Goal: Task Accomplishment & Management: Manage account settings

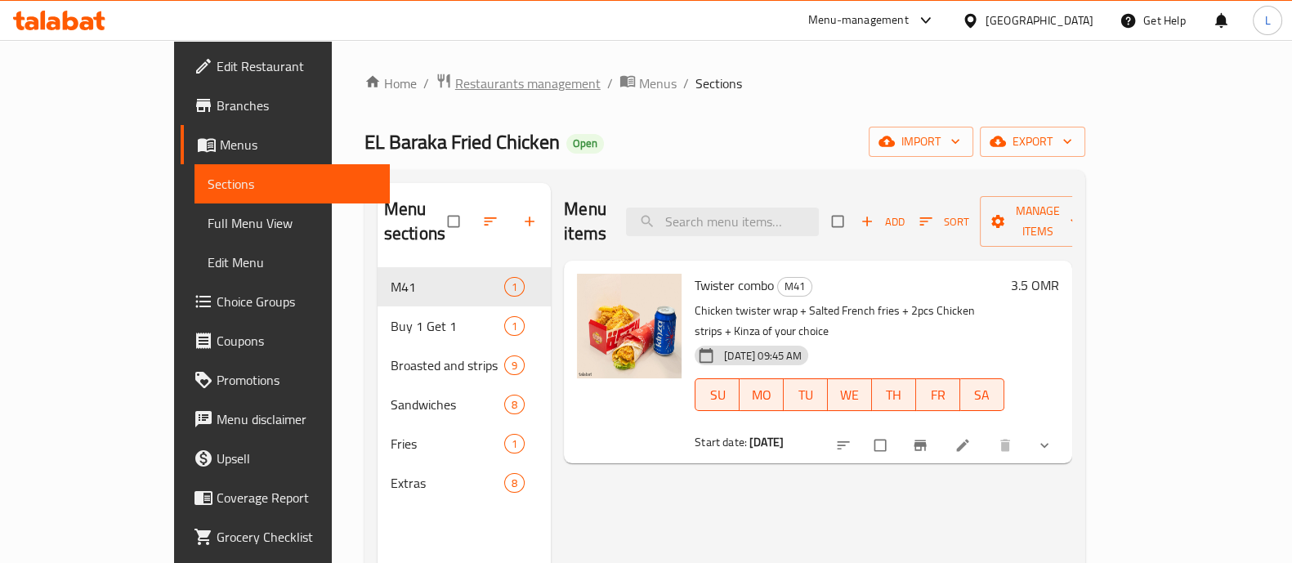
click at [455, 83] on span "Restaurants management" at bounding box center [527, 84] width 145 height 20
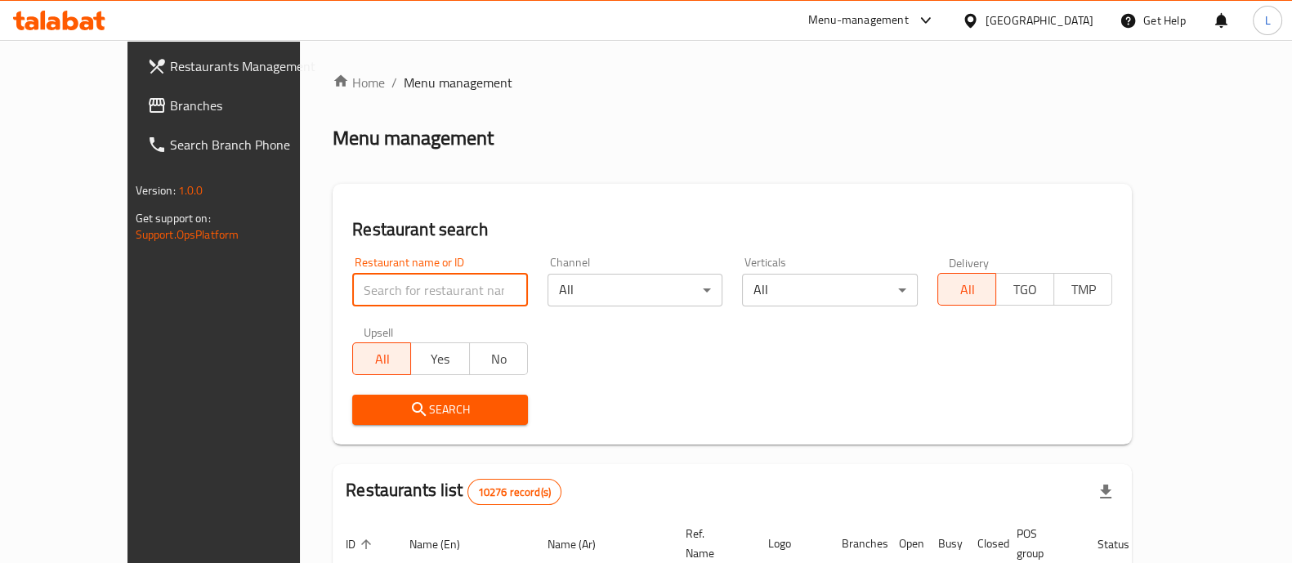
click at [391, 288] on input "search" at bounding box center [440, 290] width 176 height 33
type input "somi"
click button "Search" at bounding box center [440, 410] width 176 height 30
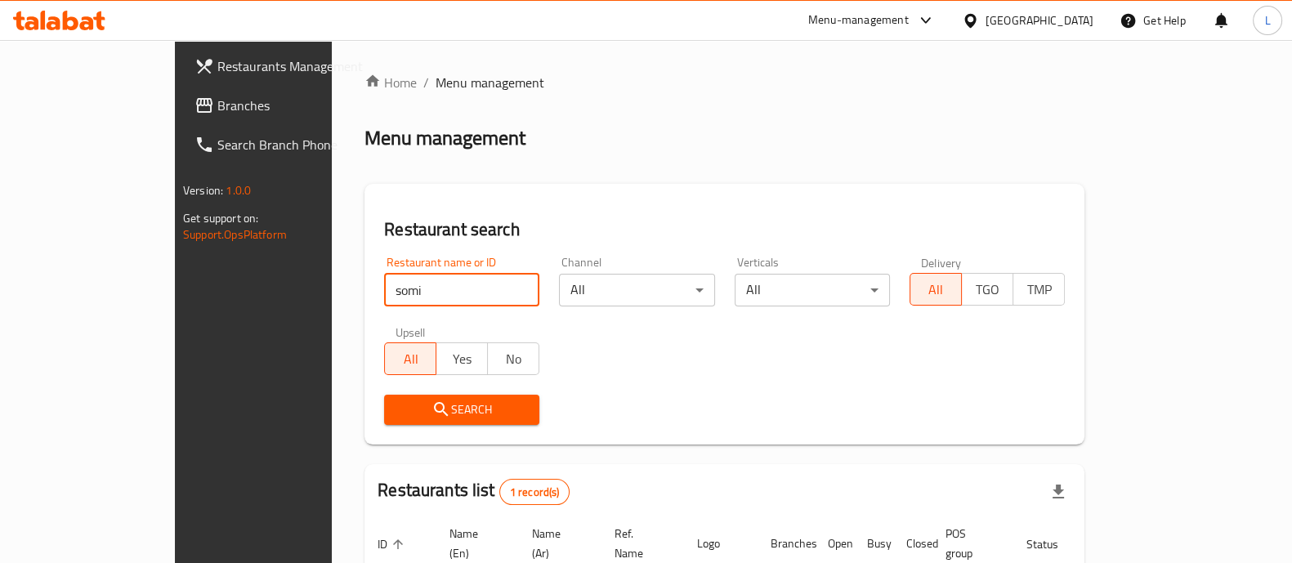
scroll to position [133, 0]
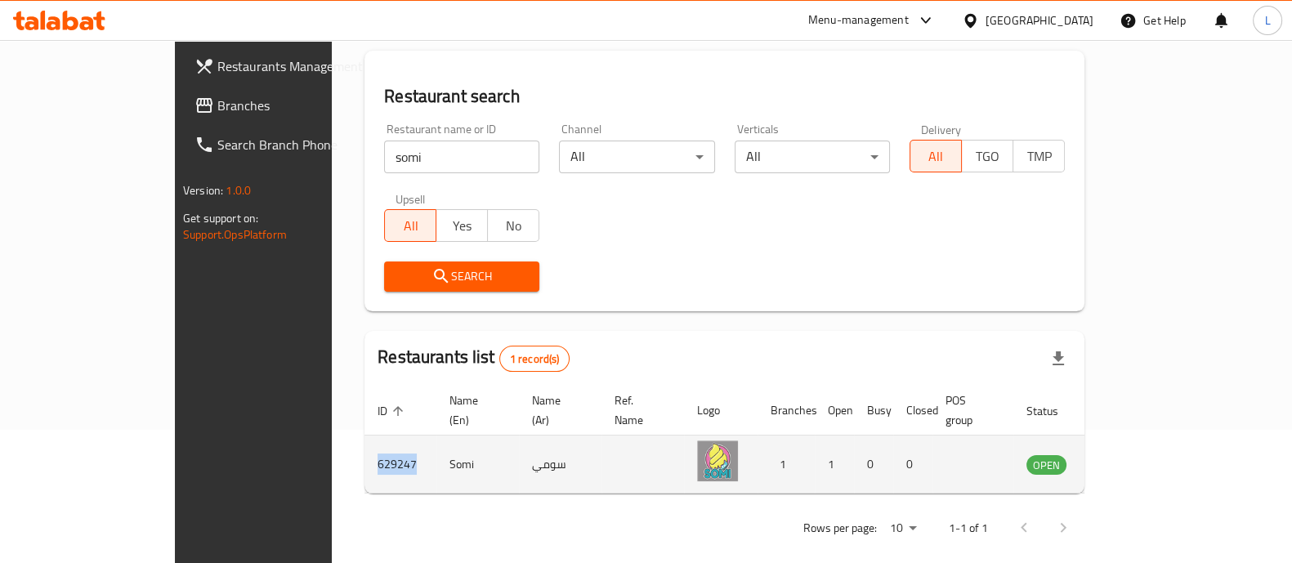
drag, startPoint x: 298, startPoint y: 443, endPoint x: 256, endPoint y: 445, distance: 42.6
click at [364, 445] on td "629247" at bounding box center [400, 464] width 72 height 58
copy td "629247"
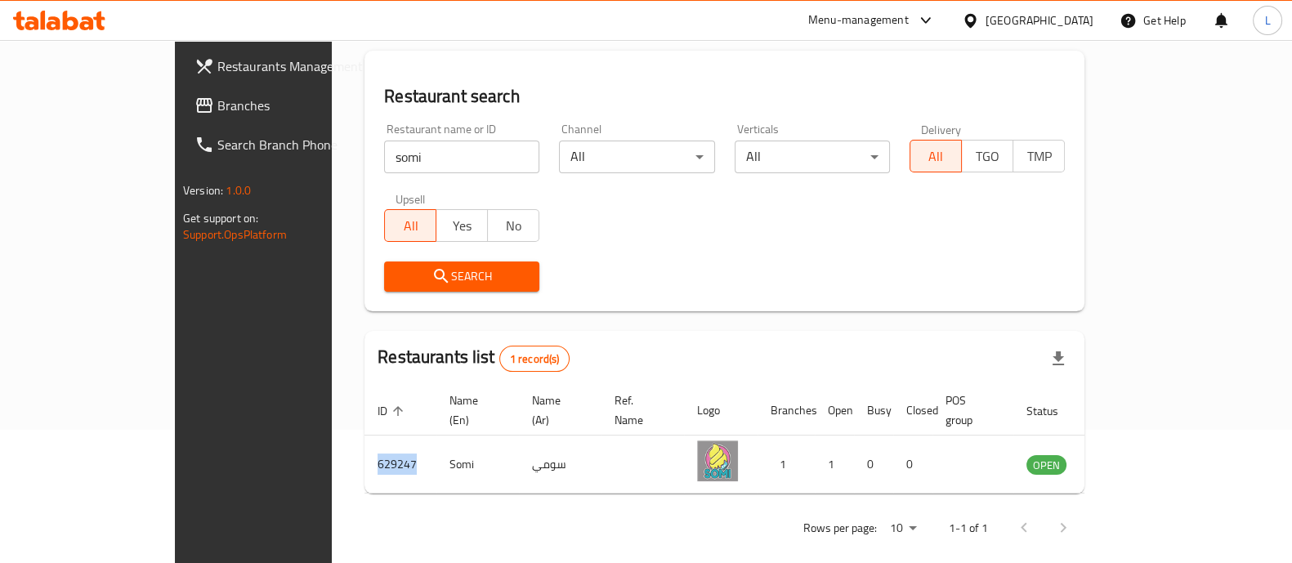
scroll to position [0, 0]
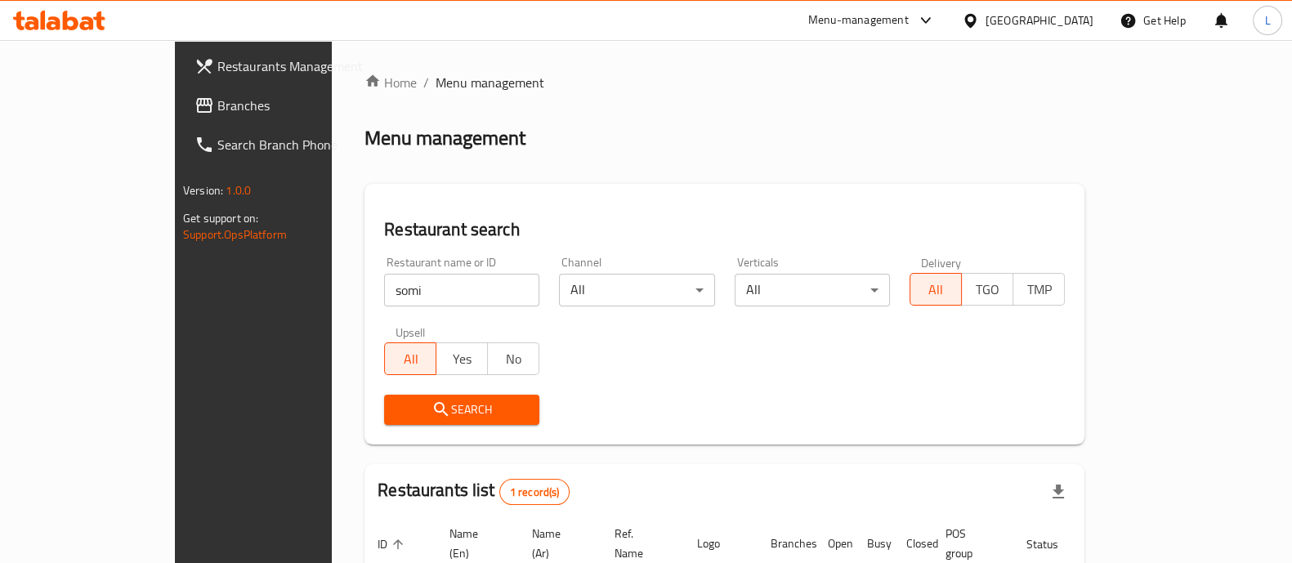
click at [384, 297] on input "somi" at bounding box center [461, 290] width 155 height 33
type input "karak mu"
click button "Search" at bounding box center [461, 410] width 155 height 30
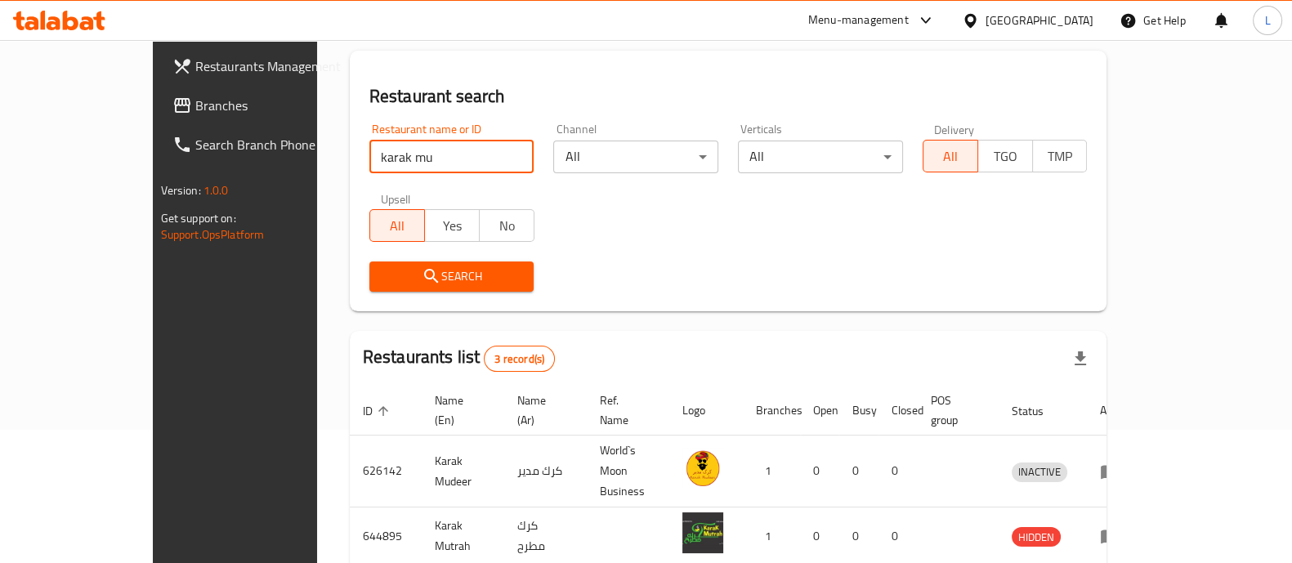
scroll to position [249, 0]
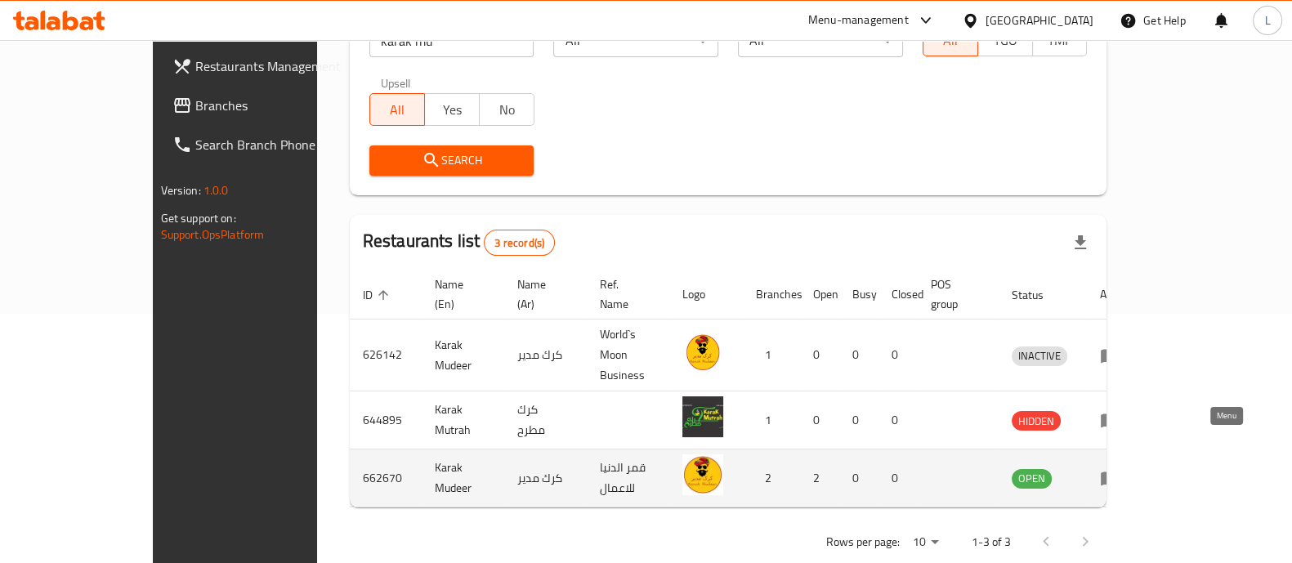
click at [1119, 468] on icon "enhanced table" at bounding box center [1110, 478] width 20 height 20
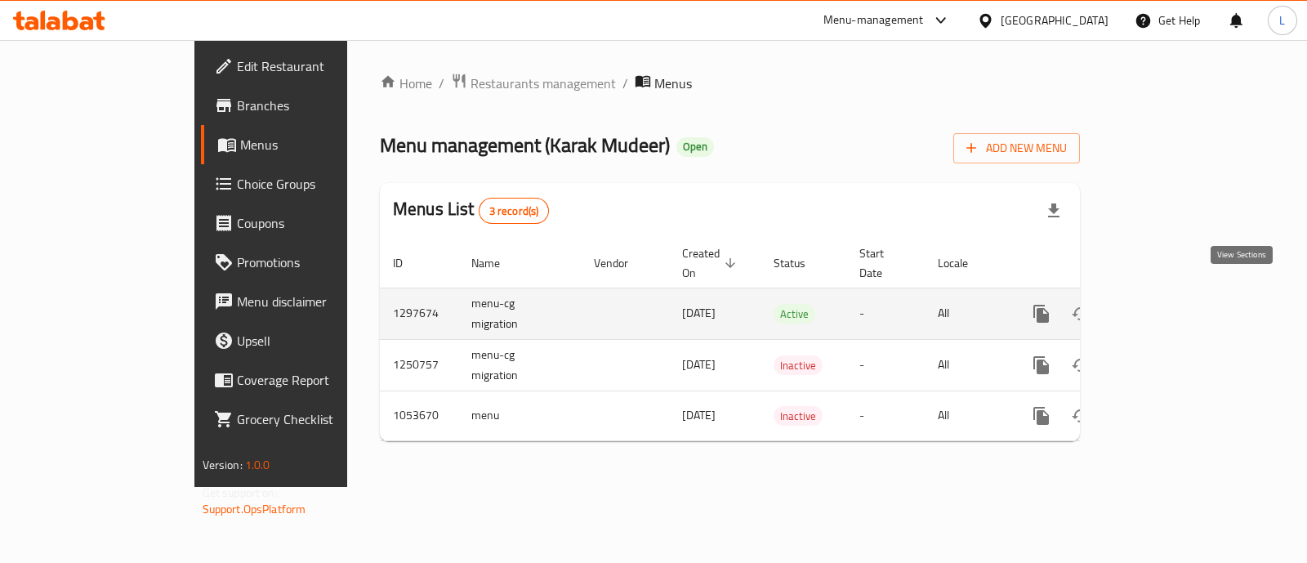
click at [1169, 304] on icon "enhanced table" at bounding box center [1160, 314] width 20 height 20
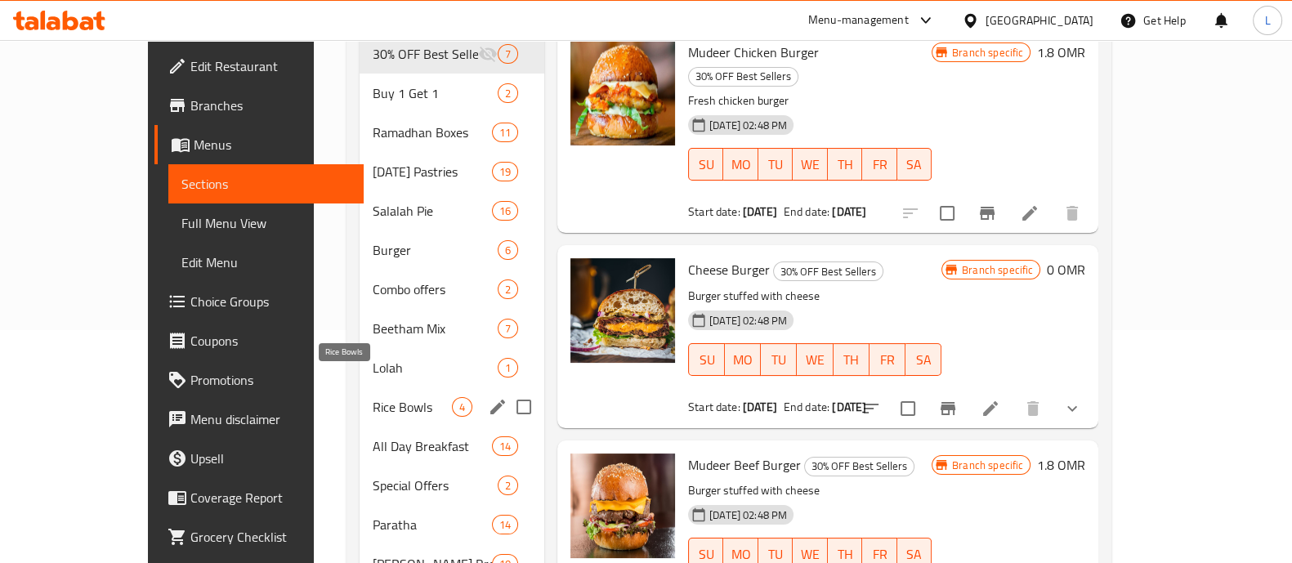
scroll to position [234, 0]
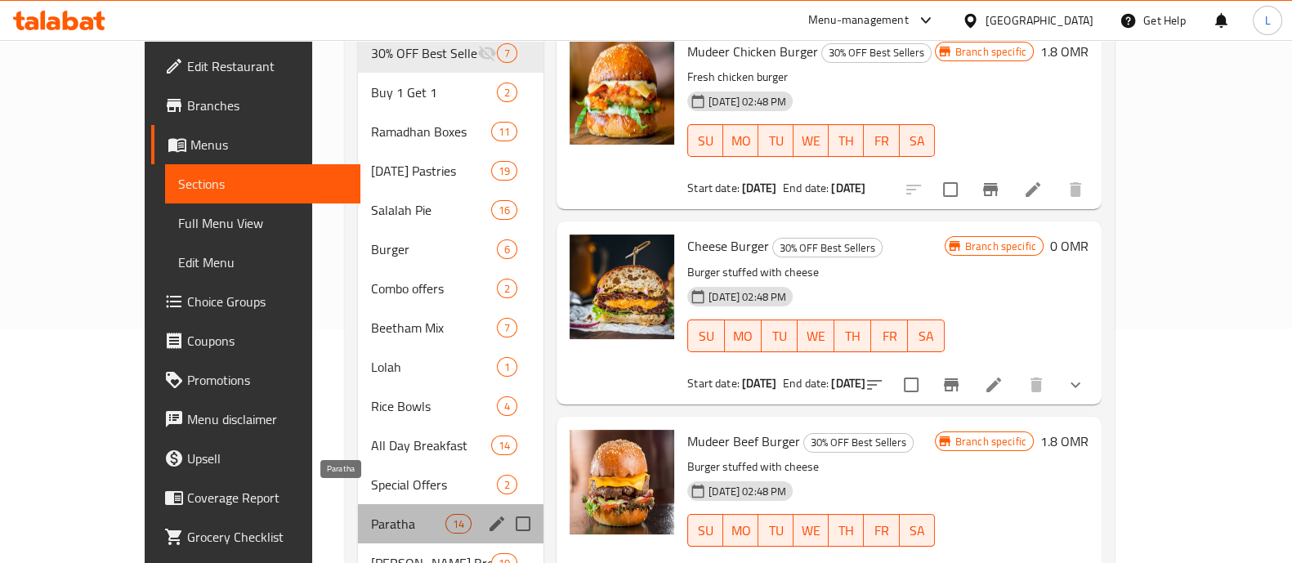
click at [371, 514] on span "Paratha" at bounding box center [408, 524] width 74 height 20
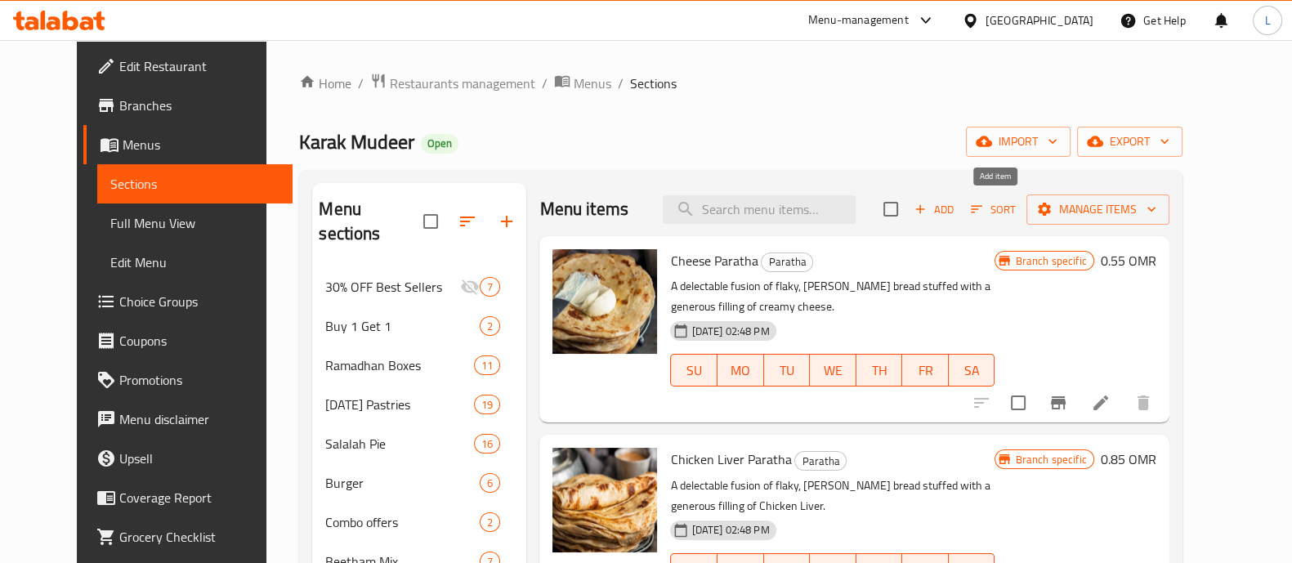
click at [927, 206] on icon "button" at bounding box center [920, 209] width 15 height 15
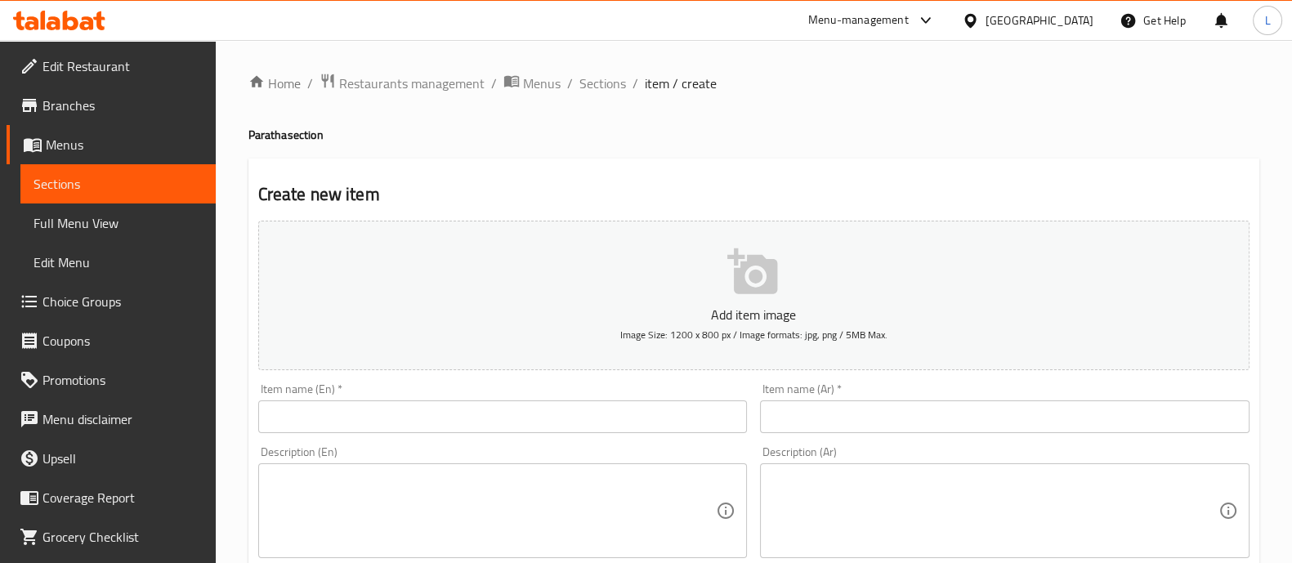
click at [304, 406] on input "text" at bounding box center [502, 416] width 489 height 33
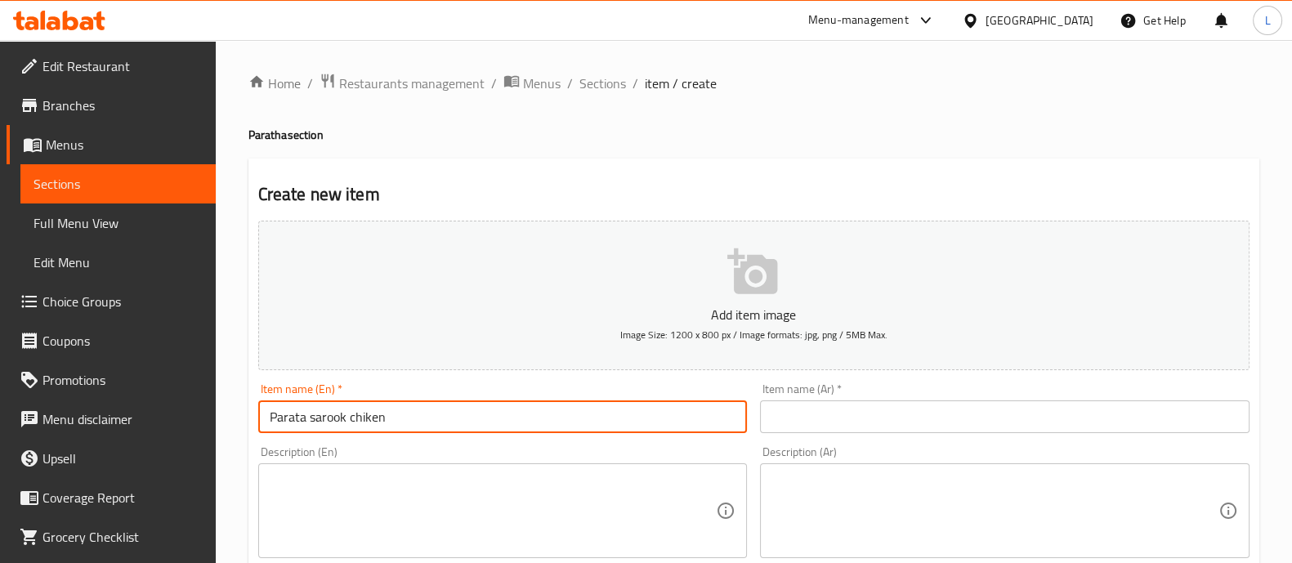
type input "Parata sarook chiken"
click at [944, 418] on input "text" at bounding box center [1004, 416] width 489 height 33
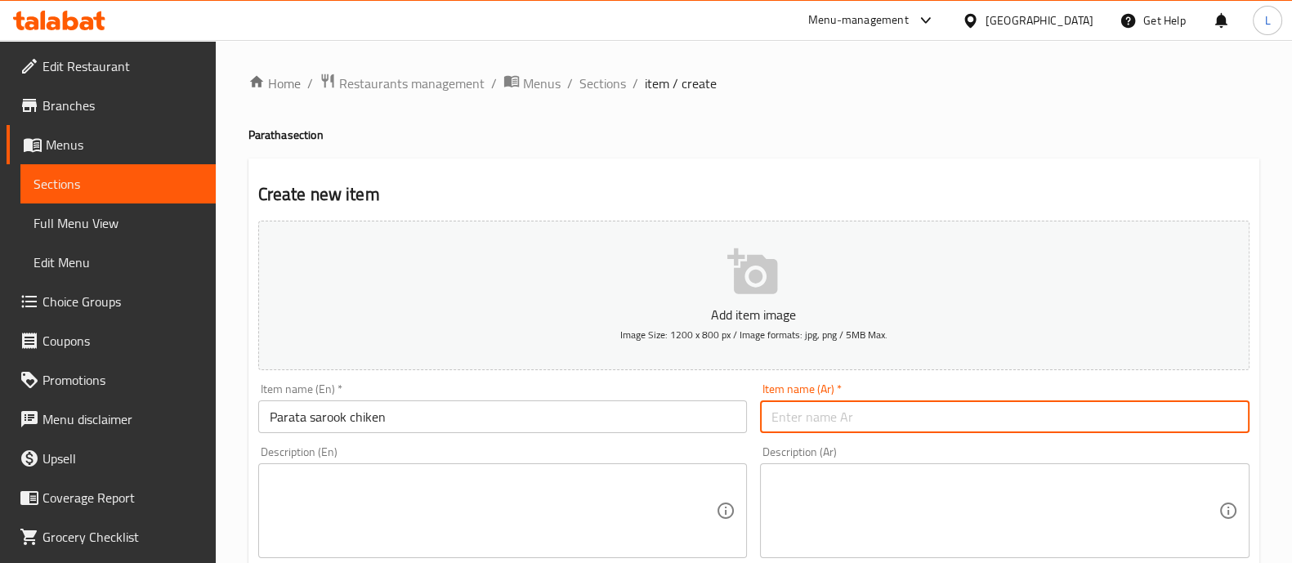
paste input "براتا دجاج"
click at [796, 413] on input "براتا دجاج" at bounding box center [1004, 416] width 489 height 33
paste input "اروخ"
click at [837, 414] on input "براتا صاروخ دجاج" at bounding box center [1004, 416] width 489 height 33
drag, startPoint x: 866, startPoint y: 416, endPoint x: 875, endPoint y: 419, distance: 9.6
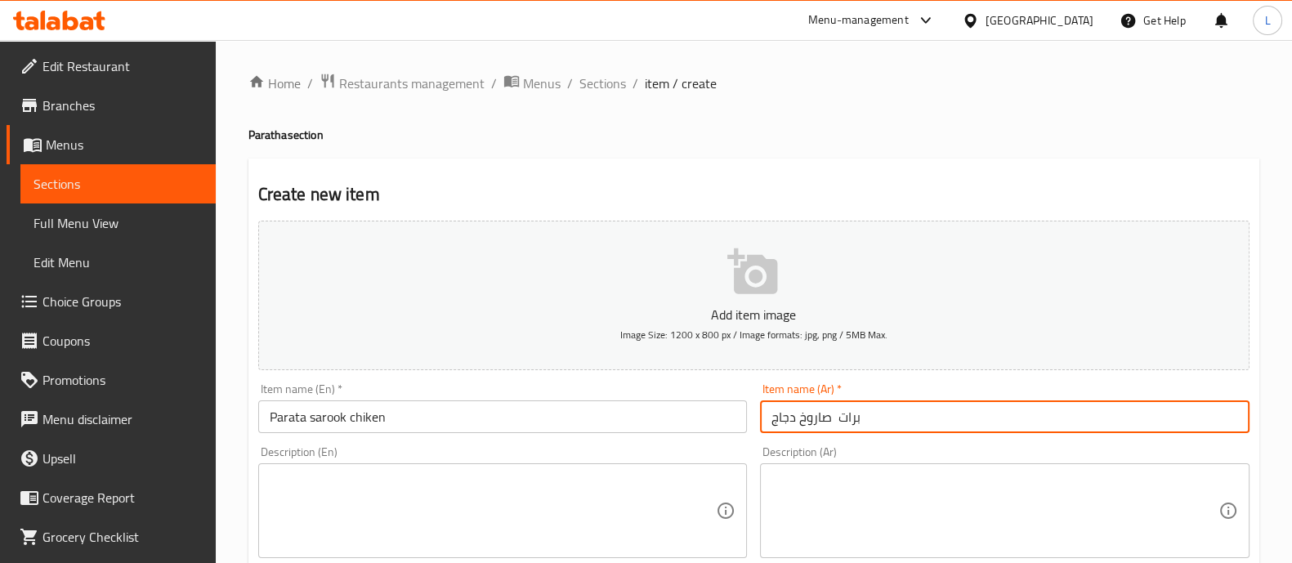
click at [875, 419] on input "برات صاروخ دجاج" at bounding box center [1004, 416] width 489 height 33
drag, startPoint x: 883, startPoint y: 419, endPoint x: 828, endPoint y: 417, distance: 55.6
click at [828, 417] on input "برات صاروخ دجاج" at bounding box center [1004, 416] width 489 height 33
drag, startPoint x: 842, startPoint y: 423, endPoint x: 799, endPoint y: 414, distance: 43.4
click at [799, 414] on input "صاروخ دجاج" at bounding box center [1004, 416] width 489 height 33
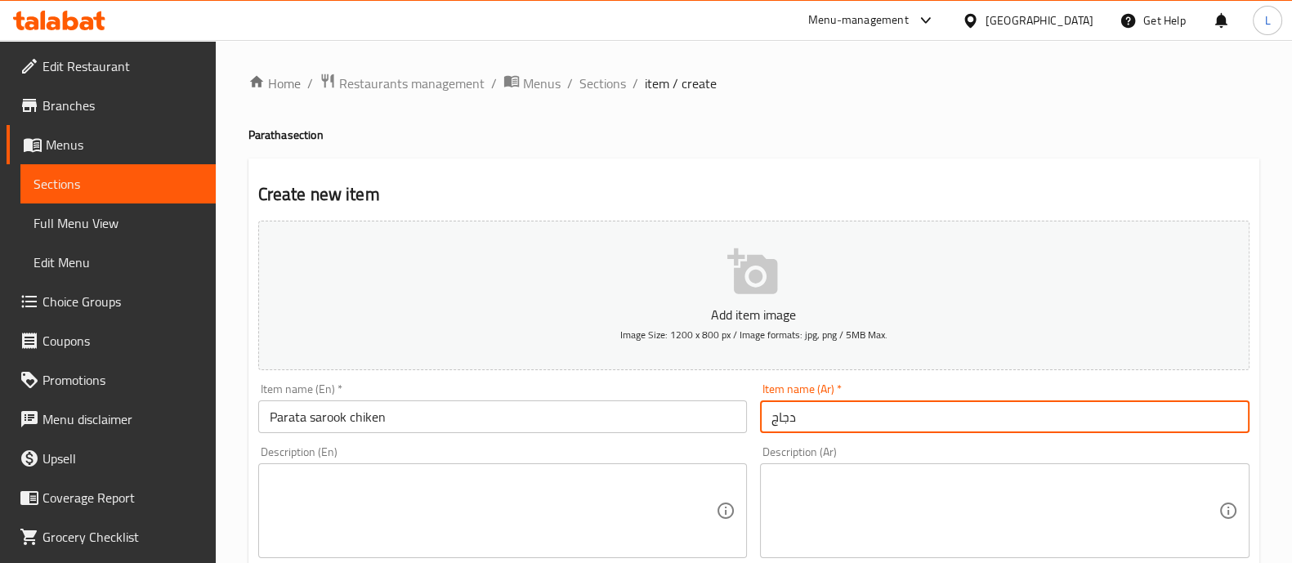
click at [837, 418] on input "دجاج" at bounding box center [1004, 416] width 489 height 33
paste input "براتا صاروخ"
click at [828, 413] on input "دجاجبراتا صاروخ" at bounding box center [1004, 416] width 489 height 33
drag, startPoint x: 833, startPoint y: 422, endPoint x: 857, endPoint y: 418, distance: 24.2
click at [857, 418] on input "دجاج براتا صاروخ" at bounding box center [1004, 416] width 489 height 33
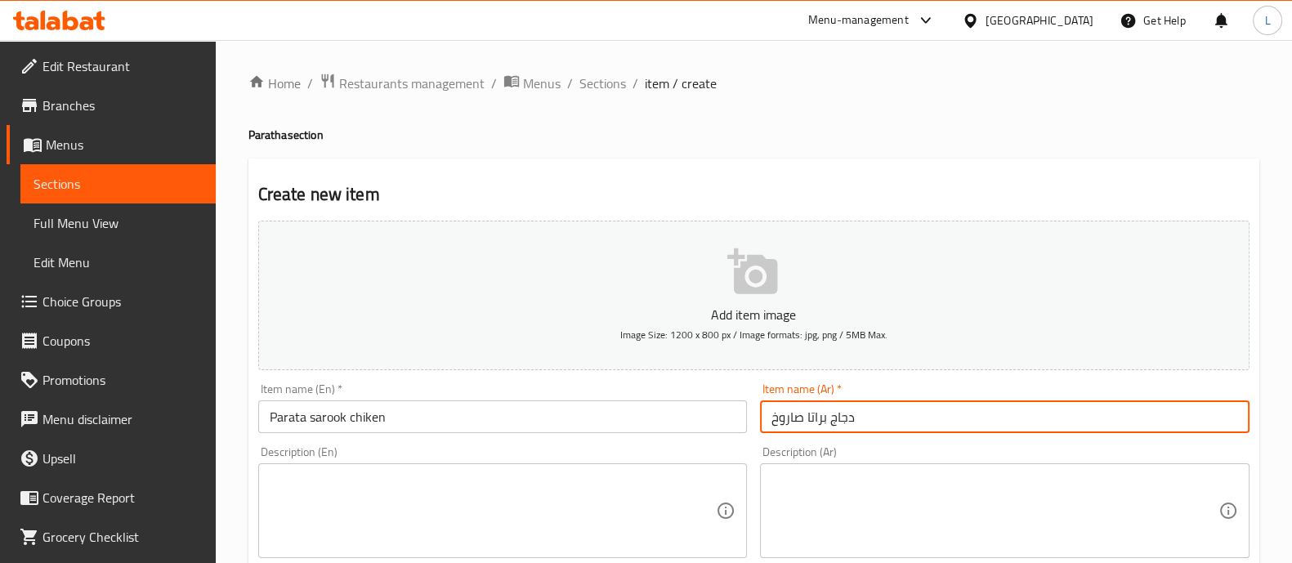
drag, startPoint x: 857, startPoint y: 418, endPoint x: 846, endPoint y: 424, distance: 13.2
click at [846, 424] on input "دجاج براتا صاروخ" at bounding box center [1004, 416] width 489 height 33
click at [846, 422] on input "دجاج براتا صاروخ" at bounding box center [1004, 416] width 489 height 33
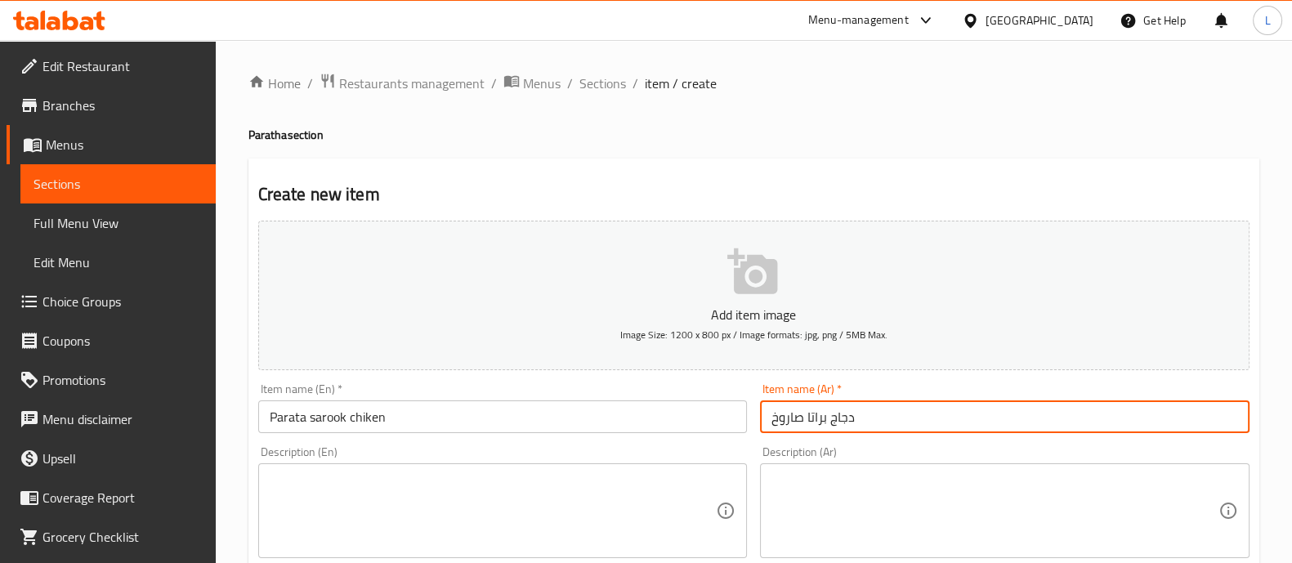
click at [846, 422] on input "دجاج براتا صاروخ" at bounding box center [1004, 416] width 489 height 33
click at [866, 418] on input "دجاج براتا صاروخ" at bounding box center [1004, 416] width 489 height 33
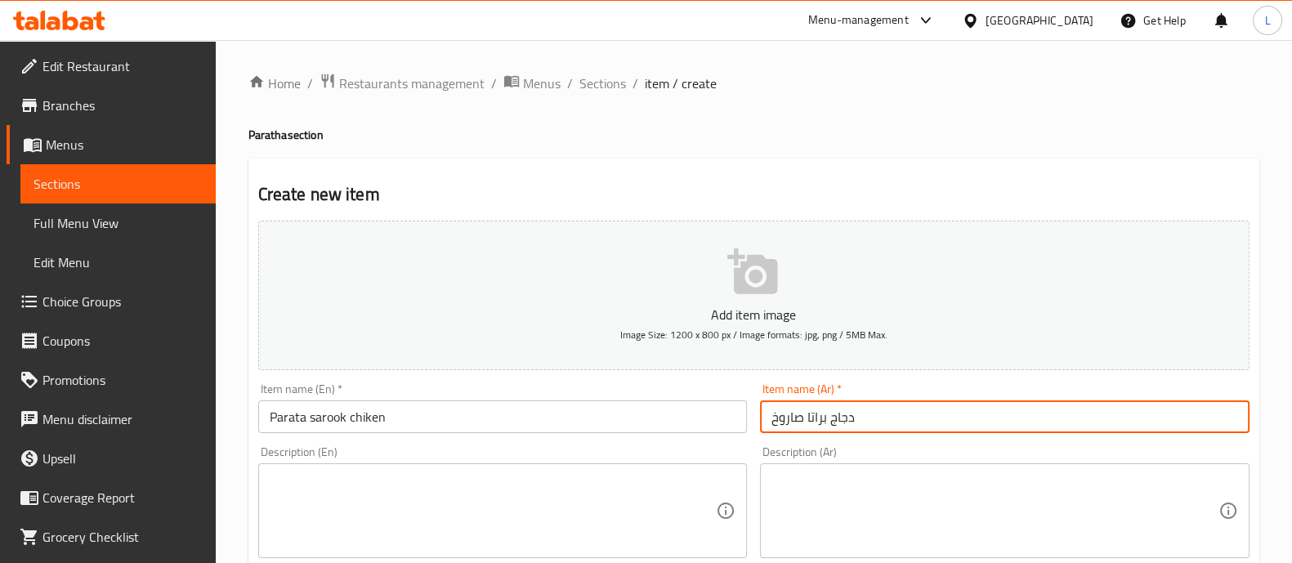
click at [837, 420] on input "دجاج براتا صاروخ" at bounding box center [1004, 416] width 489 height 33
click at [837, 421] on input "دجاج براتا صاروخ" at bounding box center [1004, 416] width 489 height 33
paste input "جاج"
click at [837, 412] on input "براتا صاروخ" at bounding box center [1004, 416] width 489 height 33
paste input "دجاج"
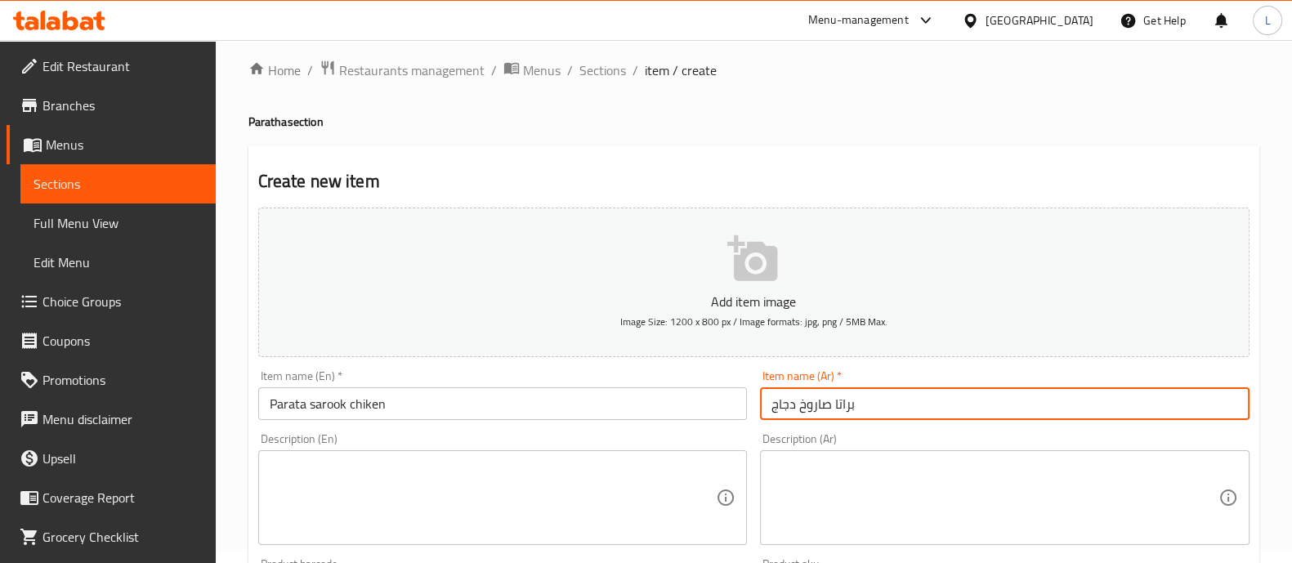
scroll to position [14, 0]
click at [822, 406] on input "براتا صاروخ دجاج" at bounding box center [1004, 402] width 489 height 33
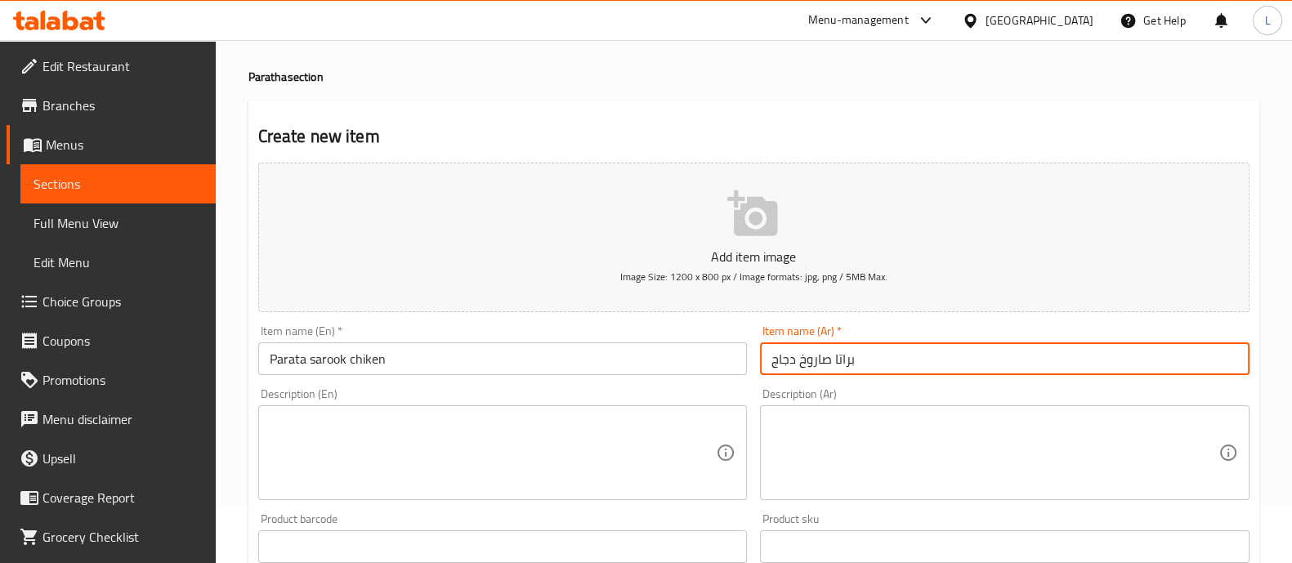
scroll to position [59, 0]
type input "براتا صاروخ دجاج"
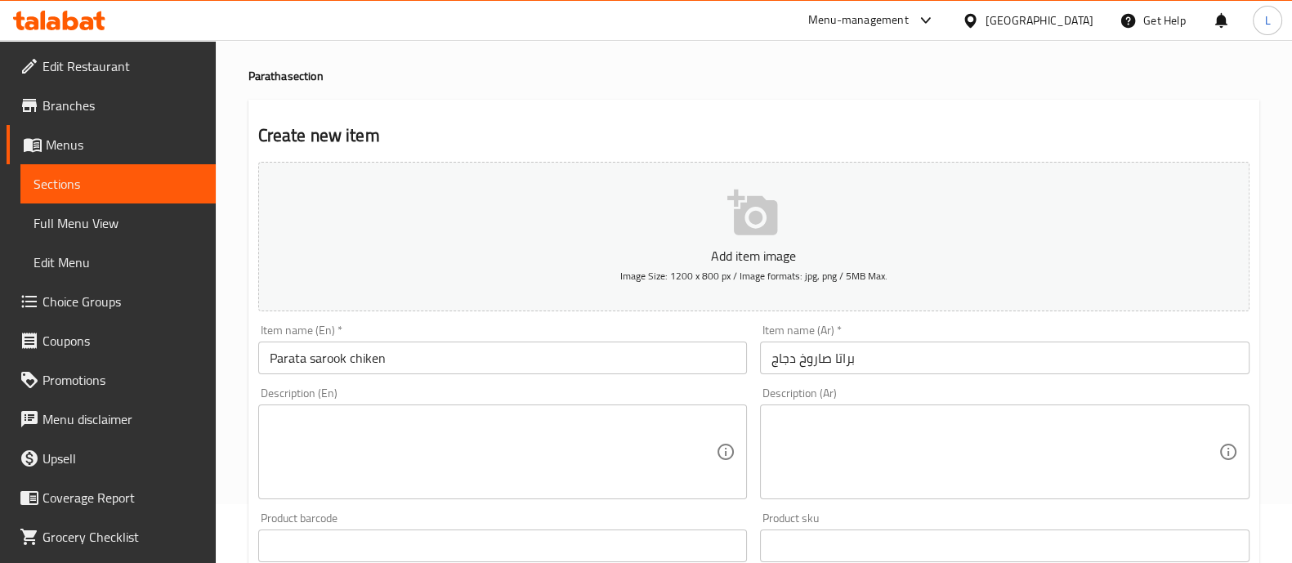
click at [738, 390] on div "Description (En) Description (En)" at bounding box center [502, 443] width 489 height 112
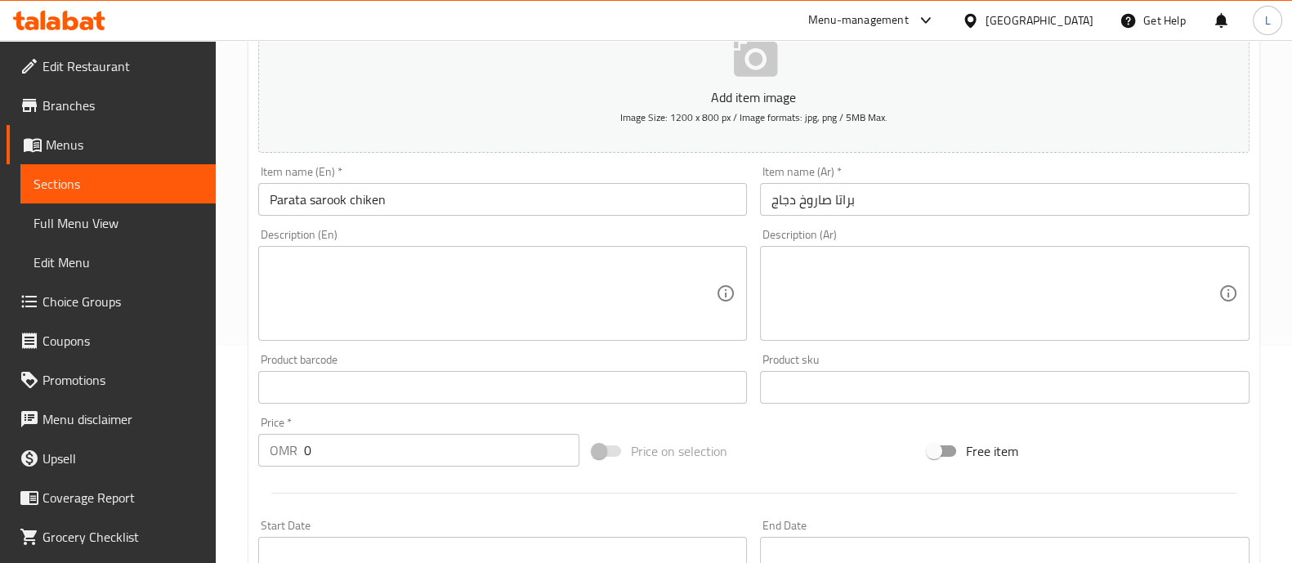
scroll to position [391, 0]
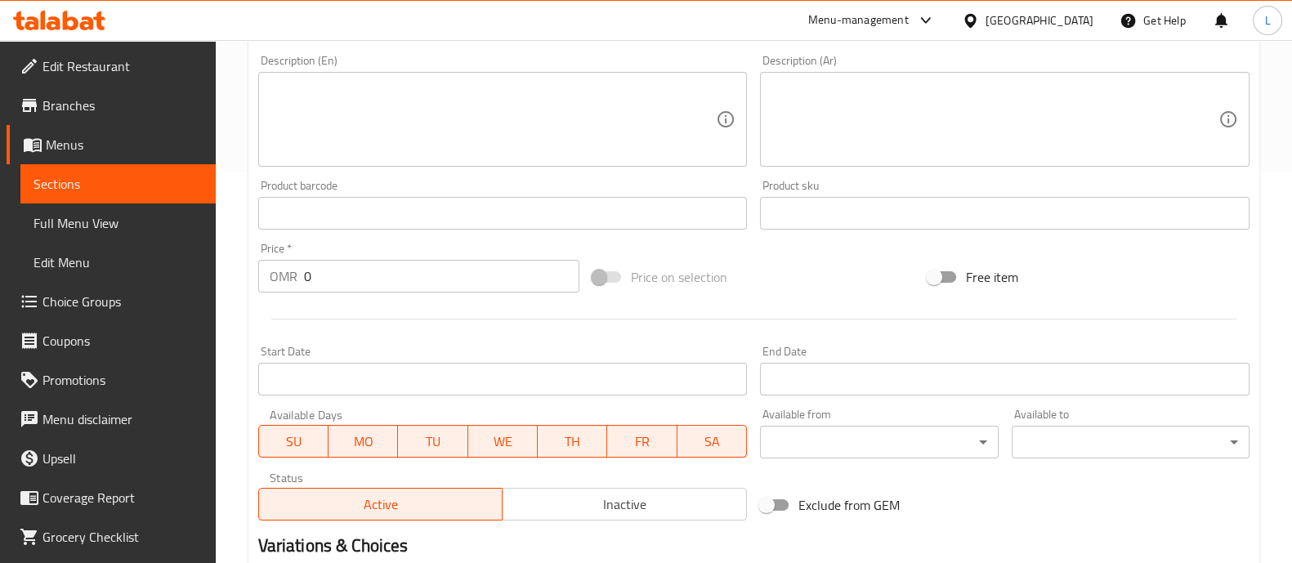
click at [364, 288] on input "0" at bounding box center [442, 276] width 276 height 33
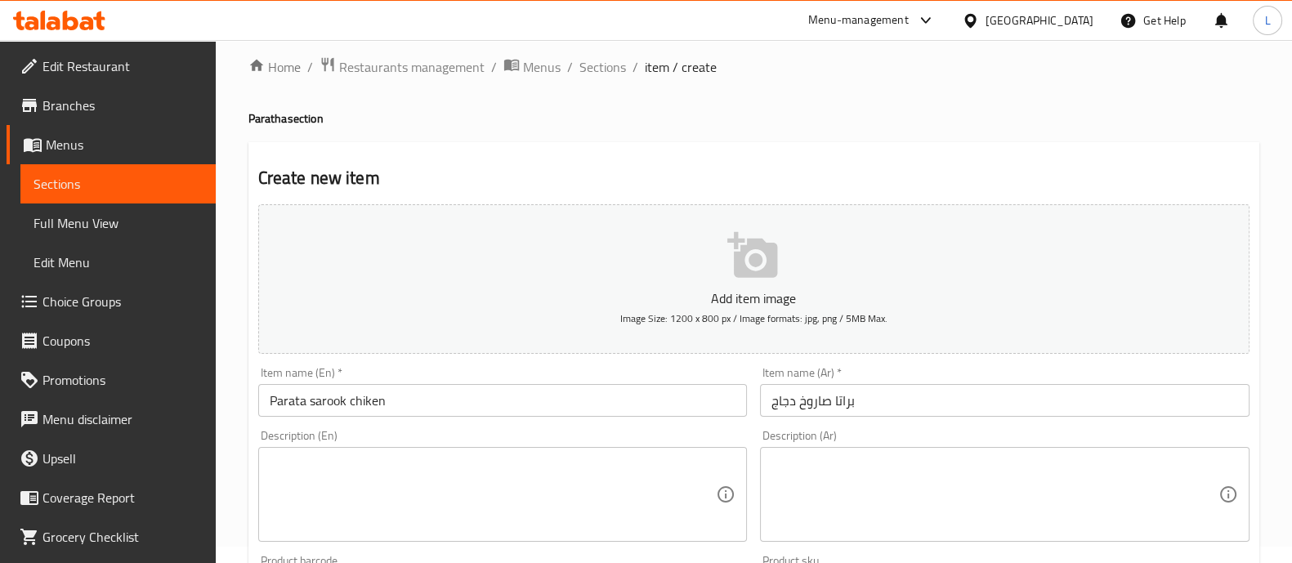
scroll to position [0, 0]
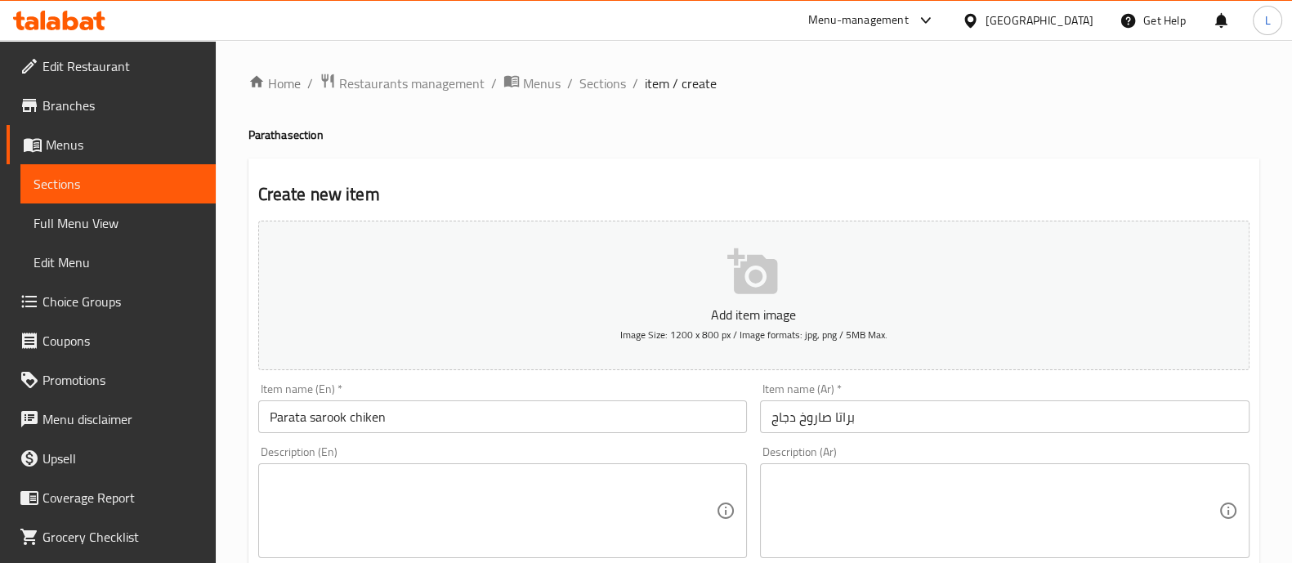
type input "1.200"
click at [723, 295] on button "Add item image Image Size: 1200 x 800 px / Image formats: jpg, png / 5MB Max." at bounding box center [753, 296] width 991 height 150
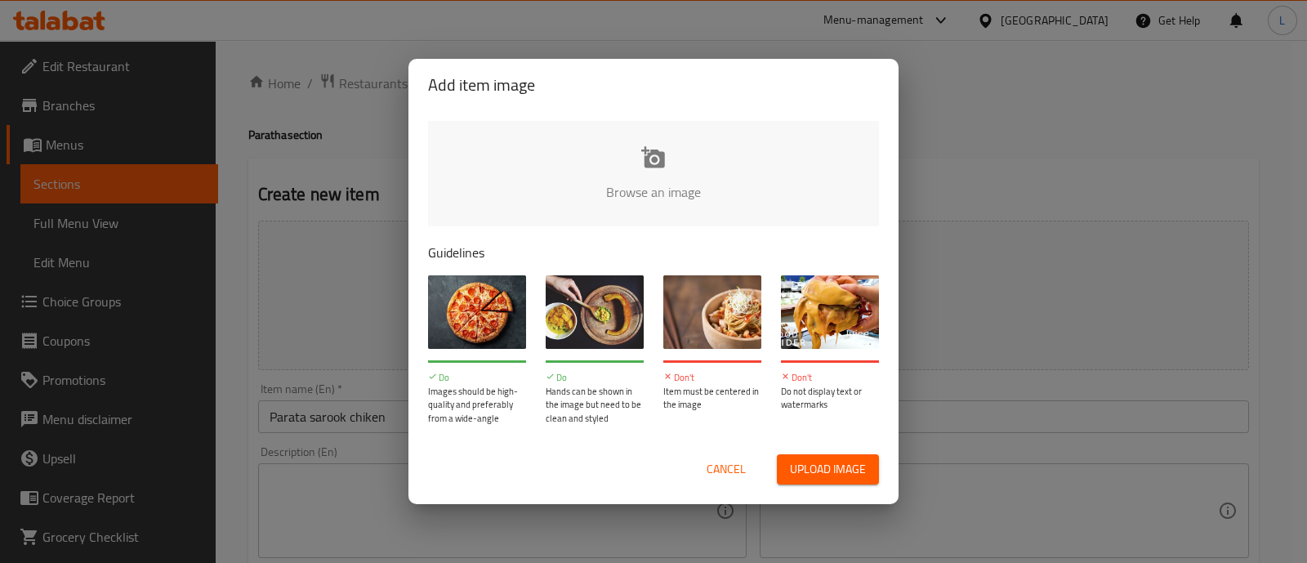
click at [694, 172] on input "file" at bounding box center [1206, 197] width 1556 height 153
click at [820, 461] on span "Upload image" at bounding box center [828, 469] width 76 height 20
type input "C:\fakepath\Screenshot 2025-09-10 115038.png"
click at [583, 145] on input "file" at bounding box center [1206, 197] width 1556 height 153
click at [723, 467] on span "Cancel" at bounding box center [726, 469] width 39 height 20
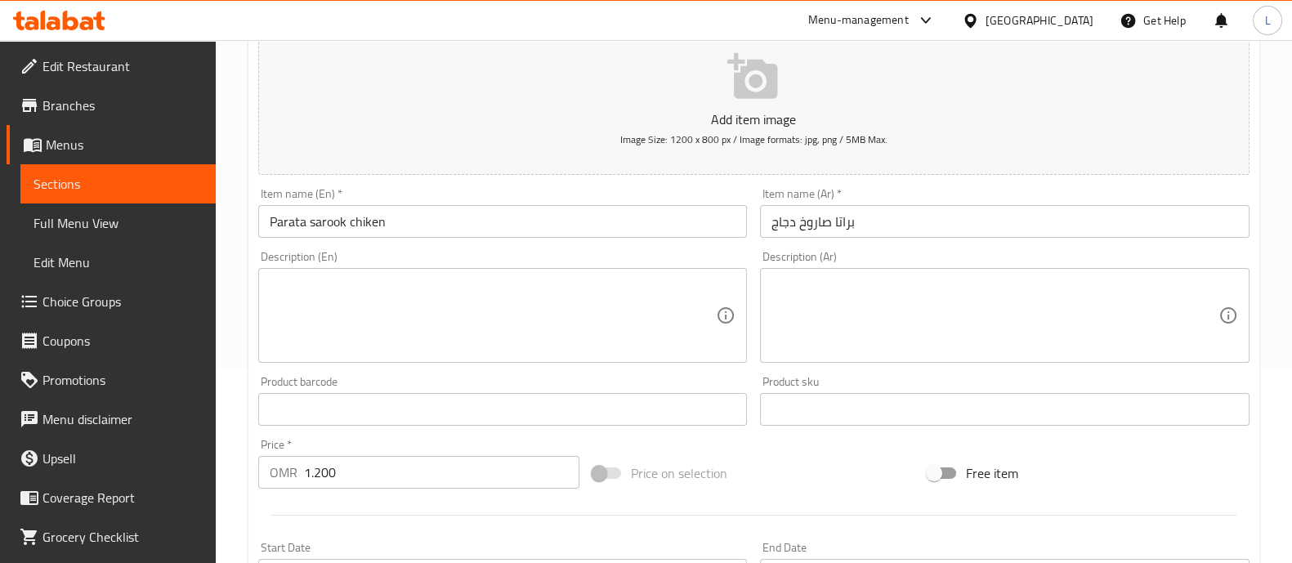
scroll to position [128, 0]
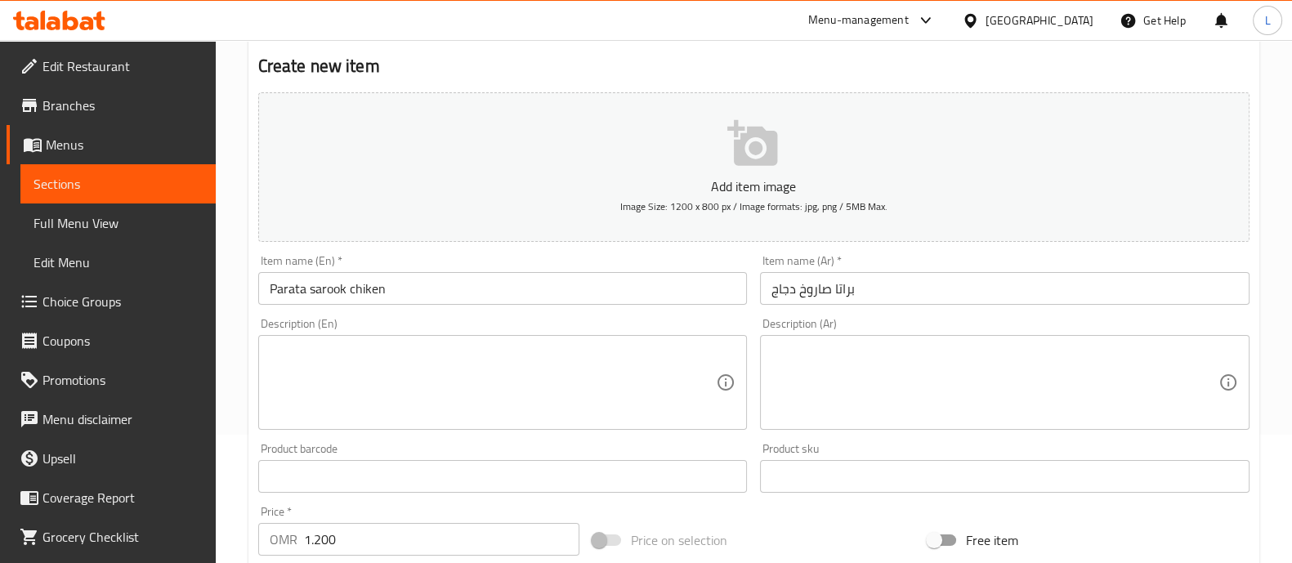
click at [425, 364] on textarea at bounding box center [493, 383] width 447 height 78
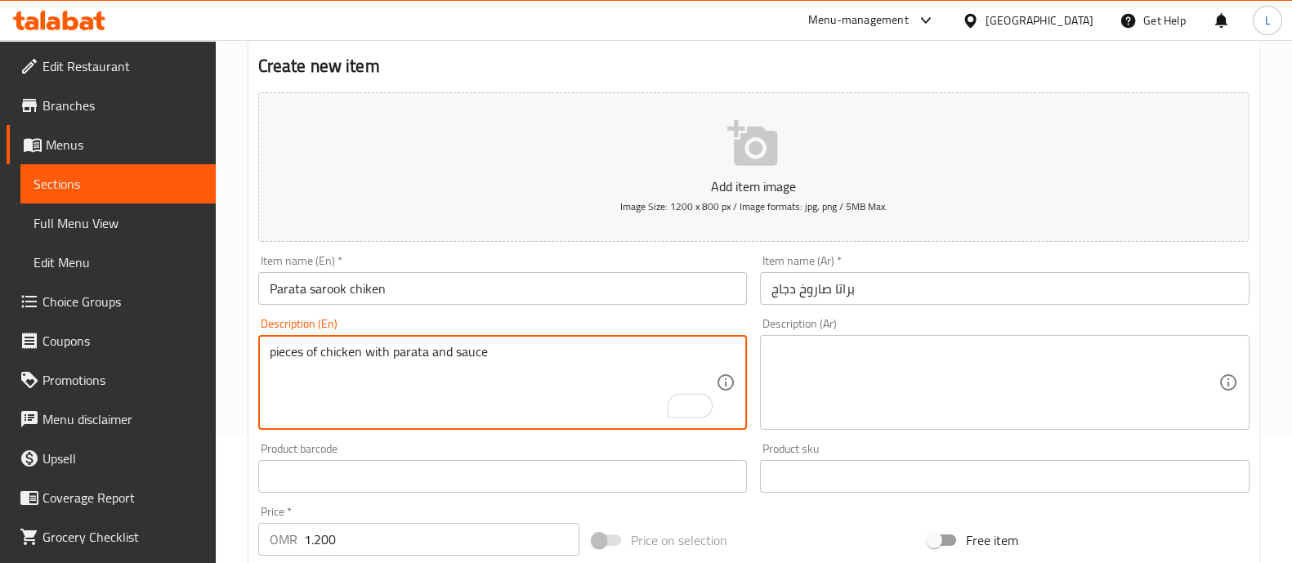
click at [392, 353] on textarea "pieces of chicken with parata and sauce" at bounding box center [493, 383] width 447 height 78
type textarea "pieces of chicken with parata and sauce"
click at [861, 365] on textarea at bounding box center [994, 383] width 447 height 78
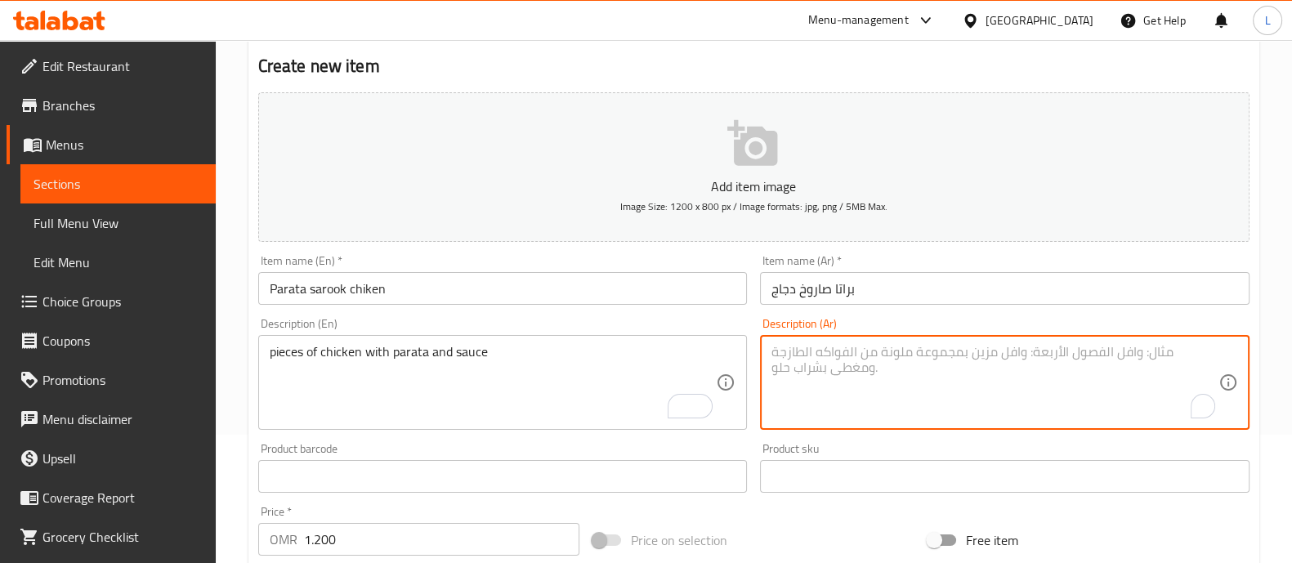
paste textarea "قطع دجاج مع باراتا وصلصة"
type textarea "قطع دجاج مع باراتا وصلصة"
click at [745, 152] on icon "button" at bounding box center [753, 144] width 52 height 52
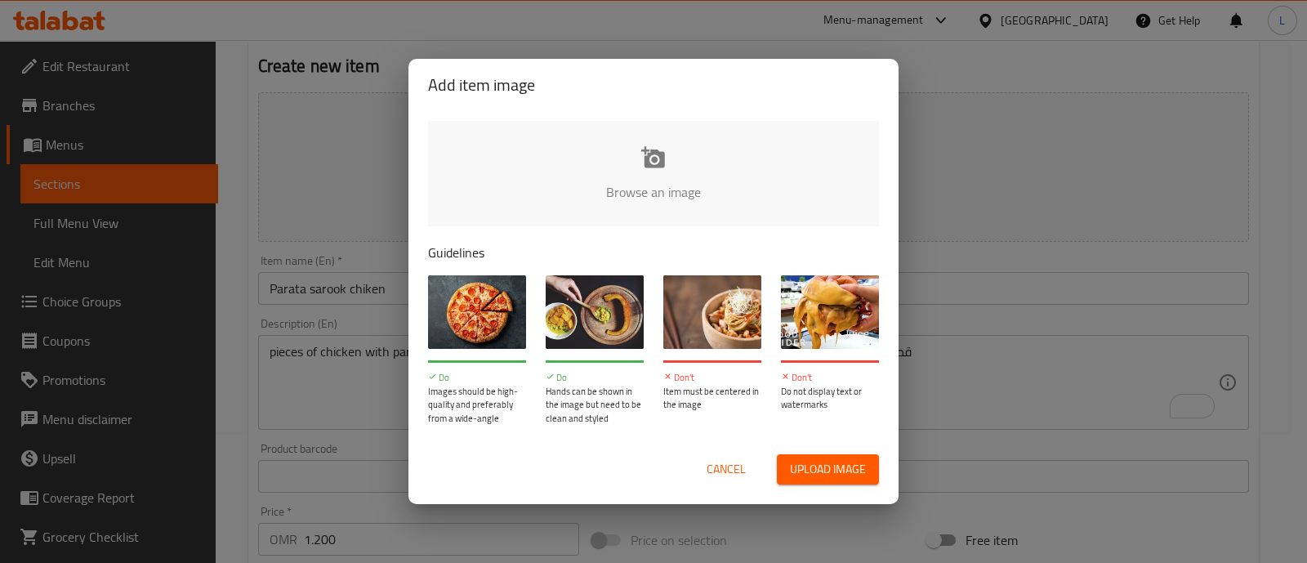
click at [797, 459] on span "Upload image" at bounding box center [828, 469] width 76 height 20
click at [854, 476] on span "Upload image" at bounding box center [828, 469] width 76 height 20
type input "C:\fakepath\Screenshot 2025-09-10 115038 (2) (1).png"
click at [614, 171] on input "file" at bounding box center [1206, 197] width 1556 height 153
click at [837, 475] on span "Upload image" at bounding box center [828, 469] width 76 height 20
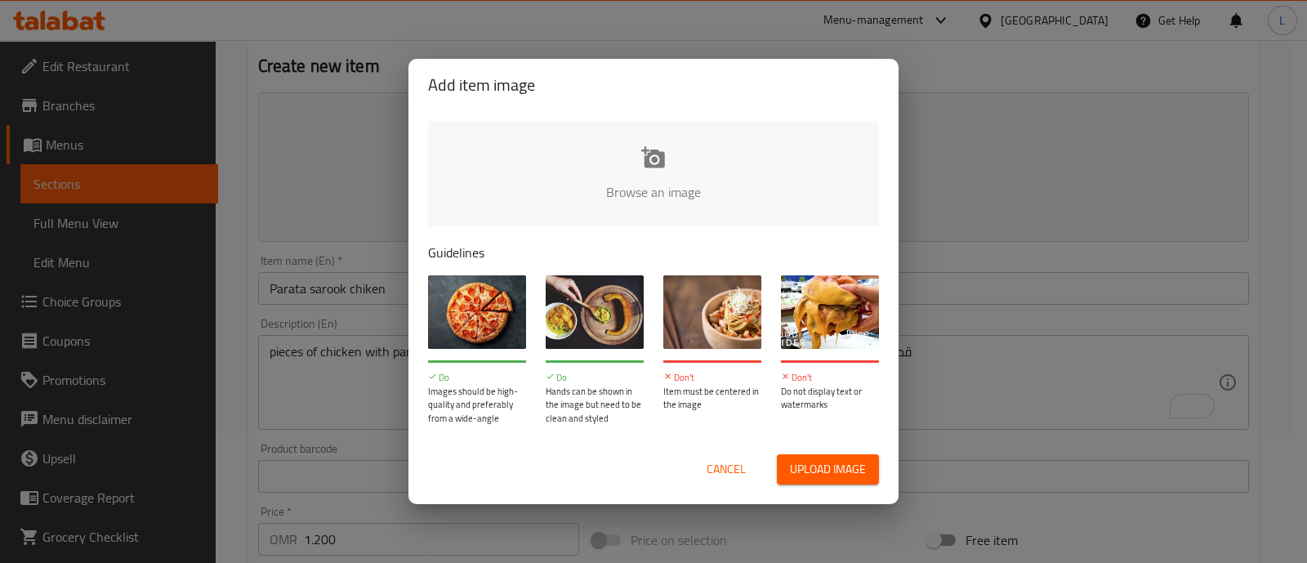
click at [722, 462] on span "Cancel" at bounding box center [726, 469] width 39 height 20
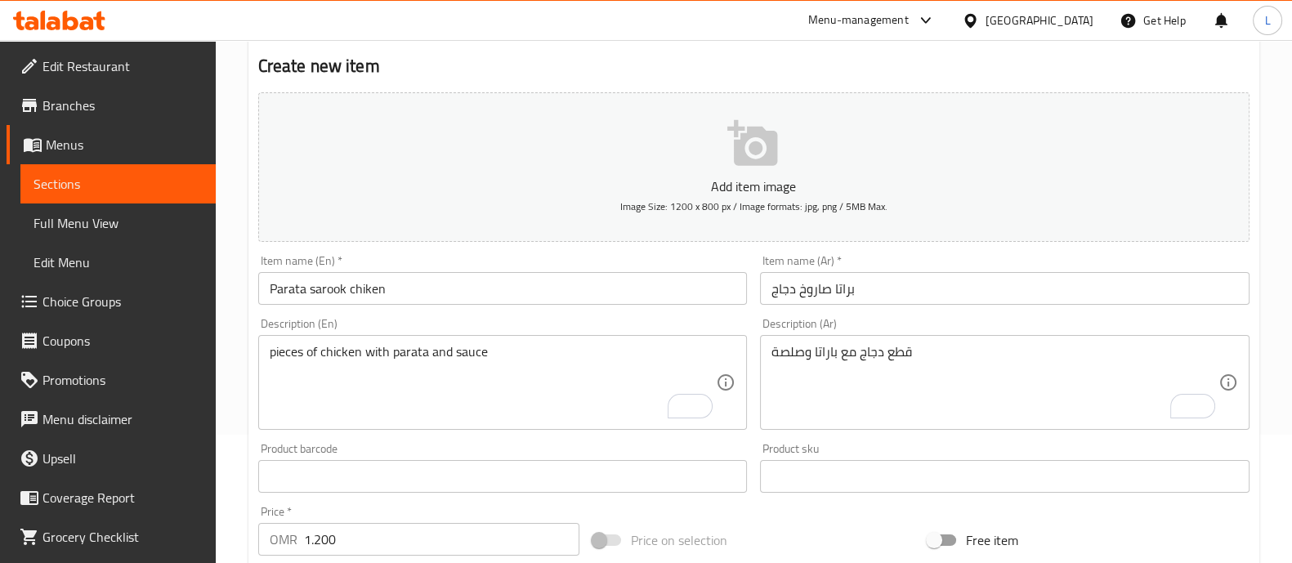
click at [753, 163] on icon "button" at bounding box center [752, 143] width 50 height 46
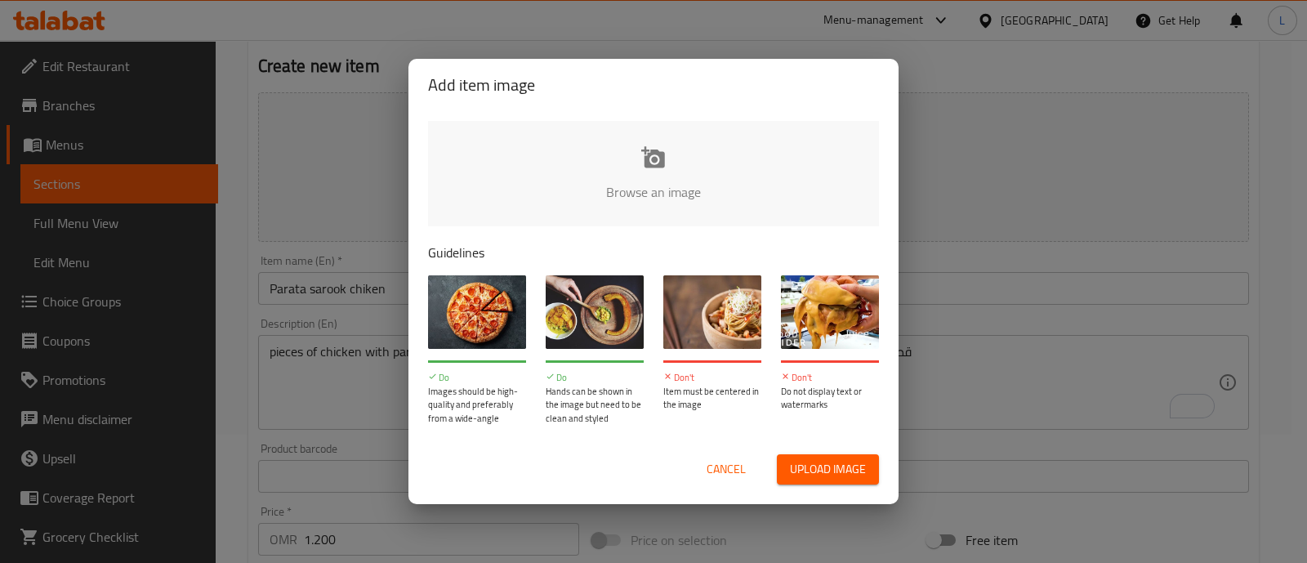
click at [686, 168] on input "file" at bounding box center [1206, 197] width 1556 height 153
type input "C:\fakepath\Screenshot 2025-09-10 115038 (2) (1).png"
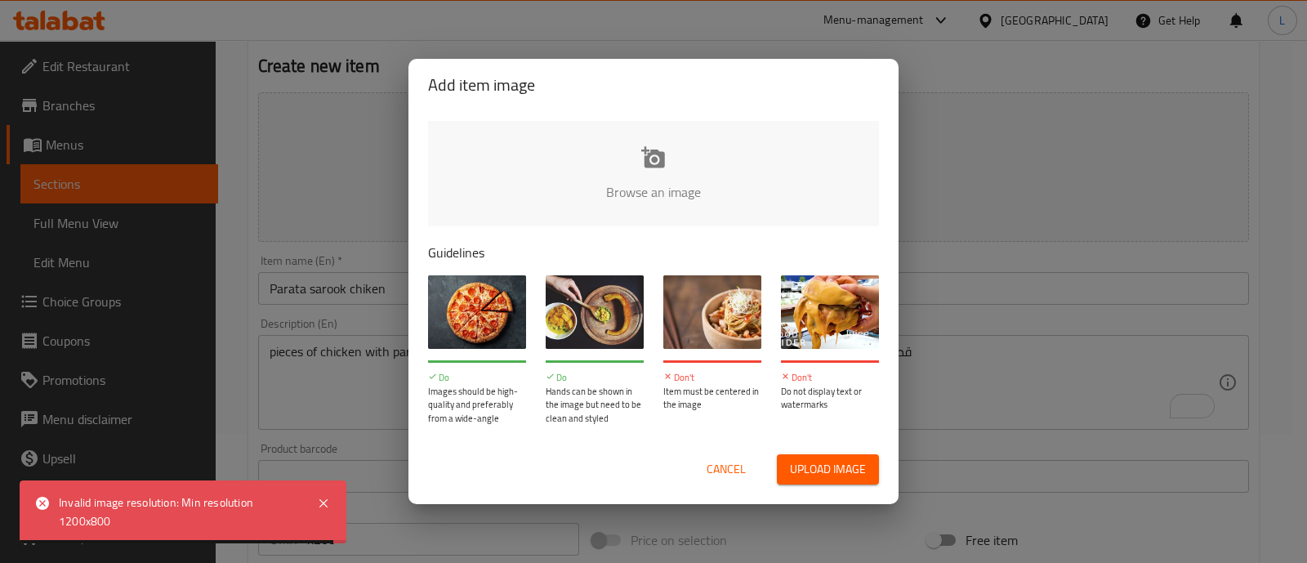
click at [610, 153] on input "file" at bounding box center [1206, 197] width 1556 height 153
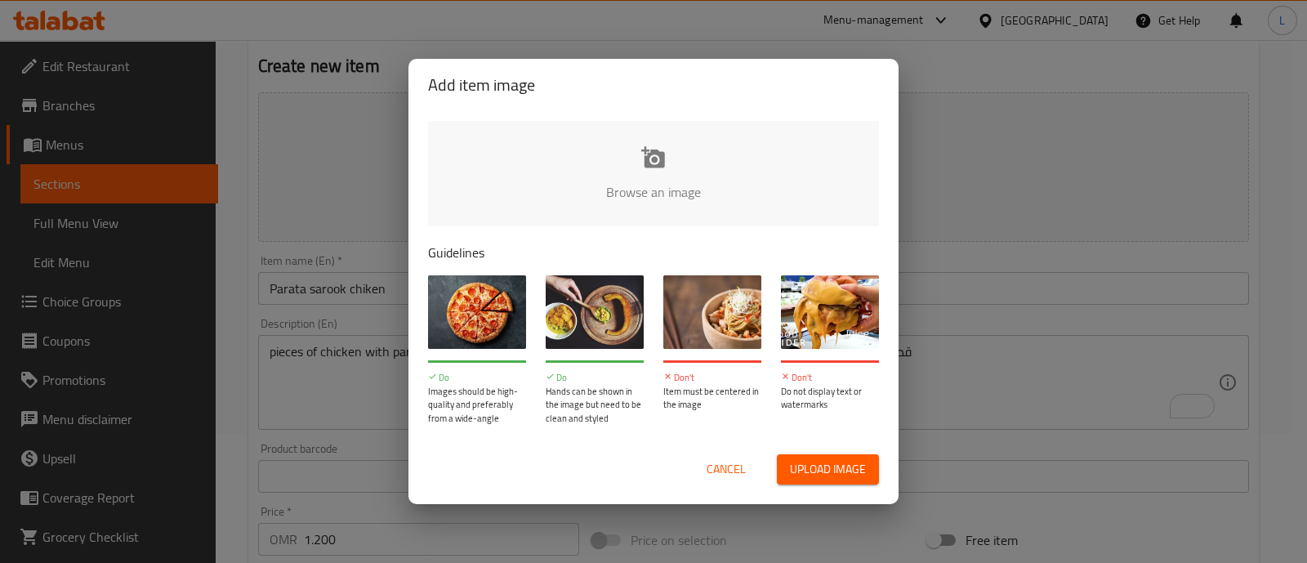
click at [629, 191] on input "file" at bounding box center [1206, 197] width 1556 height 153
type input "C:\fakepath\610d8873-648b-456c-844c-918cb552afde.jpg"
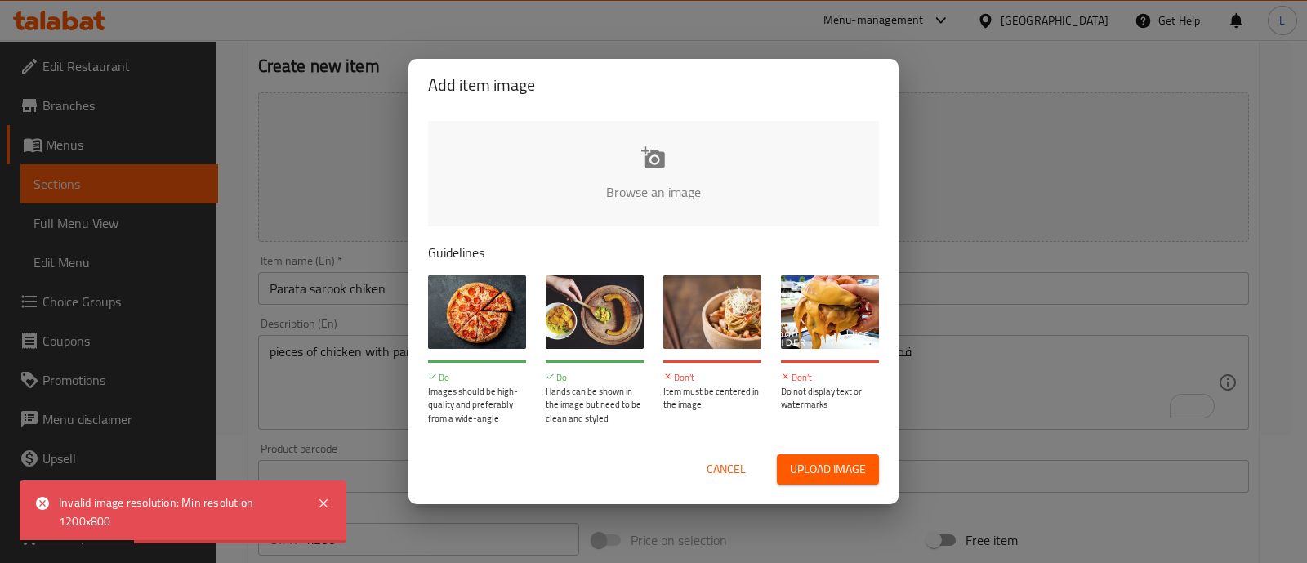
click at [715, 462] on span "Cancel" at bounding box center [726, 469] width 39 height 20
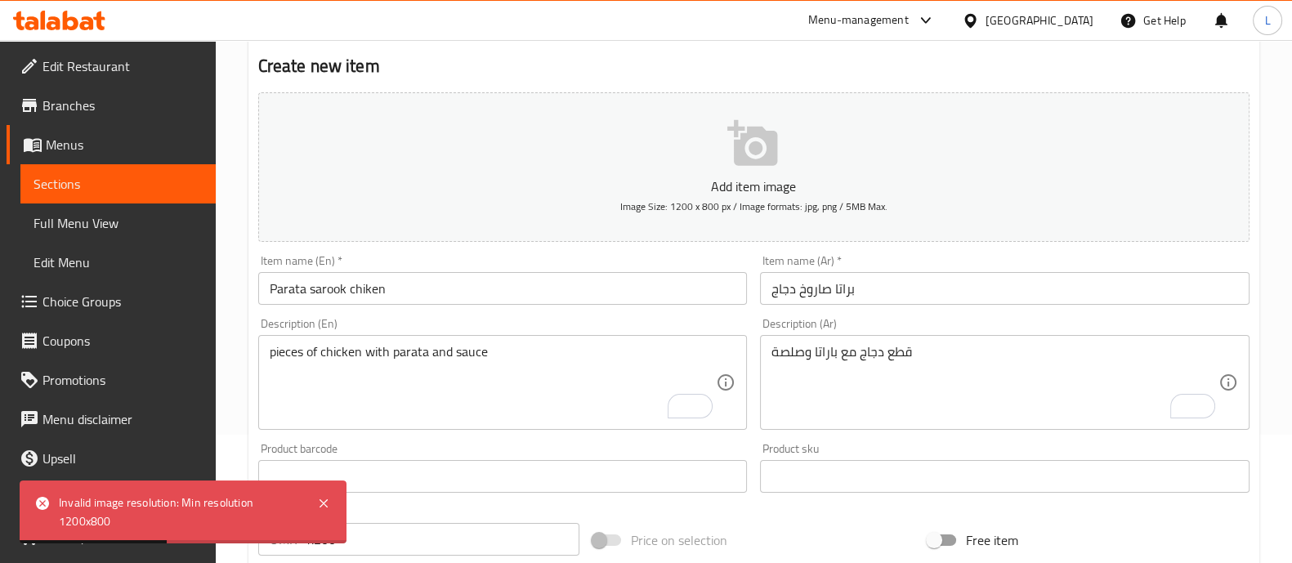
scroll to position [590, 0]
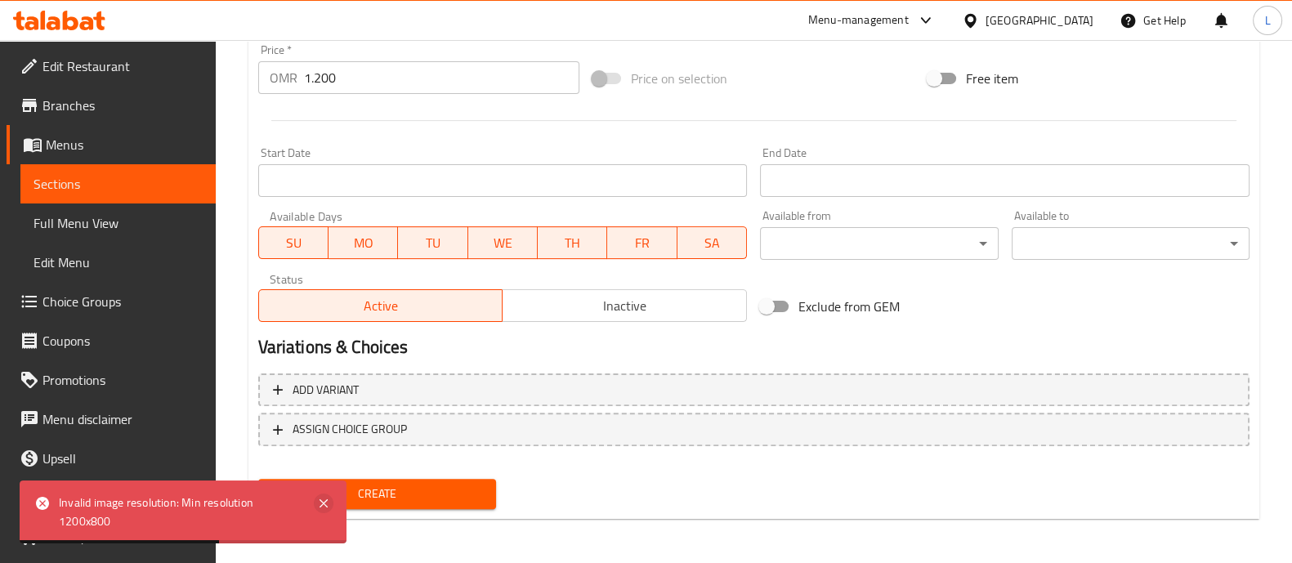
click at [326, 498] on icon at bounding box center [324, 503] width 20 height 20
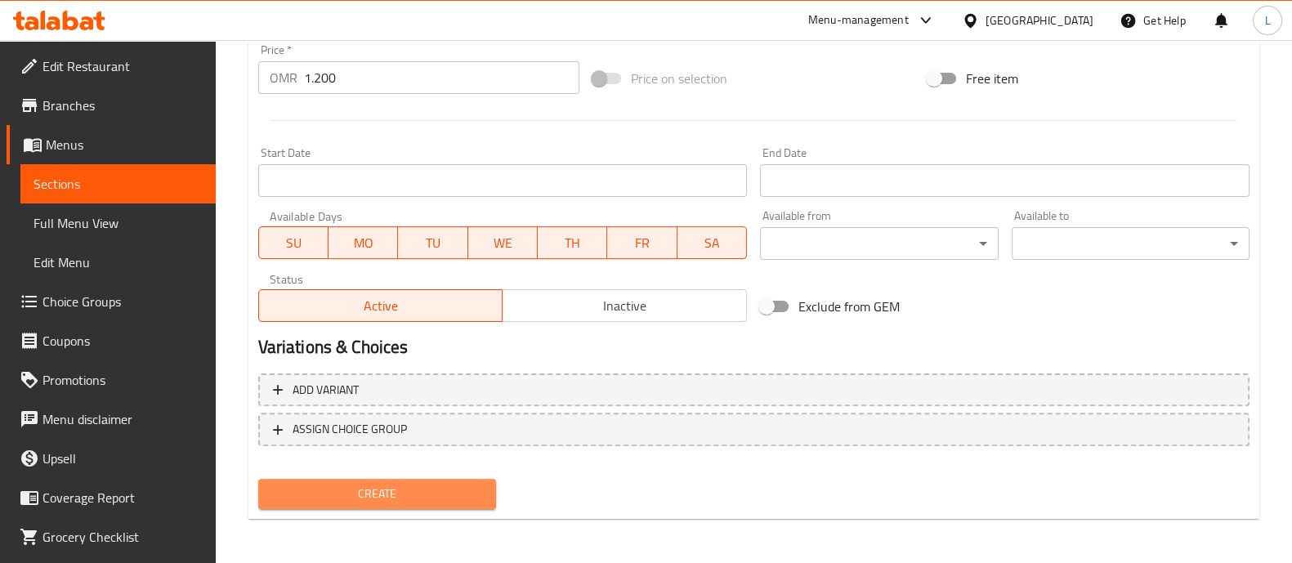
click at [386, 497] on span "Create" at bounding box center [377, 494] width 212 height 20
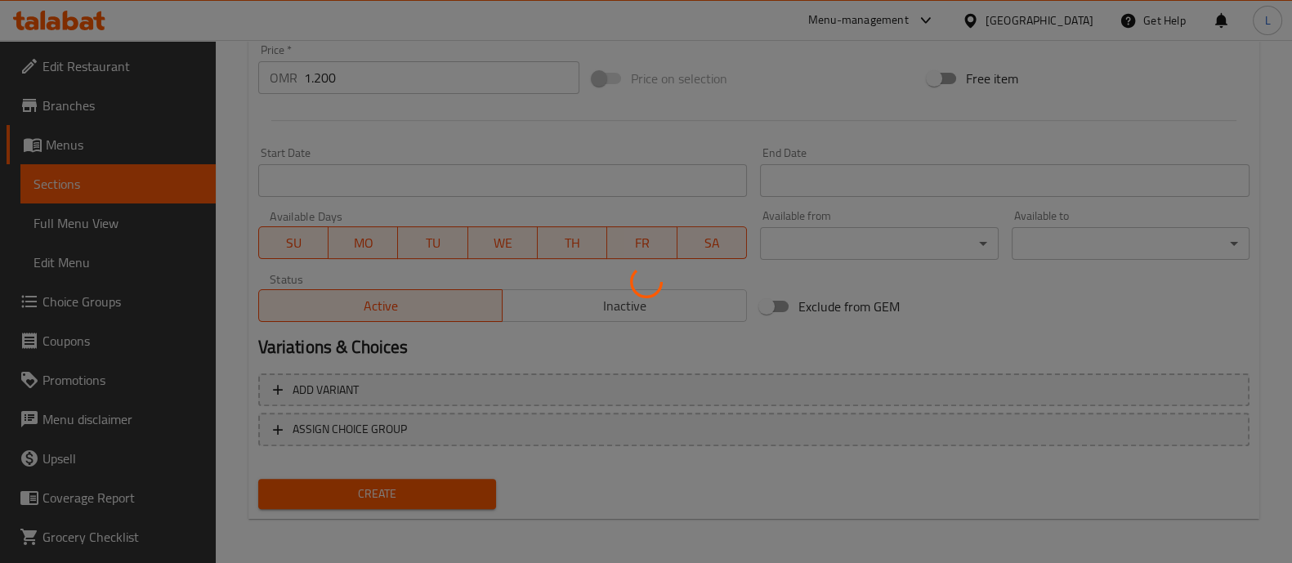
type input "0"
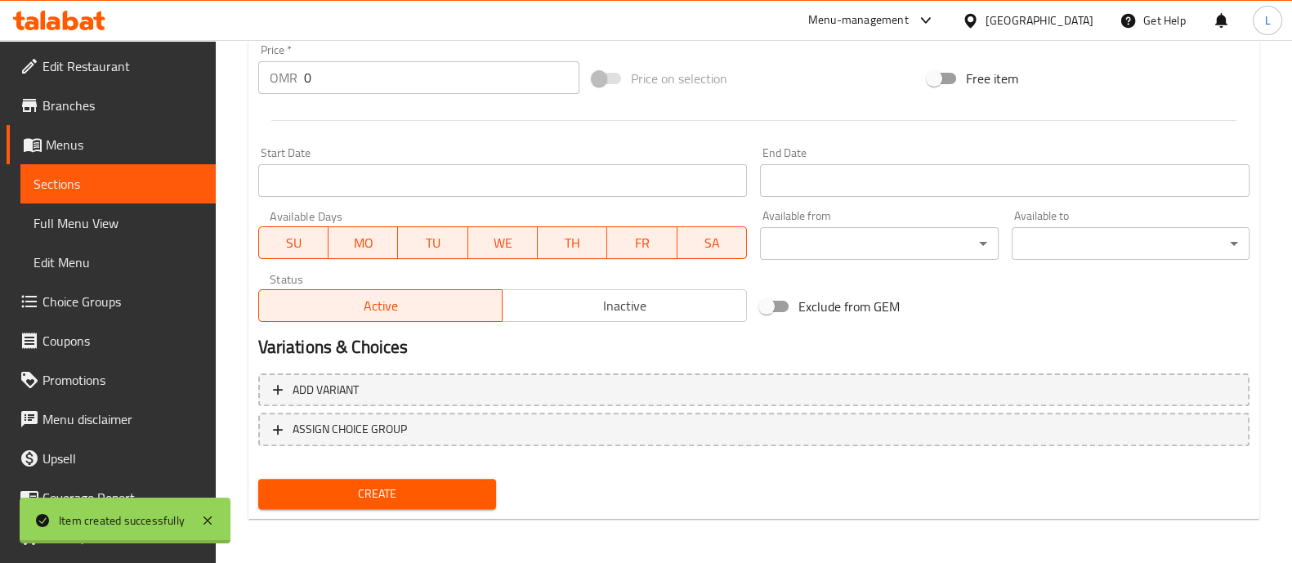
click at [87, 181] on span "Sections" at bounding box center [117, 184] width 169 height 20
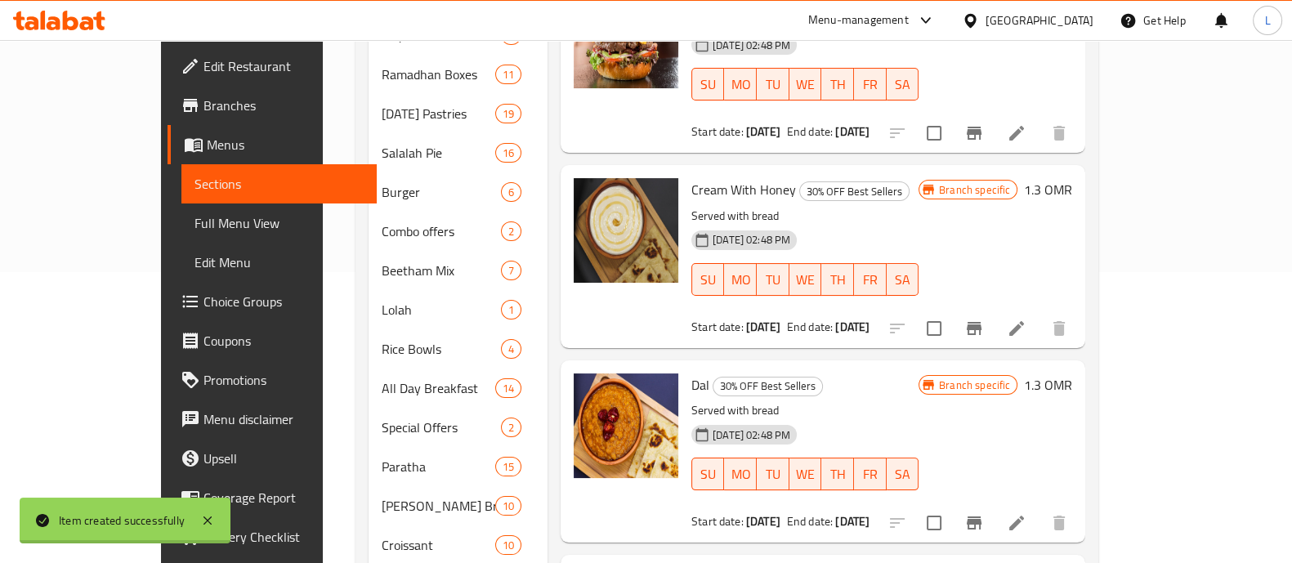
scroll to position [277, 0]
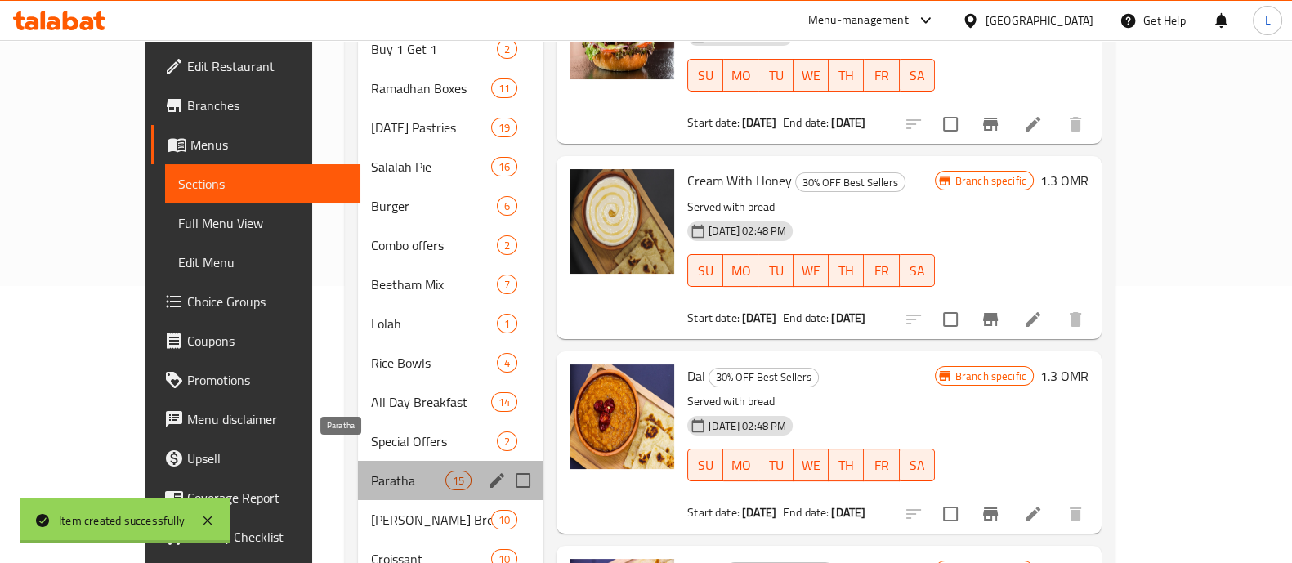
click at [371, 471] on span "Paratha" at bounding box center [408, 481] width 74 height 20
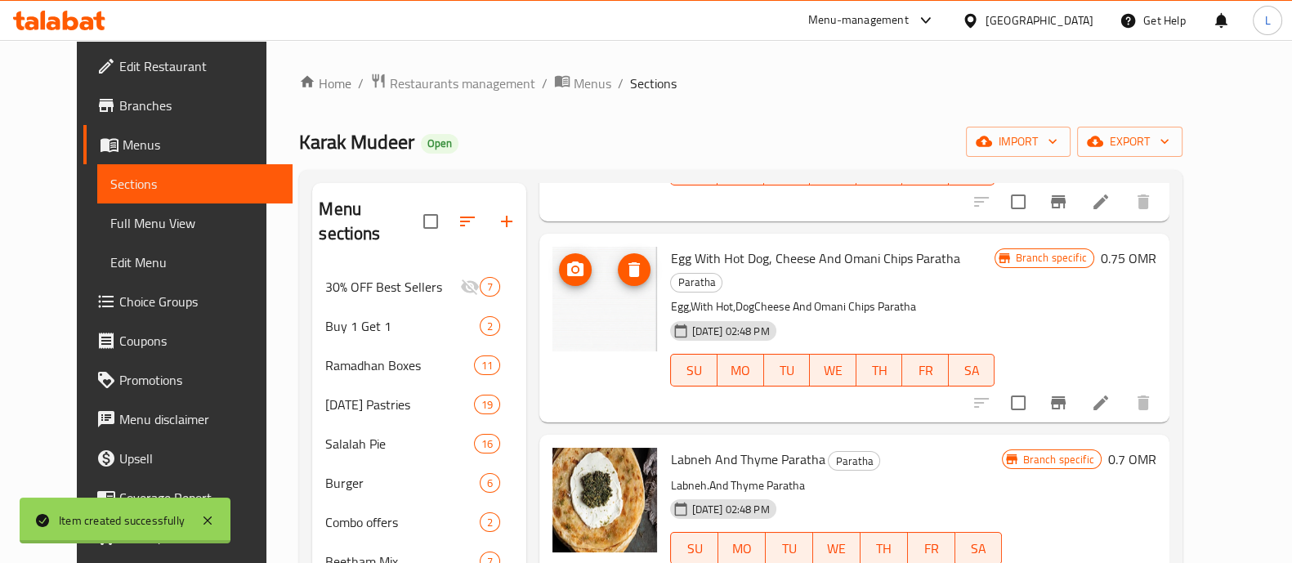
scroll to position [594, 0]
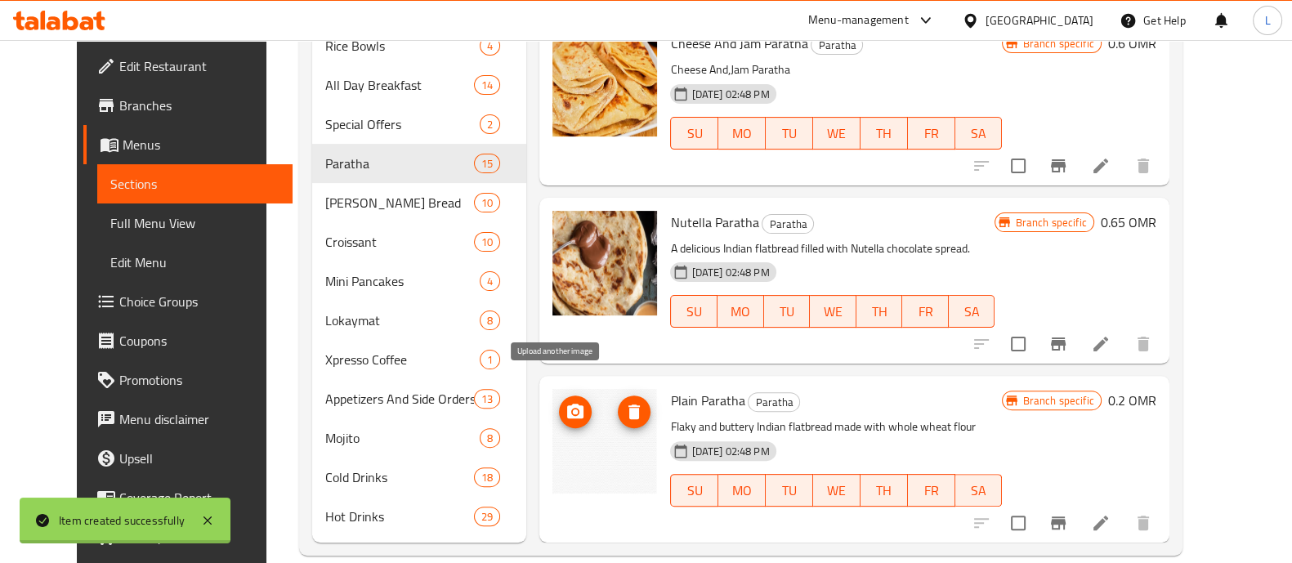
click at [567, 402] on span "upload picture" at bounding box center [575, 412] width 33 height 20
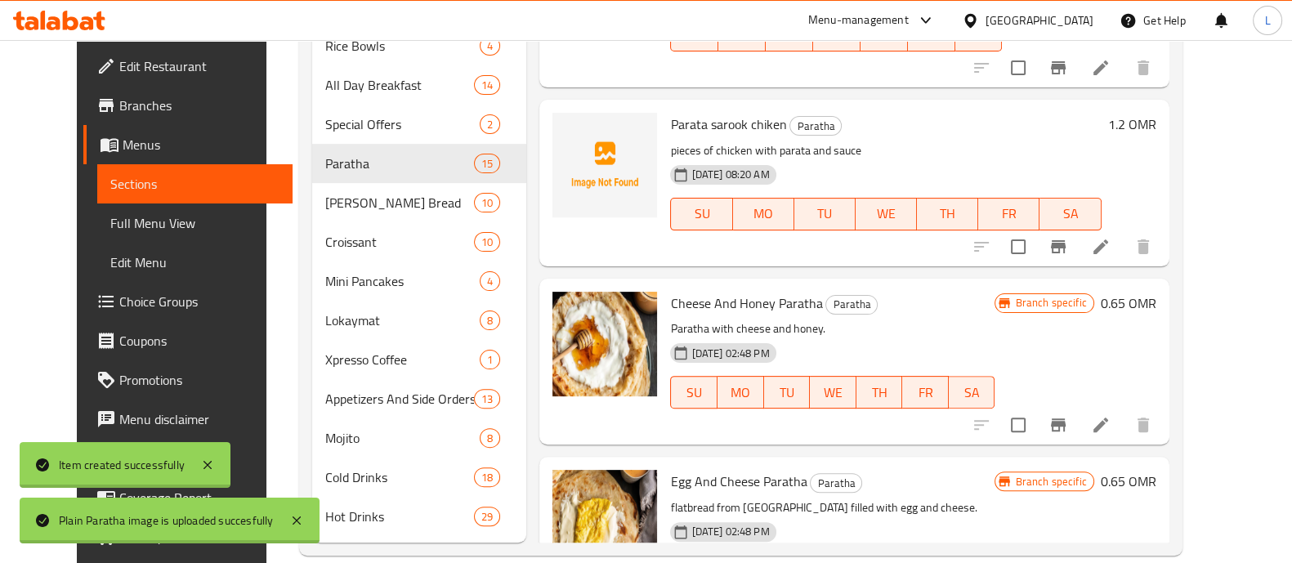
scroll to position [0, 0]
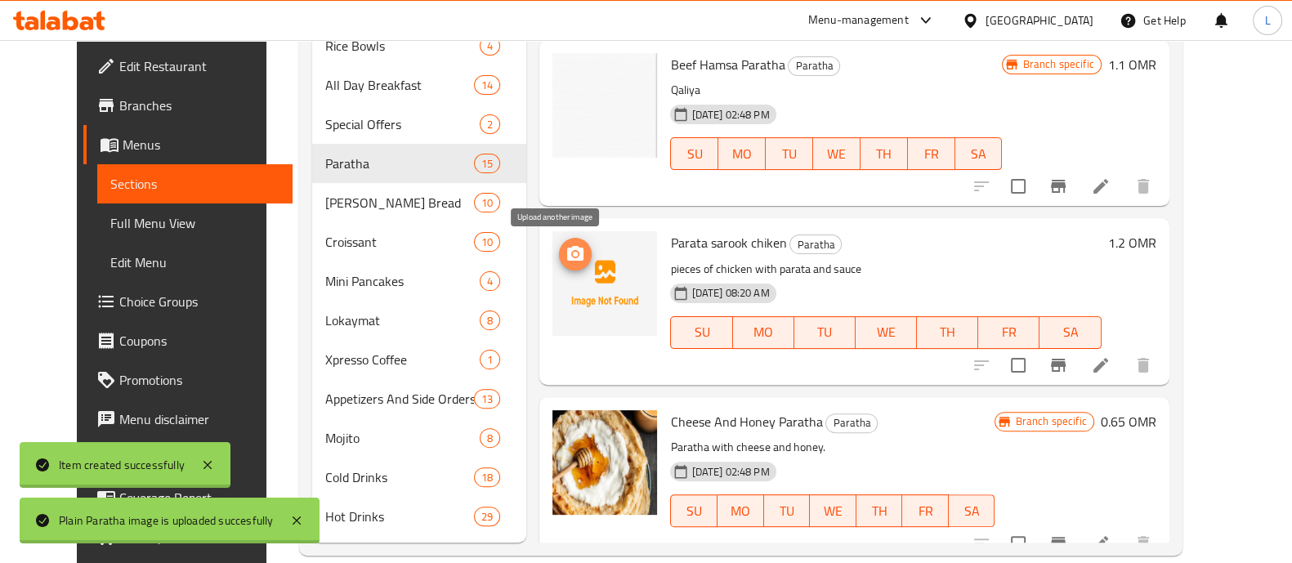
click at [567, 257] on icon "upload picture" at bounding box center [575, 253] width 16 height 15
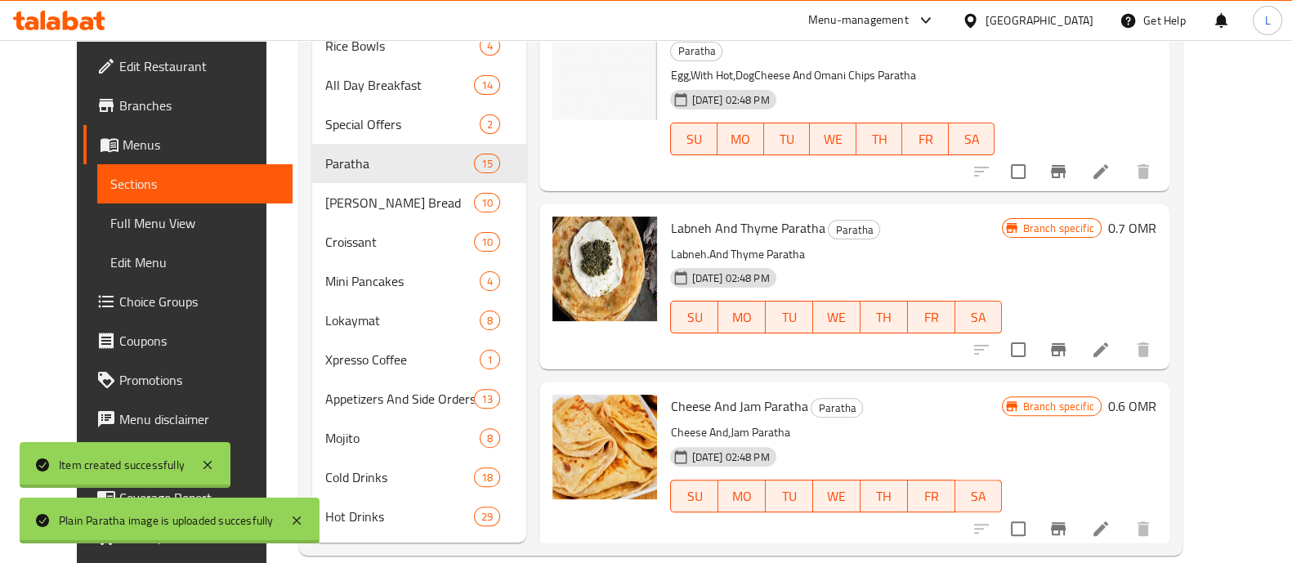
scroll to position [1829, 0]
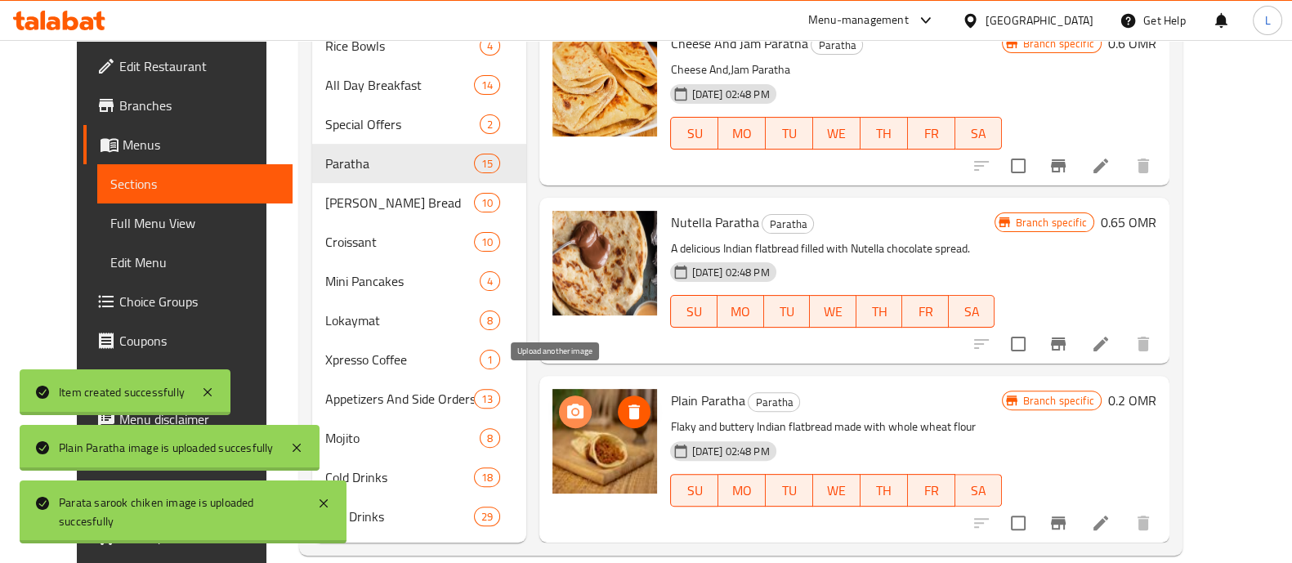
click at [567, 404] on icon "upload picture" at bounding box center [575, 411] width 16 height 15
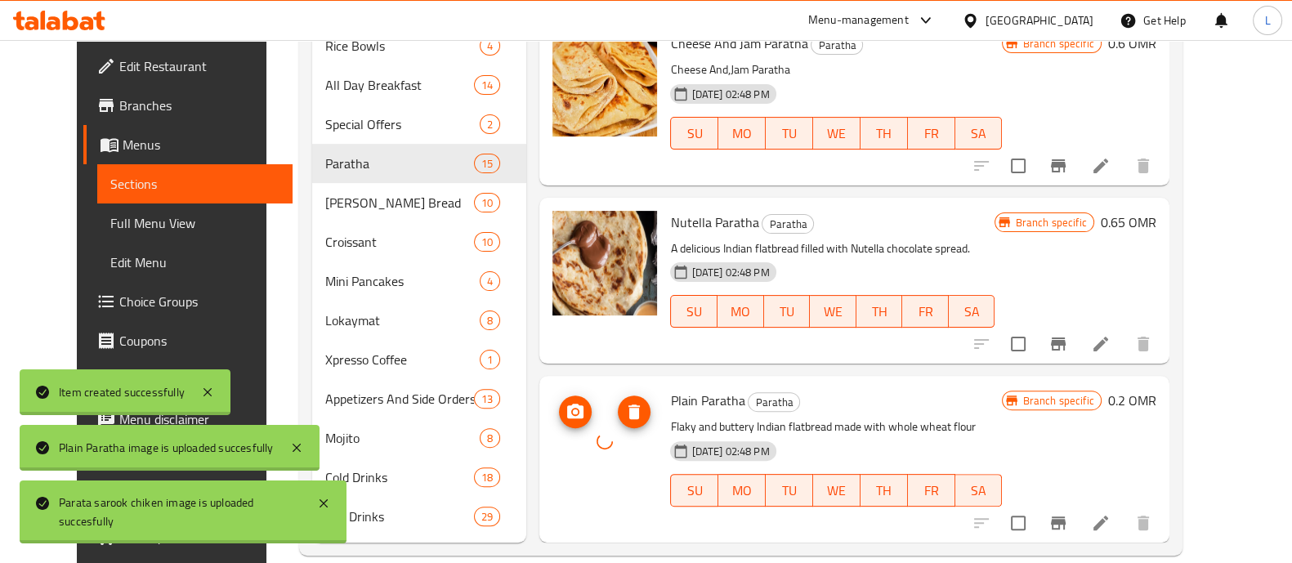
drag, startPoint x: 626, startPoint y: 399, endPoint x: 613, endPoint y: 390, distance: 15.9
click at [613, 390] on div at bounding box center [604, 441] width 105 height 105
click at [628, 404] on icon "delete image" at bounding box center [633, 411] width 11 height 15
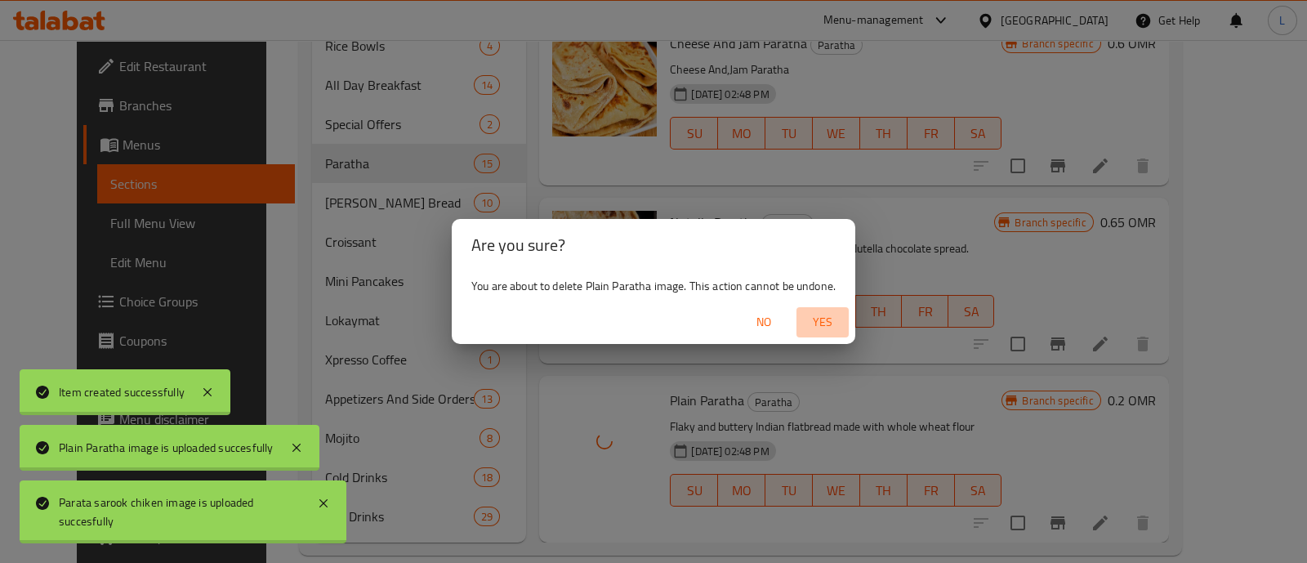
click at [831, 316] on span "Yes" at bounding box center [822, 322] width 39 height 20
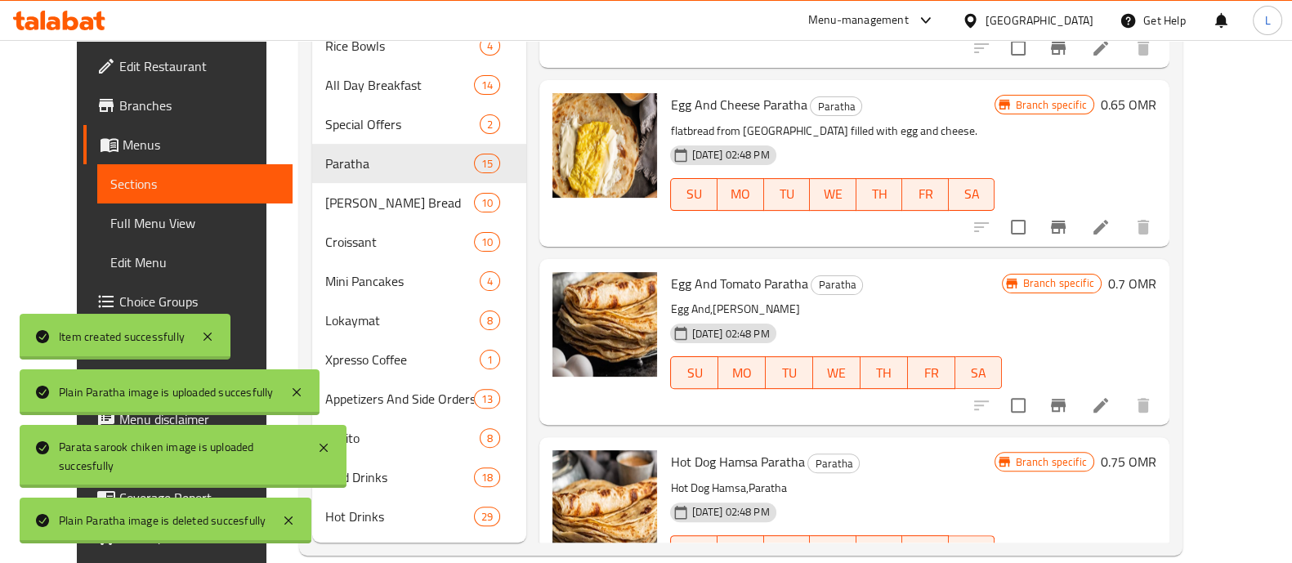
scroll to position [0, 0]
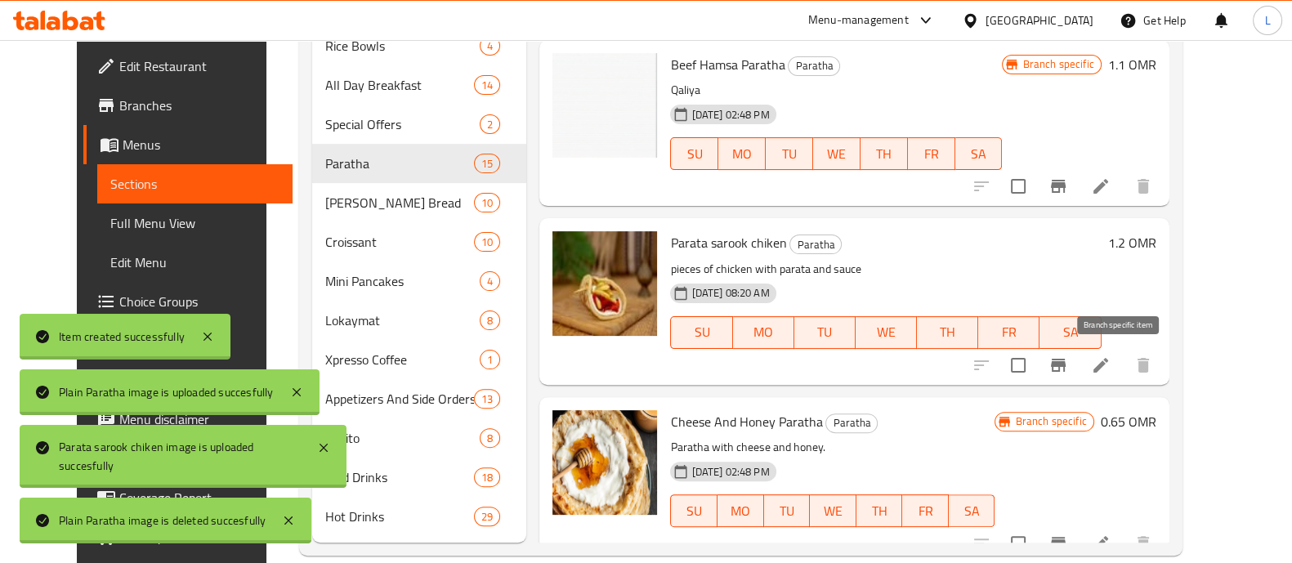
click at [1065, 366] on icon "Branch-specific-item" at bounding box center [1058, 365] width 15 height 13
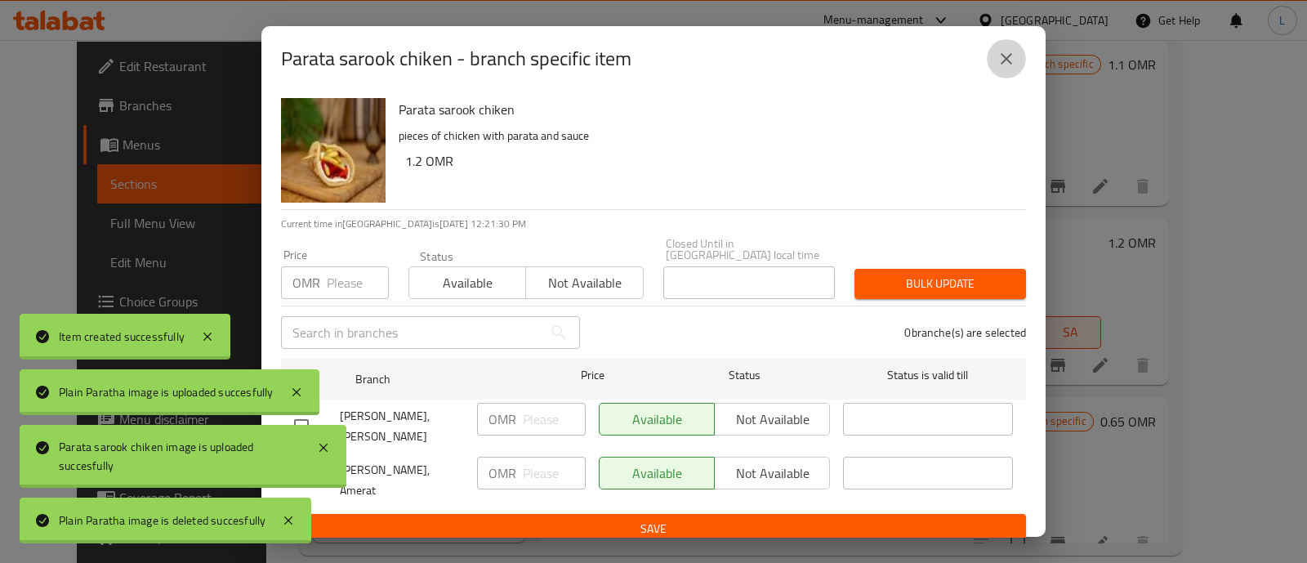
click at [998, 65] on icon "close" at bounding box center [1007, 59] width 20 height 20
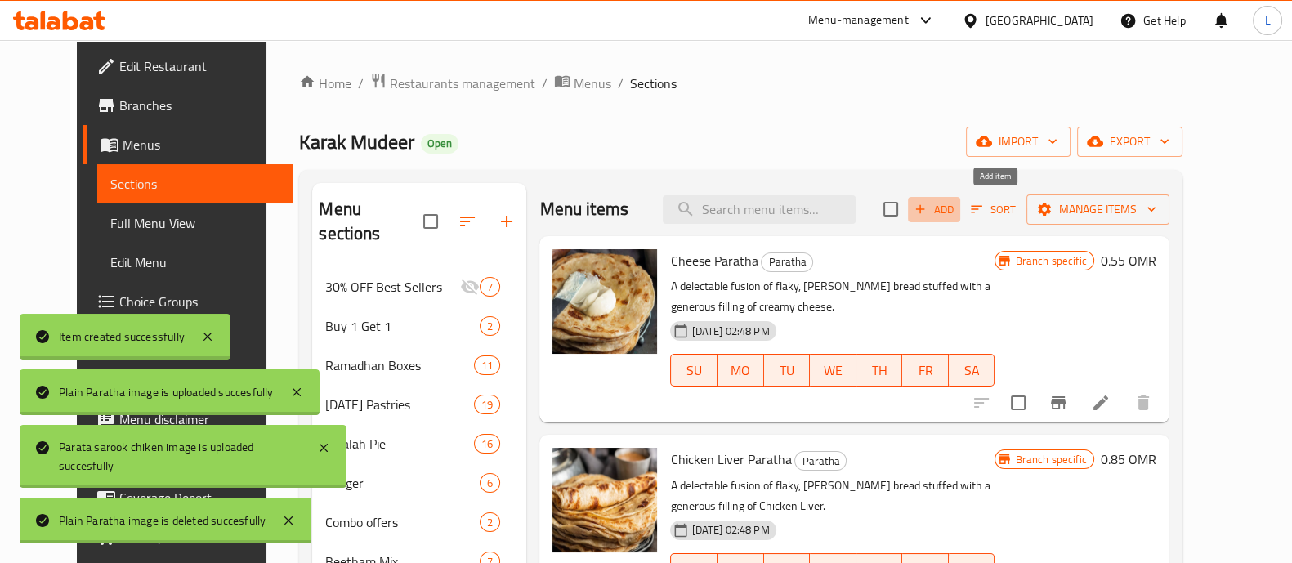
click at [956, 214] on span "Add" at bounding box center [934, 209] width 44 height 19
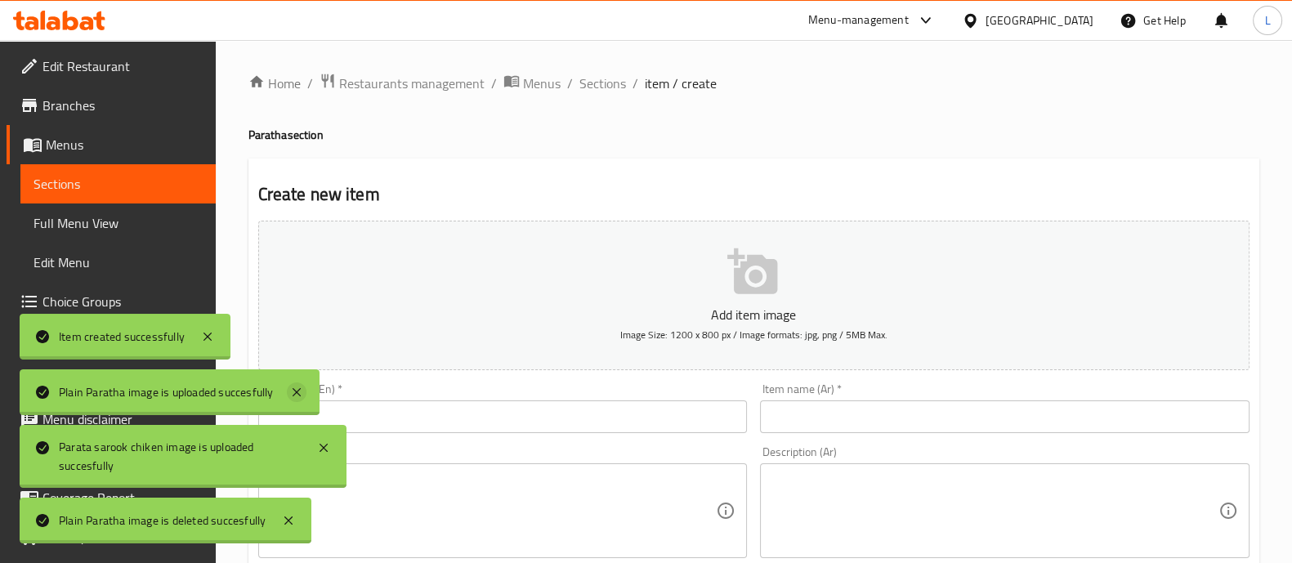
click at [305, 386] on icon at bounding box center [297, 392] width 20 height 20
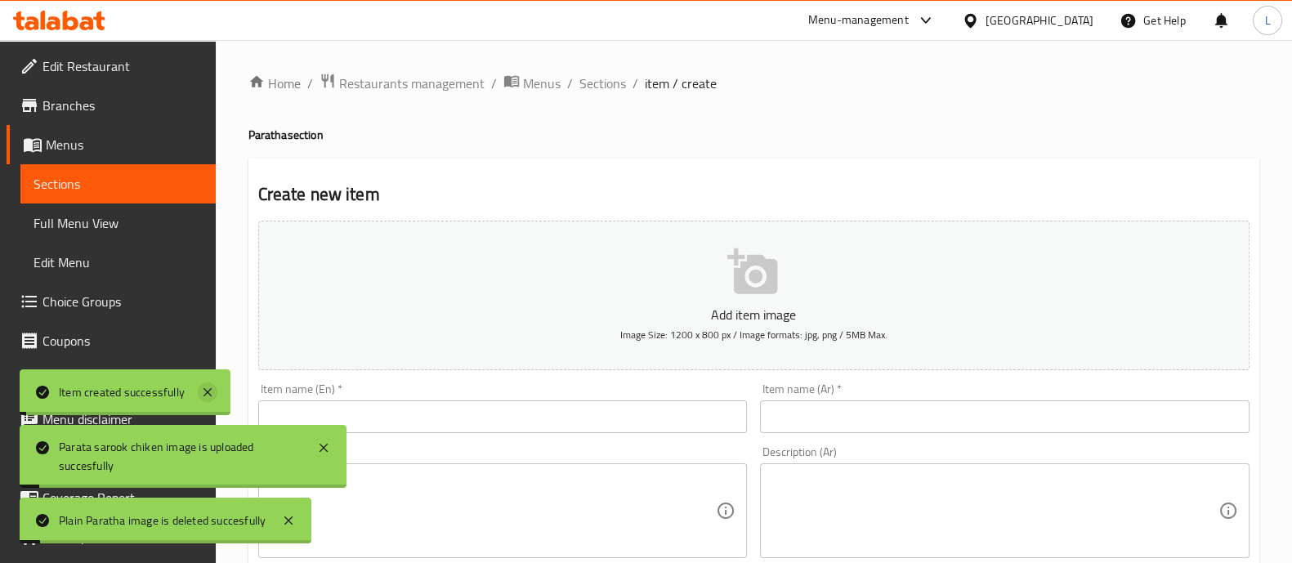
click at [200, 390] on icon at bounding box center [208, 392] width 20 height 20
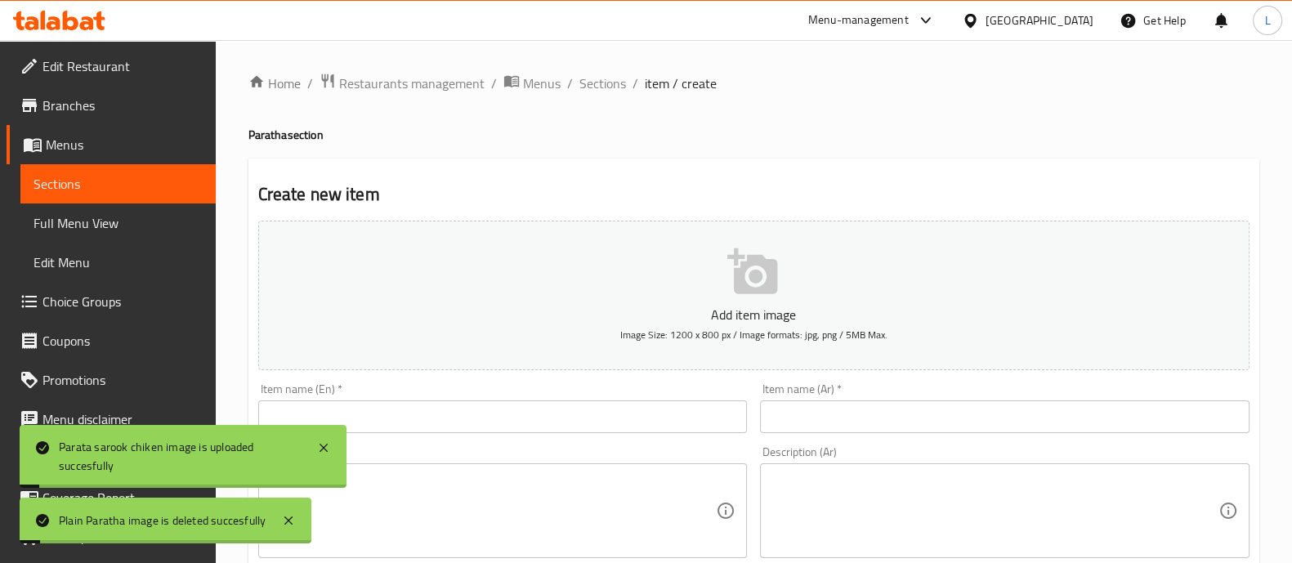
drag, startPoint x: 325, startPoint y: 450, endPoint x: 304, endPoint y: 496, distance: 50.4
click at [324, 451] on icon at bounding box center [324, 448] width 20 height 20
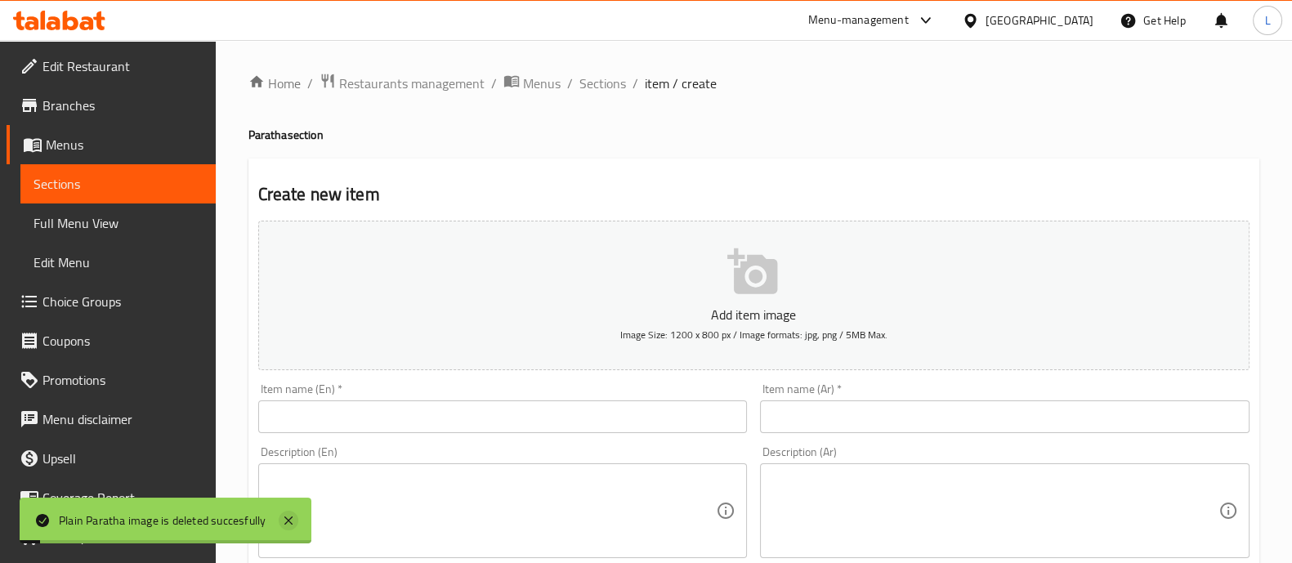
click at [293, 529] on icon at bounding box center [289, 521] width 20 height 20
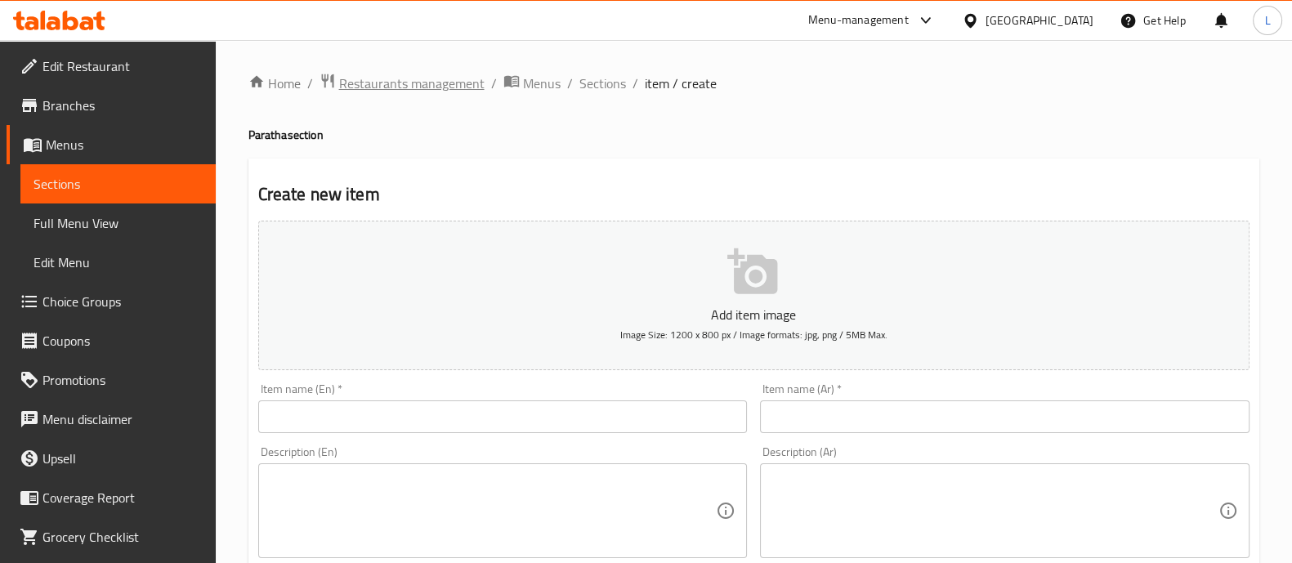
click at [398, 79] on span "Restaurants management" at bounding box center [411, 84] width 145 height 20
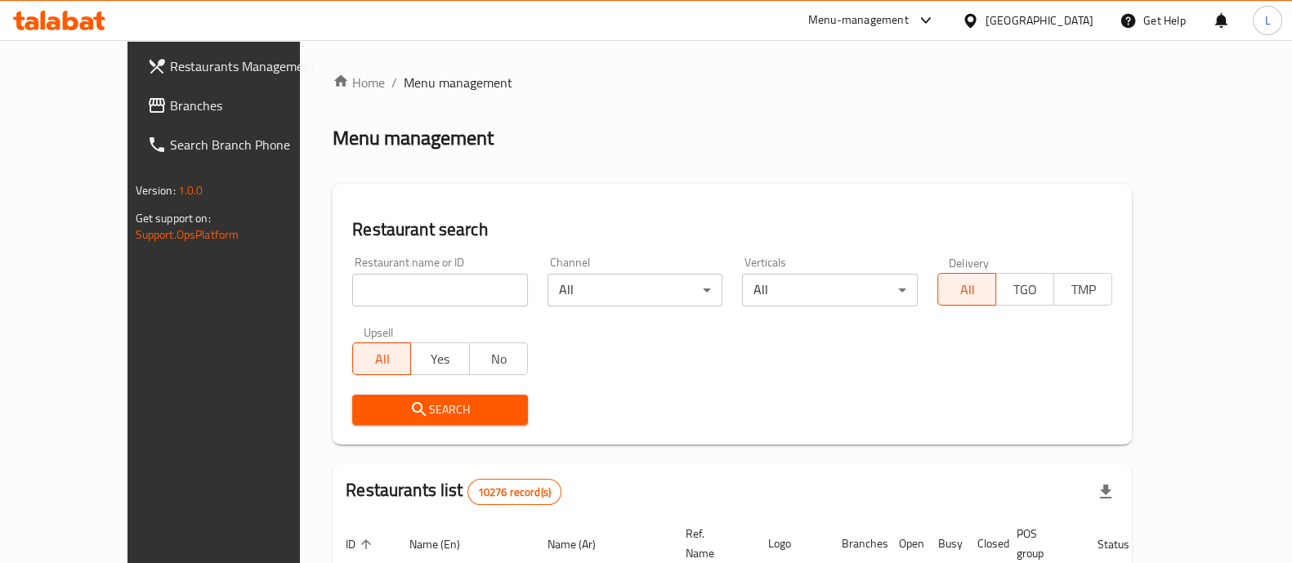
click at [425, 289] on input "search" at bounding box center [440, 290] width 176 height 33
type input "l"
type input "karak mud"
click button "Search" at bounding box center [440, 410] width 176 height 30
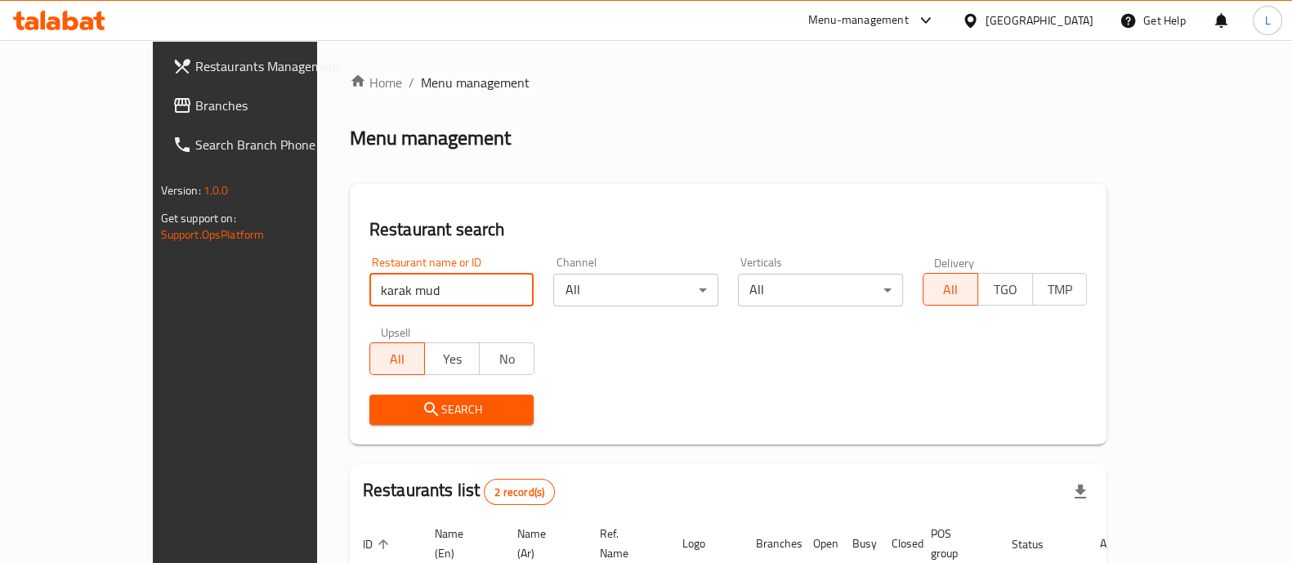
scroll to position [191, 0]
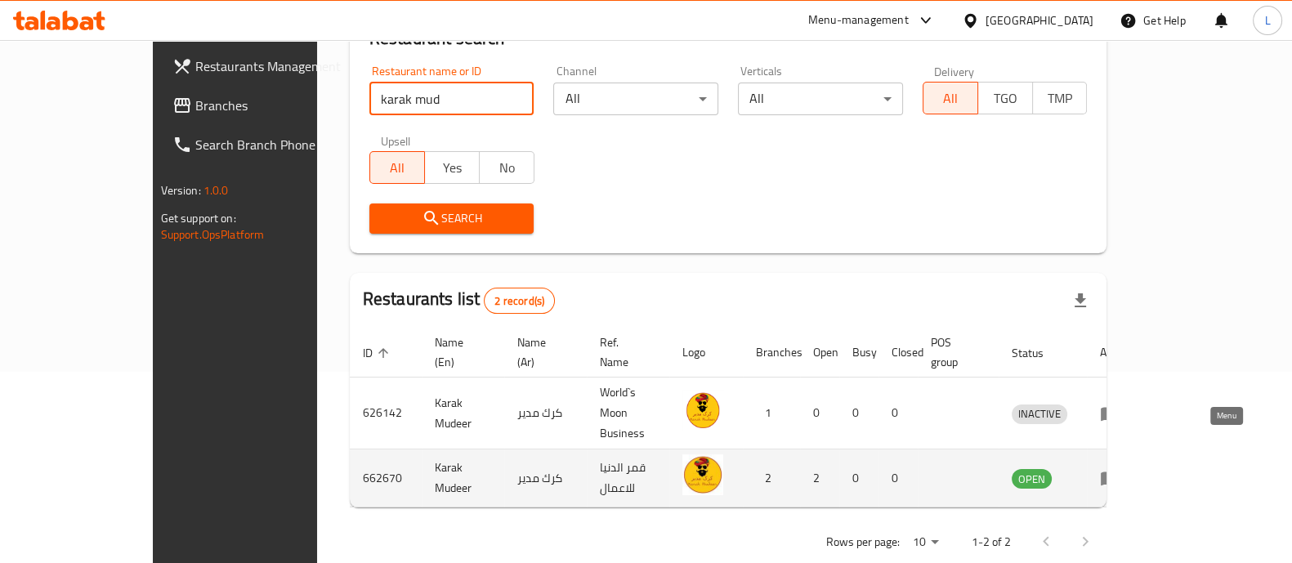
click at [1119, 472] on icon "enhanced table" at bounding box center [1110, 479] width 18 height 14
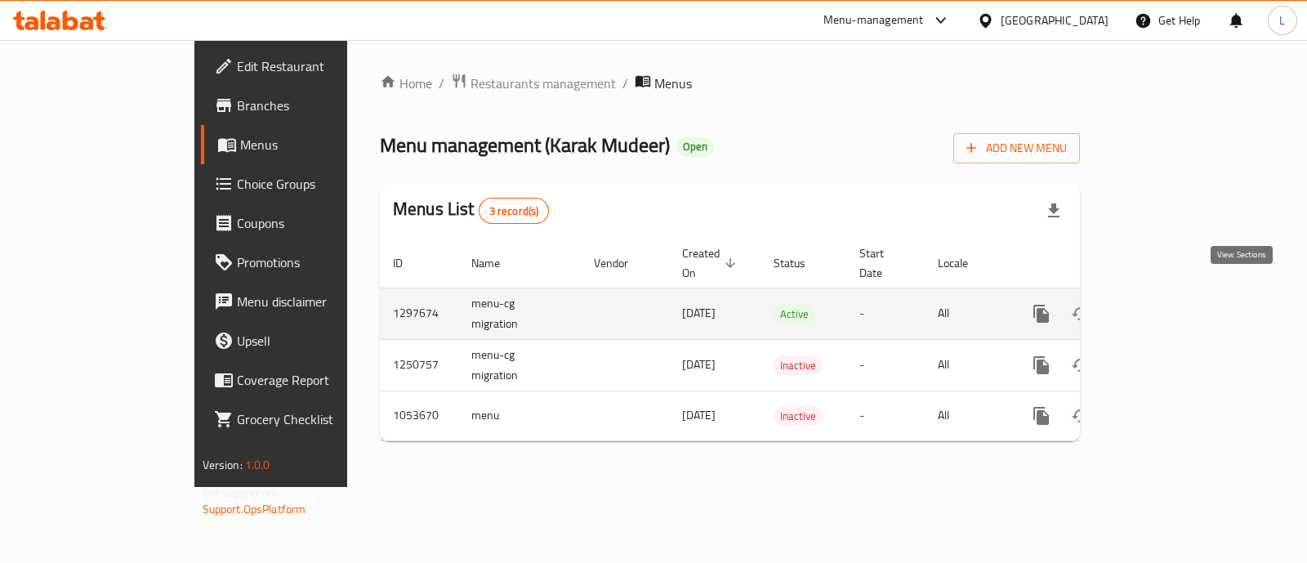
click at [1169, 304] on icon "enhanced table" at bounding box center [1160, 314] width 20 height 20
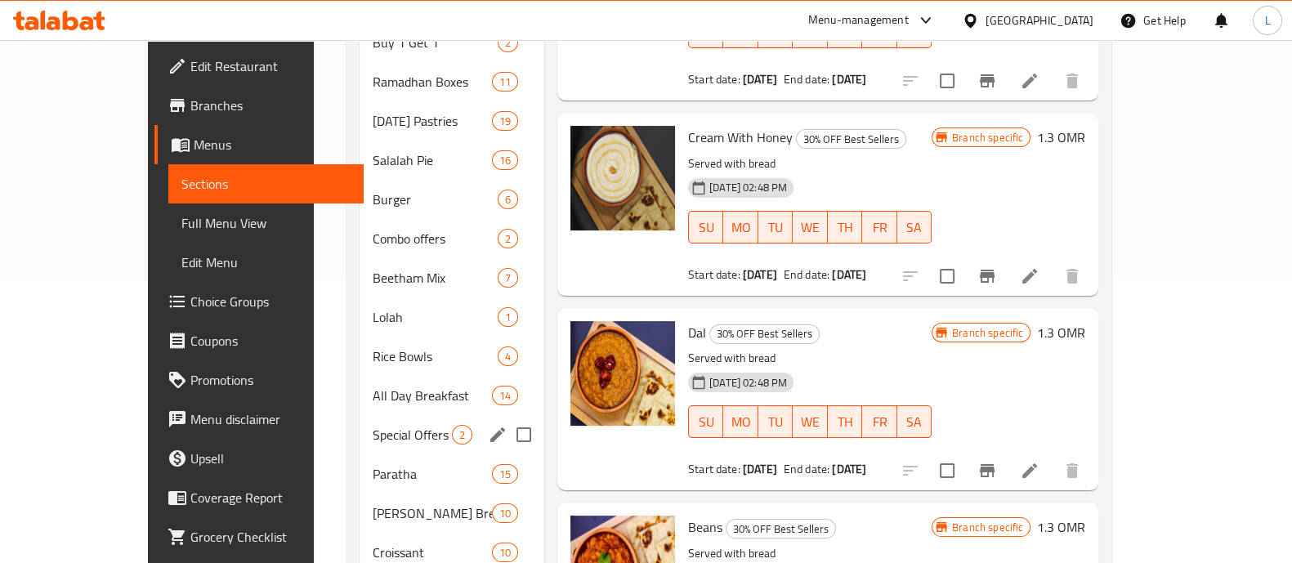
scroll to position [286, 0]
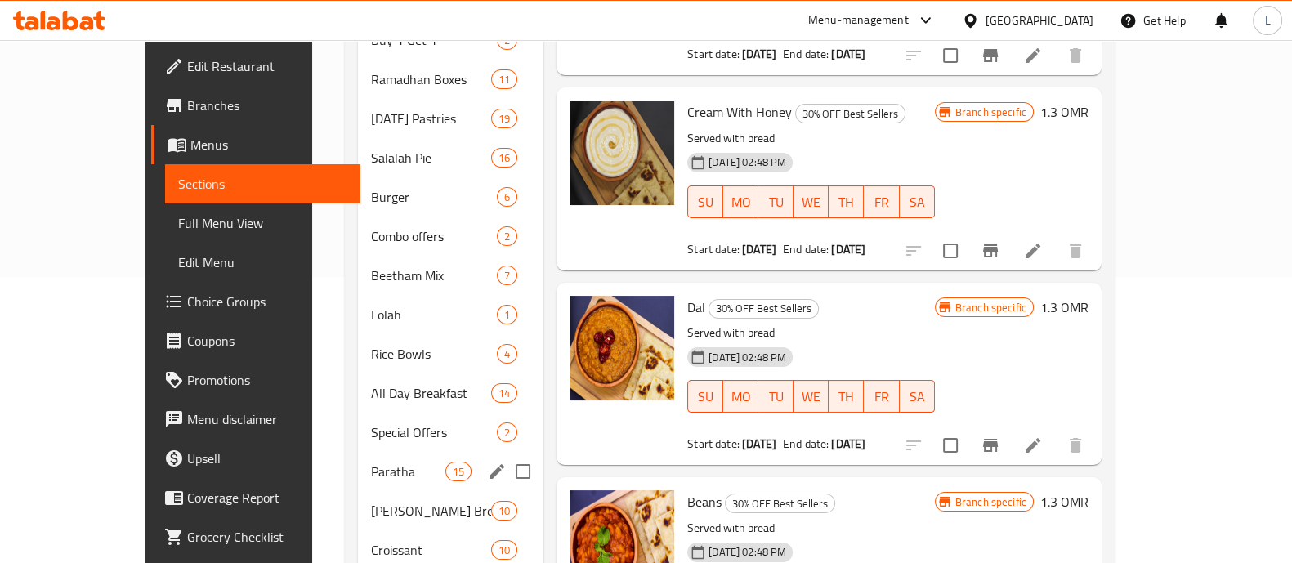
click at [358, 452] on div "Paratha 15" at bounding box center [451, 471] width 186 height 39
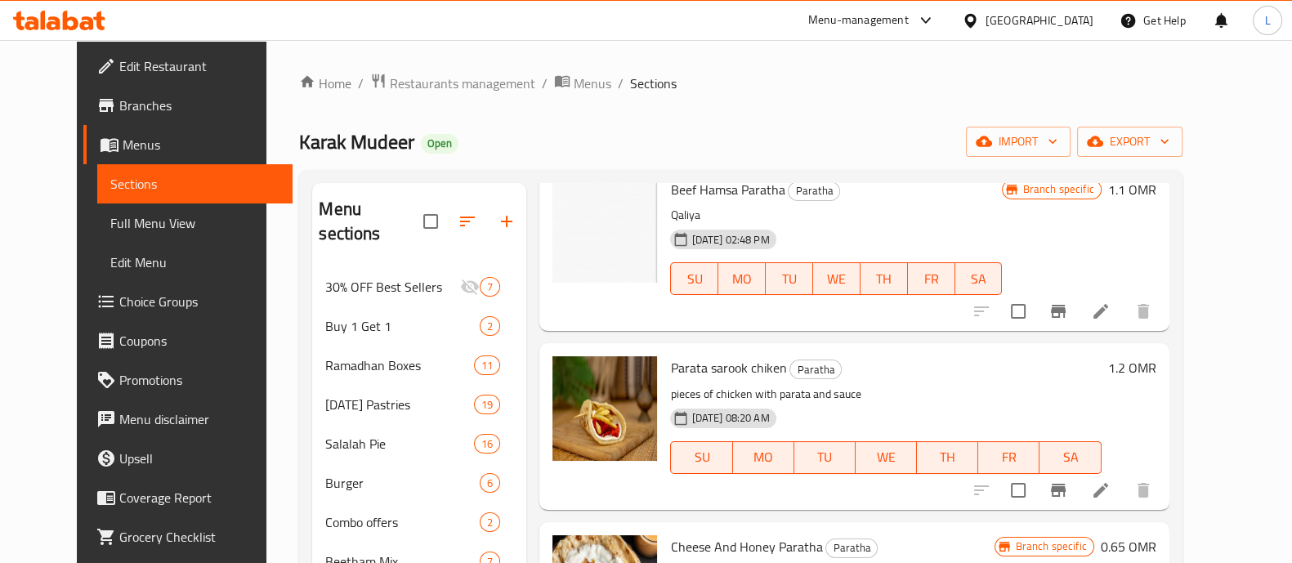
scroll to position [478, 0]
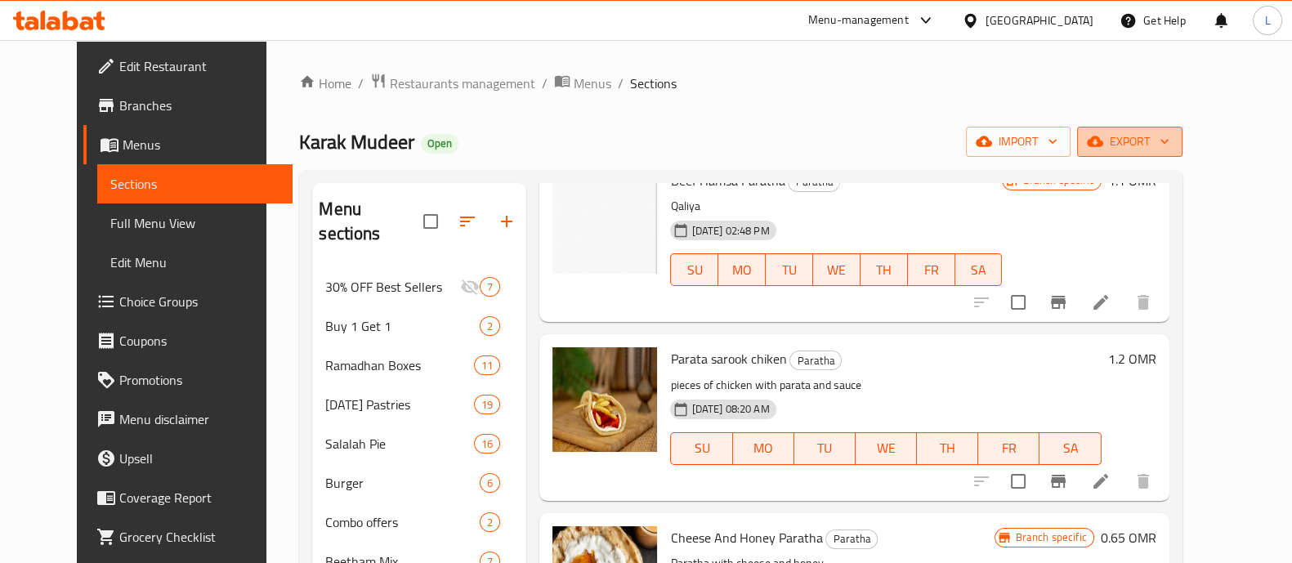
click at [1169, 137] on span "export" at bounding box center [1129, 142] width 79 height 20
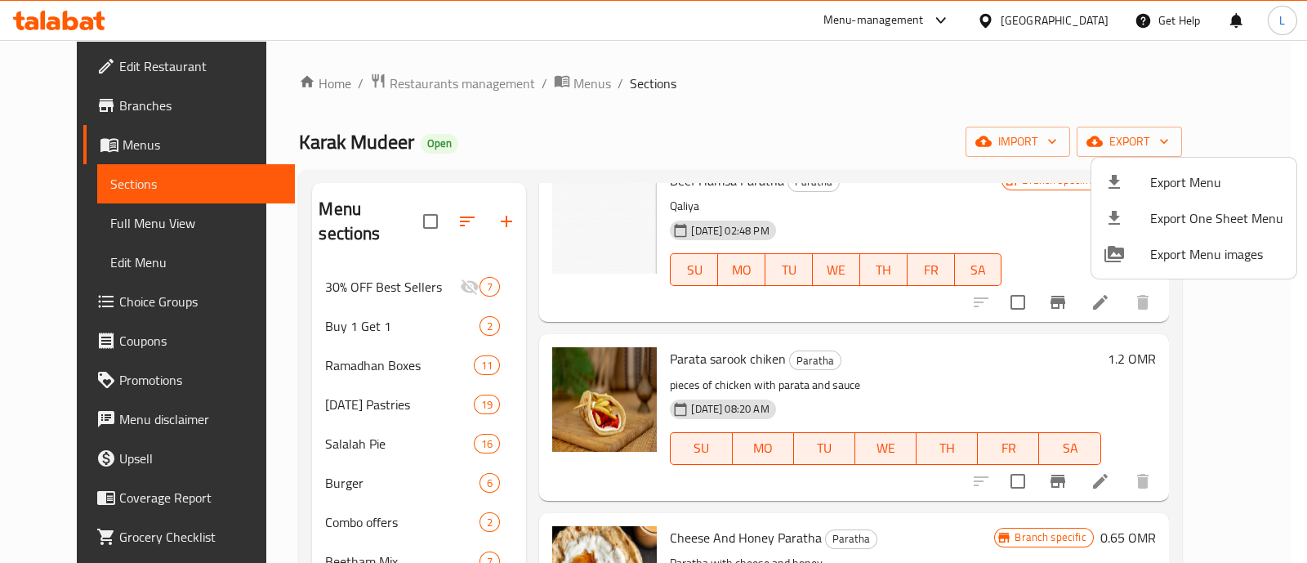
click at [964, 139] on div at bounding box center [653, 281] width 1307 height 563
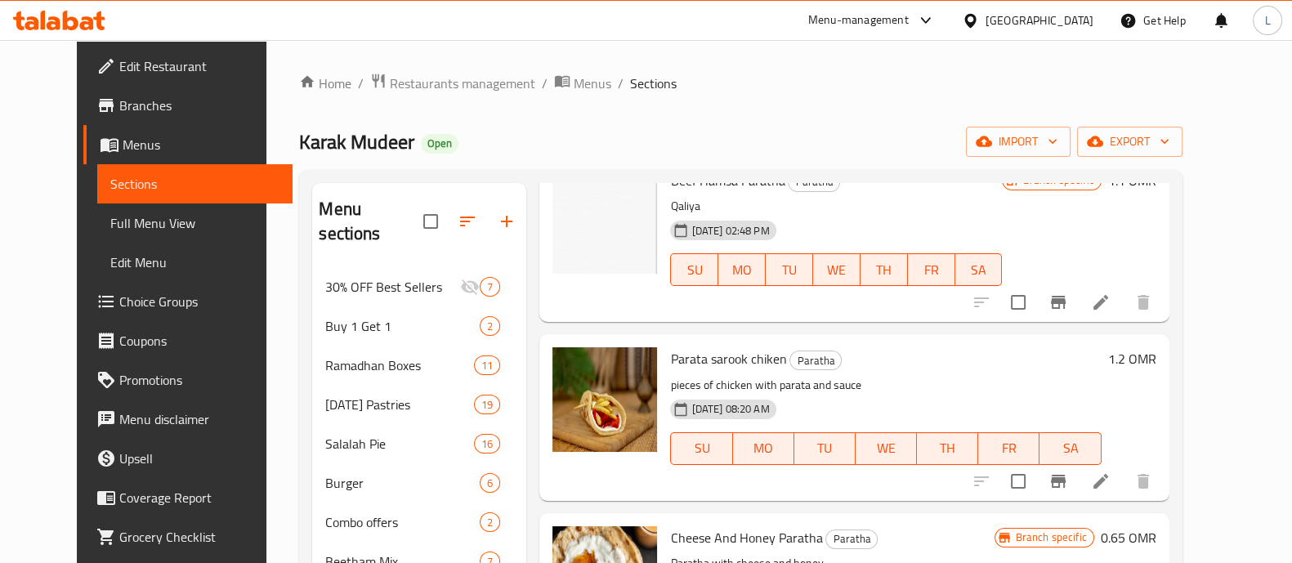
click at [1137, 235] on div "Branch specific 1.1 OMR" at bounding box center [1079, 239] width 154 height 140
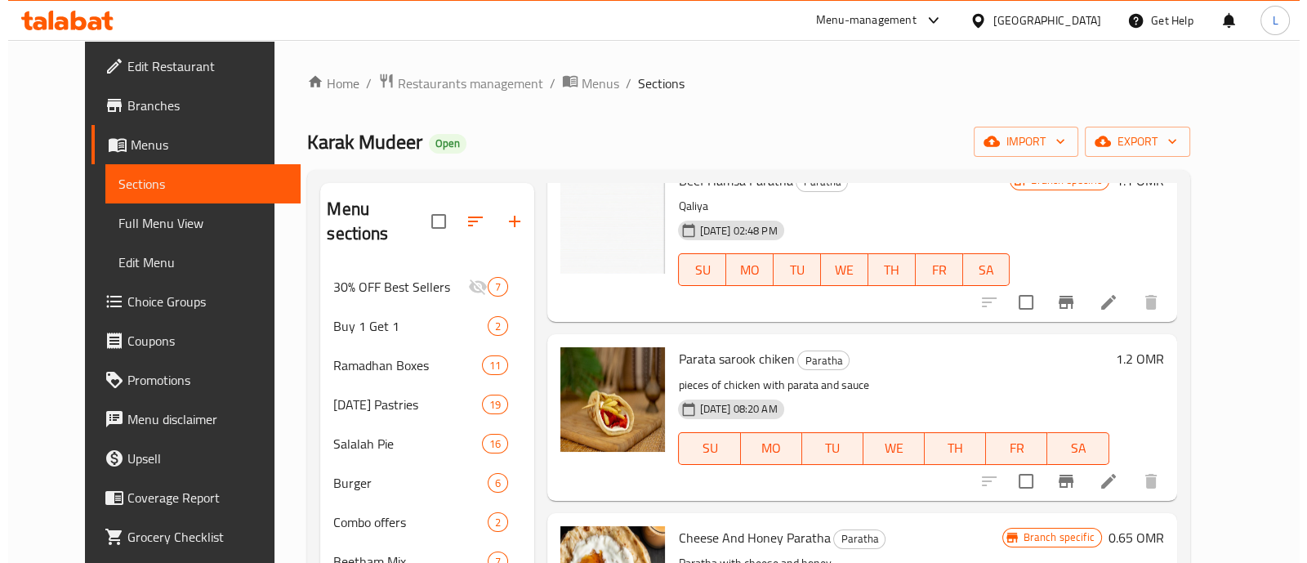
scroll to position [0, 0]
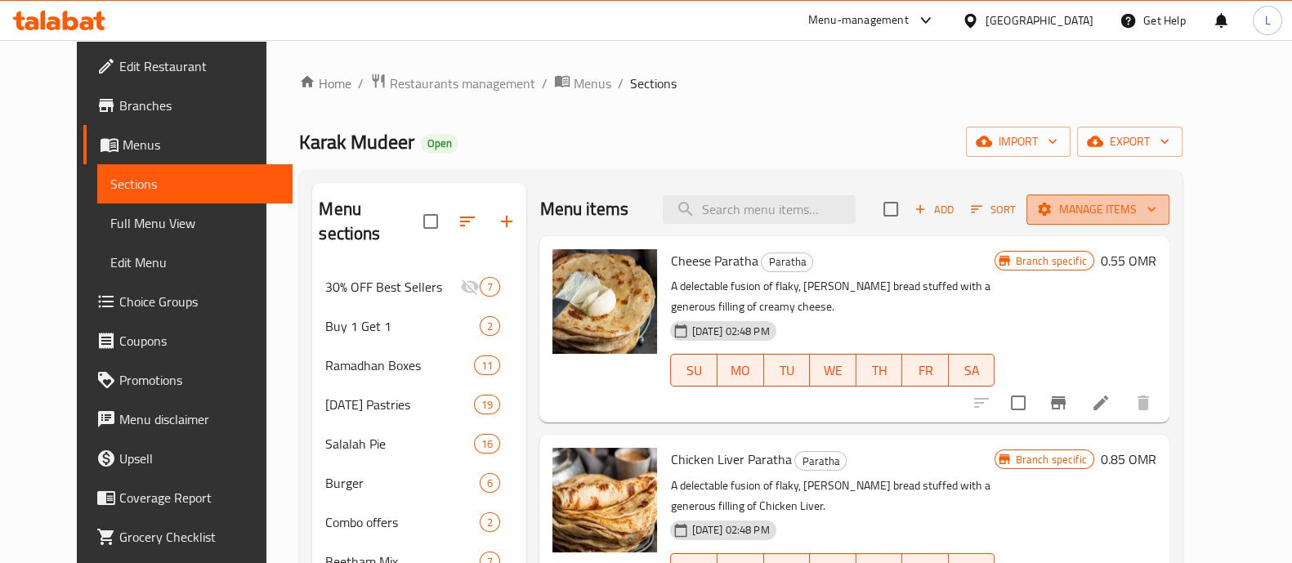
click at [1156, 215] on span "Manage items" at bounding box center [1097, 209] width 117 height 20
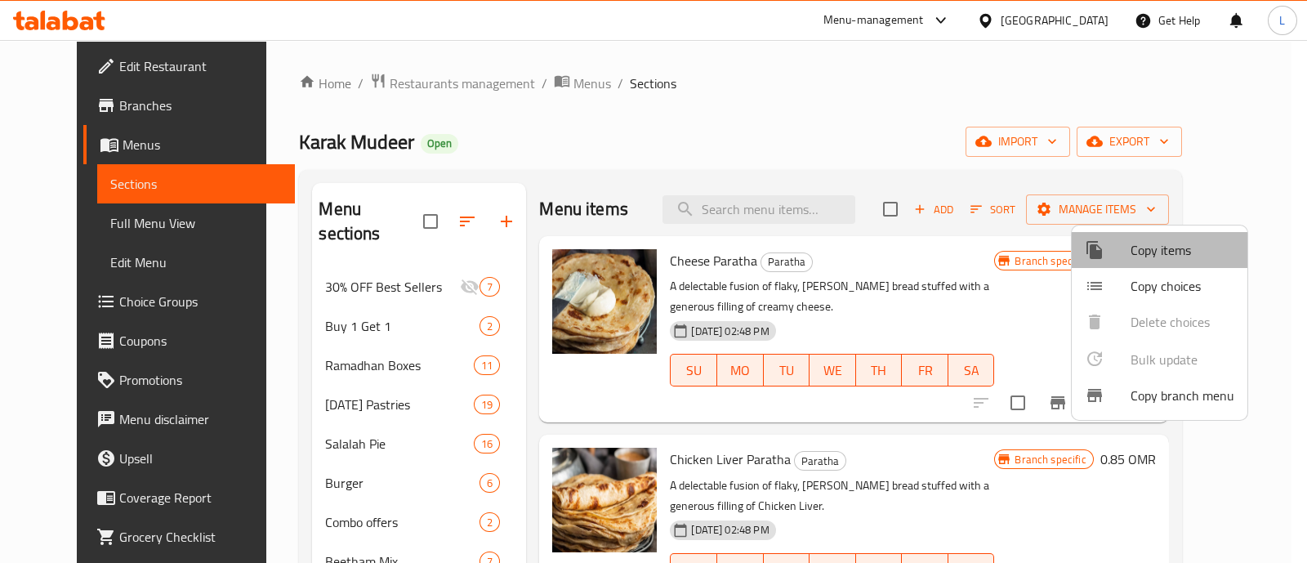
click at [1166, 245] on span "Copy items" at bounding box center [1183, 250] width 104 height 20
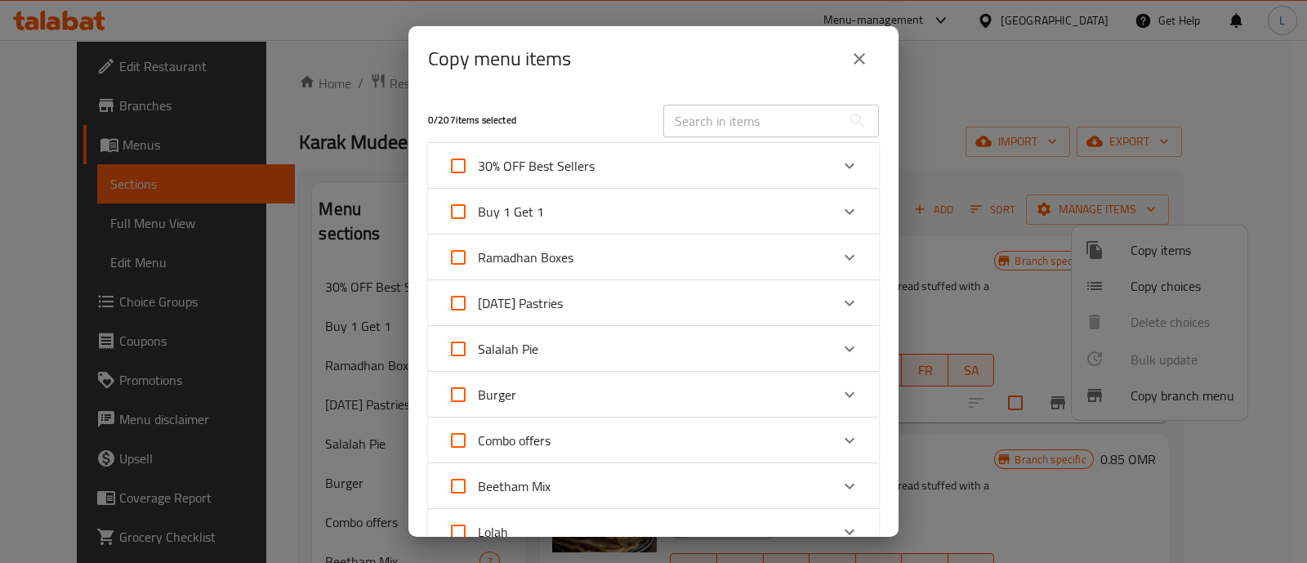
scroll to position [402, 0]
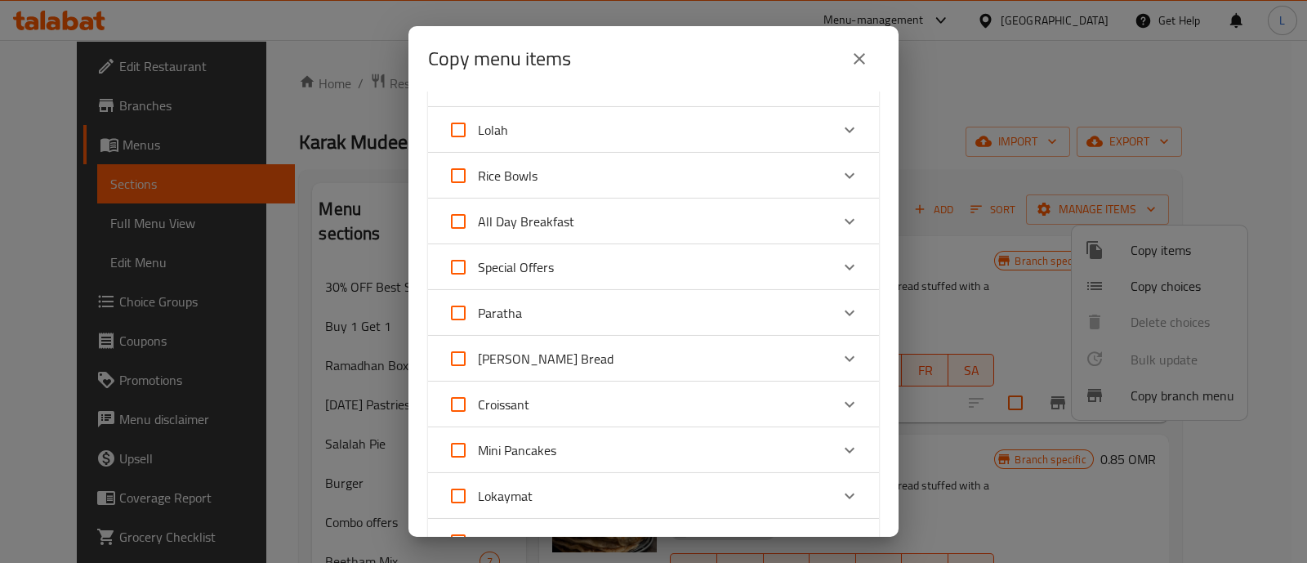
click at [632, 300] on div "Paratha" at bounding box center [639, 312] width 382 height 39
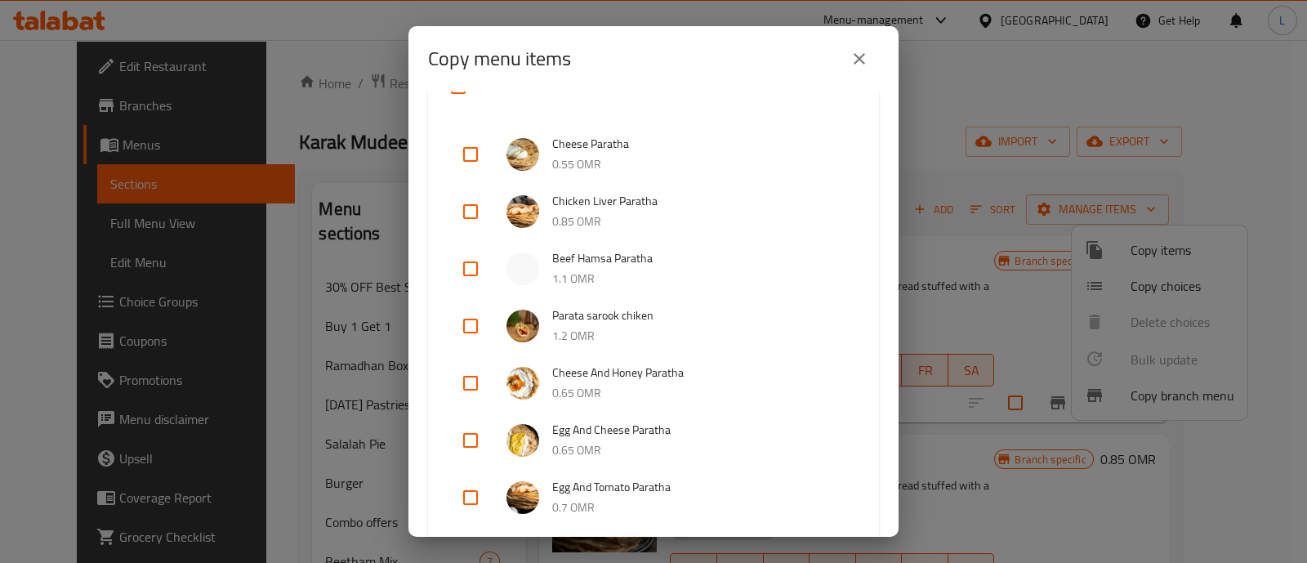
scroll to position [645, 0]
click at [470, 313] on input "checkbox" at bounding box center [470, 325] width 39 height 39
checkbox input "true"
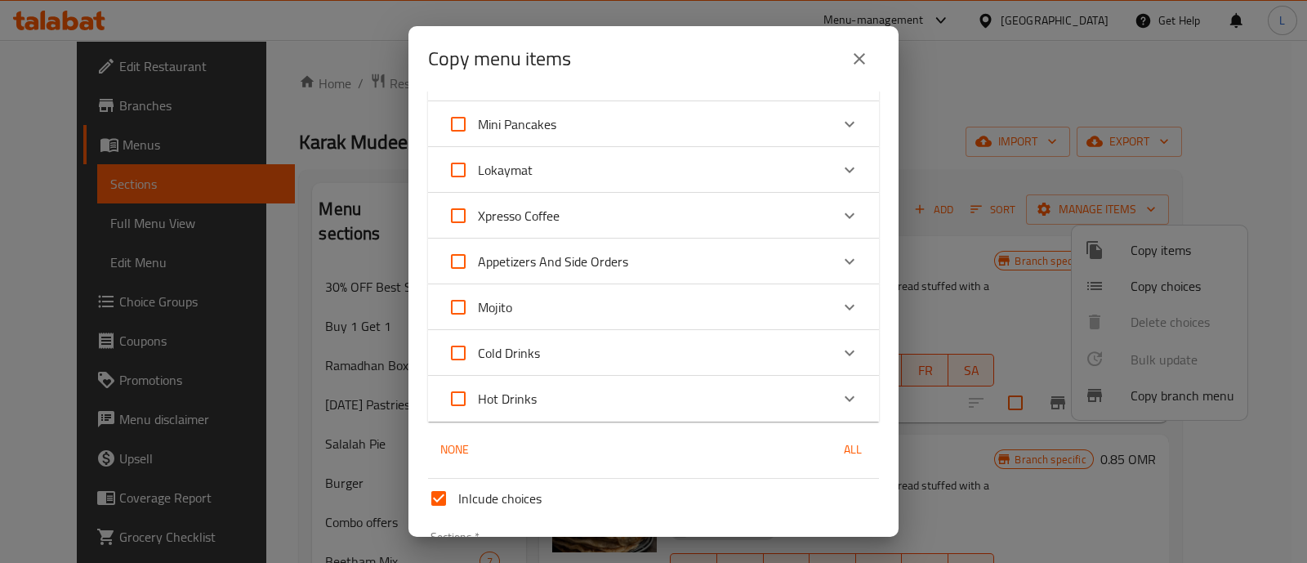
scroll to position [1776, 0]
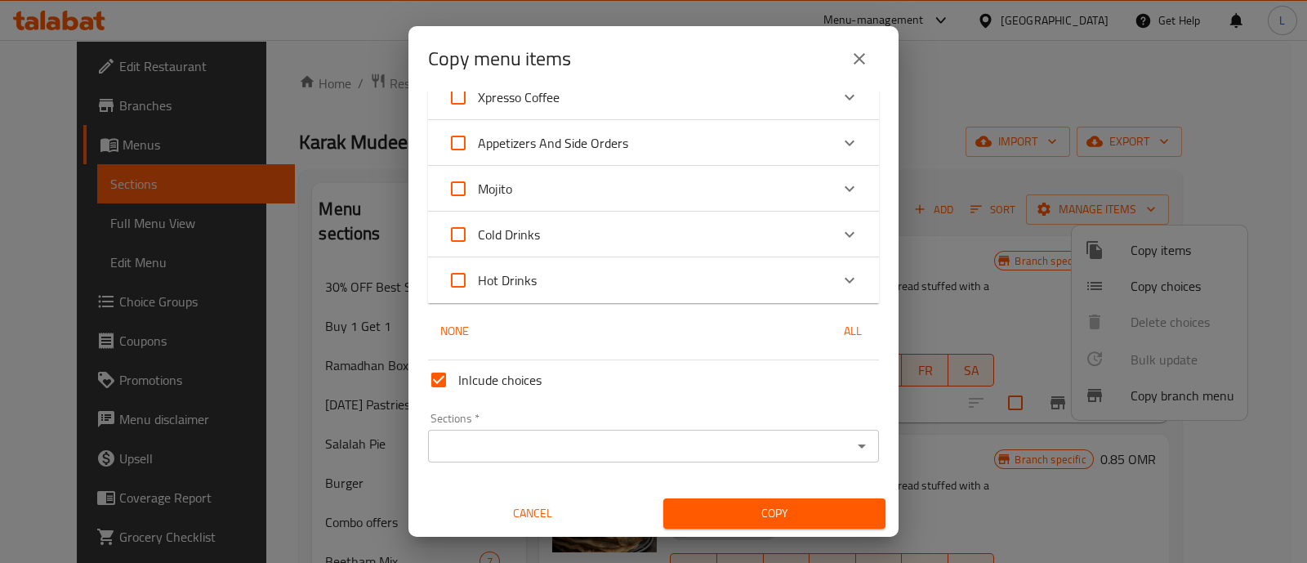
click at [600, 439] on input "Sections   *" at bounding box center [640, 446] width 414 height 23
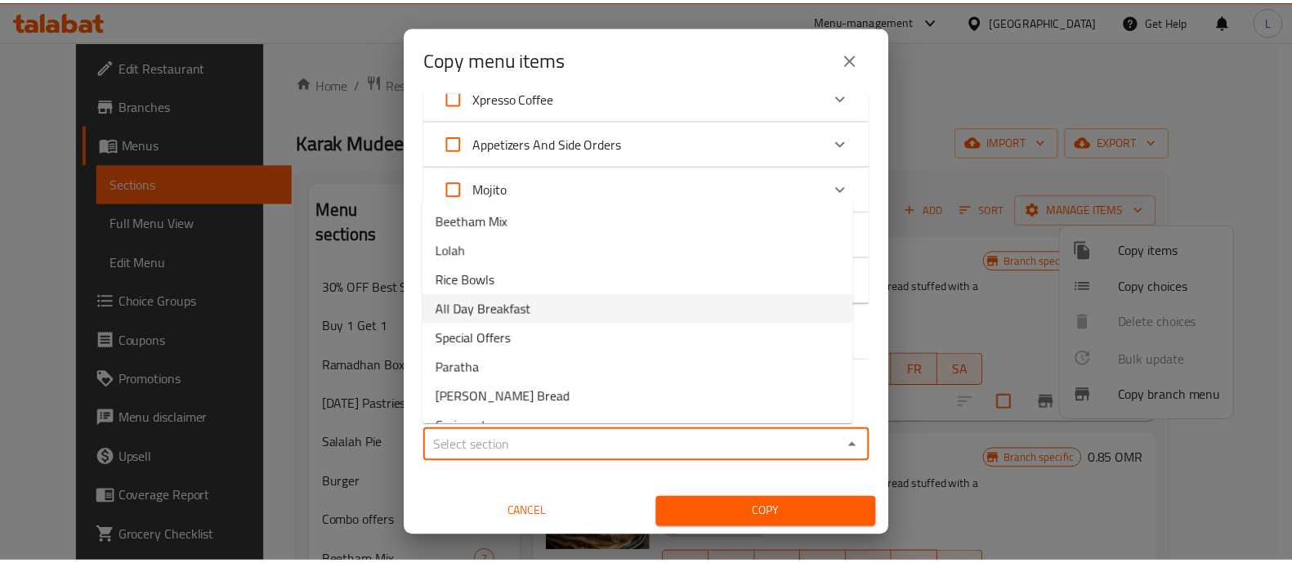
scroll to position [300, 0]
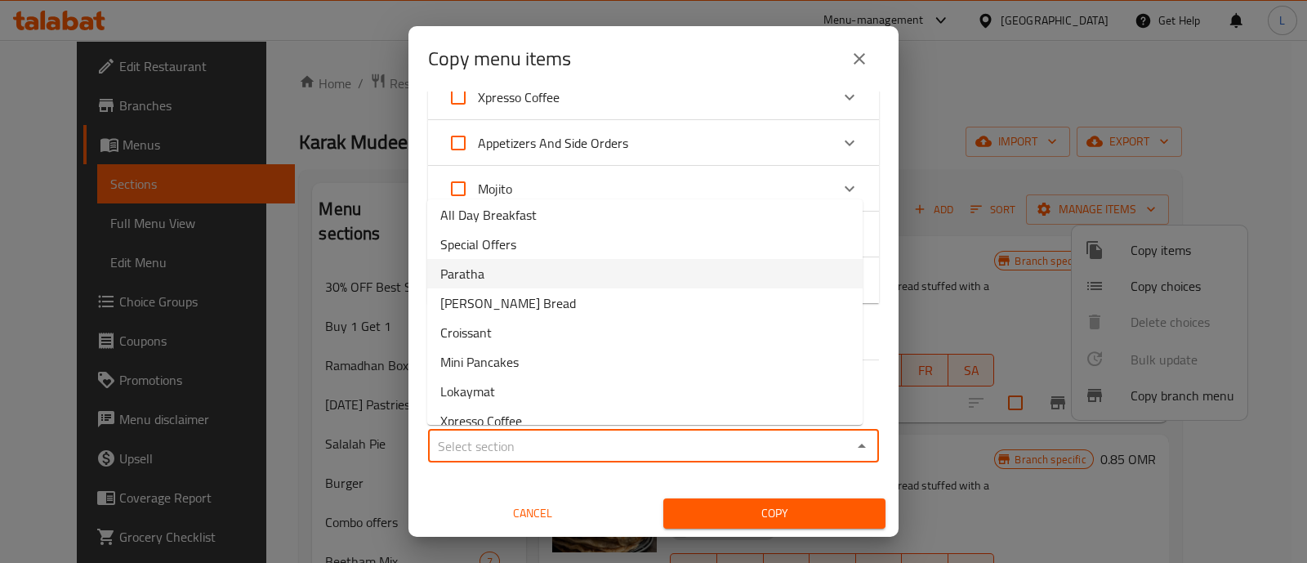
click at [568, 271] on li "Paratha" at bounding box center [644, 273] width 435 height 29
type input "Paratha"
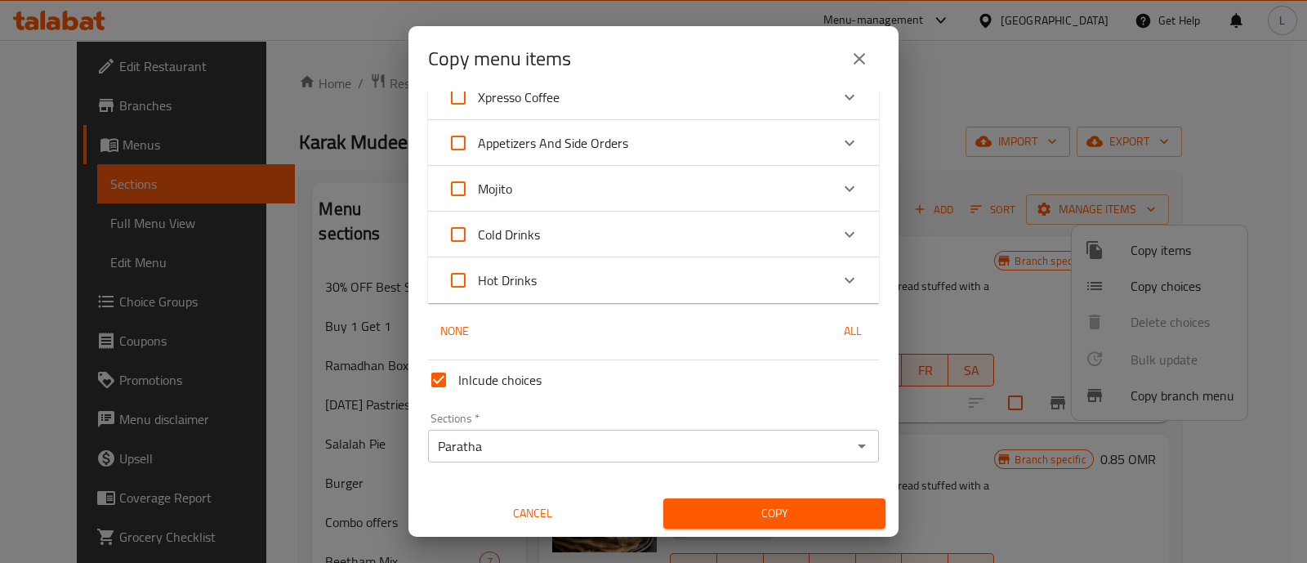
click at [1013, 508] on div "Copy menu items 1 / 207 items selected ​ 30% OFF Best Sellers Mudeer Chicken Bu…" at bounding box center [653, 281] width 1307 height 563
click at [757, 509] on span "Copy" at bounding box center [775, 513] width 196 height 20
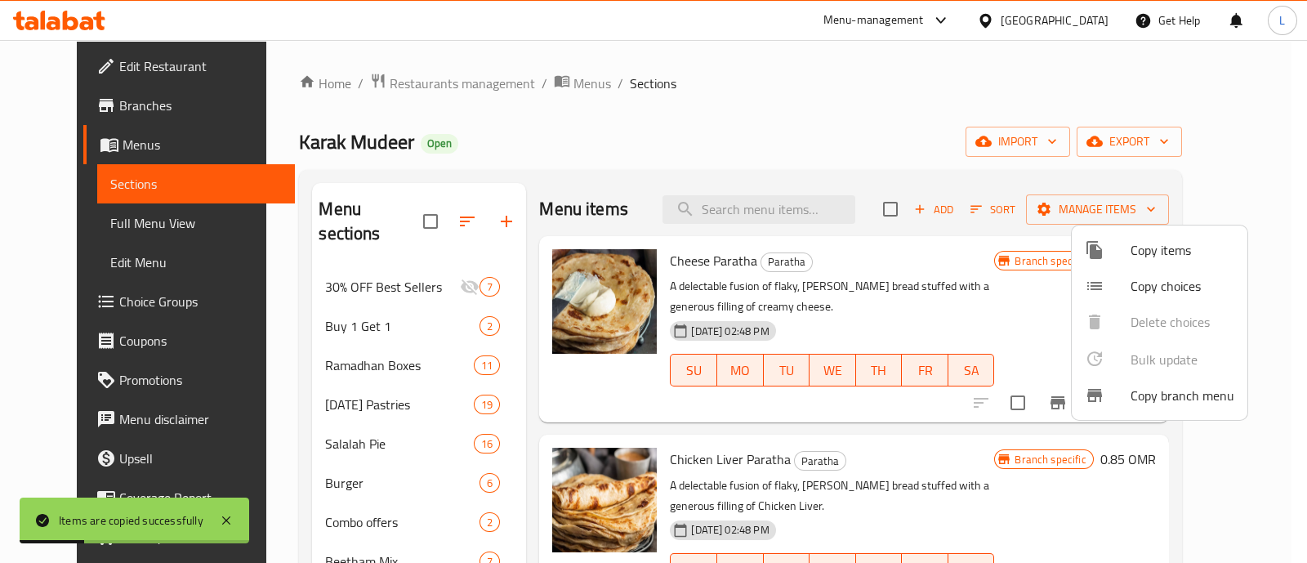
click at [938, 130] on div at bounding box center [653, 281] width 1307 height 563
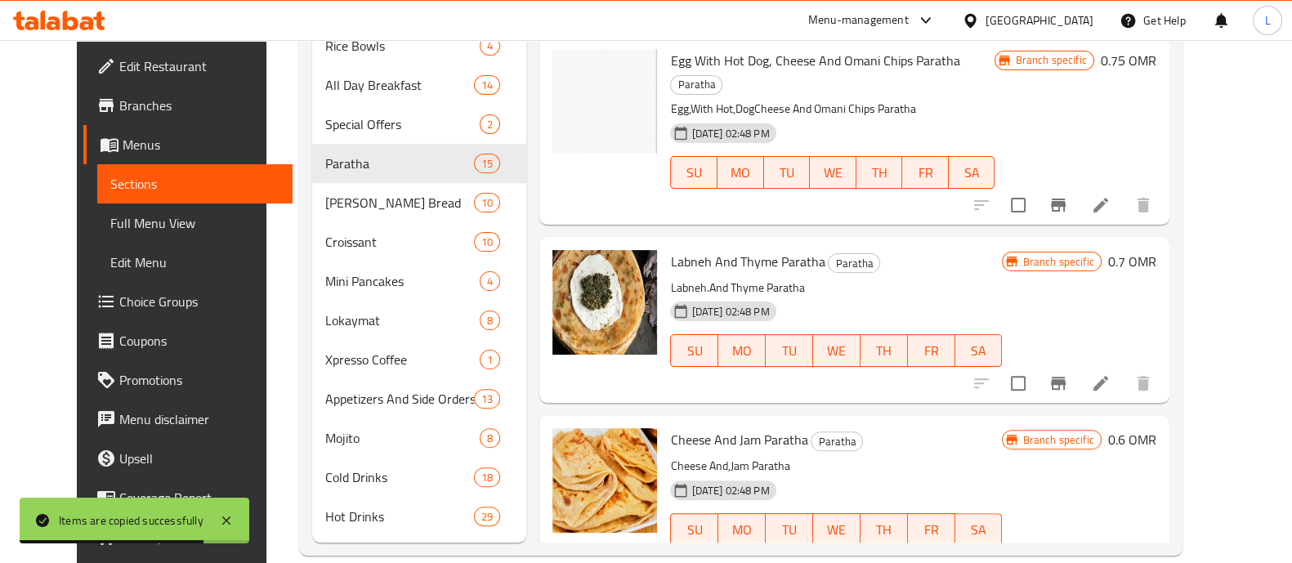
scroll to position [1829, 0]
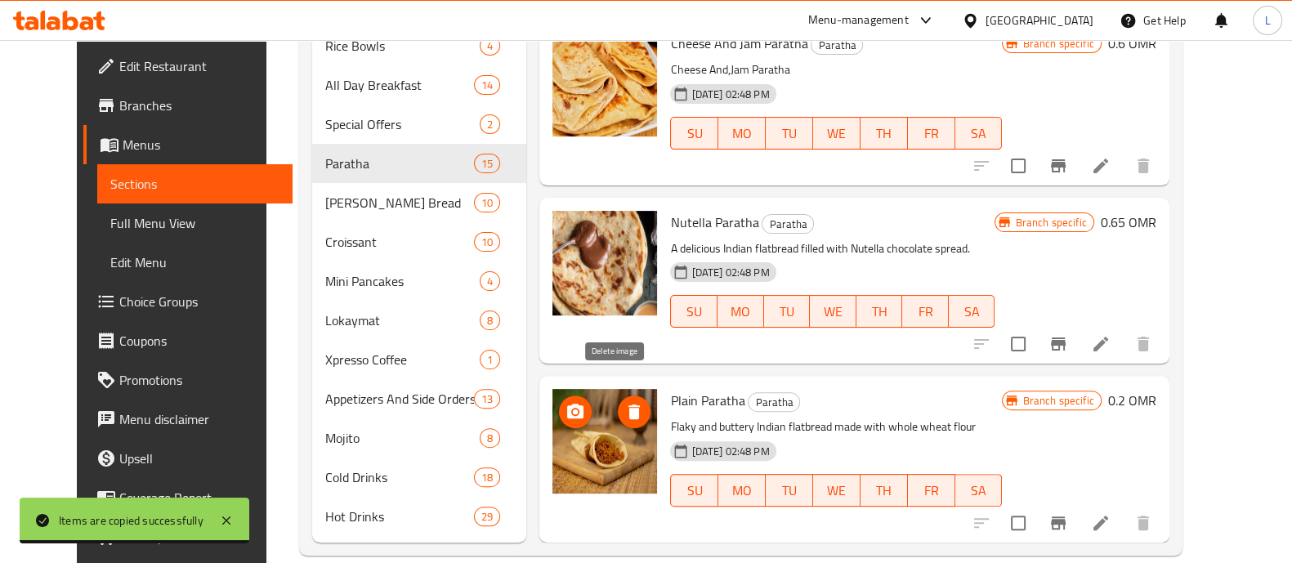
click at [624, 402] on icon "delete image" at bounding box center [634, 412] width 20 height 20
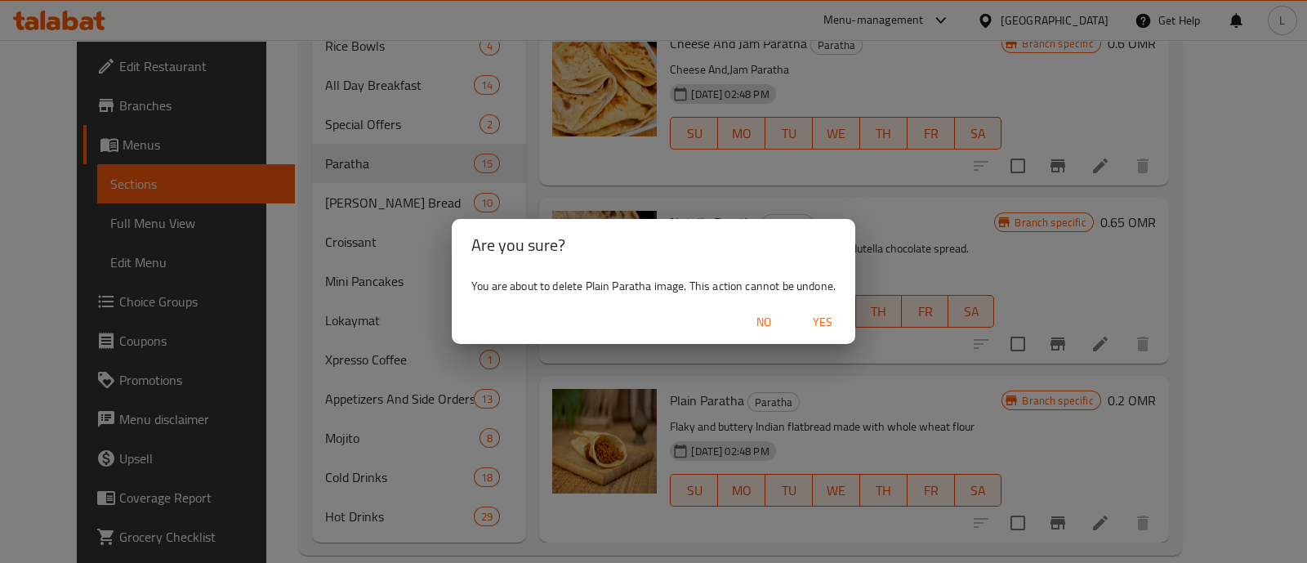
click at [827, 316] on span "Yes" at bounding box center [822, 322] width 39 height 20
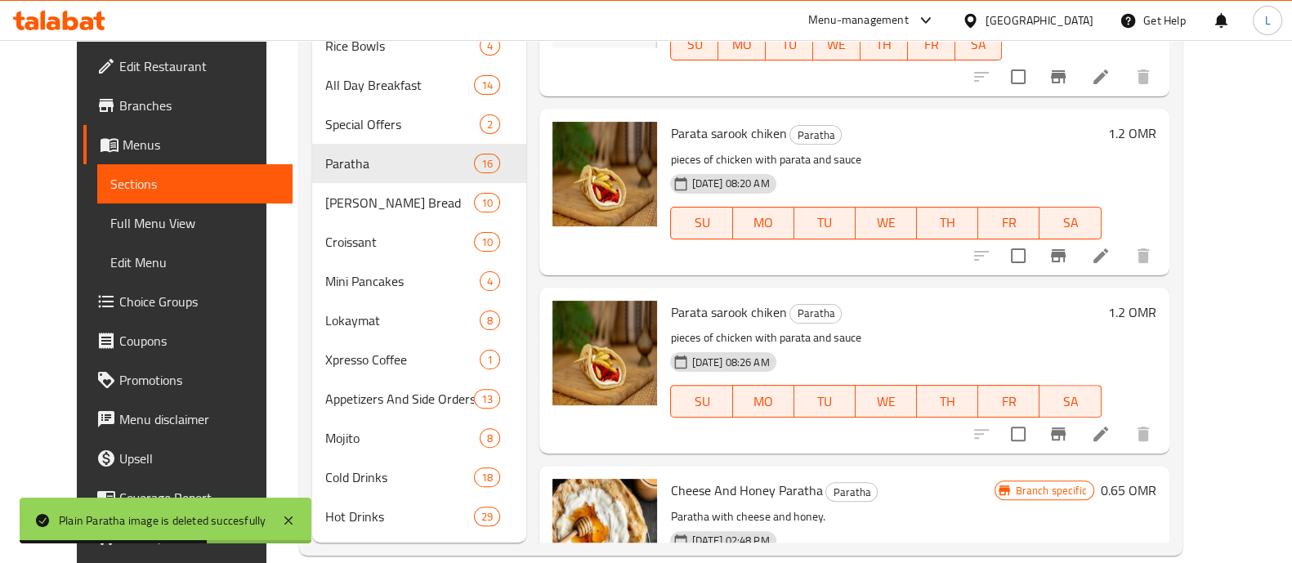
scroll to position [105, 0]
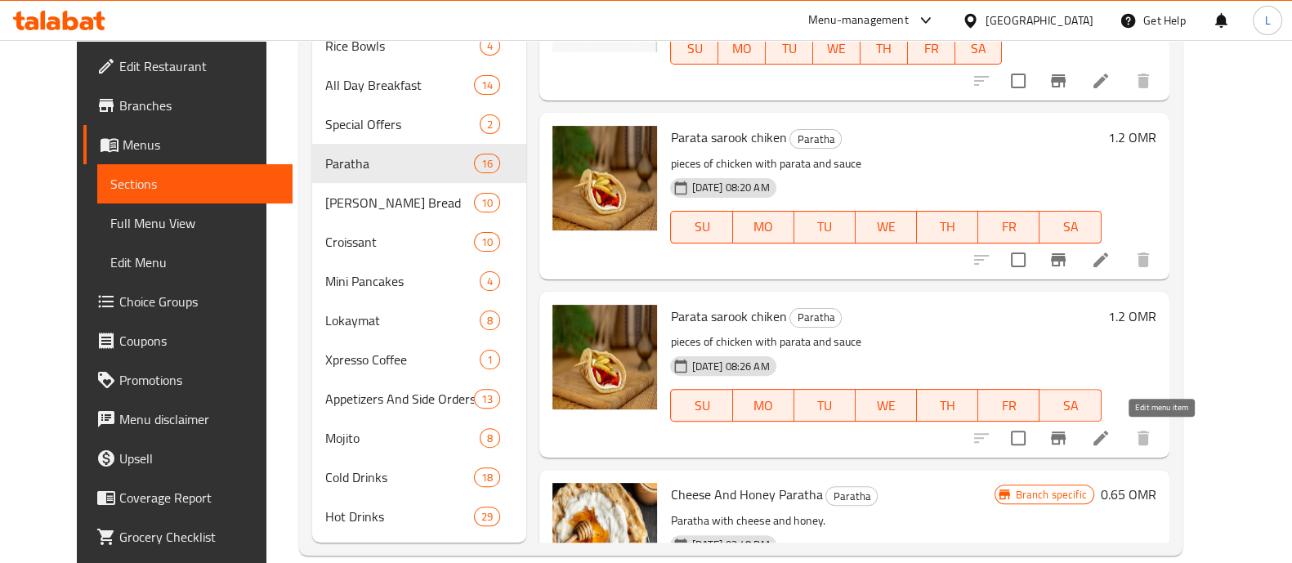
click at [1110, 443] on icon at bounding box center [1101, 438] width 20 height 20
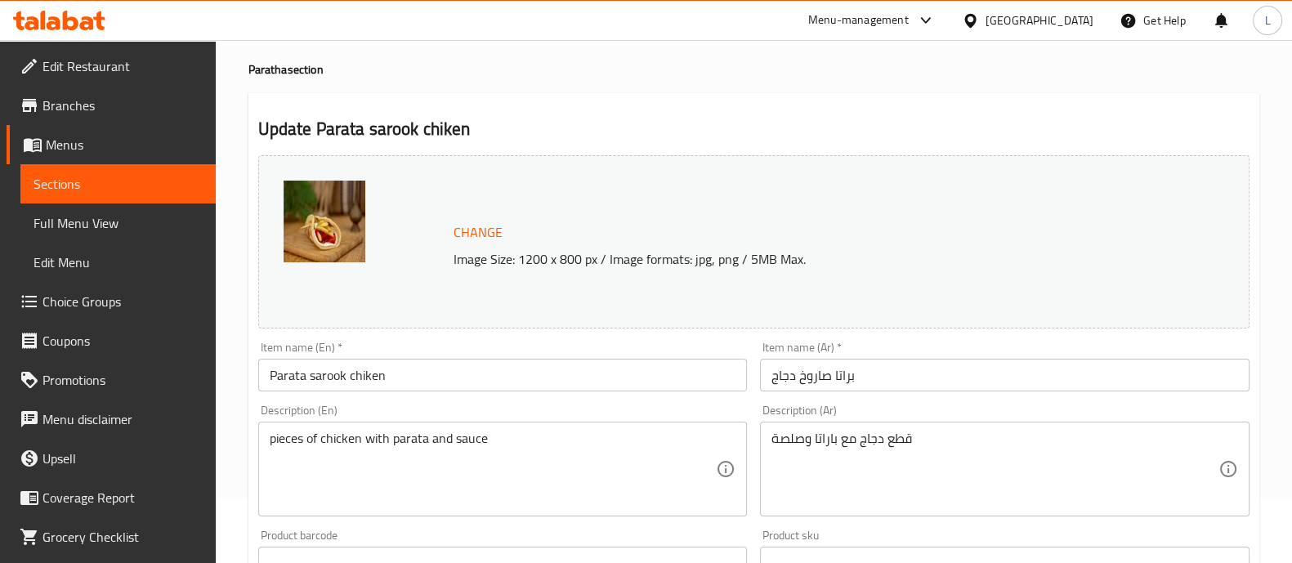
scroll to position [66, 0]
click at [395, 371] on input "Parata sarook chiken" at bounding box center [502, 374] width 489 height 33
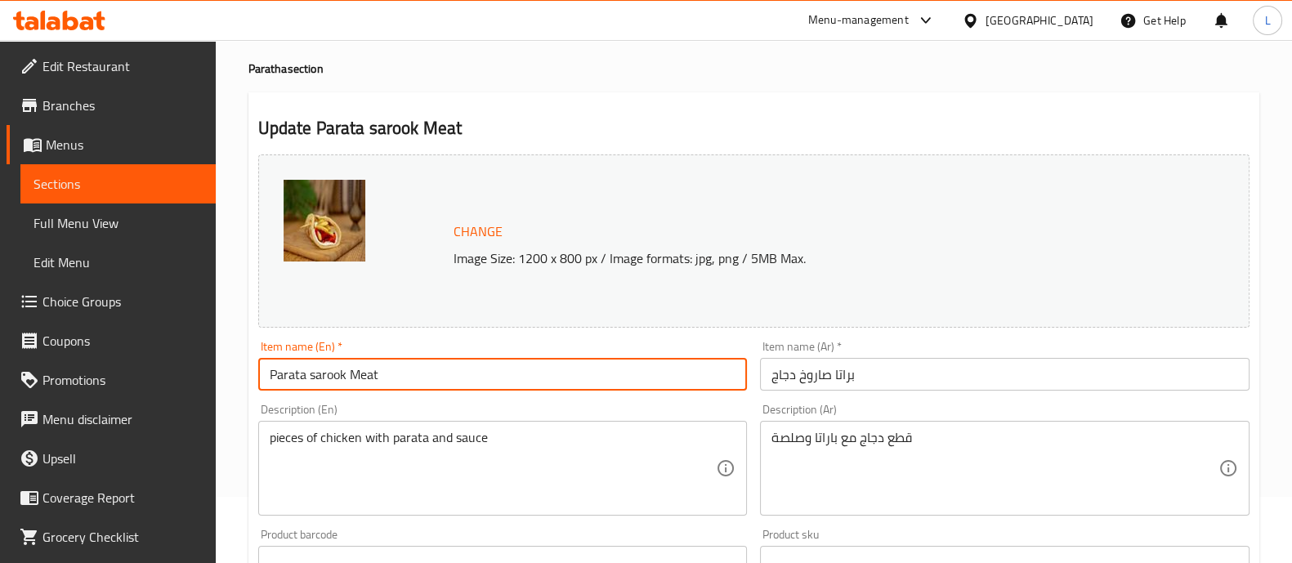
type input "Parata sarook Meat"
click at [793, 373] on input "براتا صاروخ دجاج" at bounding box center [1004, 374] width 489 height 33
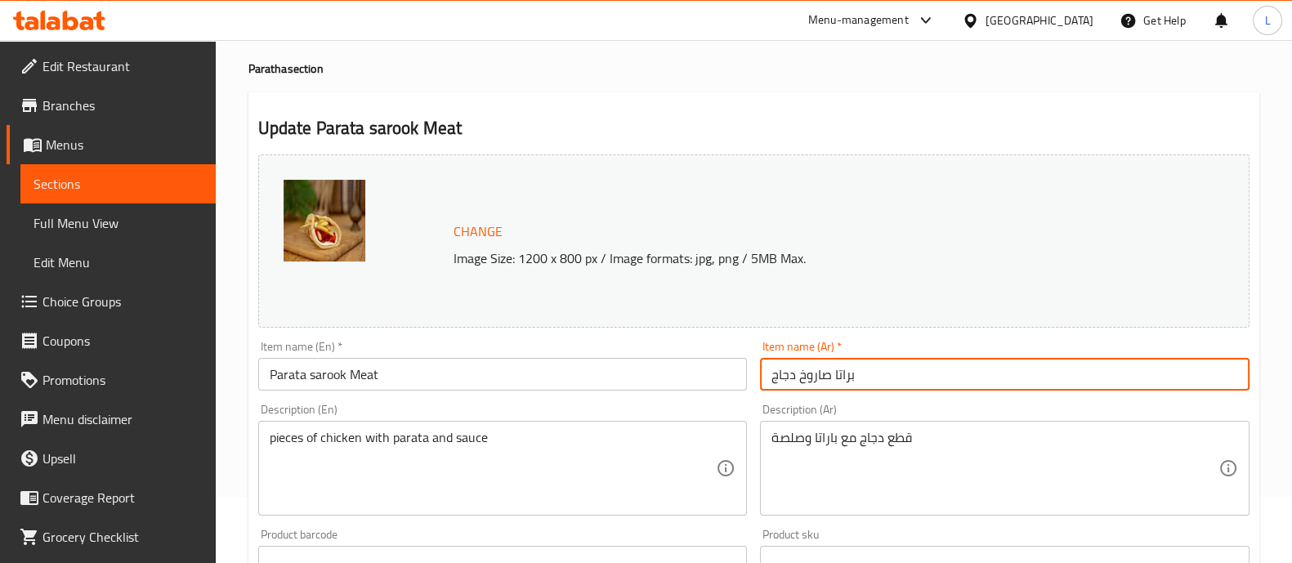
paste input "لحمة"
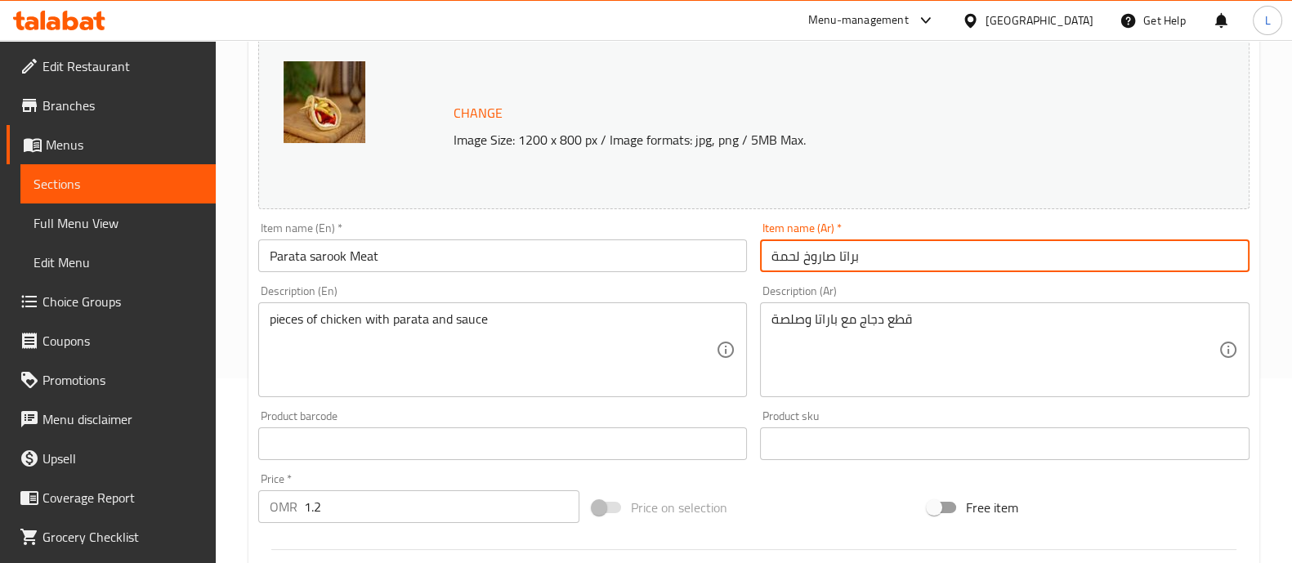
scroll to position [318, 0]
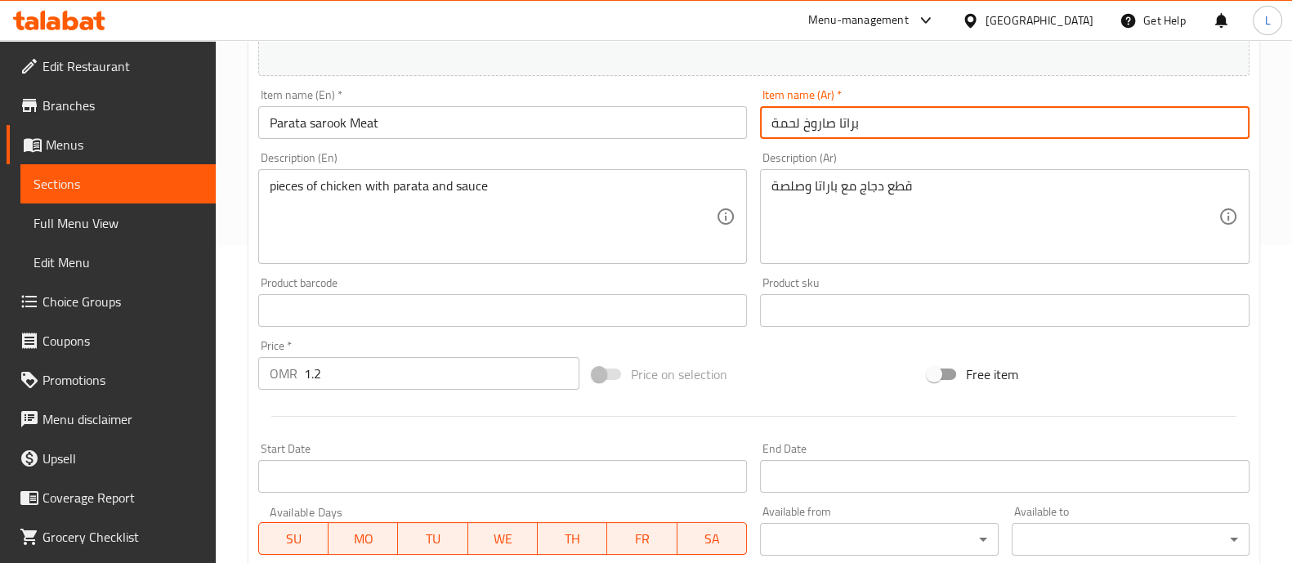
type input "براتا صاروخ لحمة"
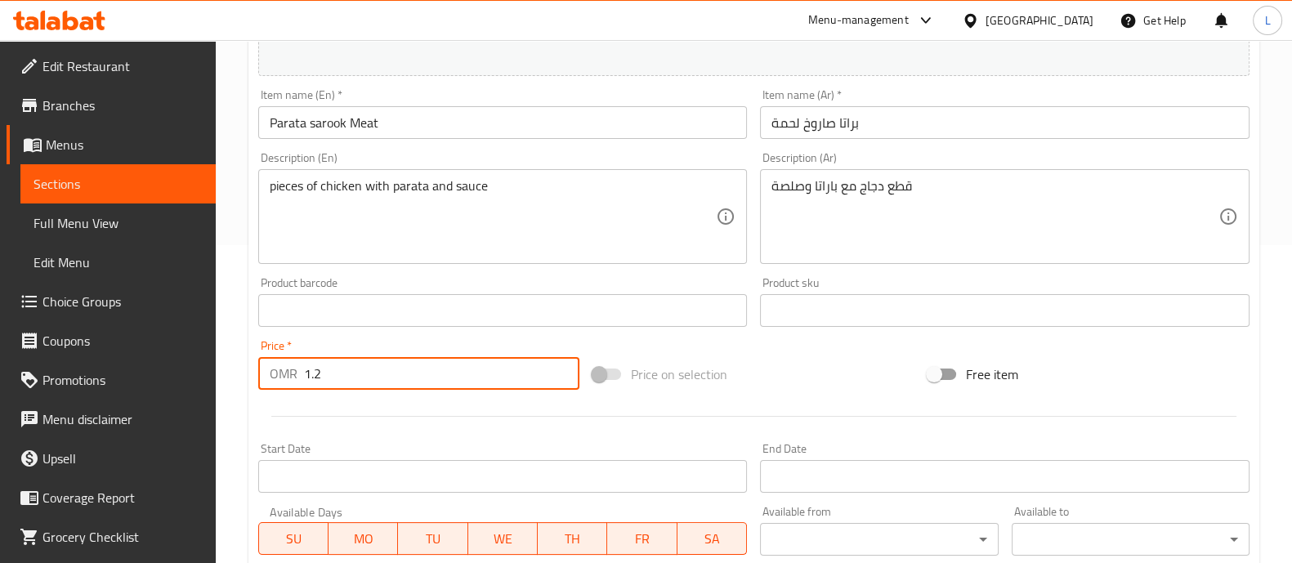
click at [348, 390] on input "1.2" at bounding box center [442, 373] width 276 height 33
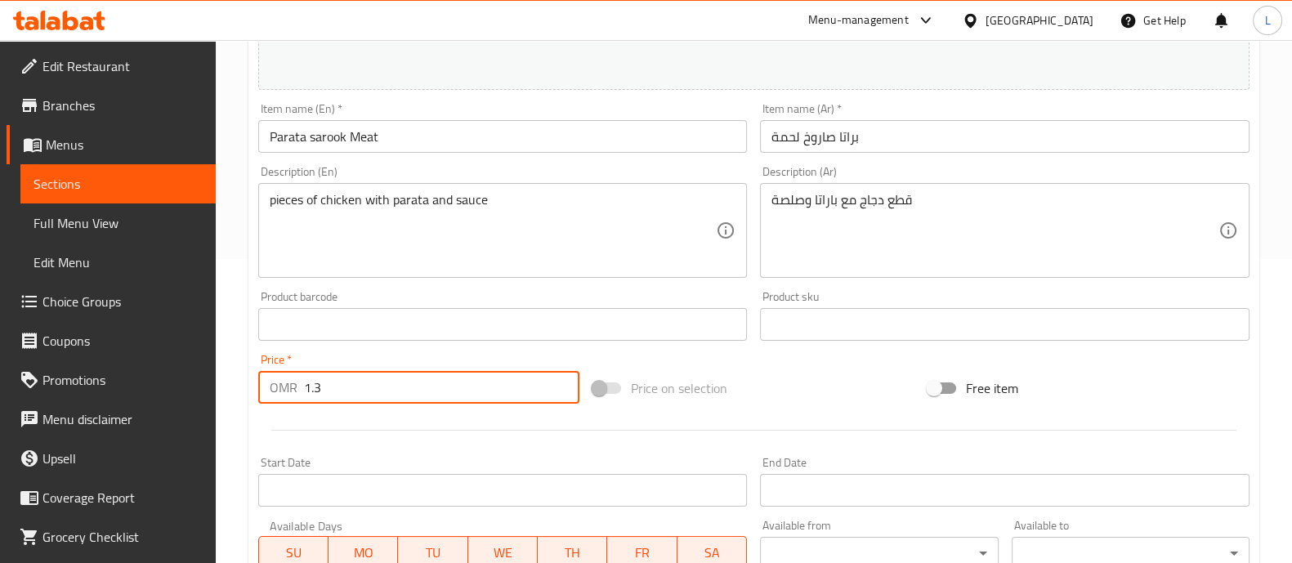
scroll to position [303, 0]
type input "1.3"
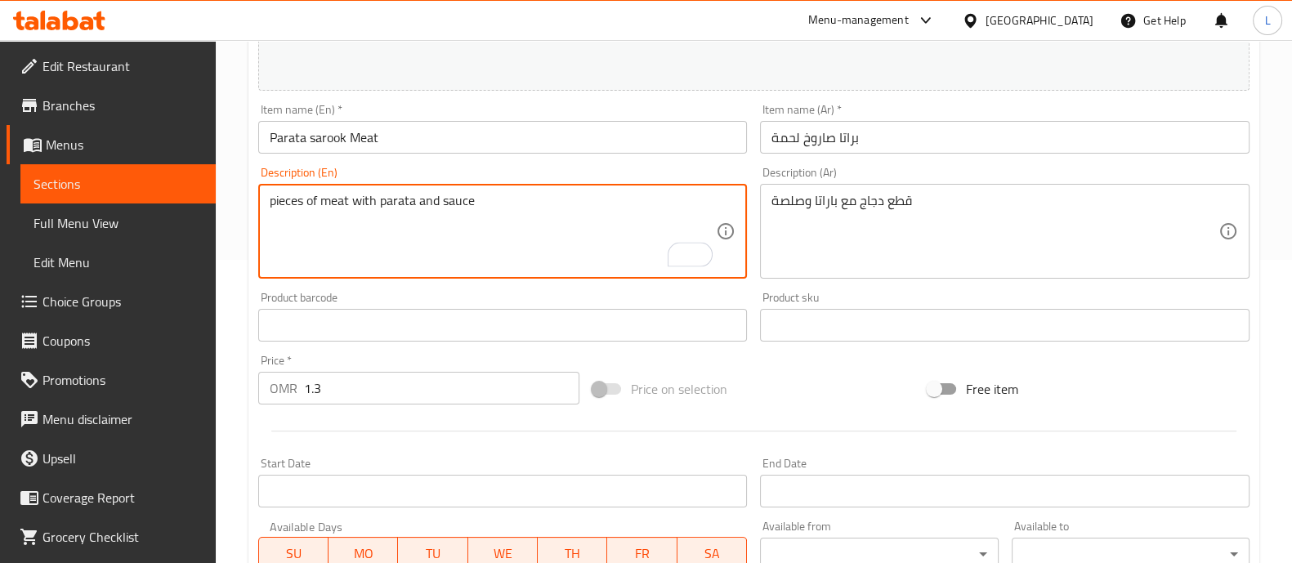
type textarea "pieces of meat with parata and sauce"
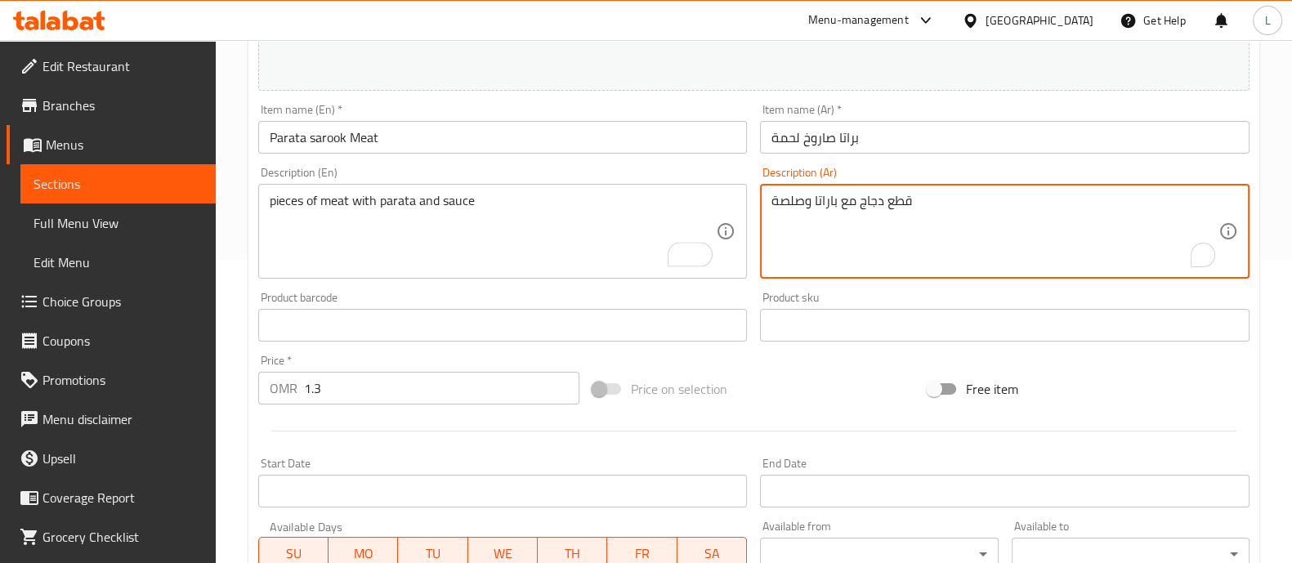
drag, startPoint x: 881, startPoint y: 199, endPoint x: 860, endPoint y: 199, distance: 20.4
paste textarea "لحمة"
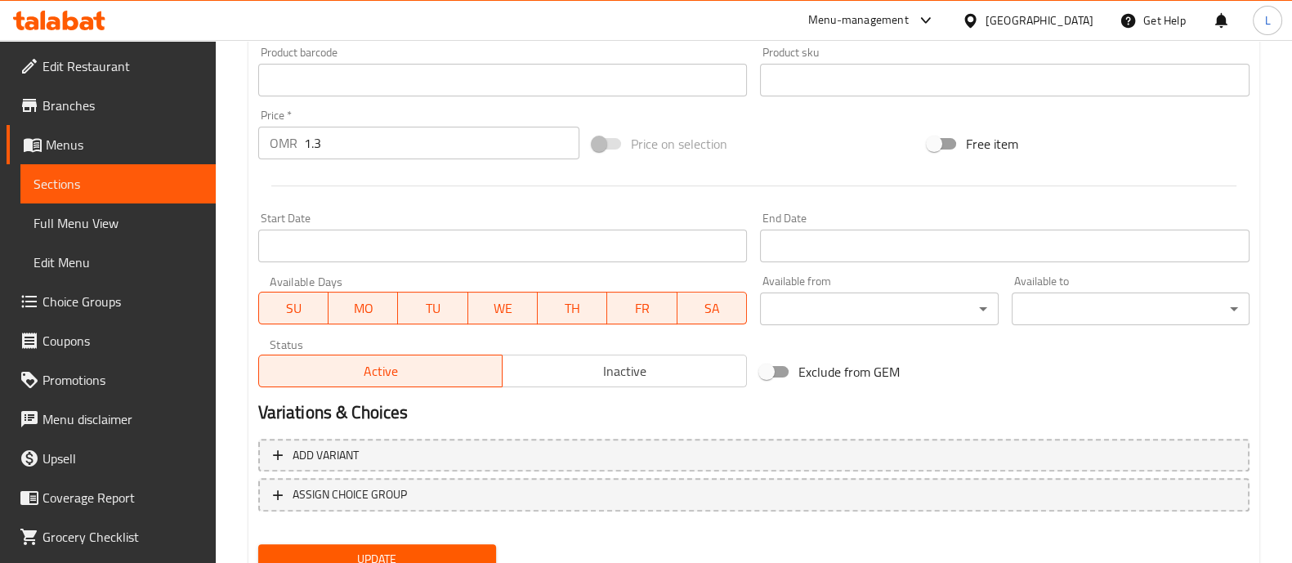
scroll to position [614, 0]
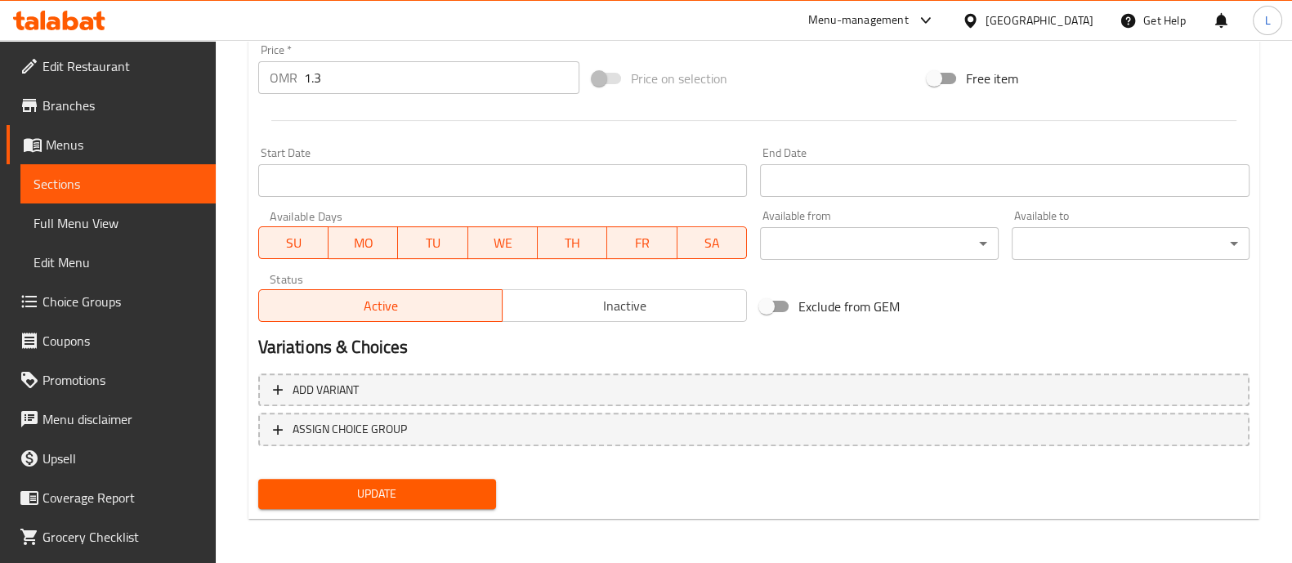
type textarea "قطع لحمة مع باراتا وصلصة"
click at [445, 495] on span "Update" at bounding box center [377, 494] width 212 height 20
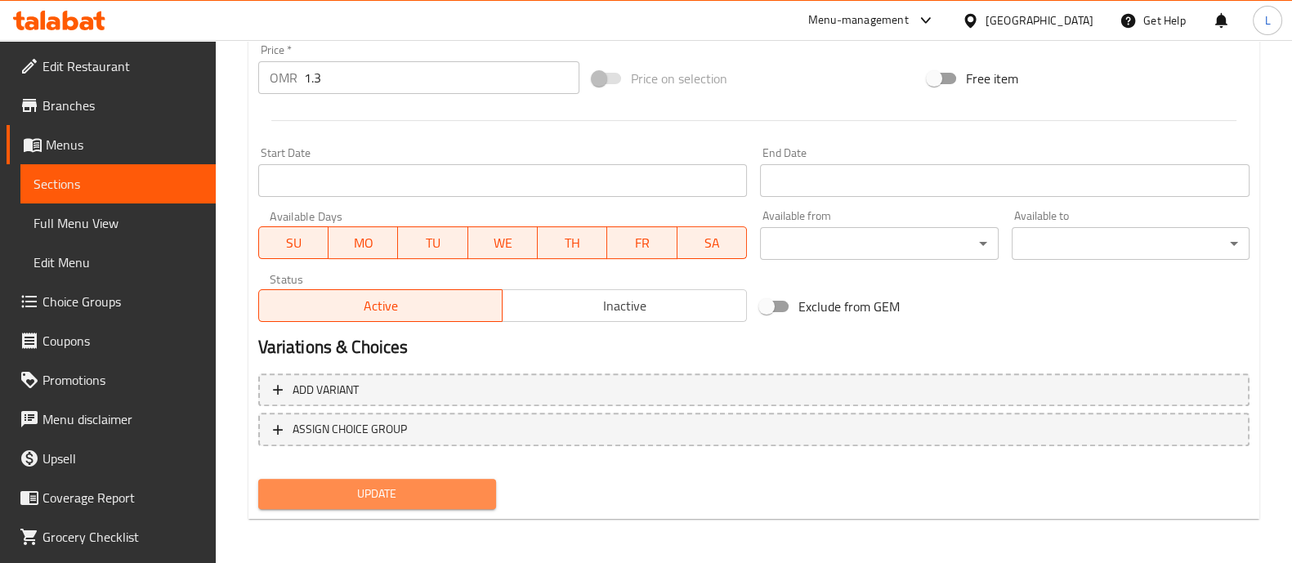
click at [429, 487] on span "Update" at bounding box center [377, 494] width 212 height 20
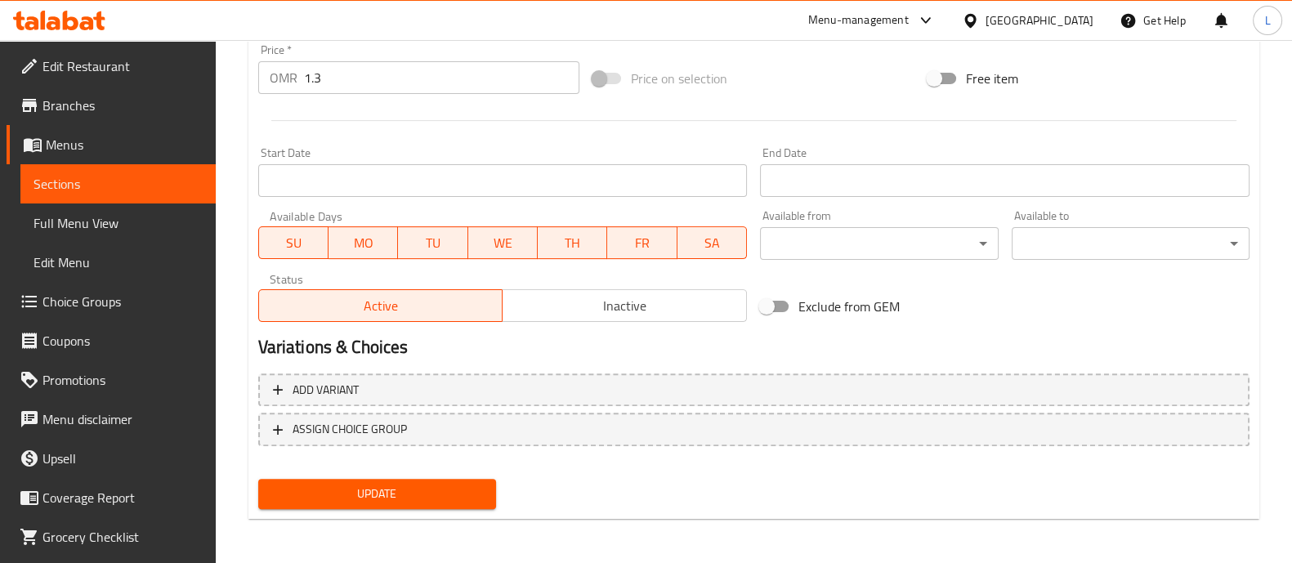
click at [440, 489] on span "Update" at bounding box center [377, 494] width 212 height 20
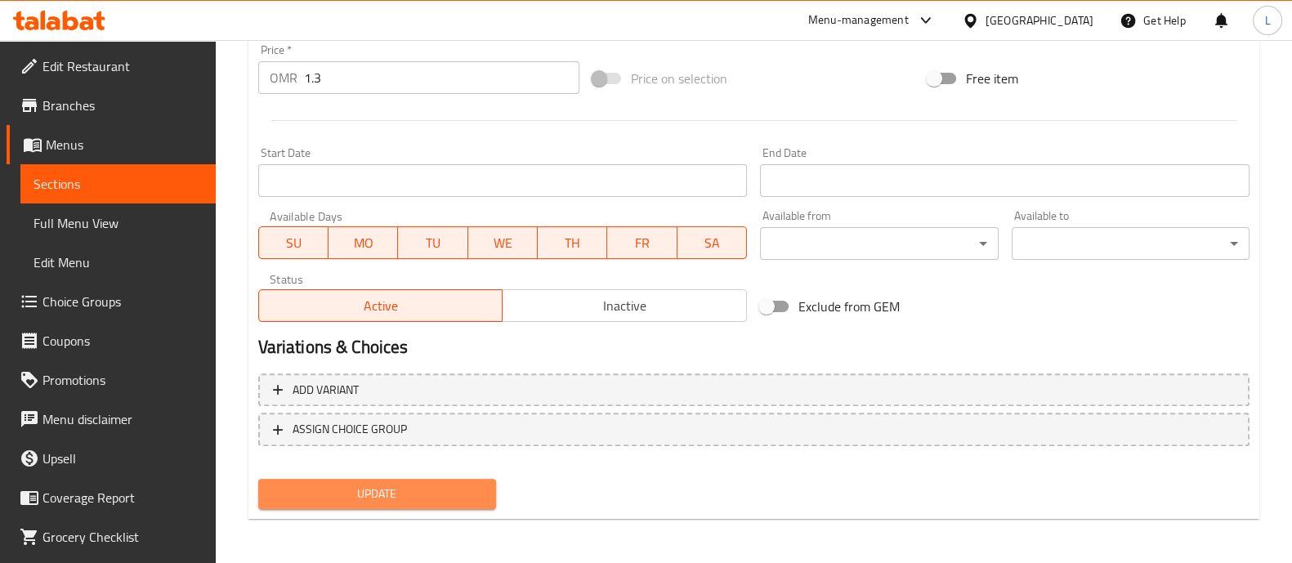
click at [440, 489] on span "Update" at bounding box center [377, 494] width 212 height 20
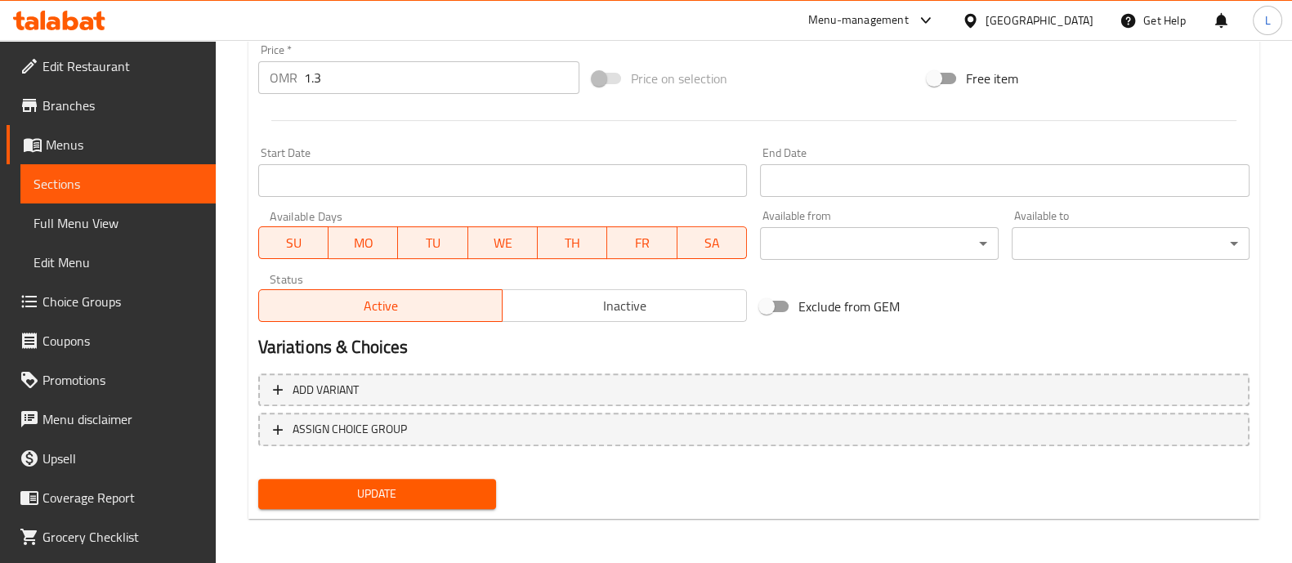
click at [440, 489] on span "Update" at bounding box center [377, 494] width 212 height 20
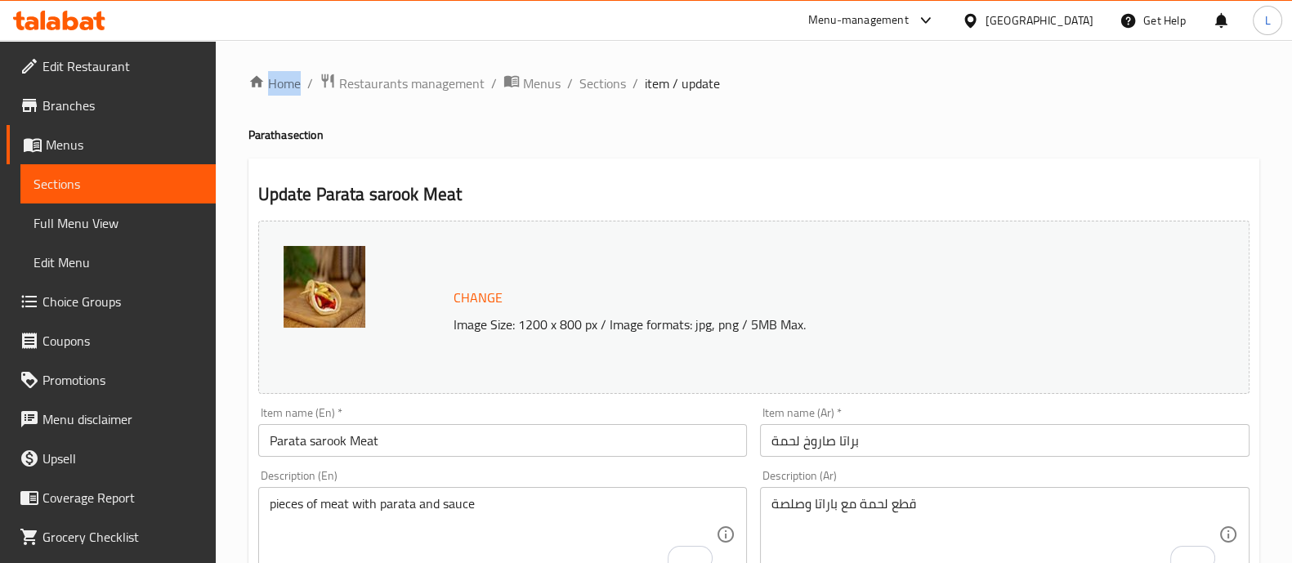
click at [467, 292] on span "Change" at bounding box center [477, 298] width 49 height 24
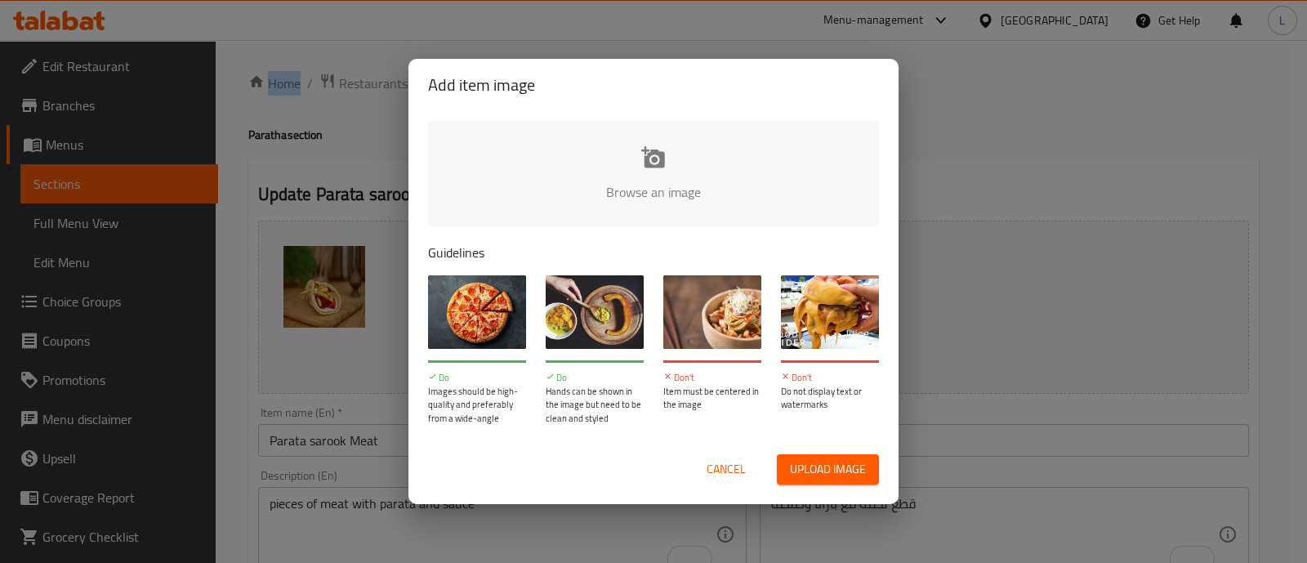
click at [734, 466] on span "Cancel" at bounding box center [726, 469] width 39 height 20
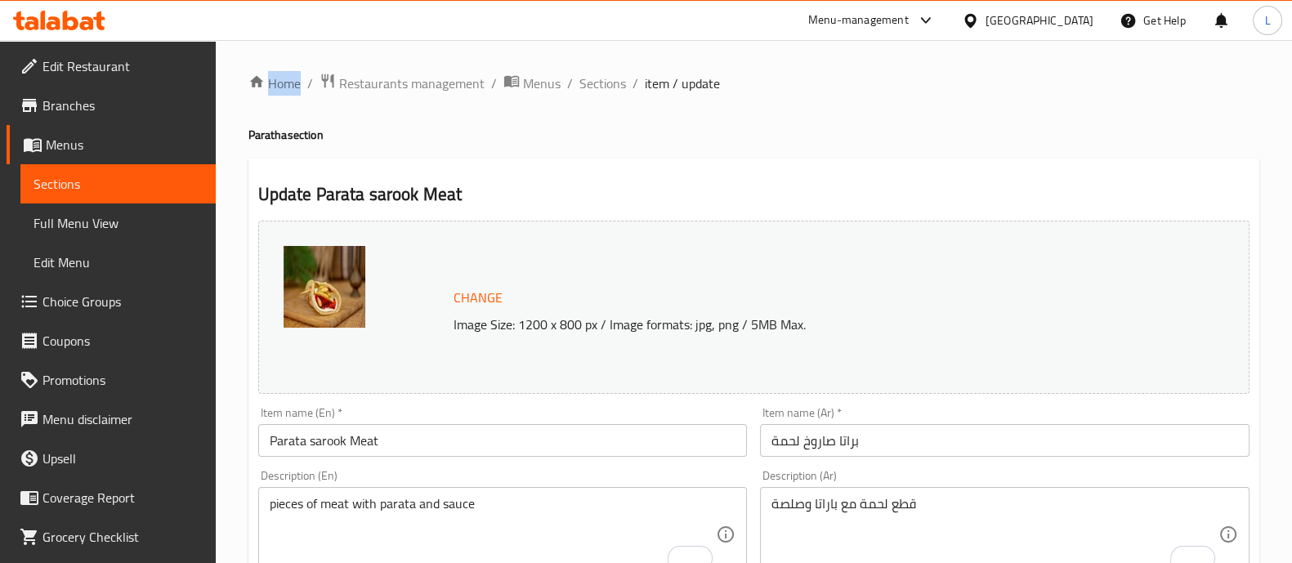
scroll to position [614, 0]
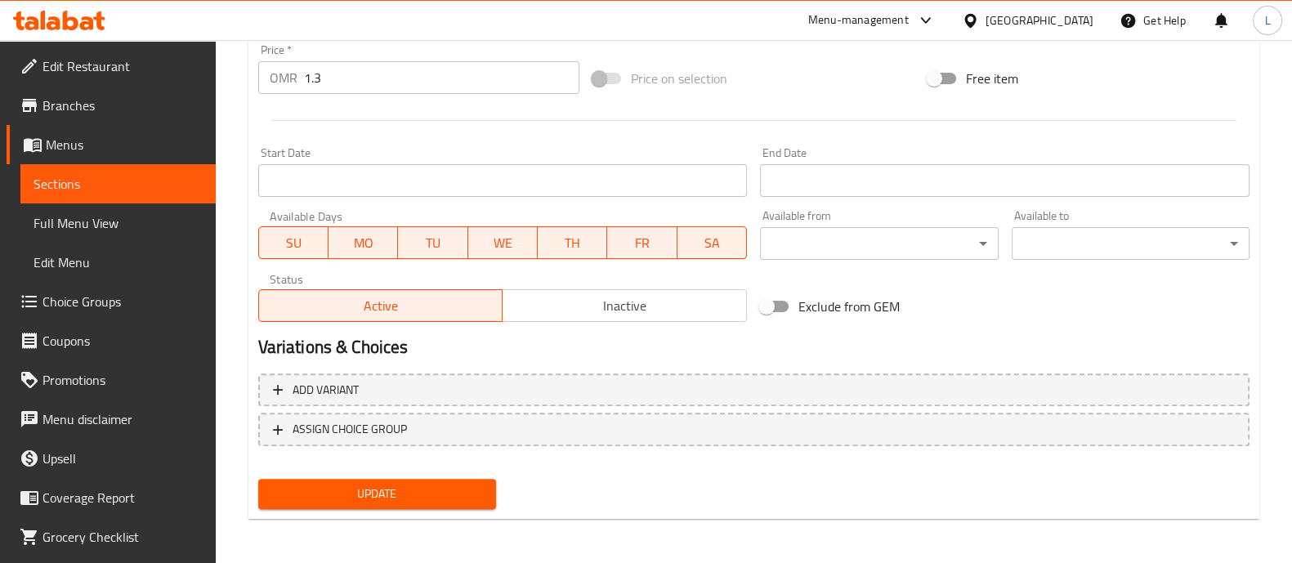
click at [432, 496] on span "Update" at bounding box center [377, 494] width 212 height 20
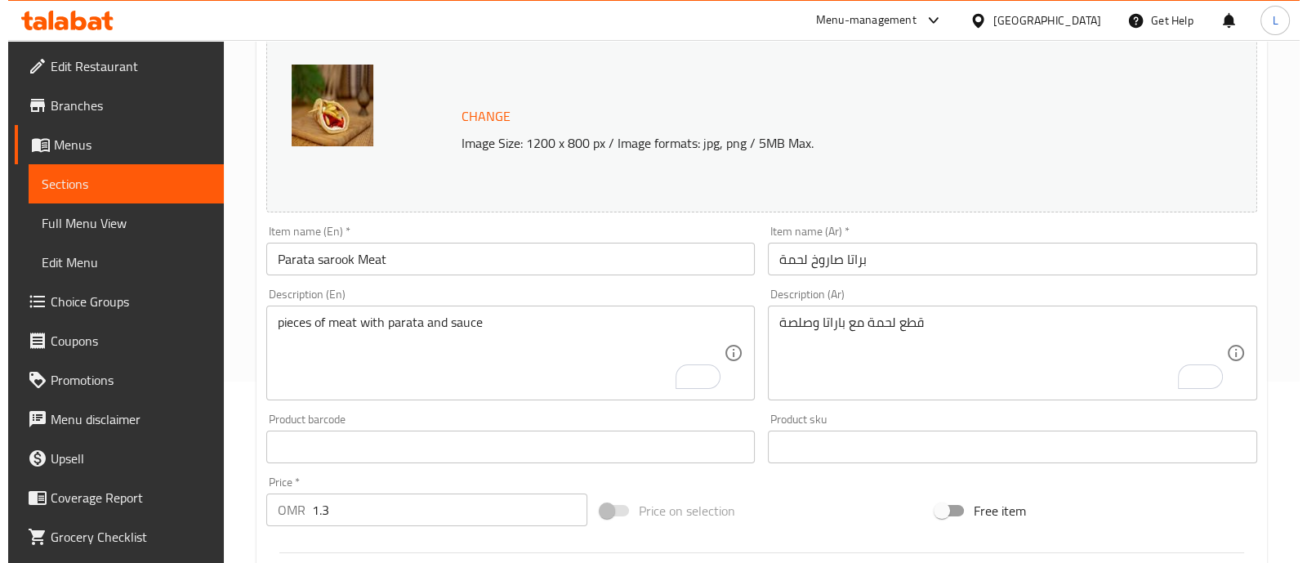
scroll to position [0, 0]
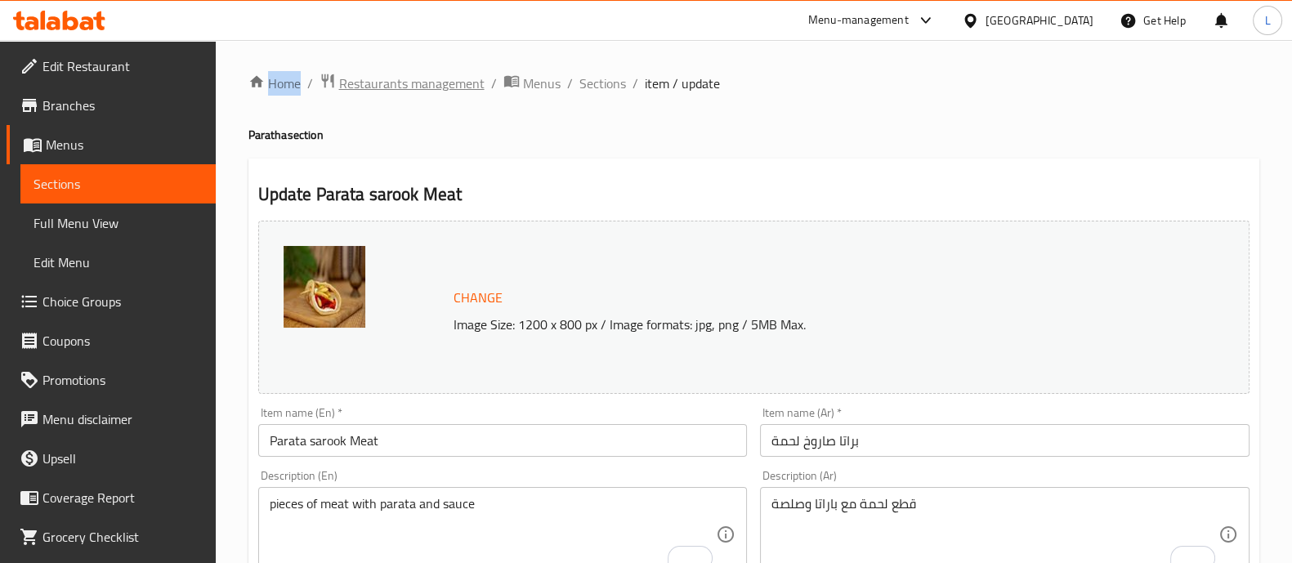
click at [398, 74] on span "Restaurants management" at bounding box center [411, 84] width 145 height 20
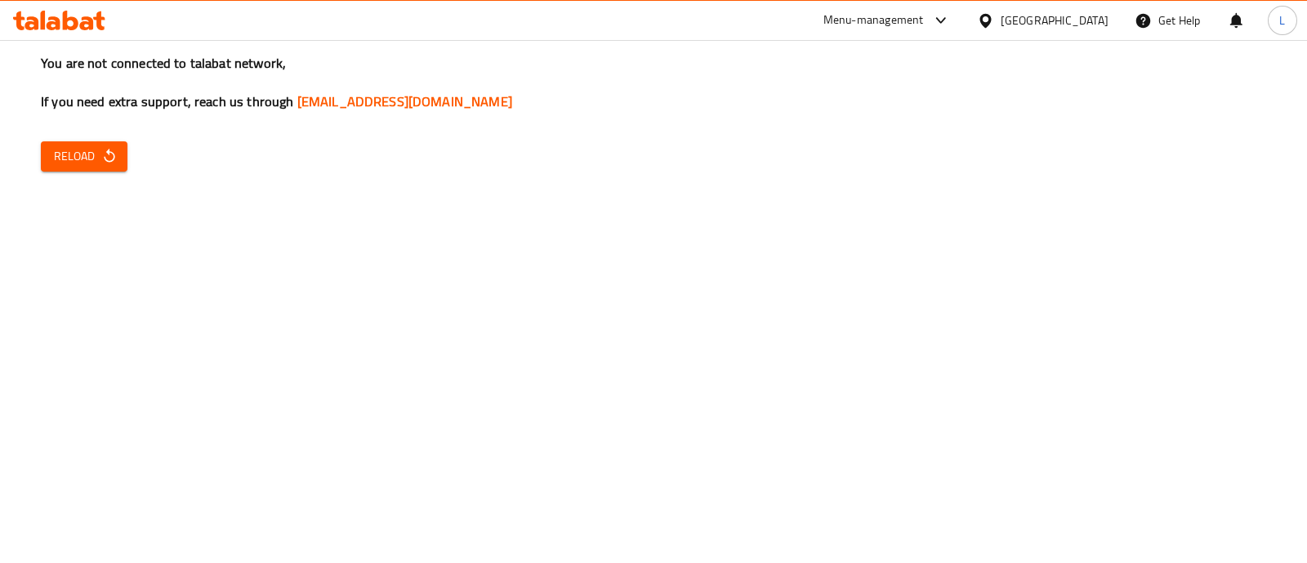
click at [72, 182] on div "You are not connected to talabat network, If you need extra support, reach us t…" at bounding box center [653, 281] width 1307 height 563
click at [94, 155] on span "Reload" at bounding box center [84, 156] width 60 height 20
click at [51, 157] on button "Reload" at bounding box center [84, 156] width 87 height 30
click at [85, 166] on button "Reload" at bounding box center [84, 156] width 87 height 30
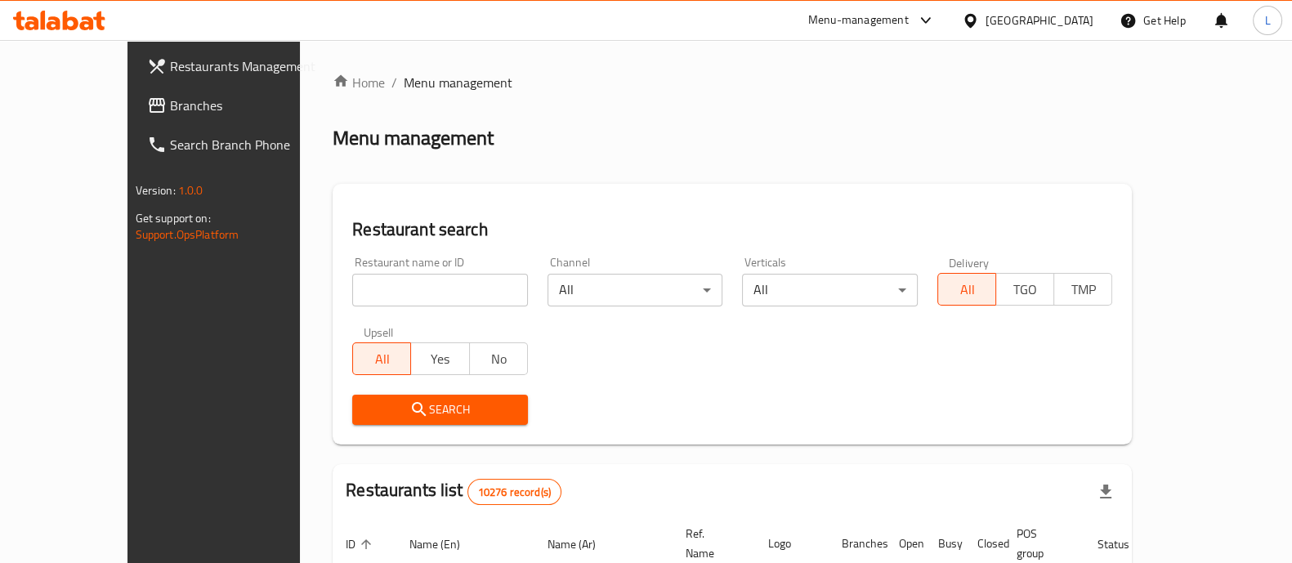
click at [352, 302] on input "search" at bounding box center [440, 290] width 176 height 33
type input "mud"
click button "Search" at bounding box center [440, 410] width 176 height 30
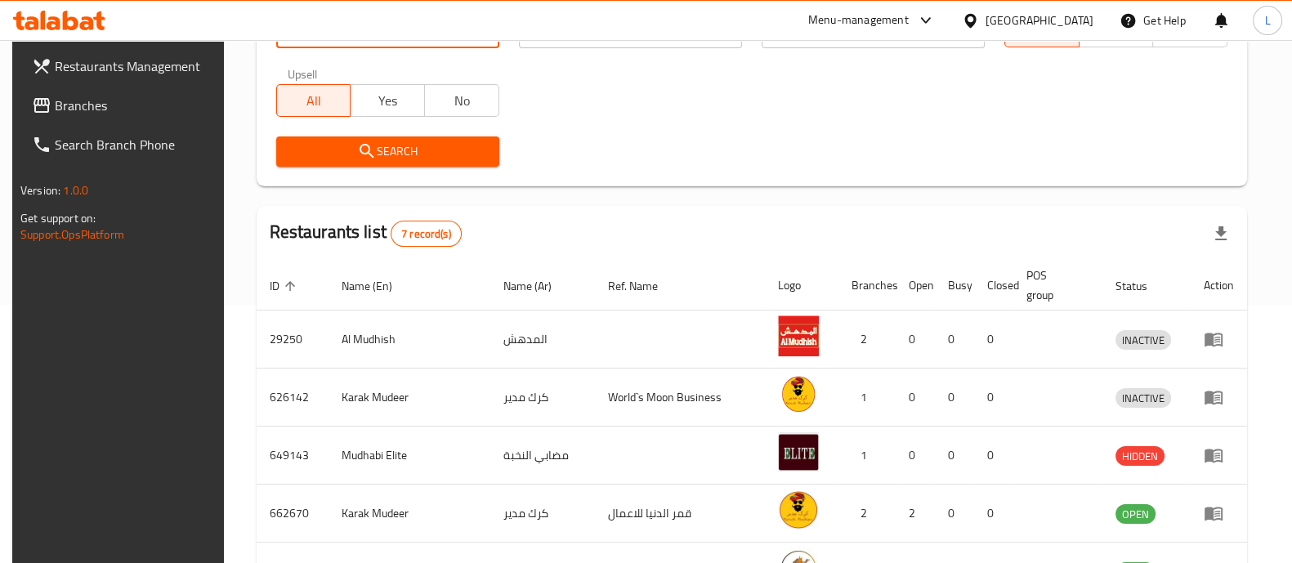
scroll to position [373, 0]
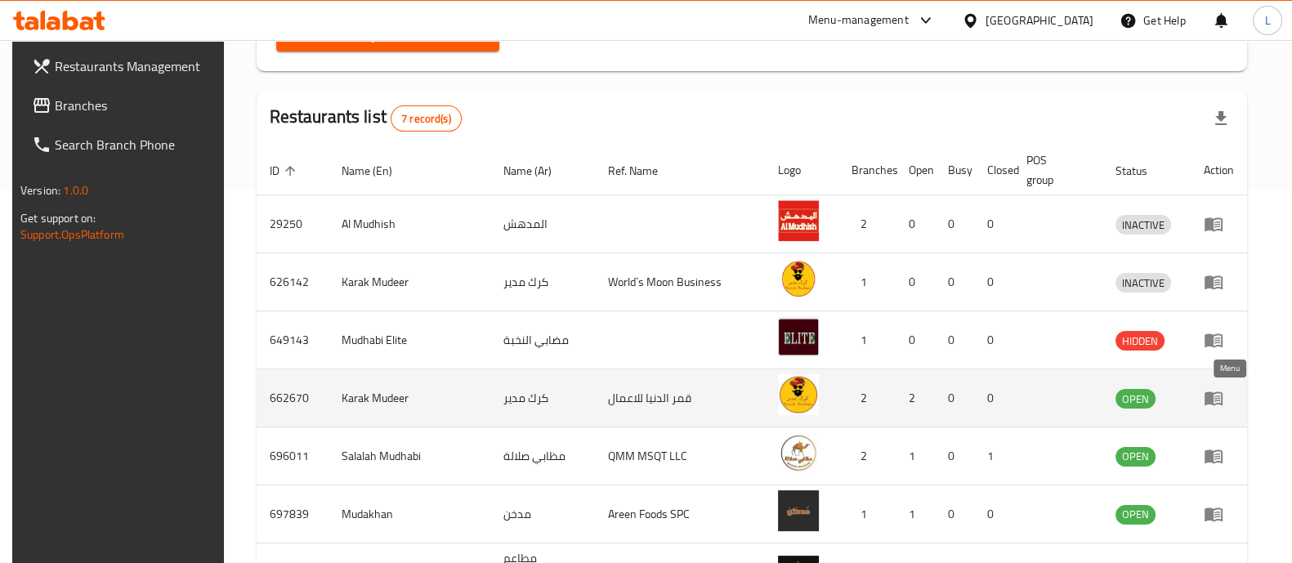
click at [1223, 391] on icon "enhanced table" at bounding box center [1214, 398] width 20 height 20
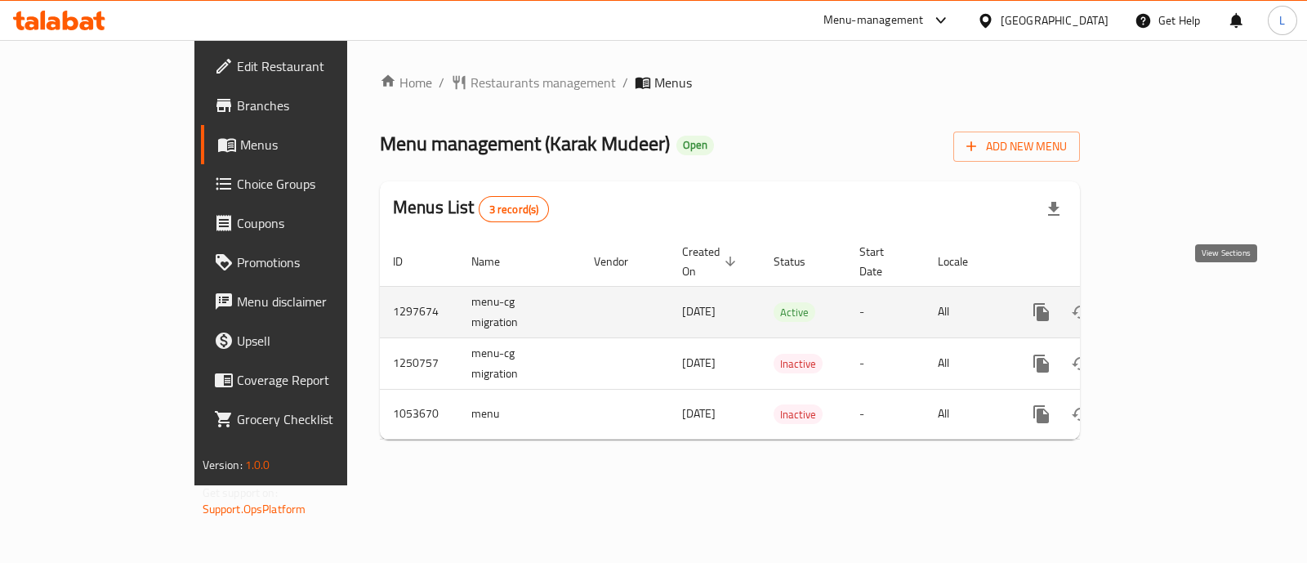
click at [1169, 302] on icon "enhanced table" at bounding box center [1160, 312] width 20 height 20
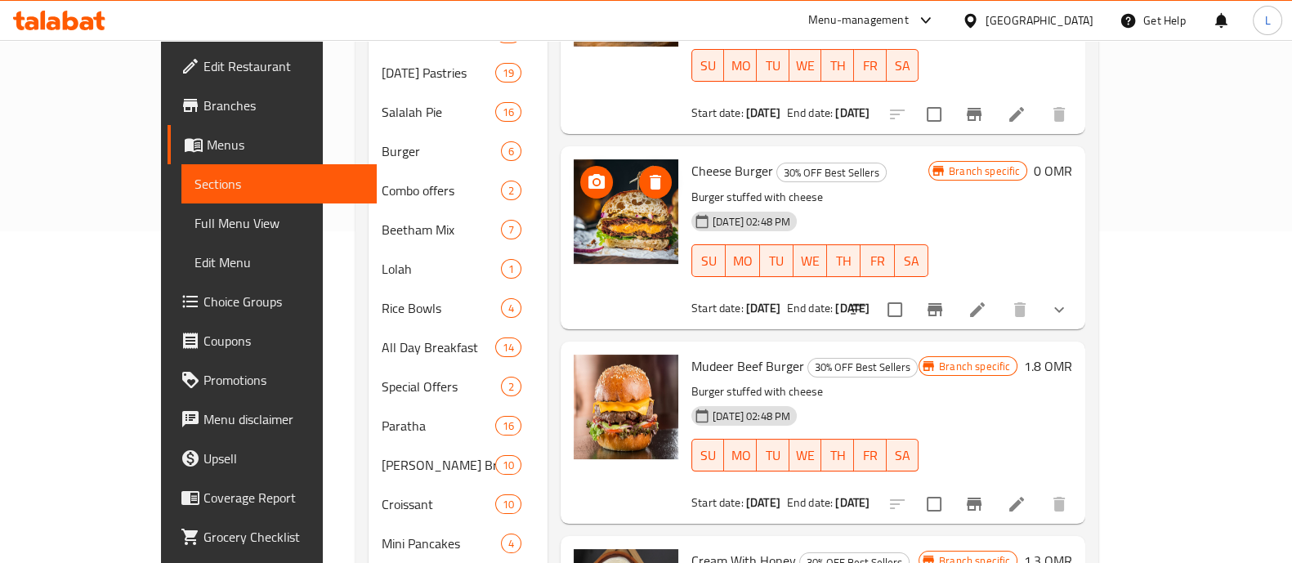
scroll to position [333, 0]
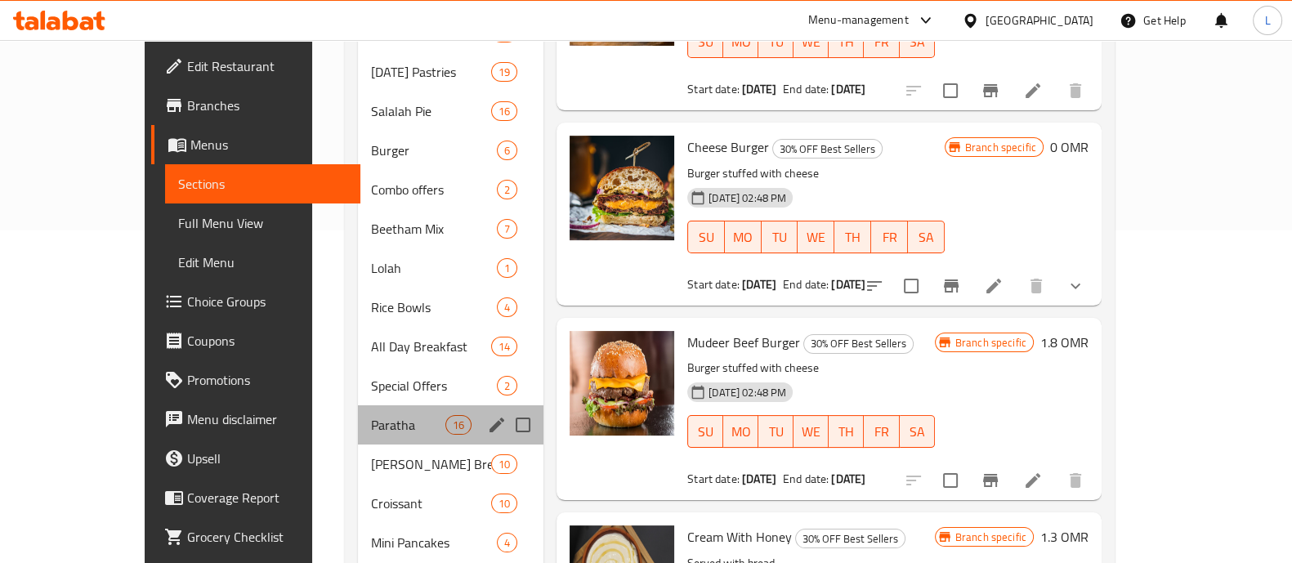
click at [358, 405] on div "Paratha 16" at bounding box center [451, 424] width 186 height 39
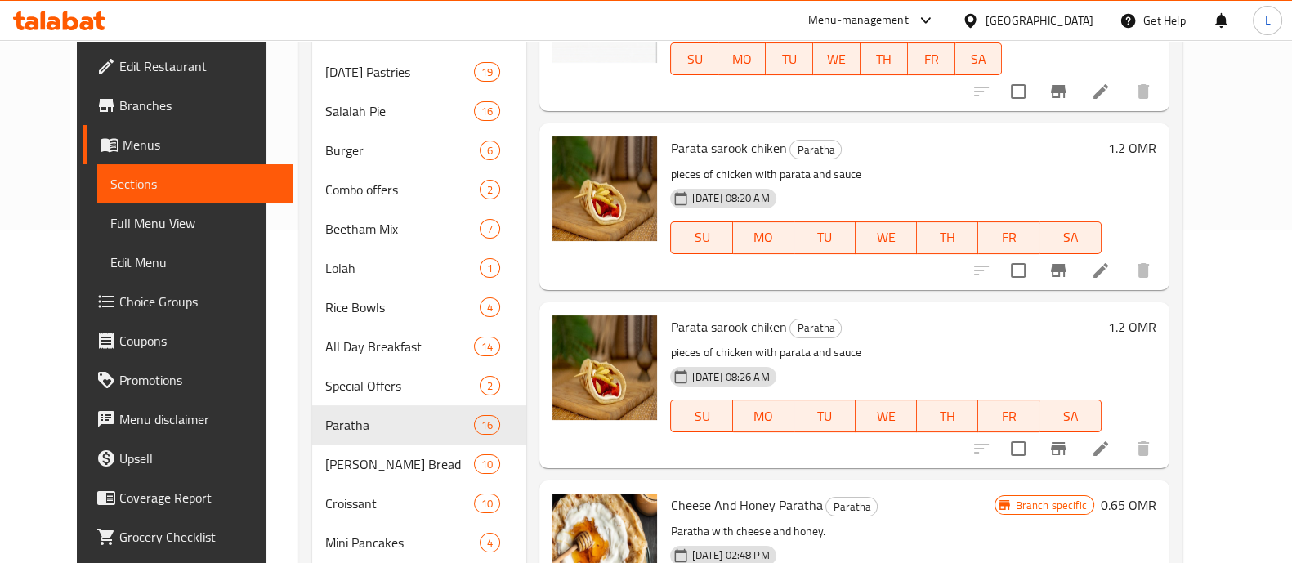
scroll to position [355, 0]
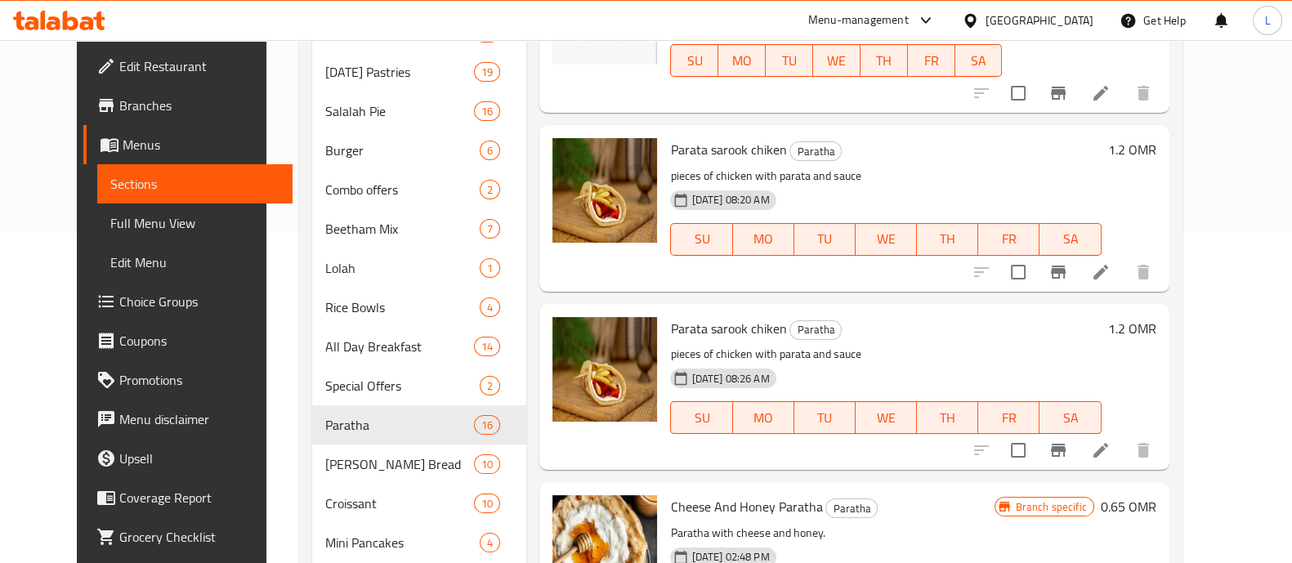
click at [1110, 452] on icon at bounding box center [1101, 450] width 20 height 20
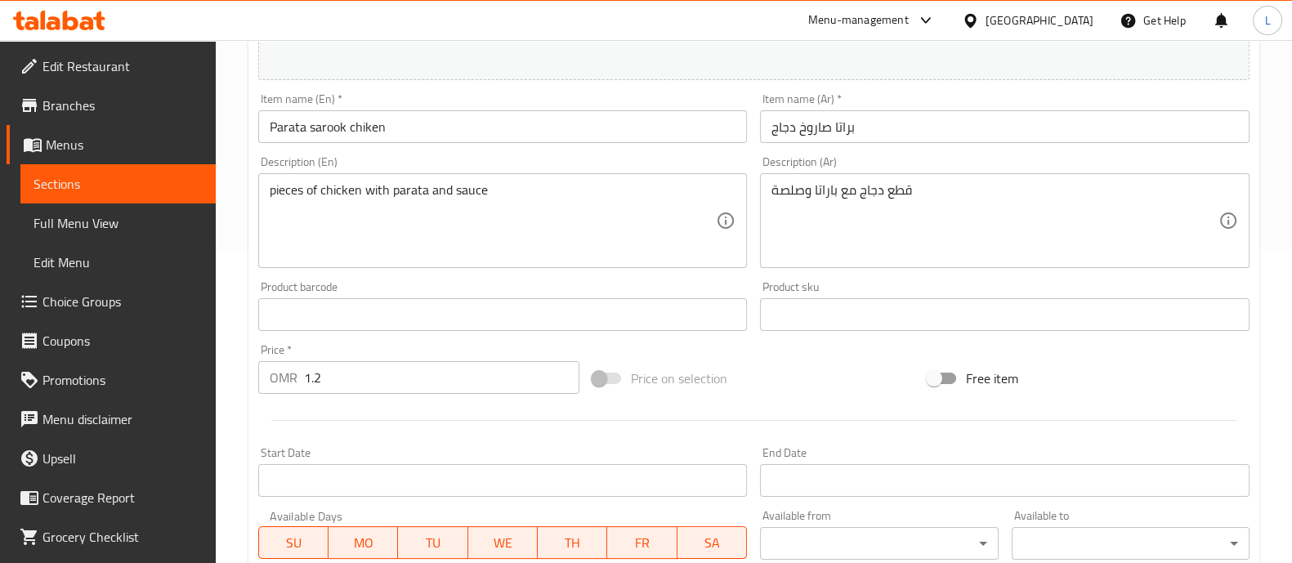
scroll to position [315, 0]
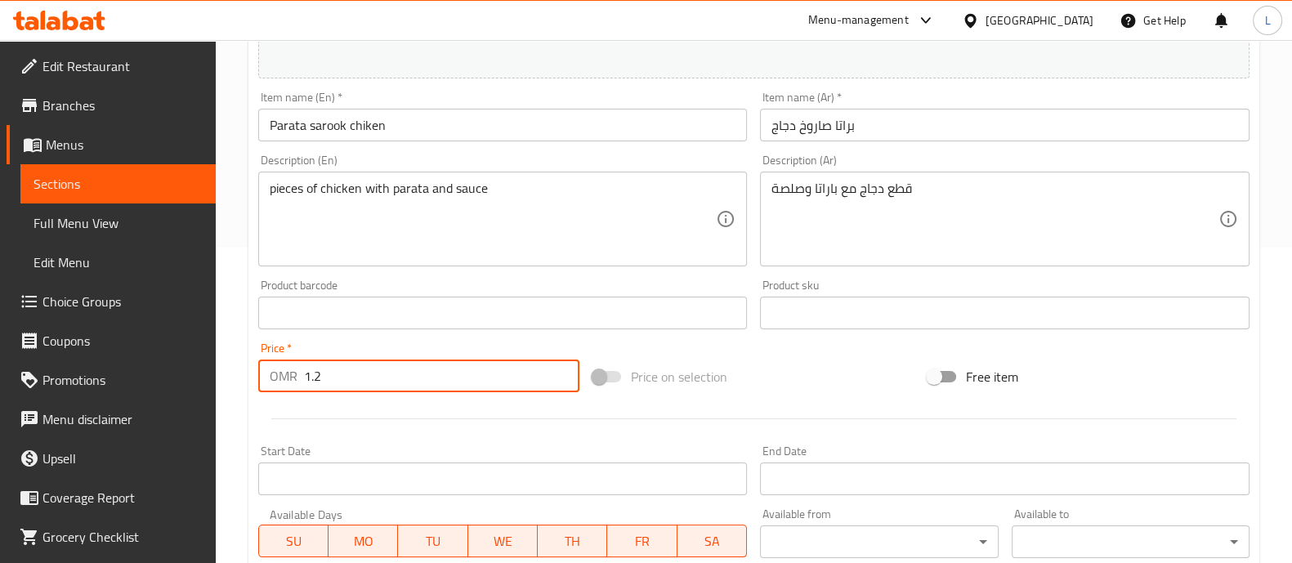
click at [351, 367] on input "1.2" at bounding box center [442, 375] width 276 height 33
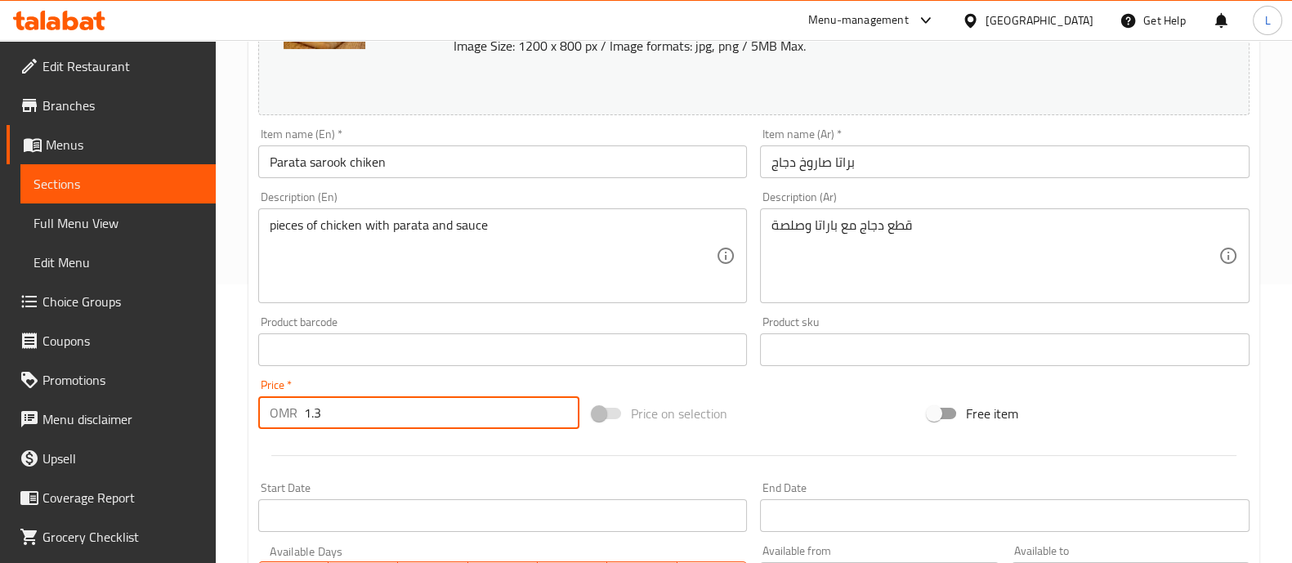
type input "1.3"
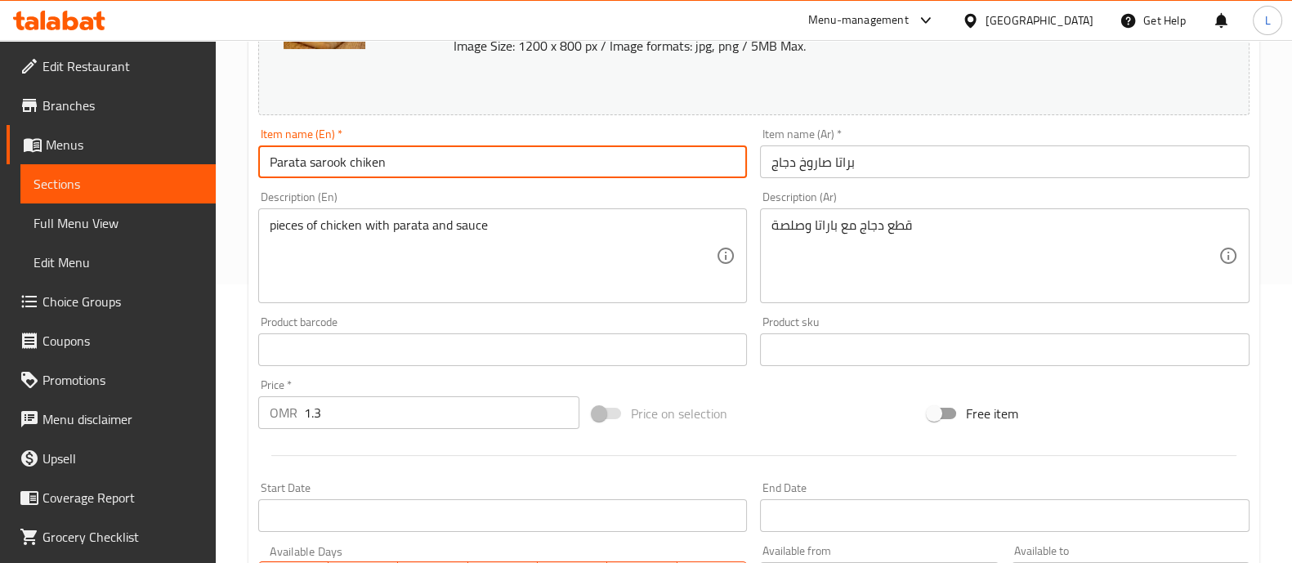
drag, startPoint x: 382, startPoint y: 161, endPoint x: 348, endPoint y: 159, distance: 33.5
click at [348, 159] on input "Parata sarook chiken" at bounding box center [502, 161] width 489 height 33
type input "Parata sarook Meat"
click at [877, 166] on input "براتا صاروخ دجاج" at bounding box center [1004, 161] width 489 height 33
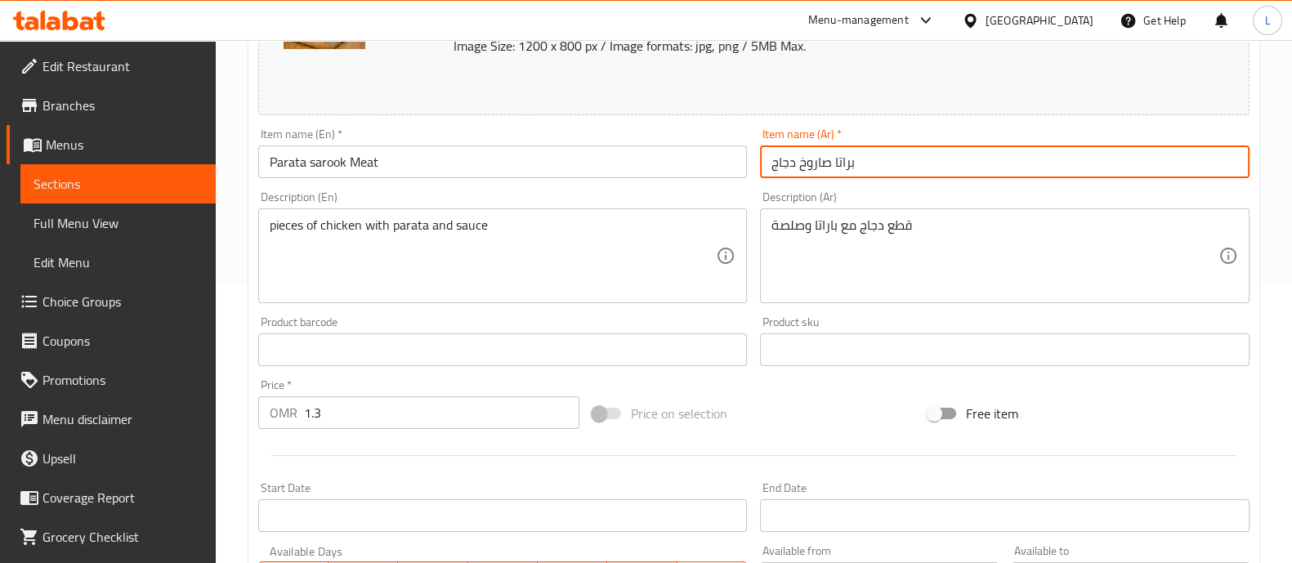
click at [802, 157] on input "براتا صاروخ دجاج" at bounding box center [1004, 161] width 489 height 33
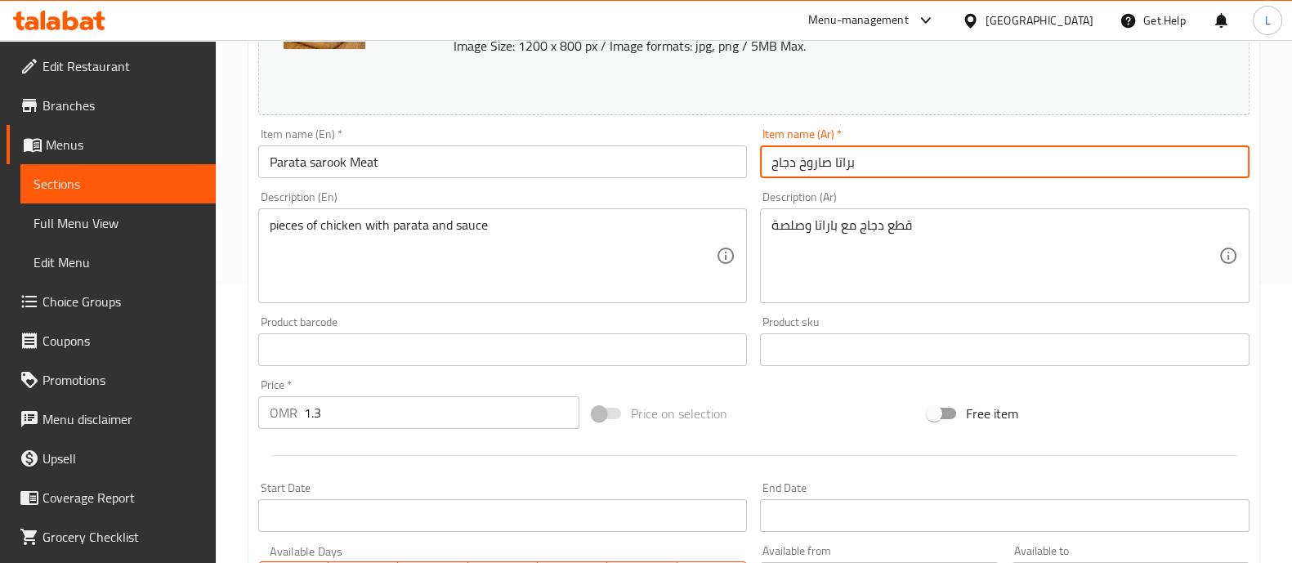
click at [802, 157] on input "براتا صاروخ دجاج" at bounding box center [1004, 161] width 489 height 33
click at [783, 166] on input "براتا صاروخ دجاج" at bounding box center [1004, 161] width 489 height 33
drag, startPoint x: 783, startPoint y: 166, endPoint x: 882, endPoint y: 177, distance: 100.3
click at [783, 165] on input "براتا صاروخ دجاج" at bounding box center [1004, 161] width 489 height 33
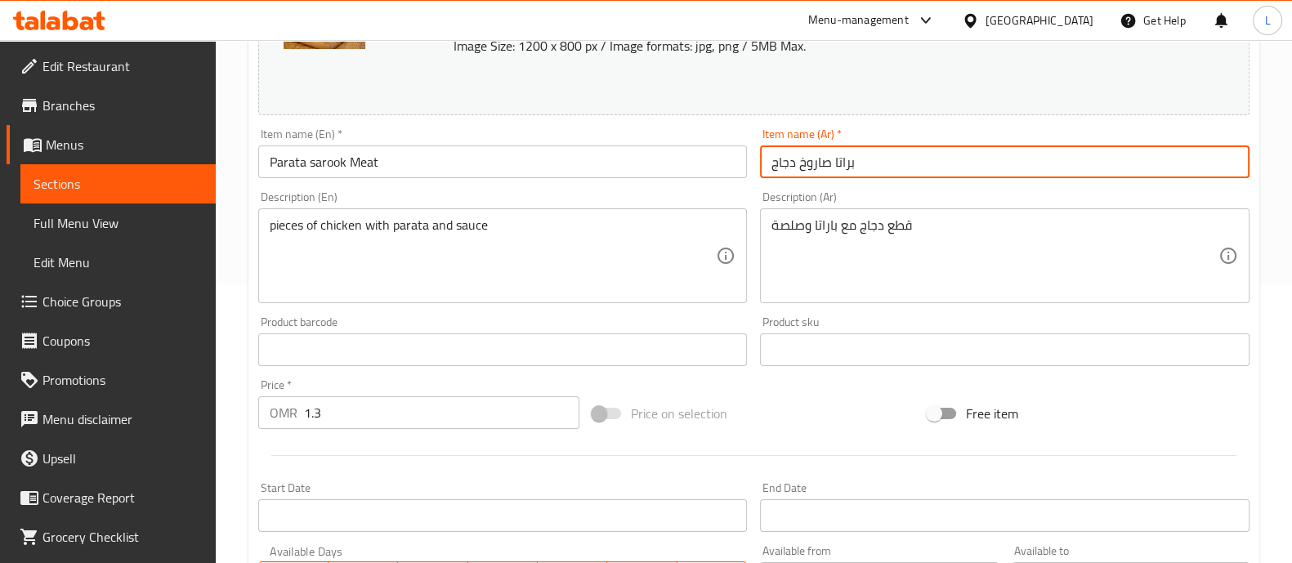
click at [886, 177] on input "براتا صاروخ دجاج" at bounding box center [1004, 161] width 489 height 33
click at [780, 165] on input "براتا صاروخ دجاج" at bounding box center [1004, 161] width 489 height 33
paste input "لحمة"
type input "براتا صاروخ لحمة"
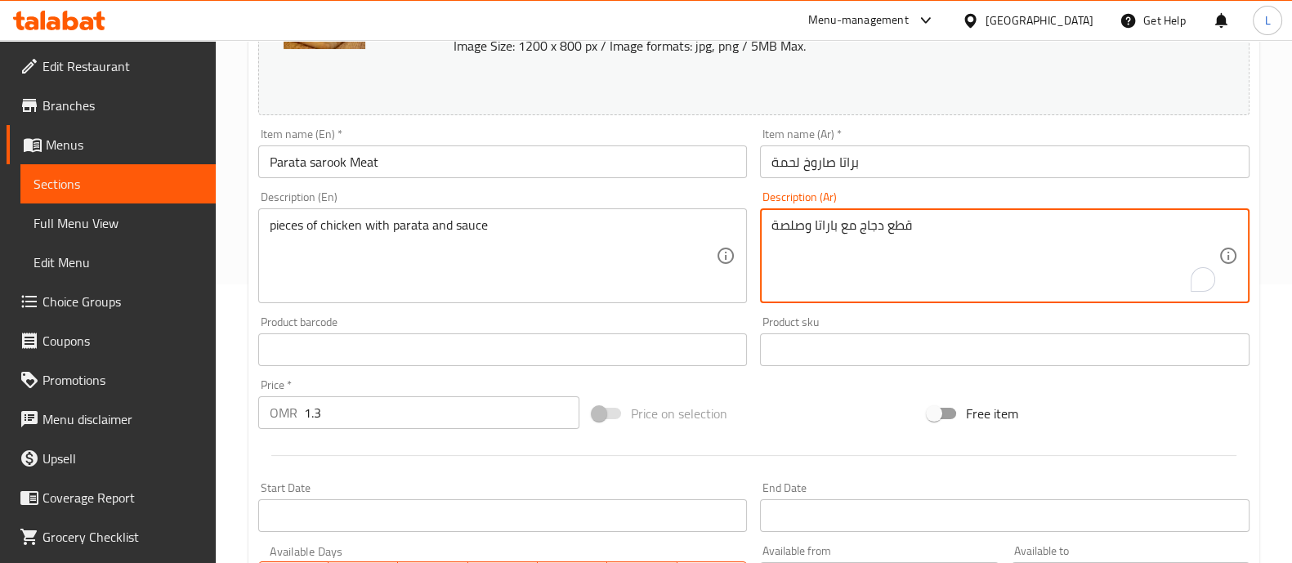
drag, startPoint x: 882, startPoint y: 226, endPoint x: 860, endPoint y: 223, distance: 21.5
paste textarea "لحمة"
type textarea "قطع لحمة مع باراتا وصلصة"
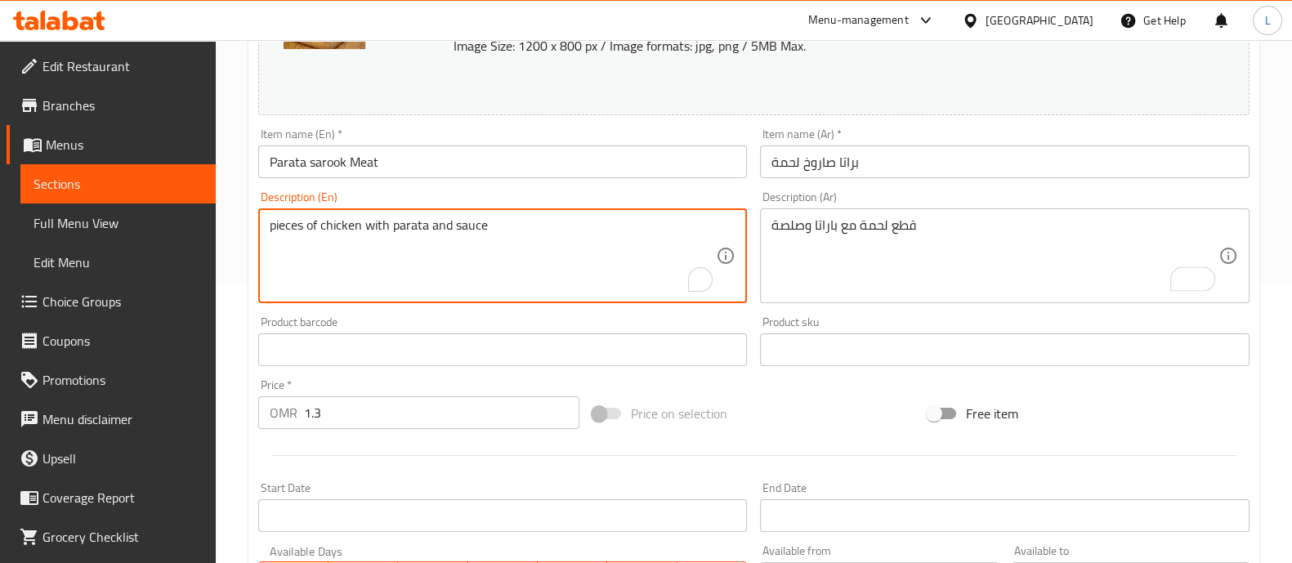
drag, startPoint x: 358, startPoint y: 223, endPoint x: 328, endPoint y: 222, distance: 29.4
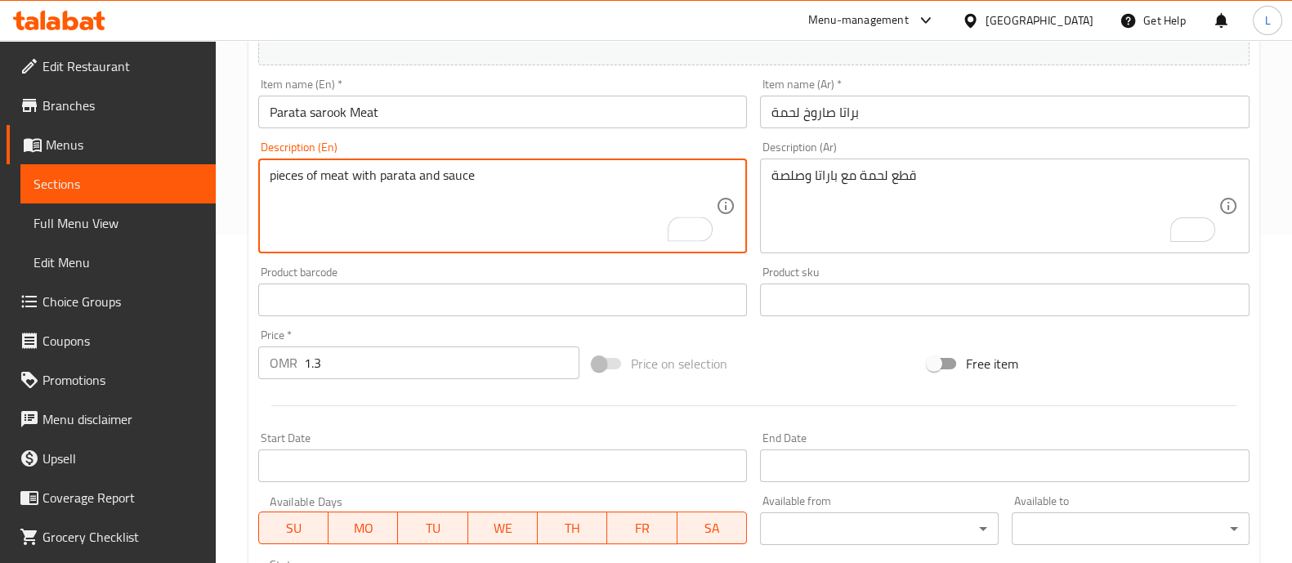
scroll to position [330, 0]
type textarea "pieces of meat with parata and sauce"
click at [767, 363] on div "Price on selection" at bounding box center [753, 362] width 335 height 44
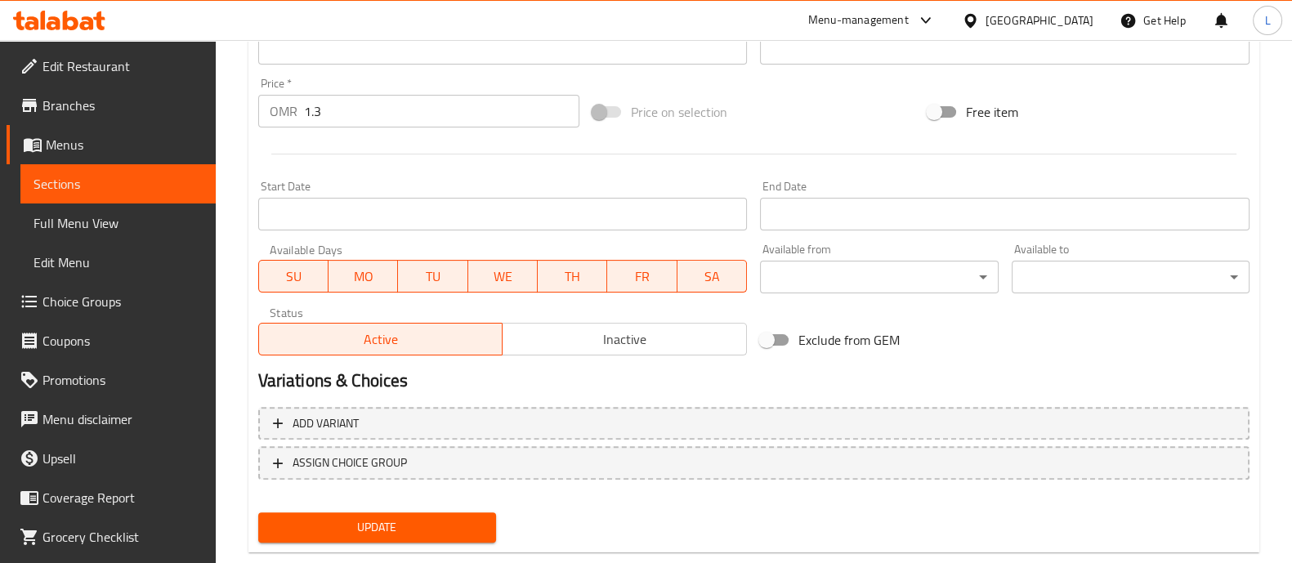
scroll to position [614, 0]
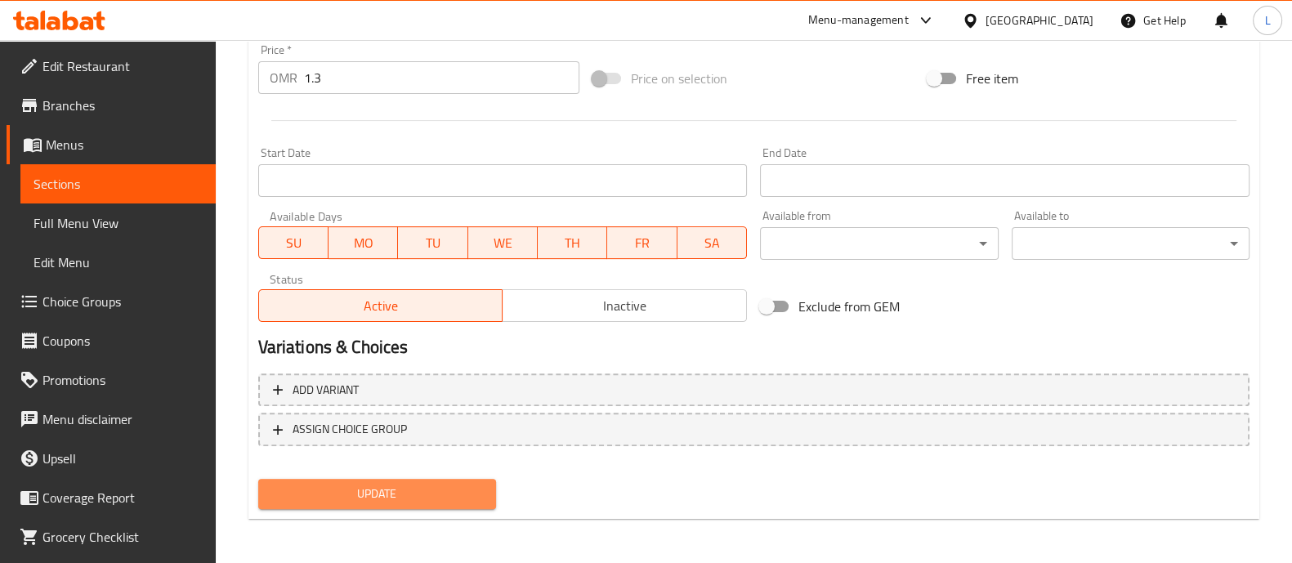
click at [422, 486] on span "Update" at bounding box center [377, 494] width 212 height 20
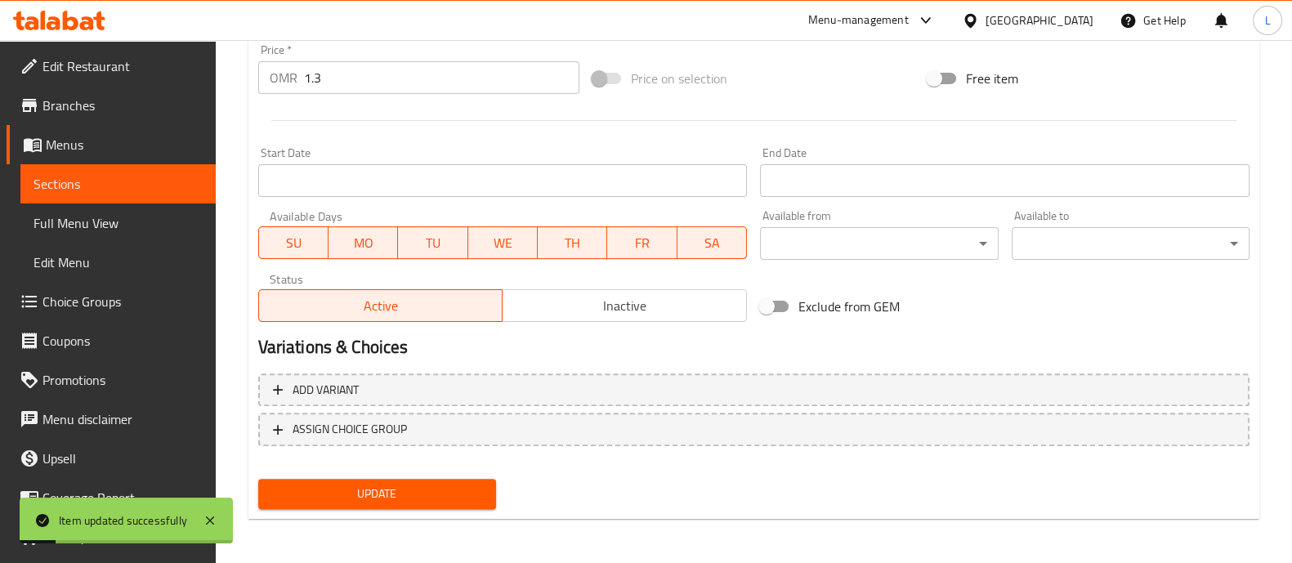
scroll to position [0, 0]
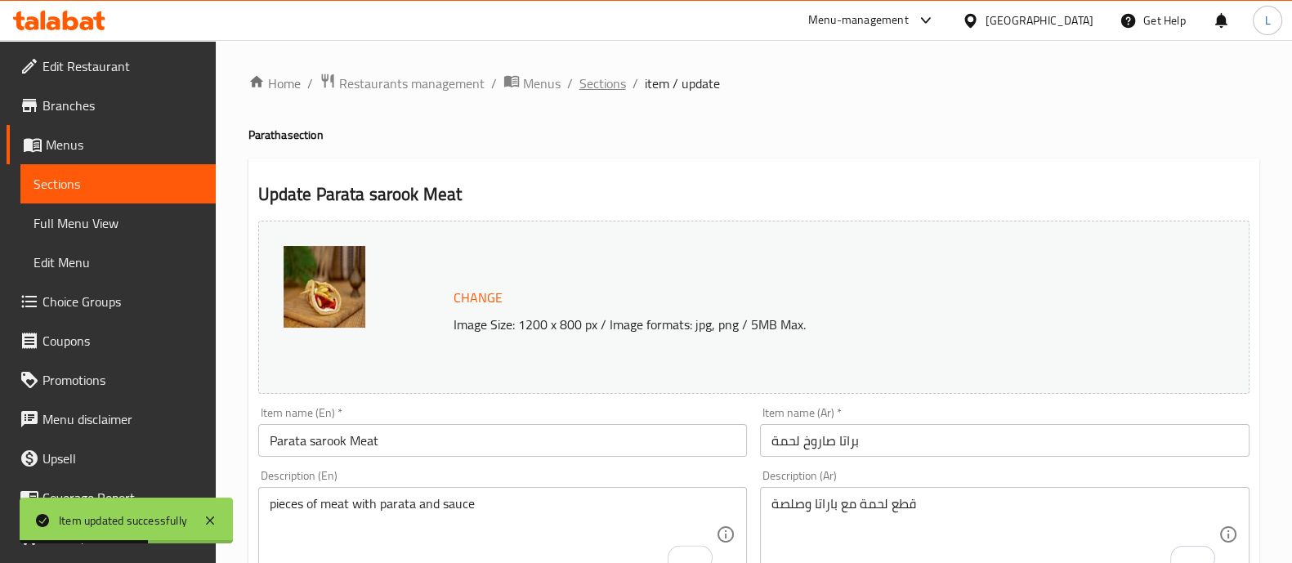
click at [592, 87] on span "Sections" at bounding box center [602, 84] width 47 height 20
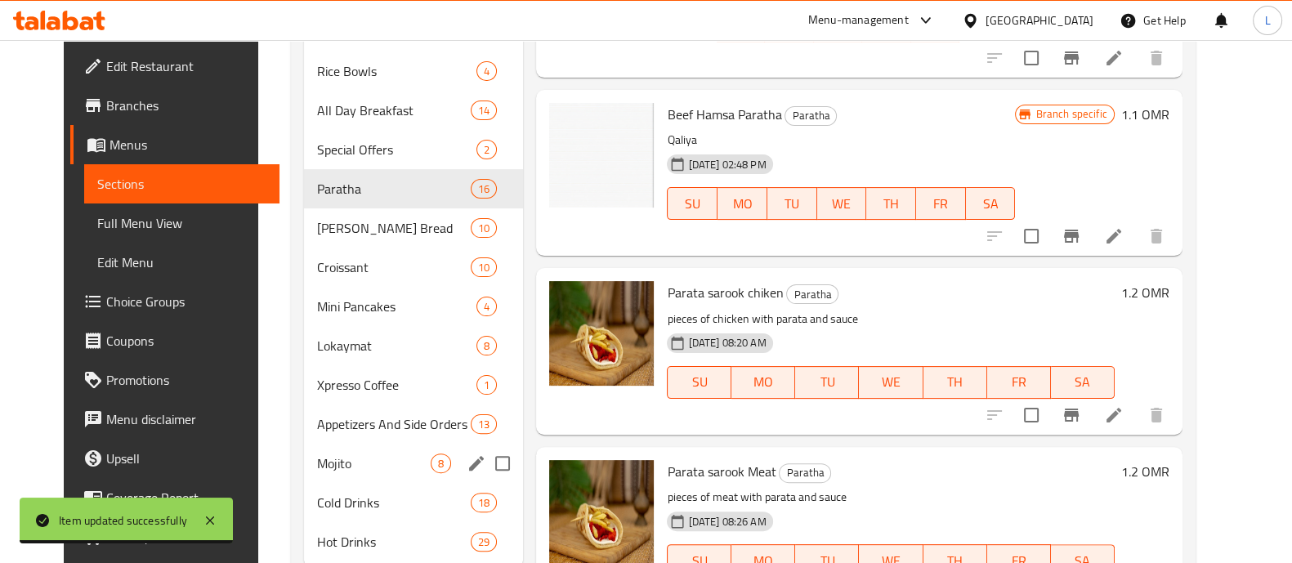
scroll to position [594, 0]
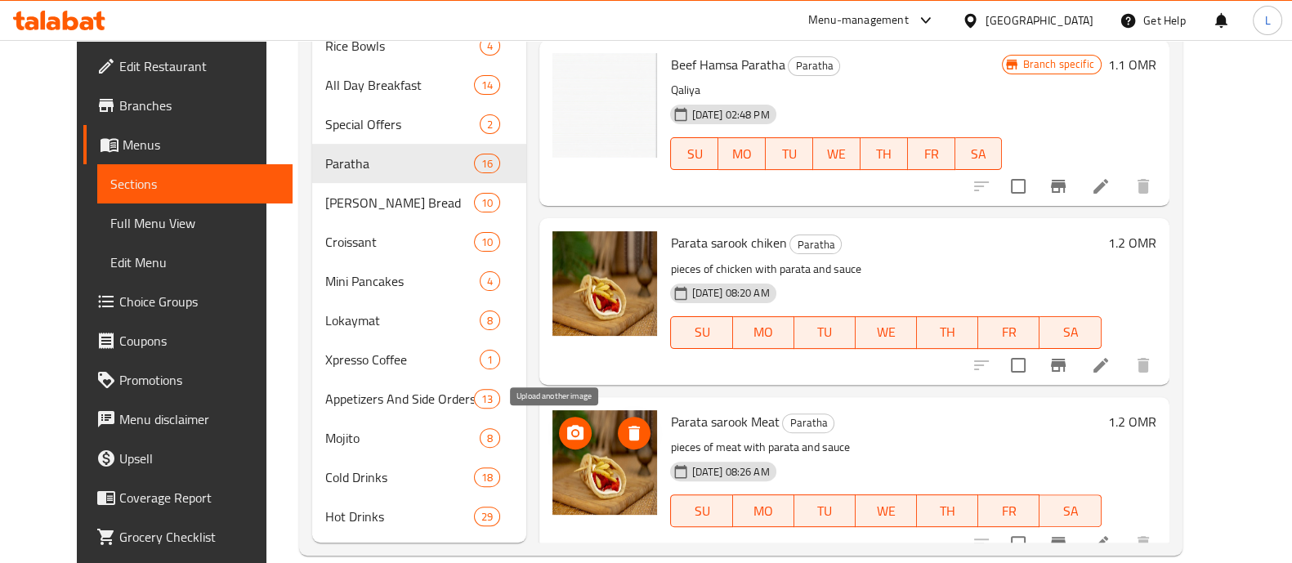
click at [573, 431] on circle "upload picture" at bounding box center [575, 432] width 5 height 5
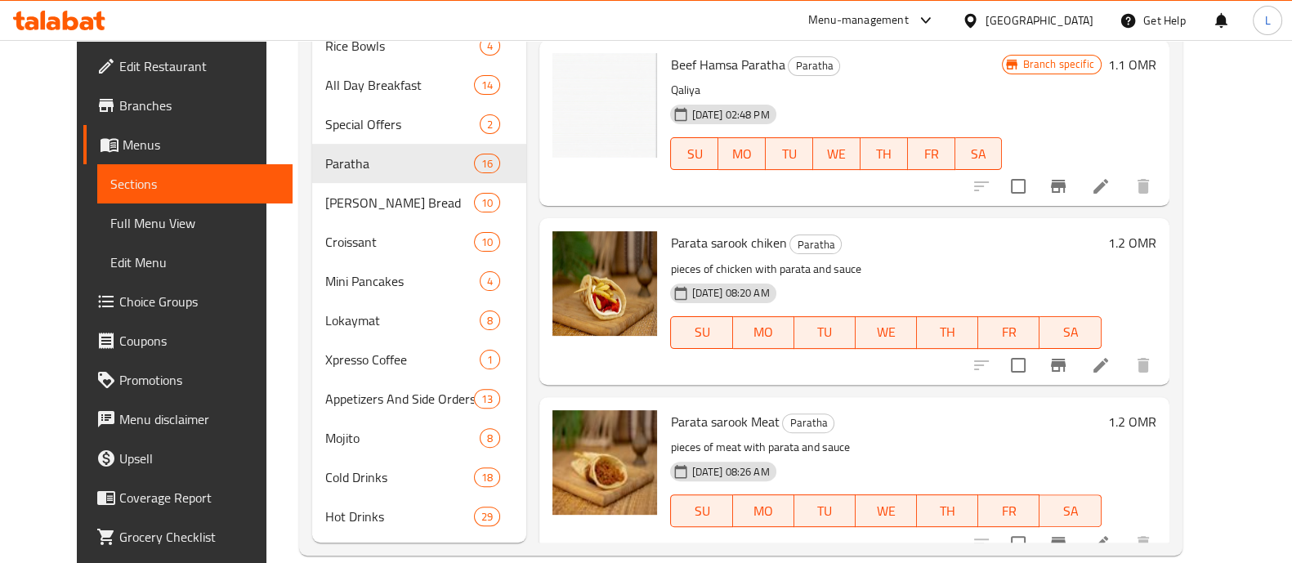
scroll to position [100, 0]
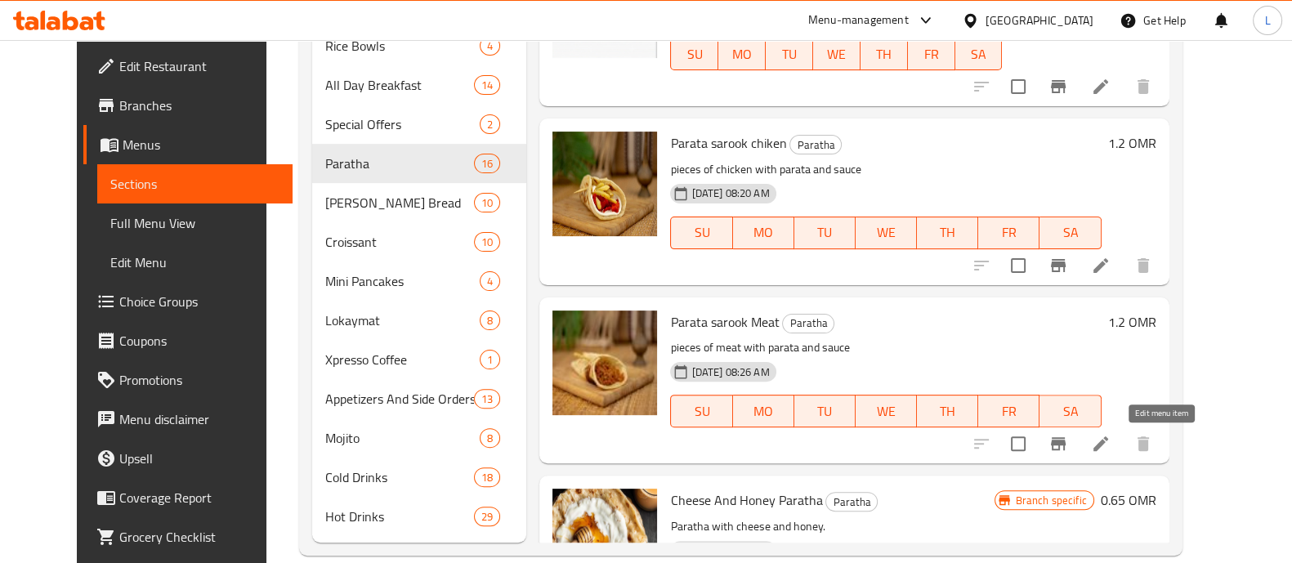
click at [1108, 442] on icon at bounding box center [1100, 443] width 15 height 15
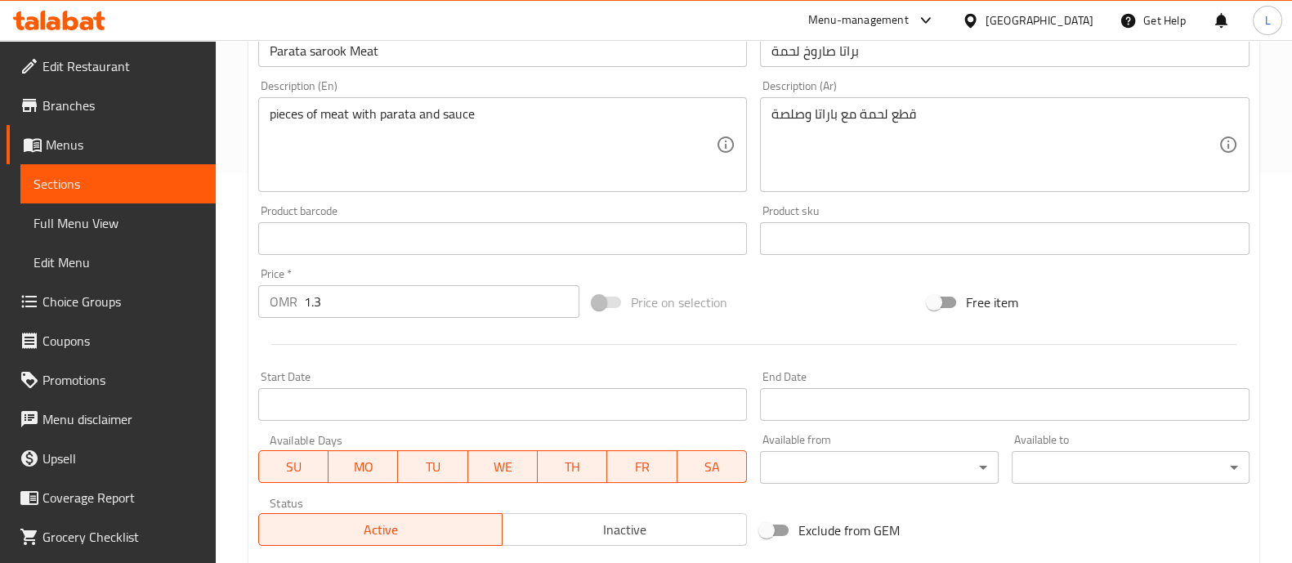
scroll to position [412, 0]
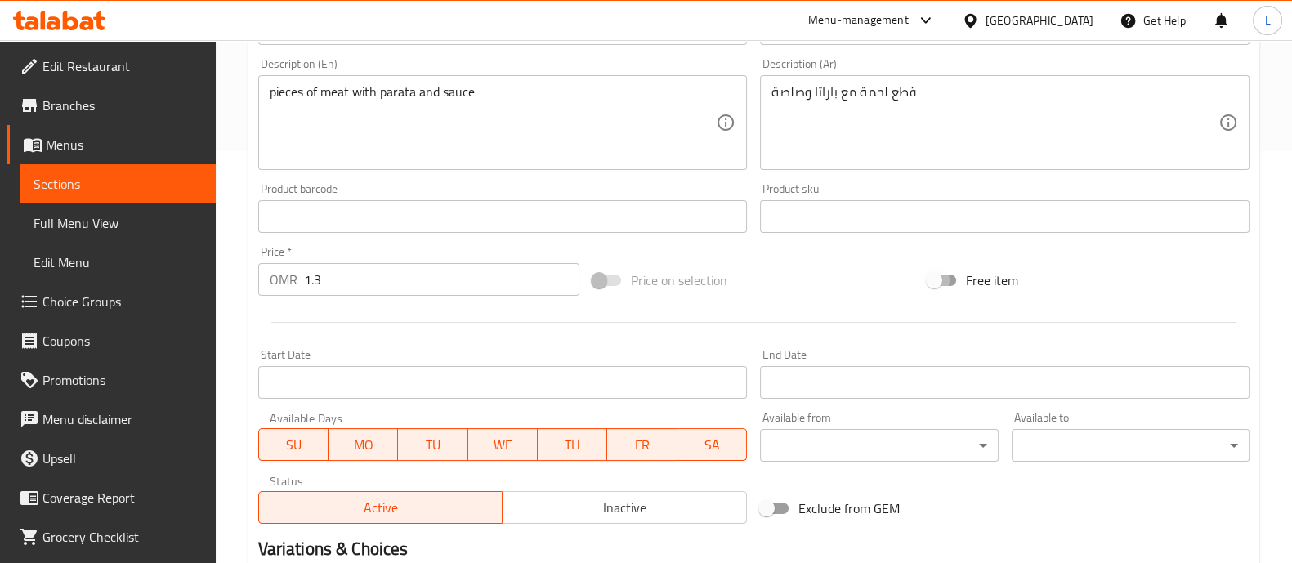
click at [949, 279] on input "Free item" at bounding box center [933, 280] width 93 height 31
click at [949, 279] on input "Free item" at bounding box center [950, 280] width 93 height 31
checkbox input "false"
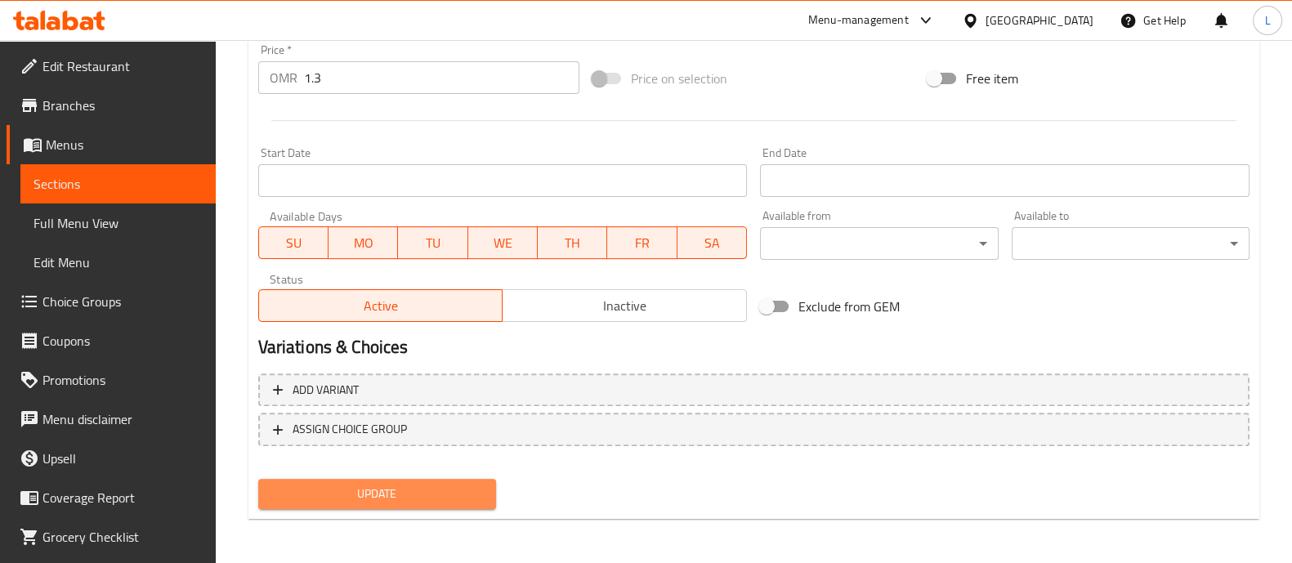
click at [369, 491] on span "Update" at bounding box center [377, 494] width 212 height 20
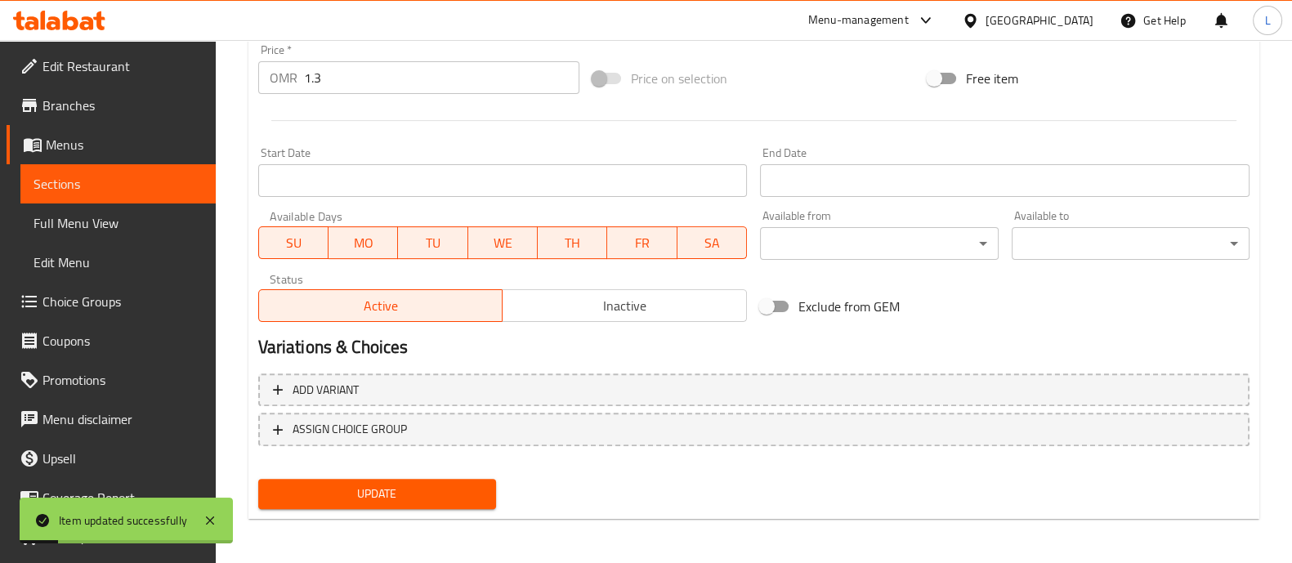
scroll to position [0, 0]
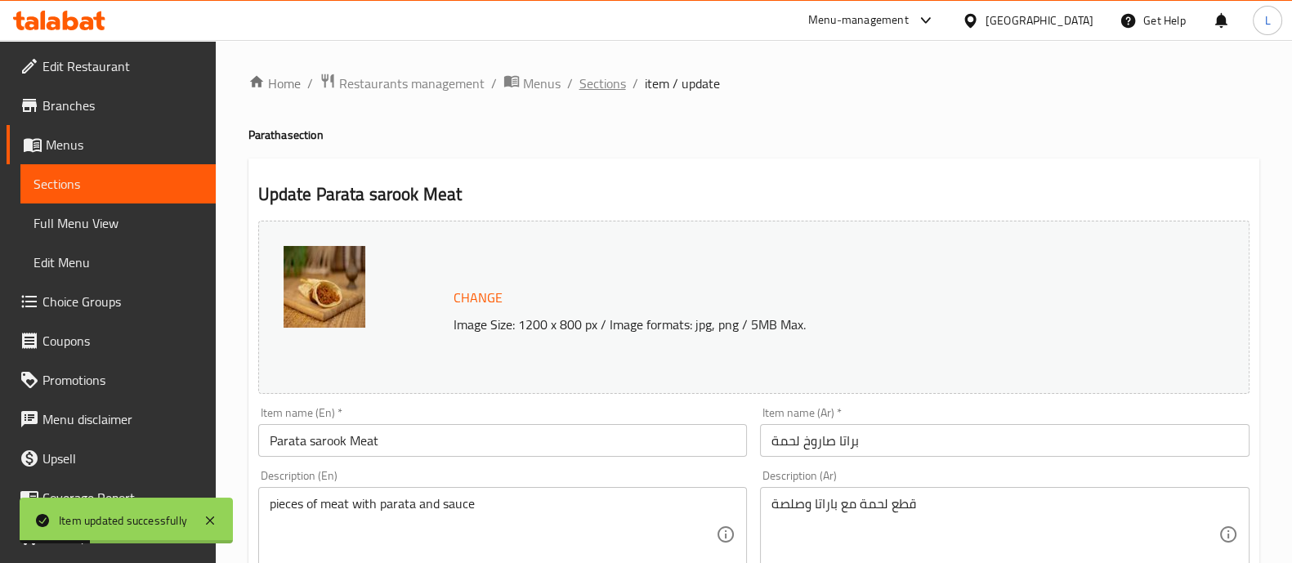
click at [605, 87] on span "Sections" at bounding box center [602, 84] width 47 height 20
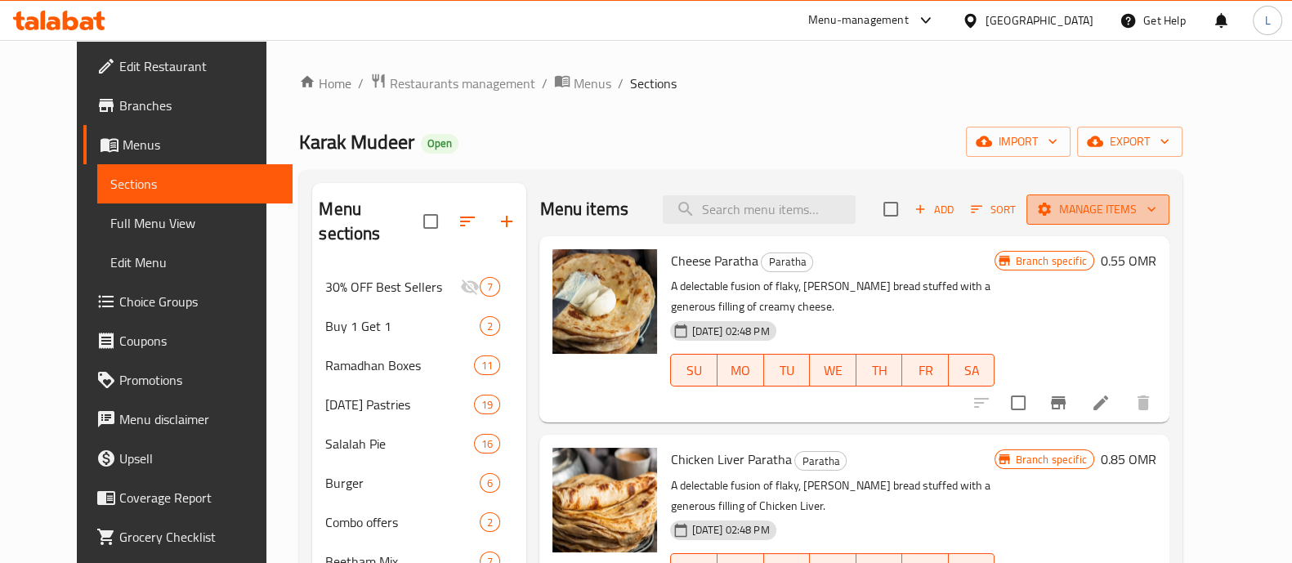
click at [1152, 221] on button "Manage items" at bounding box center [1097, 209] width 143 height 30
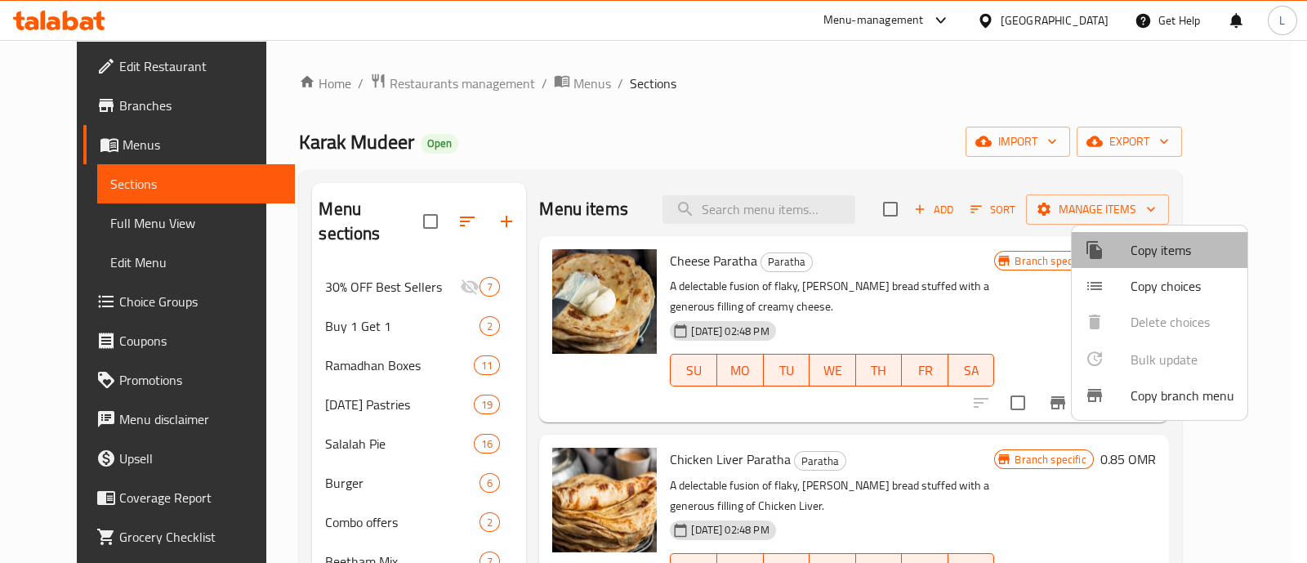
click at [1177, 246] on span "Copy items" at bounding box center [1183, 250] width 104 height 20
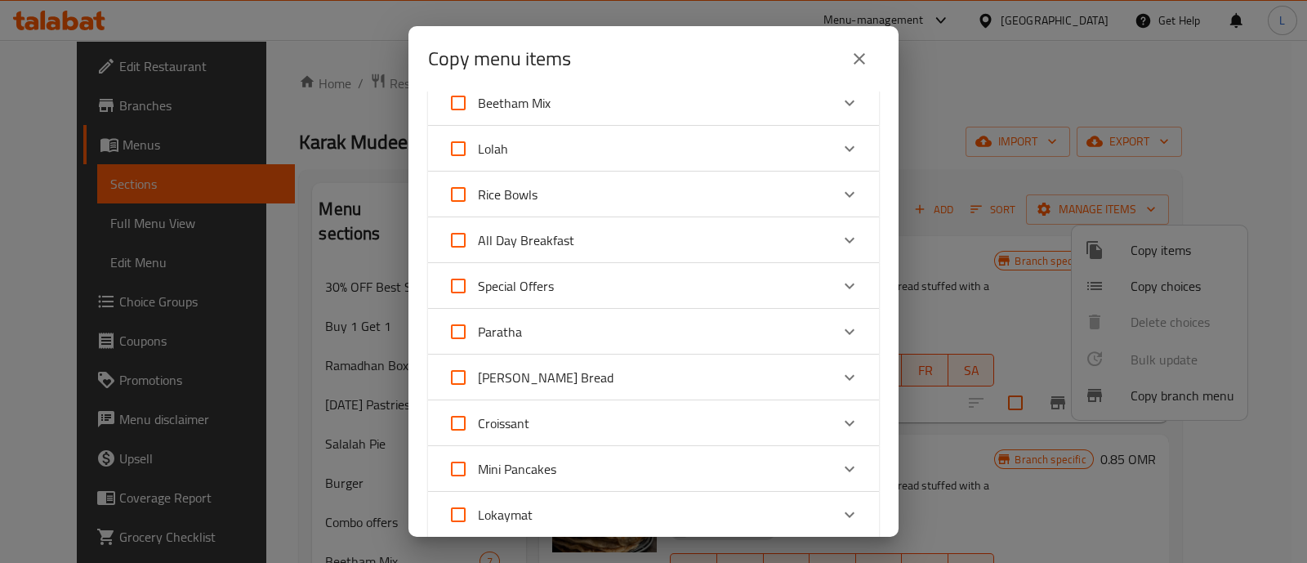
scroll to position [412, 0]
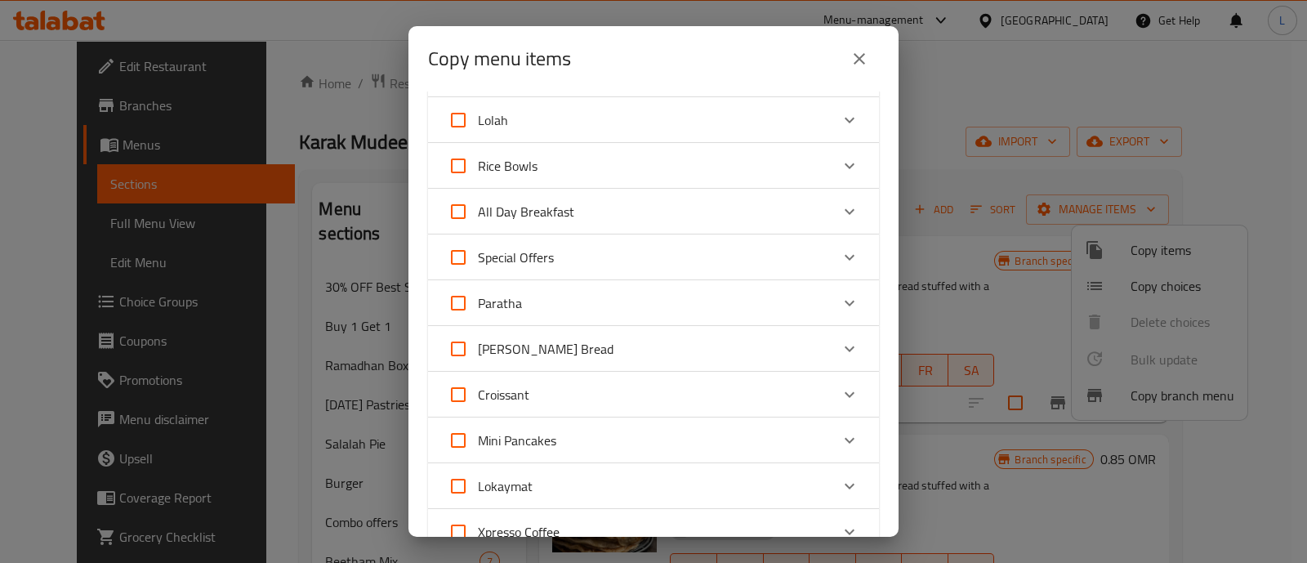
click at [710, 301] on div "Paratha" at bounding box center [639, 303] width 382 height 39
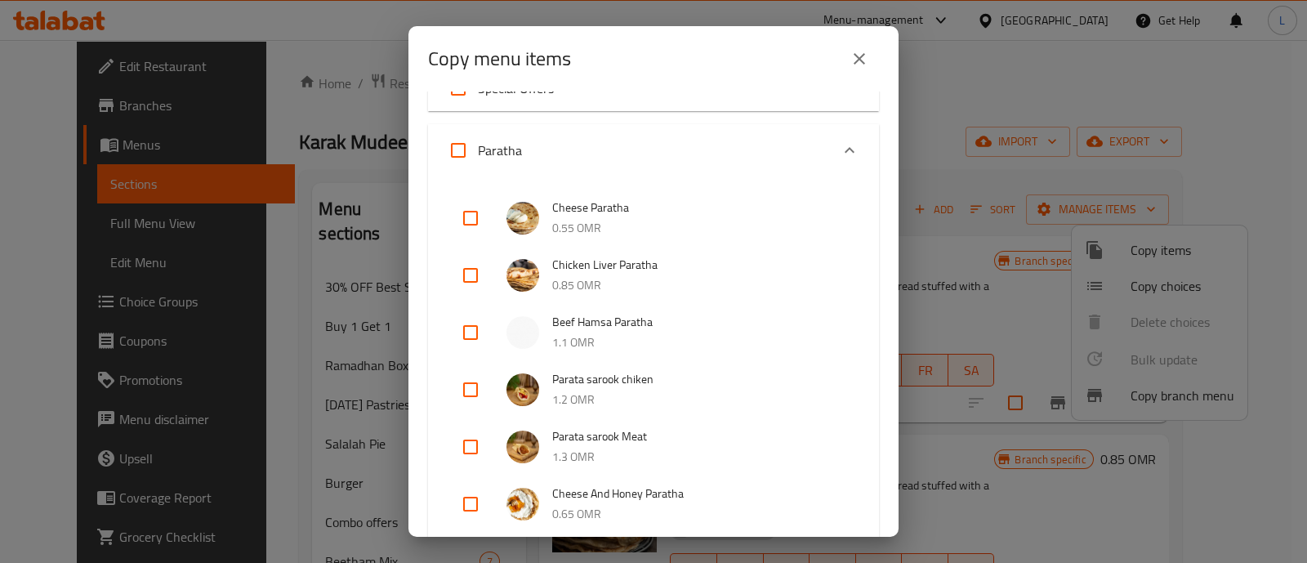
scroll to position [582, 0]
click at [474, 378] on input "checkbox" at bounding box center [470, 388] width 39 height 39
checkbox input "true"
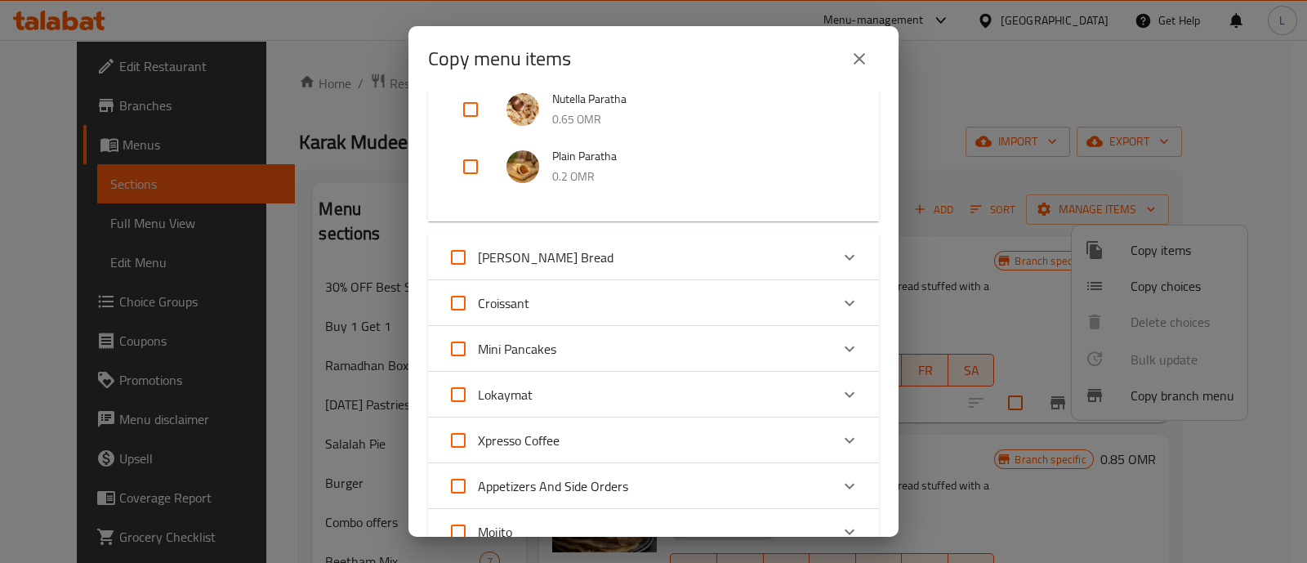
scroll to position [1833, 0]
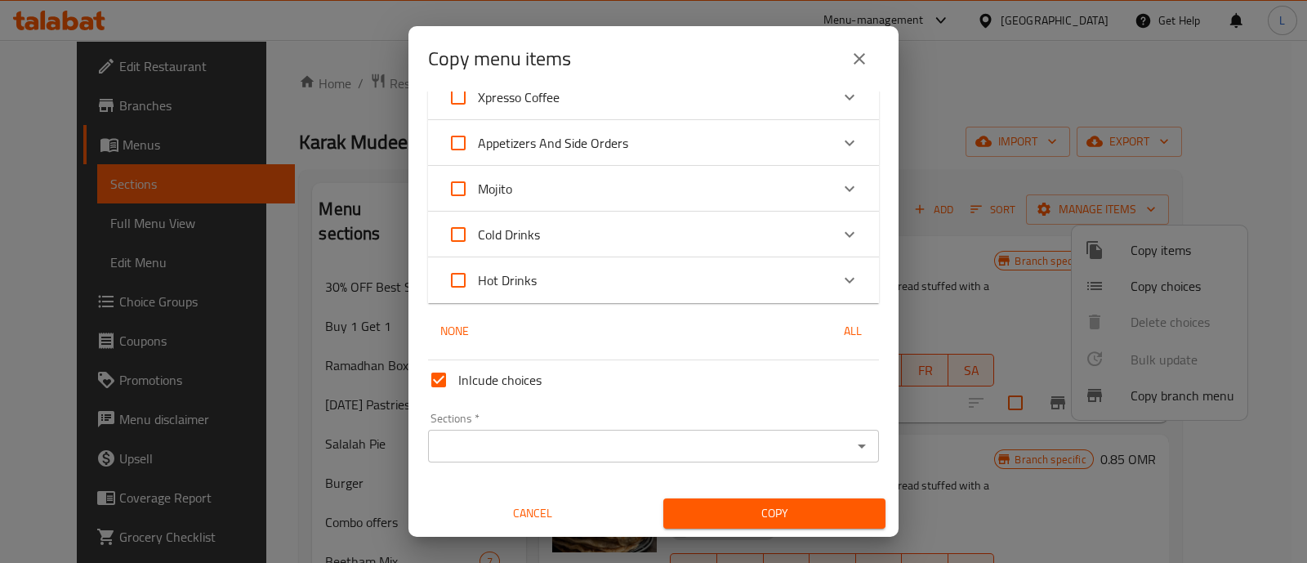
click at [533, 450] on input "Sections   *" at bounding box center [640, 446] width 414 height 23
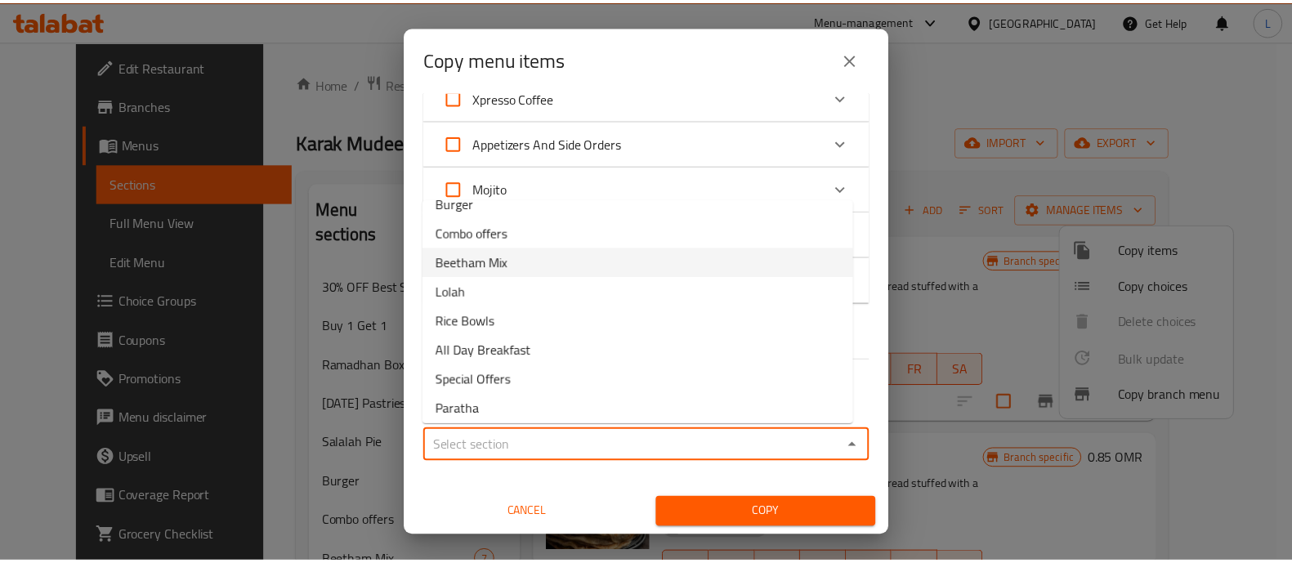
scroll to position [257, 0]
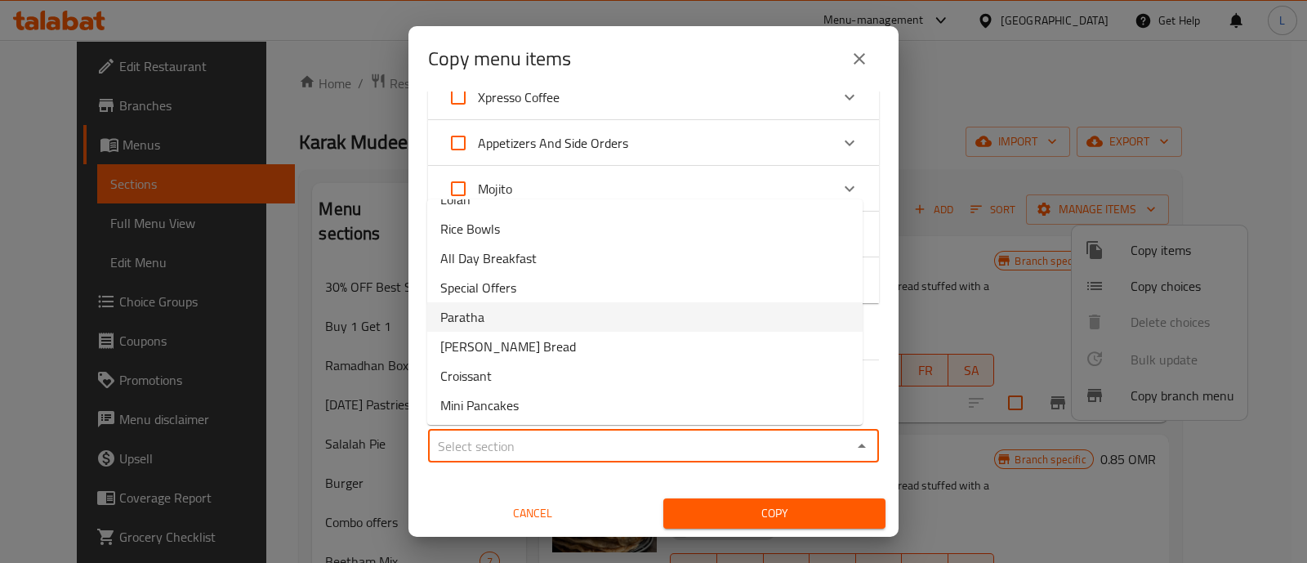
click at [536, 328] on li "Paratha" at bounding box center [644, 316] width 435 height 29
type input "Paratha"
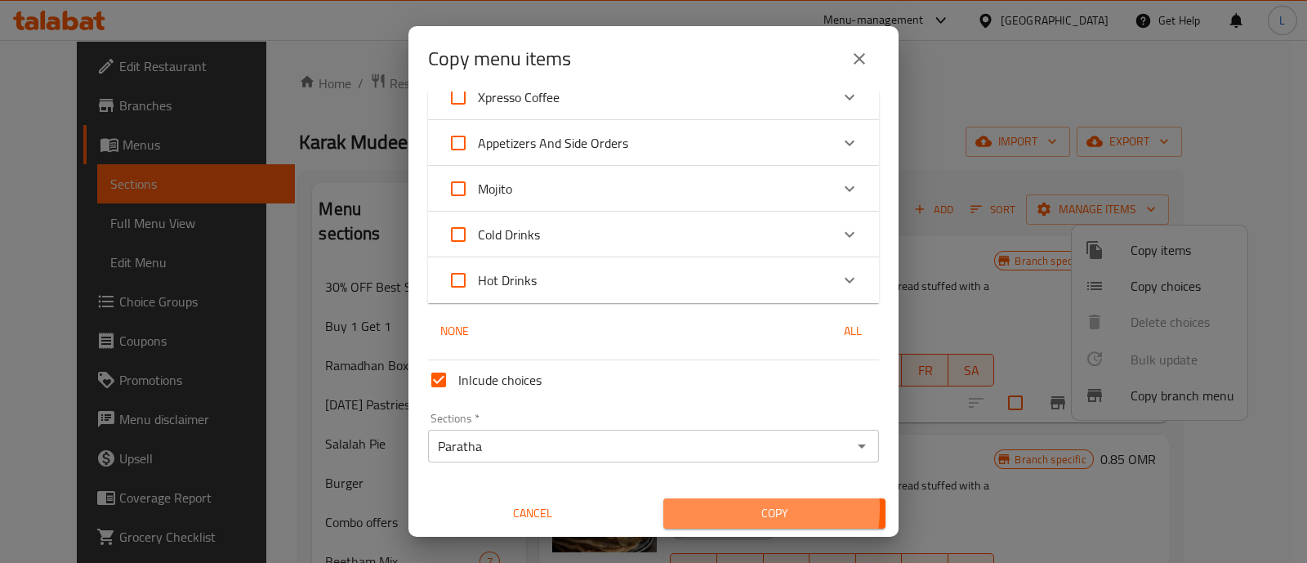
click at [689, 507] on span "Copy" at bounding box center [775, 513] width 196 height 20
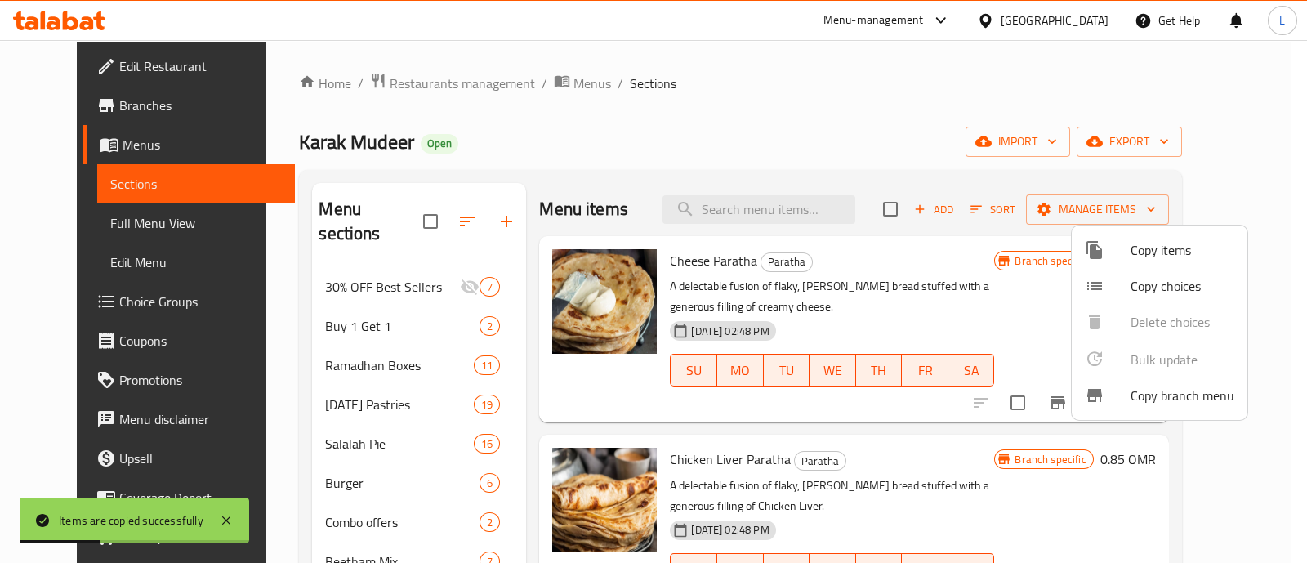
click at [934, 212] on div at bounding box center [653, 281] width 1307 height 563
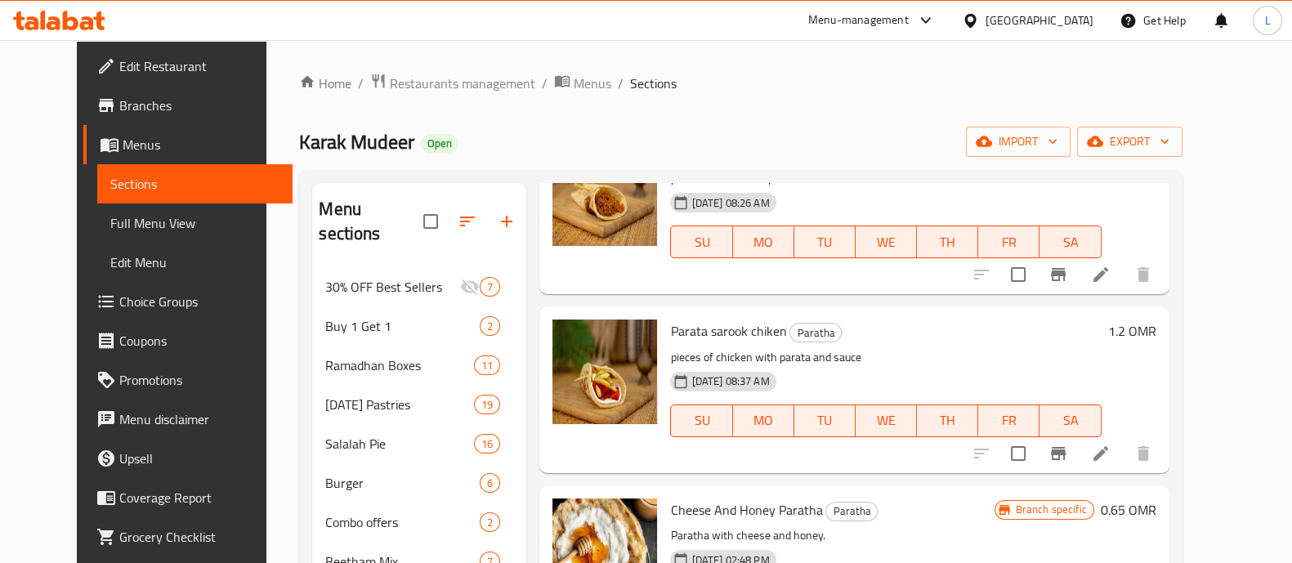
scroll to position [864, 0]
click at [1110, 459] on icon at bounding box center [1101, 453] width 20 height 20
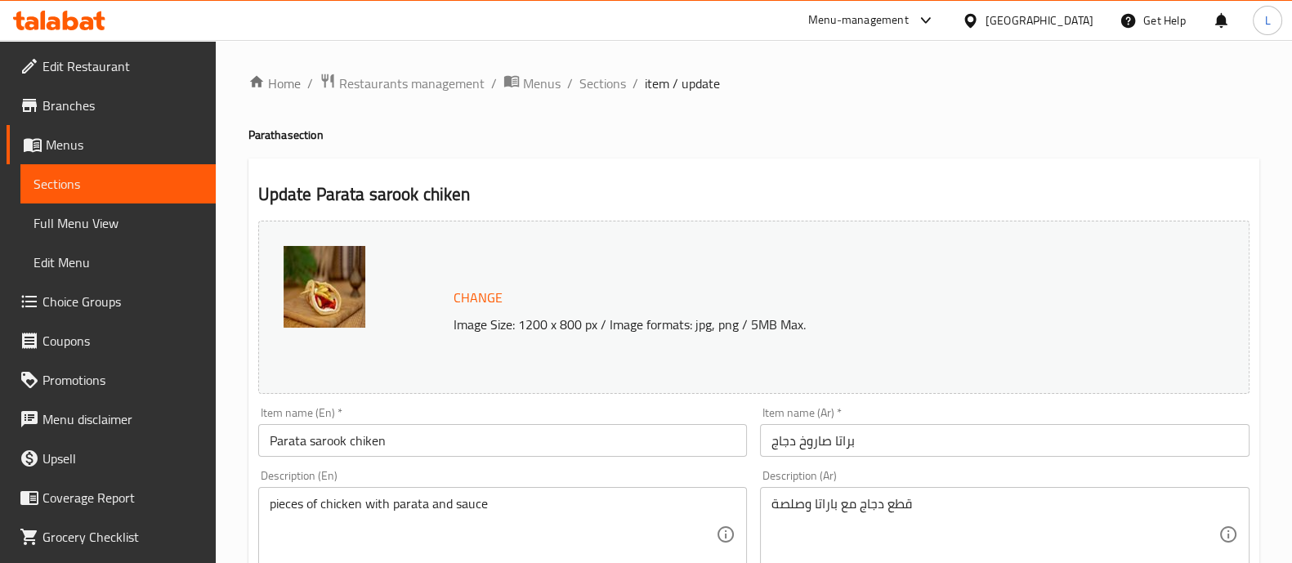
scroll to position [147, 0]
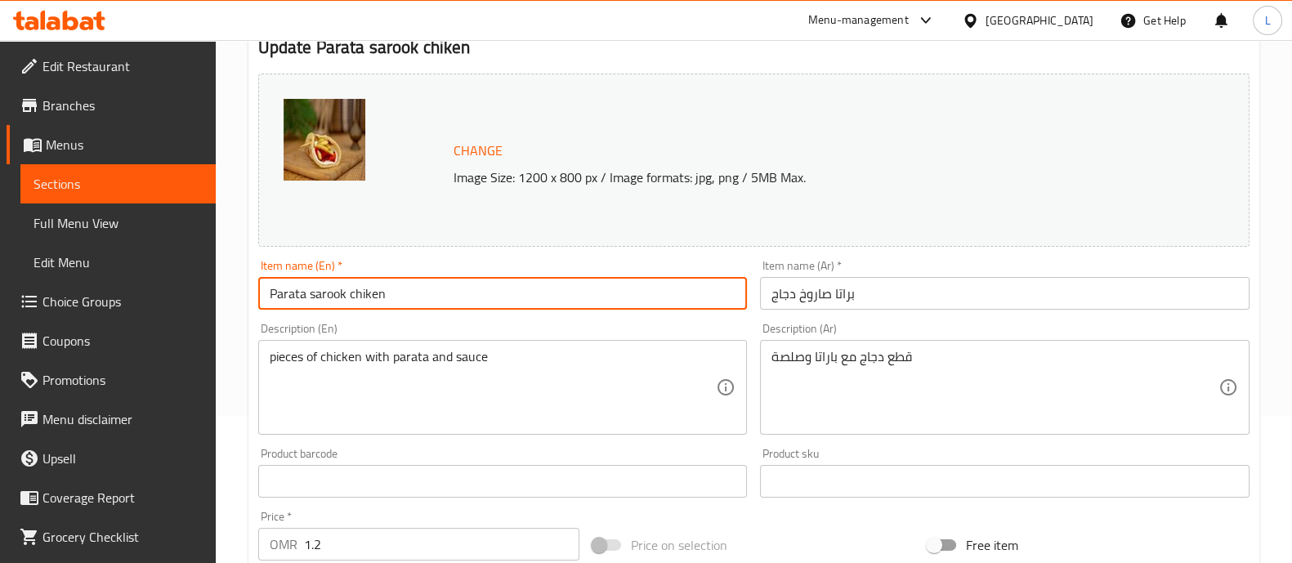
drag, startPoint x: 383, startPoint y: 291, endPoint x: 346, endPoint y: 292, distance: 37.6
click at [346, 292] on input "Parata sarook chiken" at bounding box center [502, 293] width 489 height 33
click at [368, 291] on input "Parata sarook prawn" at bounding box center [502, 293] width 489 height 33
type input "Parata sarook prawn"
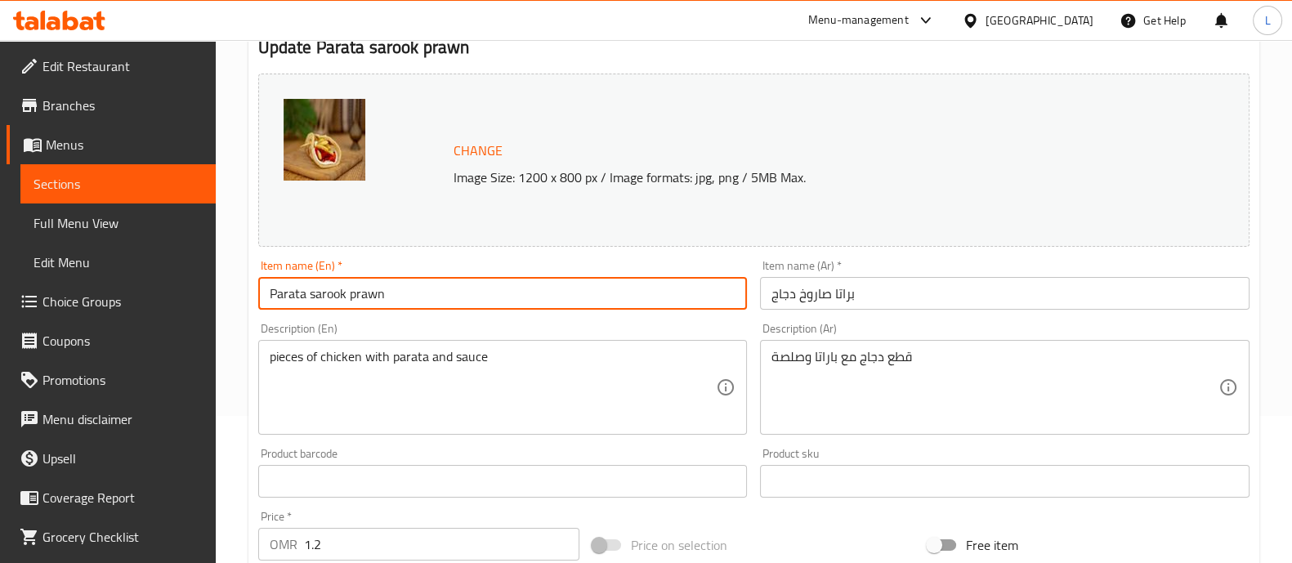
click at [370, 293] on input "Parata sarook prawn" at bounding box center [502, 293] width 489 height 33
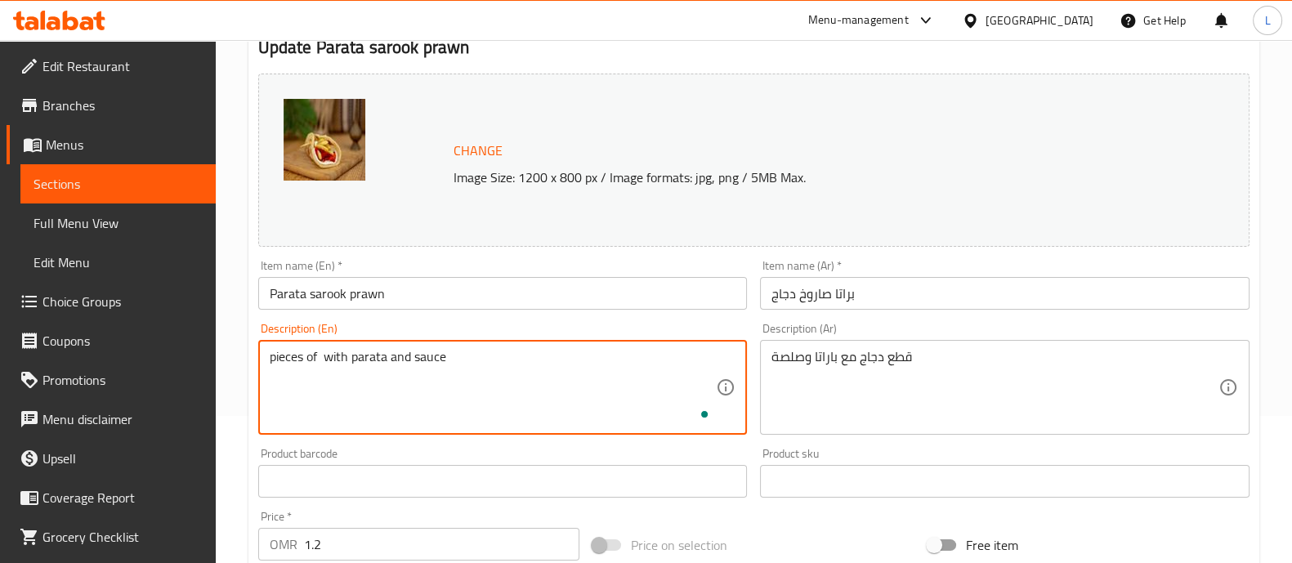
paste textarea "prawn"
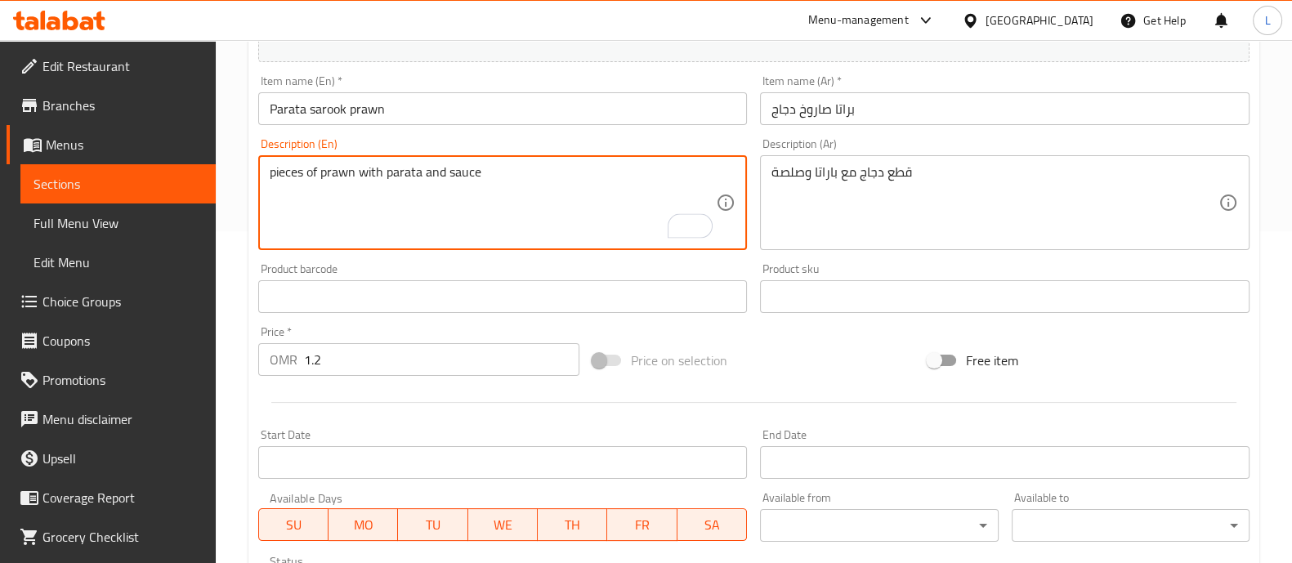
scroll to position [348, 0]
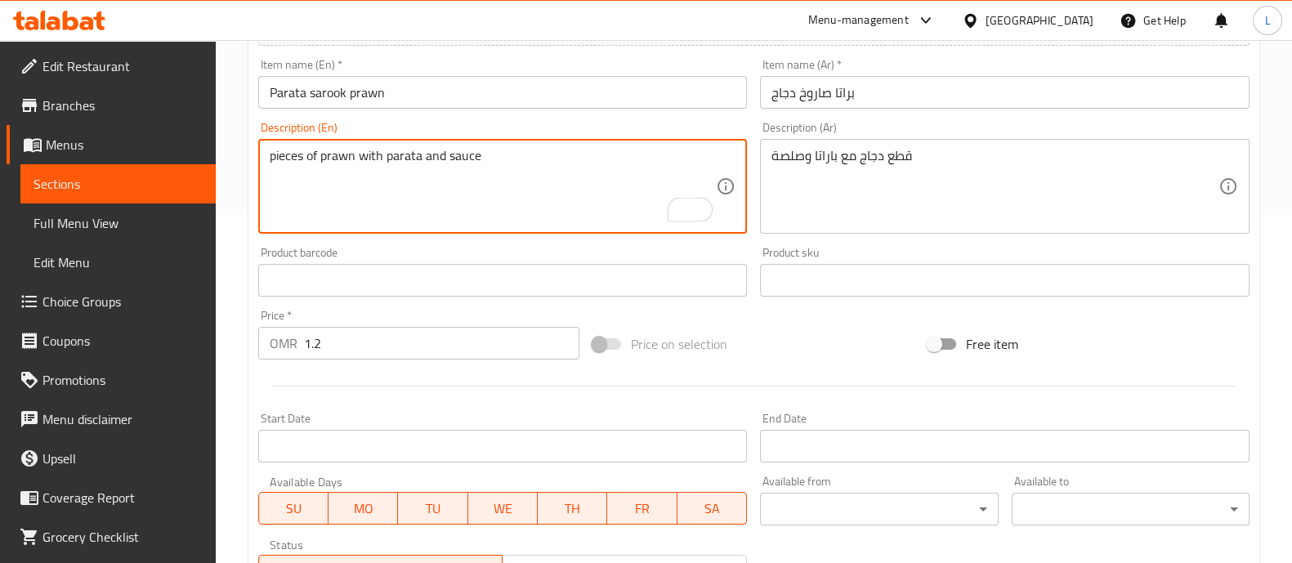
type textarea "pieces of prawn with parata and sauce"
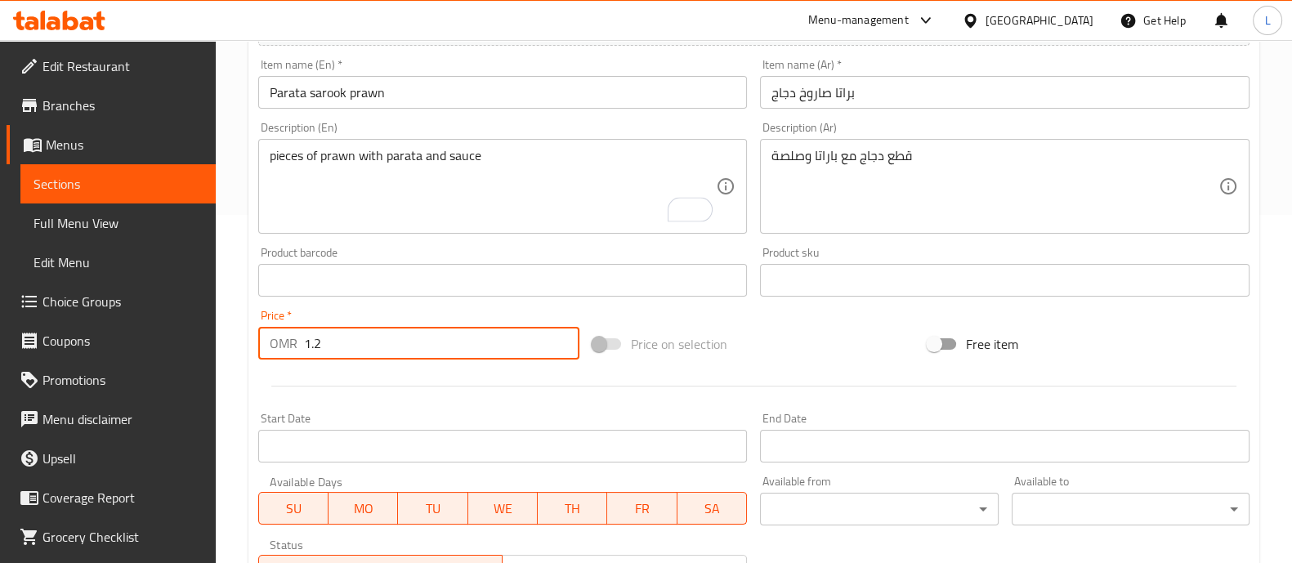
click at [368, 345] on input "1.2" at bounding box center [442, 343] width 276 height 33
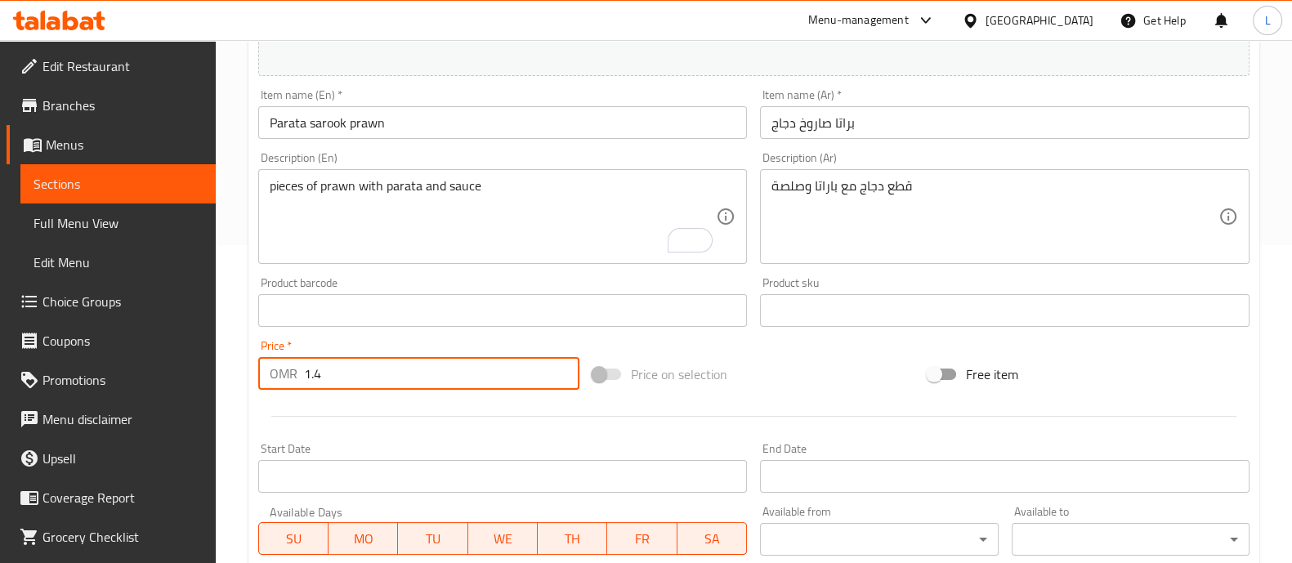
scroll to position [318, 0]
type input "1.4"
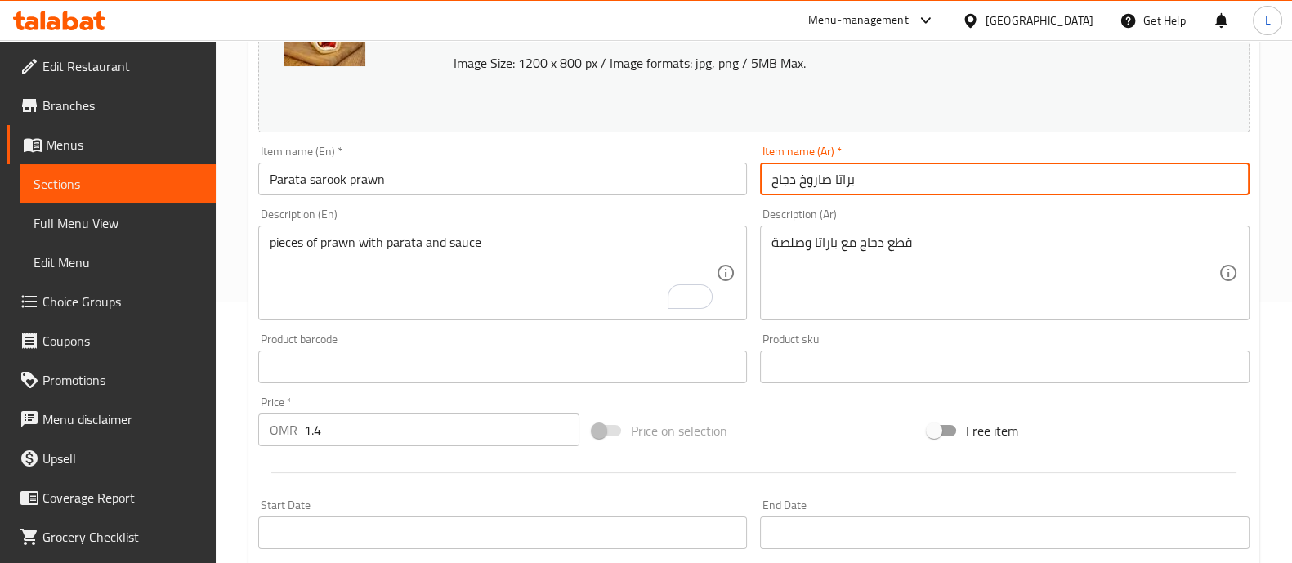
drag, startPoint x: 797, startPoint y: 187, endPoint x: 785, endPoint y: 181, distance: 13.5
click at [785, 181] on input "براتا صاروخ دجاج" at bounding box center [1004, 179] width 489 height 33
drag, startPoint x: 801, startPoint y: 181, endPoint x: 780, endPoint y: 181, distance: 20.4
click at [780, 181] on input "براتا صاروخ دجاج" at bounding box center [1004, 179] width 489 height 33
paste input "بيان"
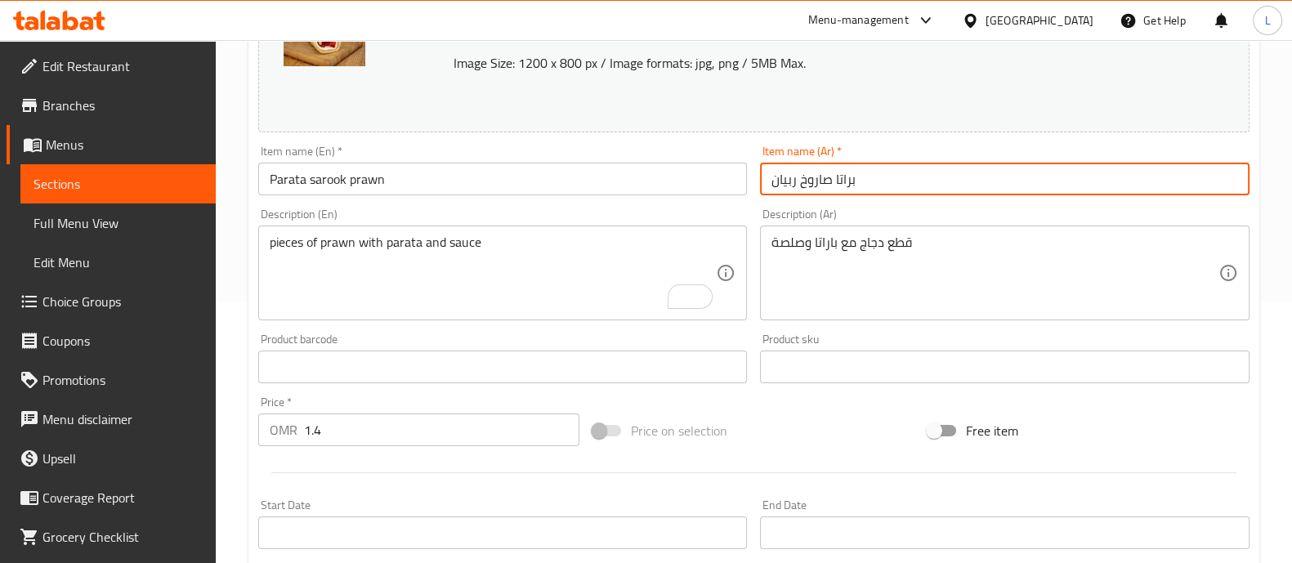
type input "براتا صاروخ ربيان"
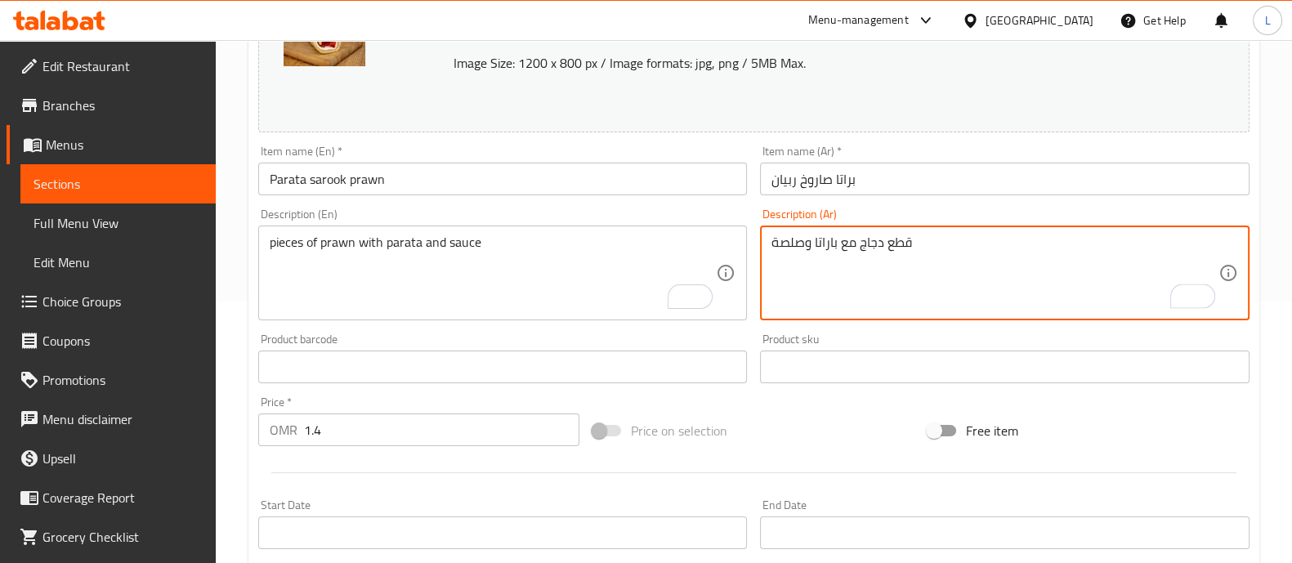
drag, startPoint x: 882, startPoint y: 245, endPoint x: 860, endPoint y: 242, distance: 22.3
paste textarea "بيان"
drag, startPoint x: 888, startPoint y: 315, endPoint x: 817, endPoint y: 292, distance: 74.9
click at [817, 292] on div "قطع ربيان ع باراتا وصلصة Description (Ar)" at bounding box center [1004, 273] width 489 height 95
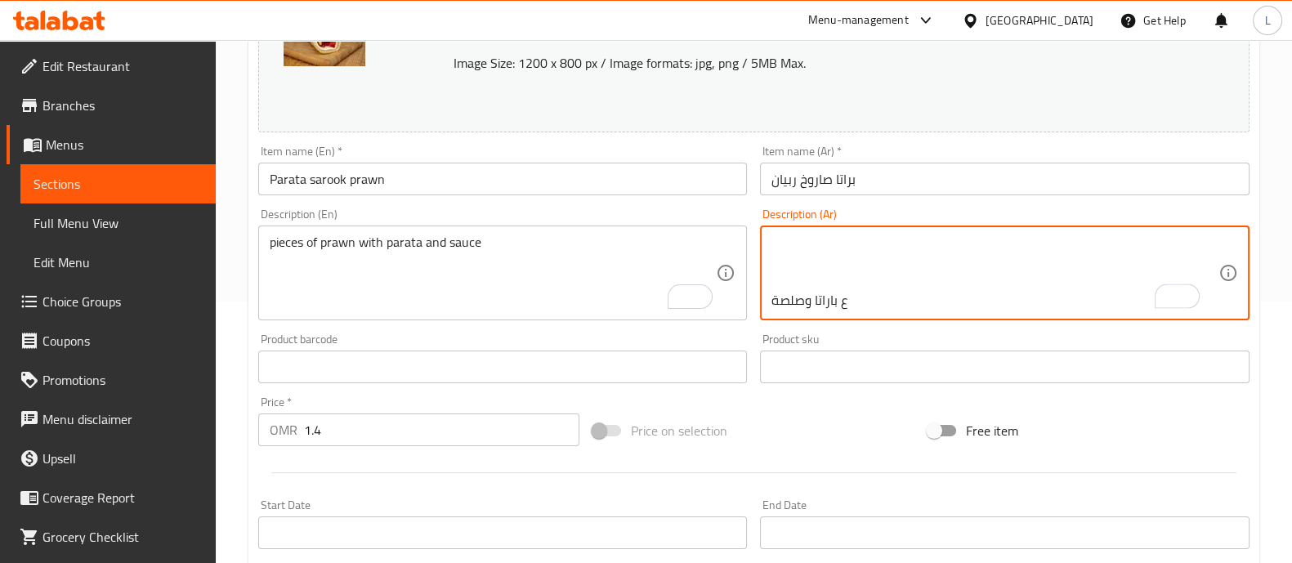
click at [968, 270] on textarea "قطع ربيان ع باراتا وصلصة" at bounding box center [994, 273] width 447 height 78
click at [940, 270] on textarea "قطع ربيان ع باراتا وصلصة" at bounding box center [994, 273] width 447 height 78
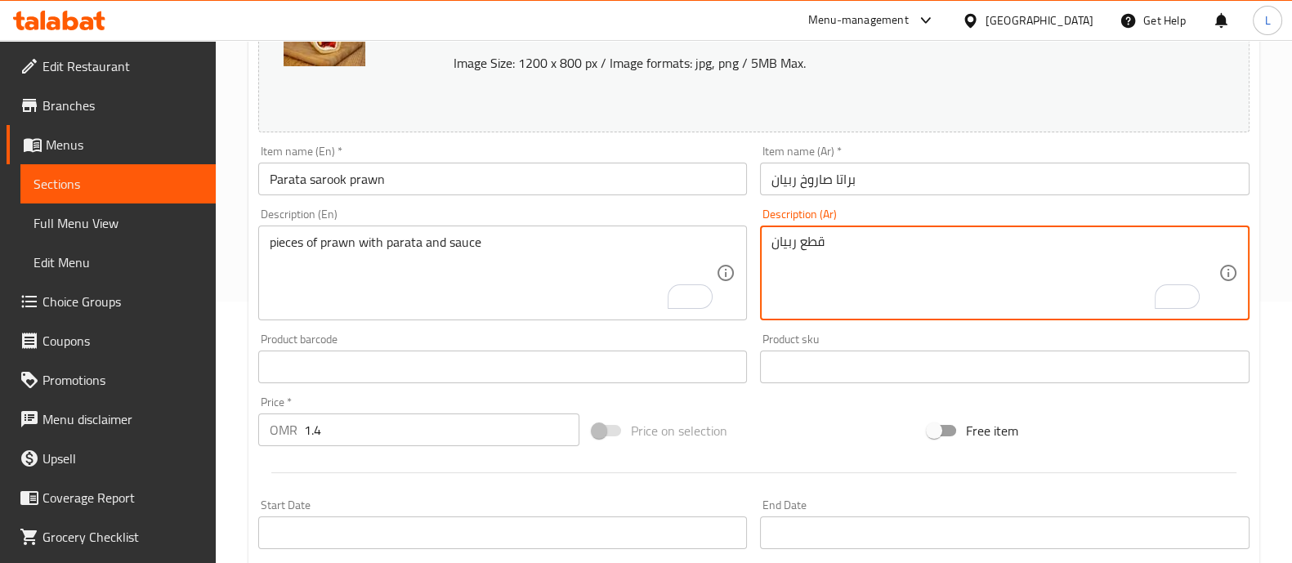
click at [940, 270] on textarea "قطع ربيان ع باراتا وصلصة" at bounding box center [994, 273] width 447 height 78
click at [772, 239] on textarea "قطع ربيان ع باراتا وصلصة" at bounding box center [994, 273] width 447 height 78
type textarea "ة"
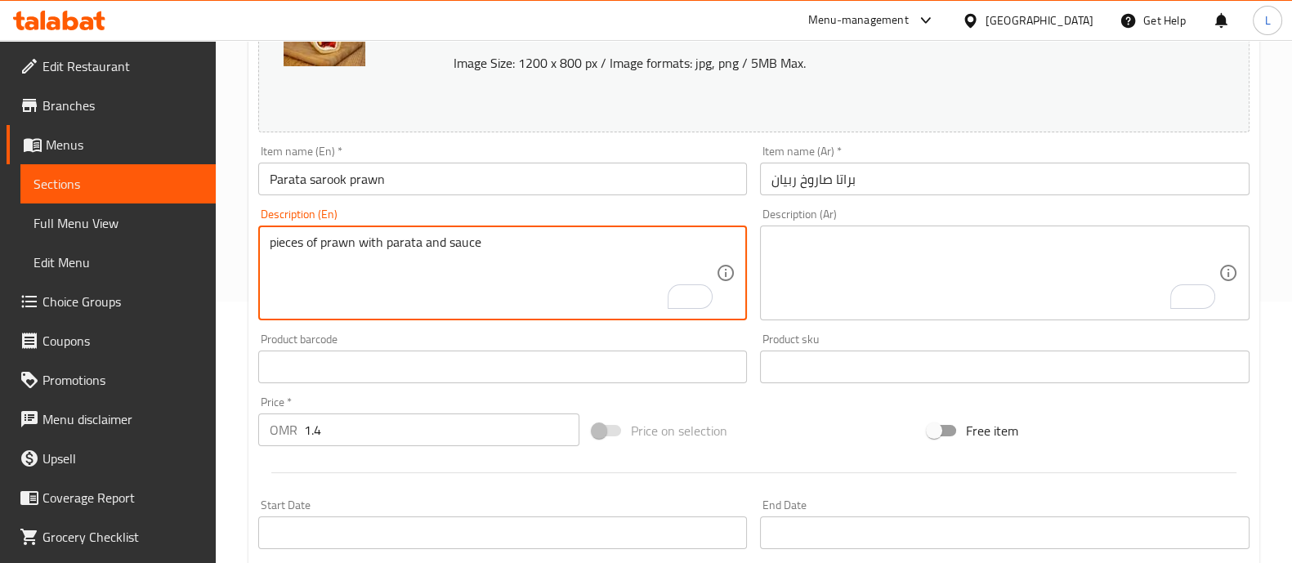
click at [328, 243] on textarea "pieces of prawn with parata and sauce" at bounding box center [493, 273] width 447 height 78
click at [825, 280] on textarea "To enrich screen reader interactions, please activate Accessibility in Grammarl…" at bounding box center [994, 273] width 447 height 78
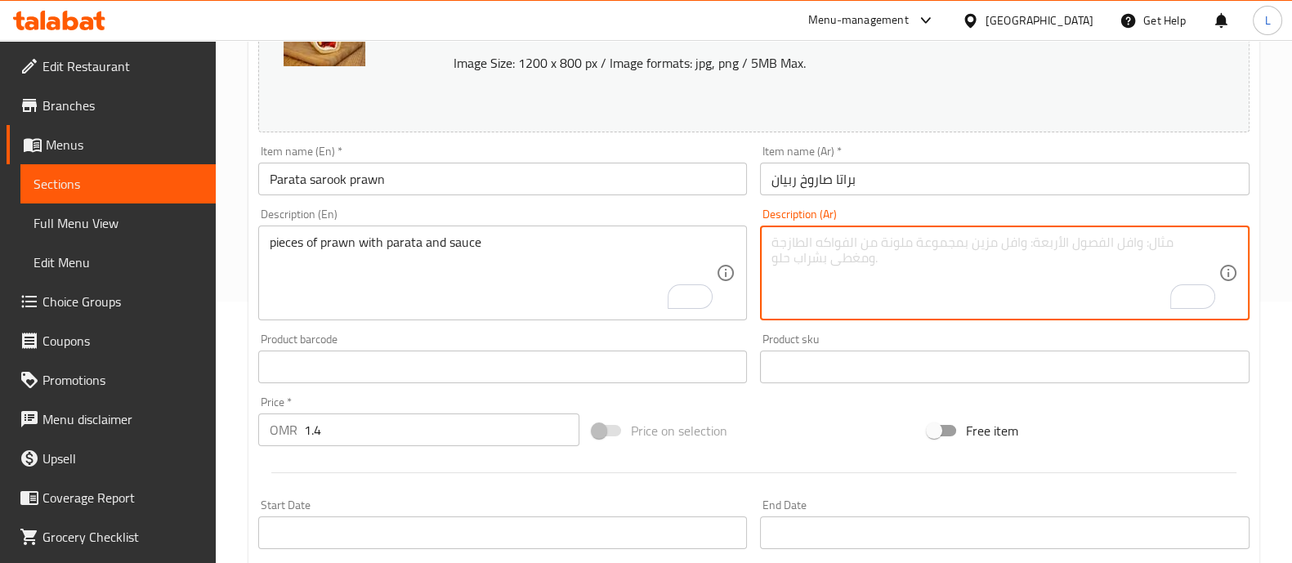
paste textarea "قطع من الروبيان مع الباراتا والصلصة"
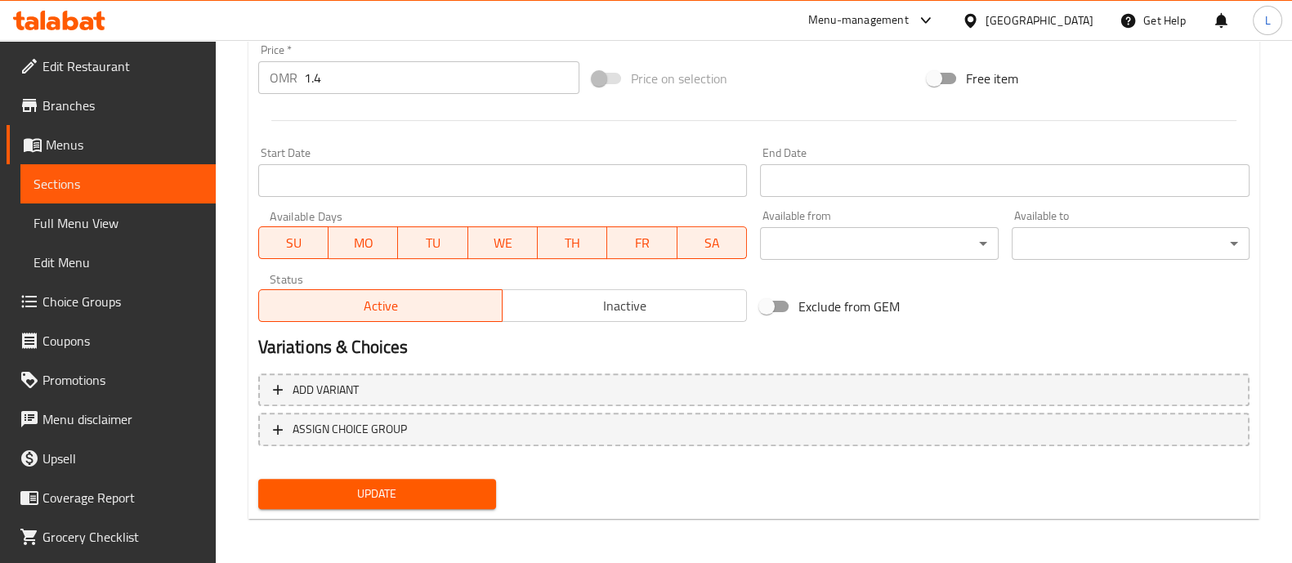
type textarea "قطع من الروبيان مع الباراتا والصلصة"
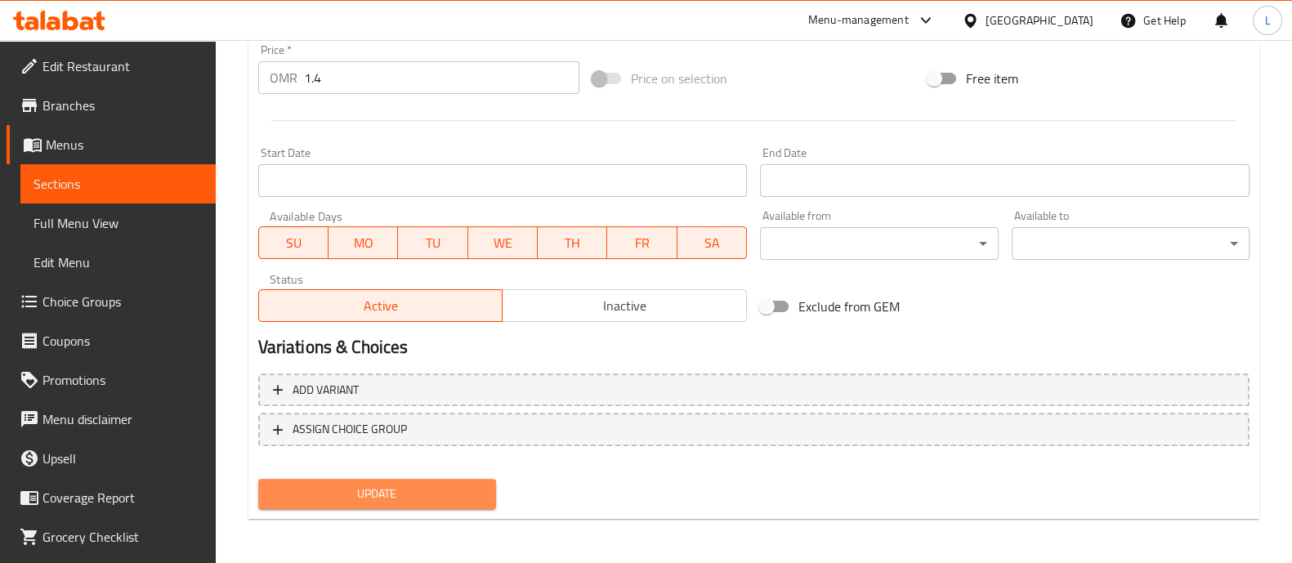
click at [406, 489] on span "Update" at bounding box center [377, 494] width 212 height 20
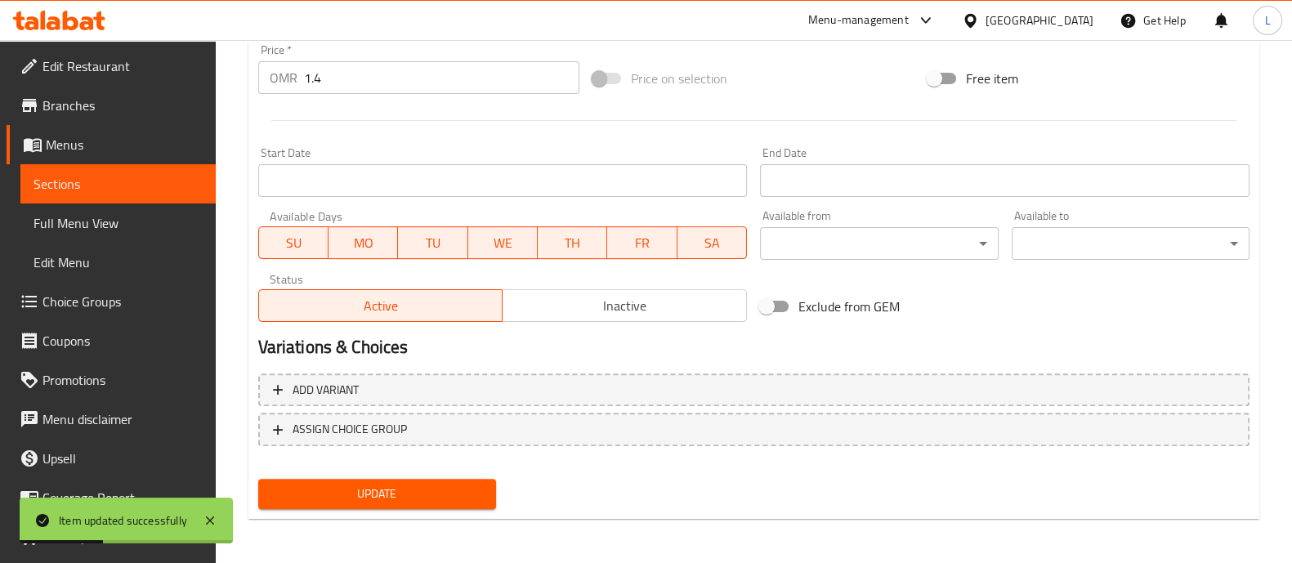
click at [127, 197] on link "Sections" at bounding box center [117, 183] width 195 height 39
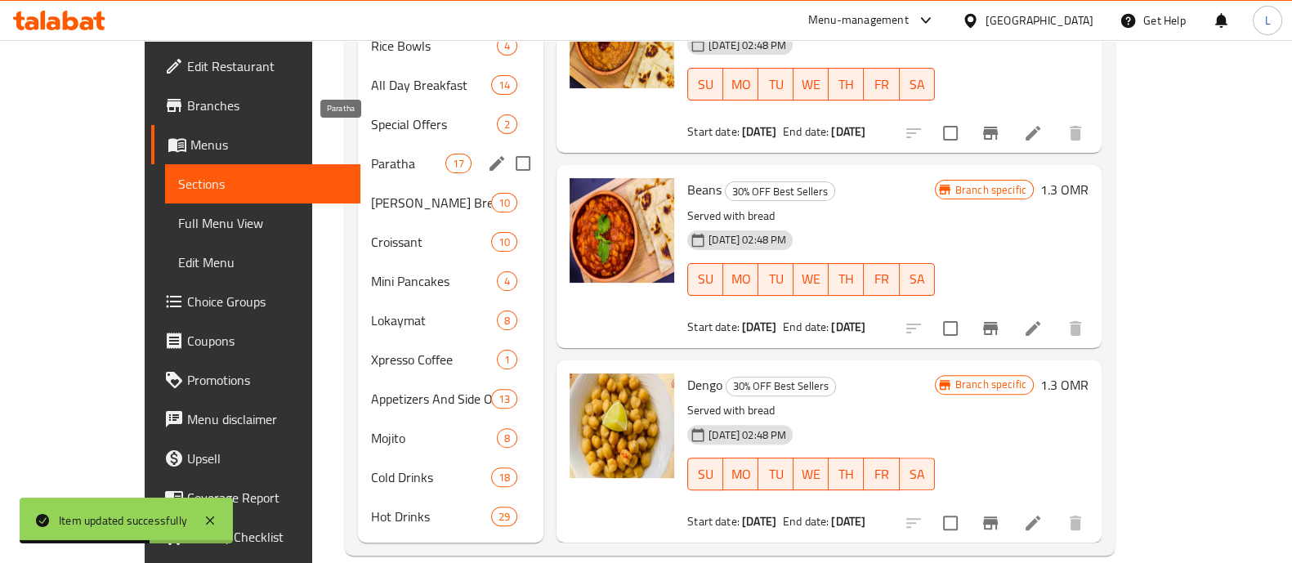
click at [371, 154] on span "Paratha" at bounding box center [408, 164] width 74 height 20
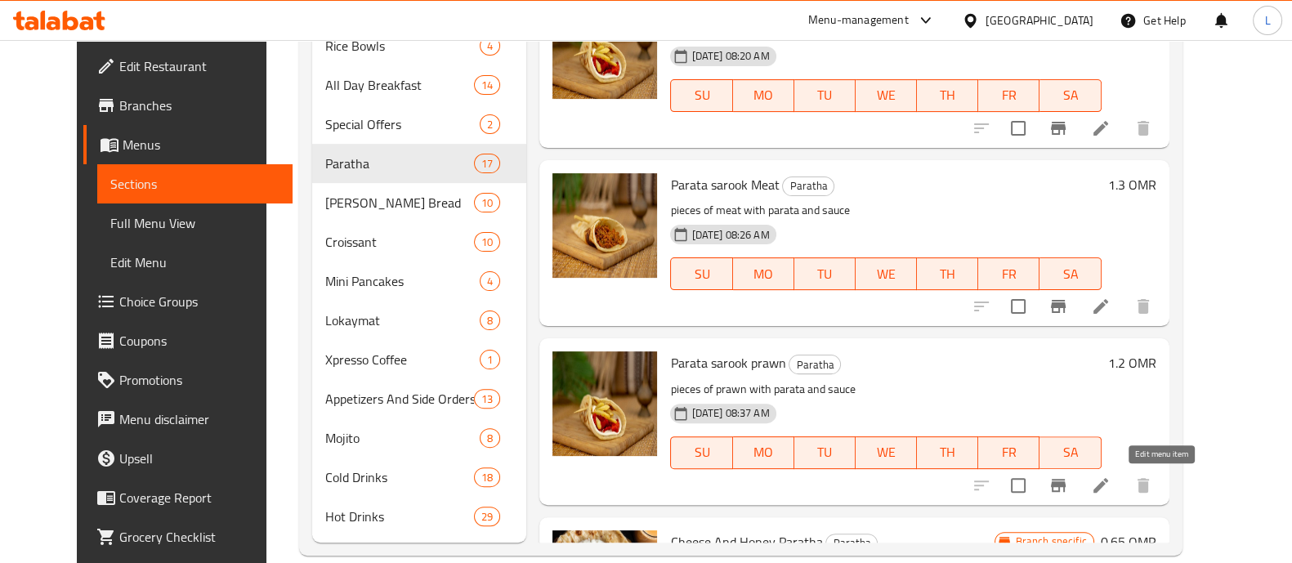
click at [1108, 483] on icon at bounding box center [1100, 485] width 15 height 15
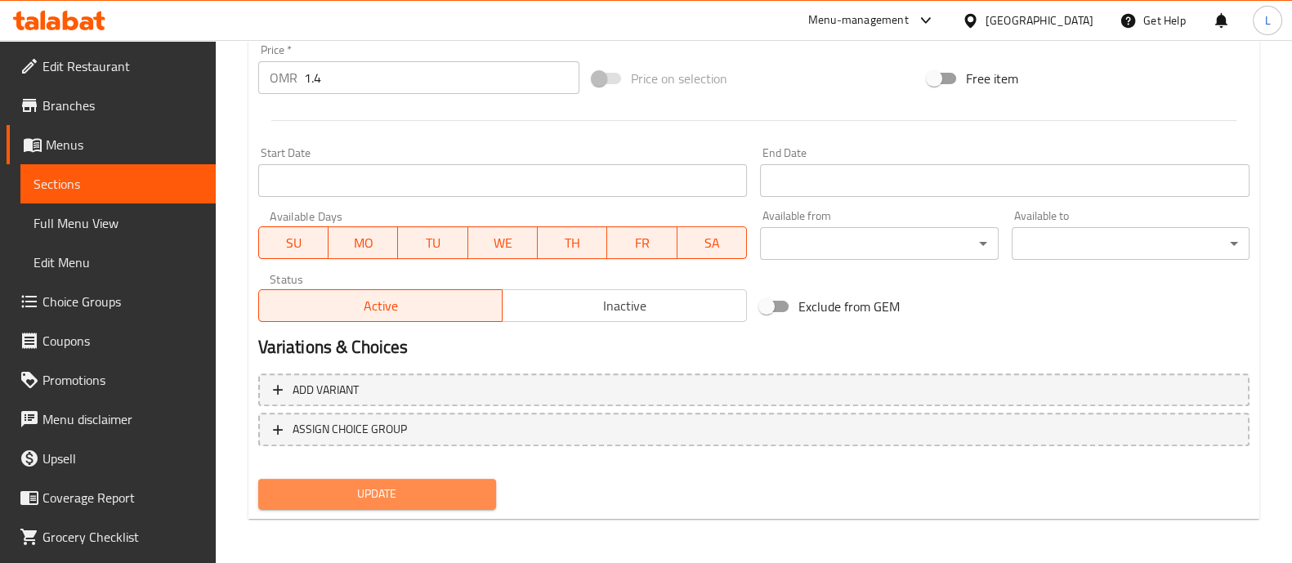
click at [385, 488] on span "Update" at bounding box center [377, 494] width 212 height 20
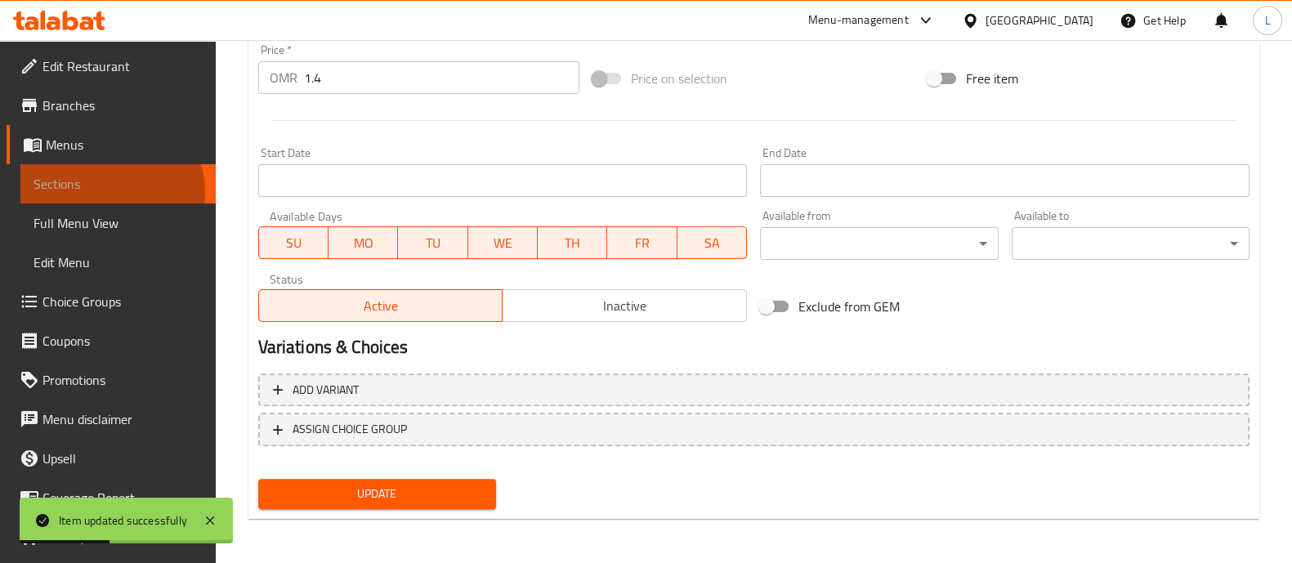
click at [96, 194] on link "Sections" at bounding box center [117, 183] width 195 height 39
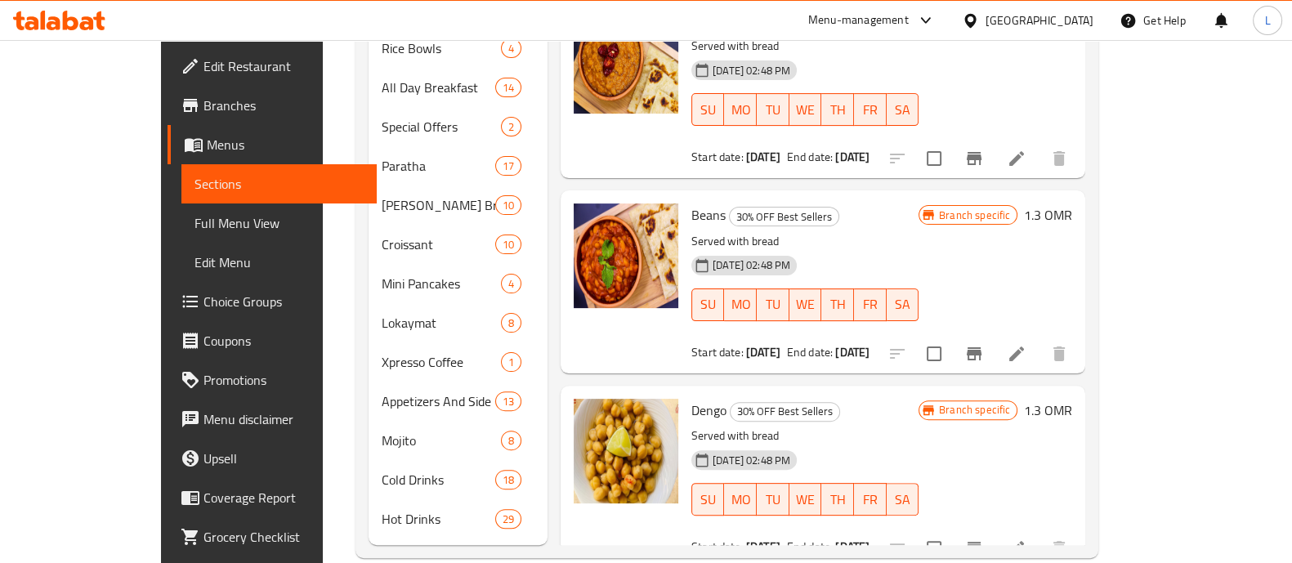
scroll to position [592, 0]
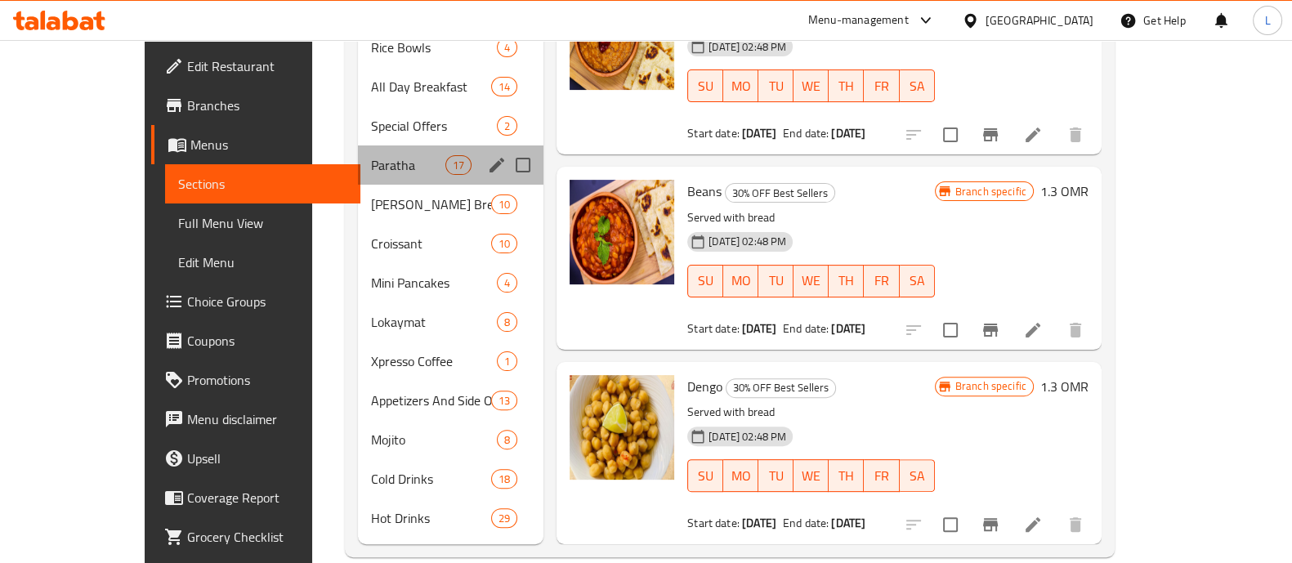
click at [359, 145] on div "Paratha 17" at bounding box center [451, 164] width 186 height 39
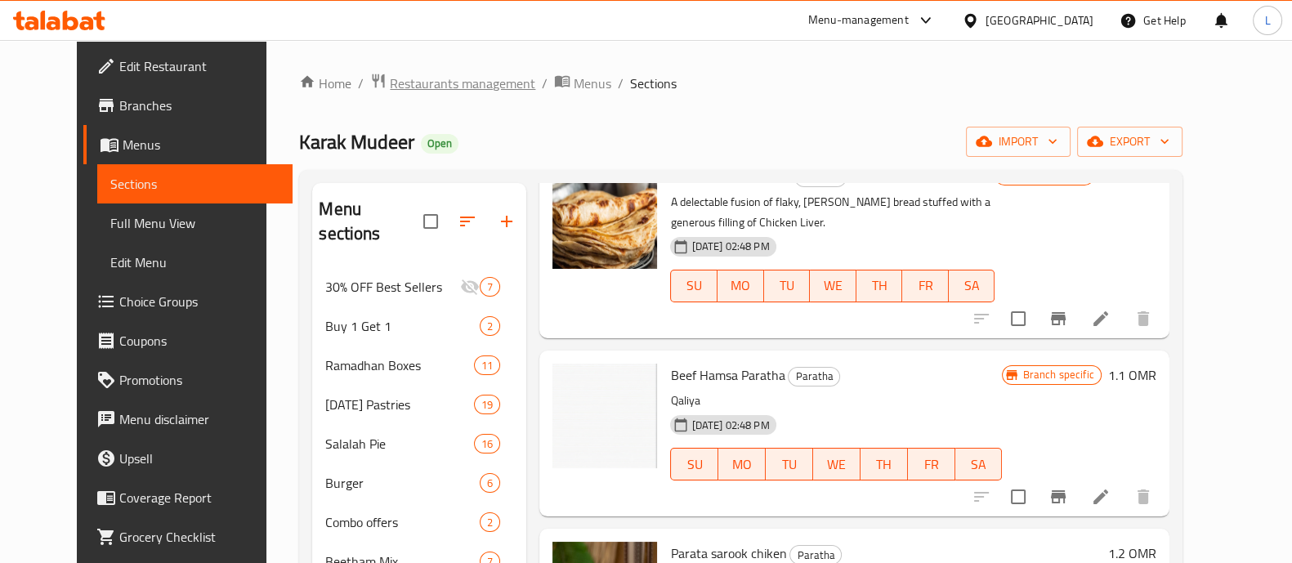
click at [407, 87] on span "Restaurants management" at bounding box center [462, 84] width 145 height 20
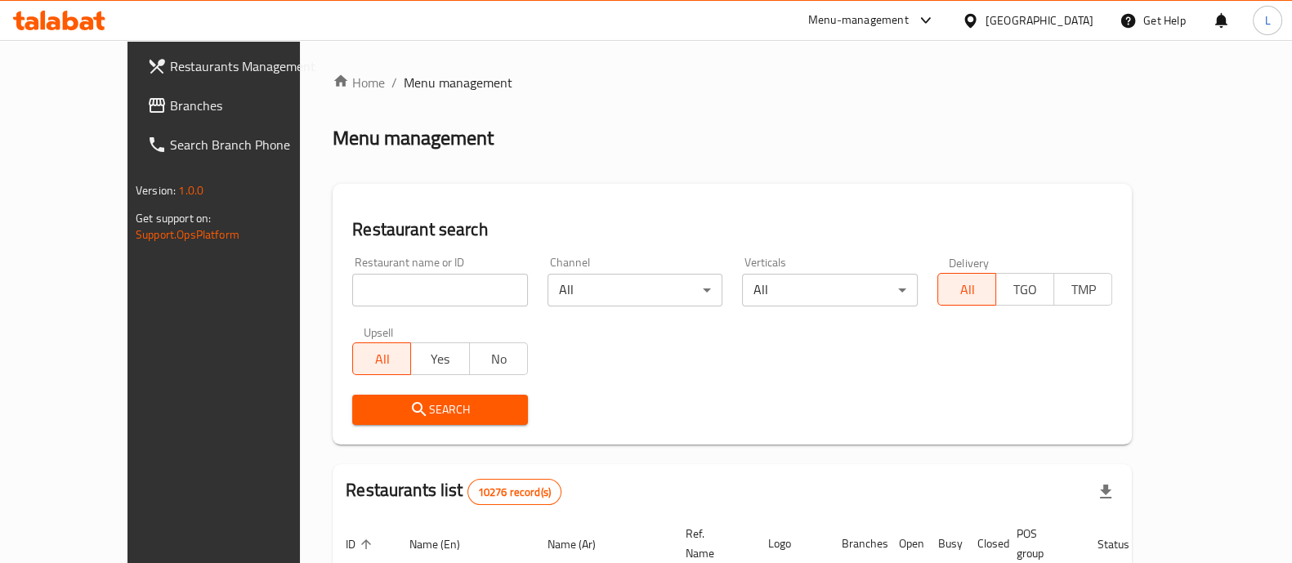
click at [424, 293] on div "Home / Menu management Menu management Restaurant search Restaurant name or ID …" at bounding box center [732, 566] width 799 height 986
click at [424, 293] on input "search" at bounding box center [440, 290] width 176 height 33
type input "el barak"
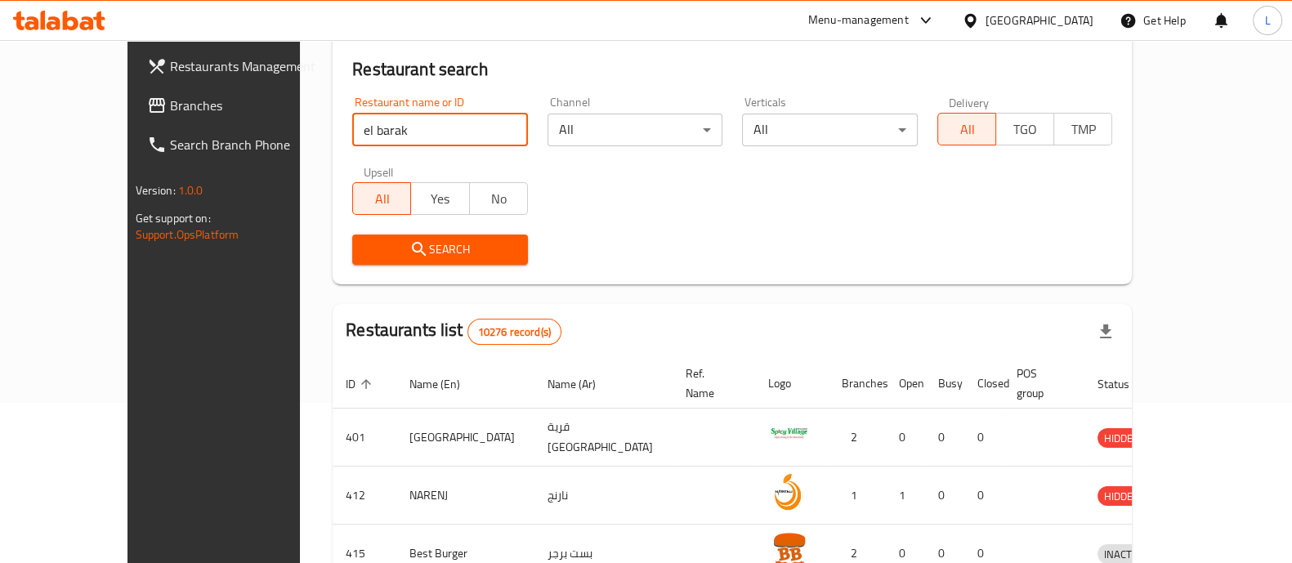
scroll to position [161, 0]
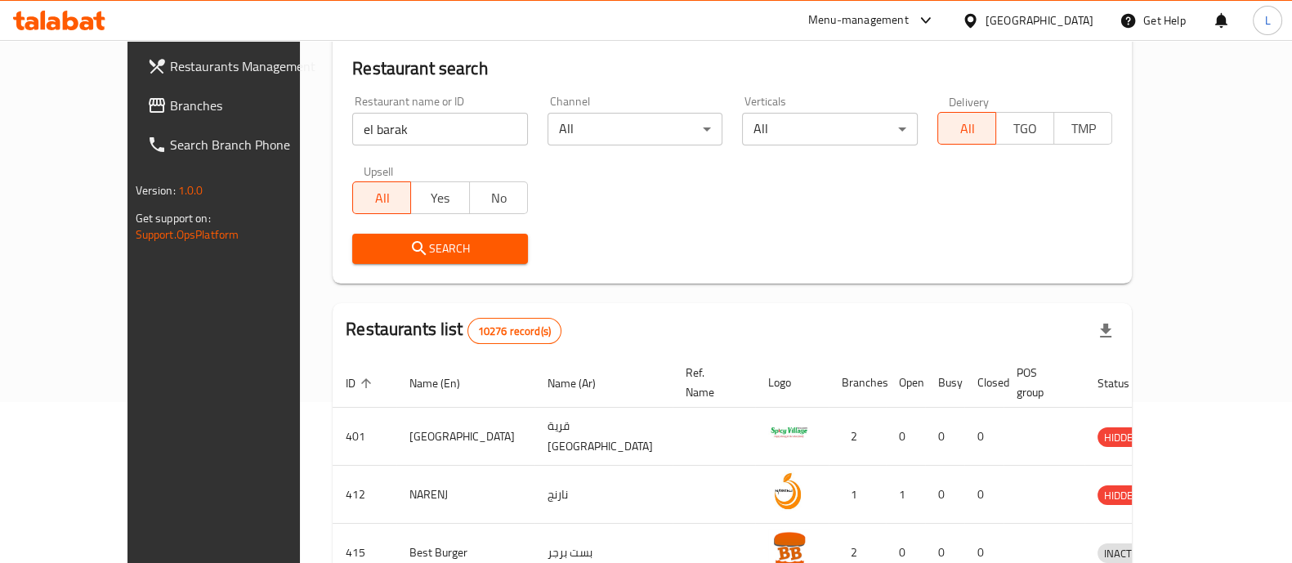
click at [433, 255] on span "Search" at bounding box center [440, 249] width 150 height 20
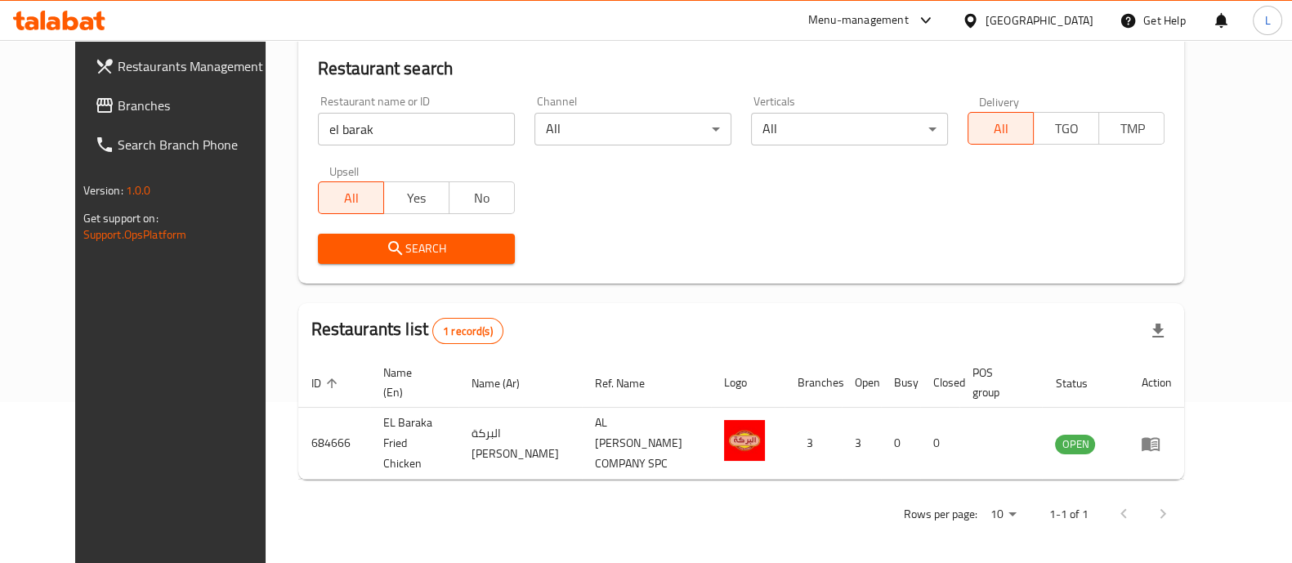
scroll to position [152, 0]
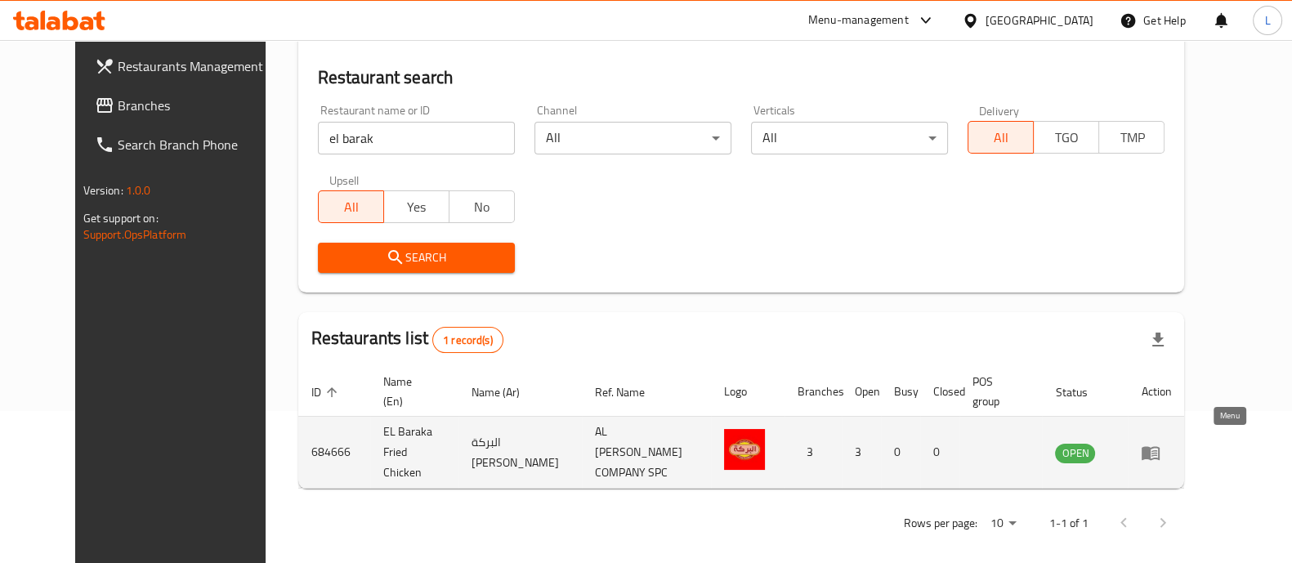
click at [1159, 451] on icon "enhanced table" at bounding box center [1150, 453] width 18 height 14
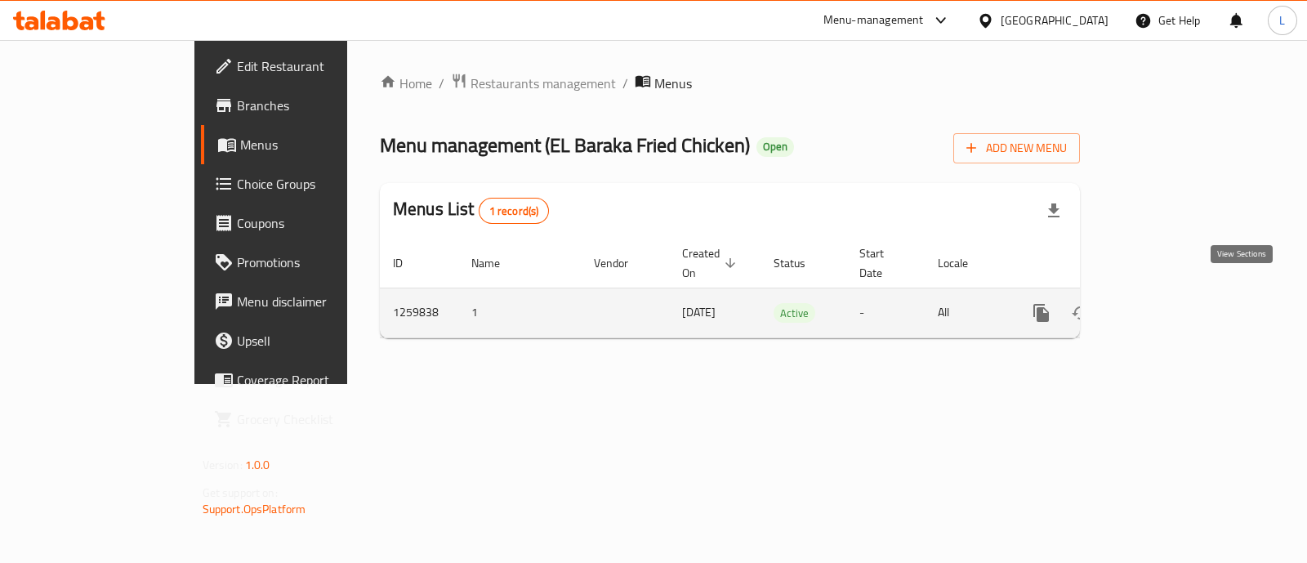
click at [1169, 303] on icon "enhanced table" at bounding box center [1160, 313] width 20 height 20
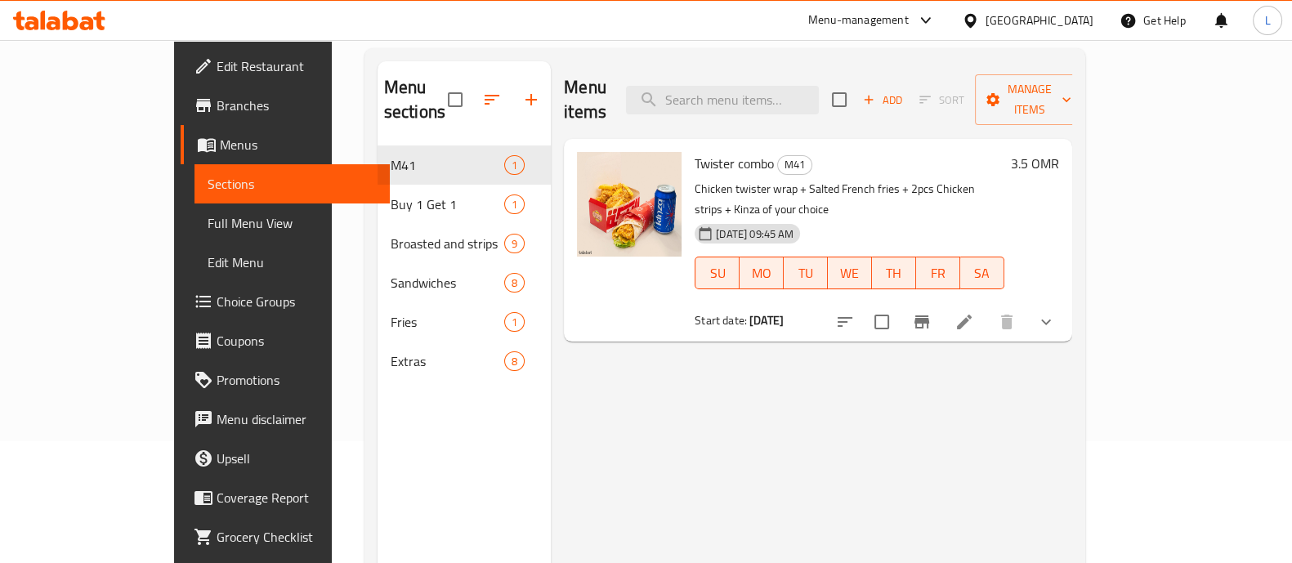
scroll to position [123, 0]
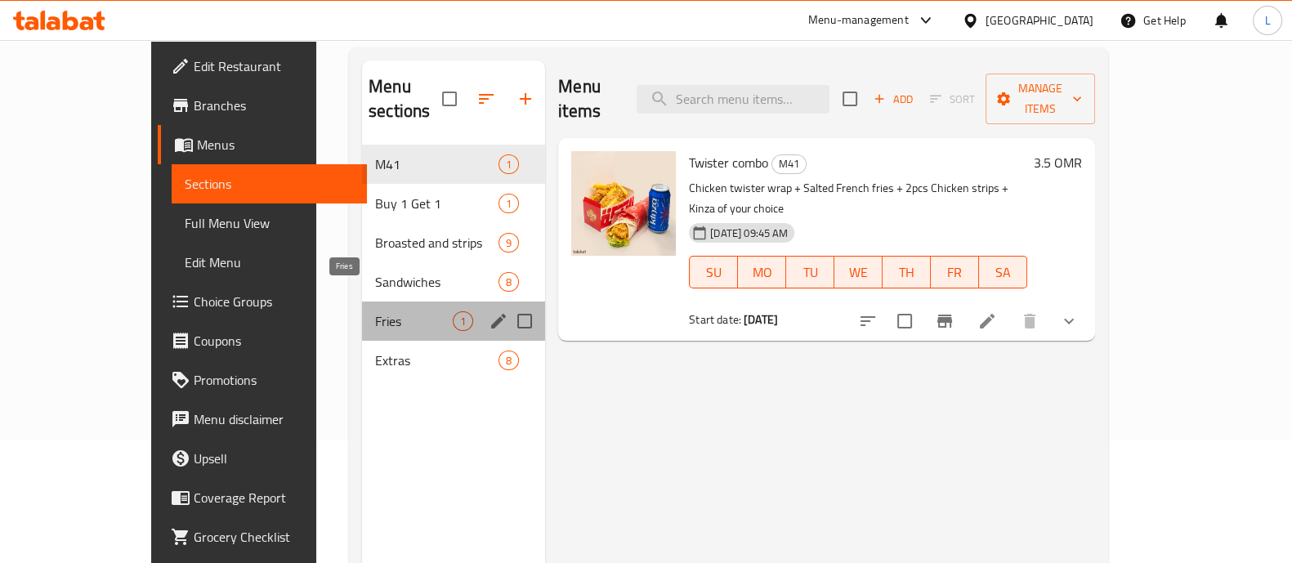
click at [375, 311] on span "Fries" at bounding box center [414, 321] width 78 height 20
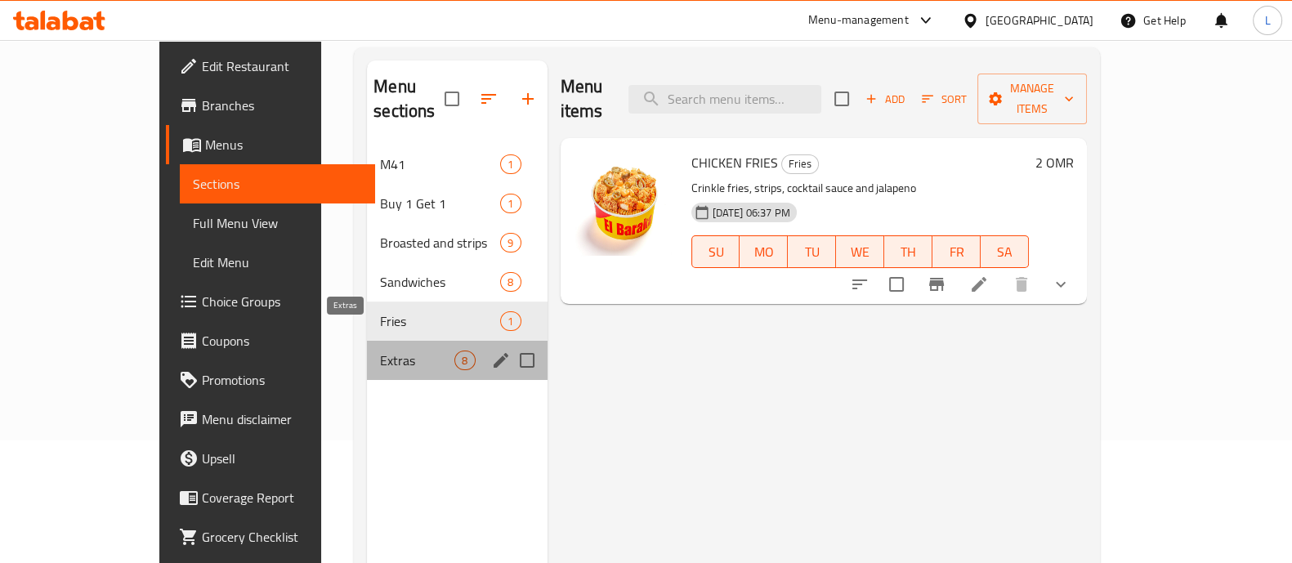
click at [380, 351] on span "Extras" at bounding box center [417, 361] width 74 height 20
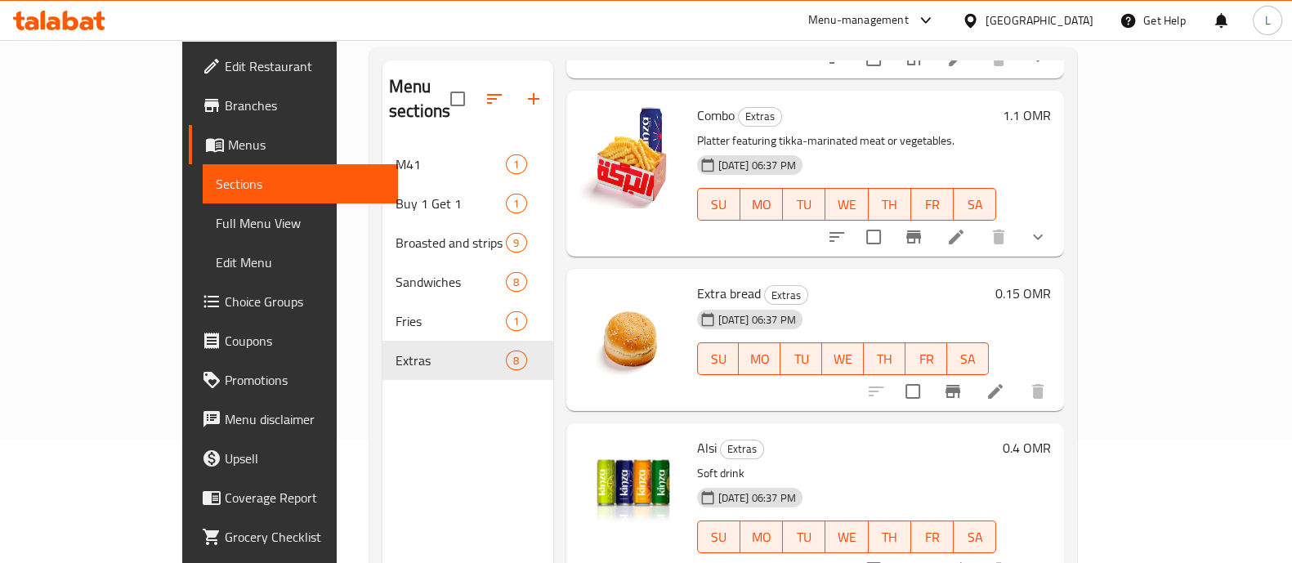
scroll to position [856, 0]
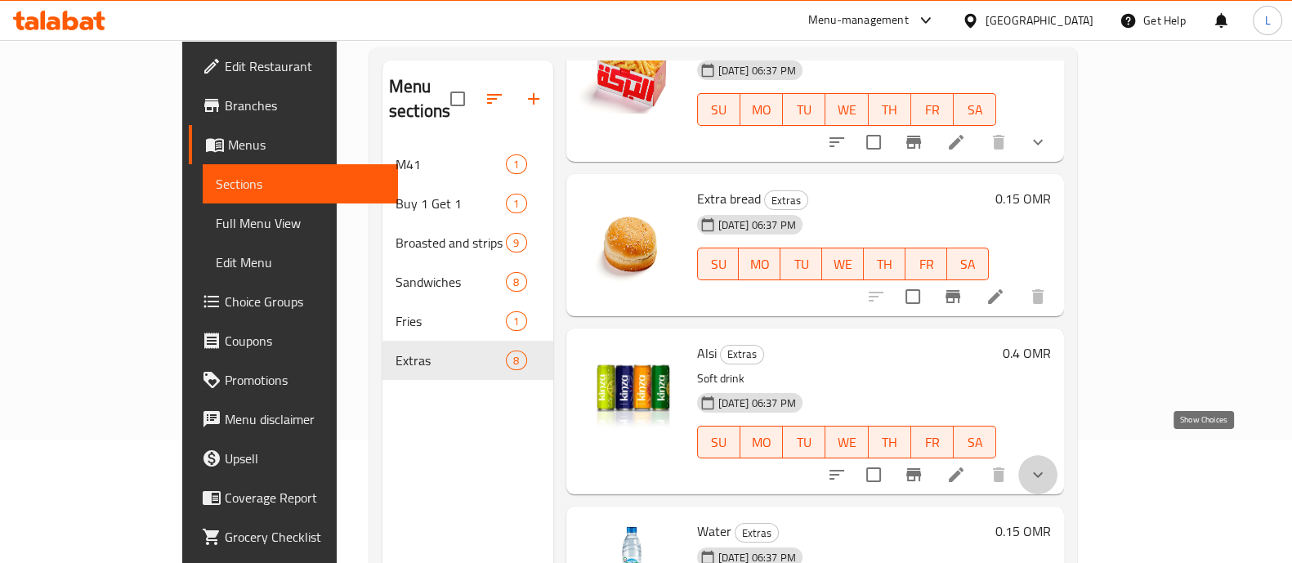
click at [1047, 465] on icon "show more" at bounding box center [1038, 475] width 20 height 20
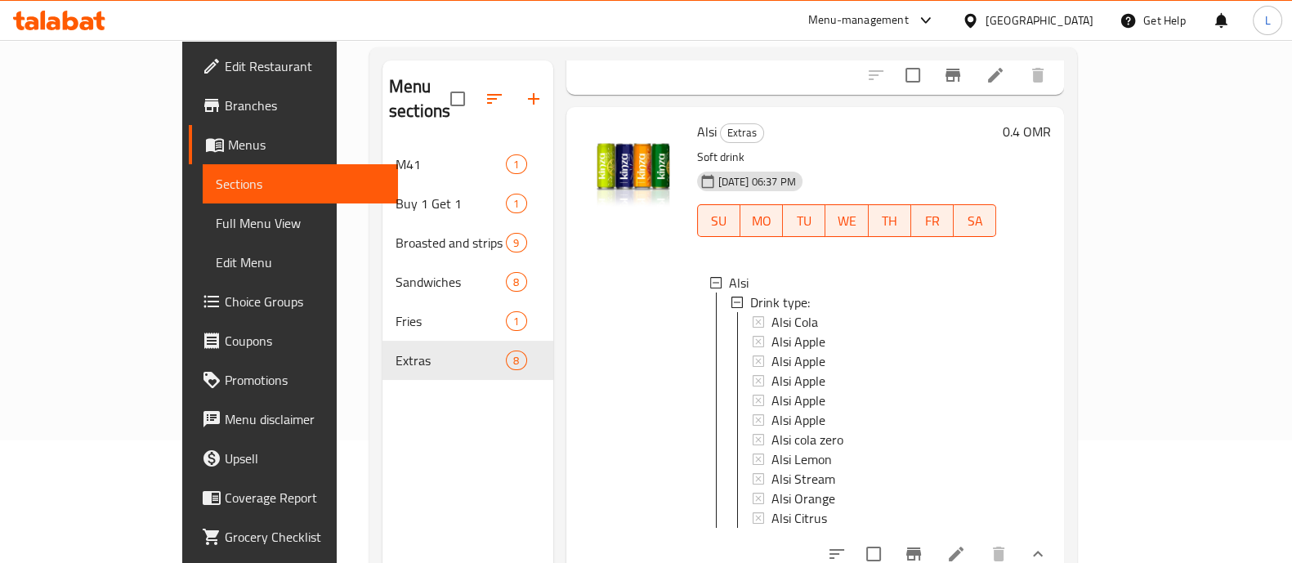
scroll to position [2, 0]
click at [573, 280] on div at bounding box center [632, 340] width 118 height 453
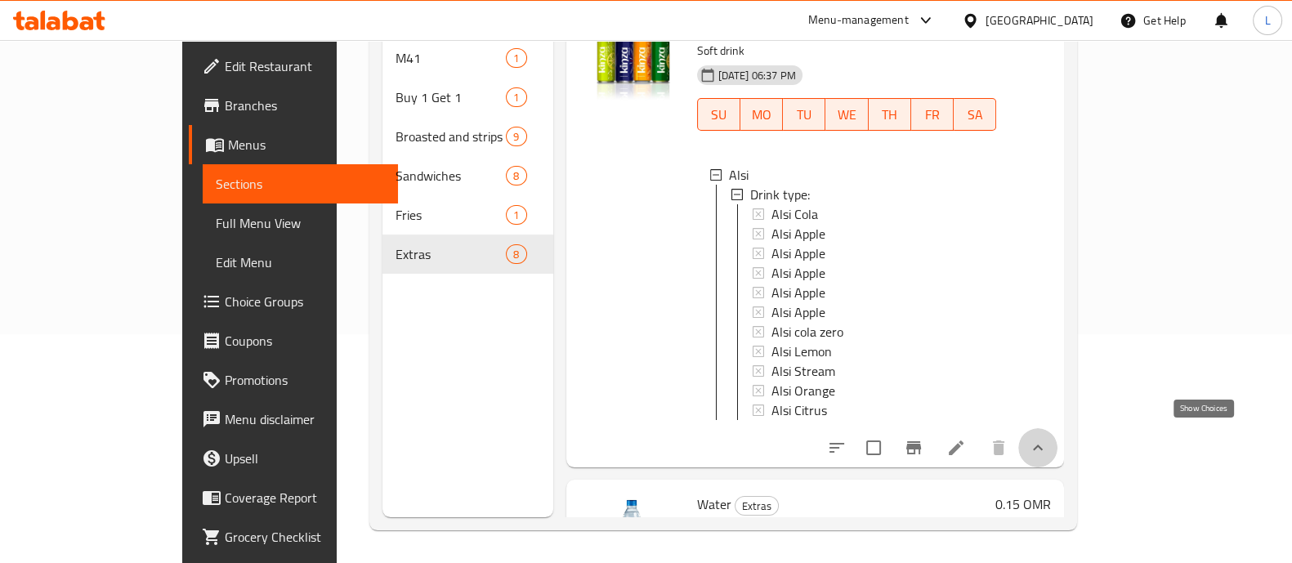
click at [1047, 438] on icon "show more" at bounding box center [1038, 448] width 20 height 20
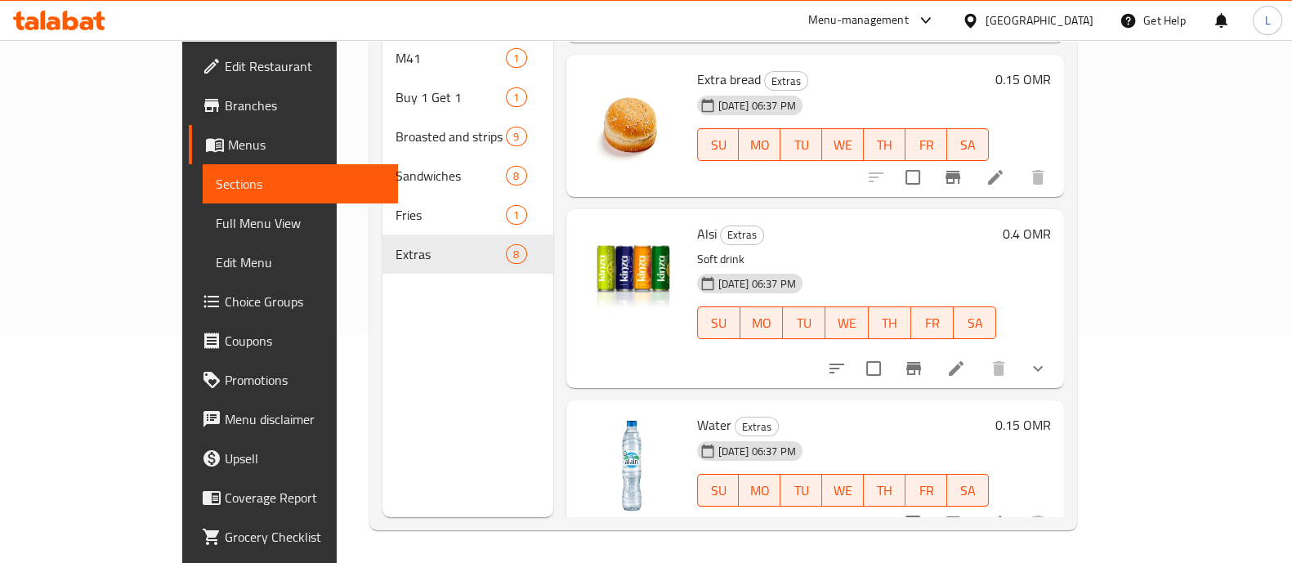
scroll to position [856, 0]
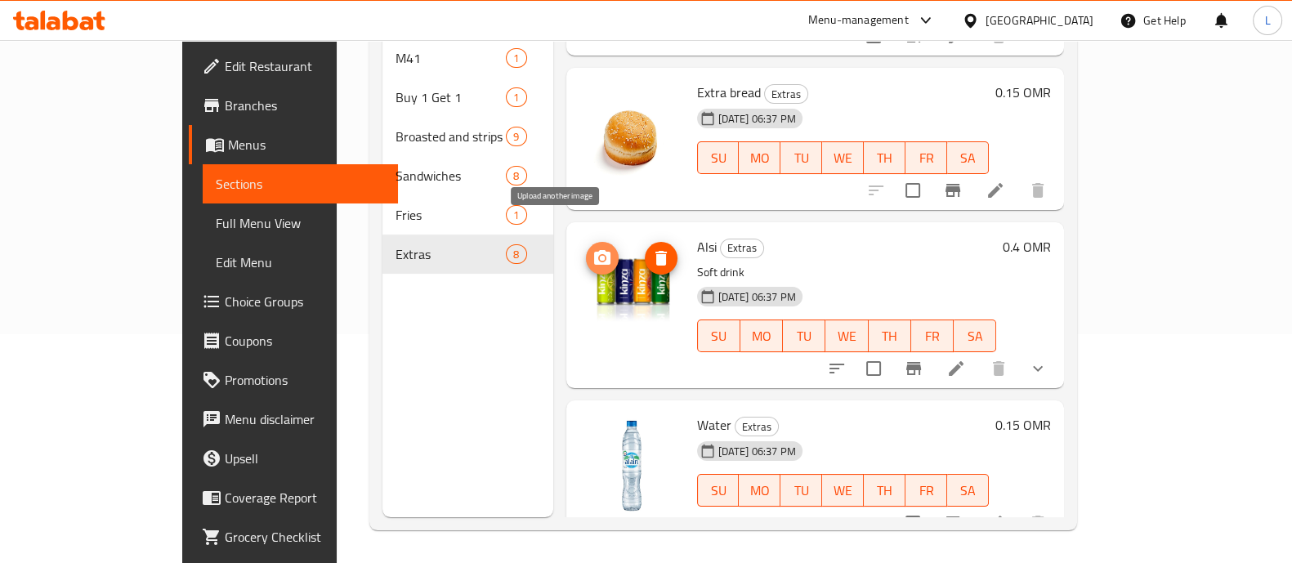
click at [594, 250] on icon "upload picture" at bounding box center [602, 257] width 16 height 15
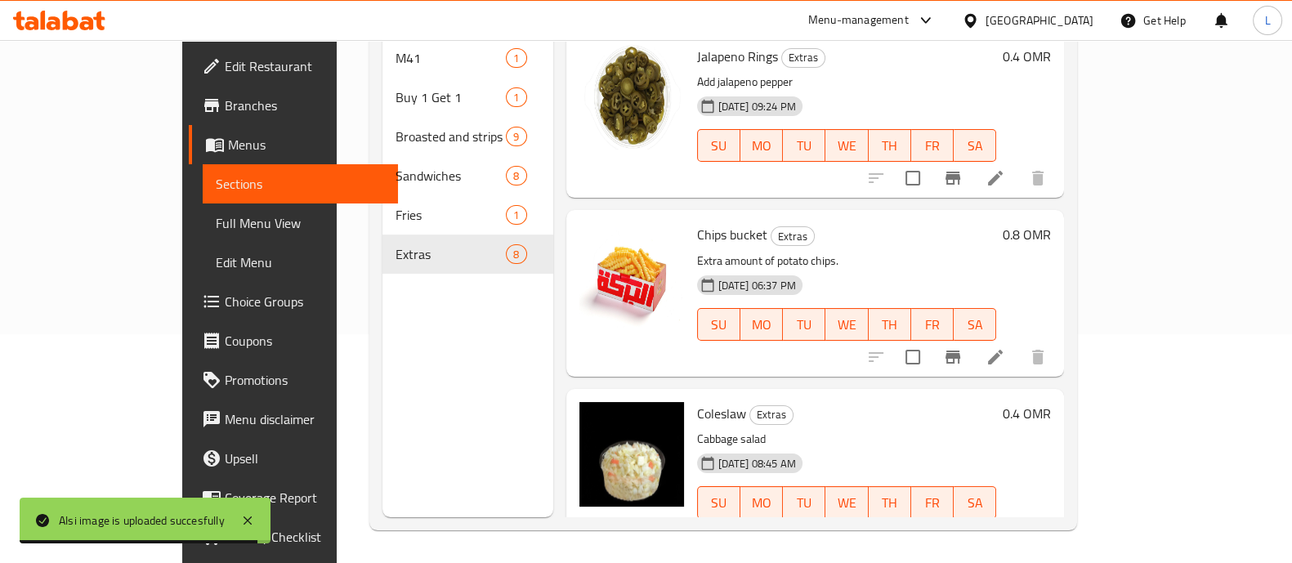
scroll to position [0, 0]
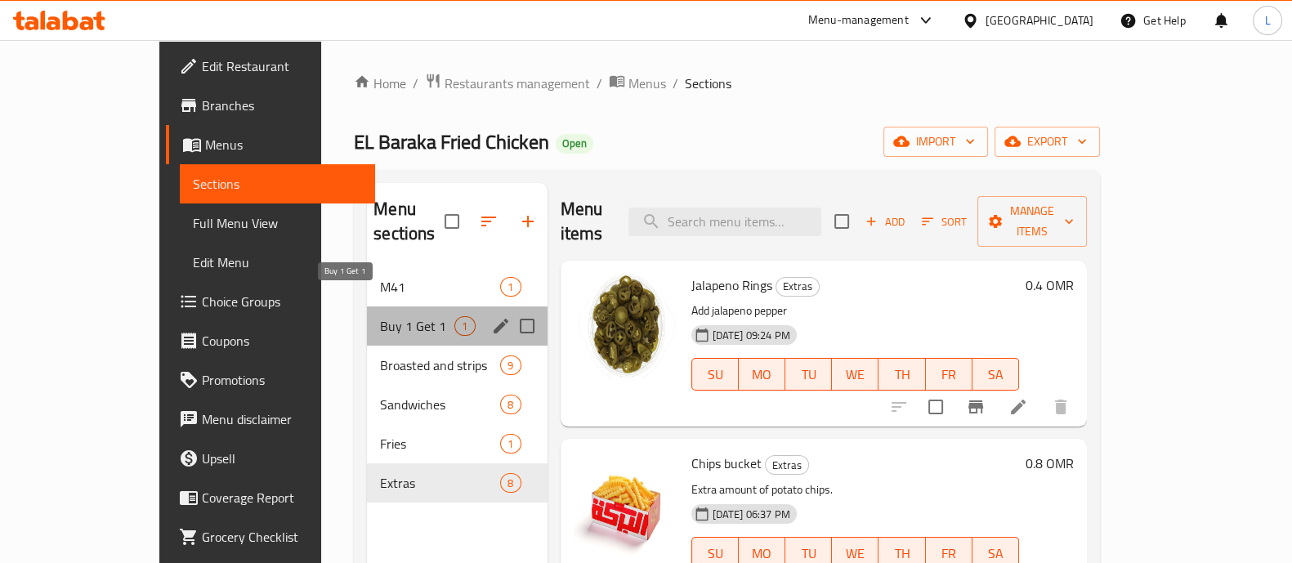
click at [380, 316] on span "Buy 1 Get 1" at bounding box center [417, 326] width 74 height 20
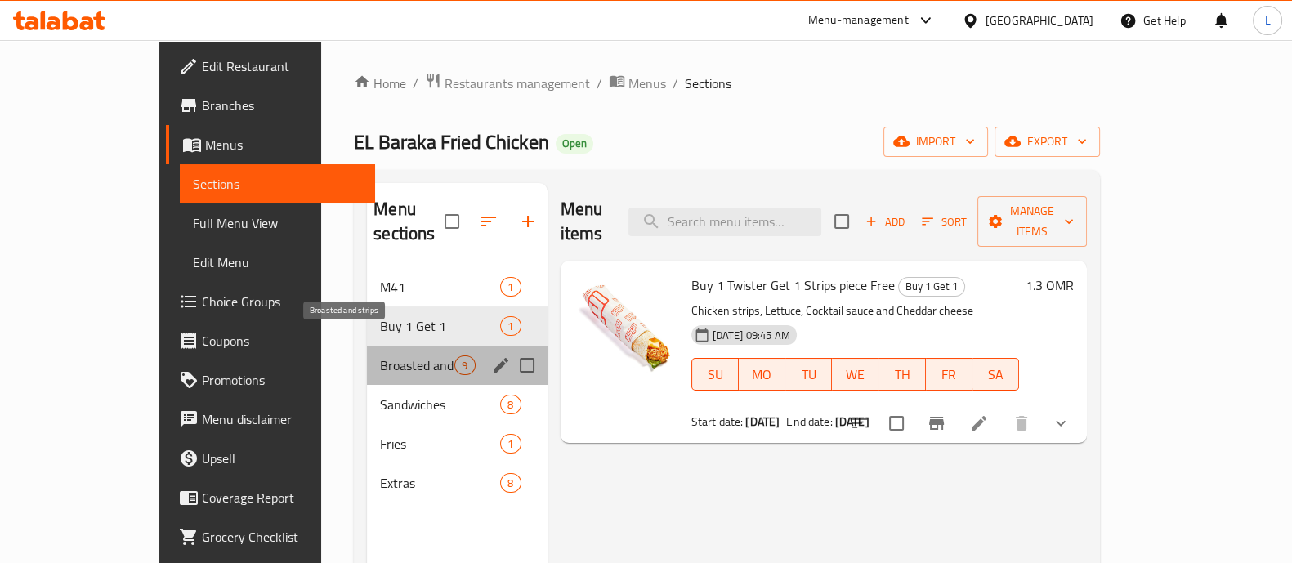
click at [380, 355] on span "Broasted and strips" at bounding box center [417, 365] width 74 height 20
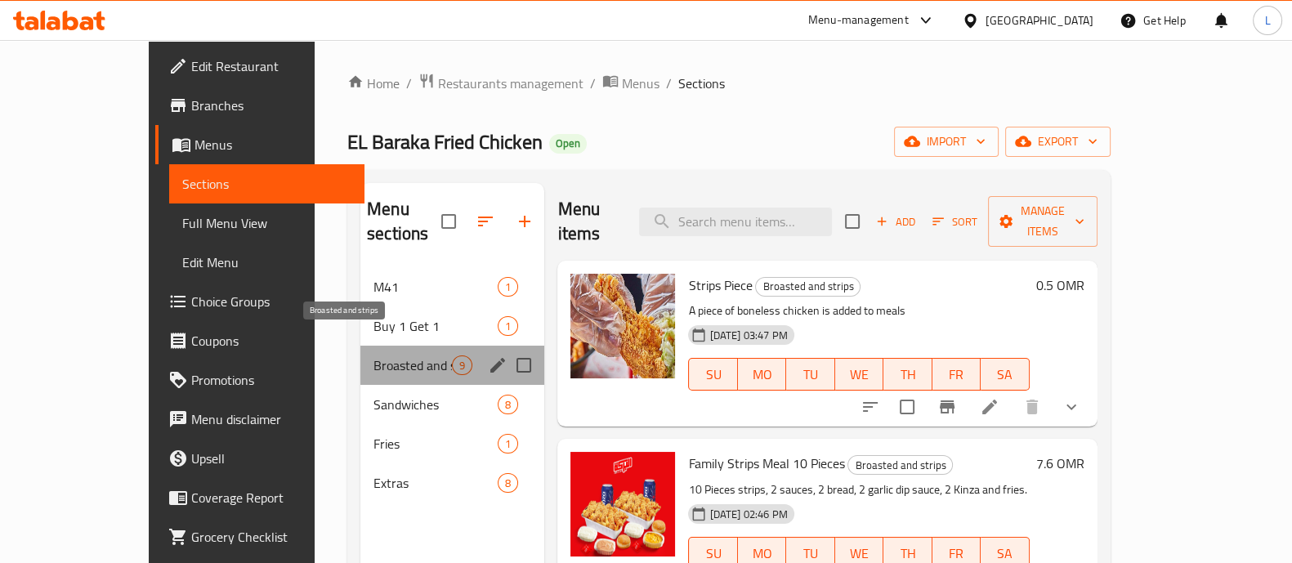
click at [373, 355] on span "Broasted and strips" at bounding box center [412, 365] width 78 height 20
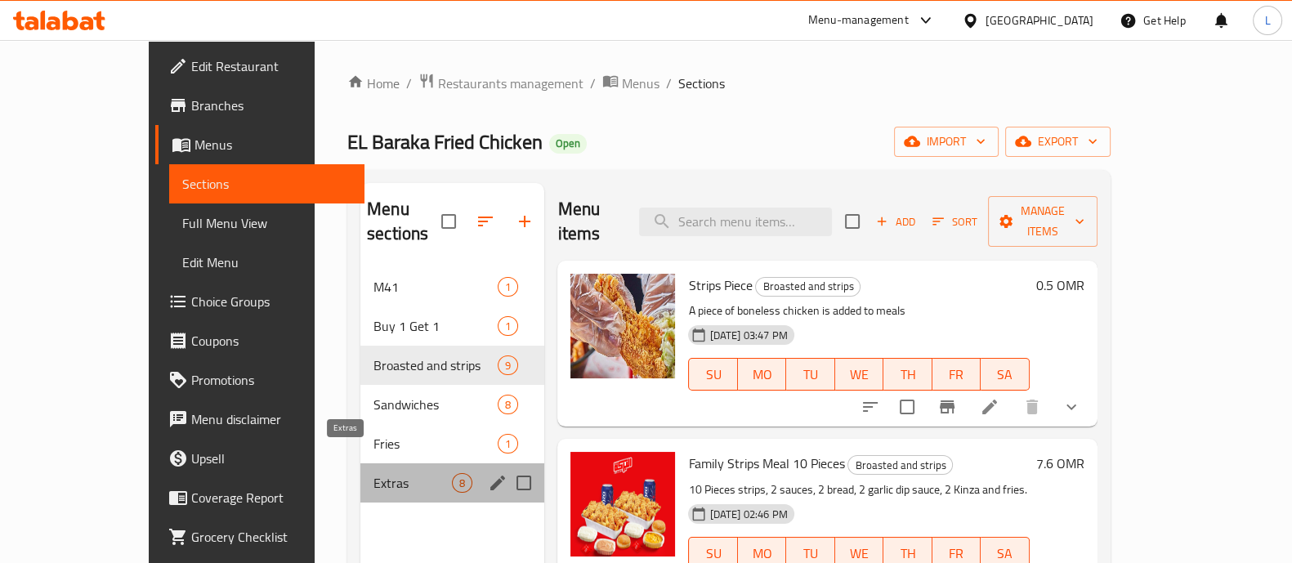
click at [373, 473] on span "Extras" at bounding box center [412, 483] width 78 height 20
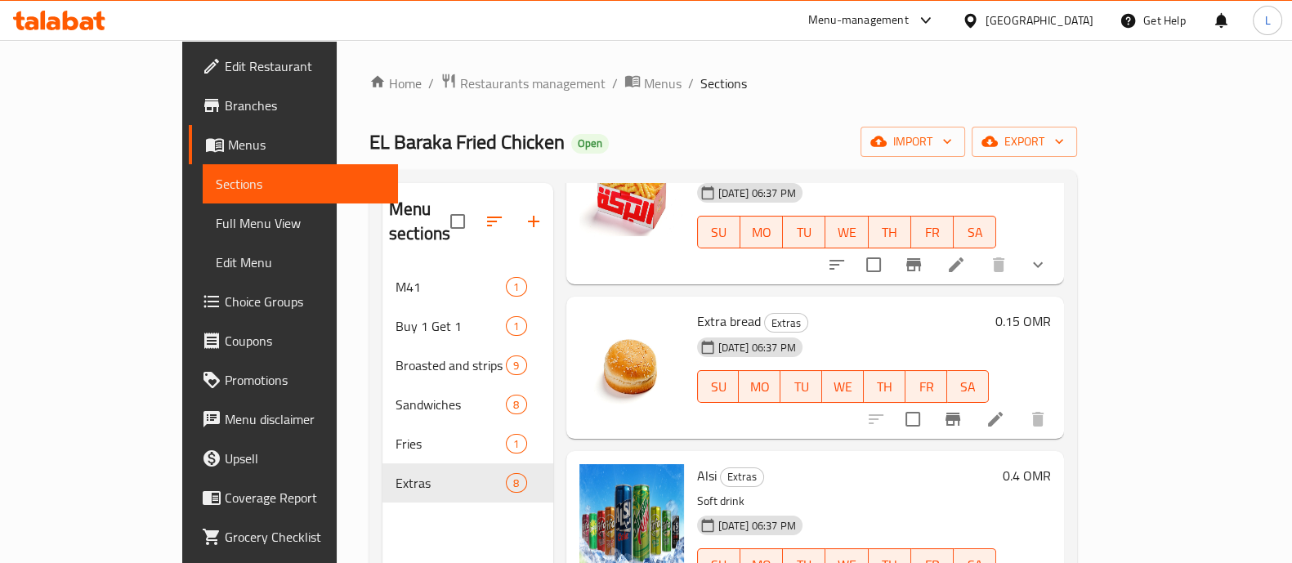
scroll to position [229, 0]
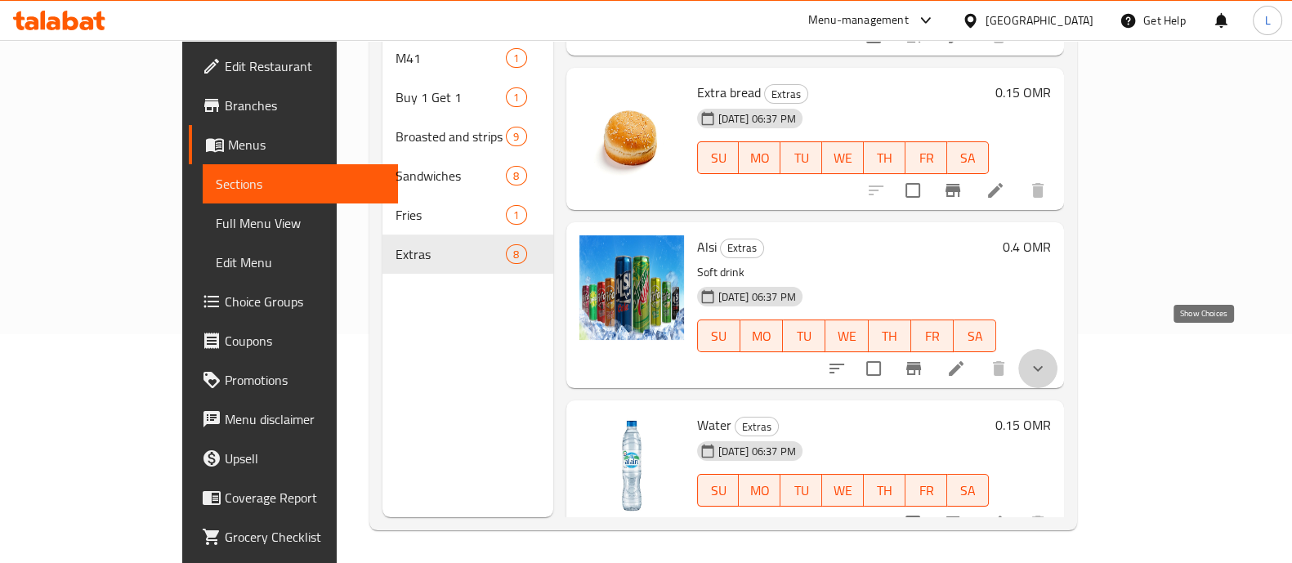
click at [1047, 359] on icon "show more" at bounding box center [1038, 369] width 20 height 20
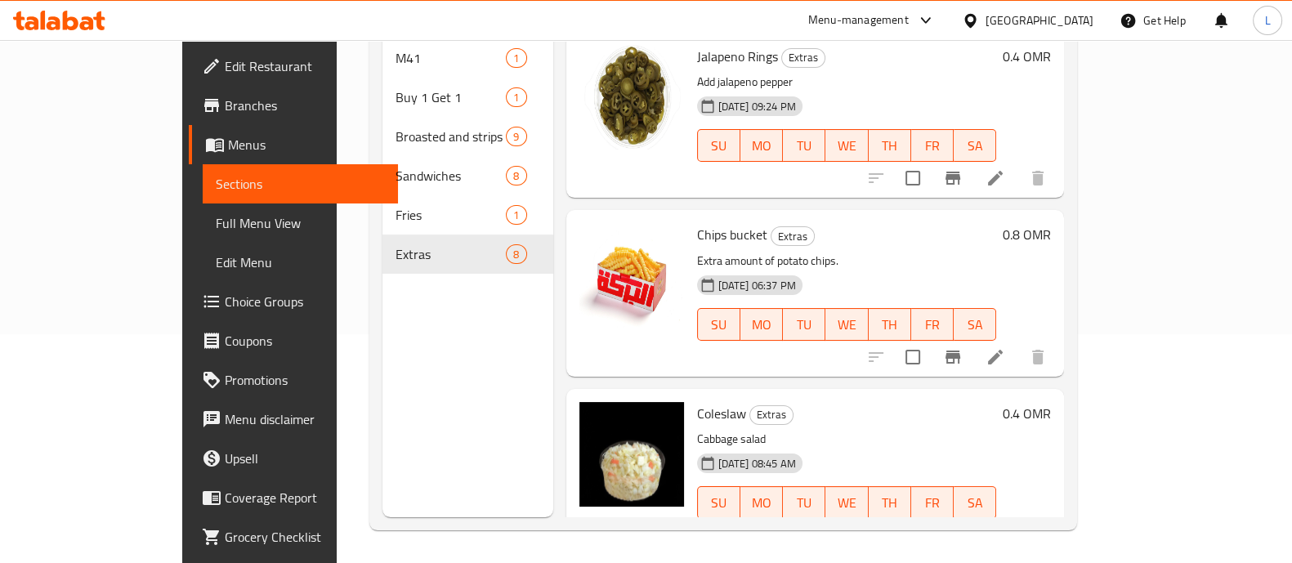
scroll to position [0, 0]
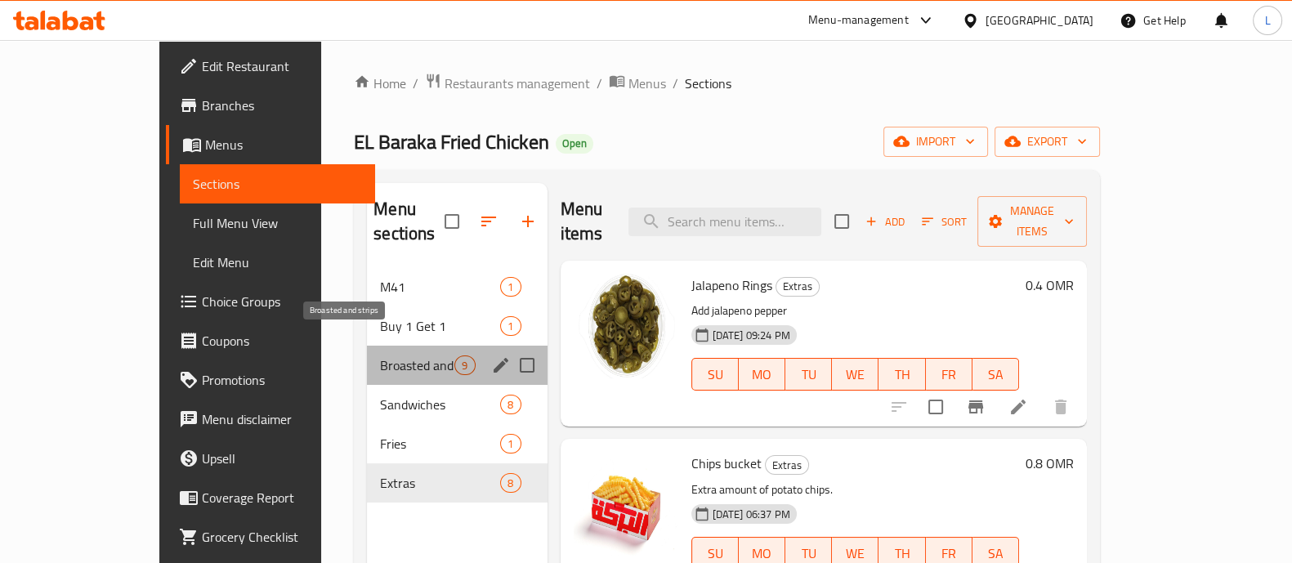
click at [380, 355] on span "Broasted and strips" at bounding box center [417, 365] width 74 height 20
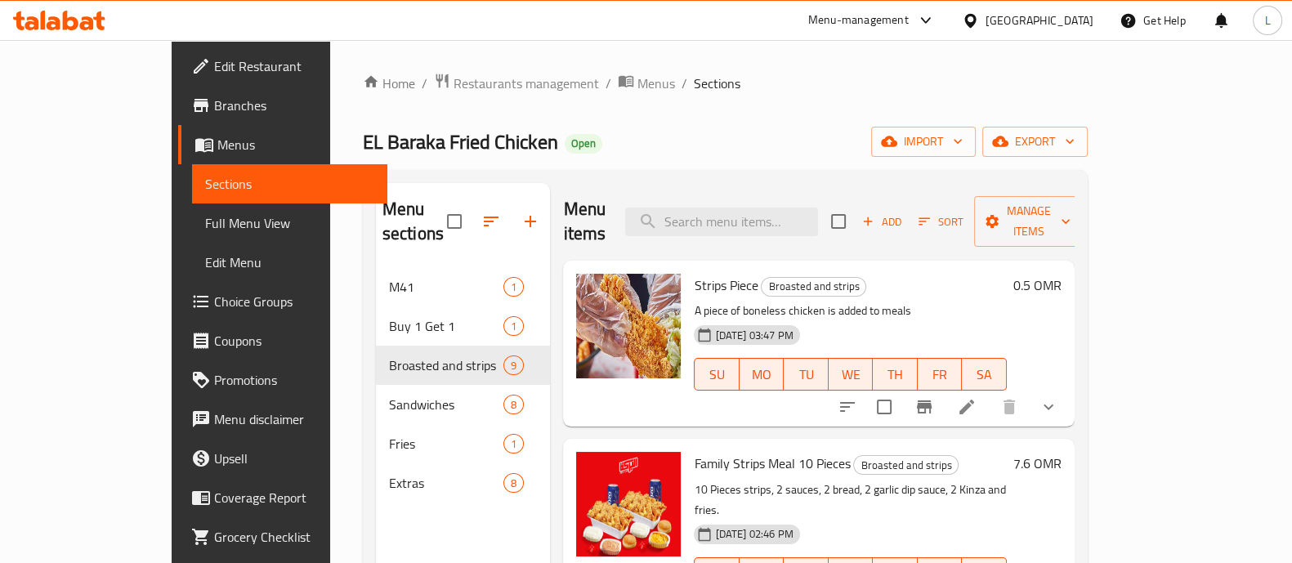
scroll to position [210, 0]
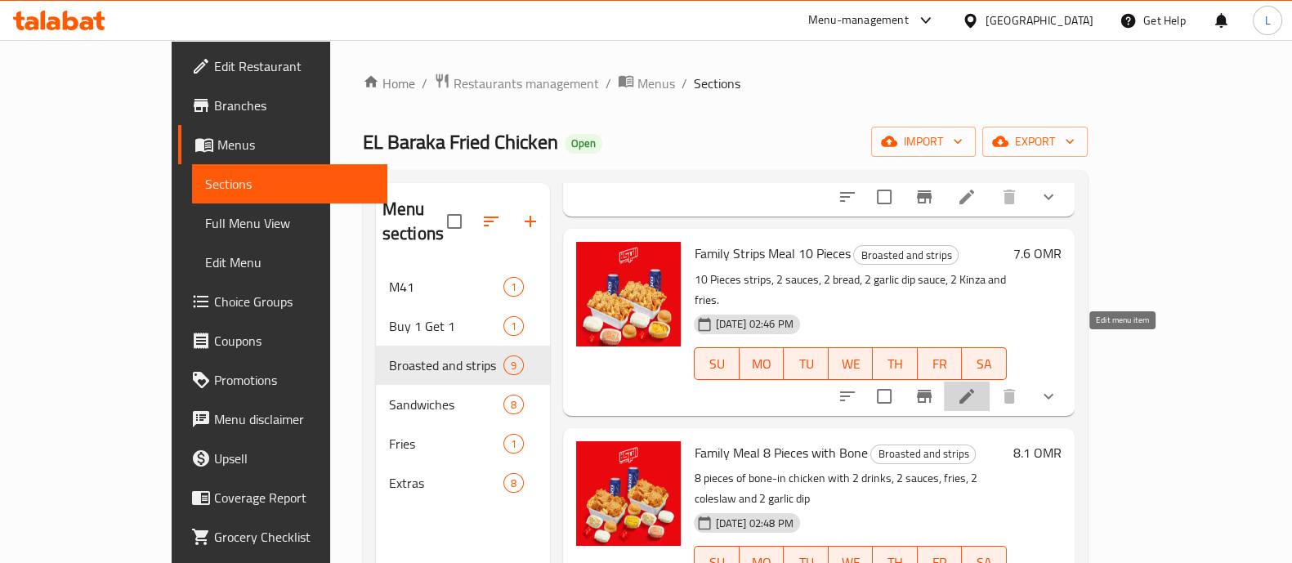
click at [976, 386] on icon at bounding box center [967, 396] width 20 height 20
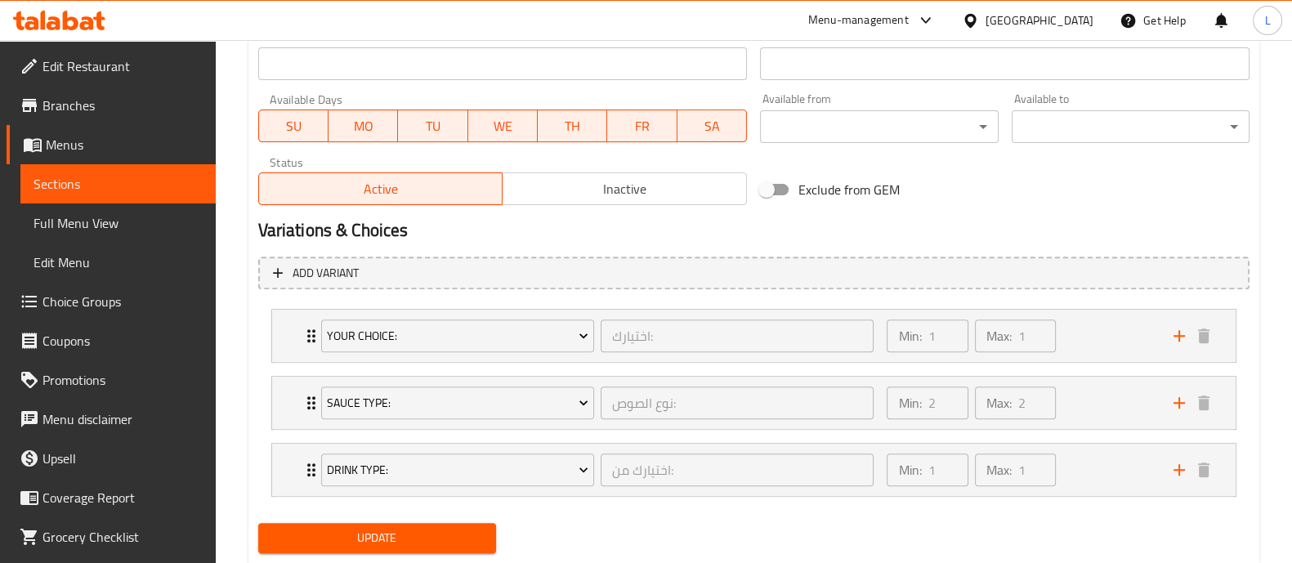
scroll to position [733, 0]
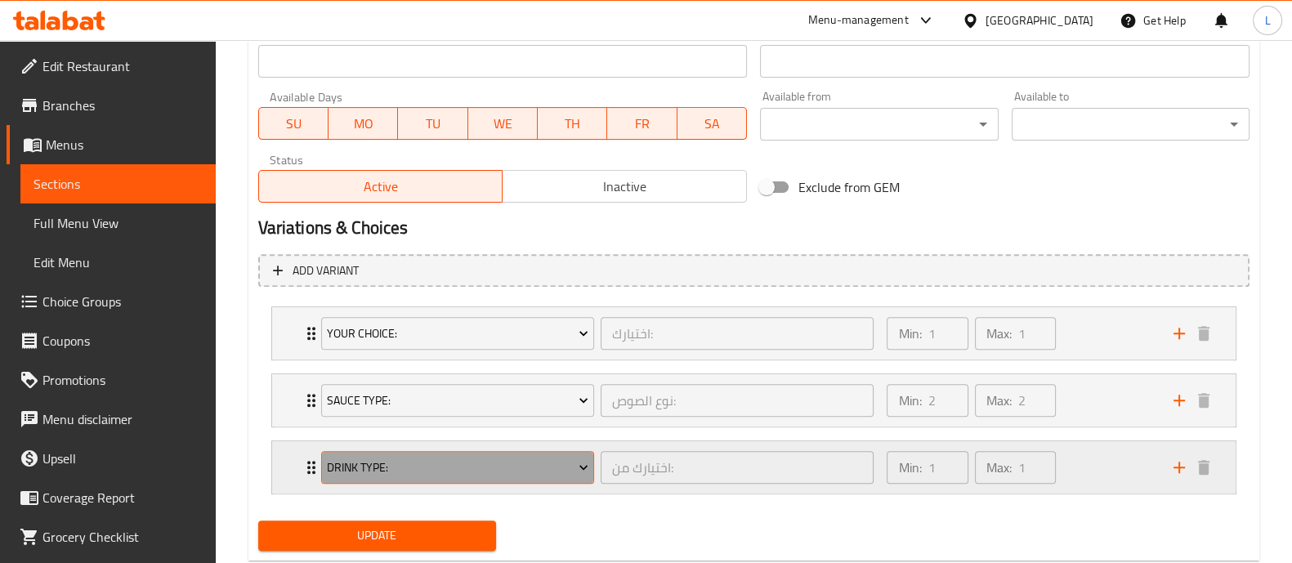
click at [584, 471] on icon "Expand" at bounding box center [583, 467] width 16 height 16
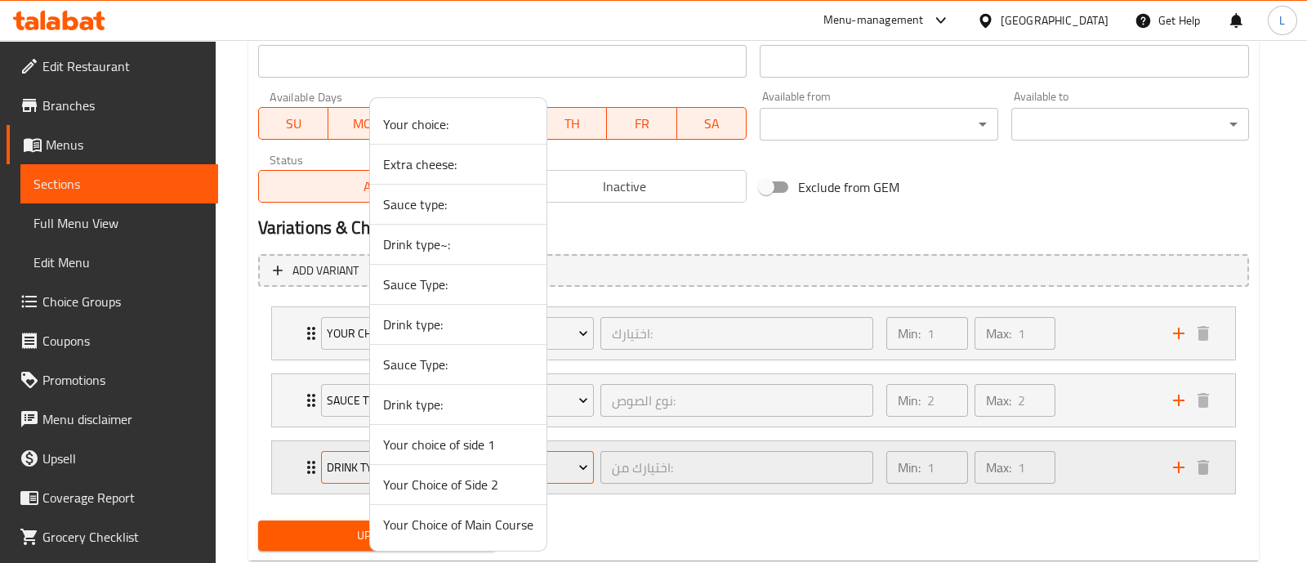
click at [584, 471] on div at bounding box center [653, 281] width 1307 height 563
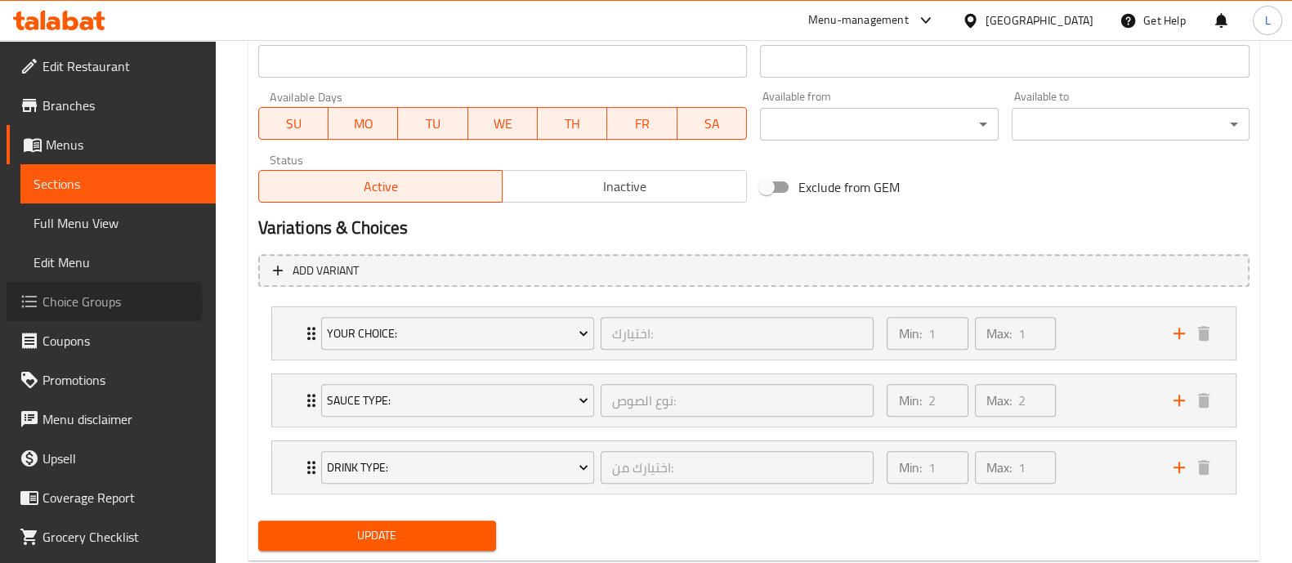
click at [88, 302] on span "Choice Groups" at bounding box center [122, 302] width 160 height 20
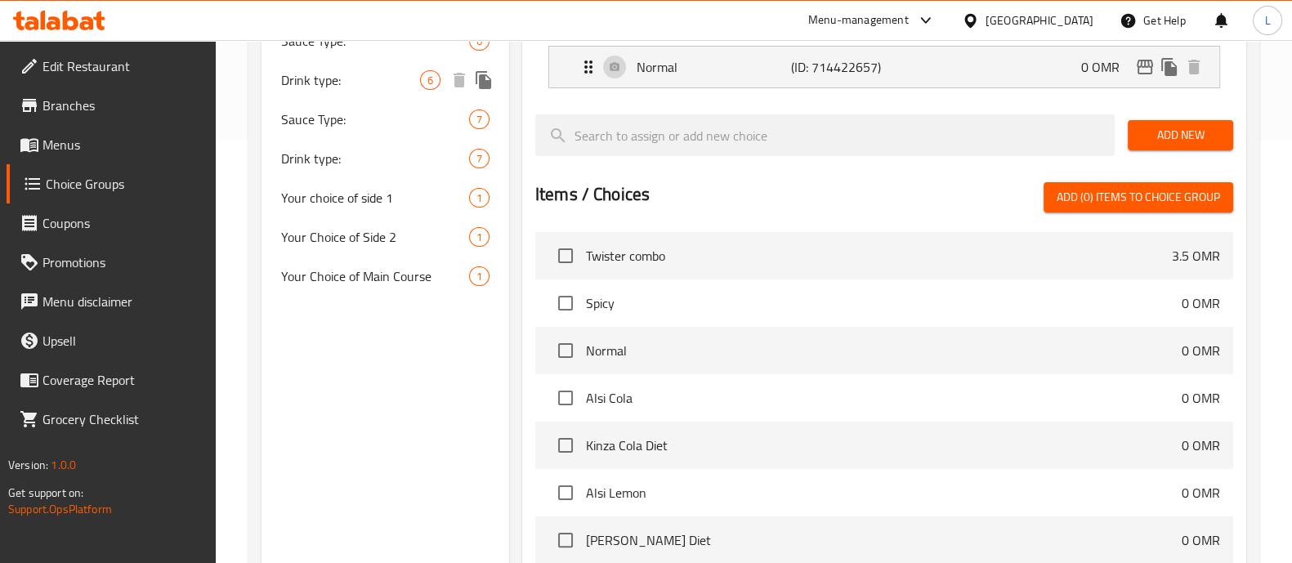
scroll to position [405, 0]
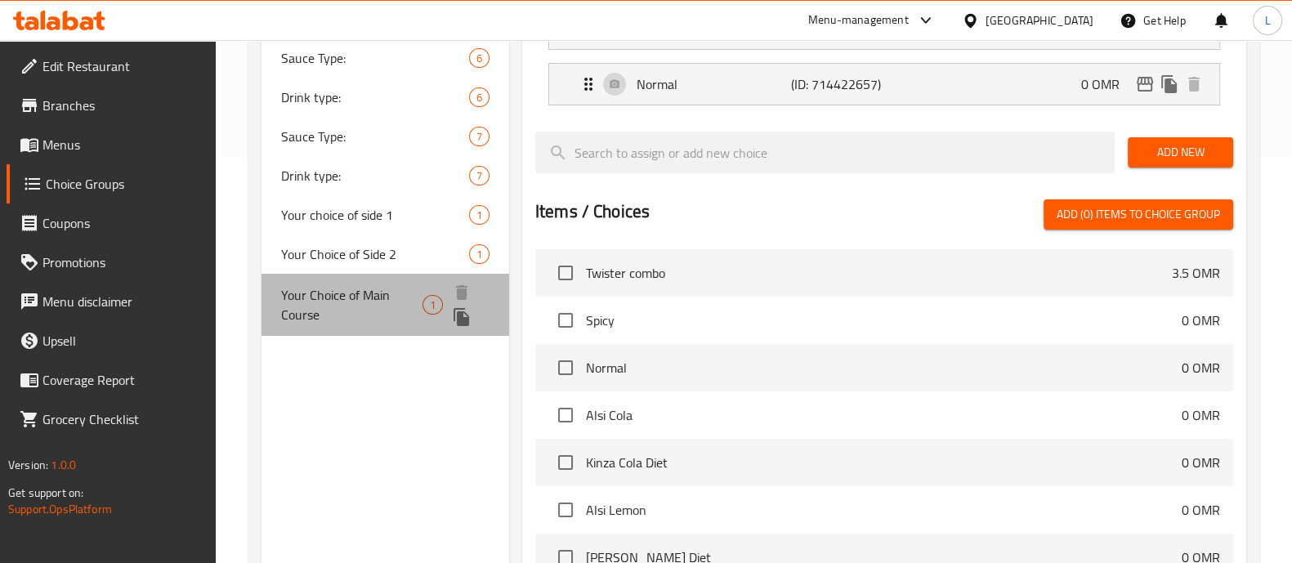
click at [387, 294] on span "Your Choice of Main Course" at bounding box center [352, 304] width 142 height 39
type input "Your Choice of Main Course"
type input "اختيارك للطبق الرئيسي"
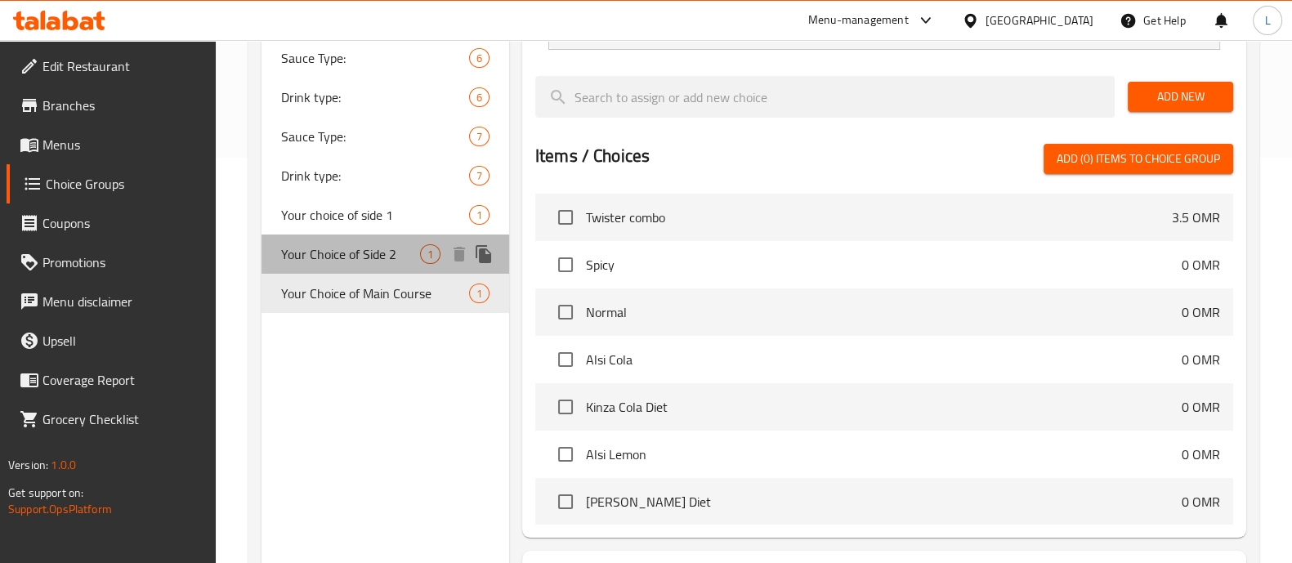
click at [337, 264] on span "Your Choice of Side 2" at bounding box center [350, 254] width 139 height 20
type input "Your Choice of Side 2"
type input "اختيارك من الطبق الجانبي2"
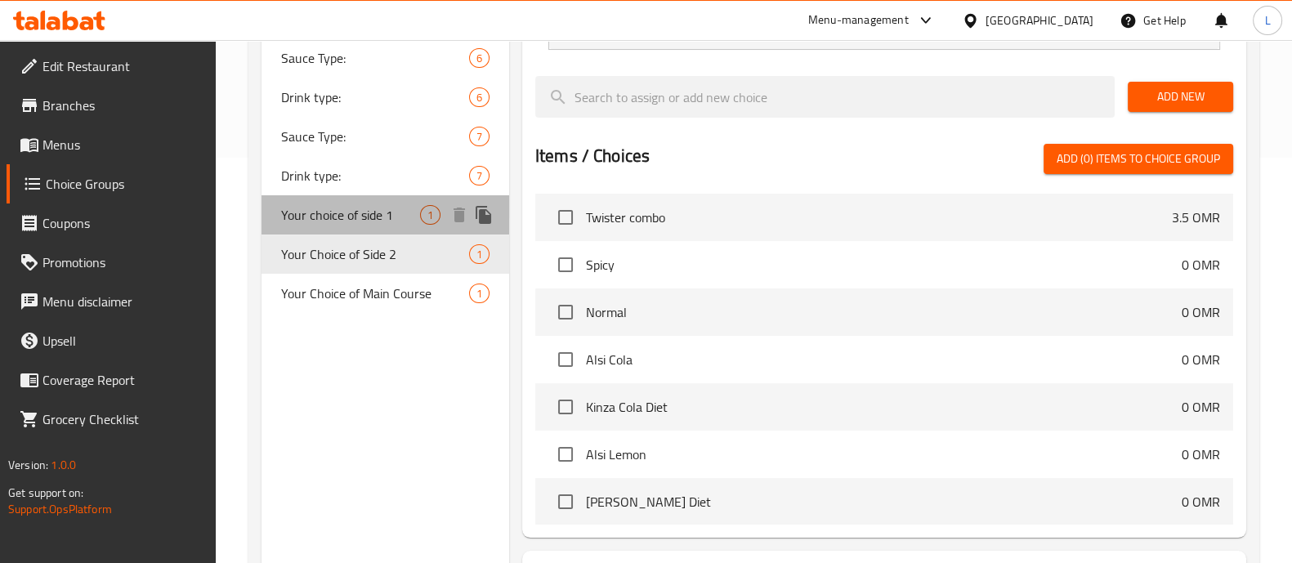
click at [314, 212] on span "Your choice of side 1" at bounding box center [350, 215] width 139 height 20
type input "Your choice of side 1"
type input "اختيارك من الطبق الجانبي1"
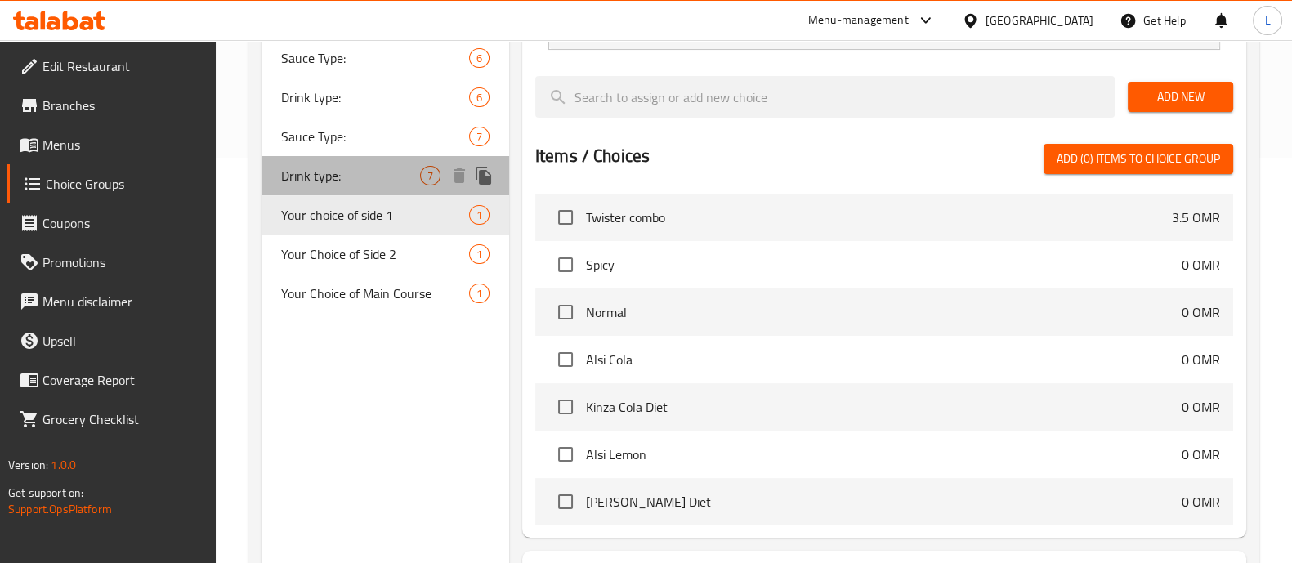
click at [331, 161] on div "Drink type: 7" at bounding box center [385, 175] width 248 height 39
type input "Drink type:"
type input "اختيارك من:"
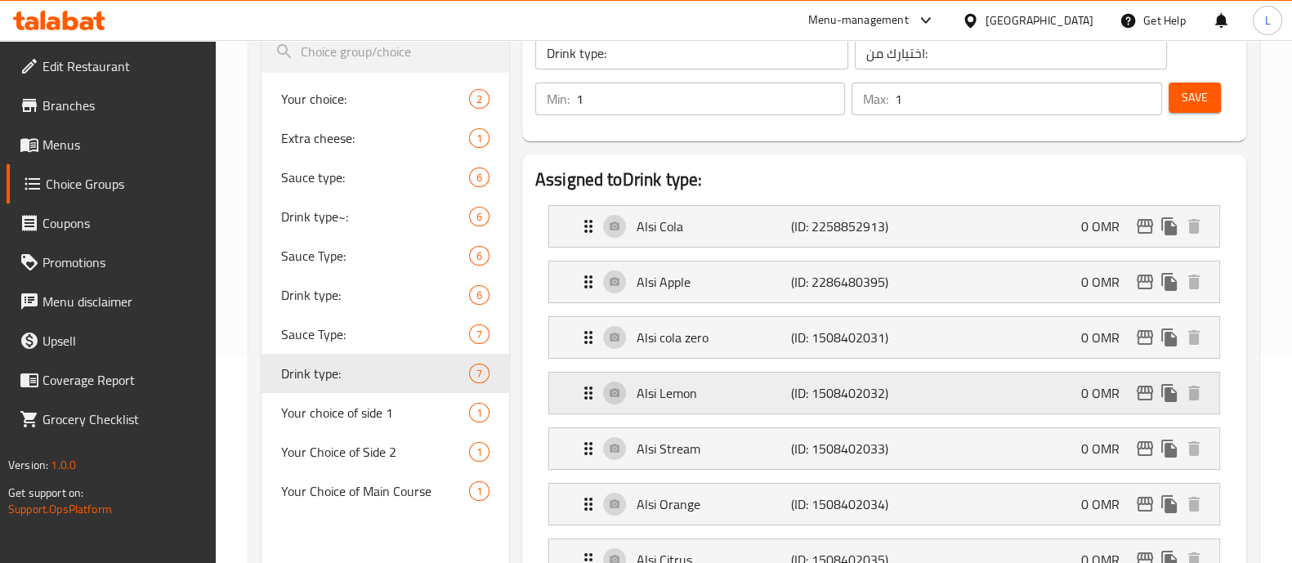
scroll to position [199, 0]
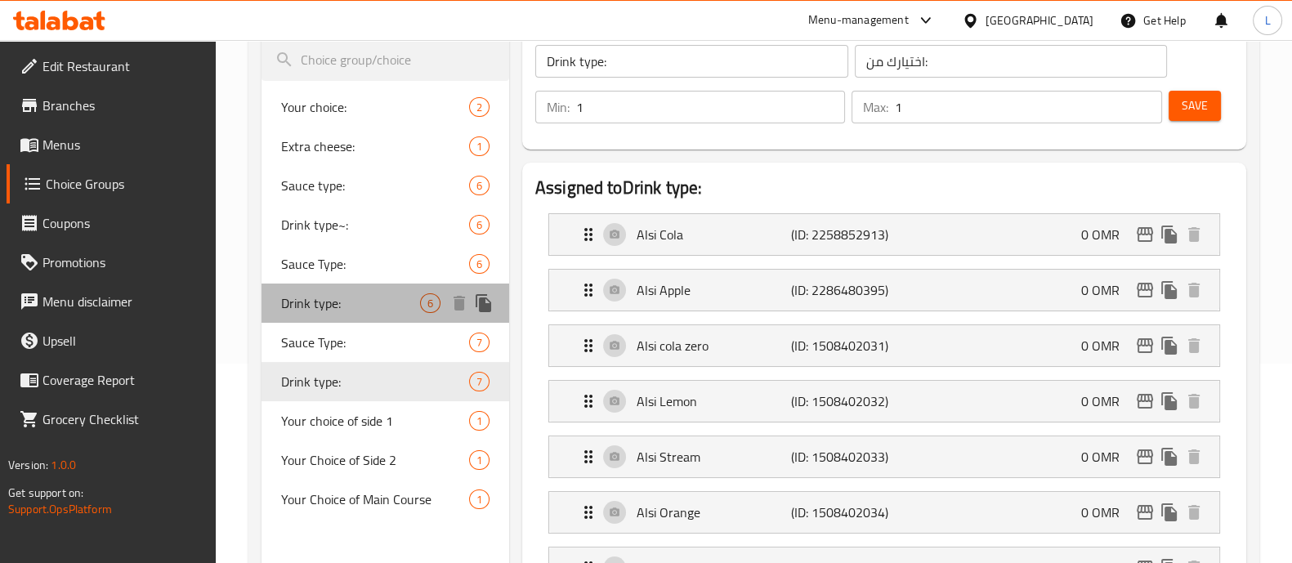
click at [329, 298] on span "Drink type:" at bounding box center [350, 303] width 139 height 20
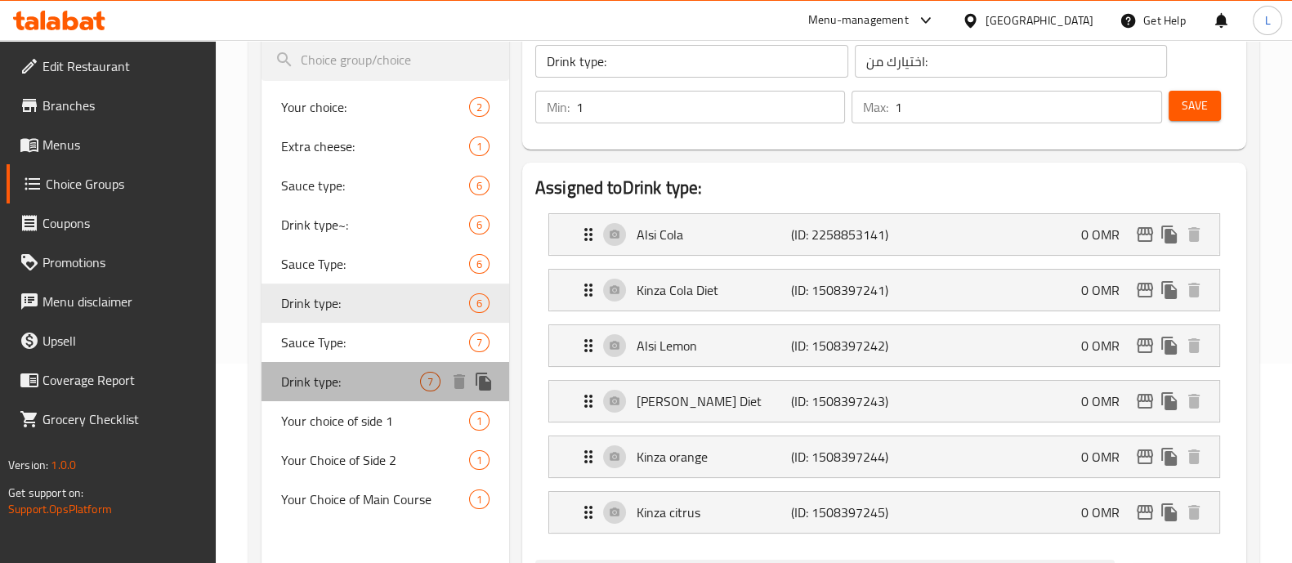
click at [384, 396] on div "Drink type: 7" at bounding box center [385, 381] width 248 height 39
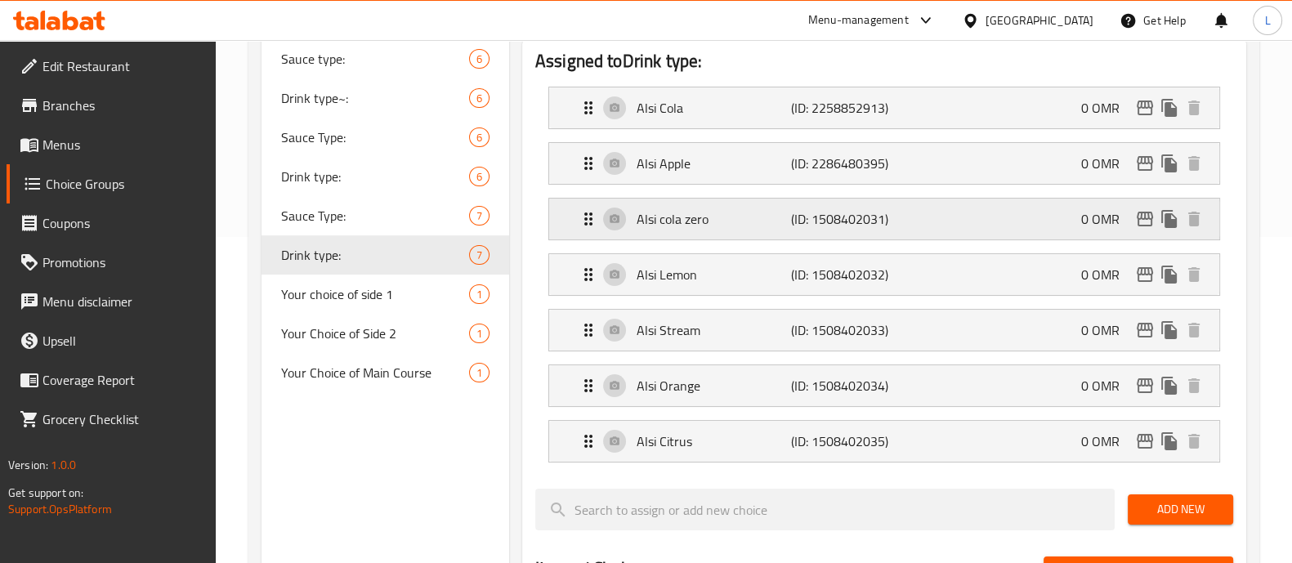
scroll to position [328, 0]
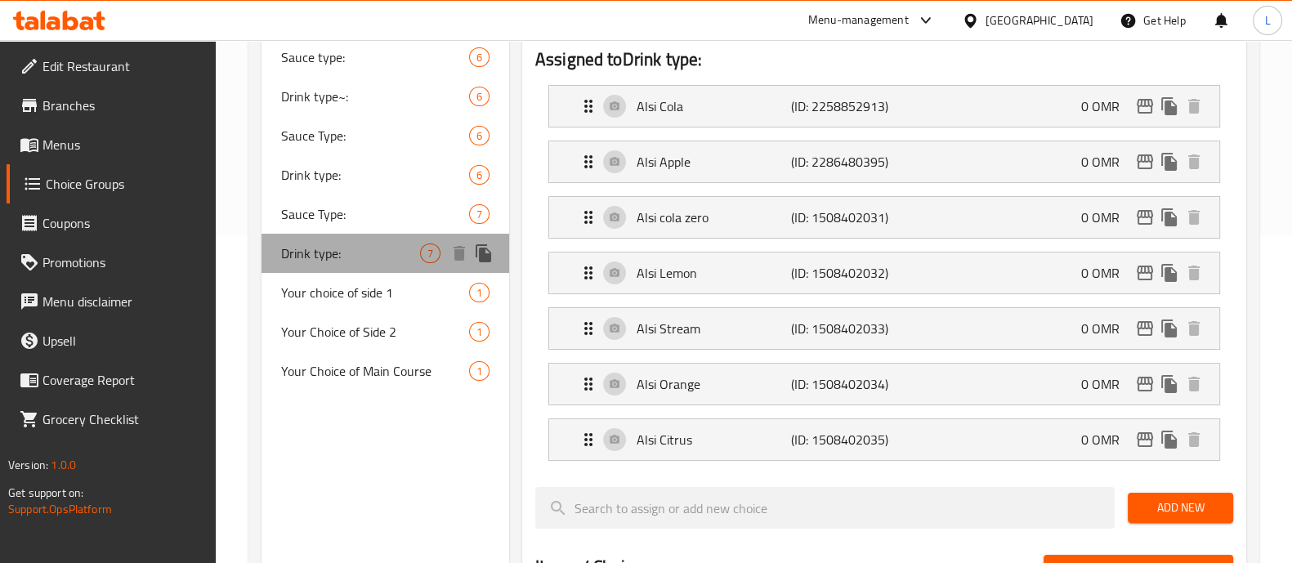
click at [328, 258] on span "Drink type:" at bounding box center [350, 253] width 139 height 20
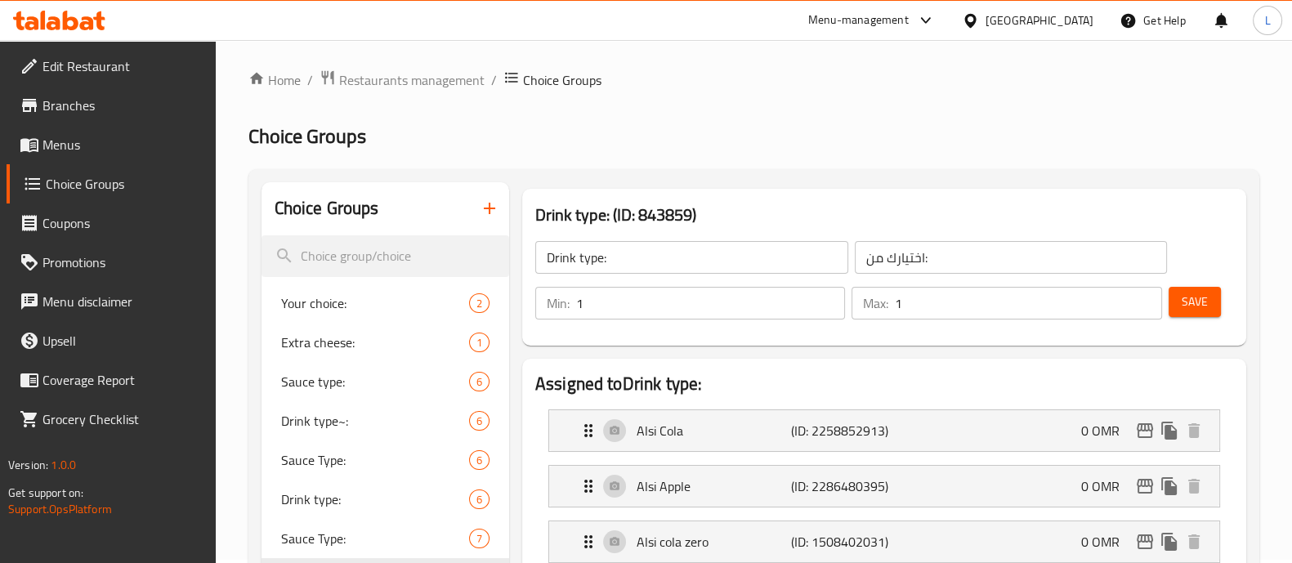
scroll to position [16, 0]
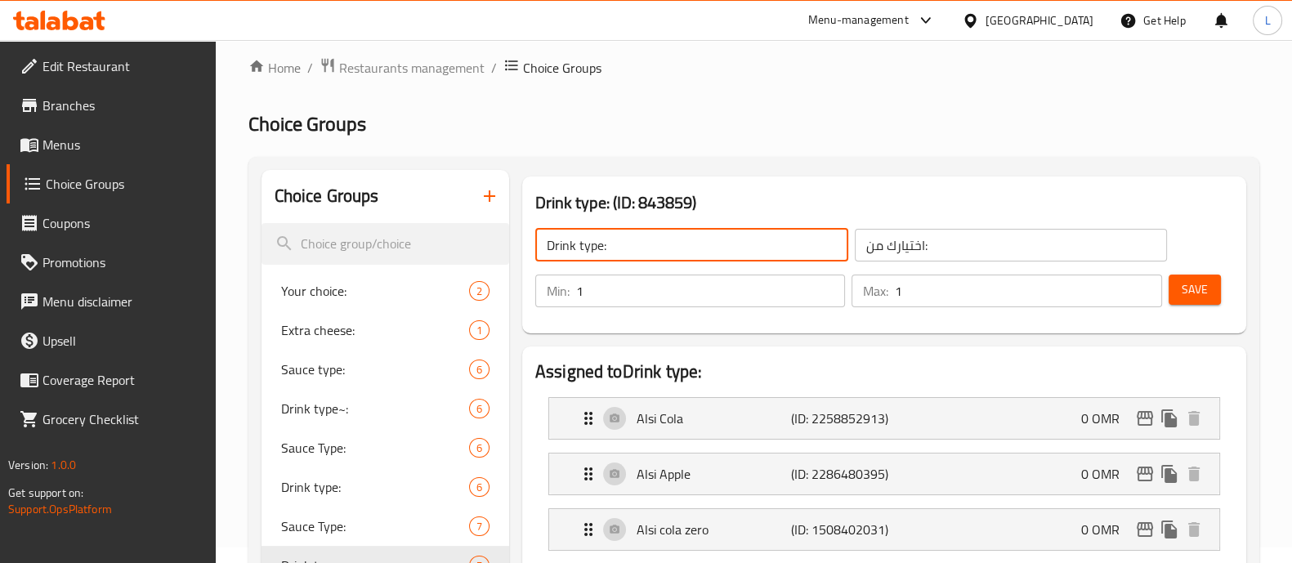
click at [604, 246] on input "Drink type:" at bounding box center [691, 245] width 313 height 33
type input "Drink type :"
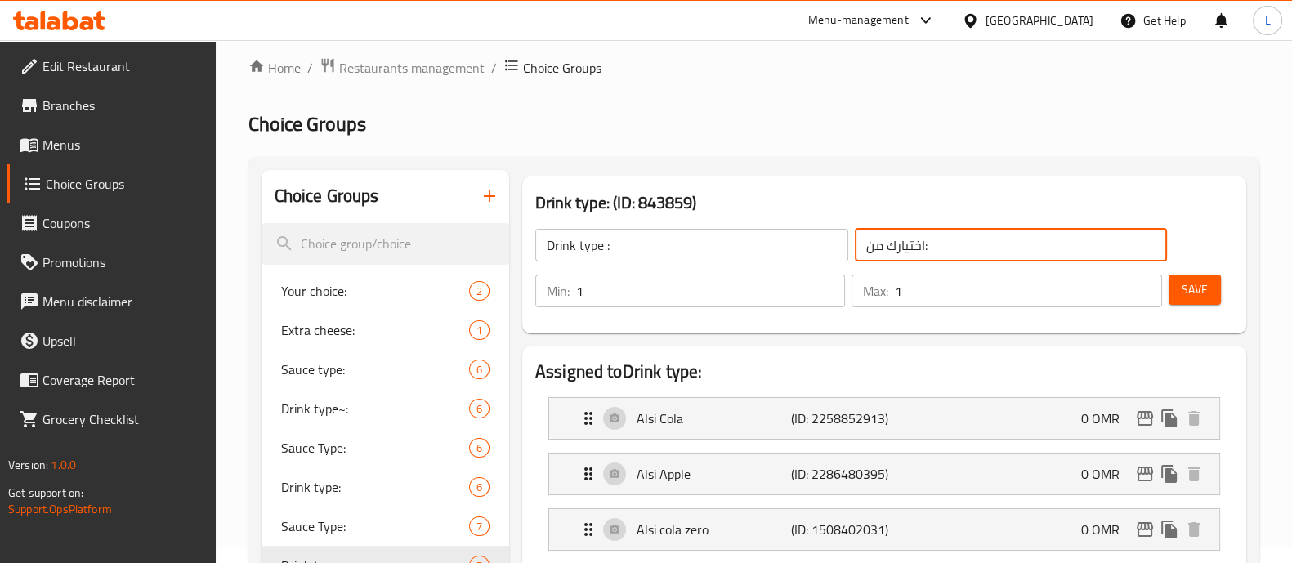
click at [923, 243] on input "اختيارك من:" at bounding box center [1011, 245] width 313 height 33
type input "اختيارك من :"
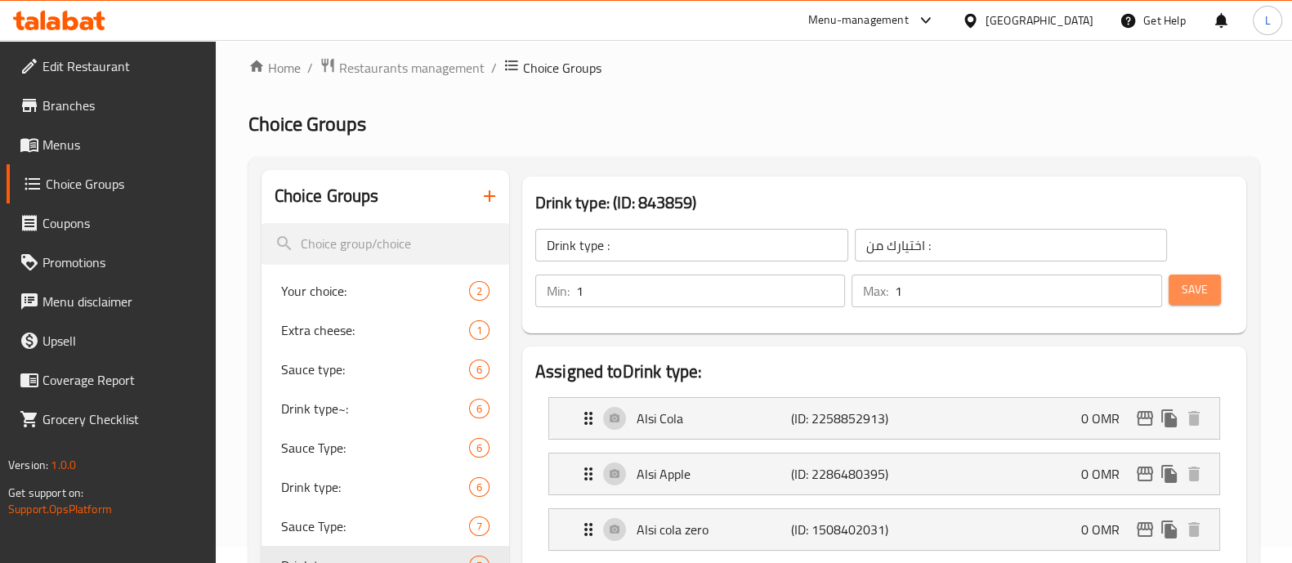
click at [1208, 288] on button "Save" at bounding box center [1194, 290] width 52 height 30
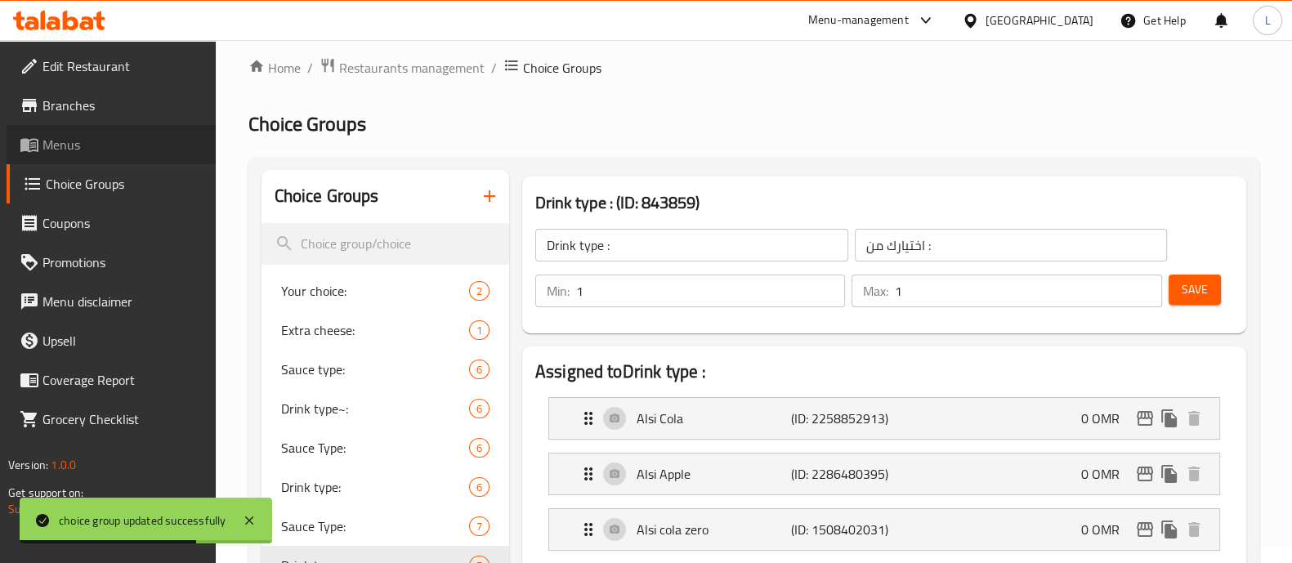
click at [69, 140] on span "Menus" at bounding box center [122, 145] width 160 height 20
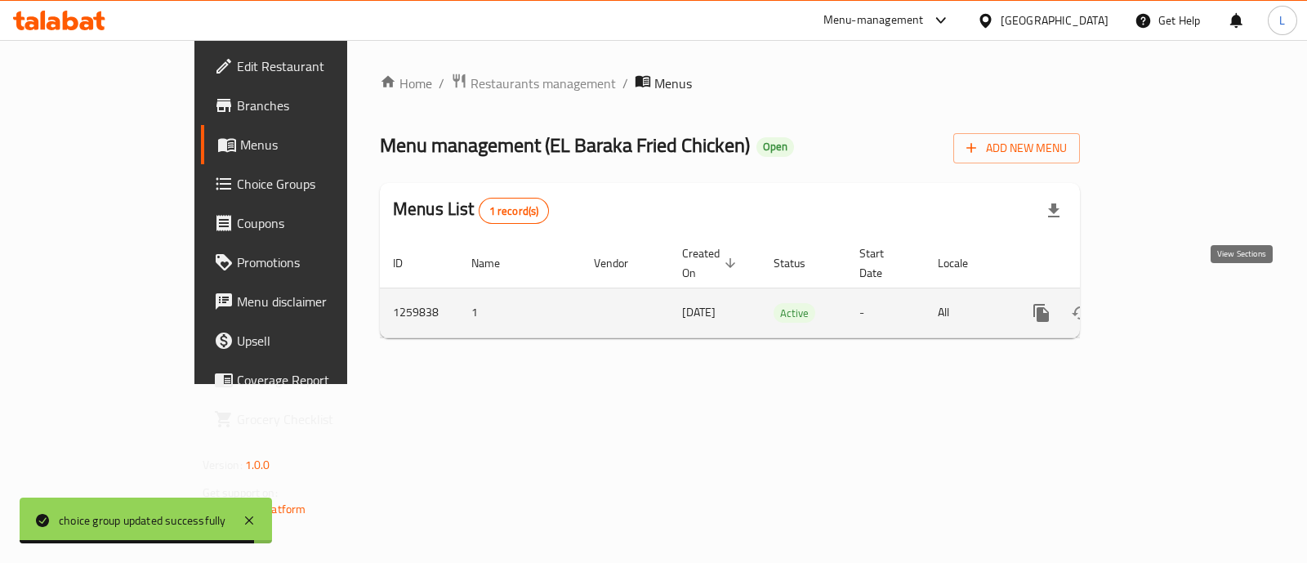
click at [1169, 303] on icon "enhanced table" at bounding box center [1160, 313] width 20 height 20
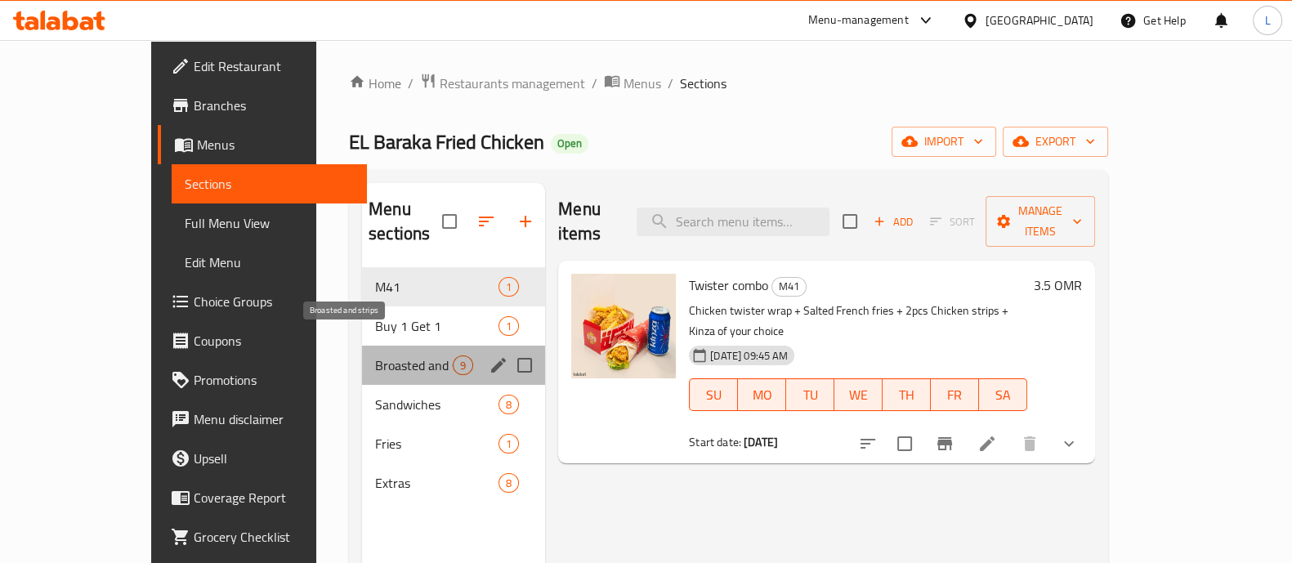
click at [375, 355] on span "Broasted and strips" at bounding box center [414, 365] width 78 height 20
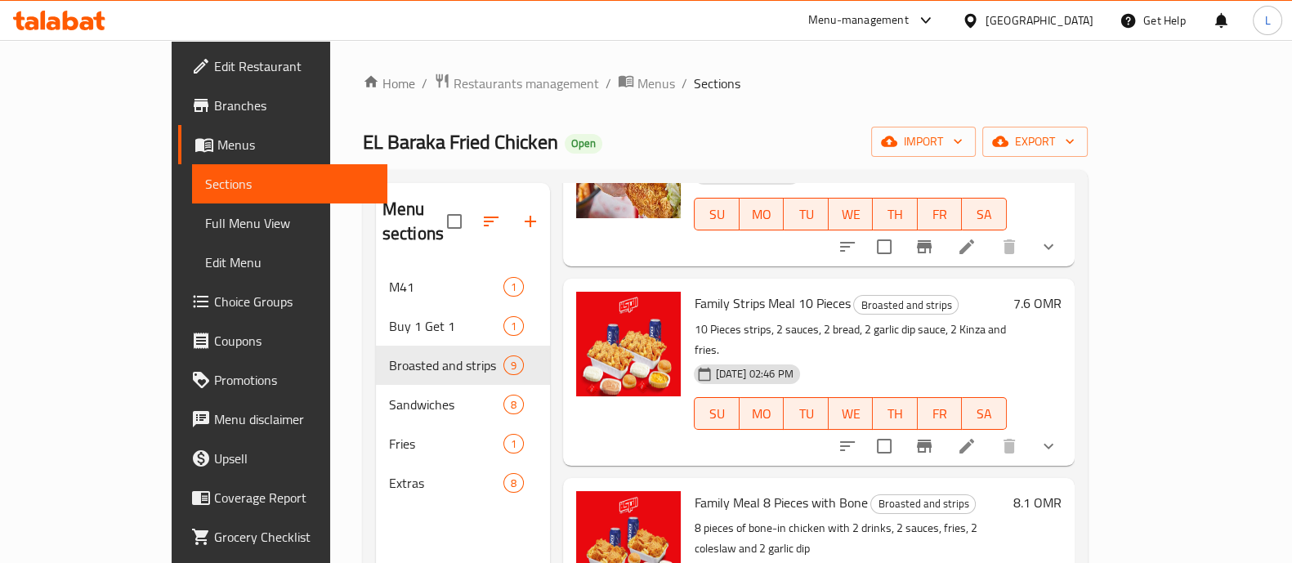
scroll to position [161, 0]
click at [1053, 442] on icon "show more" at bounding box center [1048, 445] width 10 height 6
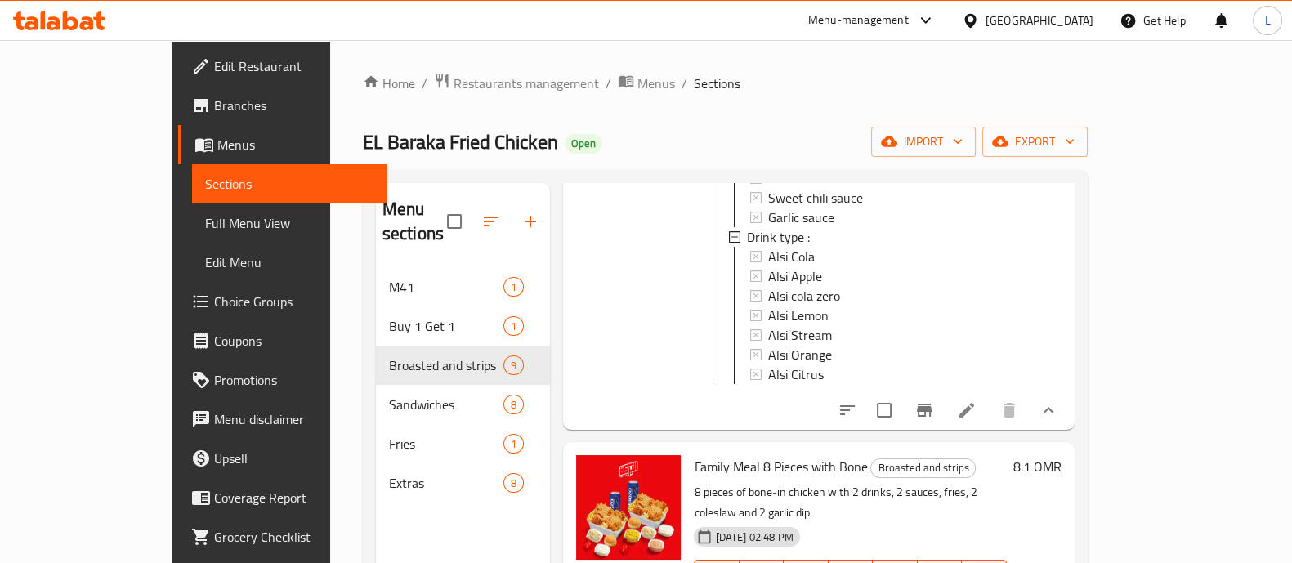
scroll to position [665, 0]
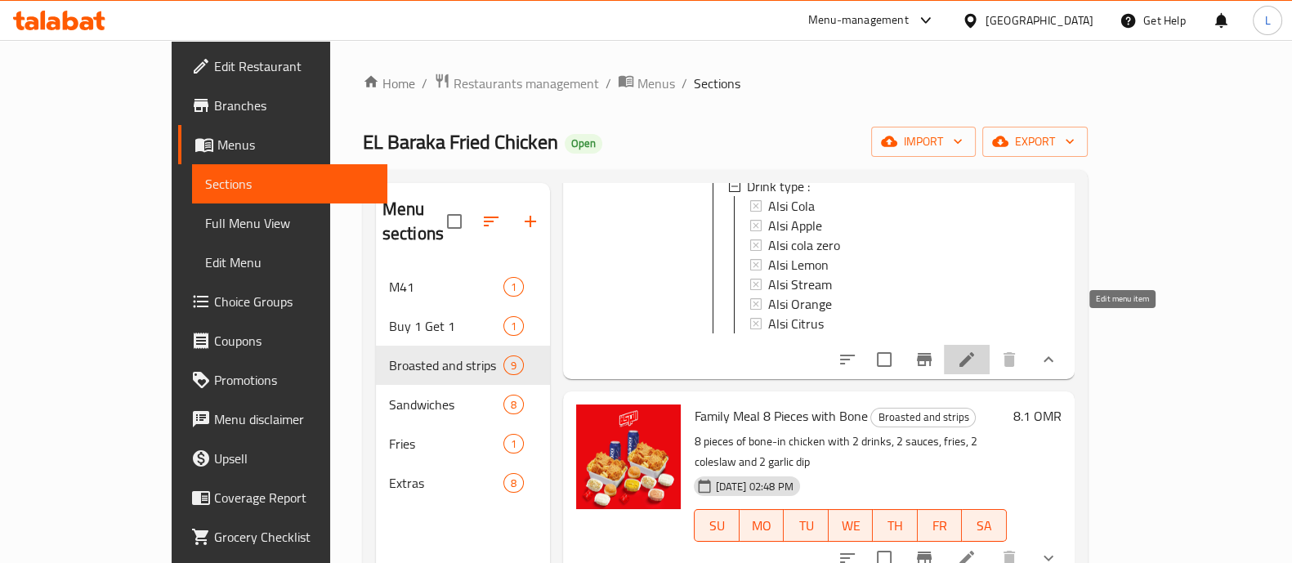
click at [976, 350] on icon at bounding box center [967, 360] width 20 height 20
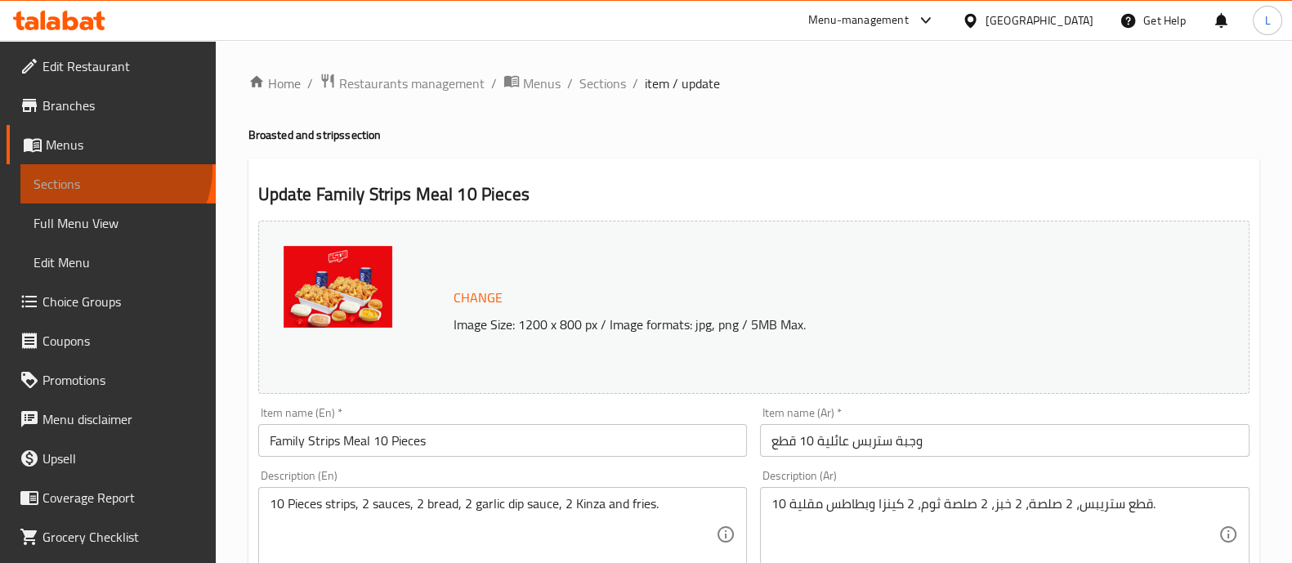
click at [113, 169] on link "Sections" at bounding box center [117, 183] width 195 height 39
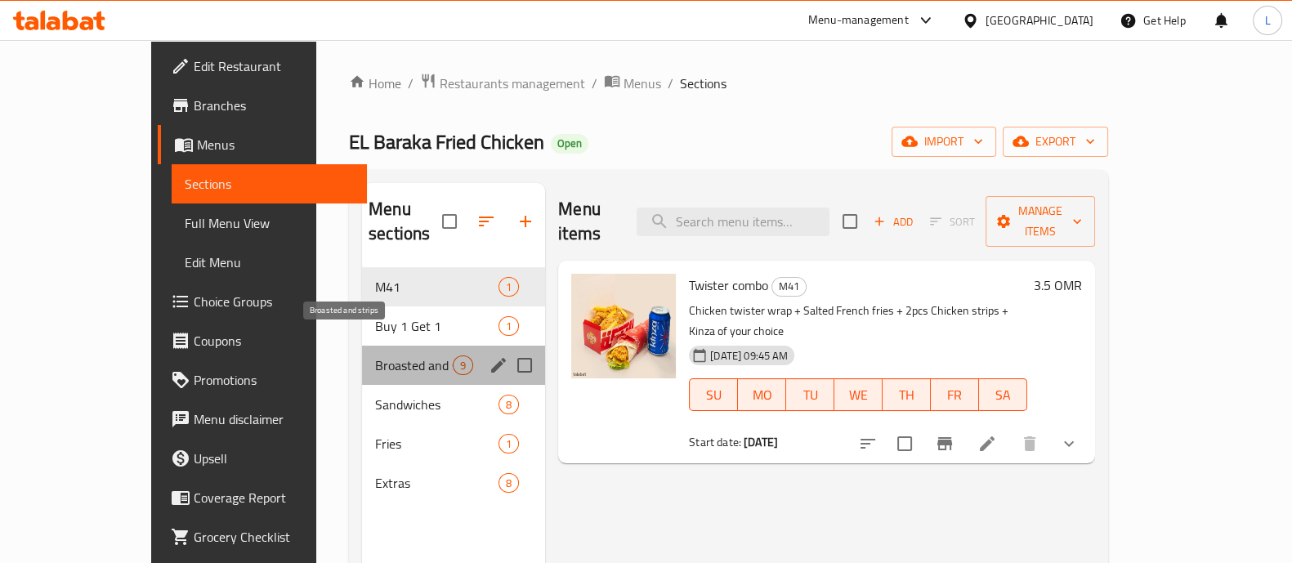
click at [375, 355] on span "Broasted and strips" at bounding box center [414, 365] width 78 height 20
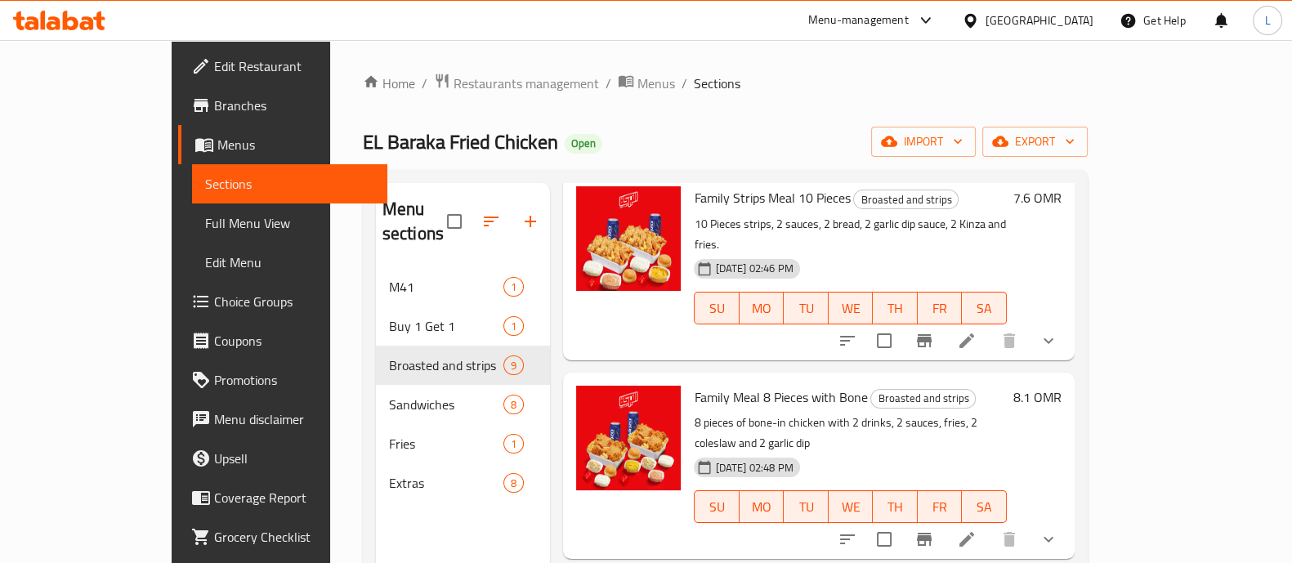
scroll to position [312, 0]
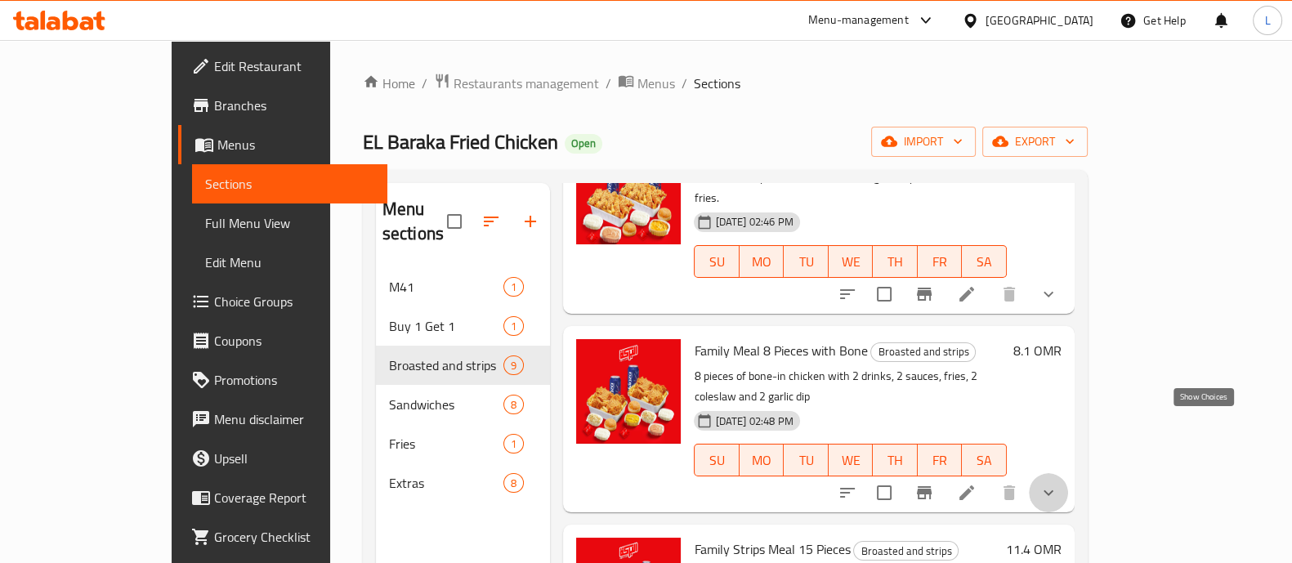
click at [1058, 483] on icon "show more" at bounding box center [1048, 493] width 20 height 20
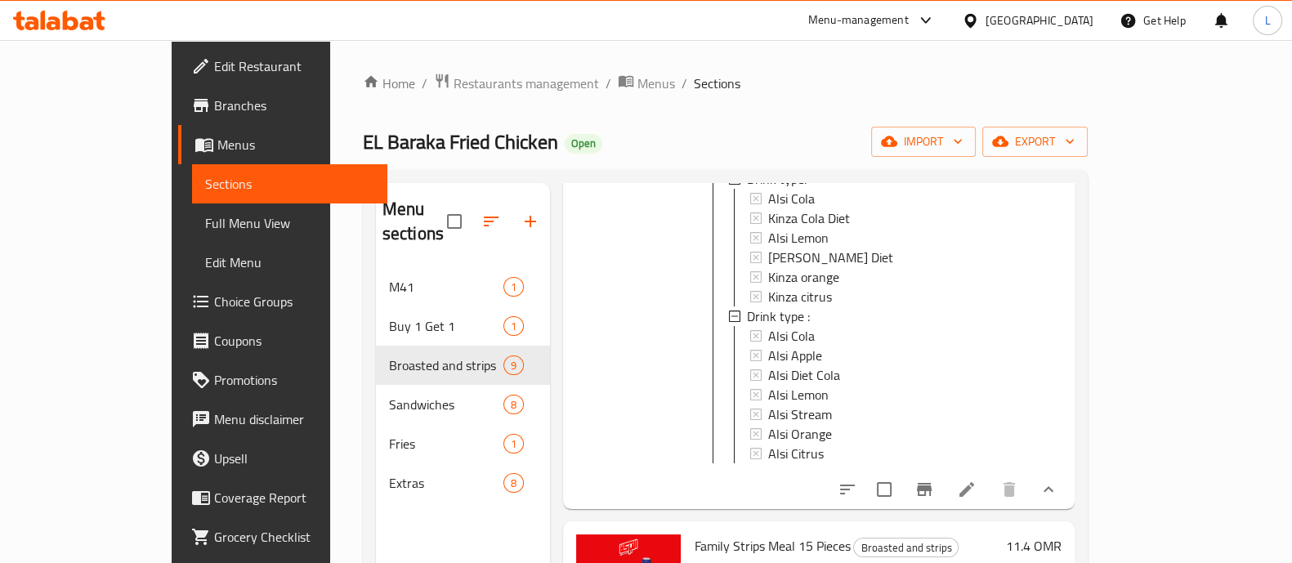
scroll to position [870, 0]
click at [974, 483] on icon at bounding box center [966, 490] width 15 height 15
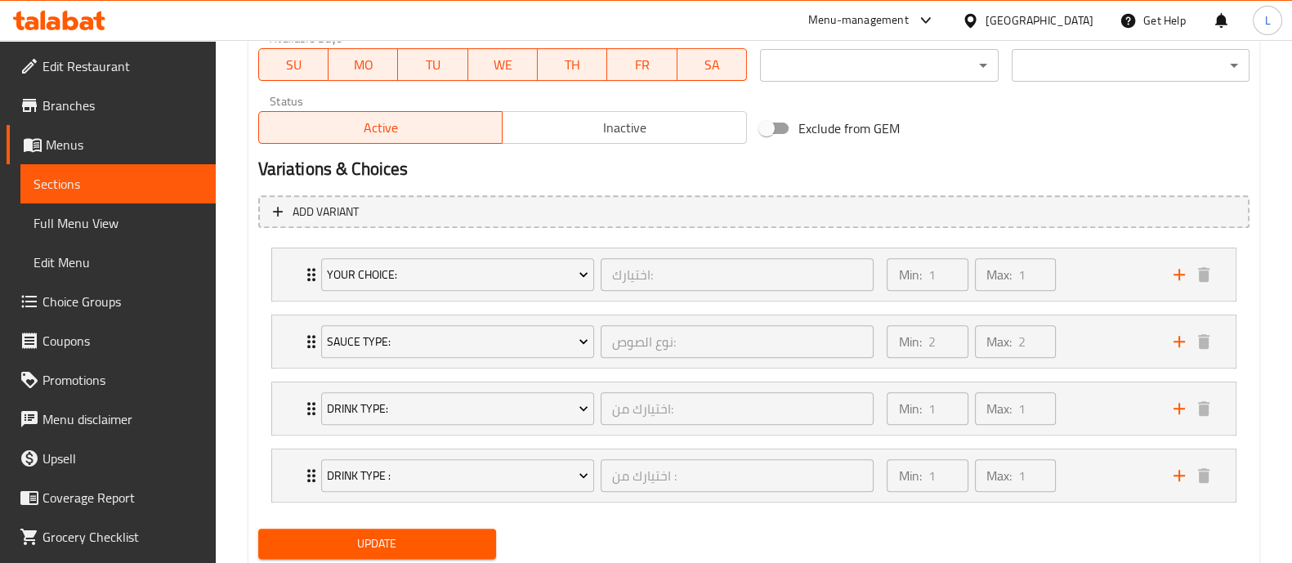
scroll to position [796, 0]
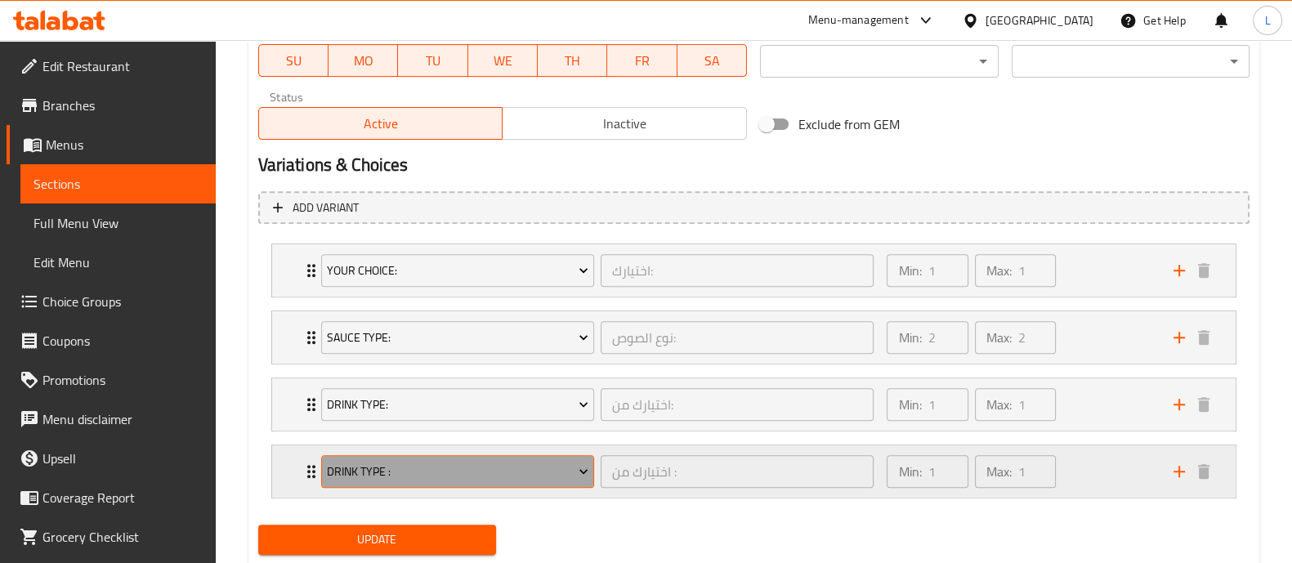
click at [585, 476] on icon "Expand" at bounding box center [583, 471] width 16 height 16
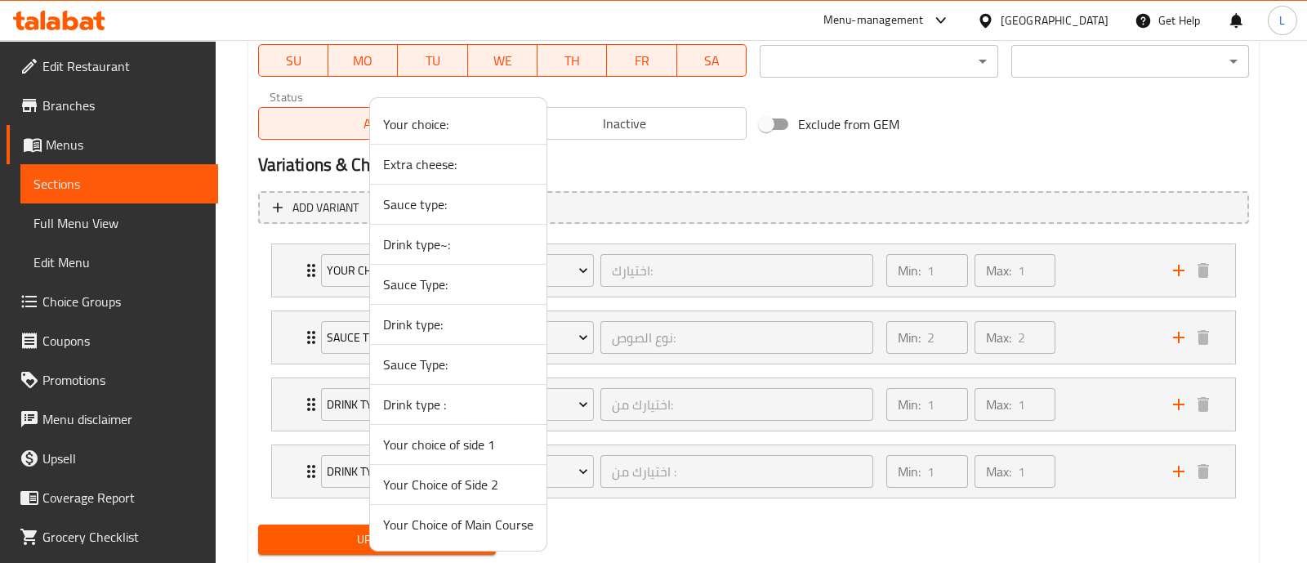
click at [1181, 468] on div at bounding box center [653, 281] width 1307 height 563
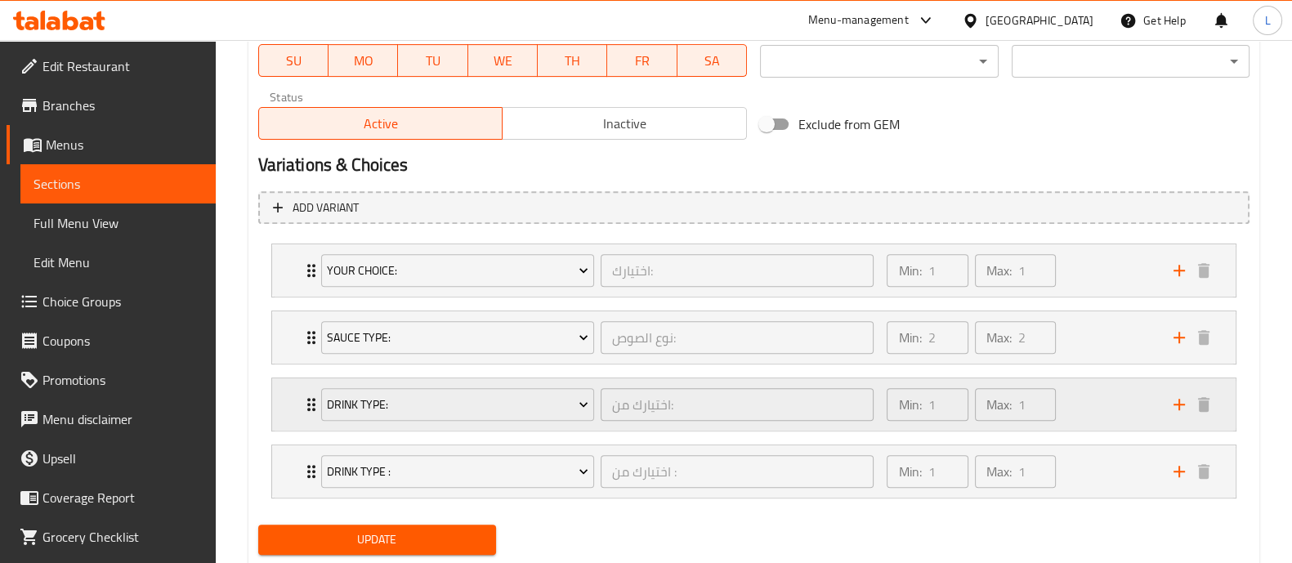
scroll to position [842, 0]
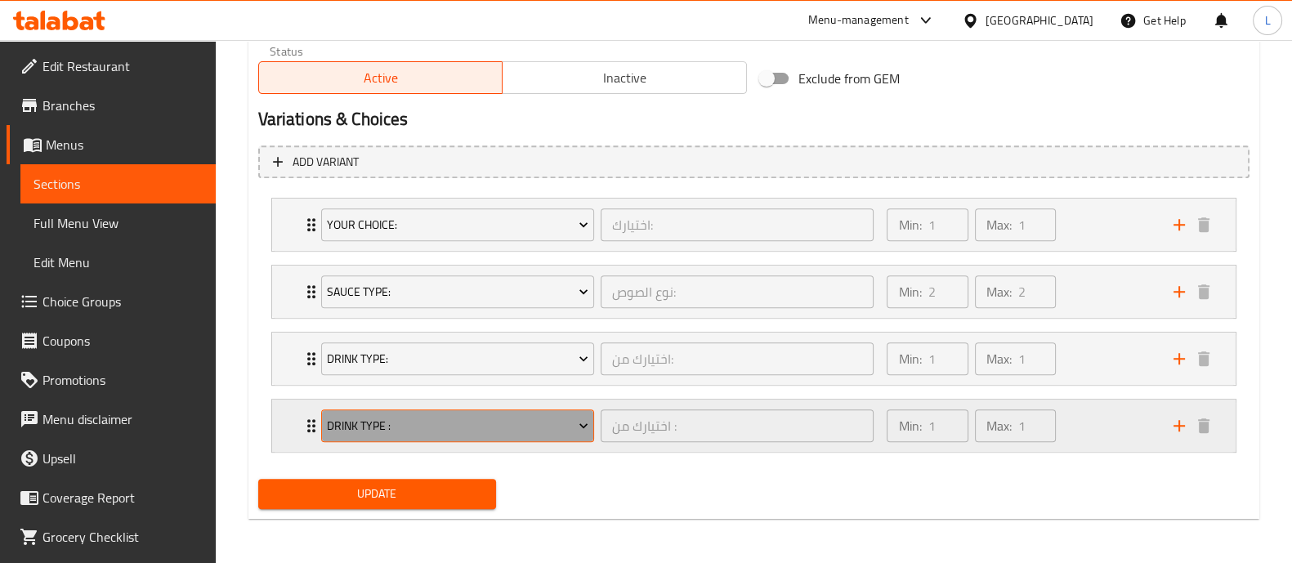
click at [376, 416] on span "Drink type :" at bounding box center [457, 426] width 261 height 20
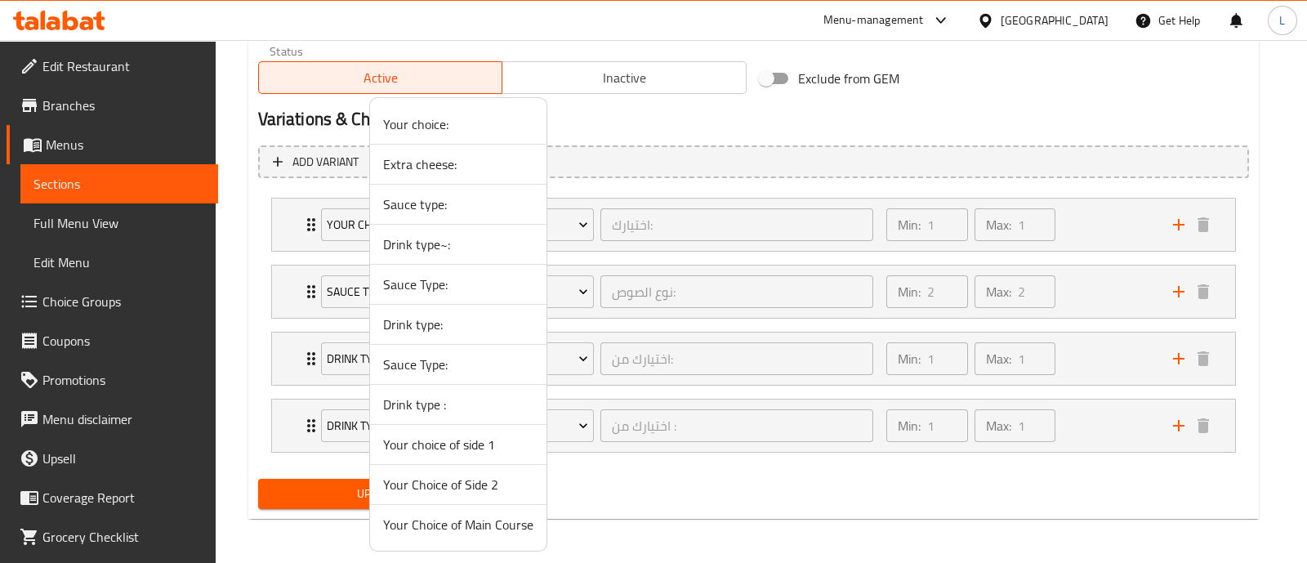
click at [466, 401] on span "Drink type :" at bounding box center [458, 405] width 150 height 20
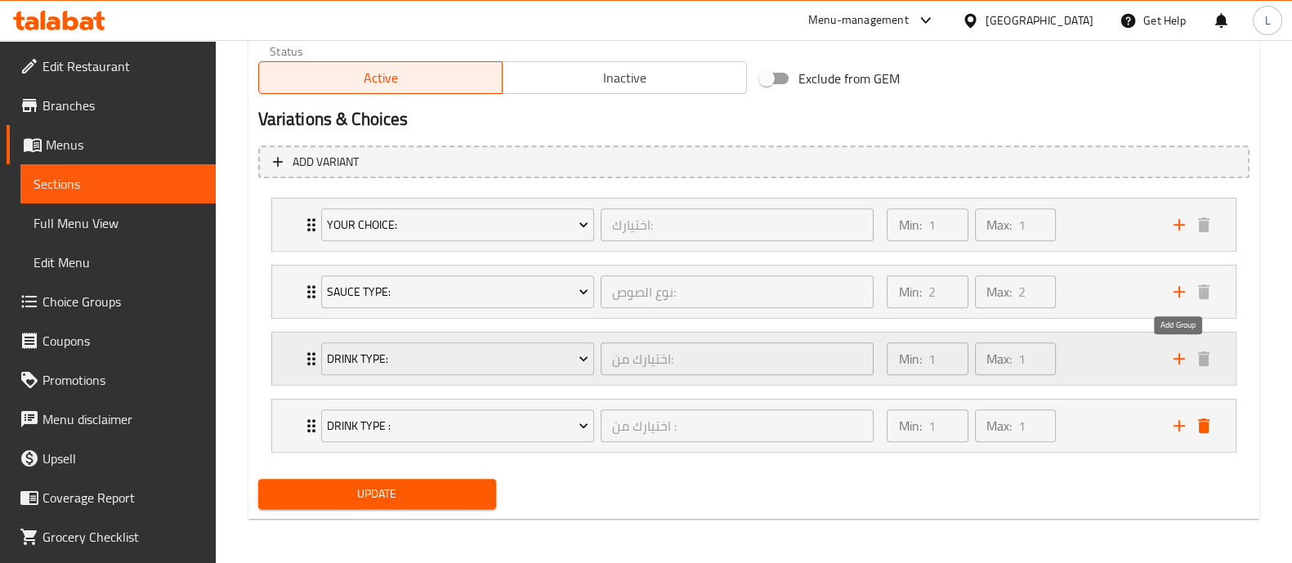
click at [1183, 353] on icon "add" at bounding box center [1179, 359] width 20 height 20
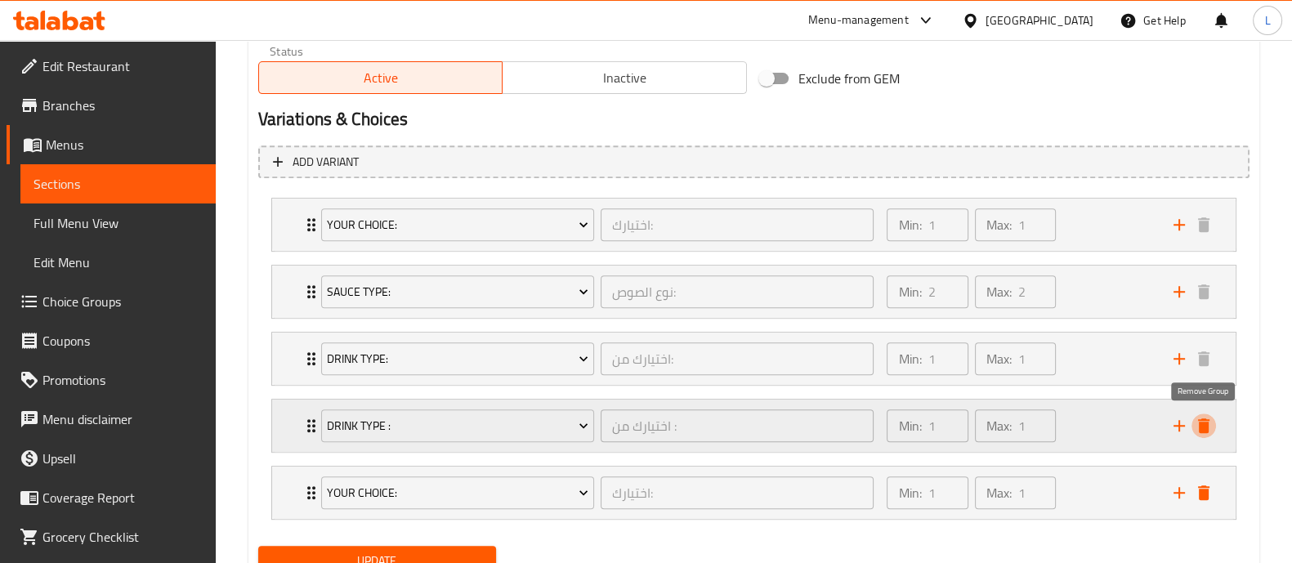
click at [1206, 426] on icon "delete" at bounding box center [1203, 425] width 11 height 15
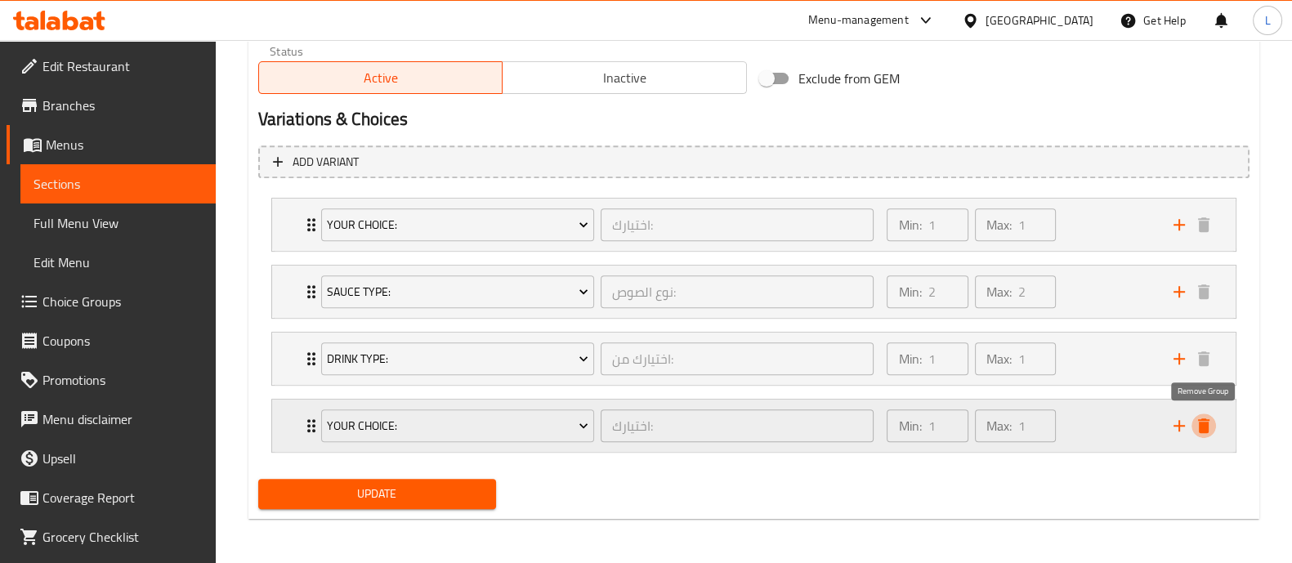
click at [1200, 425] on icon "delete" at bounding box center [1203, 425] width 11 height 15
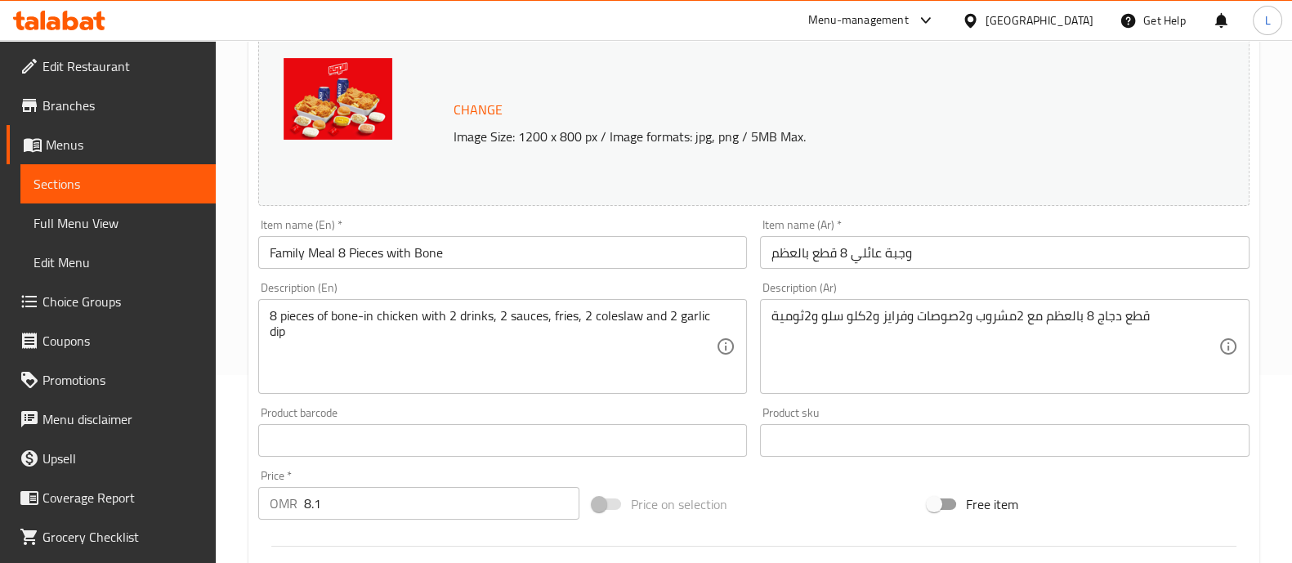
scroll to position [0, 0]
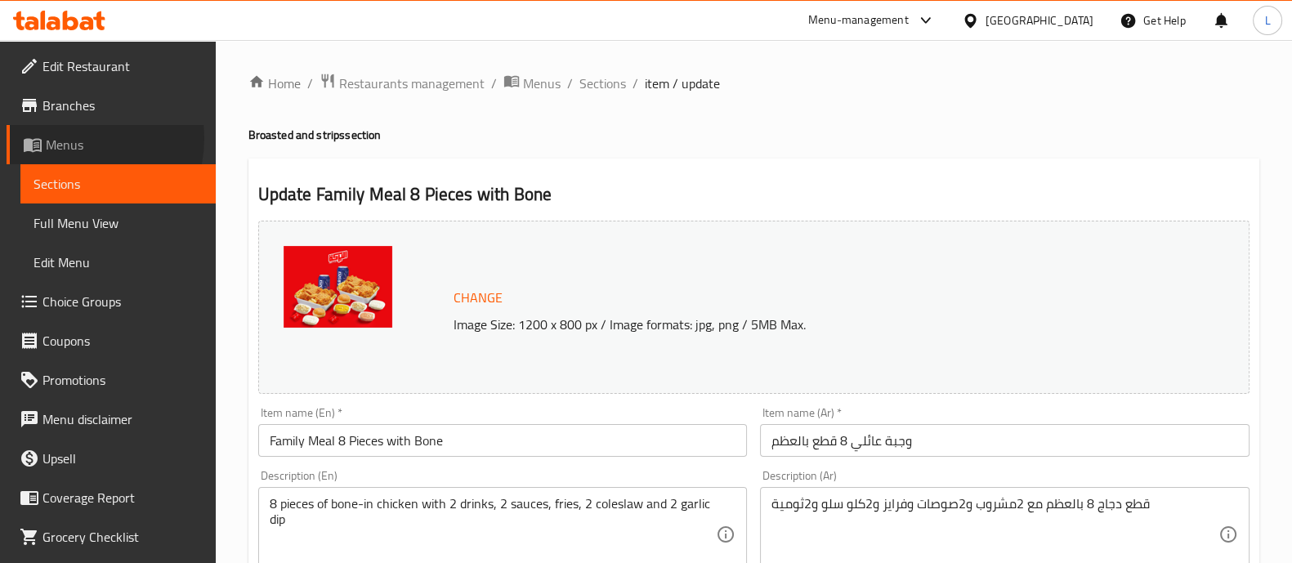
click at [76, 139] on span "Menus" at bounding box center [124, 145] width 157 height 20
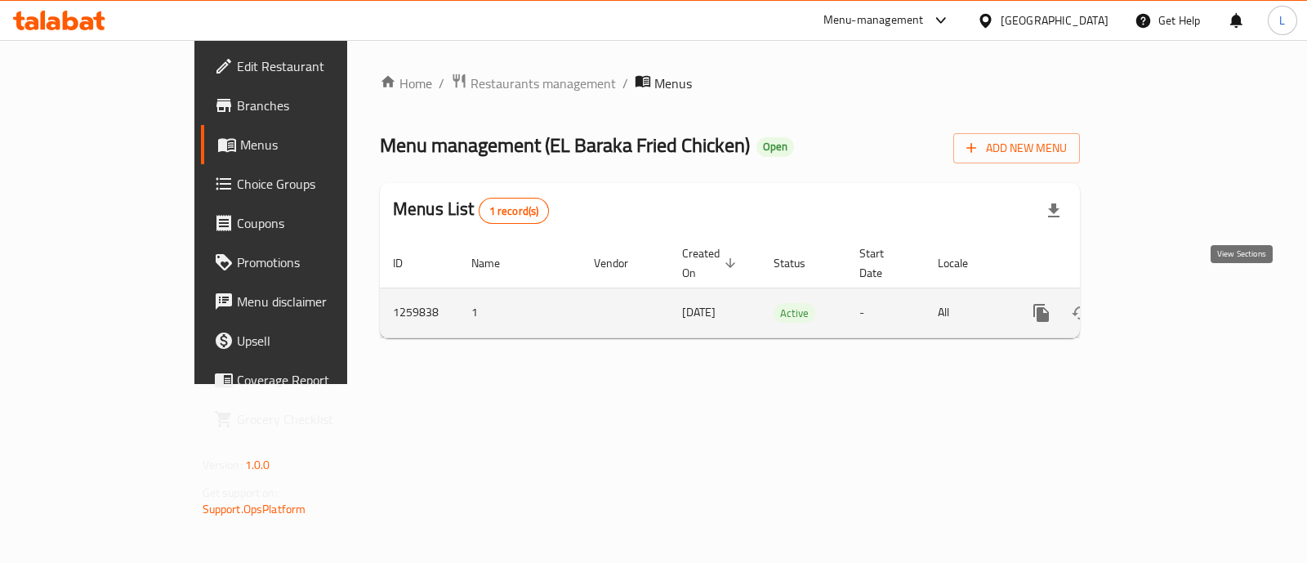
click at [1179, 310] on link "enhanced table" at bounding box center [1159, 312] width 39 height 39
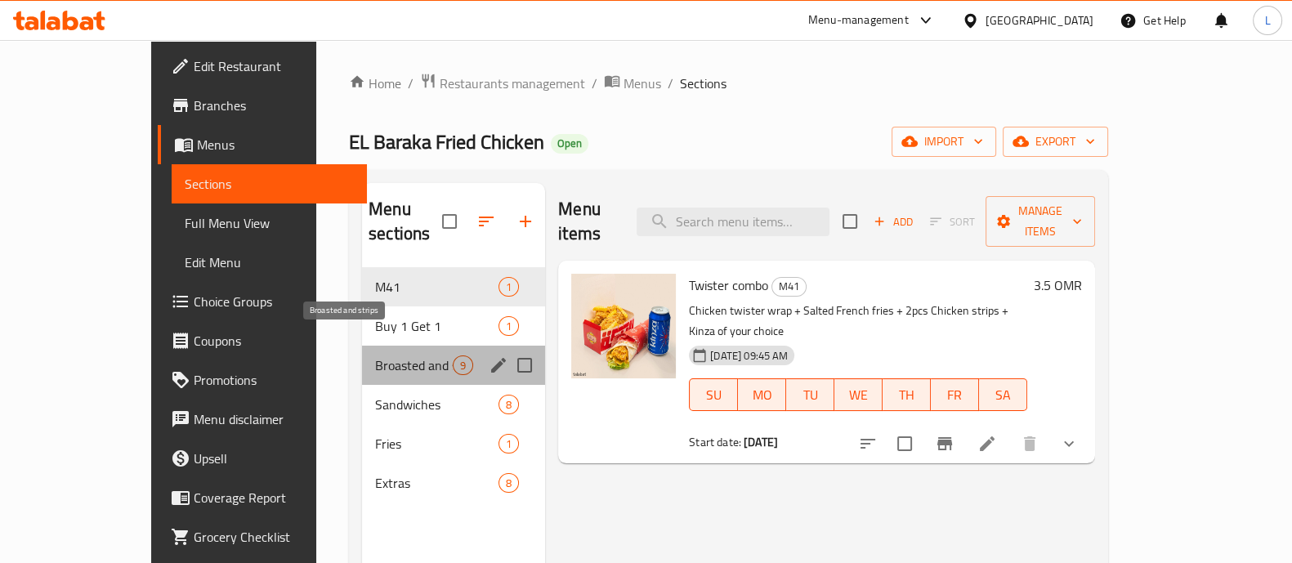
click at [375, 355] on span "Broasted and strips" at bounding box center [414, 365] width 78 height 20
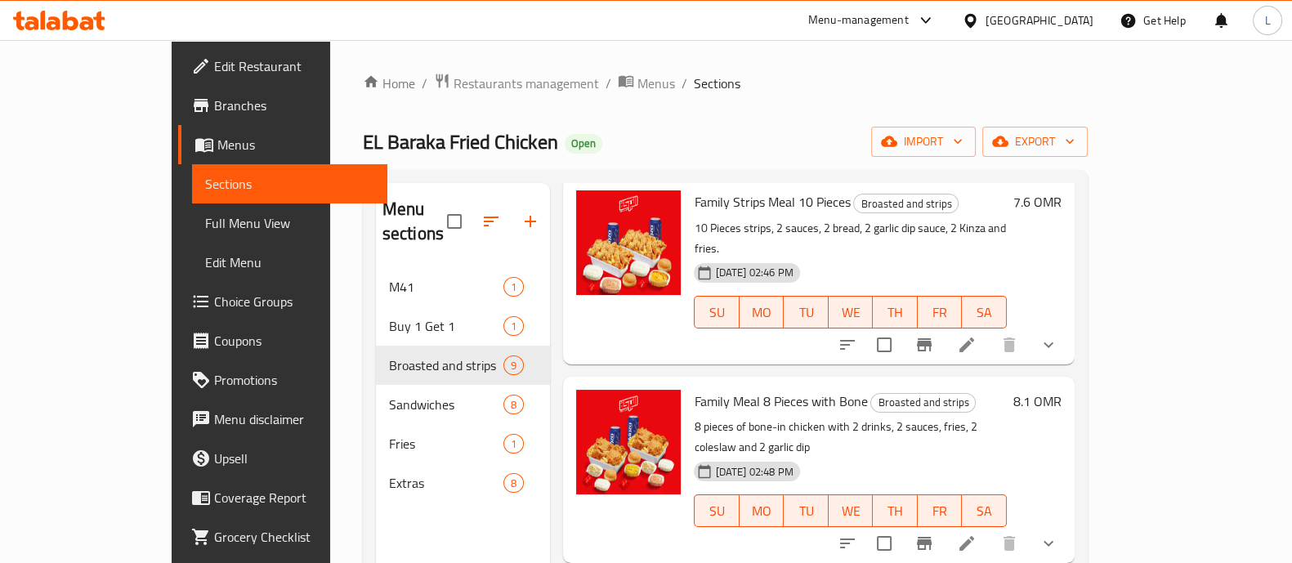
scroll to position [263, 0]
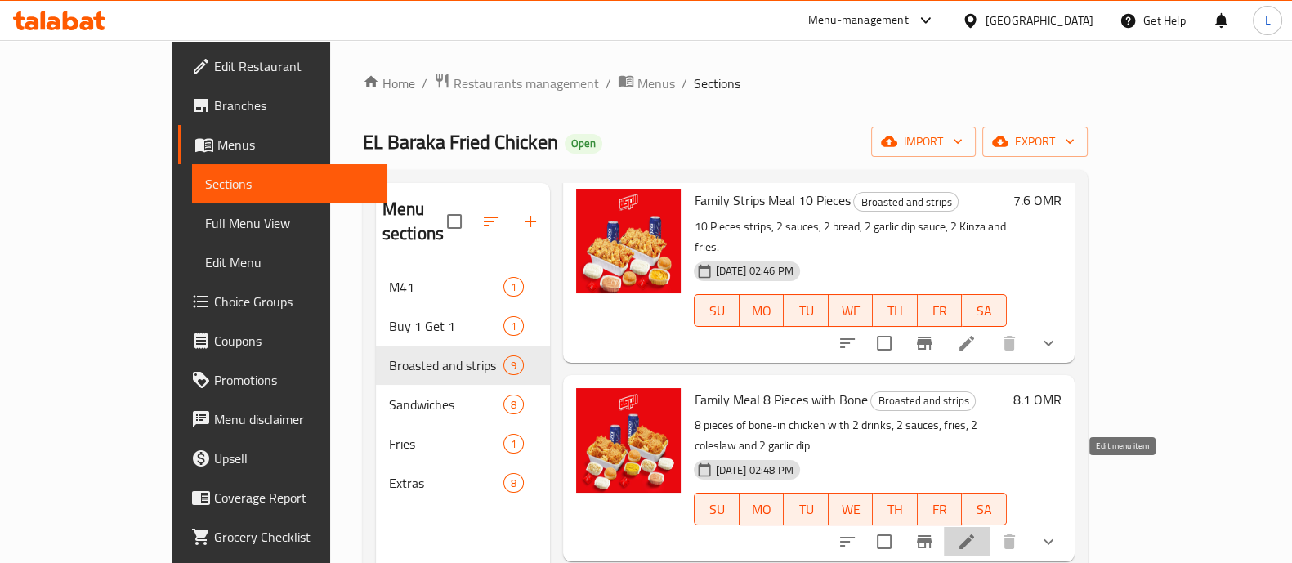
click at [976, 532] on icon at bounding box center [967, 542] width 20 height 20
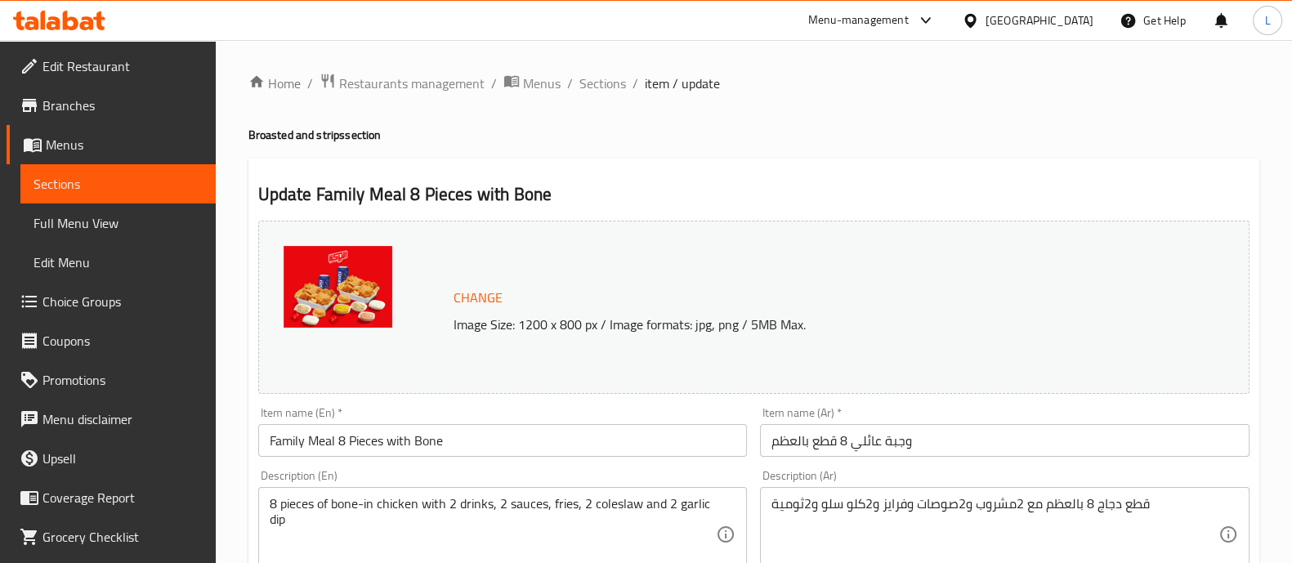
scroll to position [842, 0]
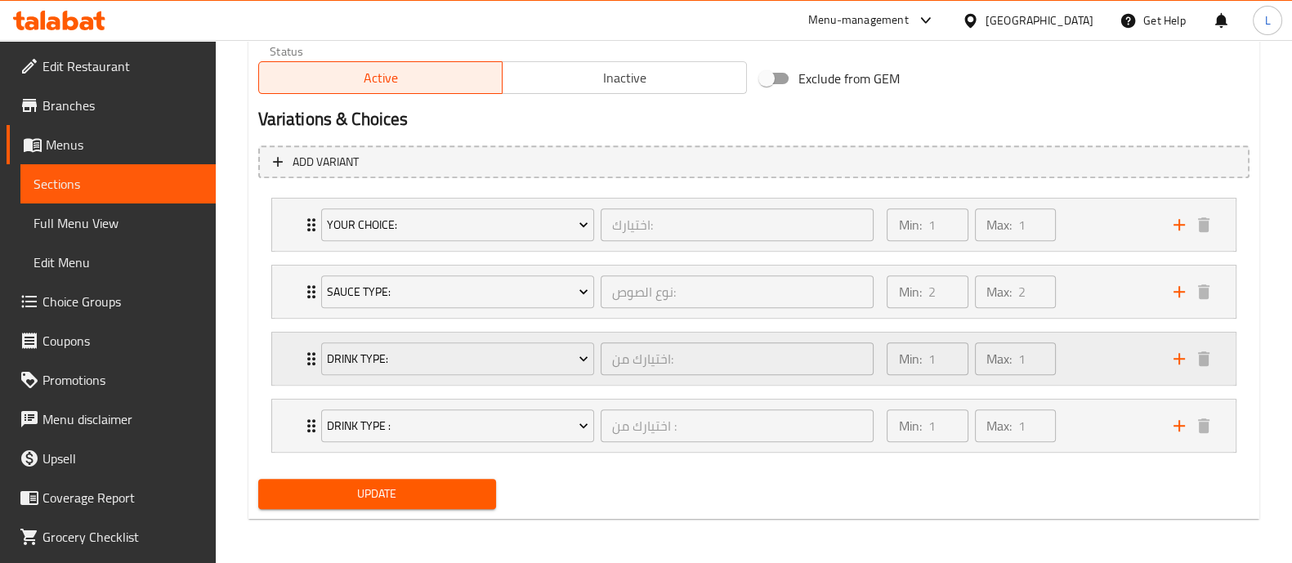
click at [562, 374] on div "Drink type:" at bounding box center [457, 358] width 279 height 39
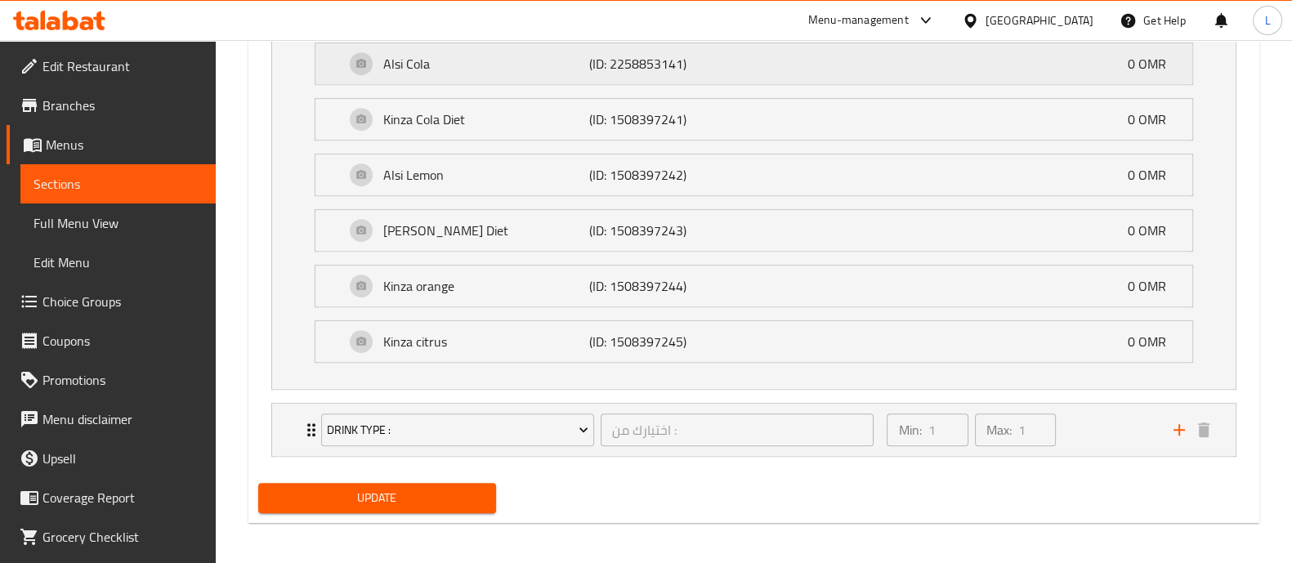
scroll to position [1206, 0]
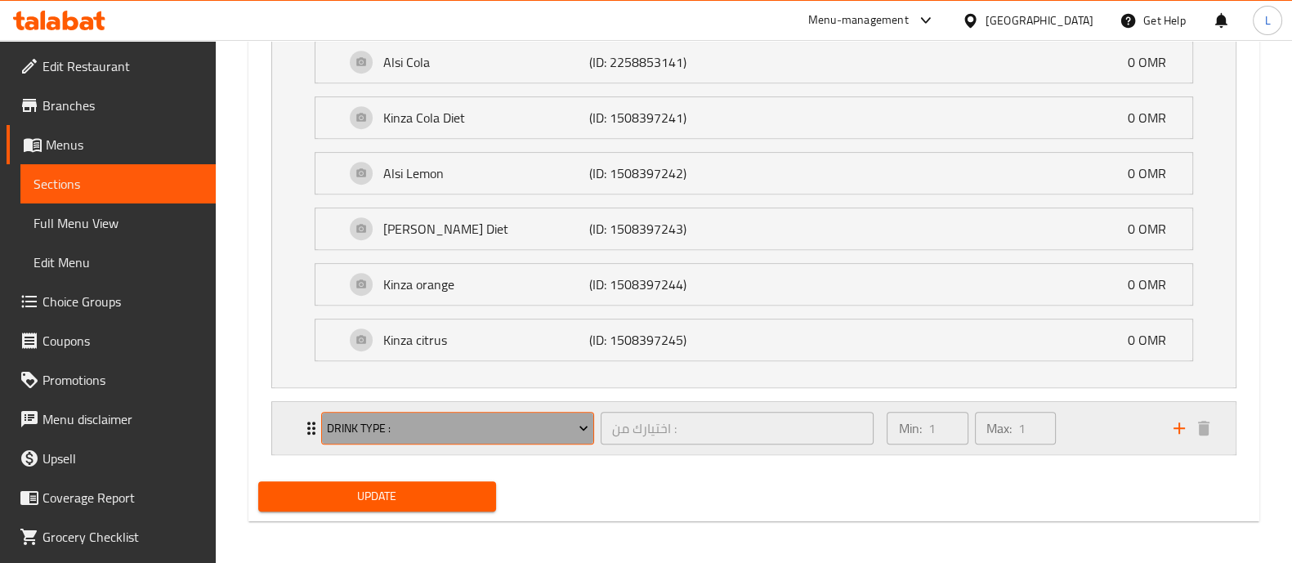
click at [576, 422] on icon "Expand" at bounding box center [583, 428] width 16 height 16
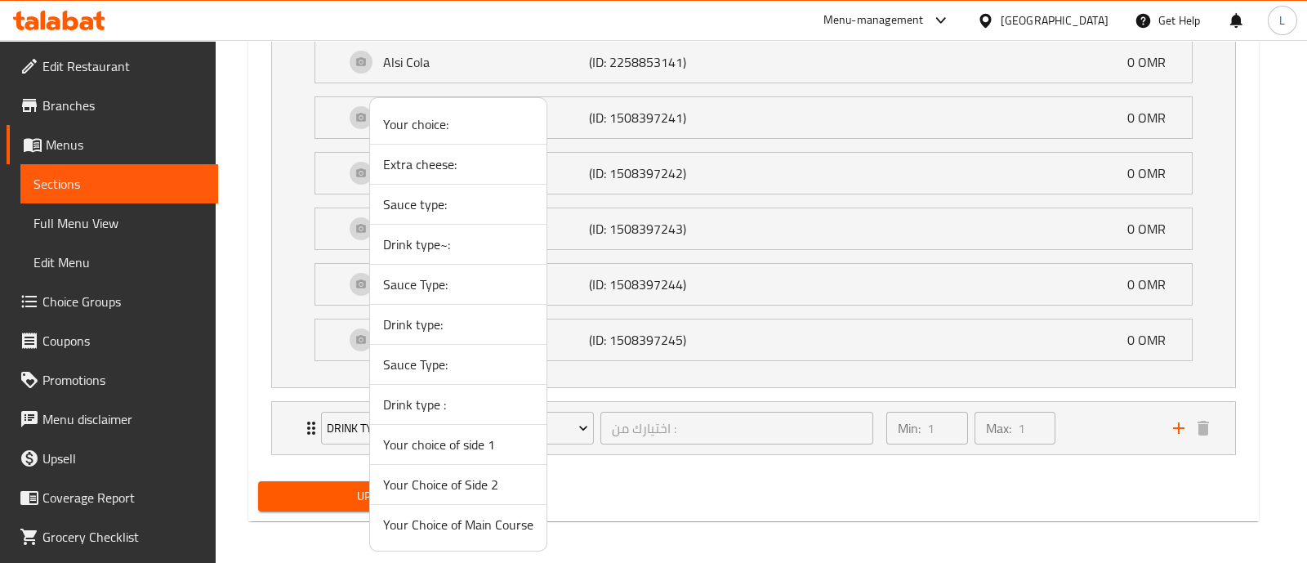
click at [1072, 432] on div at bounding box center [653, 281] width 1307 height 563
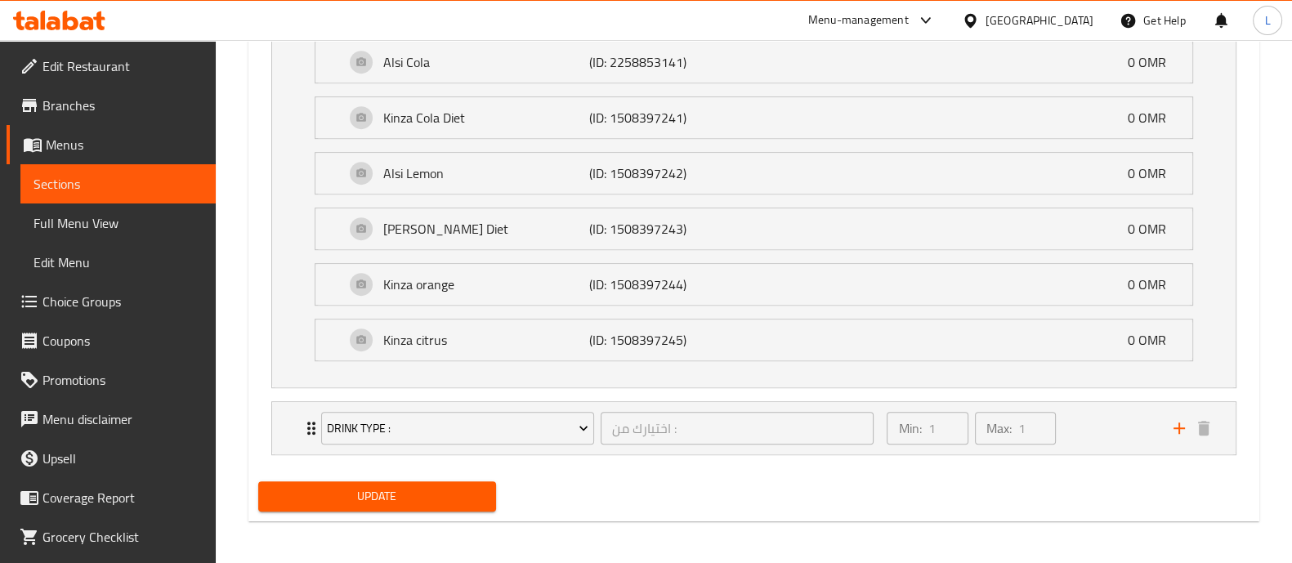
click at [1072, 432] on div "Min: 1 ​ Max: 1 ​" at bounding box center [1020, 428] width 286 height 52
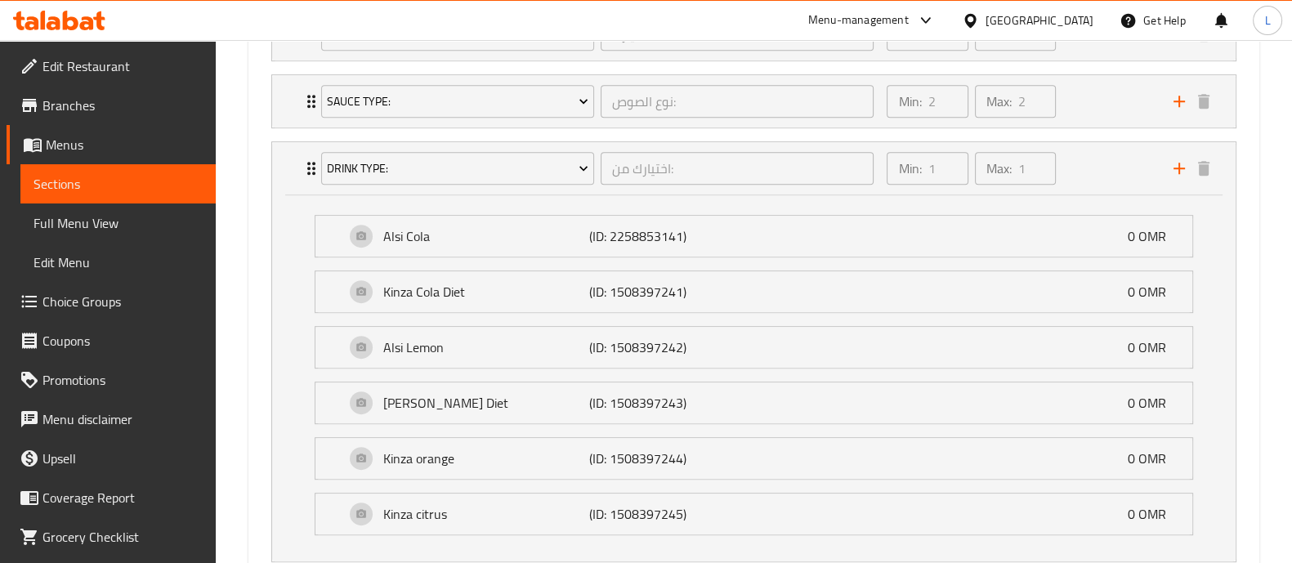
scroll to position [1018, 0]
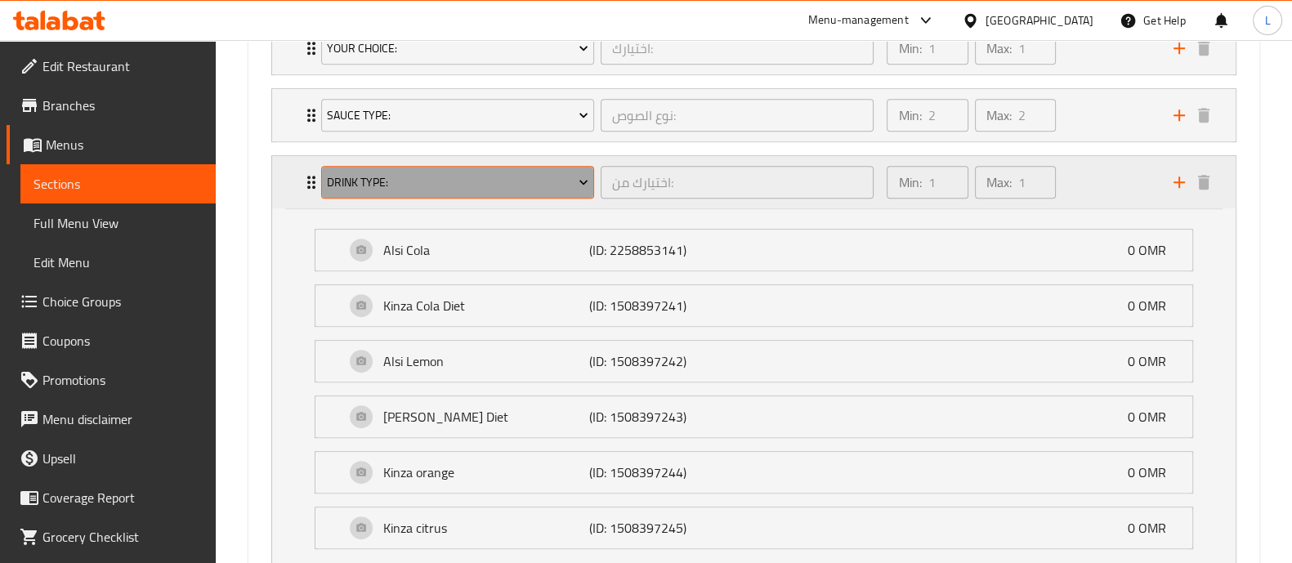
click at [542, 186] on span "Drink type:" at bounding box center [457, 182] width 261 height 20
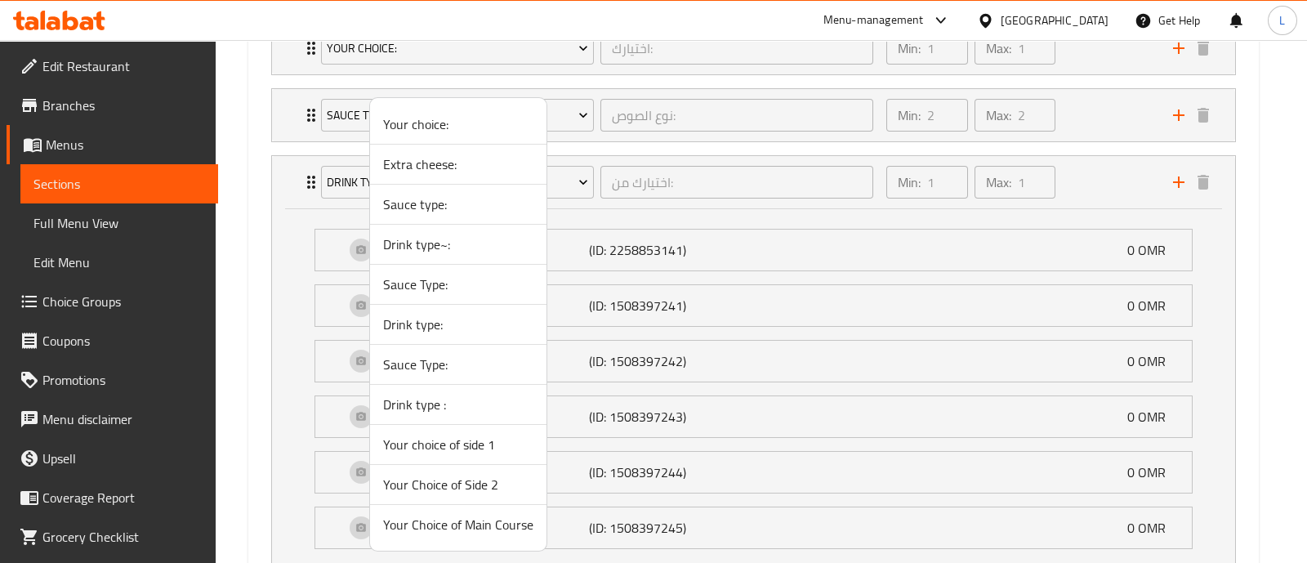
click at [485, 123] on span "Your choice:" at bounding box center [458, 124] width 150 height 20
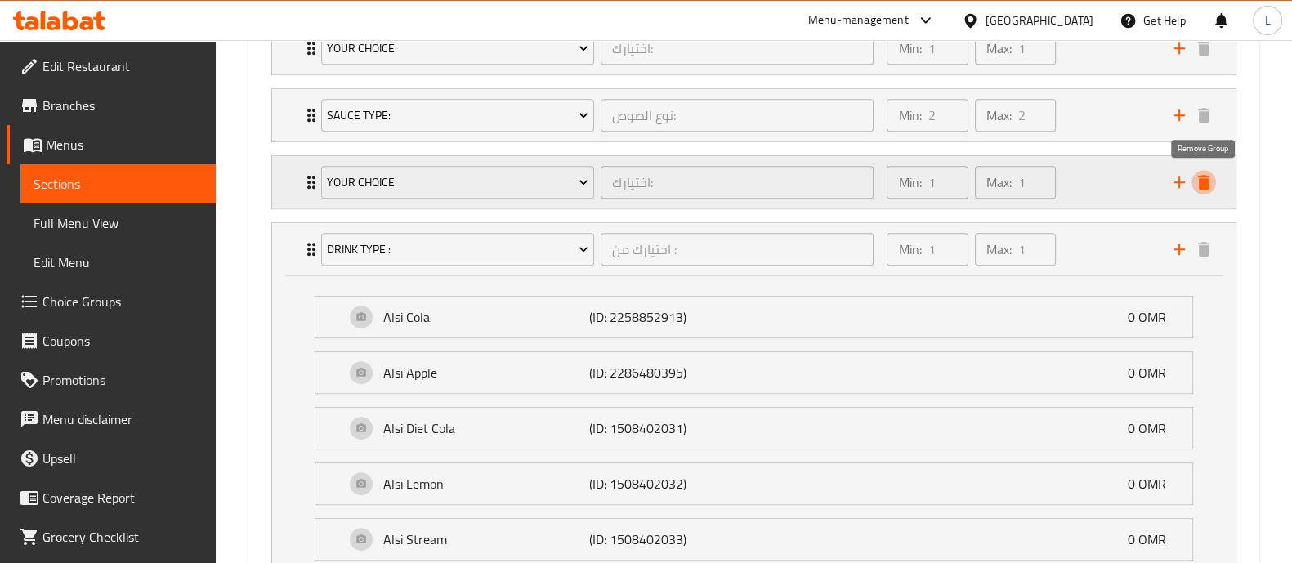
click at [1202, 178] on icon "delete" at bounding box center [1203, 182] width 11 height 15
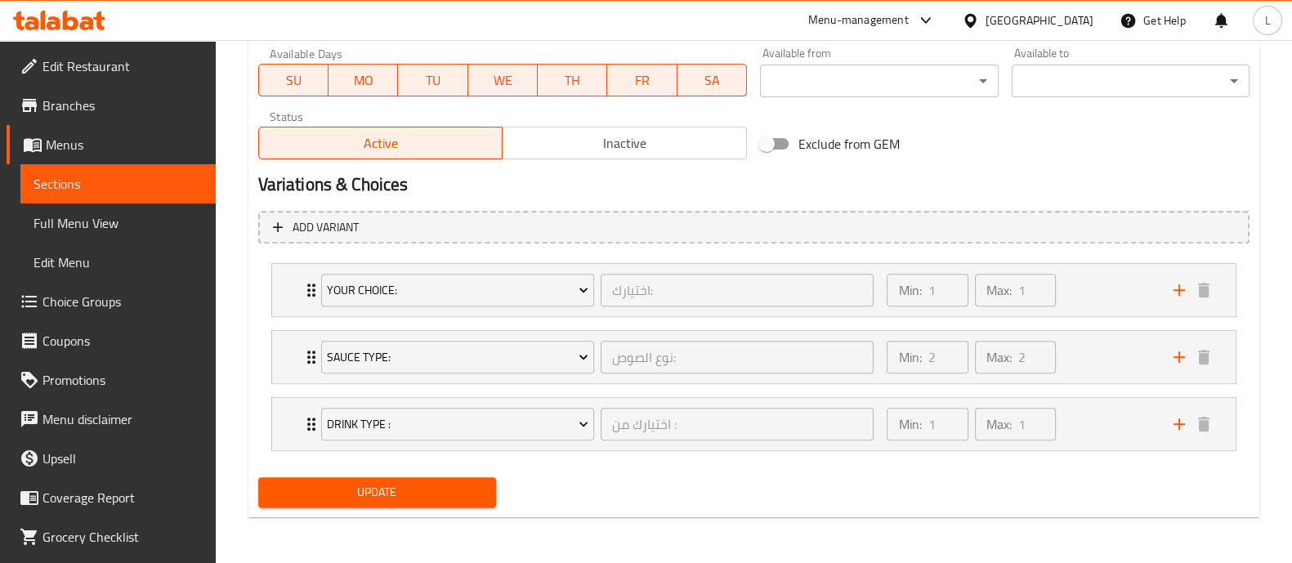
scroll to position [775, 0]
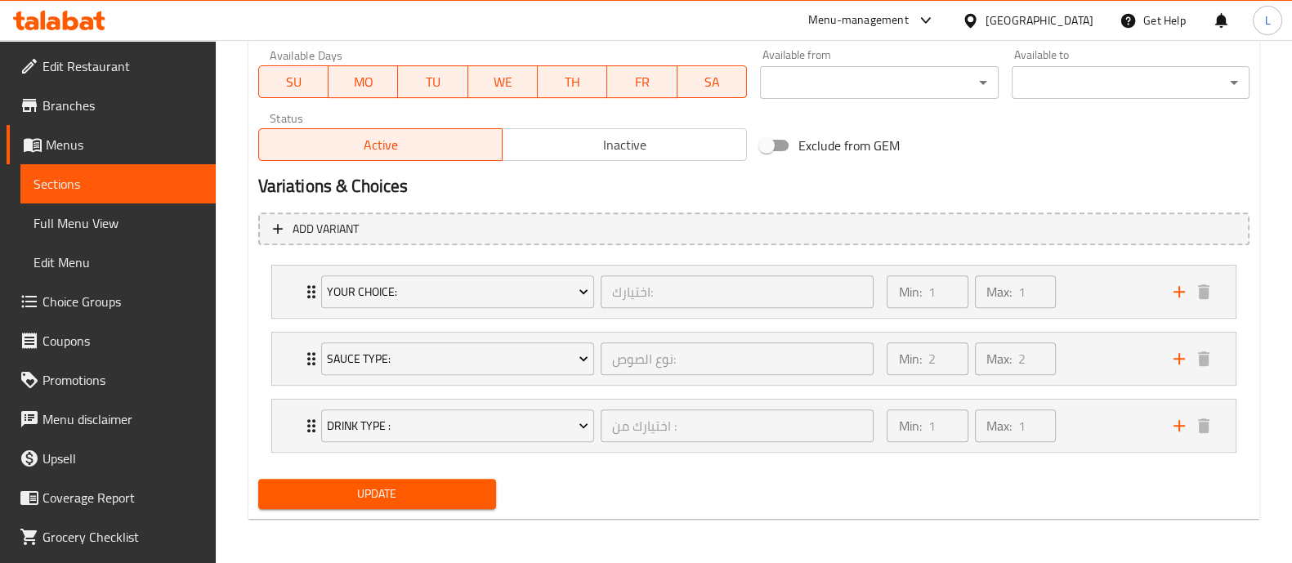
click at [423, 494] on span "Update" at bounding box center [377, 494] width 212 height 20
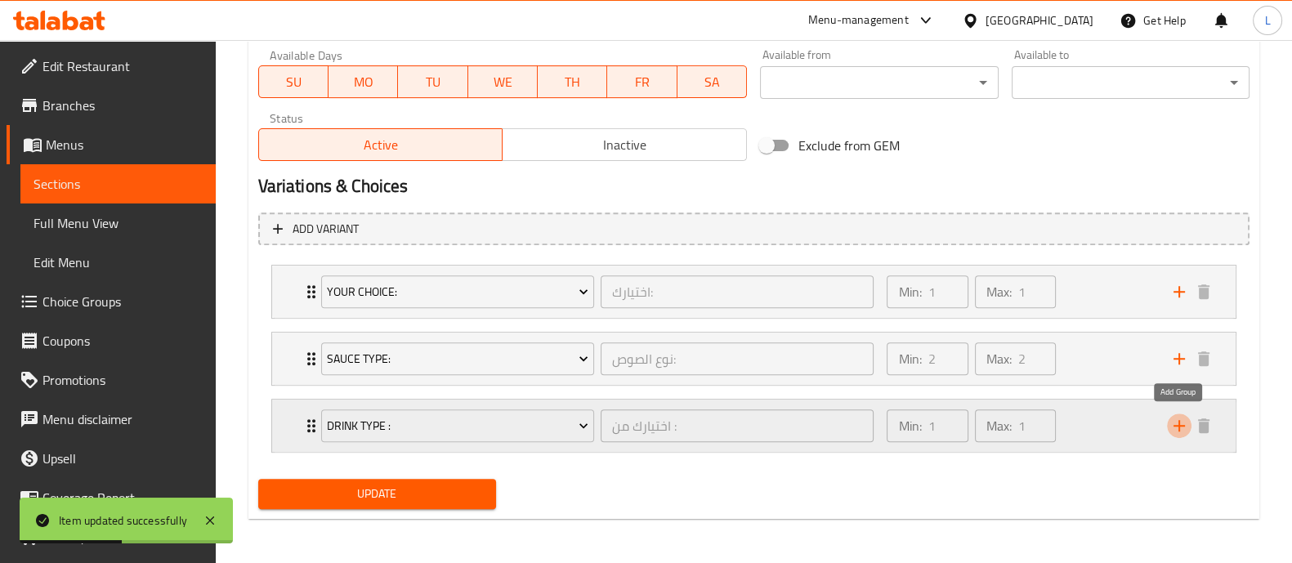
click at [1181, 421] on icon "add" at bounding box center [1179, 426] width 20 height 20
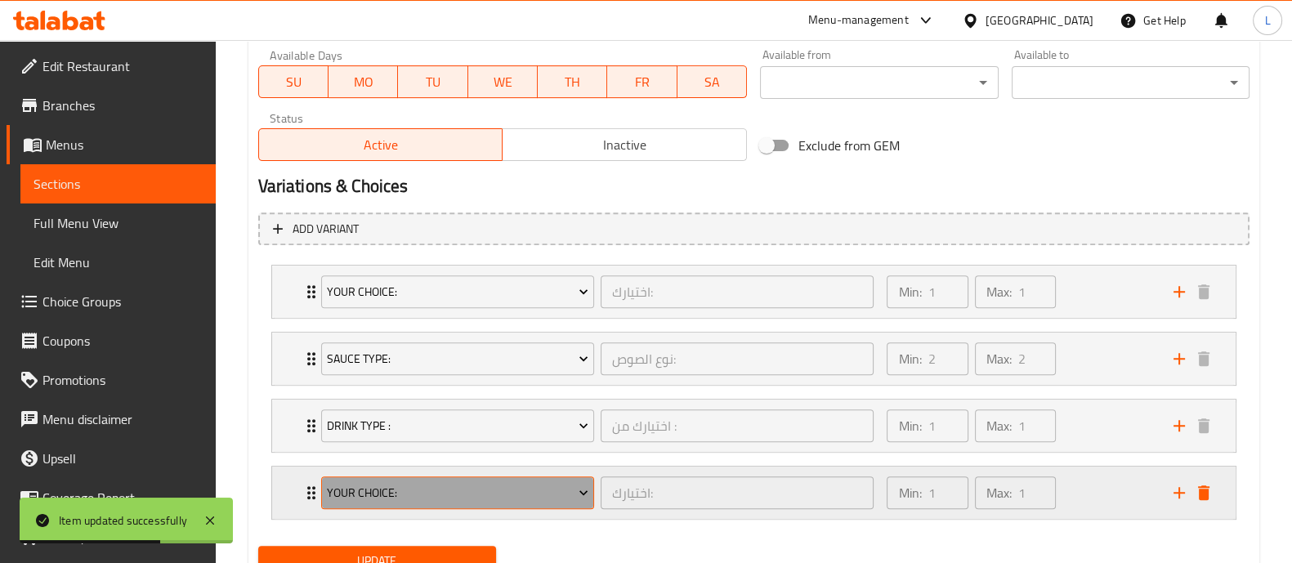
click at [569, 484] on span "Your choice:" at bounding box center [457, 493] width 261 height 20
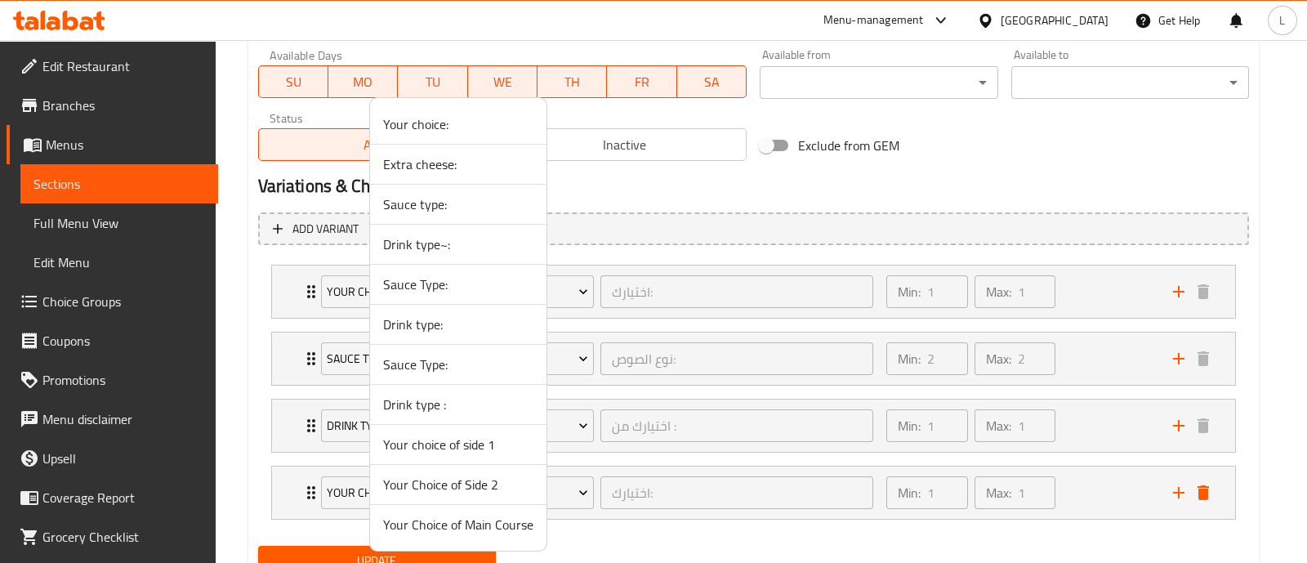
click at [465, 404] on span "Drink type :" at bounding box center [458, 405] width 150 height 20
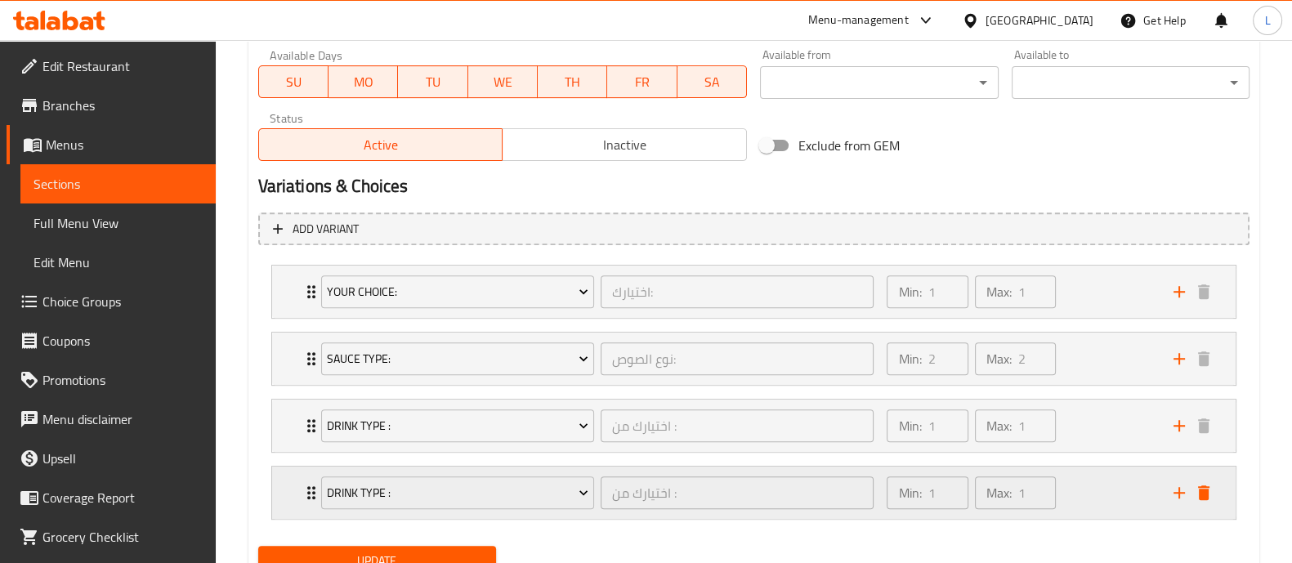
scroll to position [842, 0]
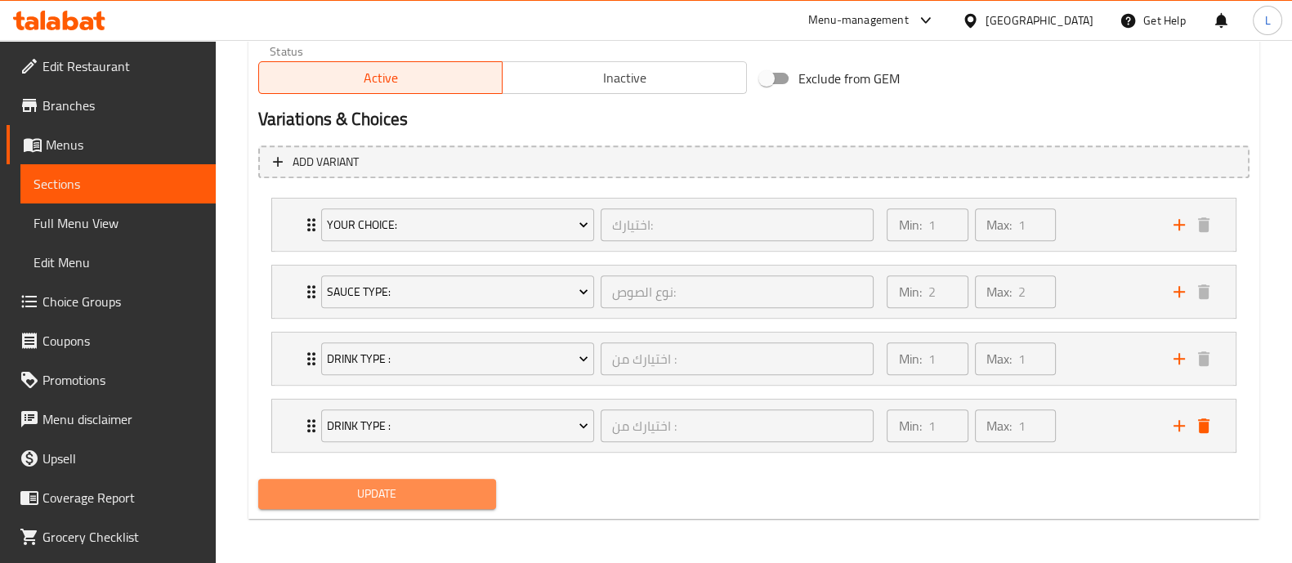
click at [432, 498] on span "Update" at bounding box center [377, 494] width 212 height 20
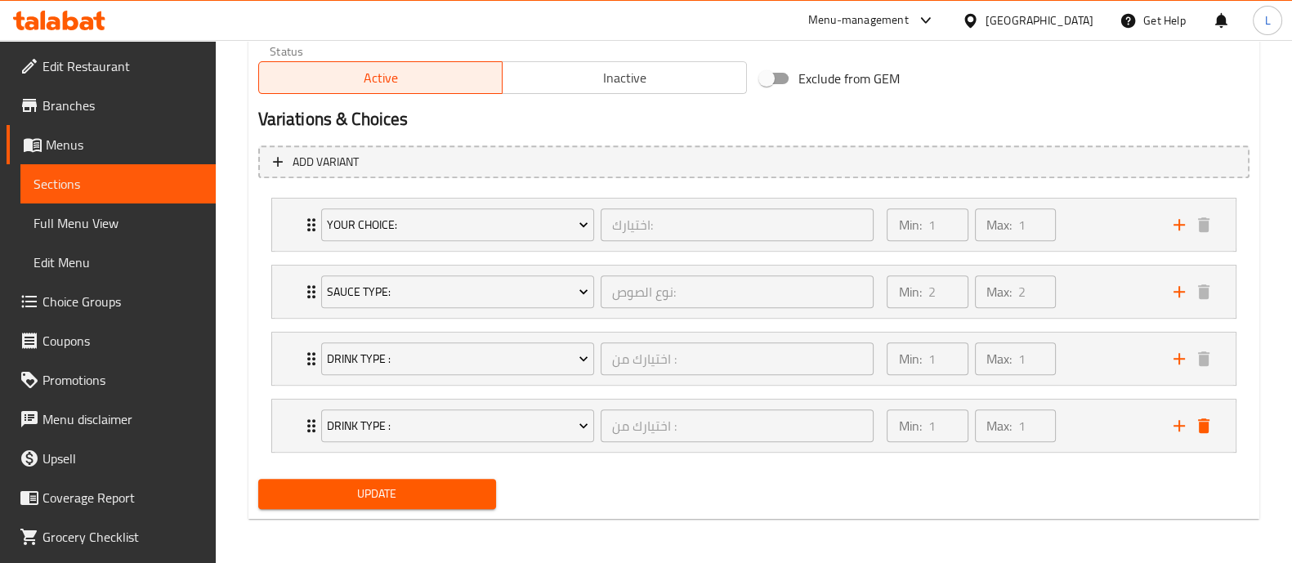
click at [432, 498] on span "Update" at bounding box center [377, 494] width 212 height 20
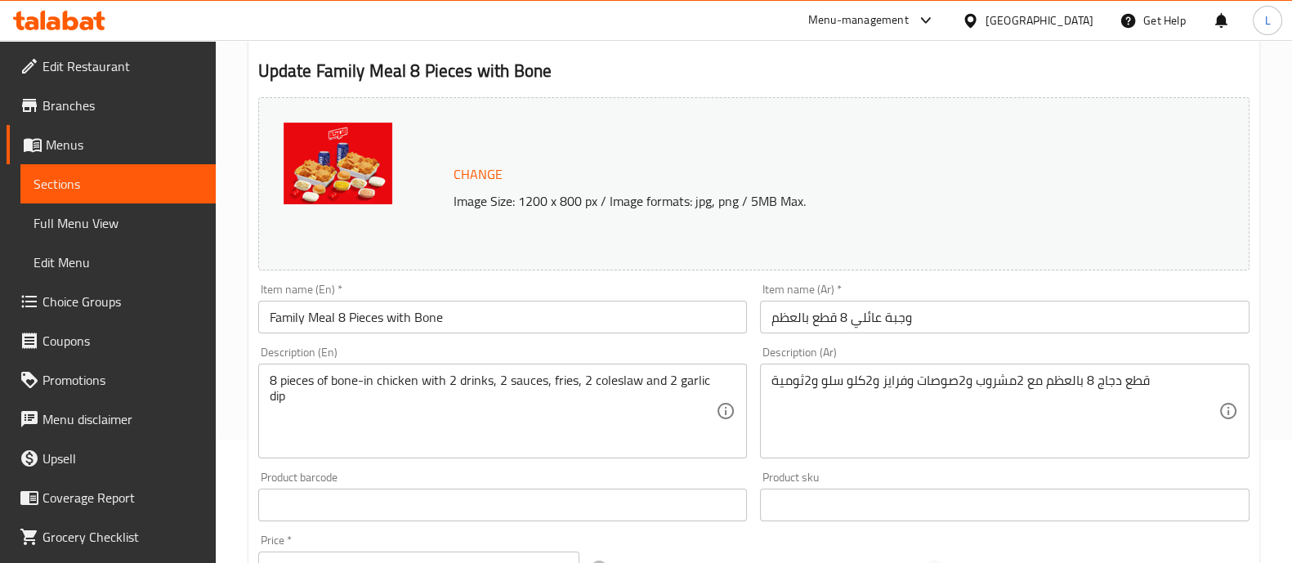
scroll to position [0, 0]
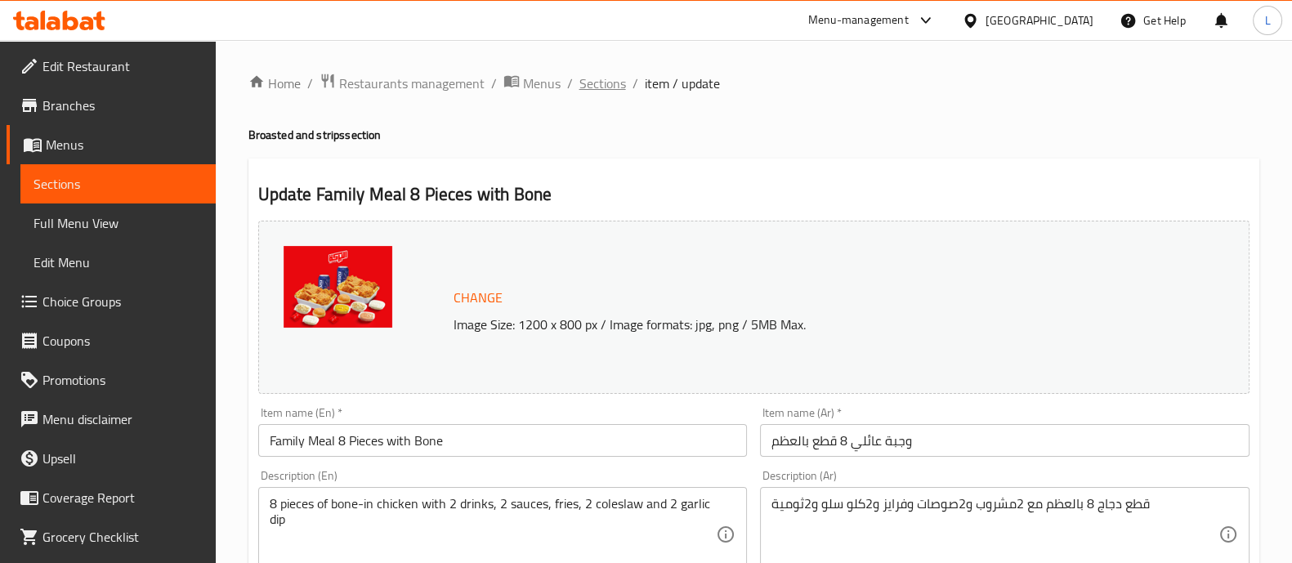
click at [604, 88] on span "Sections" at bounding box center [602, 84] width 47 height 20
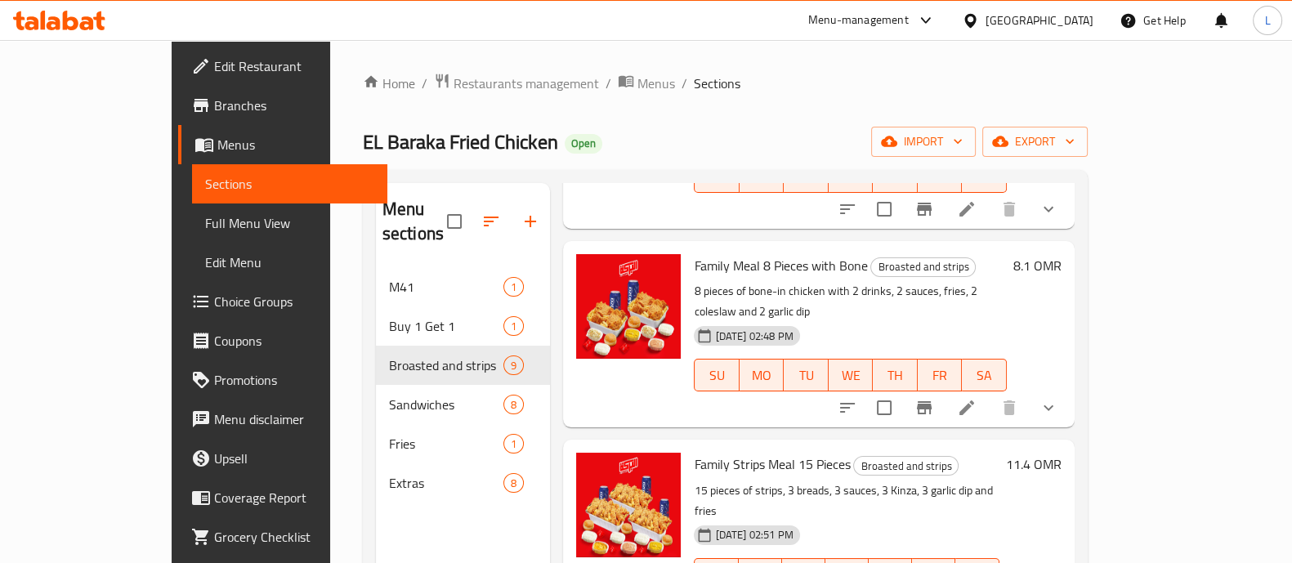
scroll to position [289, 0]
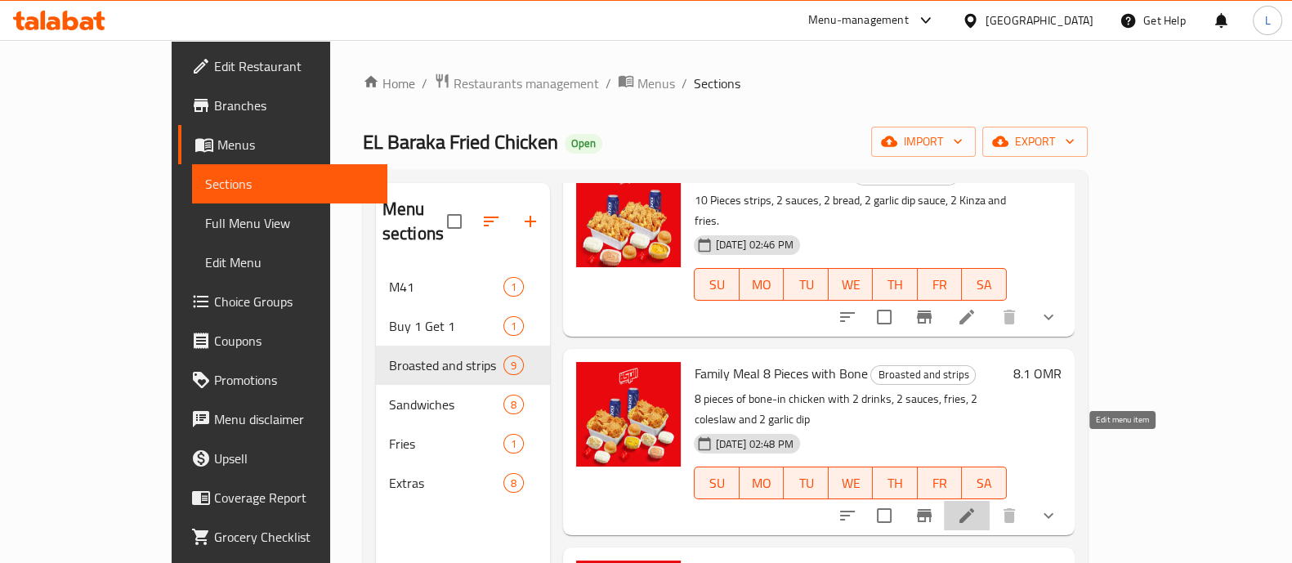
click at [974, 508] on icon at bounding box center [966, 515] width 15 height 15
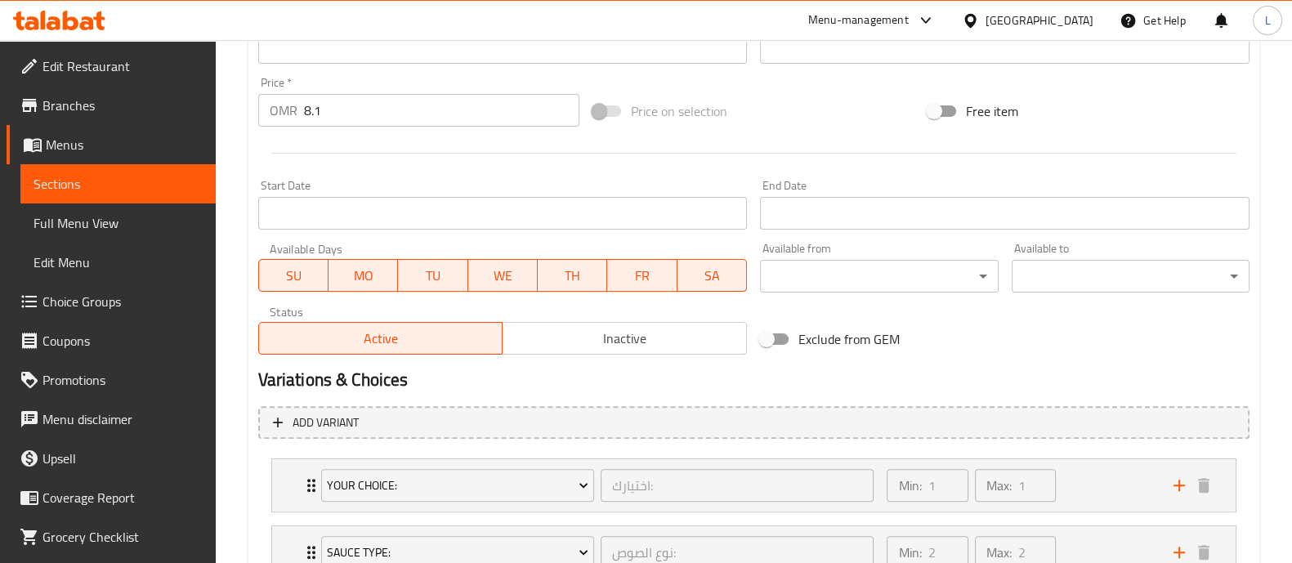
scroll to position [775, 0]
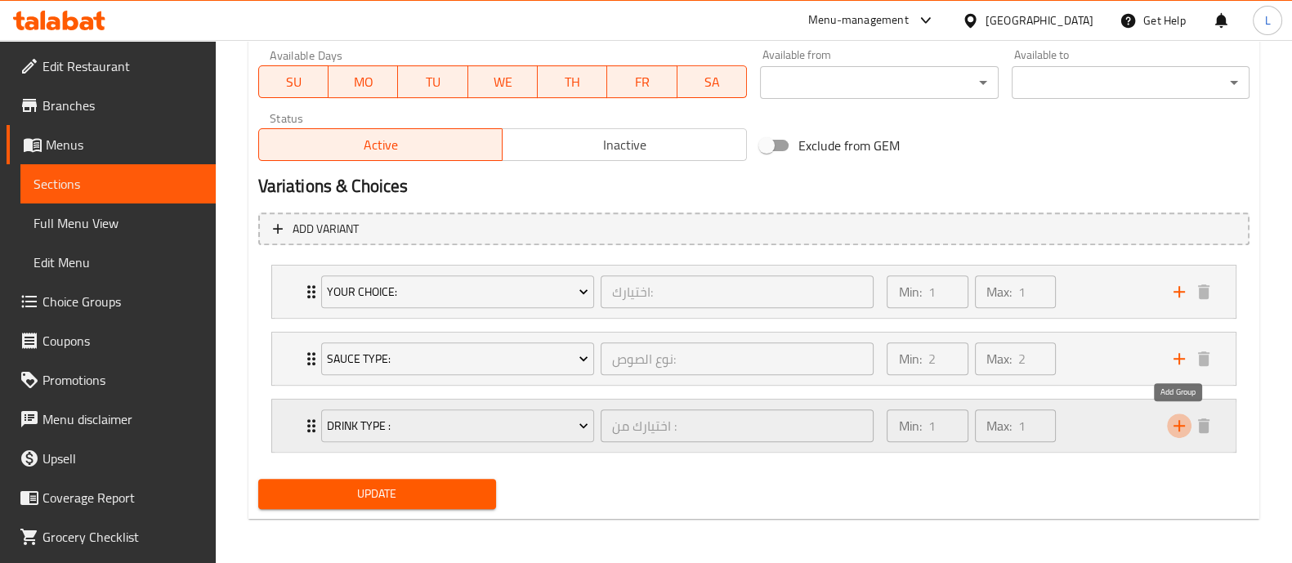
click at [1182, 426] on icon "add" at bounding box center [1179, 426] width 20 height 20
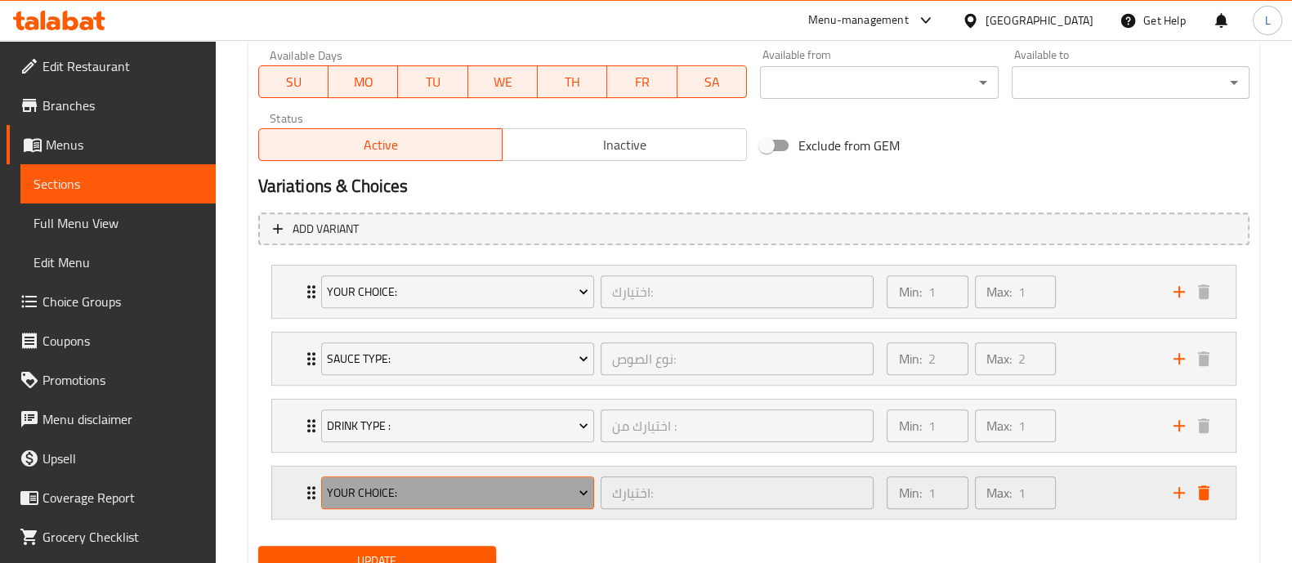
click at [547, 496] on span "Your choice:" at bounding box center [457, 493] width 261 height 20
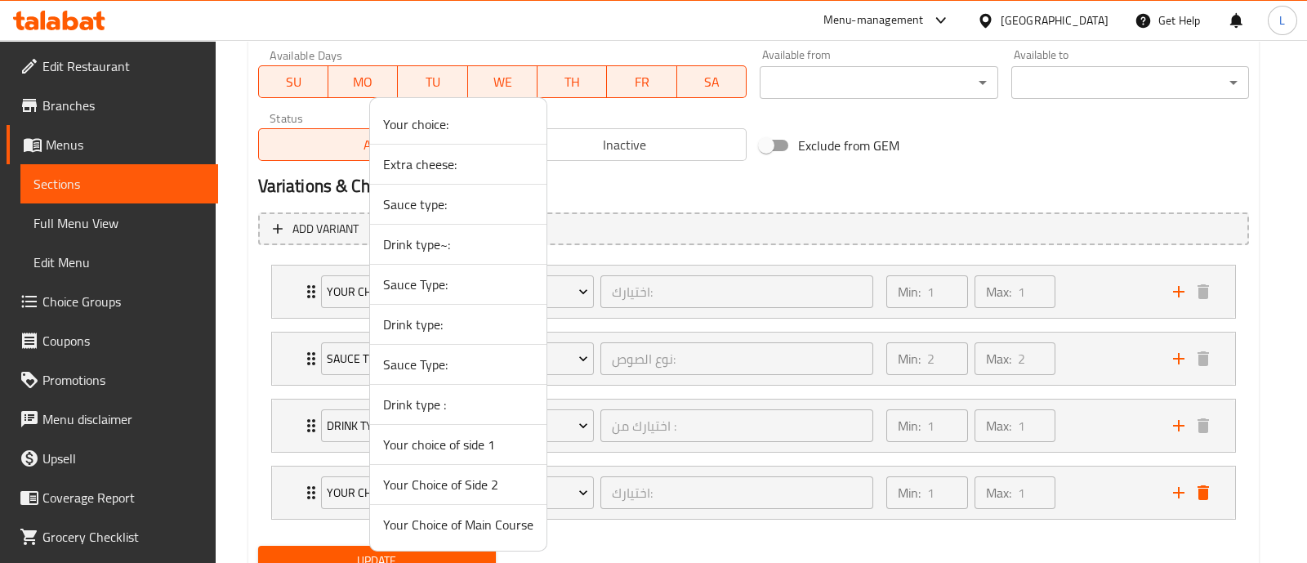
click at [401, 404] on span "Drink type :" at bounding box center [458, 405] width 150 height 20
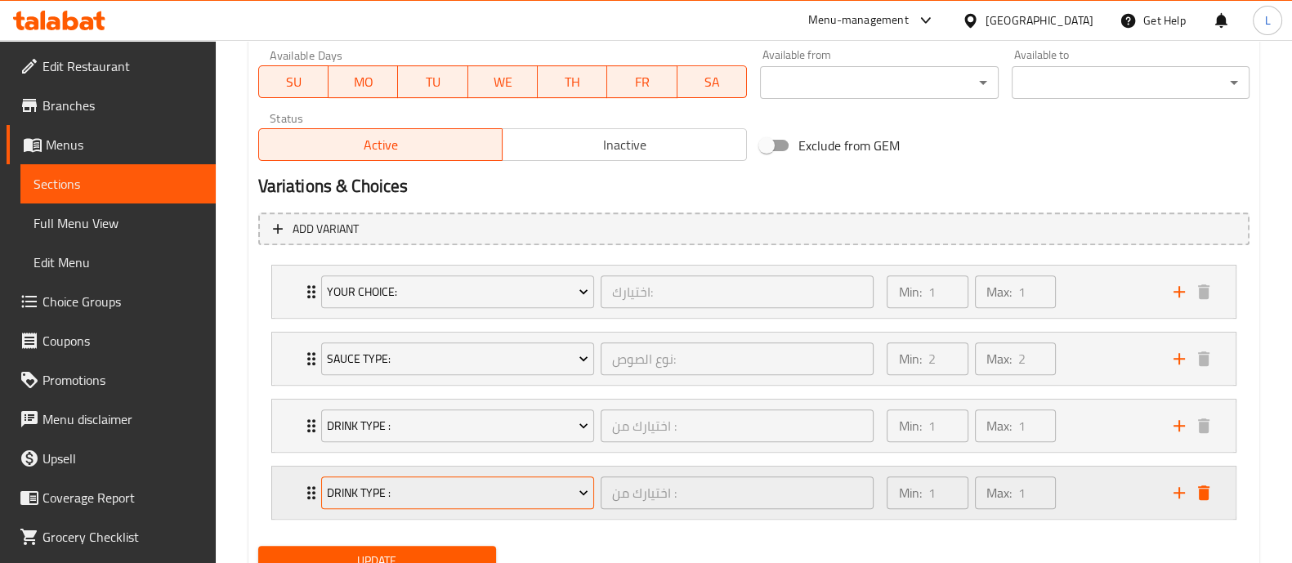
scroll to position [842, 0]
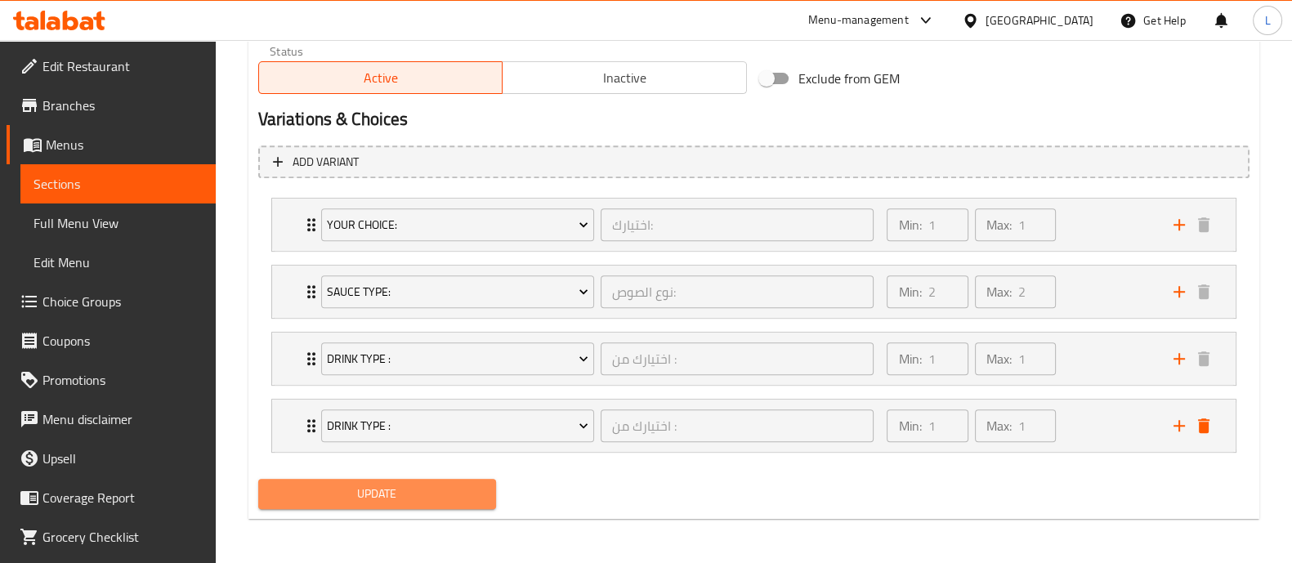
click at [458, 479] on button "Update" at bounding box center [377, 494] width 238 height 30
click at [466, 496] on span "Update" at bounding box center [377, 494] width 212 height 20
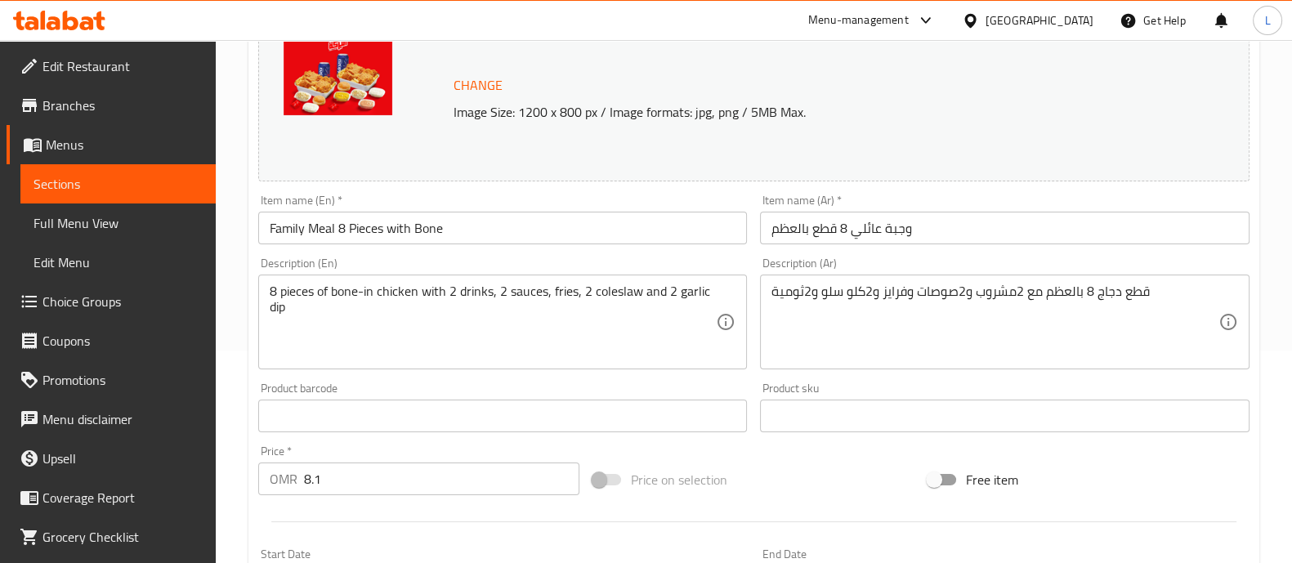
scroll to position [0, 0]
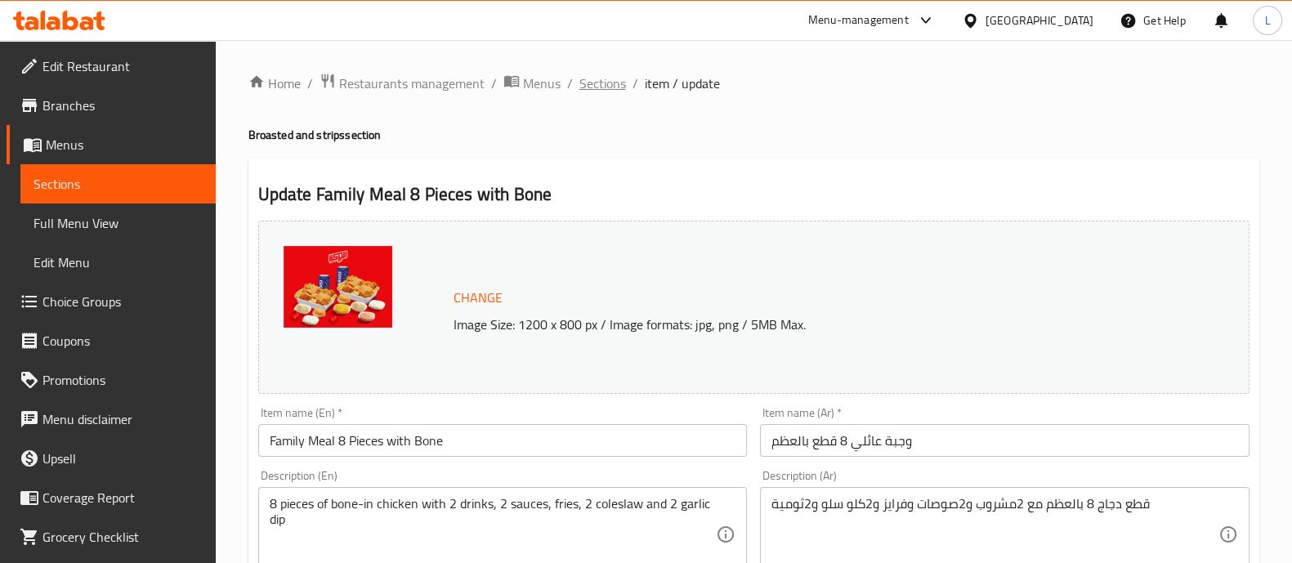
click at [588, 81] on span "Sections" at bounding box center [602, 84] width 47 height 20
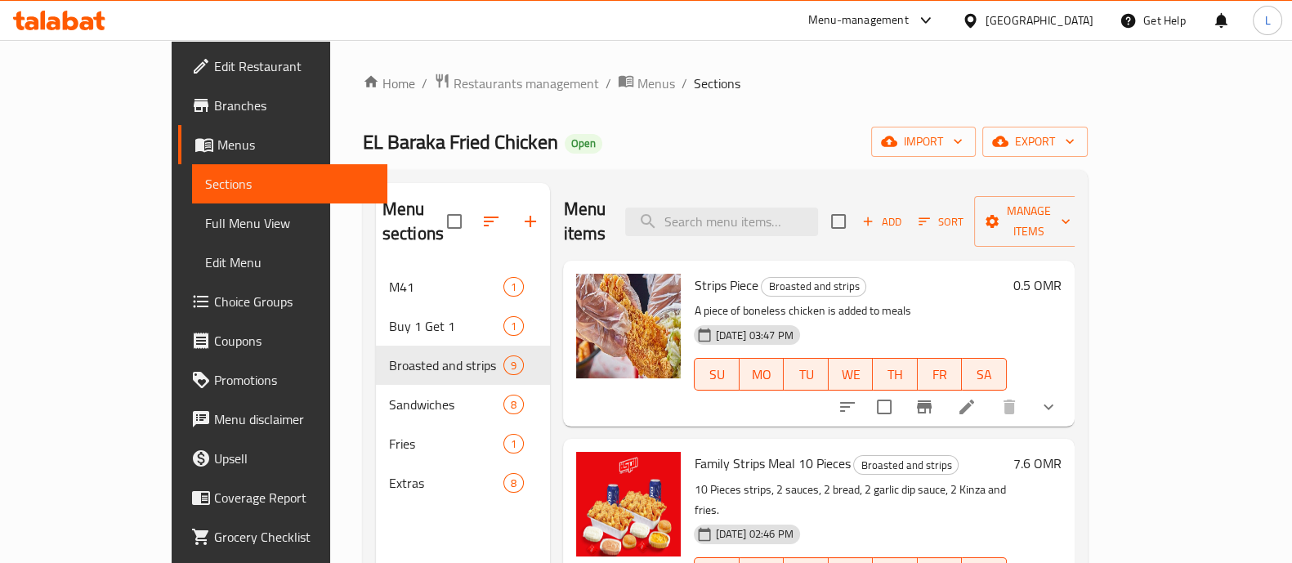
scroll to position [314, 0]
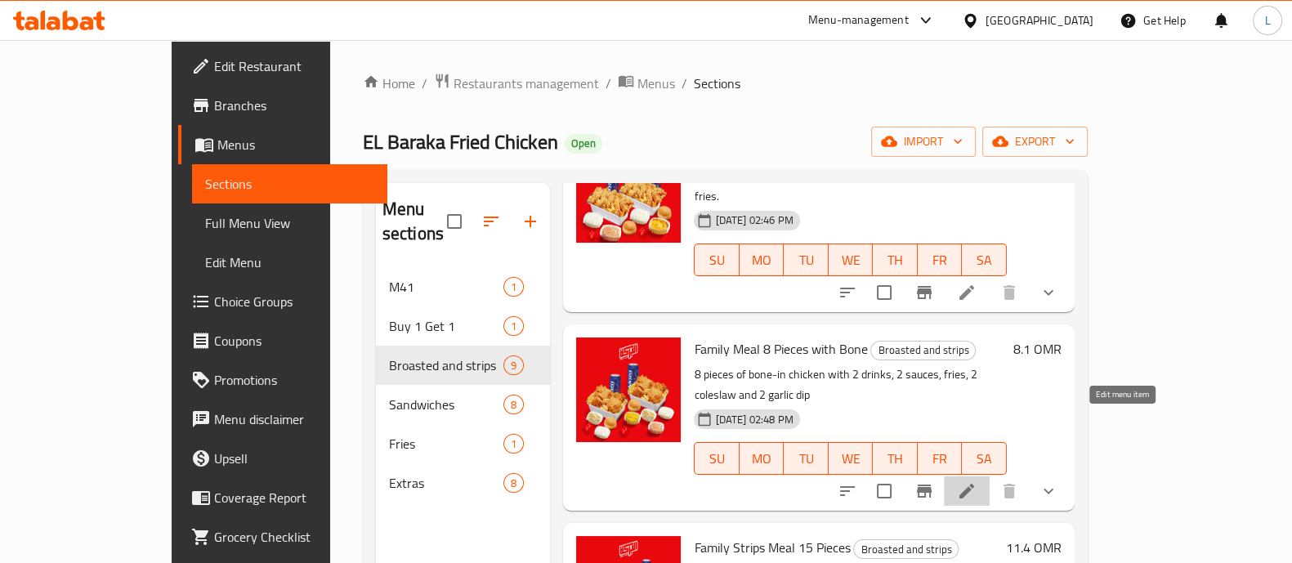
click at [976, 481] on icon at bounding box center [967, 491] width 20 height 20
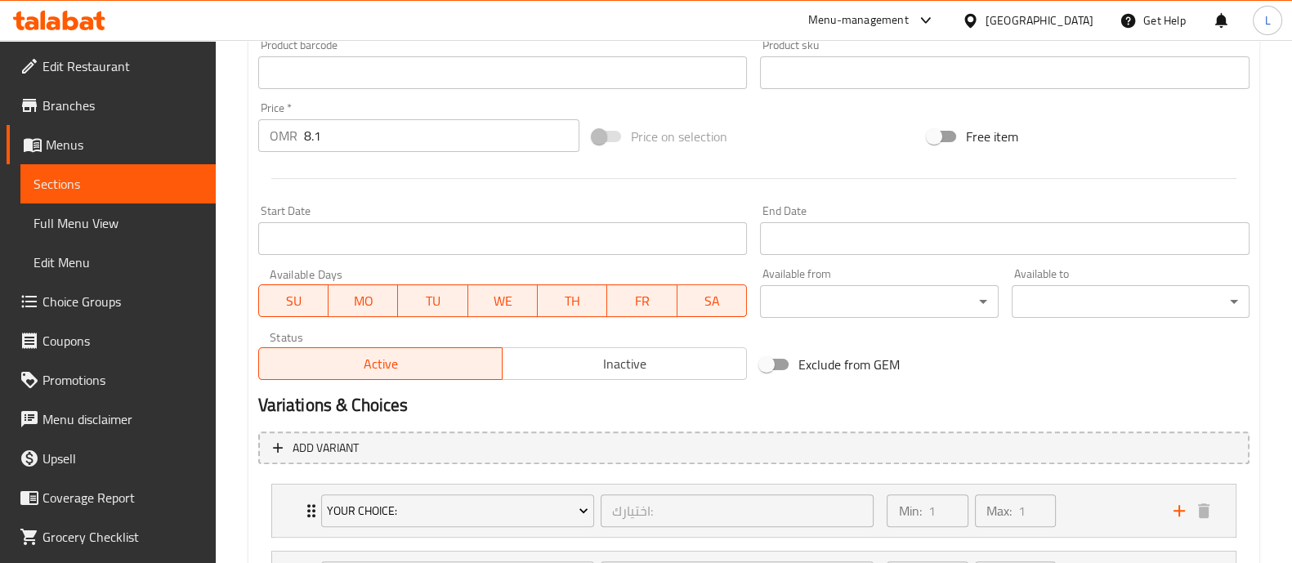
scroll to position [775, 0]
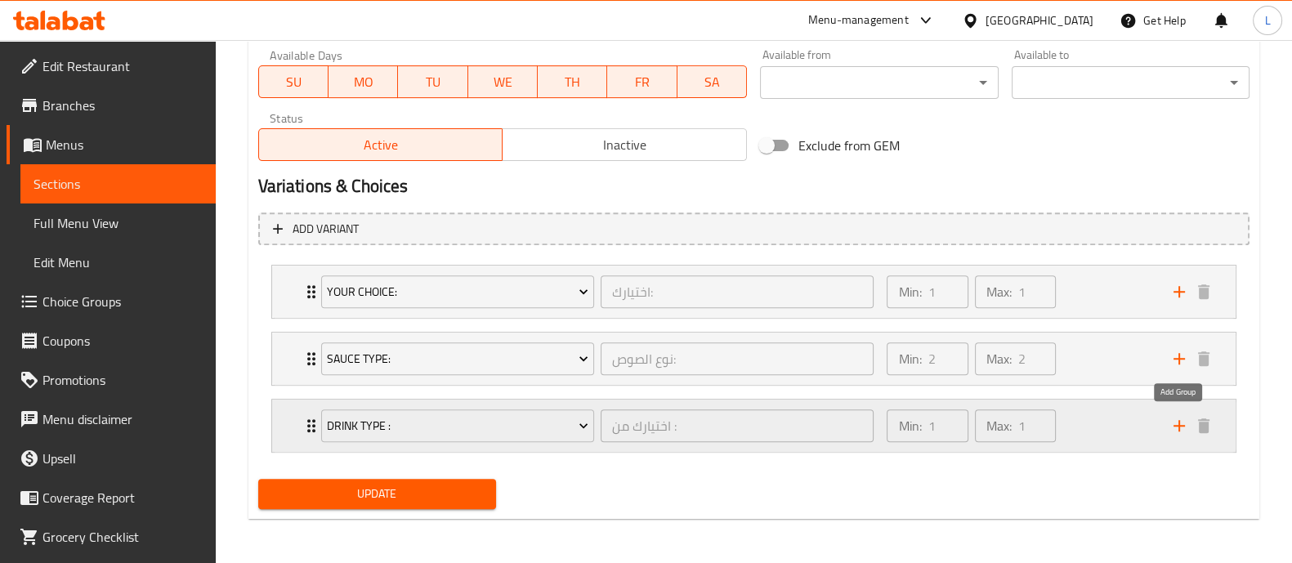
click at [1182, 426] on icon "add" at bounding box center [1179, 426] width 20 height 20
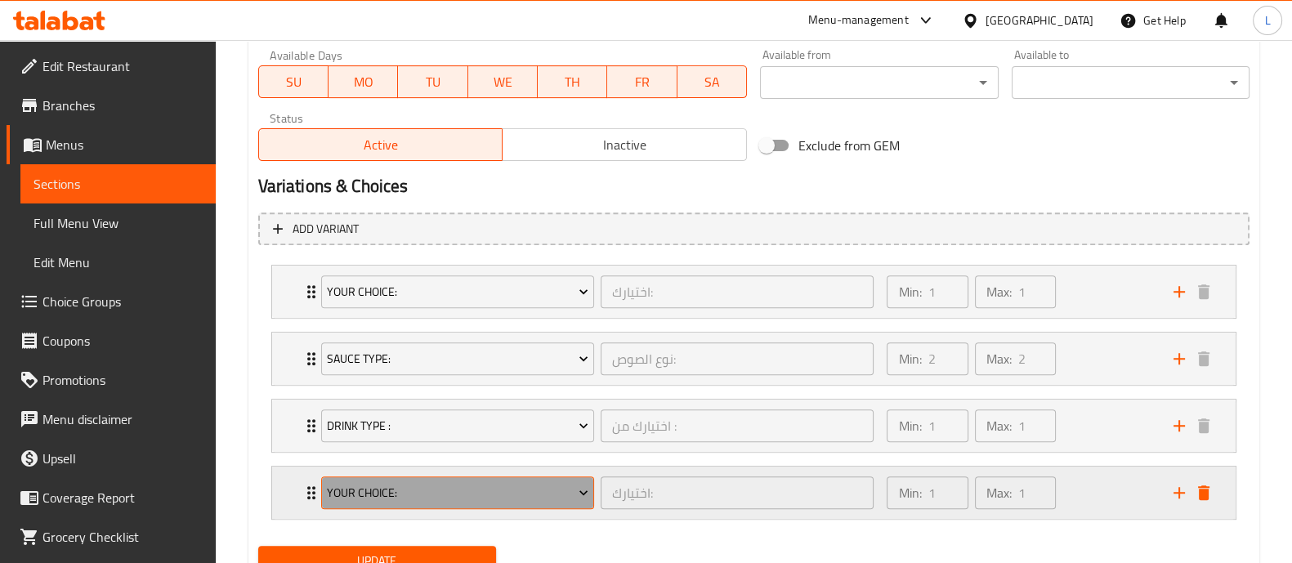
click at [427, 484] on span "Your choice:" at bounding box center [457, 493] width 261 height 20
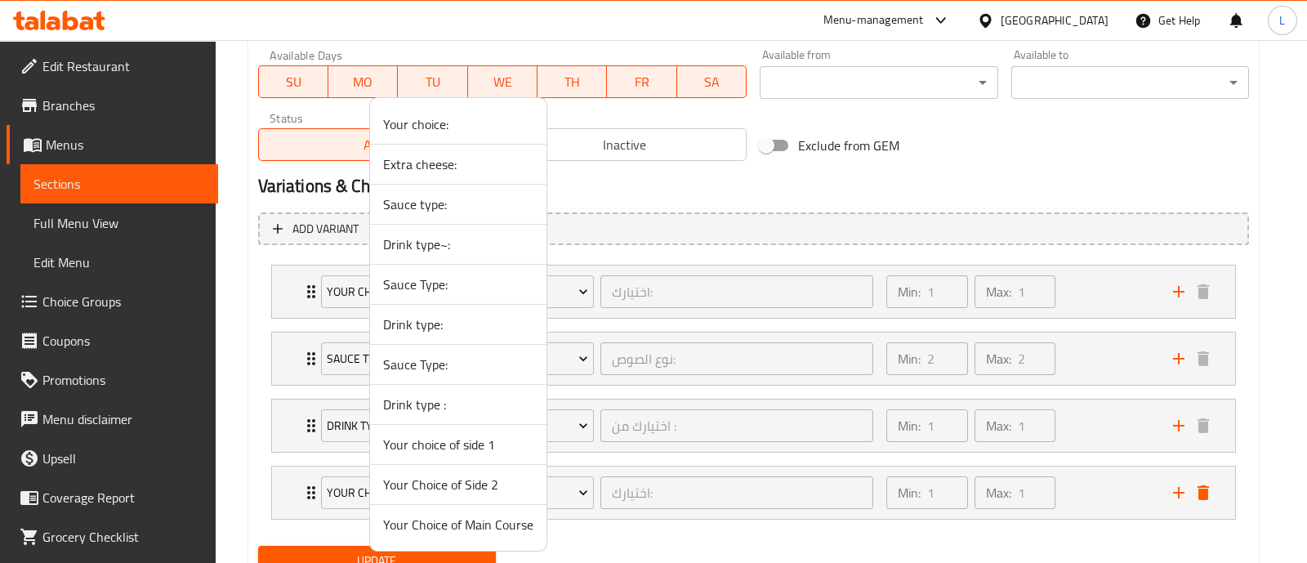
click at [453, 414] on li "Drink type :" at bounding box center [458, 405] width 176 height 40
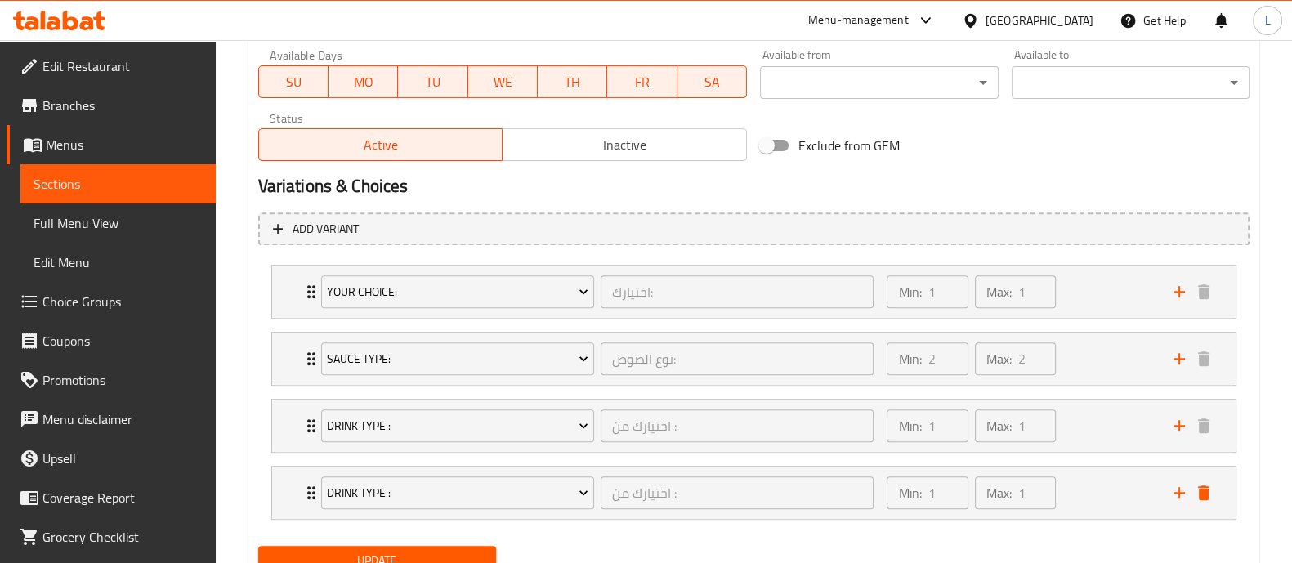
scroll to position [842, 0]
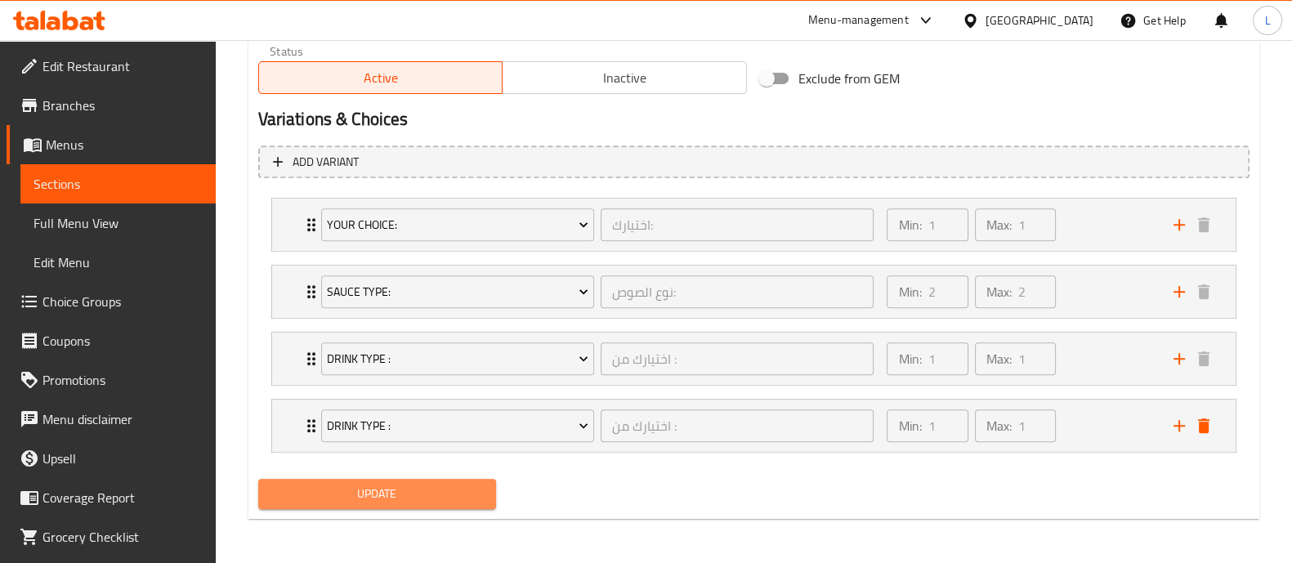
click at [437, 497] on span "Update" at bounding box center [377, 494] width 212 height 20
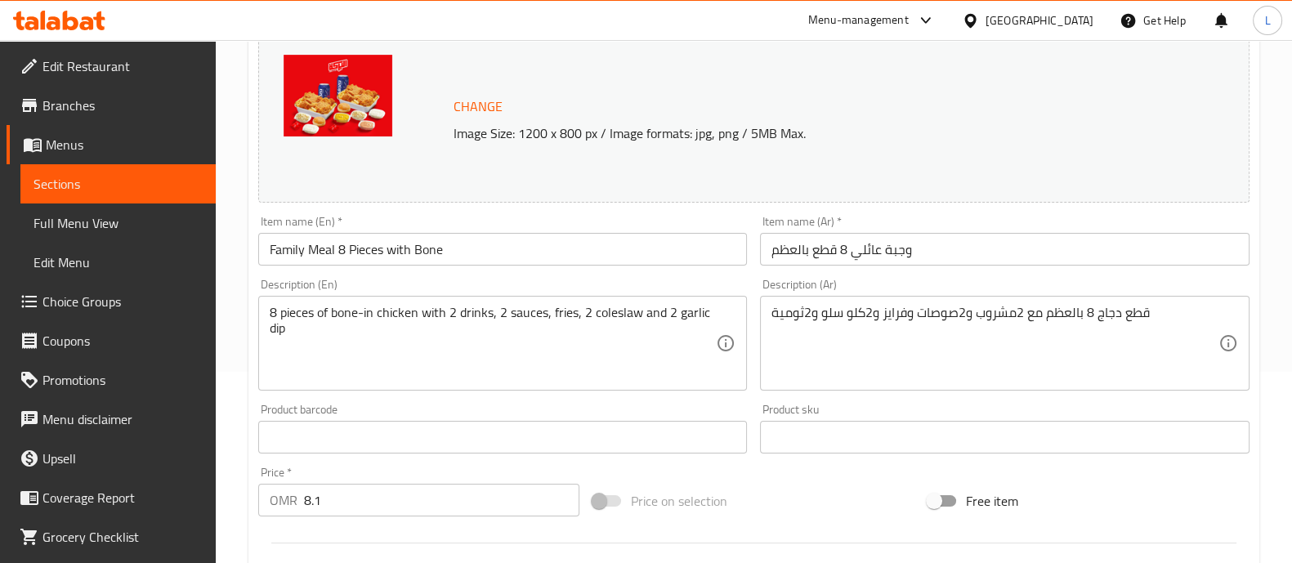
scroll to position [0, 0]
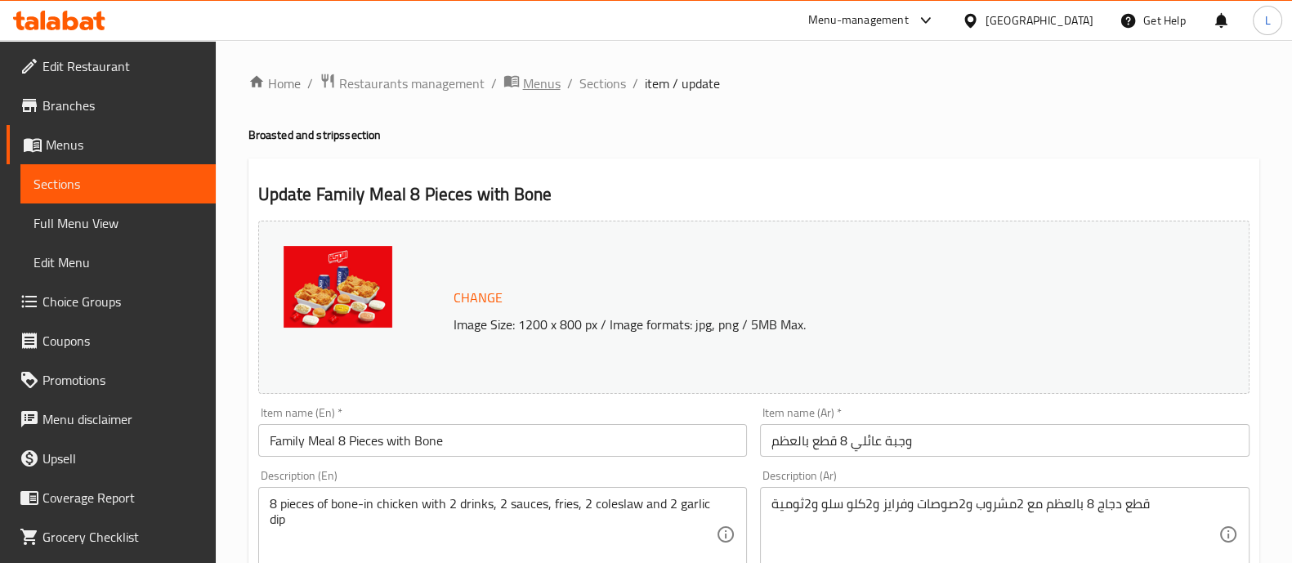
click at [534, 75] on span "Menus" at bounding box center [542, 84] width 38 height 20
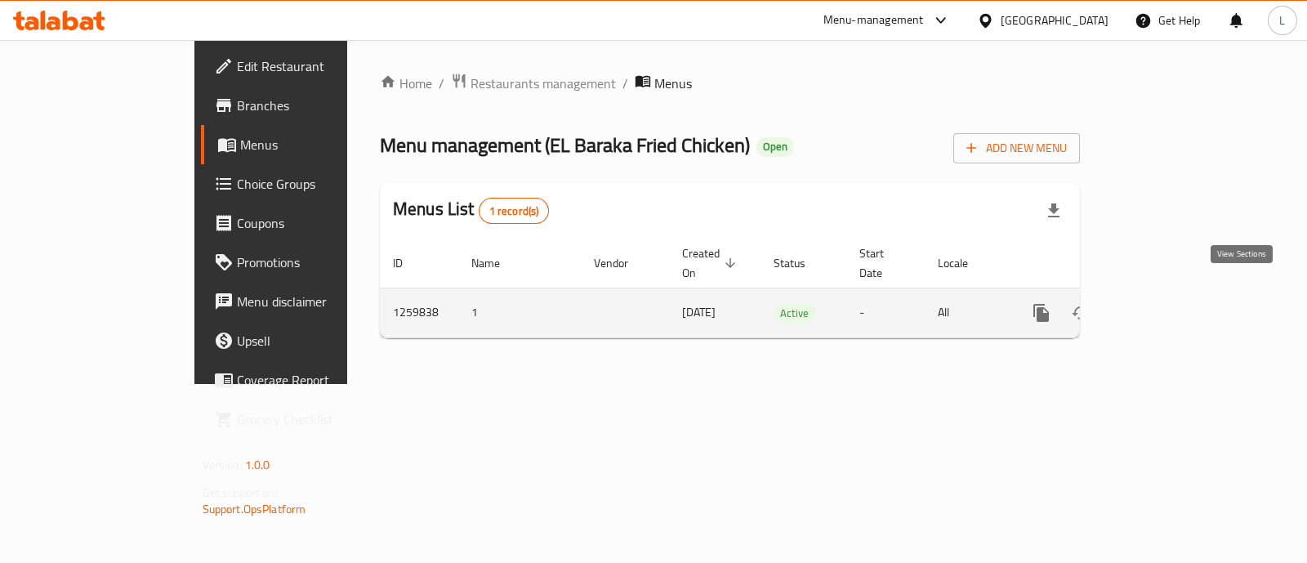
click at [1169, 303] on icon "enhanced table" at bounding box center [1160, 313] width 20 height 20
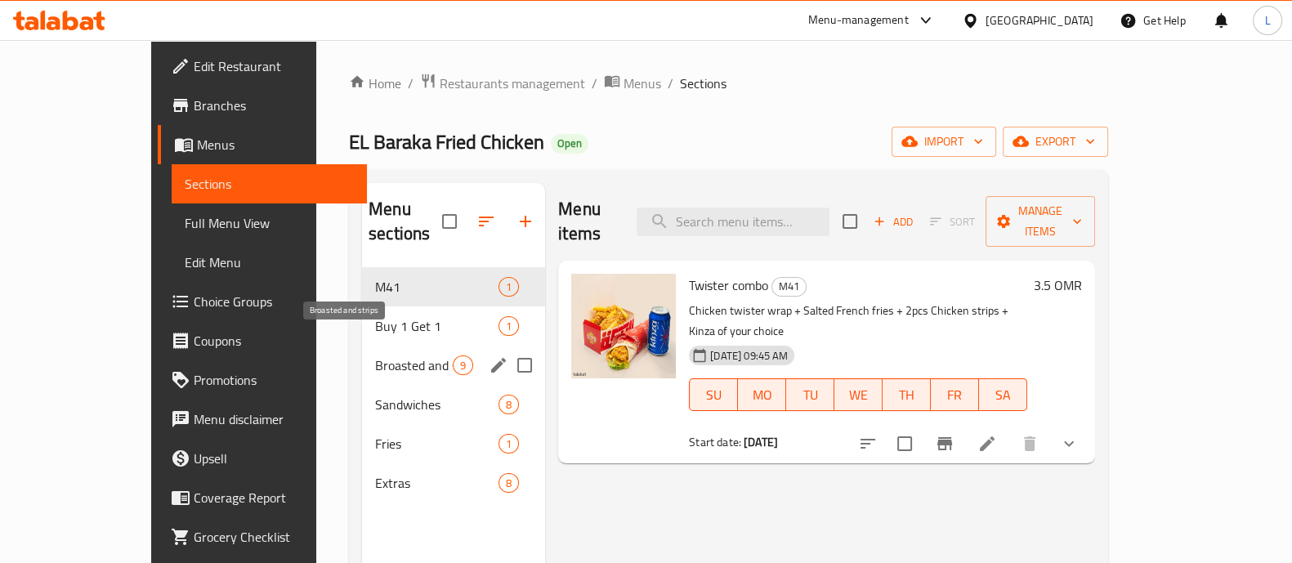
click at [375, 355] on span "Broasted and strips" at bounding box center [414, 365] width 78 height 20
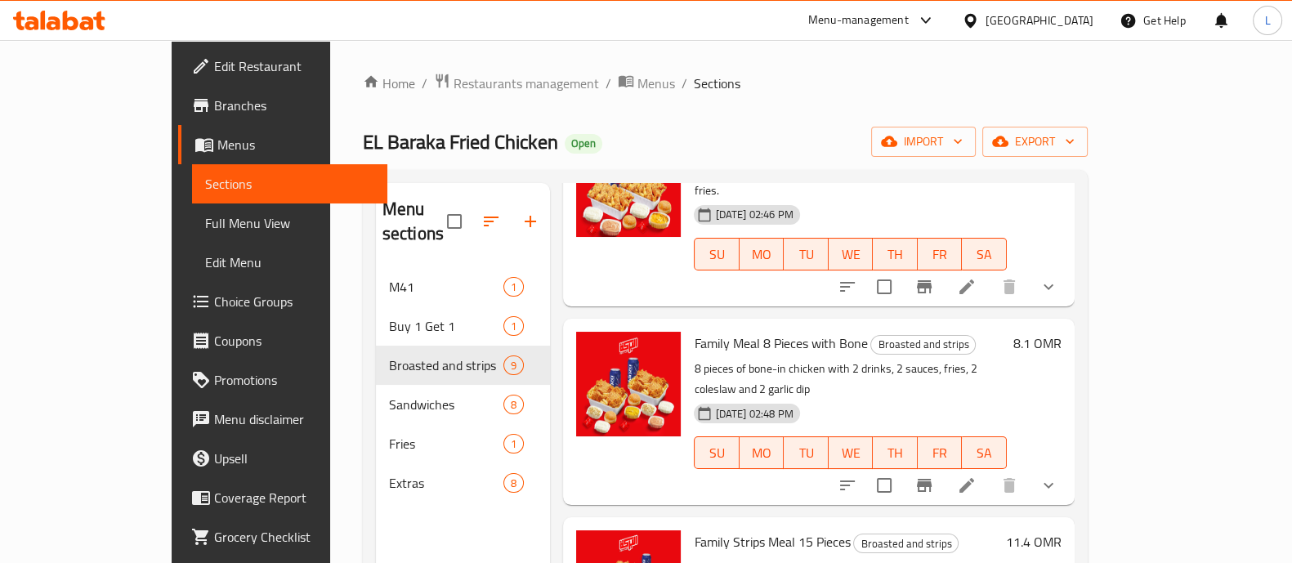
scroll to position [320, 0]
click at [1058, 475] on icon "show more" at bounding box center [1048, 485] width 20 height 20
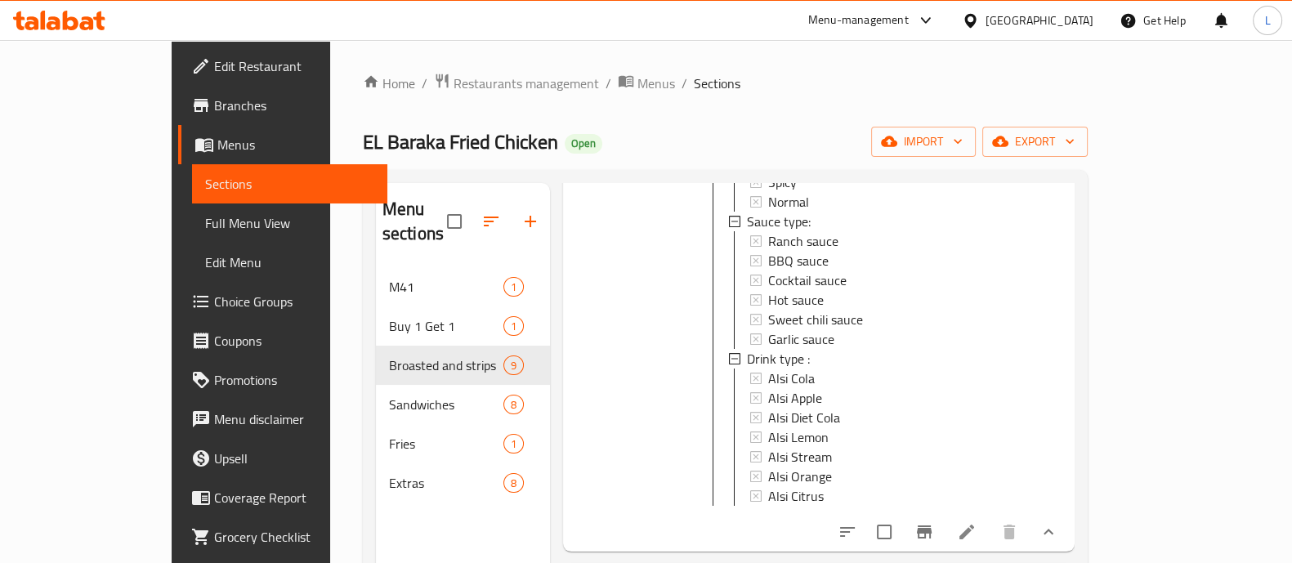
scroll to position [2, 0]
click at [974, 525] on icon at bounding box center [966, 532] width 15 height 15
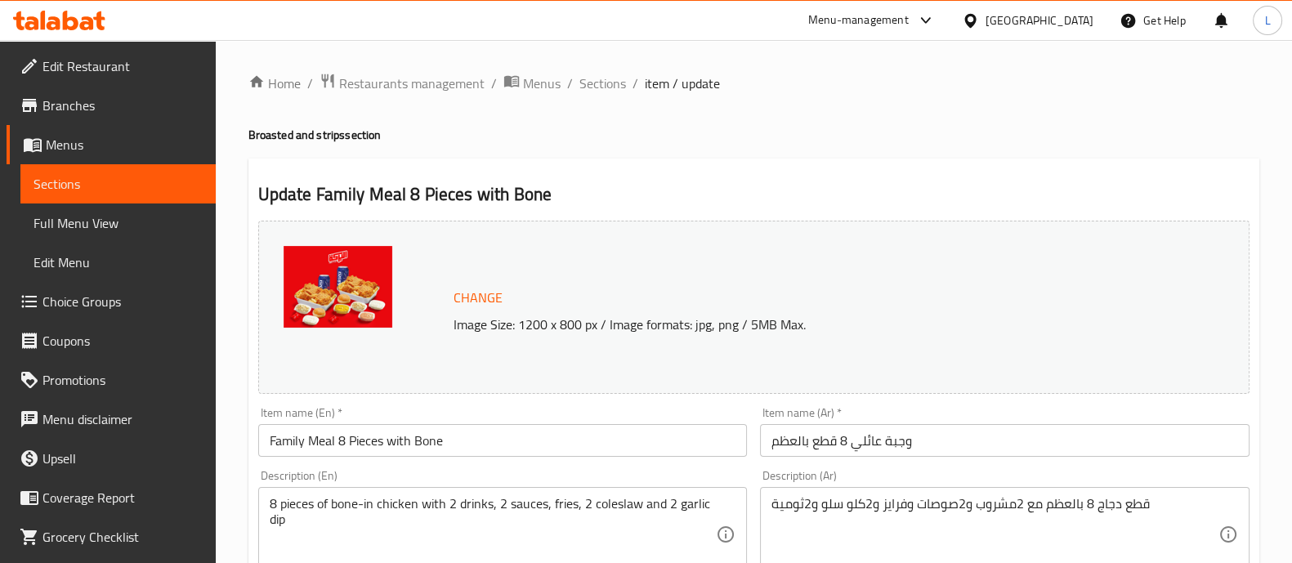
scroll to position [775, 0]
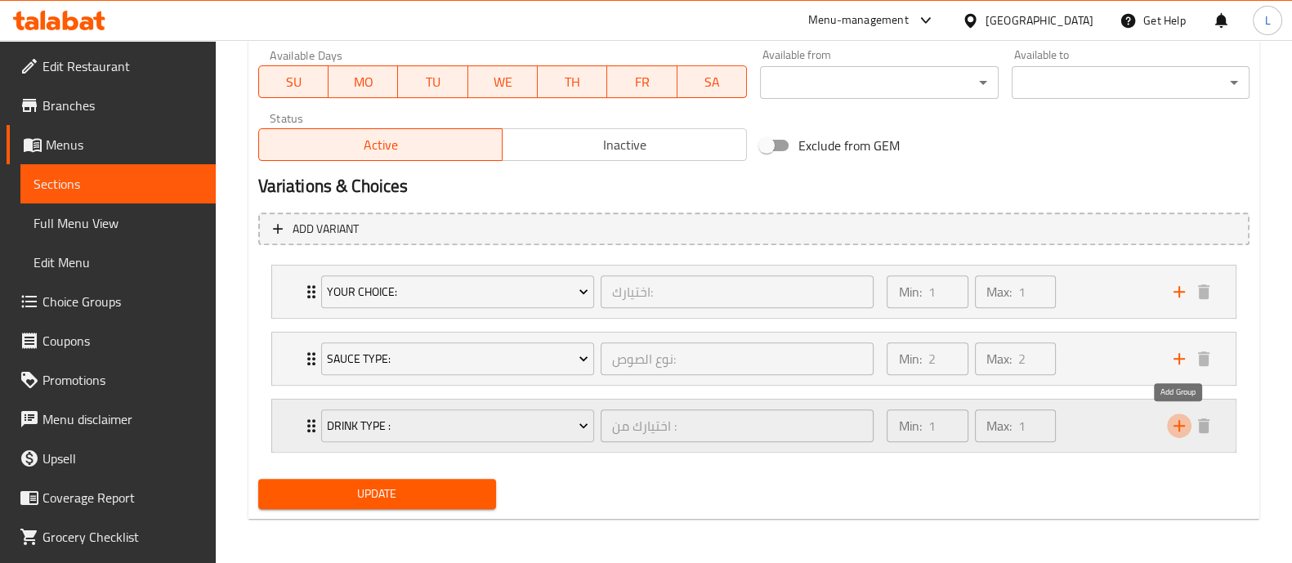
click at [1175, 432] on icon "add" at bounding box center [1179, 426] width 20 height 20
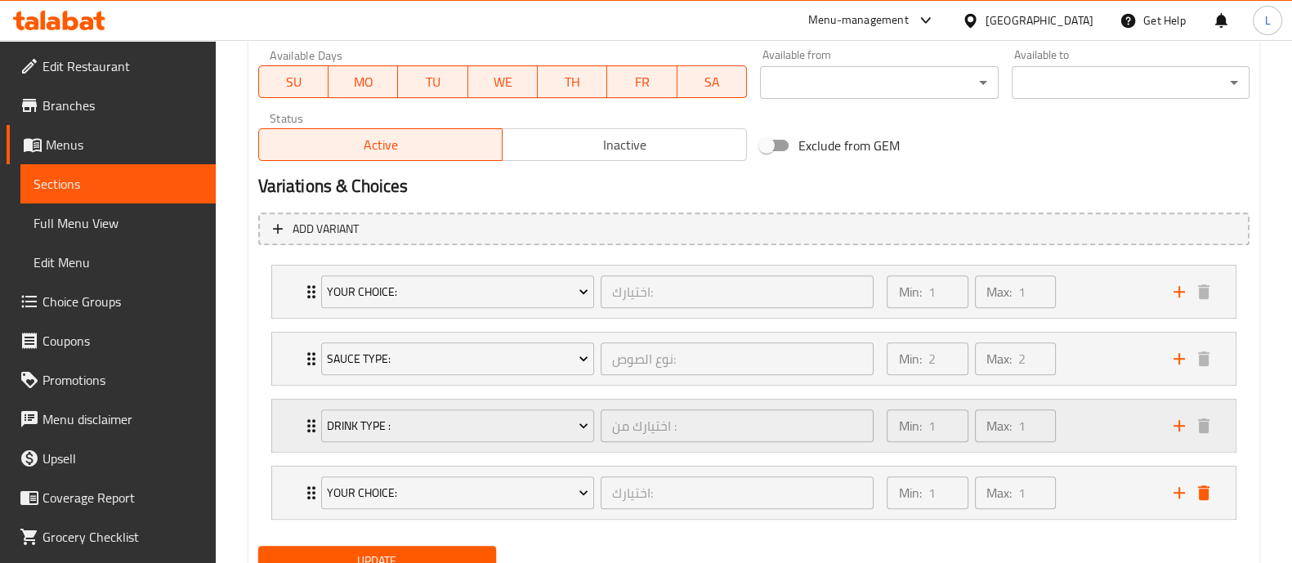
scroll to position [842, 0]
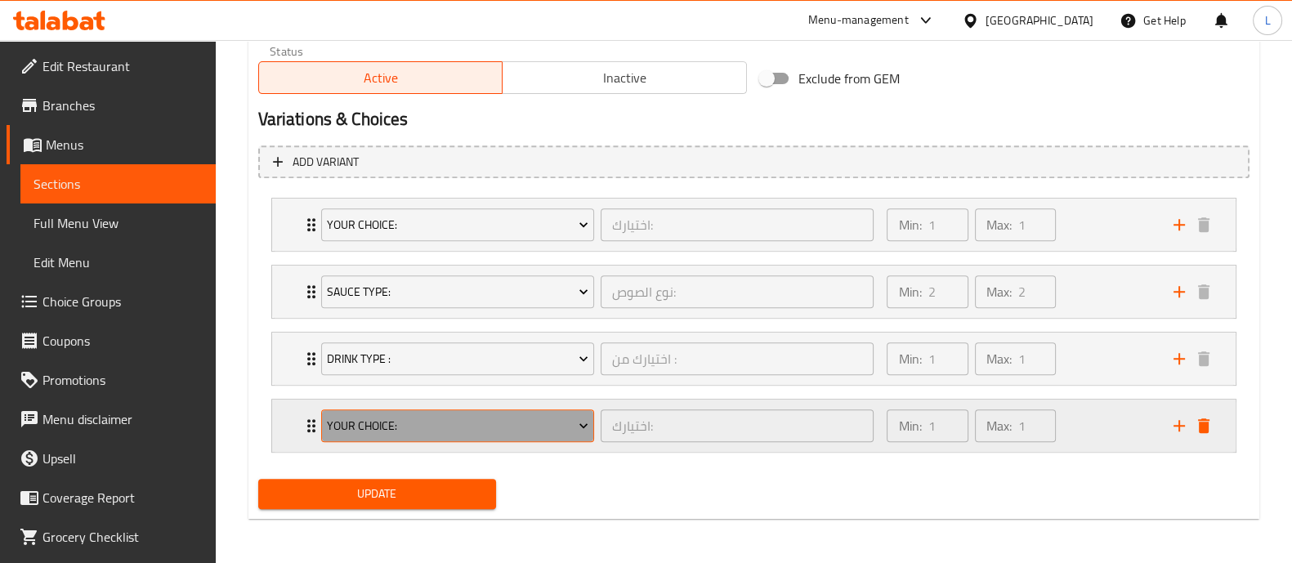
click at [345, 421] on span "Your choice:" at bounding box center [457, 426] width 261 height 20
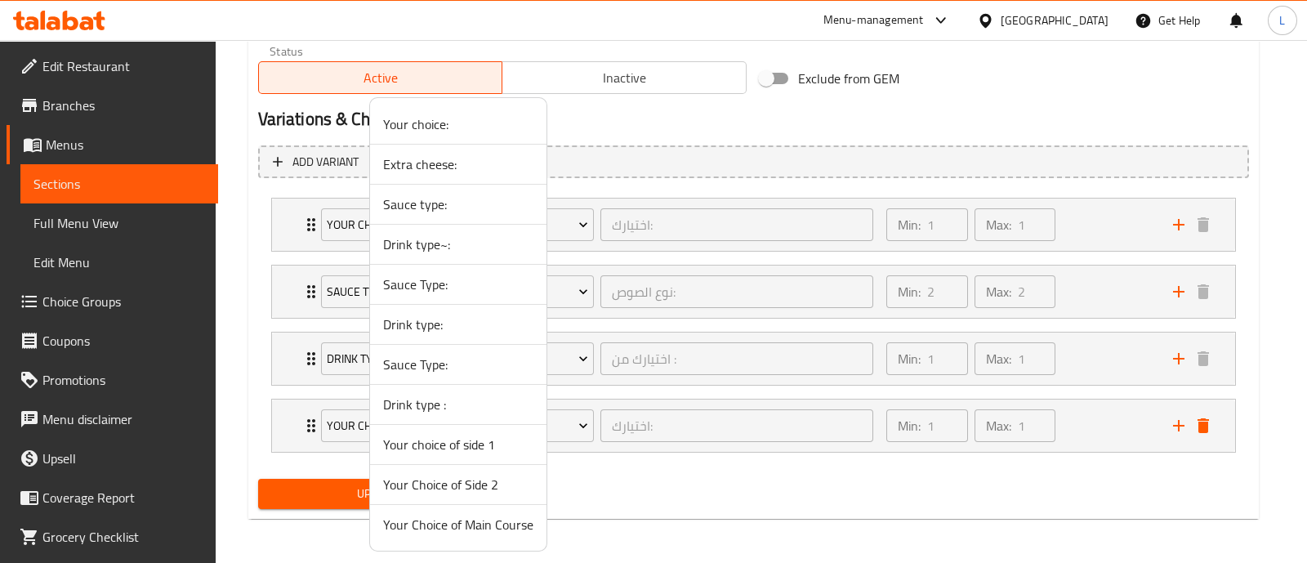
click at [441, 404] on span "Drink type :" at bounding box center [458, 405] width 150 height 20
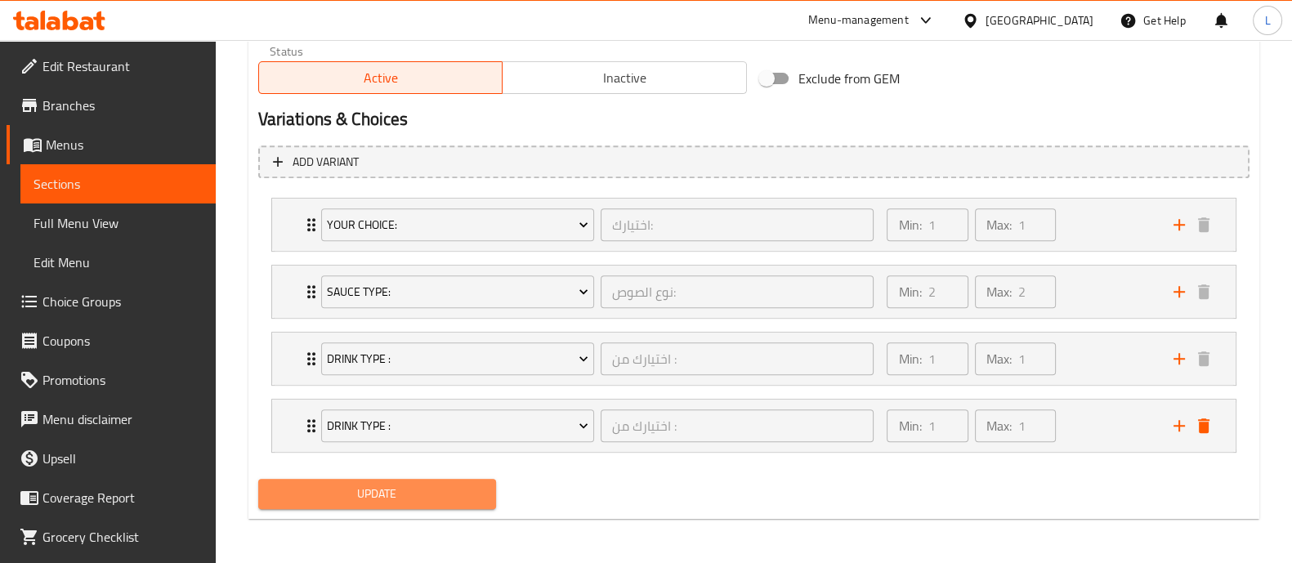
click at [401, 504] on button "Update" at bounding box center [377, 494] width 238 height 30
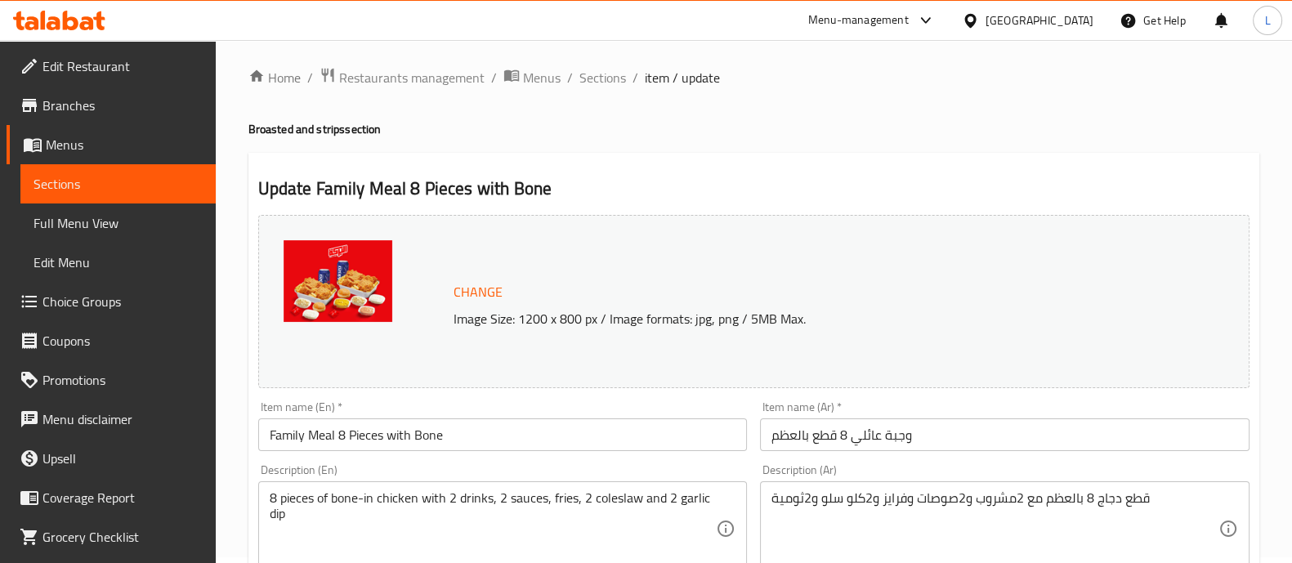
scroll to position [0, 0]
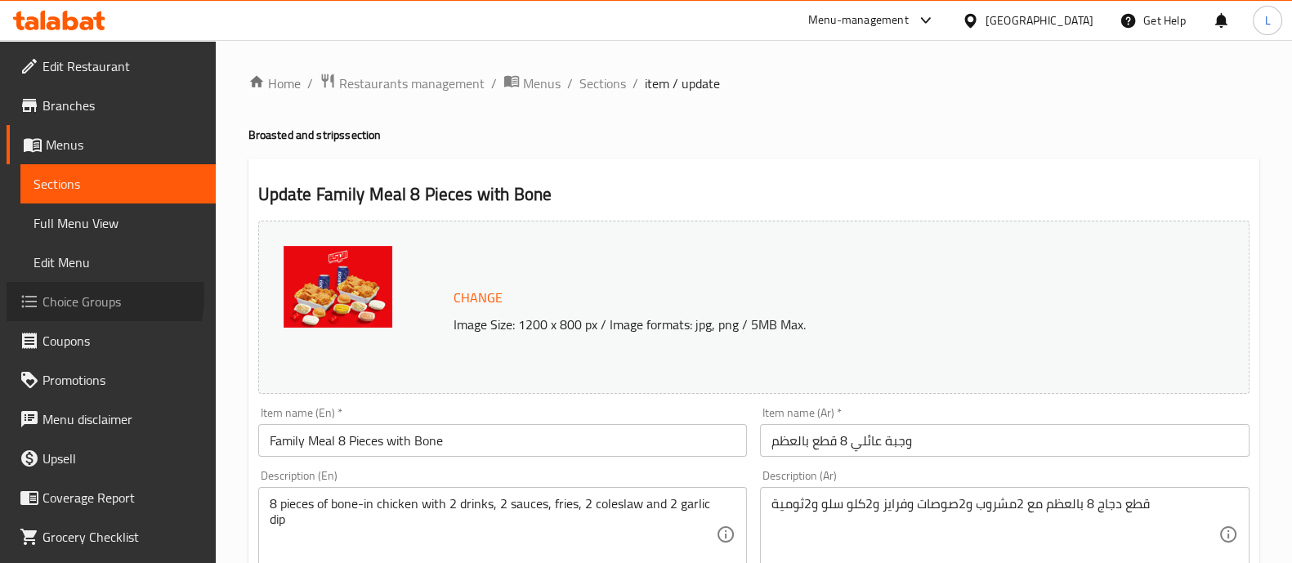
click at [83, 296] on span "Choice Groups" at bounding box center [122, 302] width 160 height 20
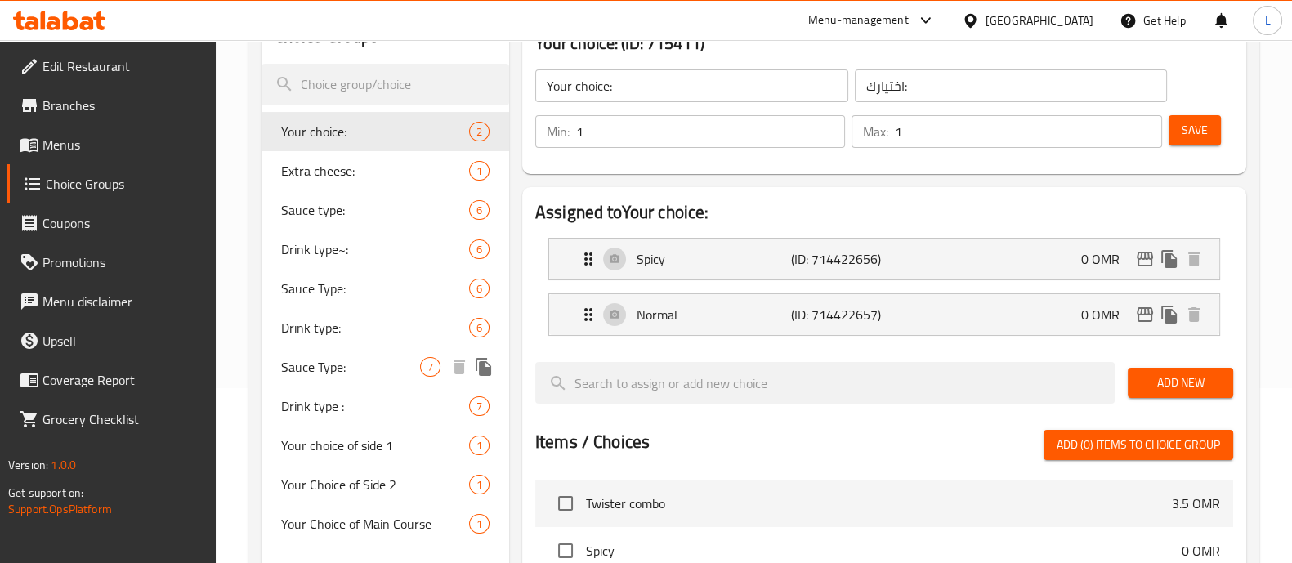
scroll to position [257, 0]
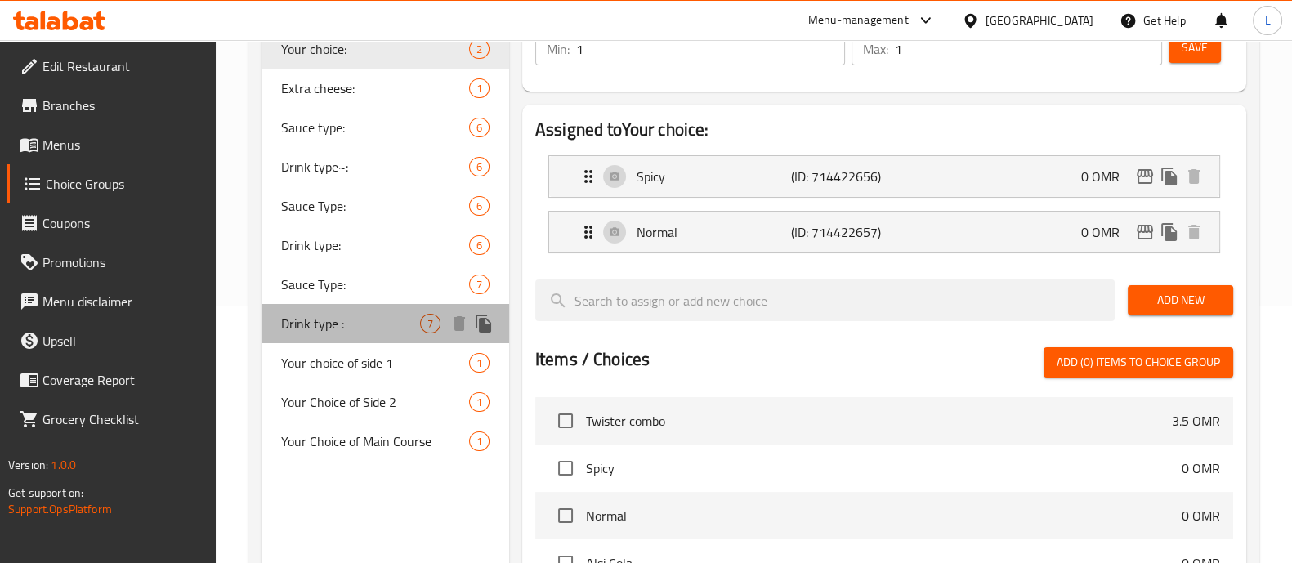
click at [382, 324] on span "Drink type :" at bounding box center [350, 324] width 139 height 20
type input "Drink type :"
type input "اختيارك من :"
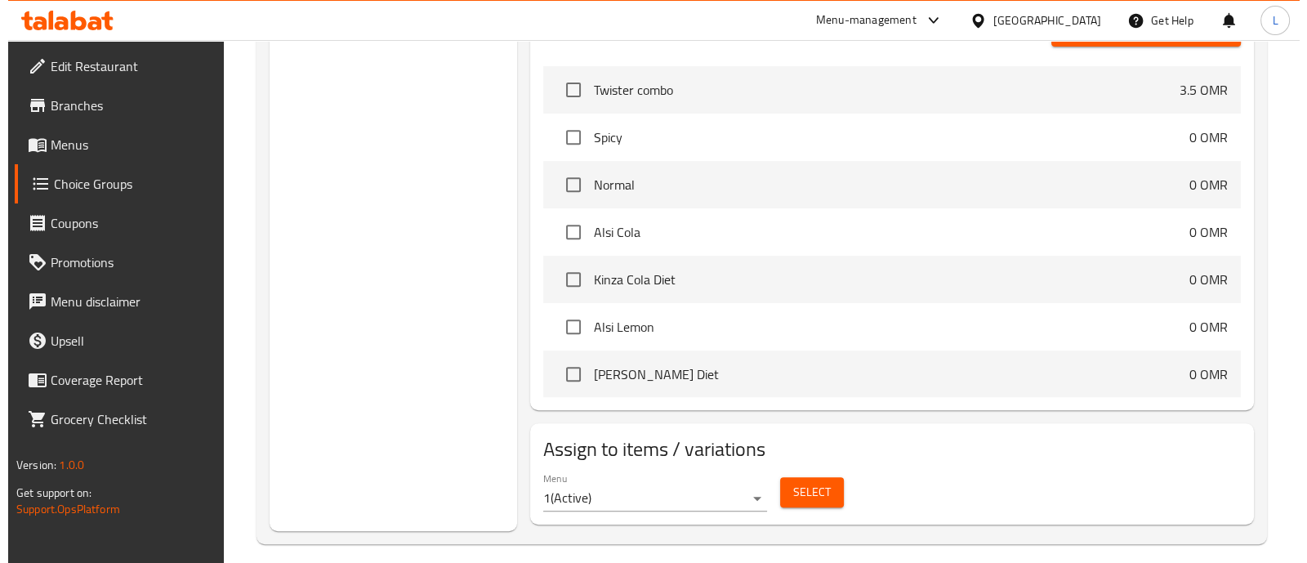
scroll to position [878, 0]
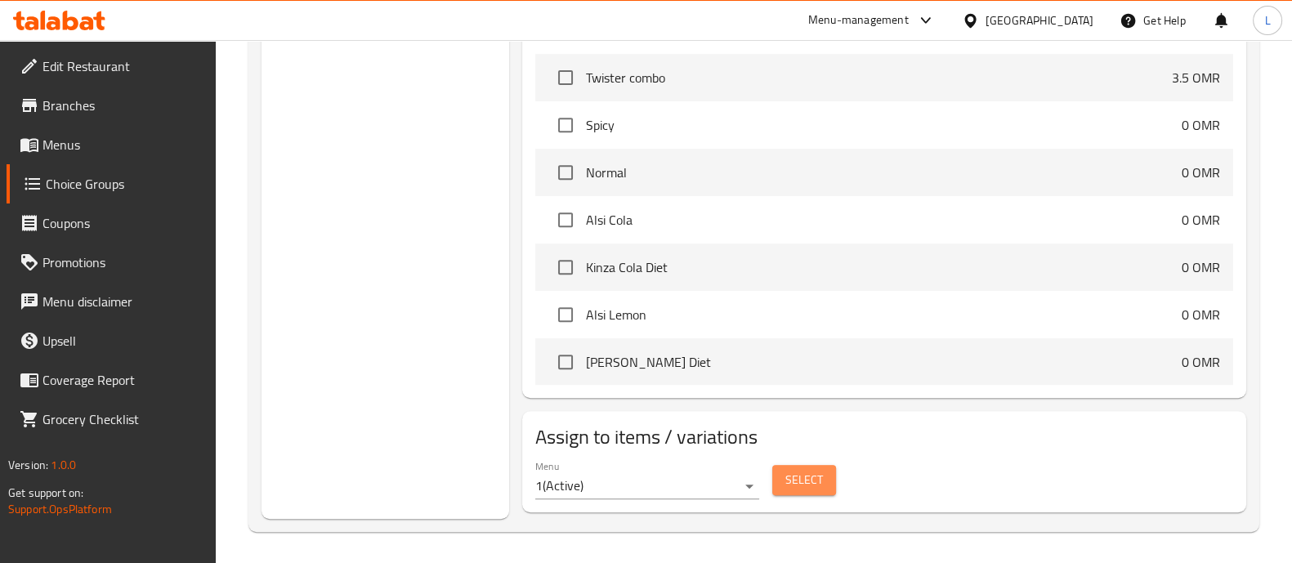
click at [788, 486] on span "Select" at bounding box center [804, 480] width 38 height 20
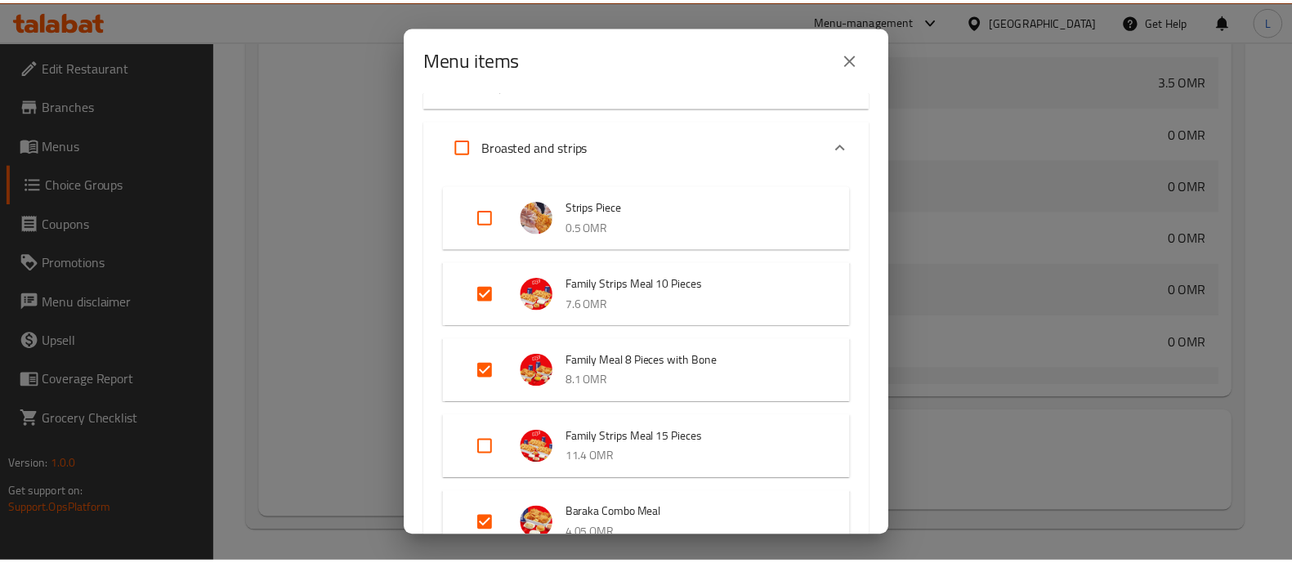
scroll to position [128, 0]
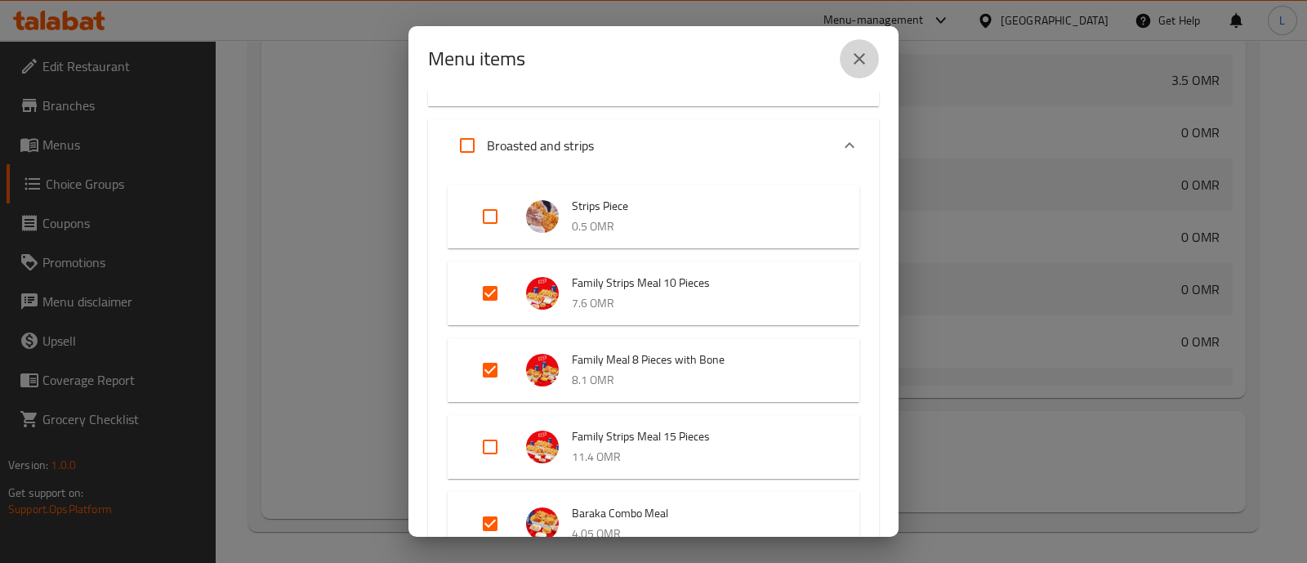
click at [859, 62] on icon "close" at bounding box center [860, 59] width 20 height 20
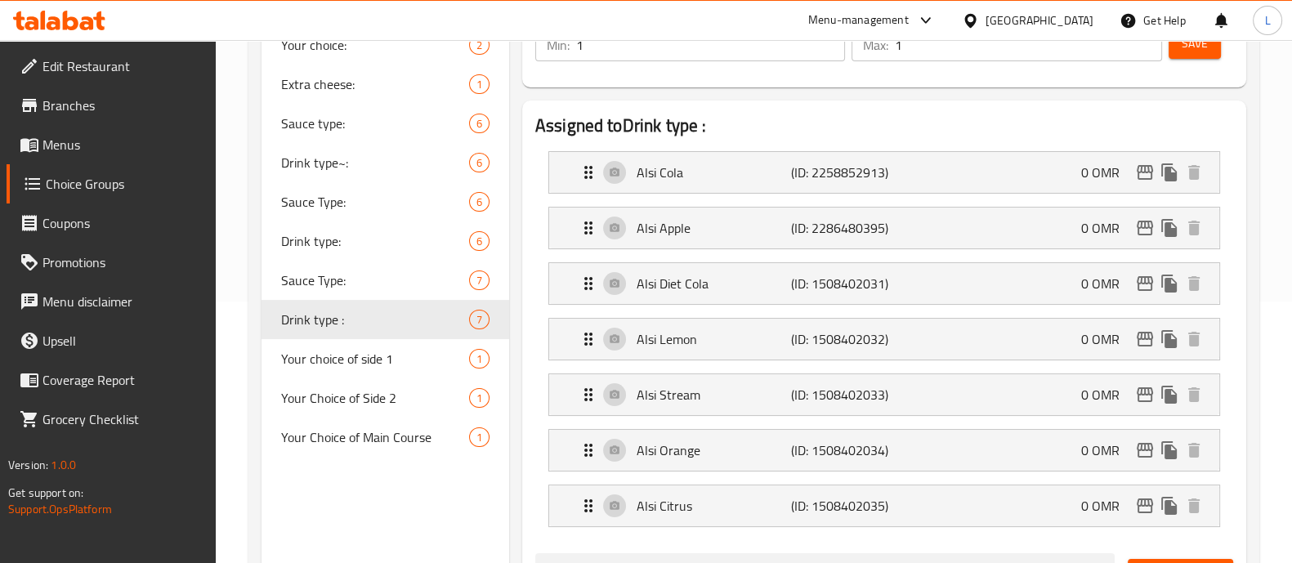
scroll to position [0, 0]
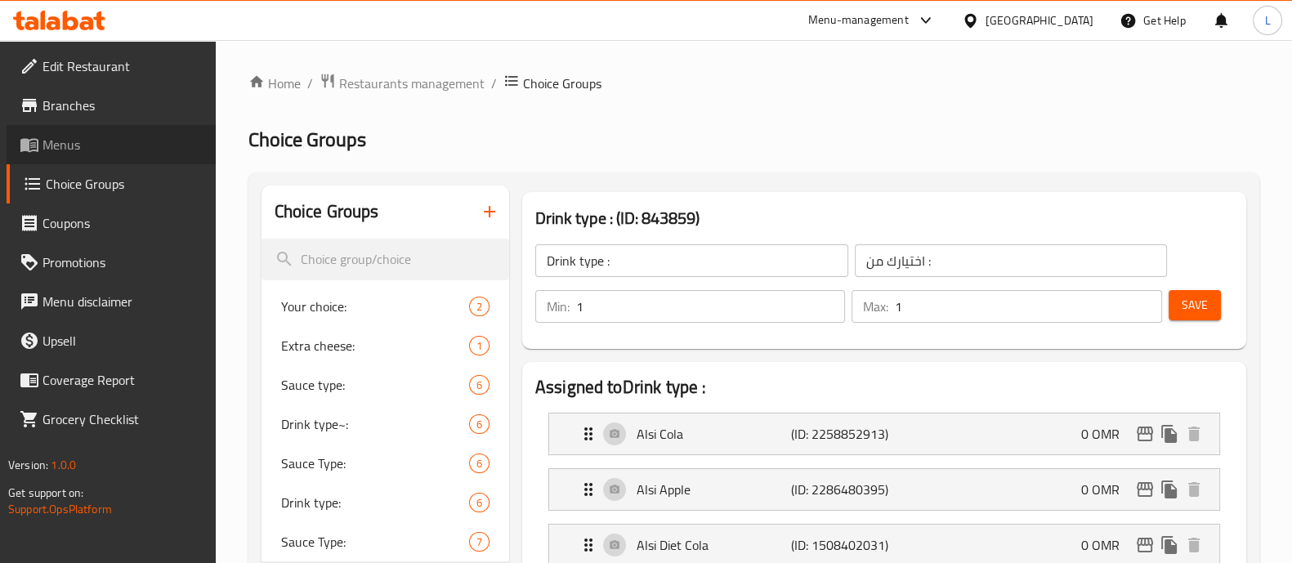
click at [95, 150] on span "Menus" at bounding box center [122, 145] width 160 height 20
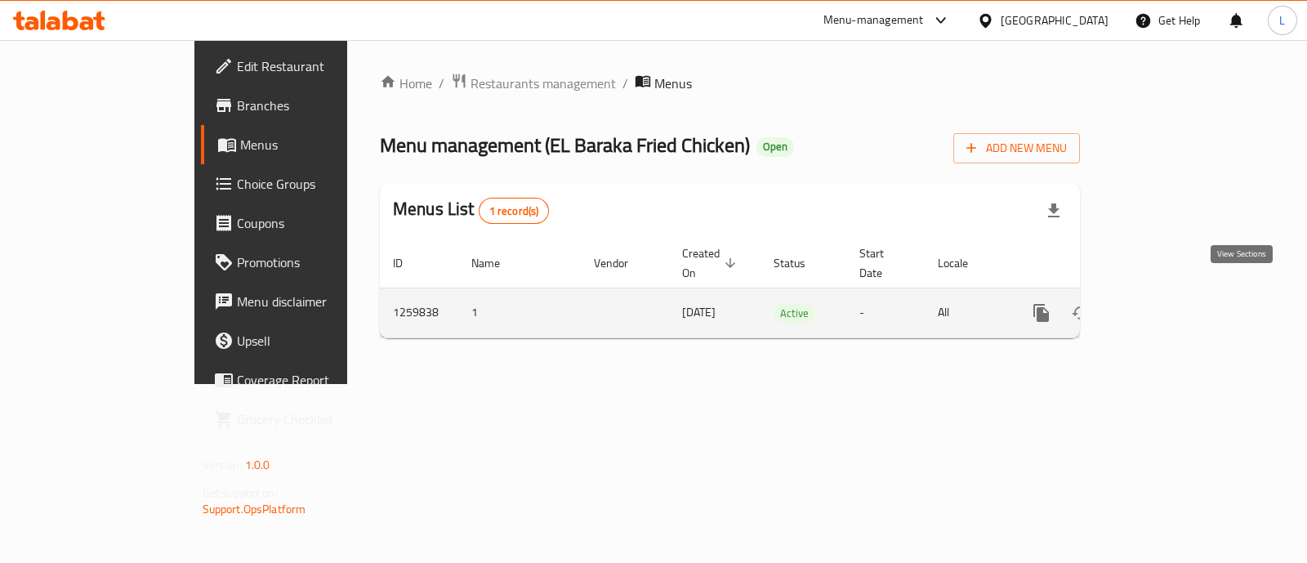
click at [1169, 303] on icon "enhanced table" at bounding box center [1160, 313] width 20 height 20
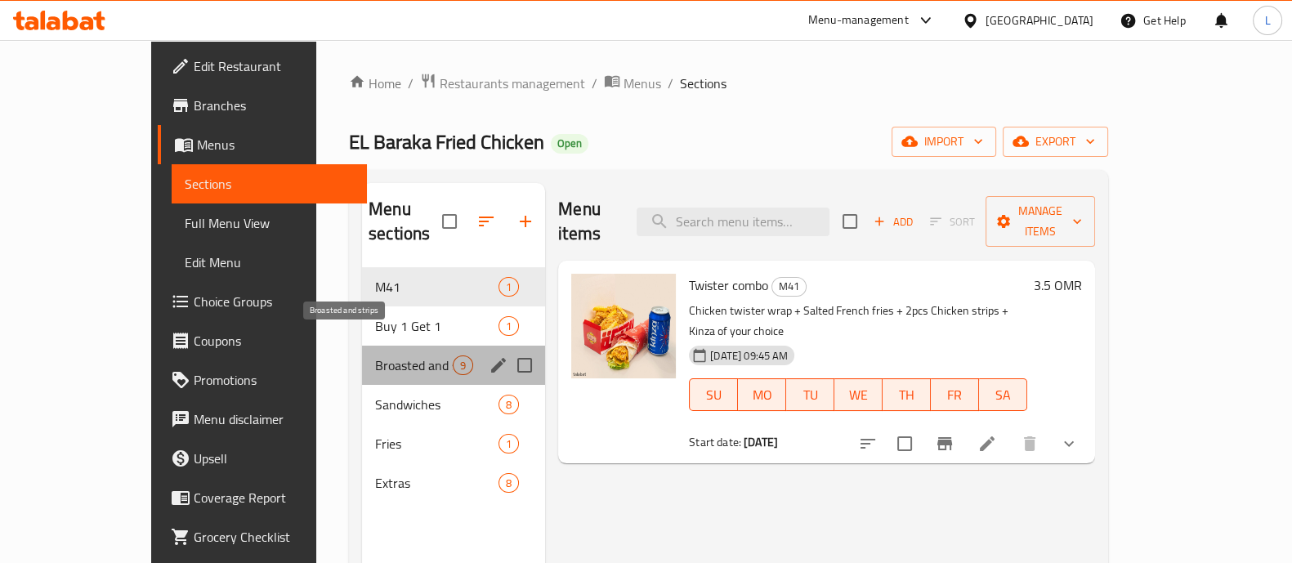
click at [375, 355] on span "Broasted and strips" at bounding box center [414, 365] width 78 height 20
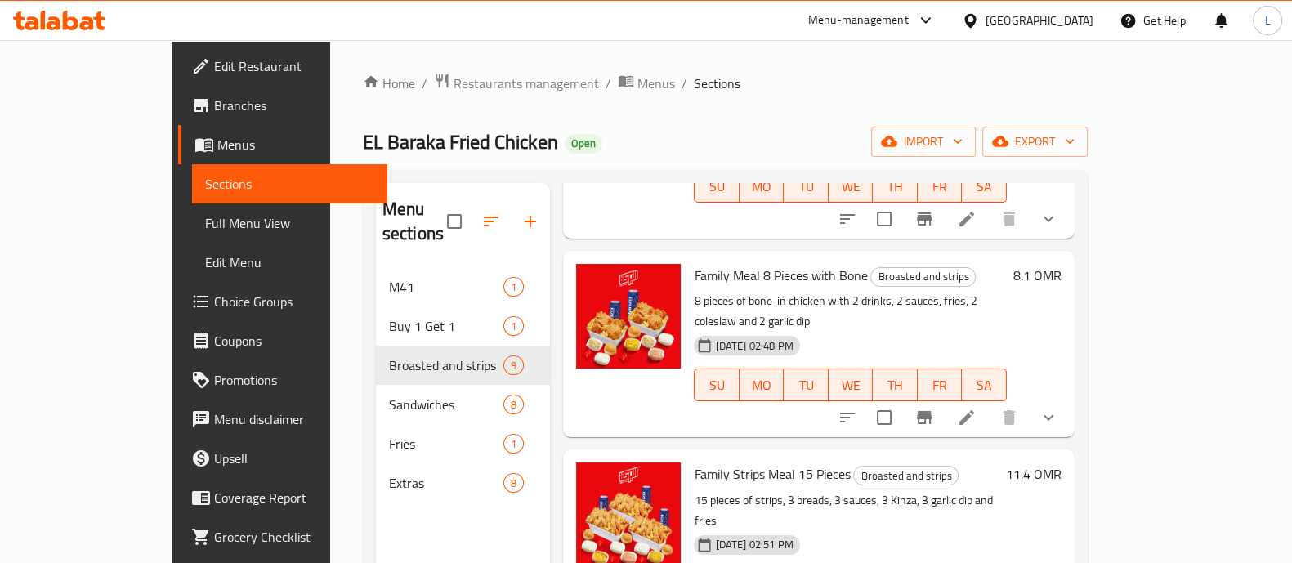
scroll to position [387, 0]
click at [974, 410] on icon at bounding box center [966, 417] width 15 height 15
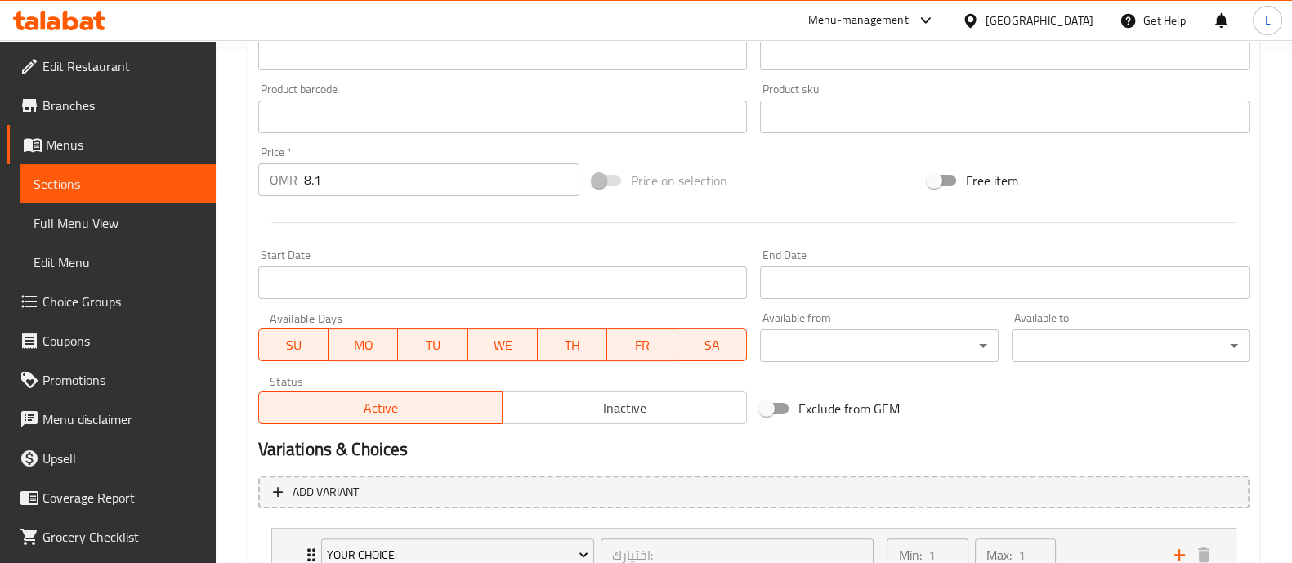
scroll to position [775, 0]
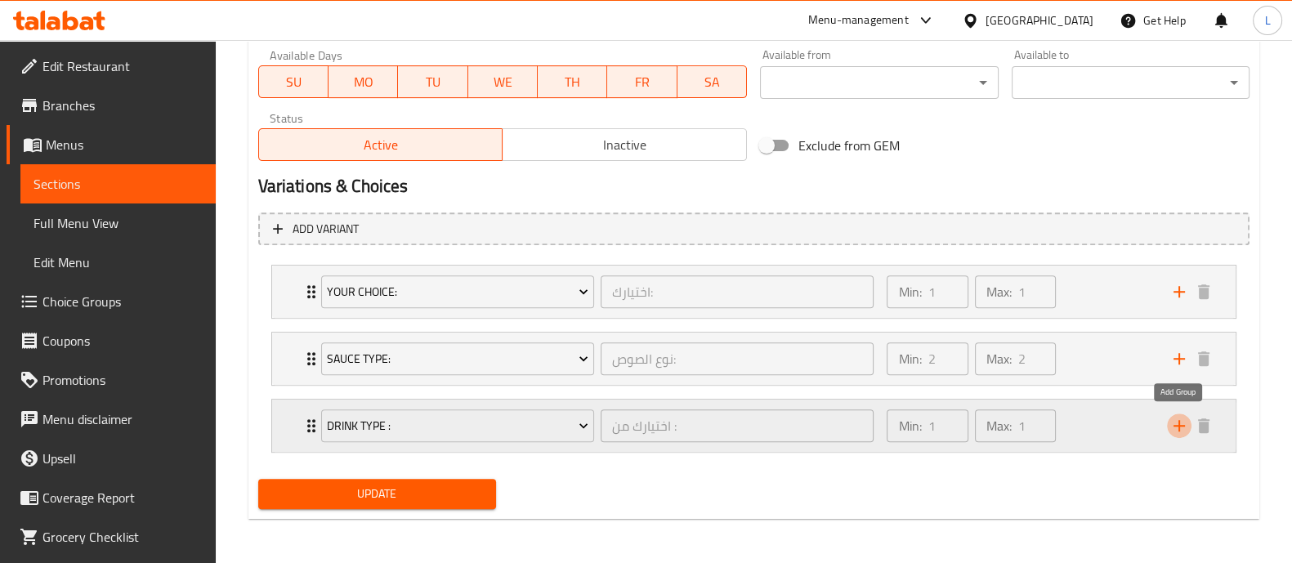
click at [1172, 426] on icon "add" at bounding box center [1179, 426] width 20 height 20
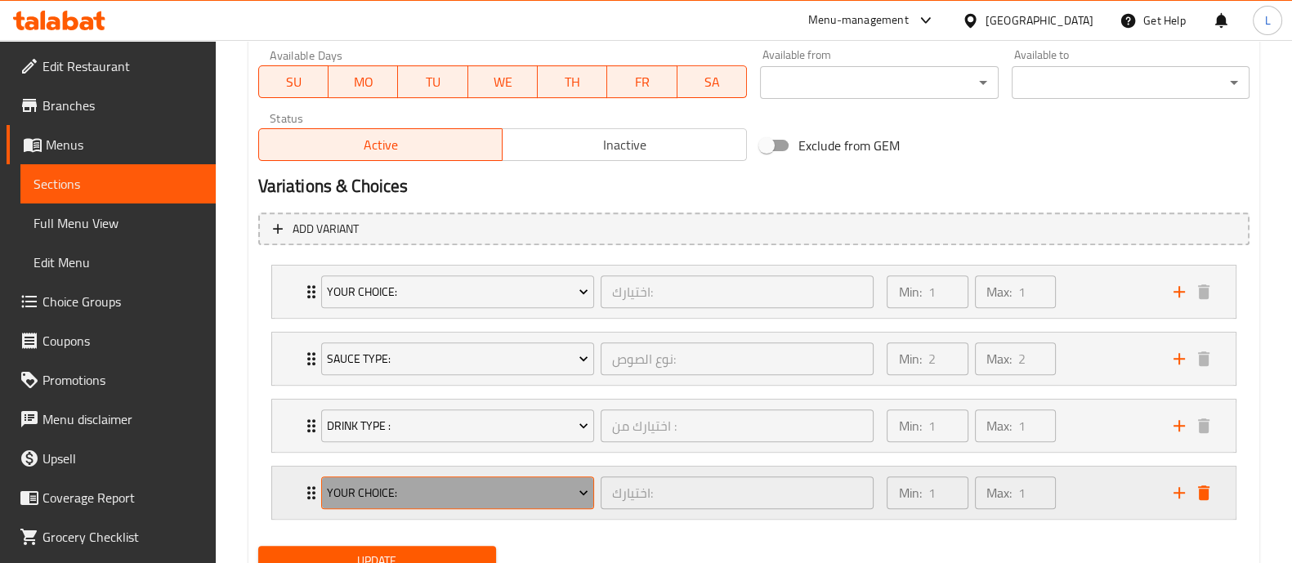
click at [478, 498] on span "Your choice:" at bounding box center [457, 493] width 261 height 20
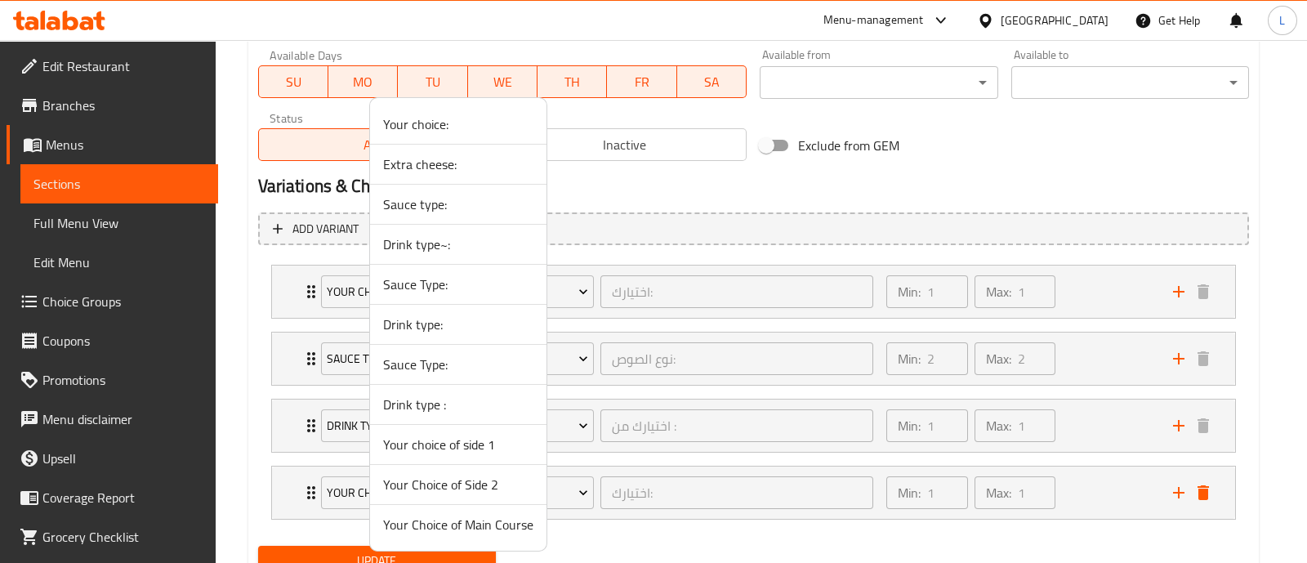
click at [243, 281] on div at bounding box center [653, 281] width 1307 height 563
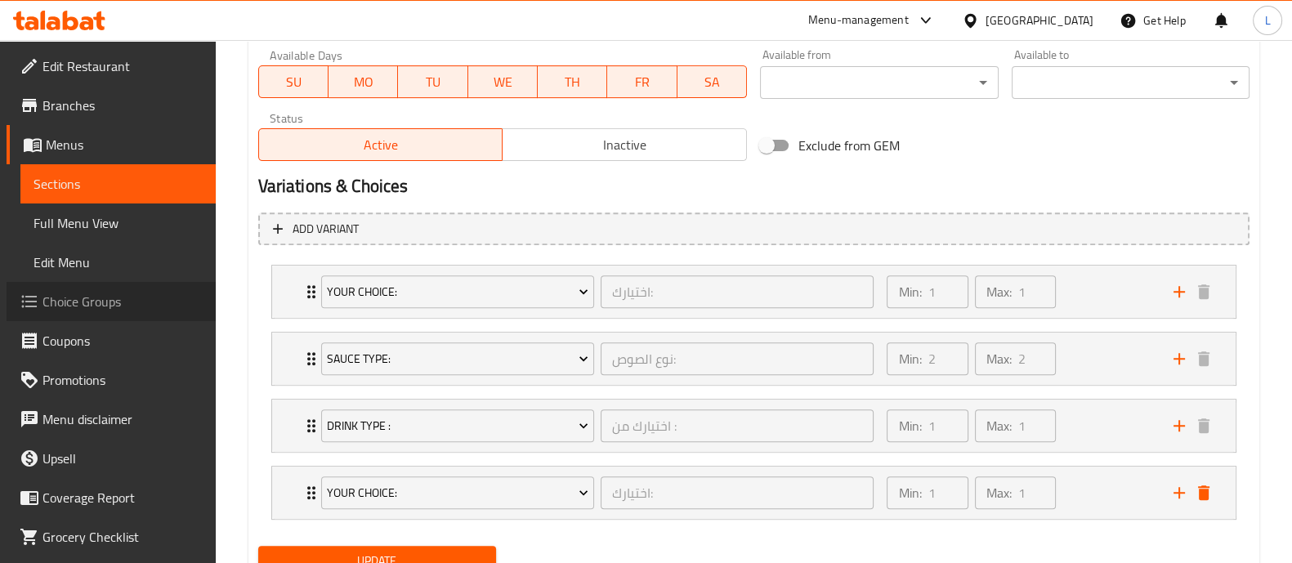
click at [118, 292] on span "Choice Groups" at bounding box center [122, 302] width 160 height 20
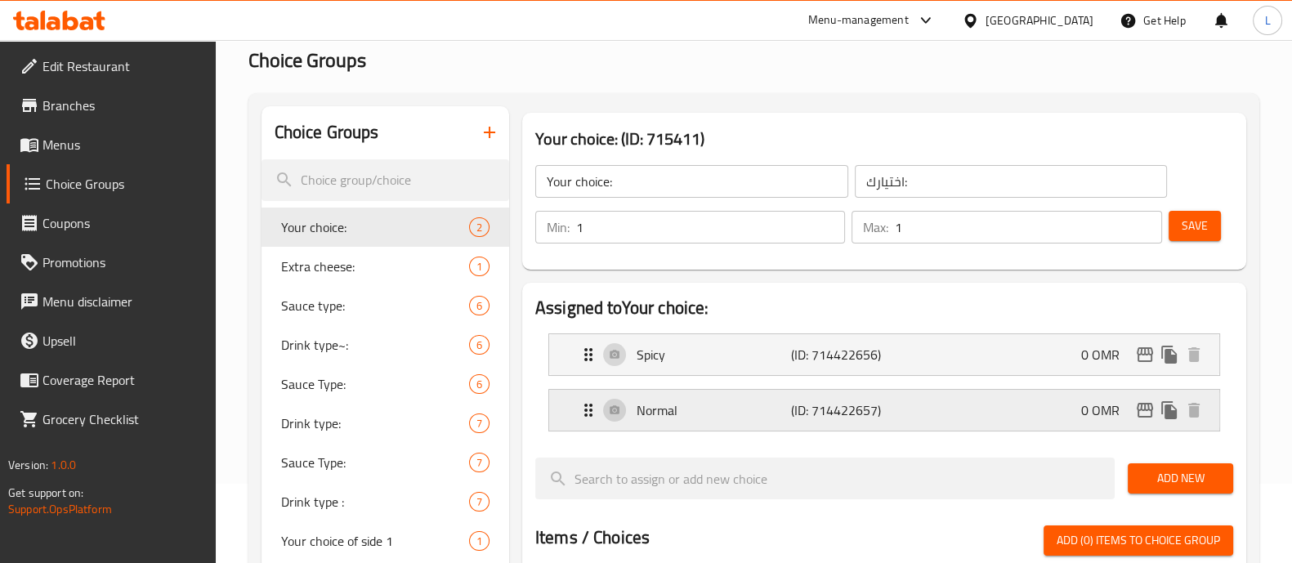
scroll to position [221, 0]
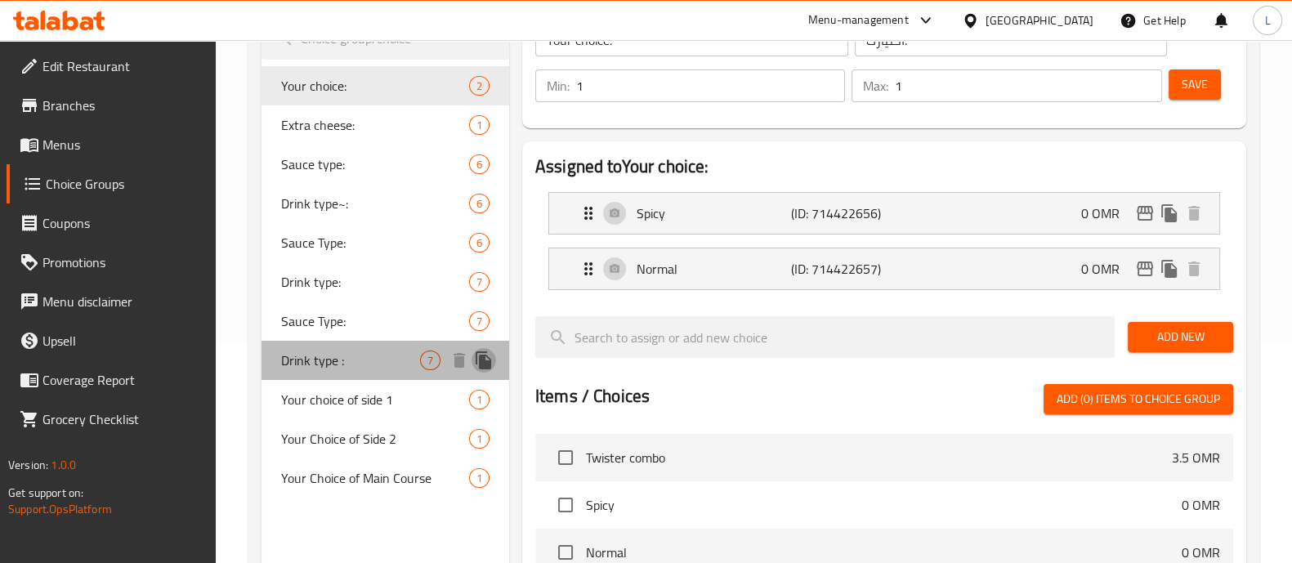
click at [480, 365] on icon "duplicate" at bounding box center [484, 360] width 16 height 18
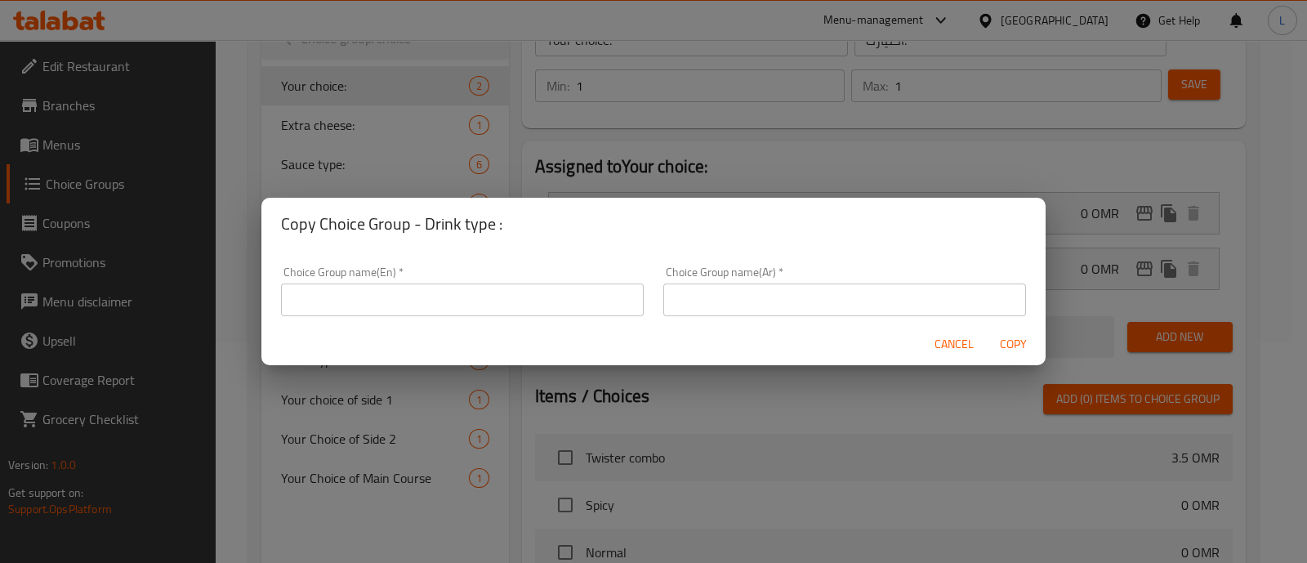
click at [474, 308] on input "text" at bounding box center [462, 300] width 363 height 33
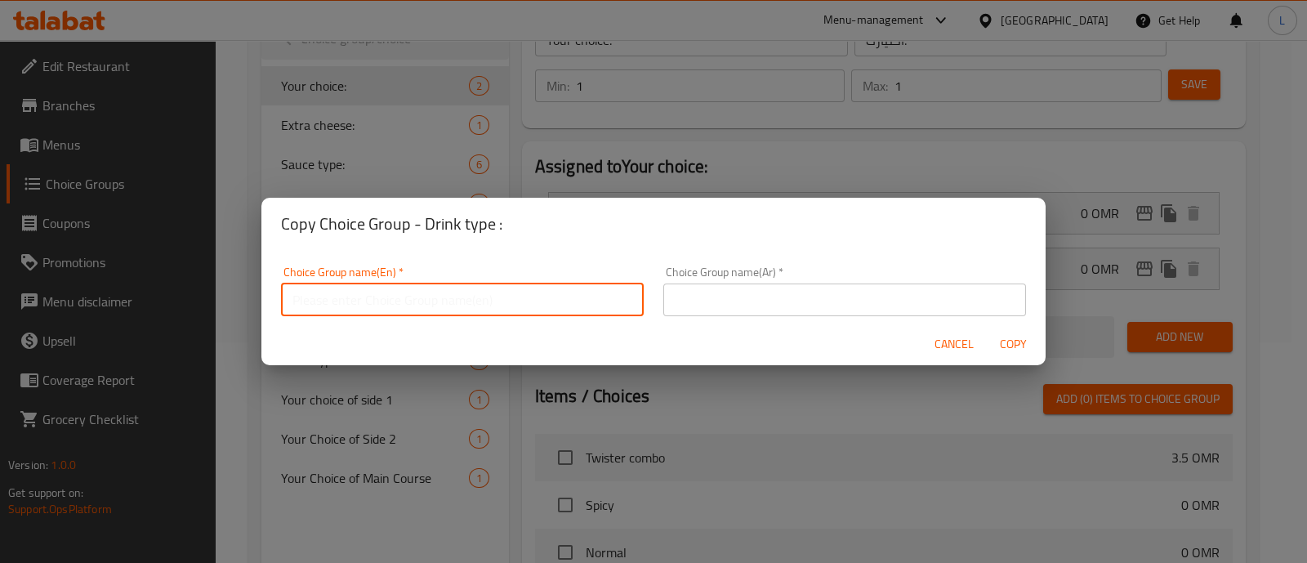
type input "Drink 2"
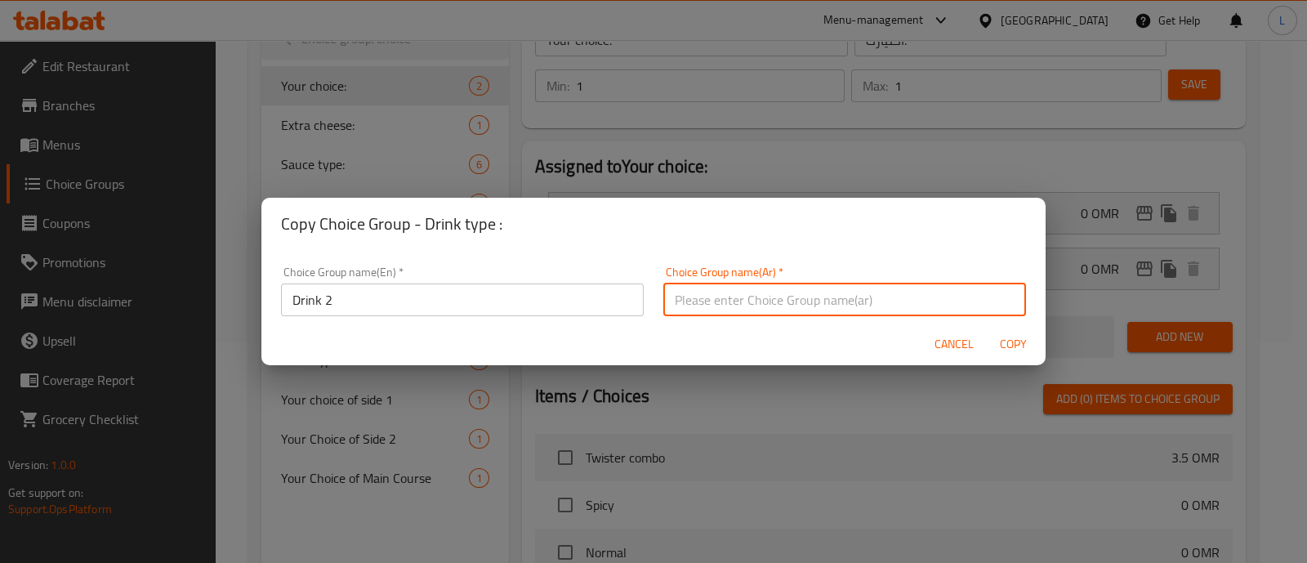
click at [705, 300] on input "text" at bounding box center [844, 300] width 363 height 33
type input "اختيار النكهة :"
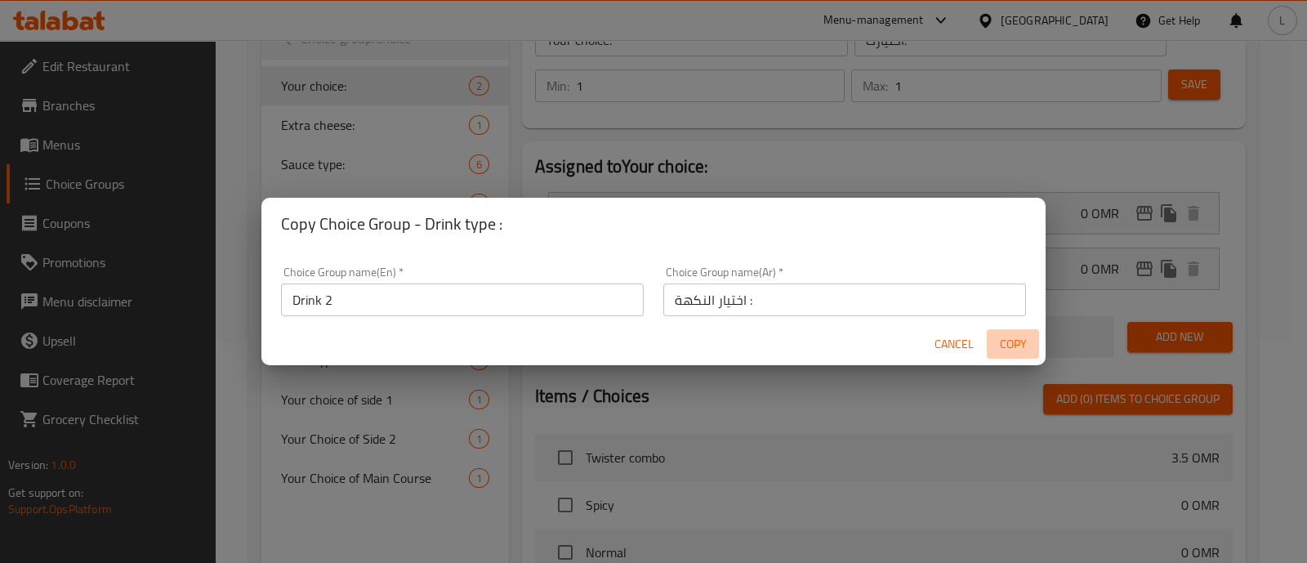
click at [1013, 340] on span "Copy" at bounding box center [1013, 344] width 39 height 20
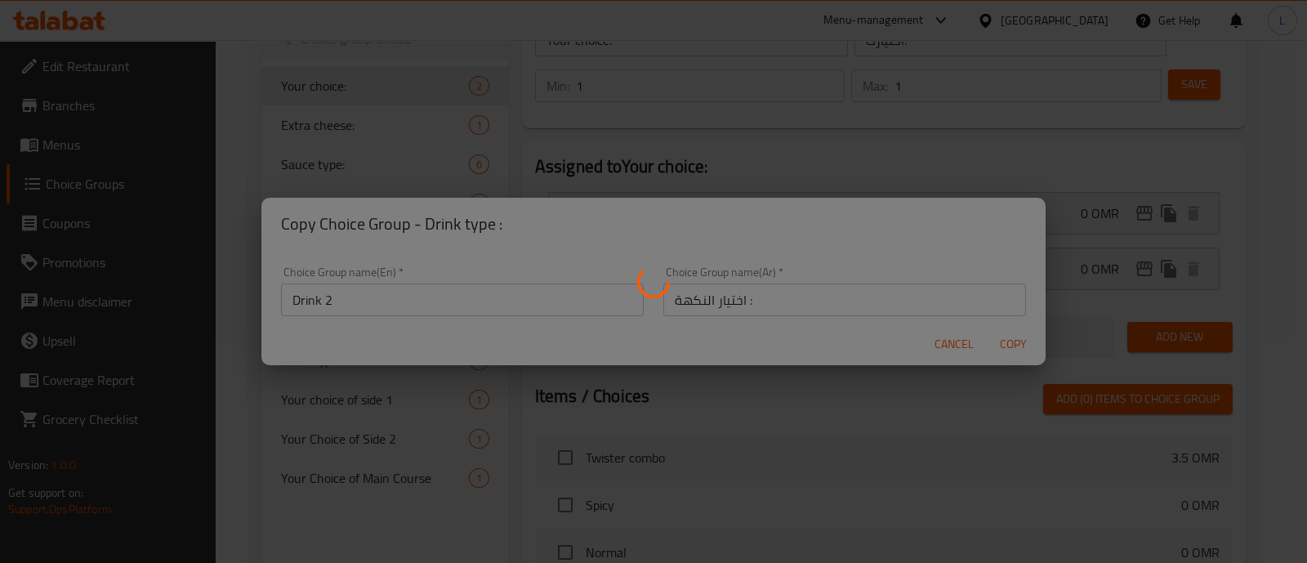
type input "Drink 2"
type input "اختيار النكهة :"
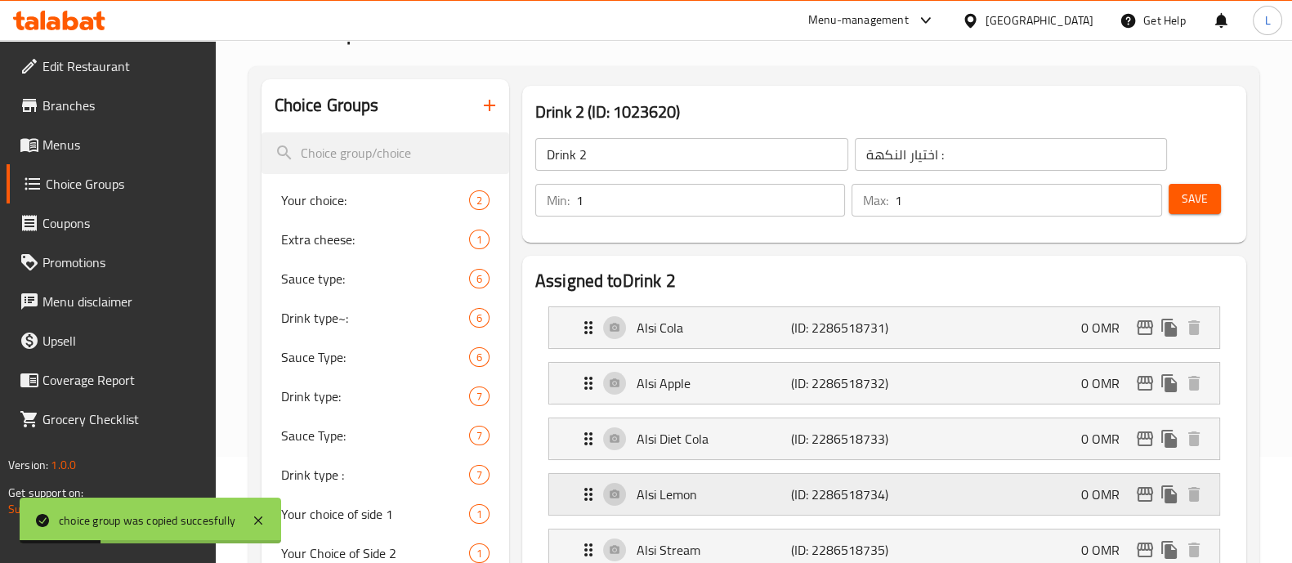
scroll to position [0, 0]
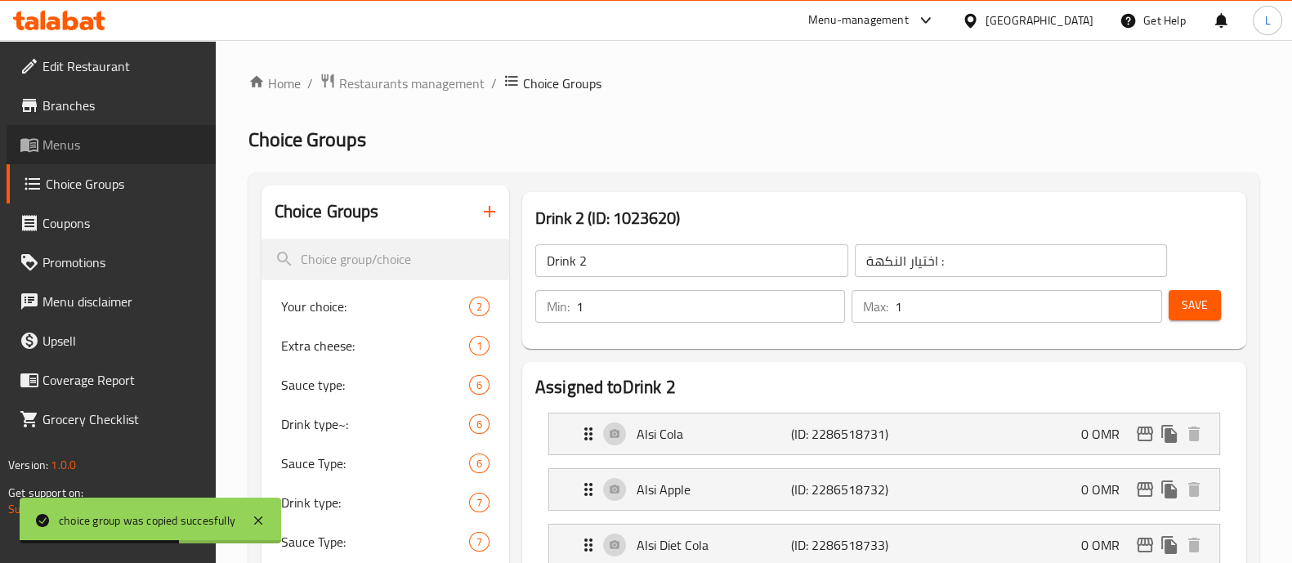
click at [100, 147] on span "Menus" at bounding box center [122, 145] width 160 height 20
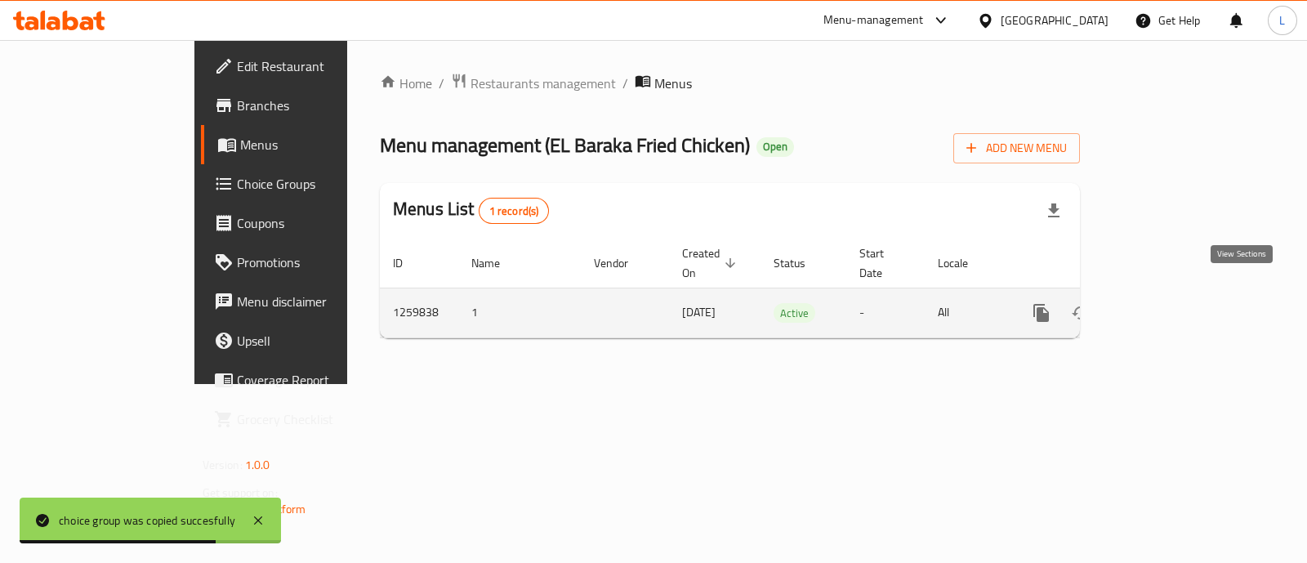
click at [1169, 303] on icon "enhanced table" at bounding box center [1160, 313] width 20 height 20
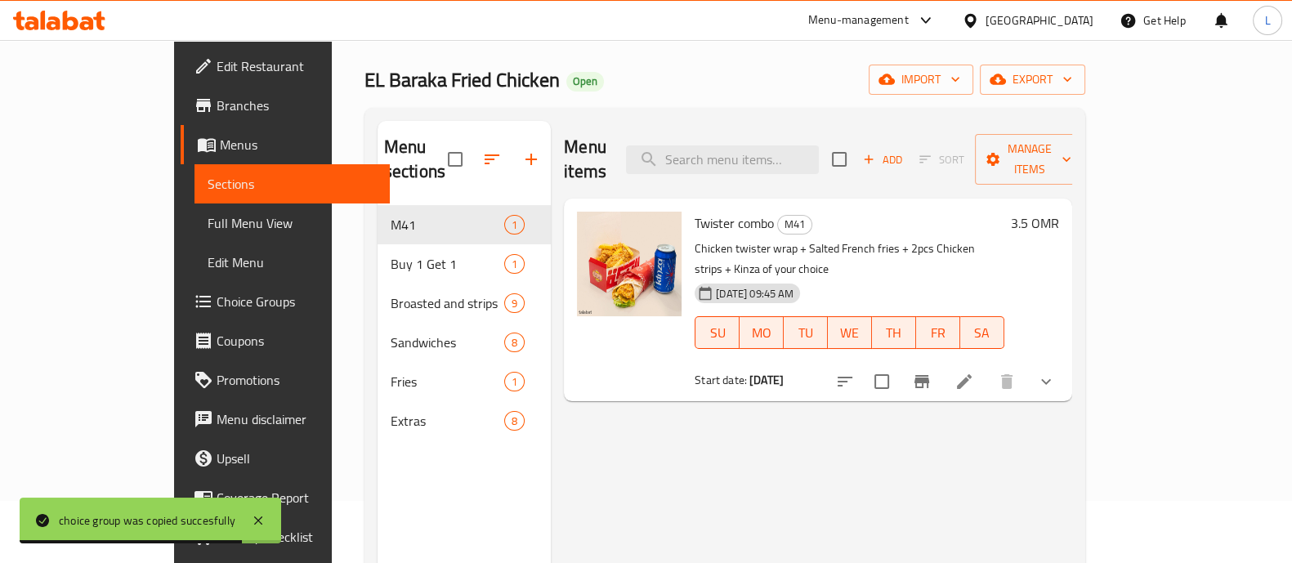
scroll to position [65, 0]
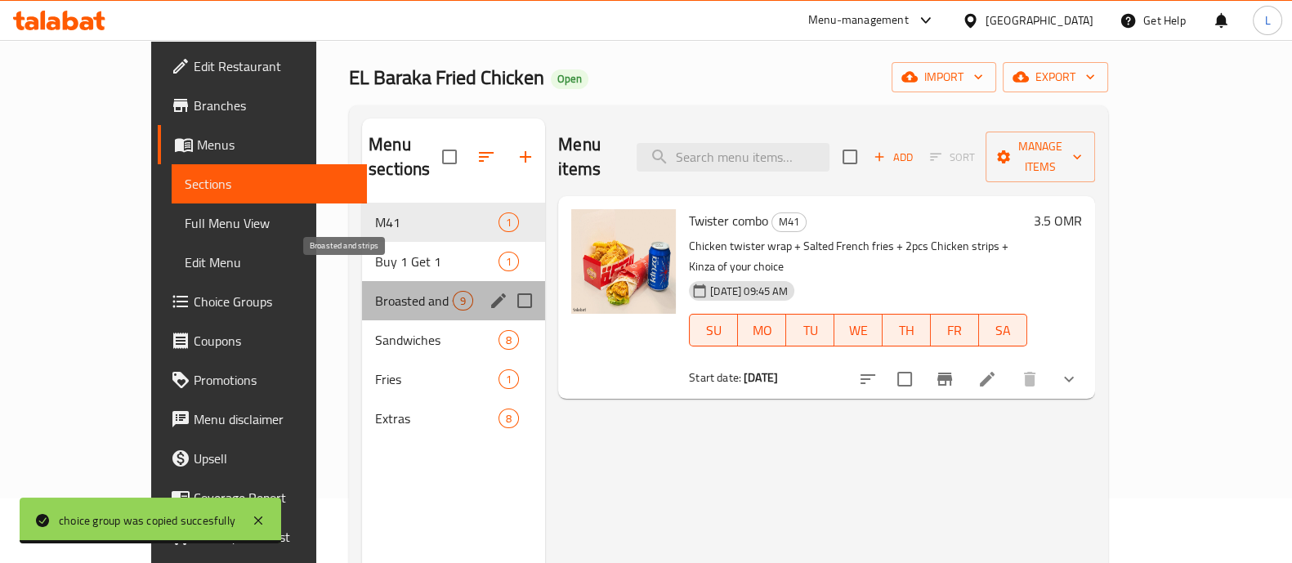
click at [375, 291] on span "Broasted and strips" at bounding box center [414, 301] width 78 height 20
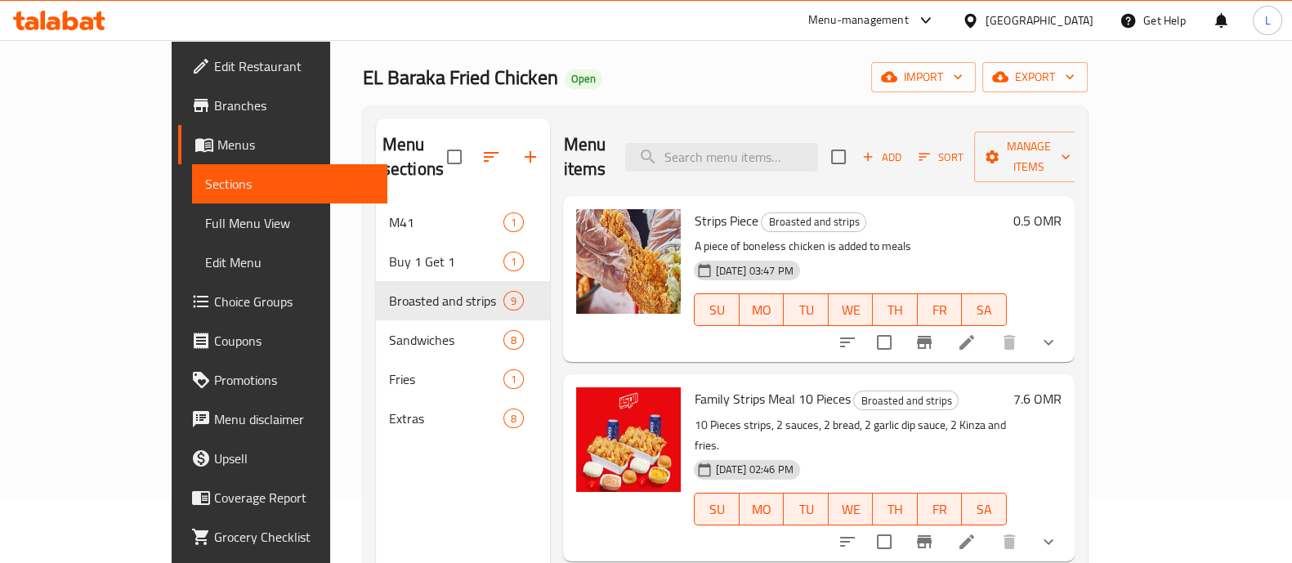
scroll to position [198, 0]
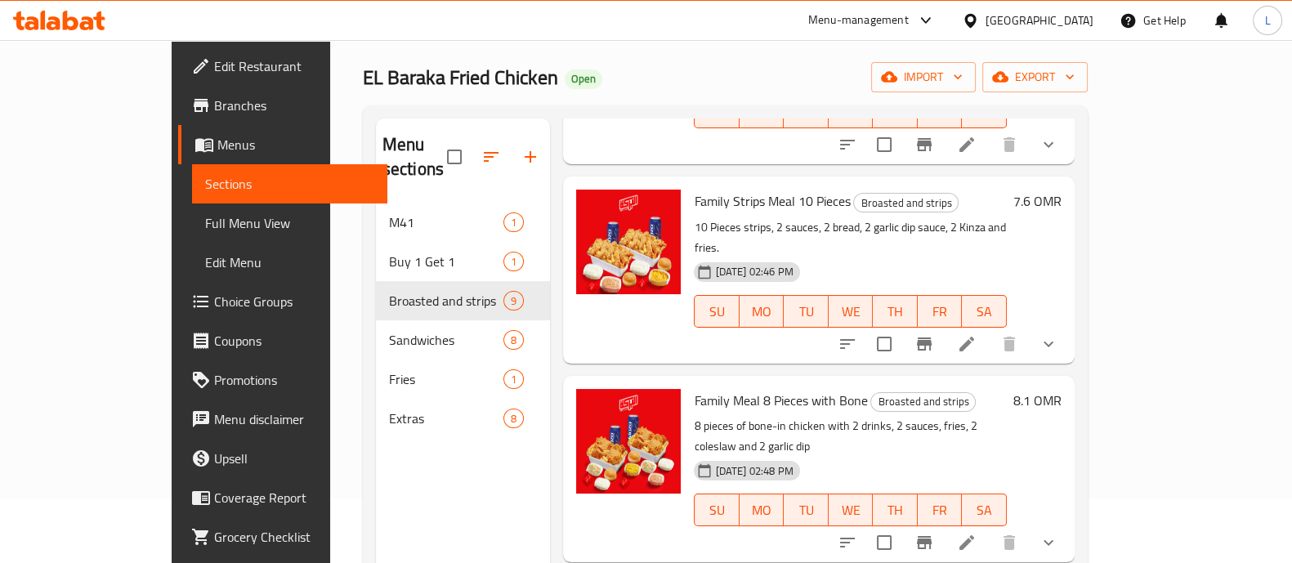
click at [974, 535] on icon at bounding box center [966, 542] width 15 height 15
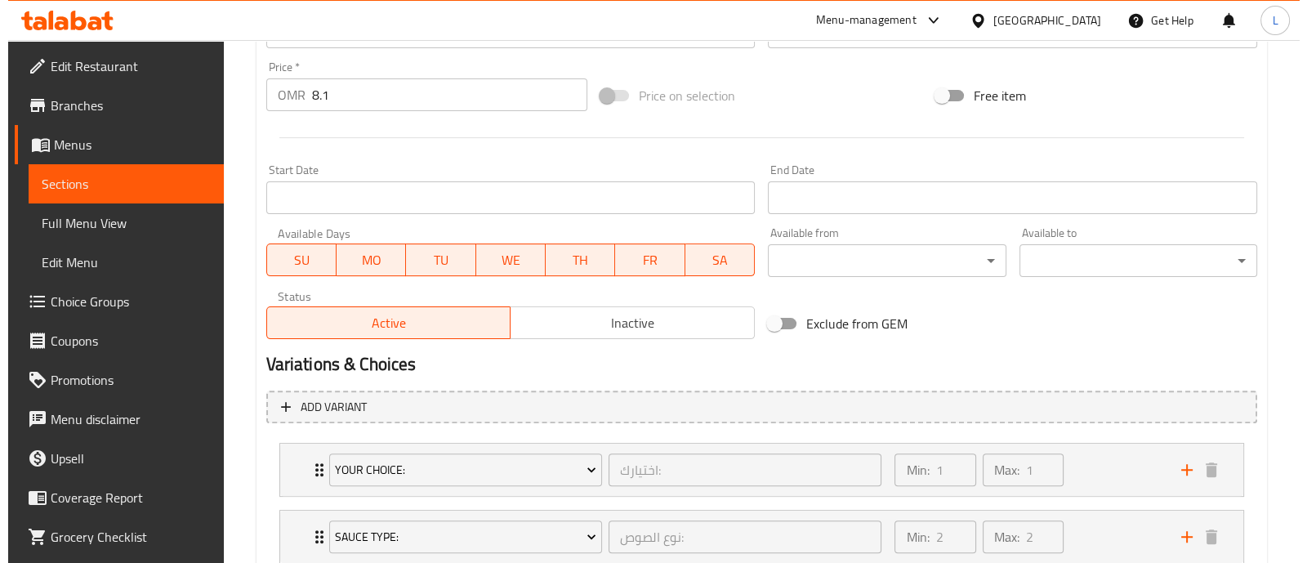
scroll to position [775, 0]
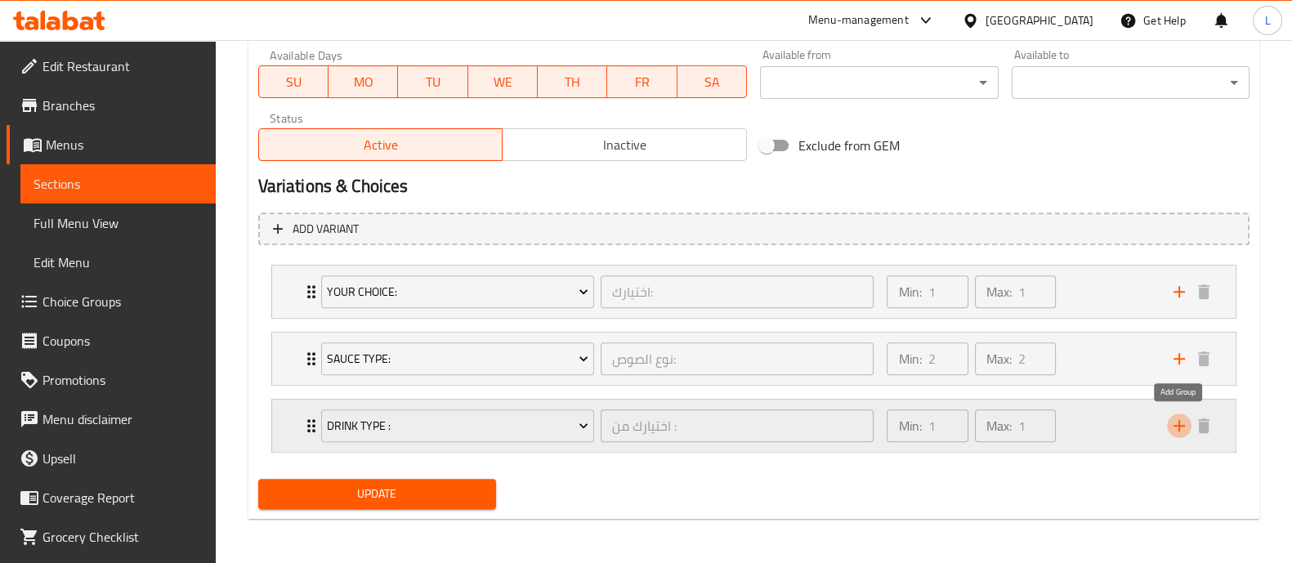
click at [1179, 421] on icon "add" at bounding box center [1178, 425] width 11 height 11
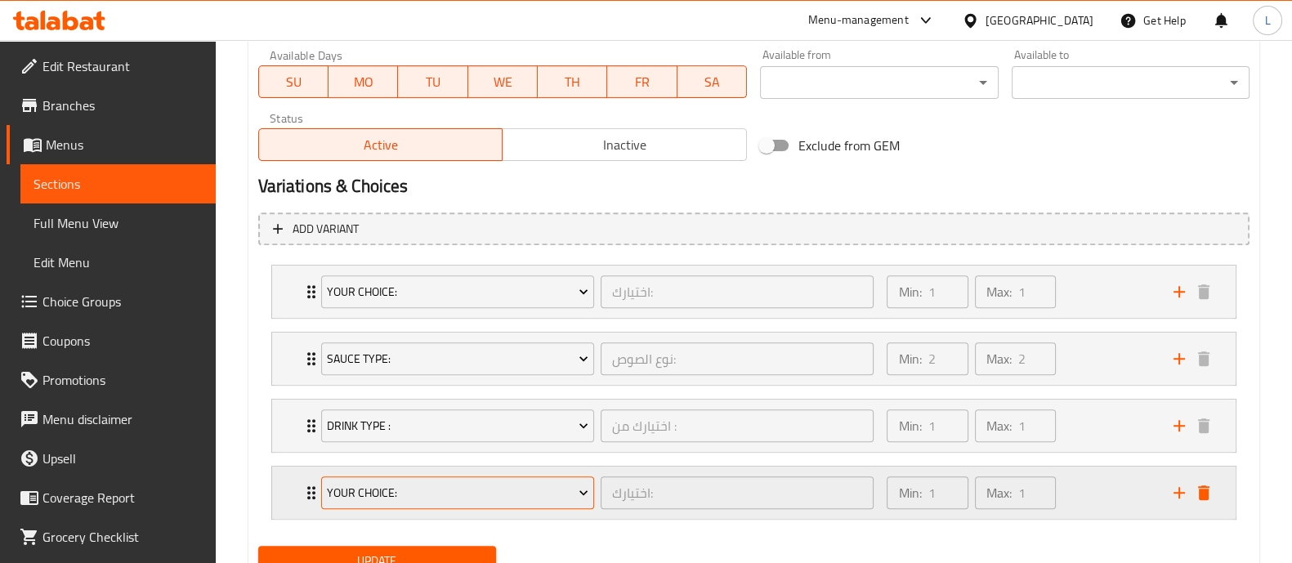
click at [437, 489] on span "Your choice:" at bounding box center [457, 493] width 261 height 20
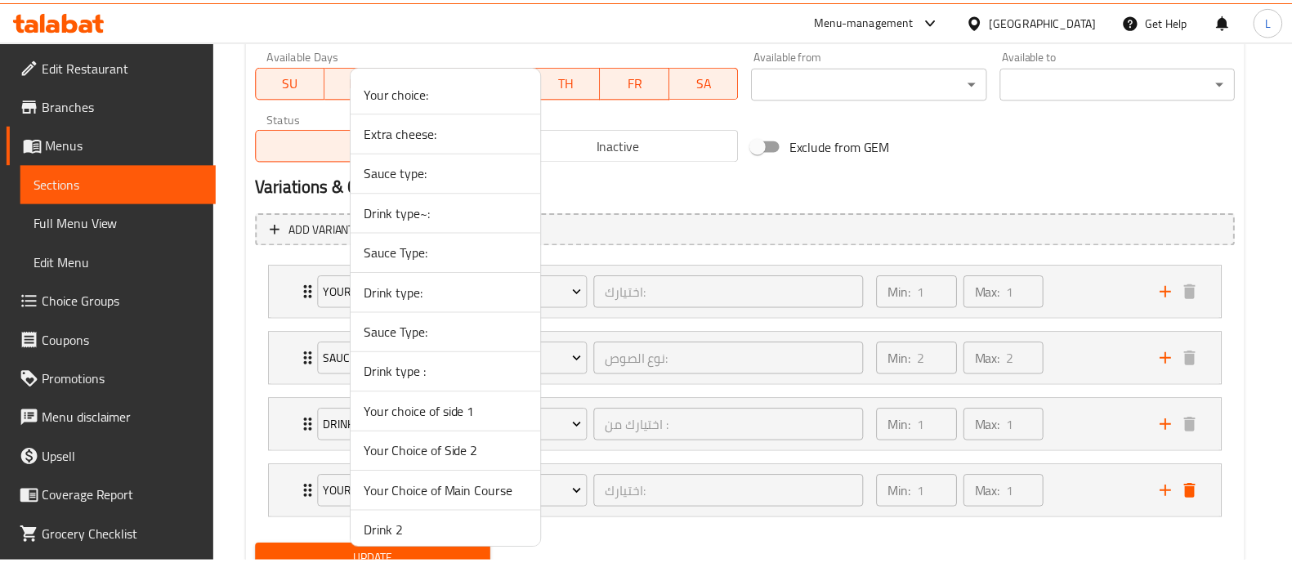
scroll to position [7, 0]
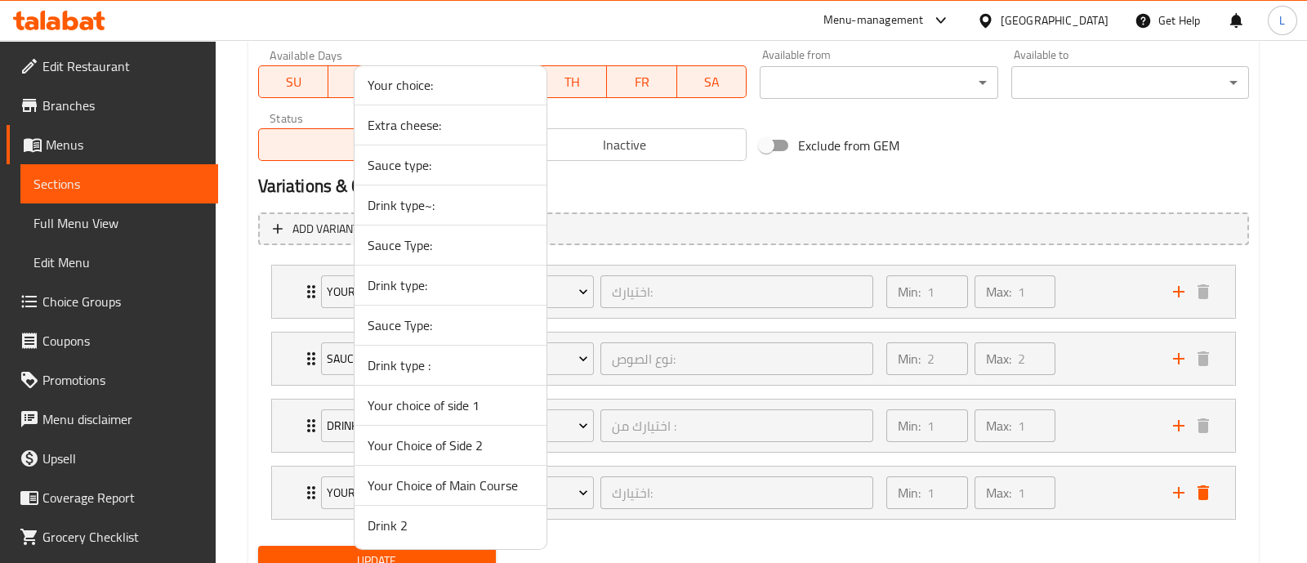
click at [399, 518] on span "Drink 2" at bounding box center [451, 526] width 166 height 20
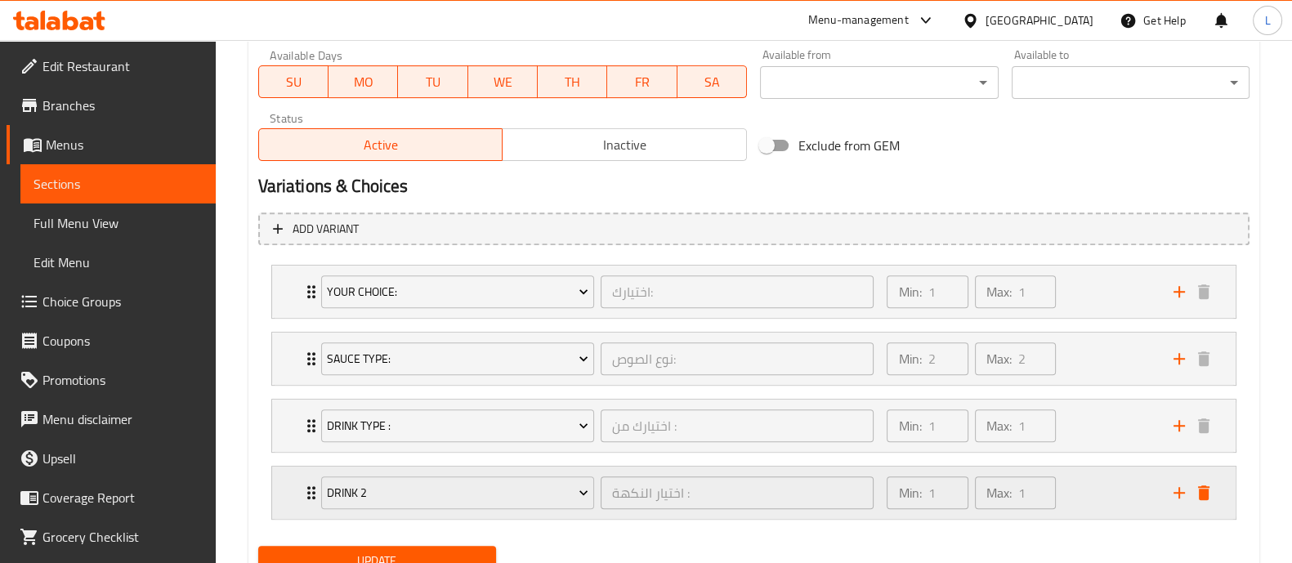
scroll to position [842, 0]
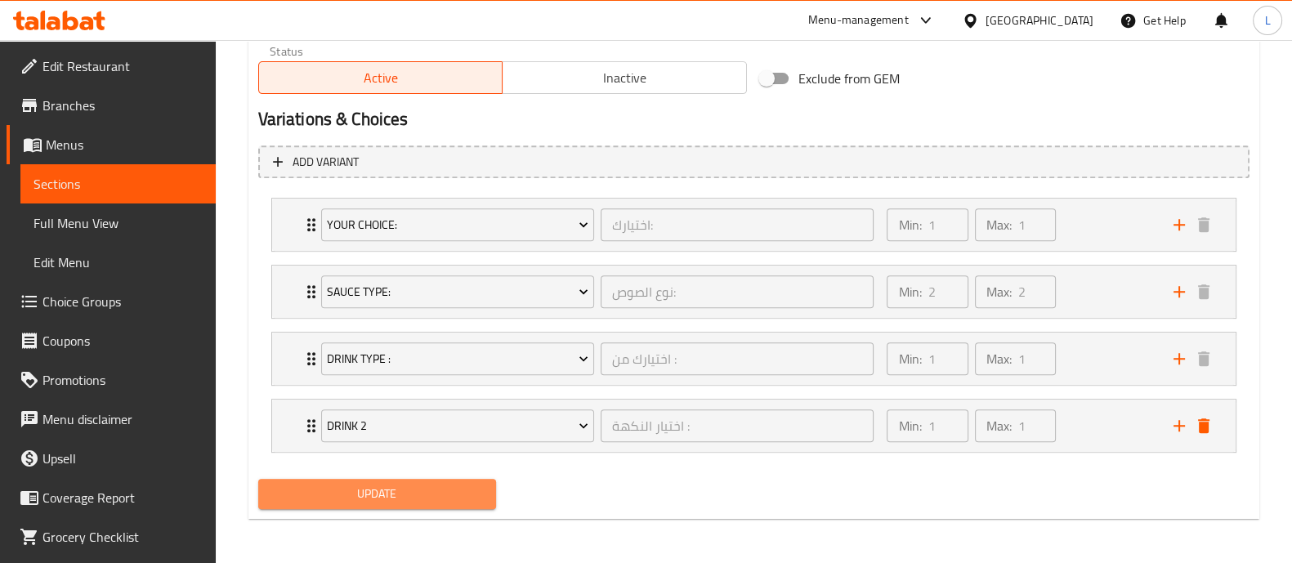
click at [362, 484] on span "Update" at bounding box center [377, 494] width 212 height 20
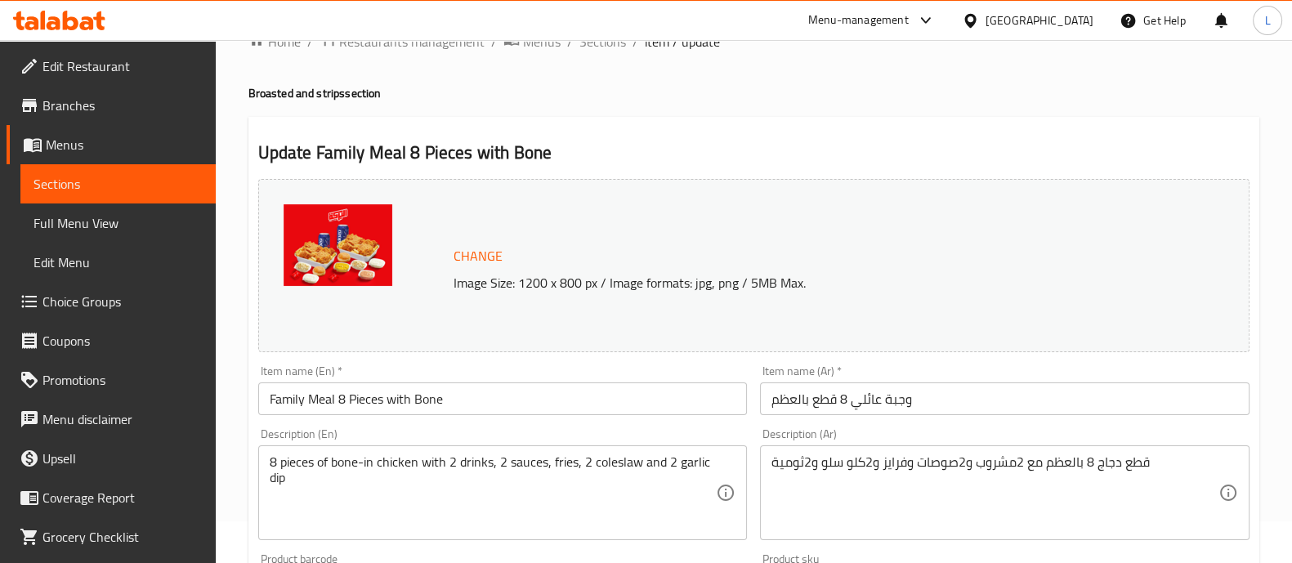
scroll to position [0, 0]
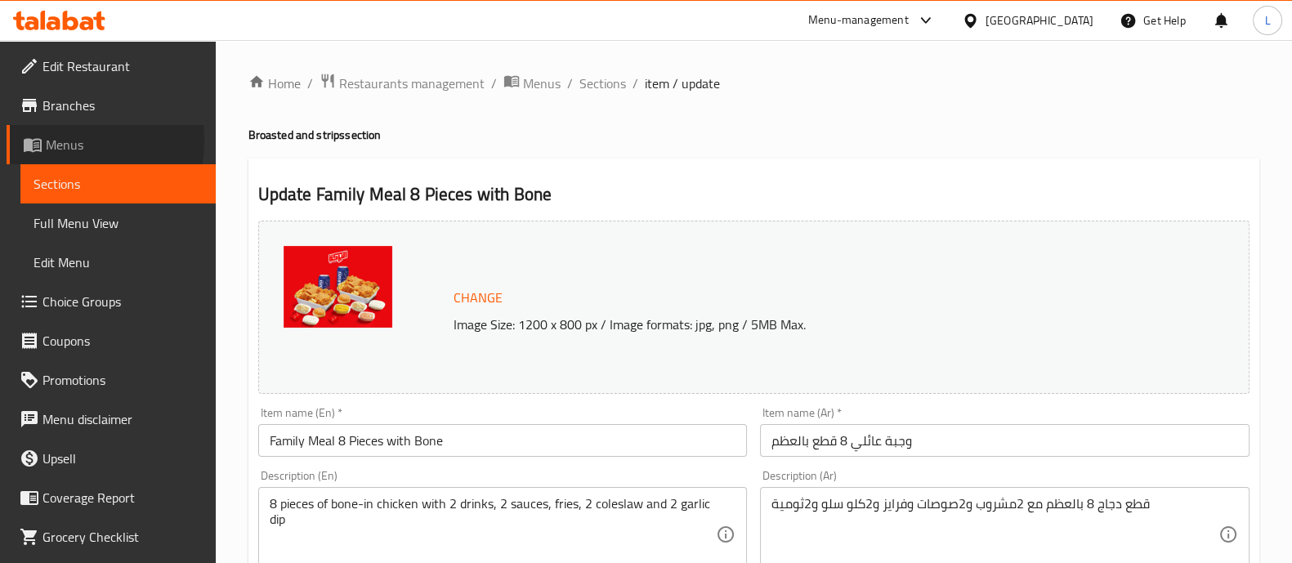
click at [60, 141] on span "Menus" at bounding box center [124, 145] width 157 height 20
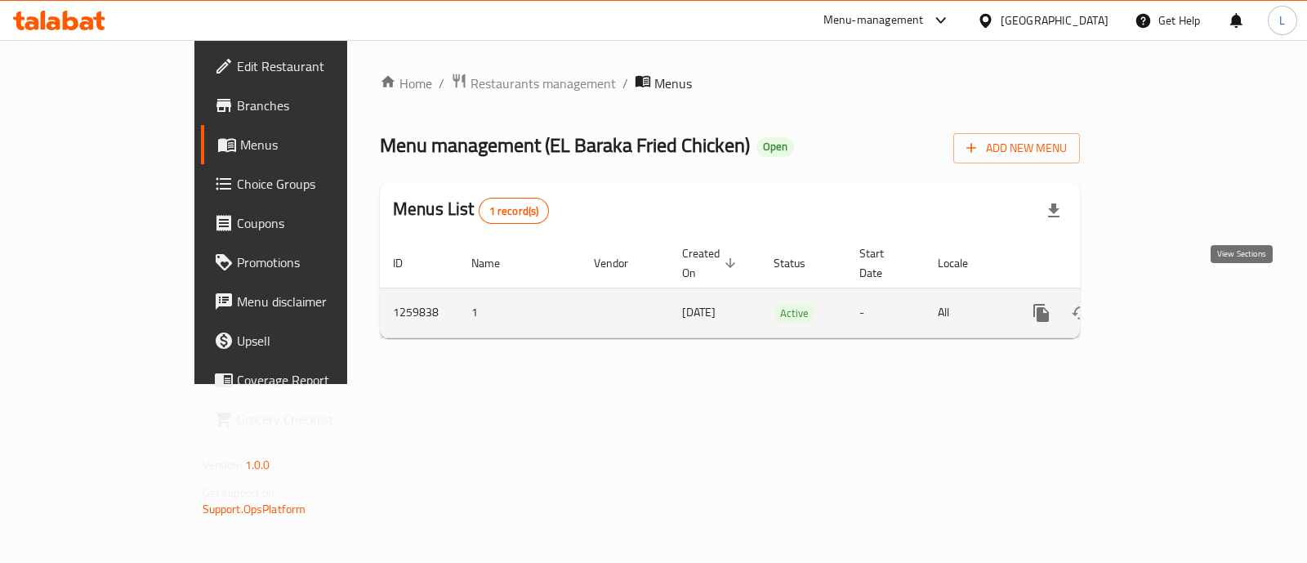
click at [1169, 303] on icon "enhanced table" at bounding box center [1160, 313] width 20 height 20
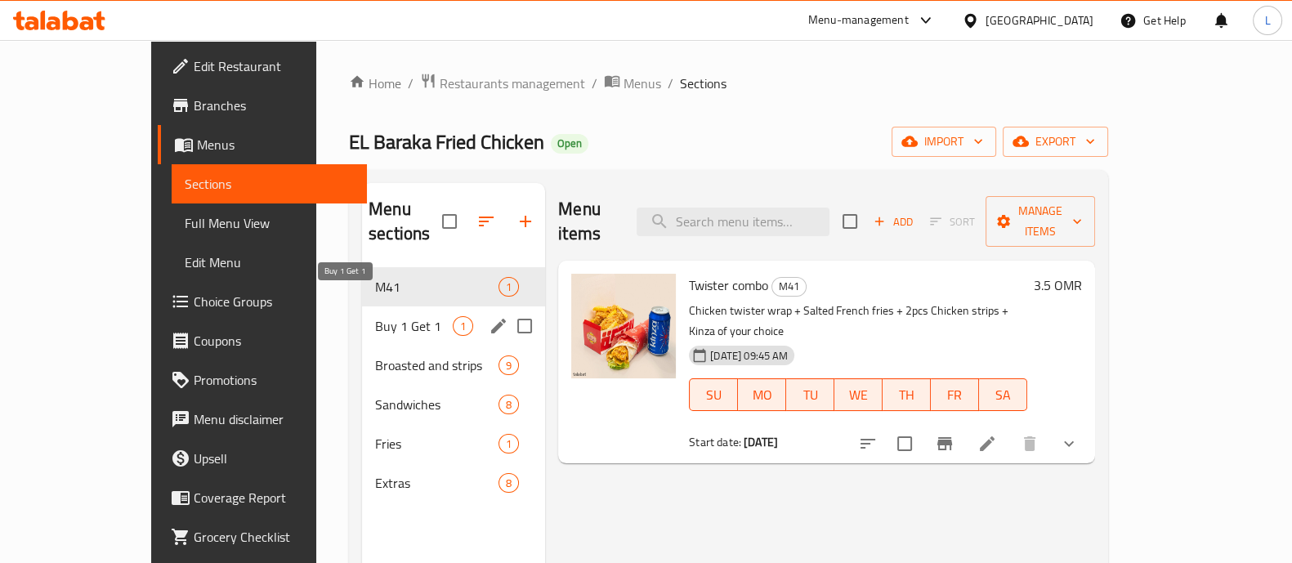
click at [375, 316] on span "Buy 1 Get 1" at bounding box center [414, 326] width 78 height 20
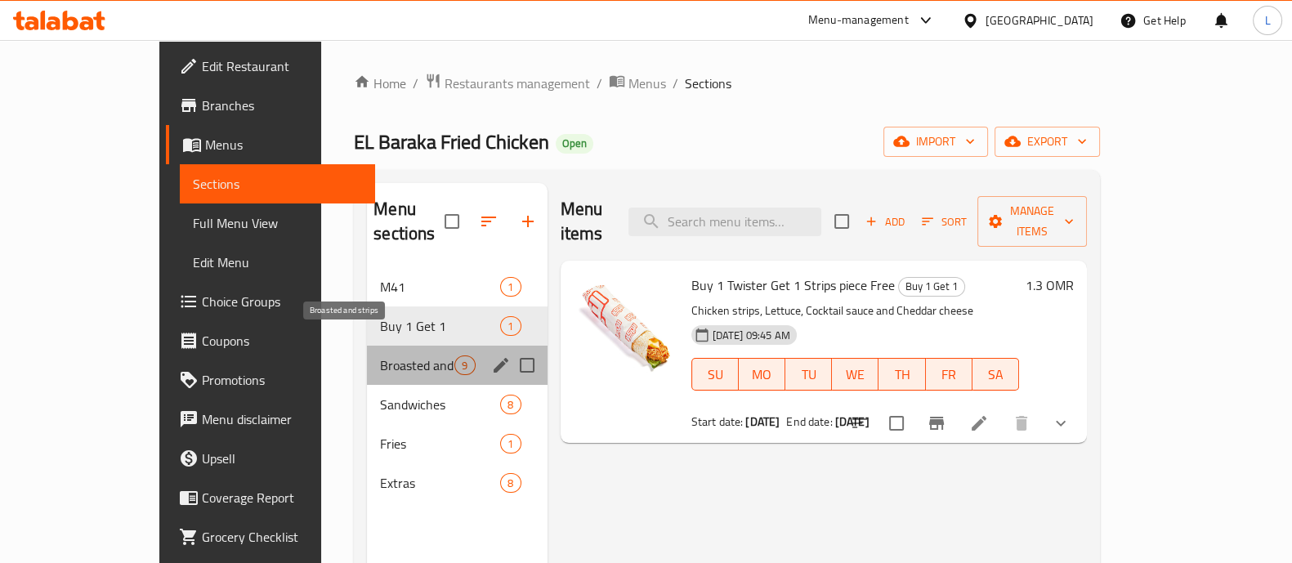
click at [380, 355] on span "Broasted and strips" at bounding box center [417, 365] width 74 height 20
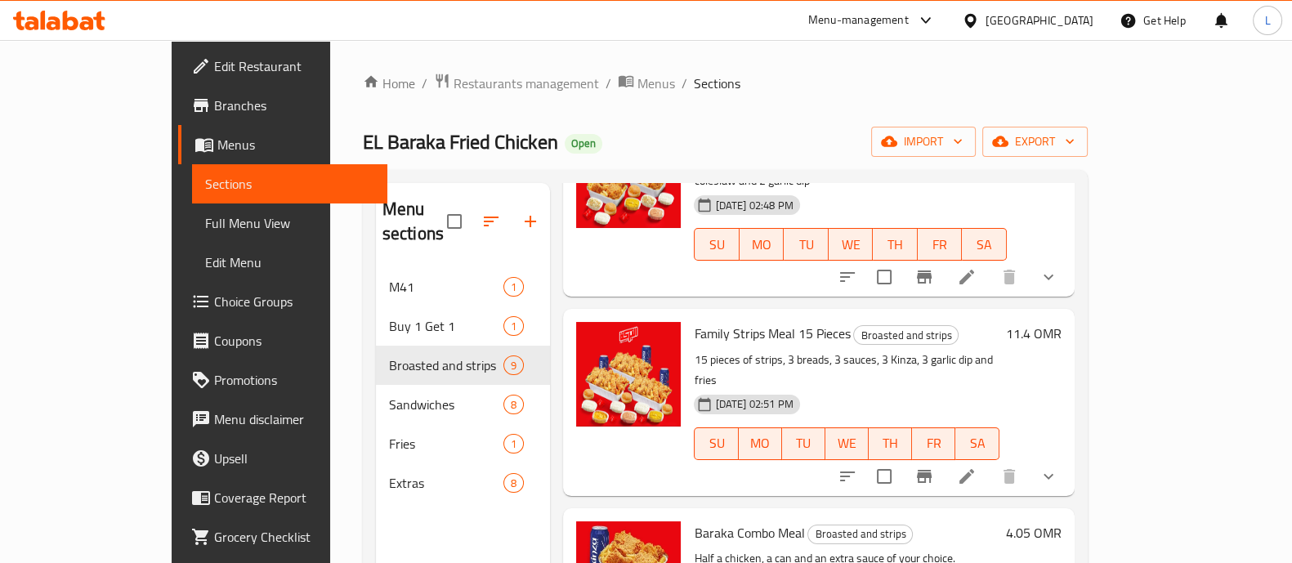
scroll to position [523, 0]
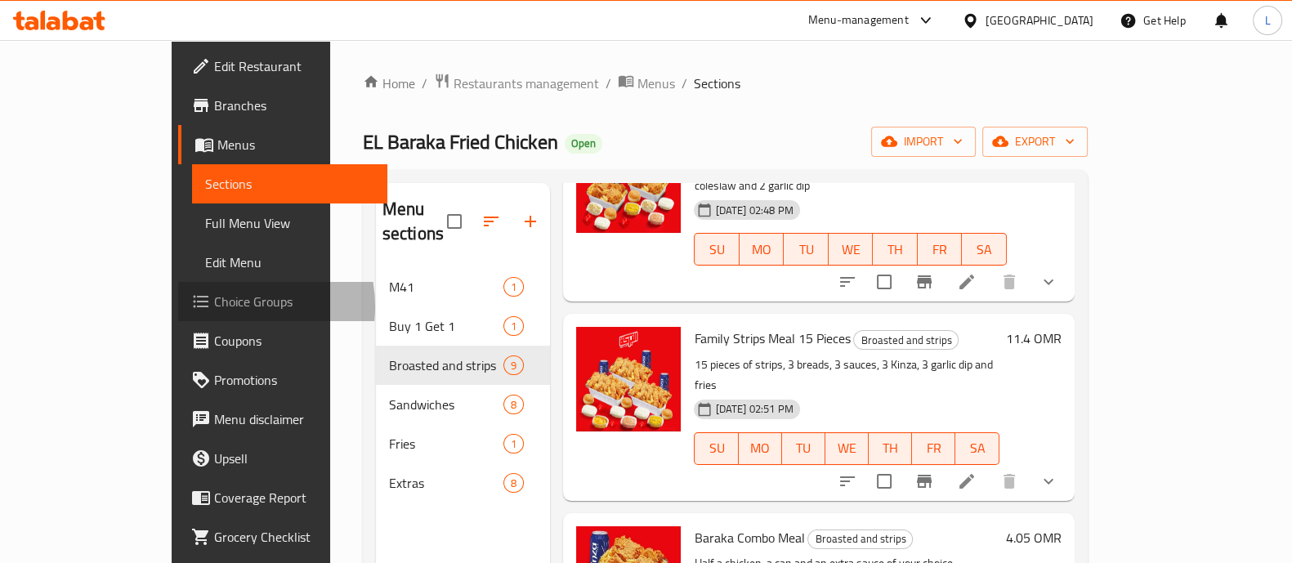
click at [214, 306] on span "Choice Groups" at bounding box center [294, 302] width 160 height 20
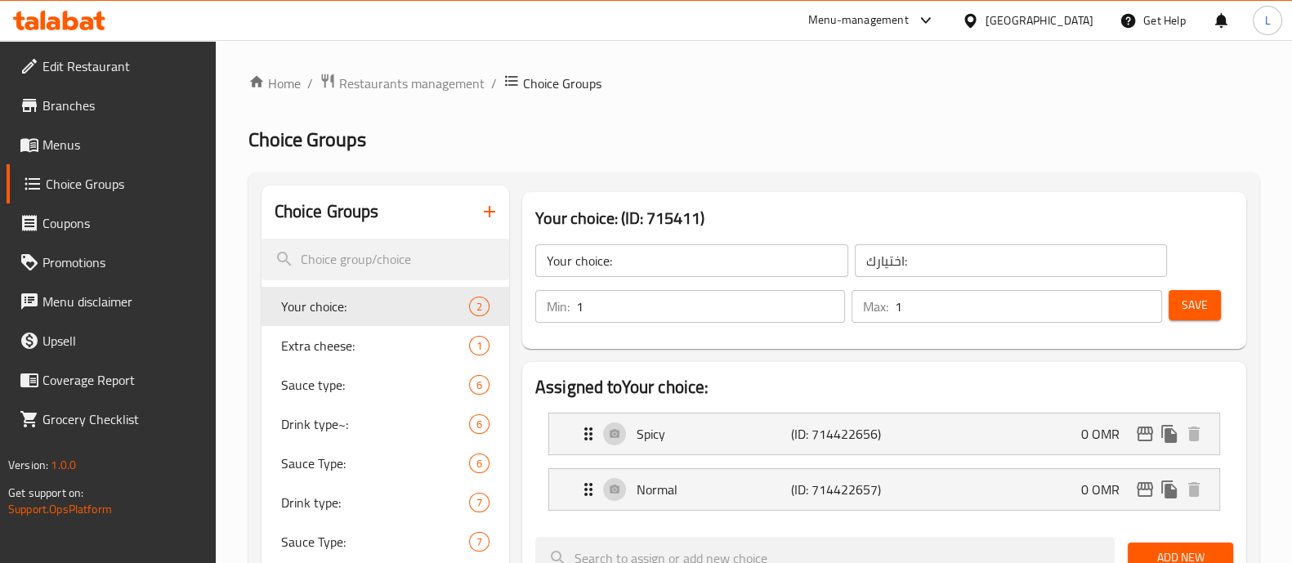
scroll to position [263, 0]
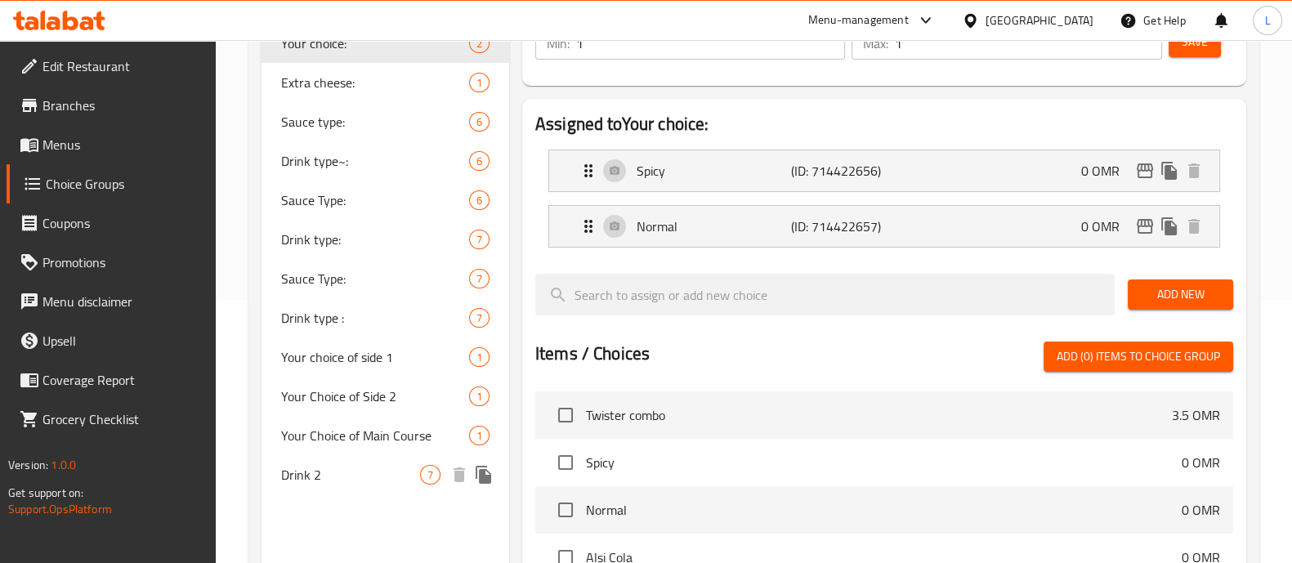
drag, startPoint x: 368, startPoint y: 466, endPoint x: 492, endPoint y: 481, distance: 125.2
click at [492, 481] on icon "duplicate" at bounding box center [484, 475] width 20 height 20
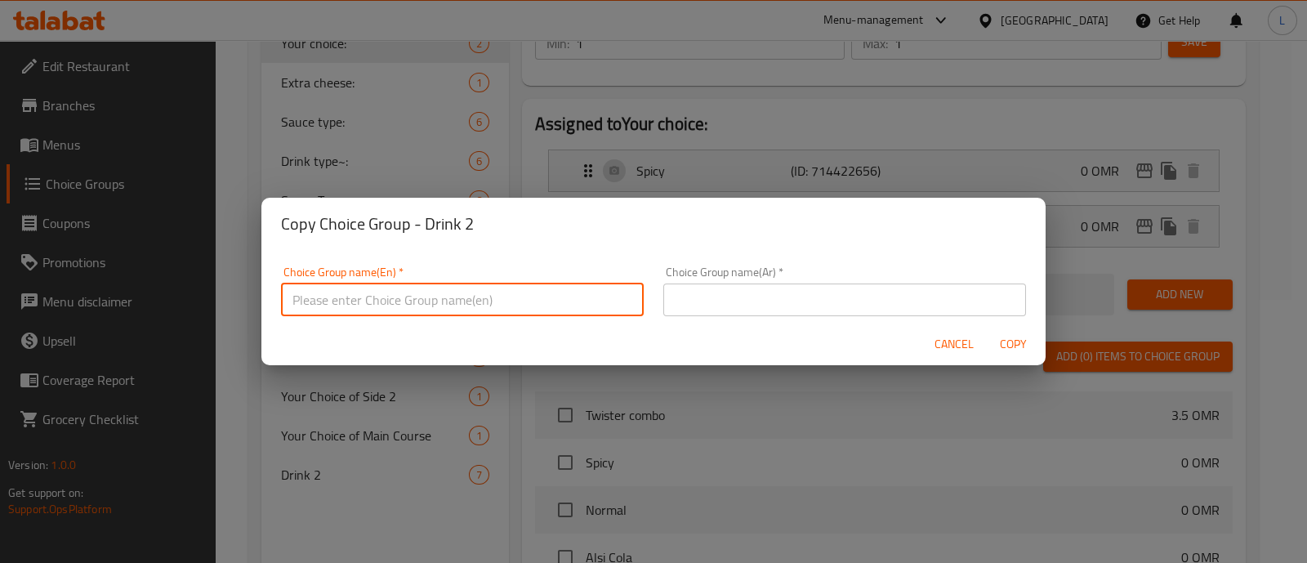
click at [467, 297] on input "text" at bounding box center [462, 300] width 363 height 33
type input "Drink 3"
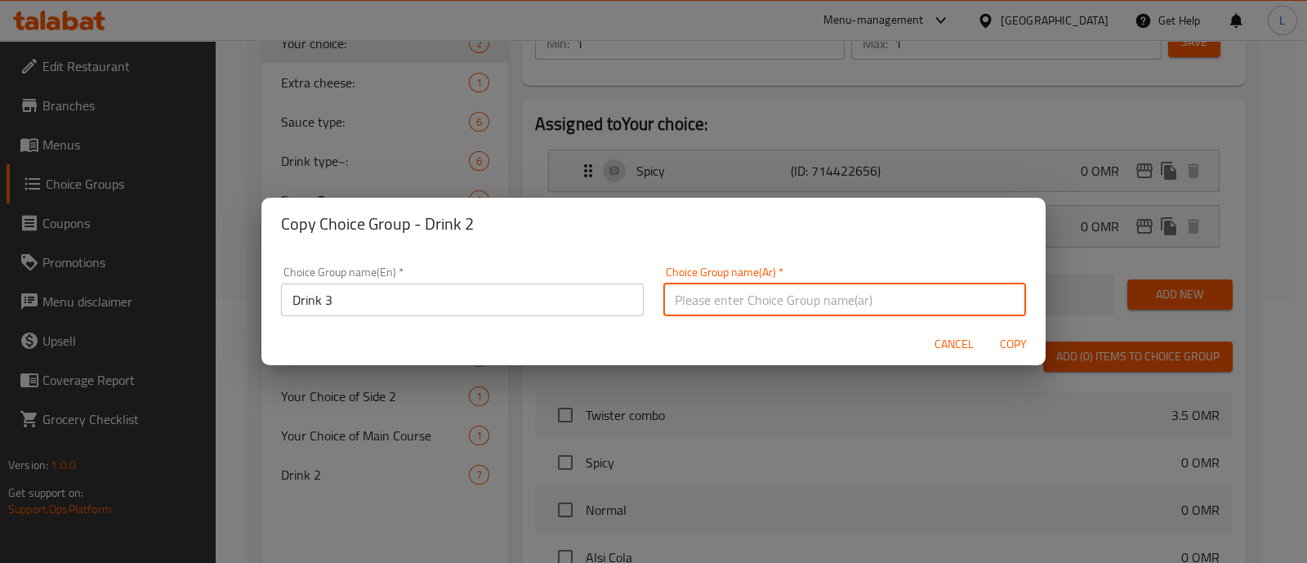
click at [825, 291] on input "text" at bounding box center [844, 300] width 363 height 33
type input "اختيار النكهة :"
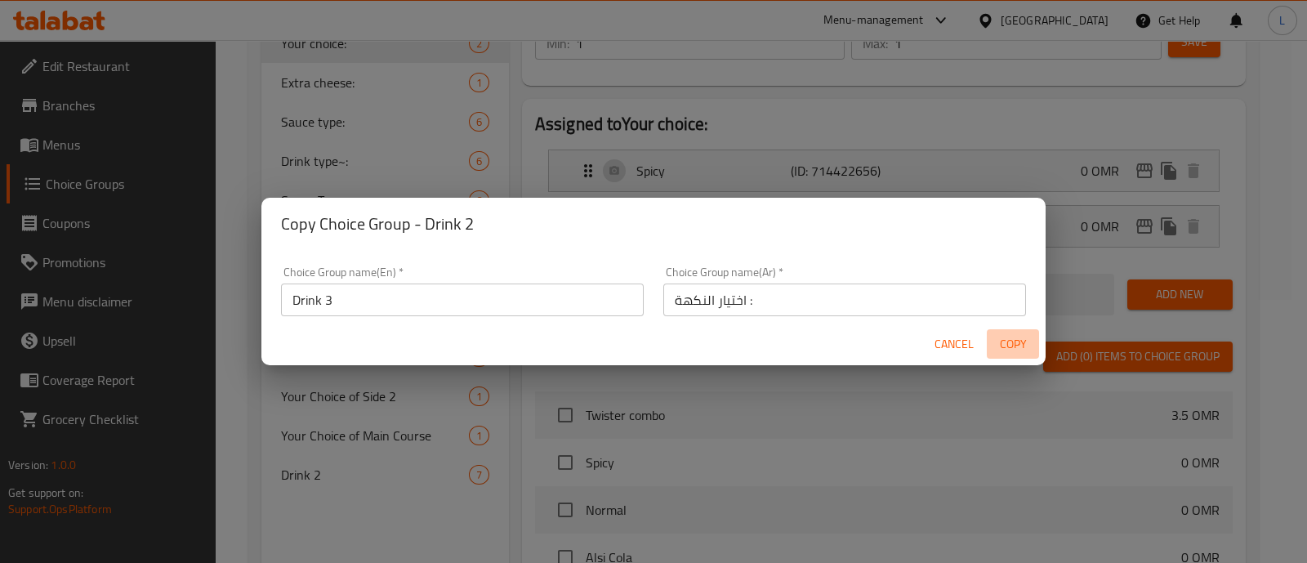
click at [998, 342] on span "Copy" at bounding box center [1013, 344] width 39 height 20
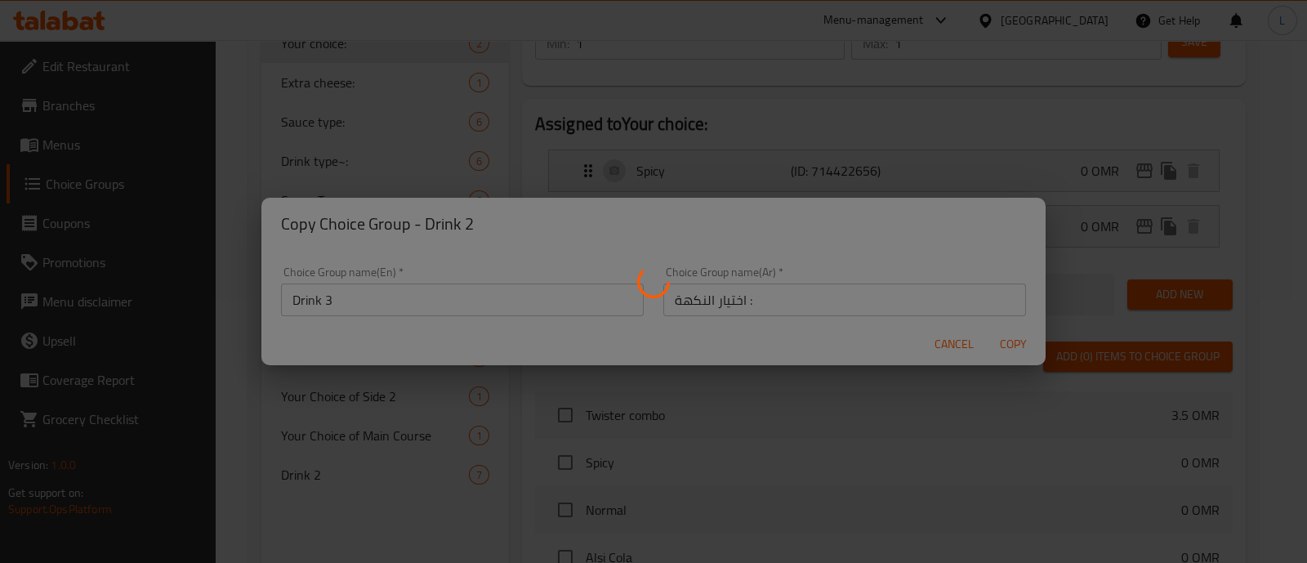
type input "Drink 3"
type input "اختيار النكهة :"
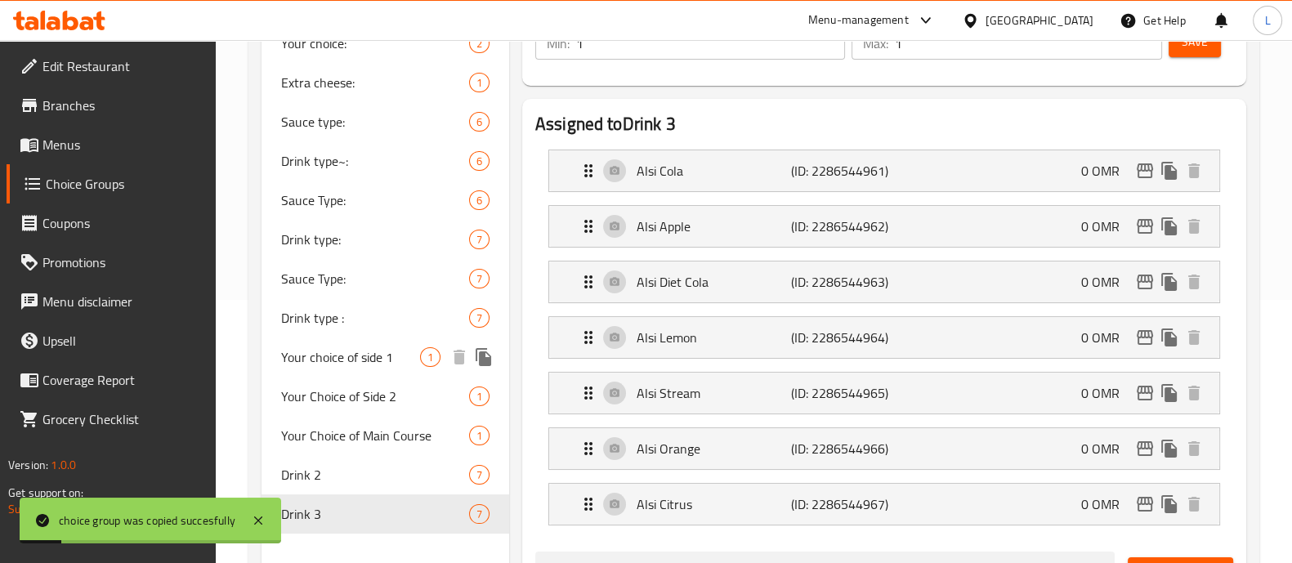
scroll to position [0, 0]
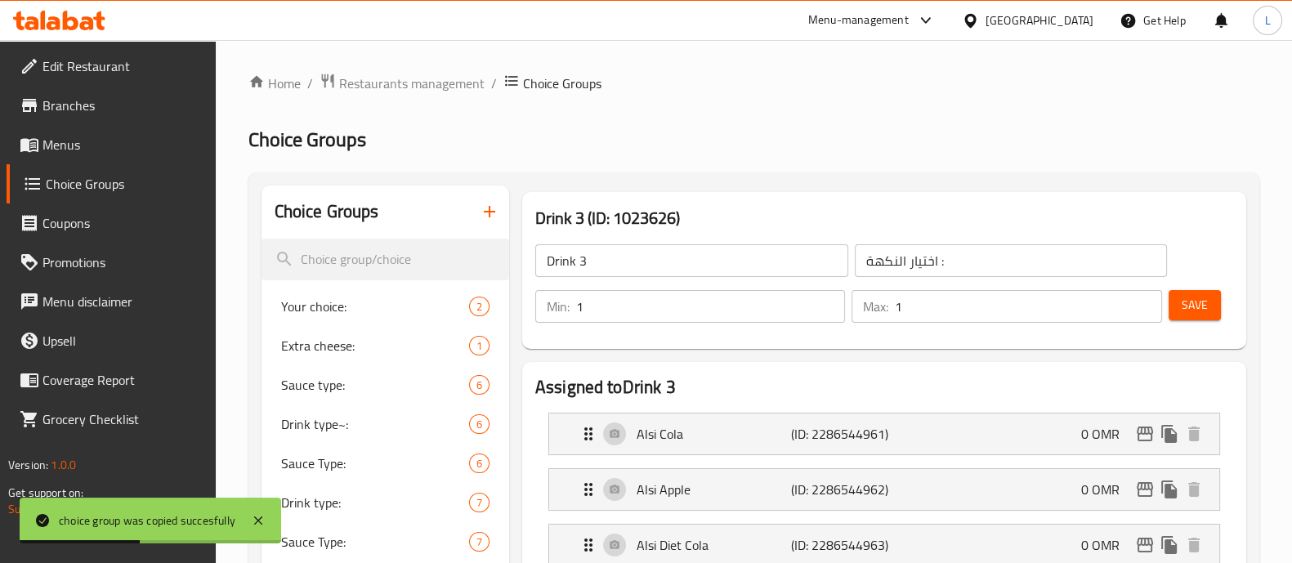
click at [87, 142] on span "Menus" at bounding box center [122, 145] width 160 height 20
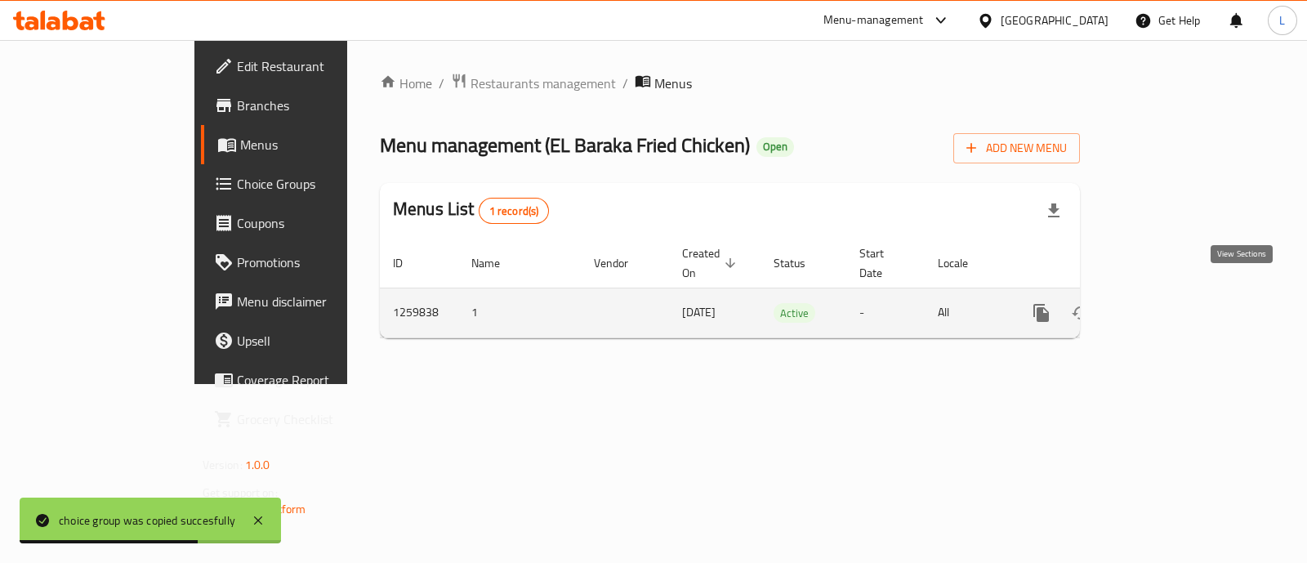
click at [1169, 303] on icon "enhanced table" at bounding box center [1160, 313] width 20 height 20
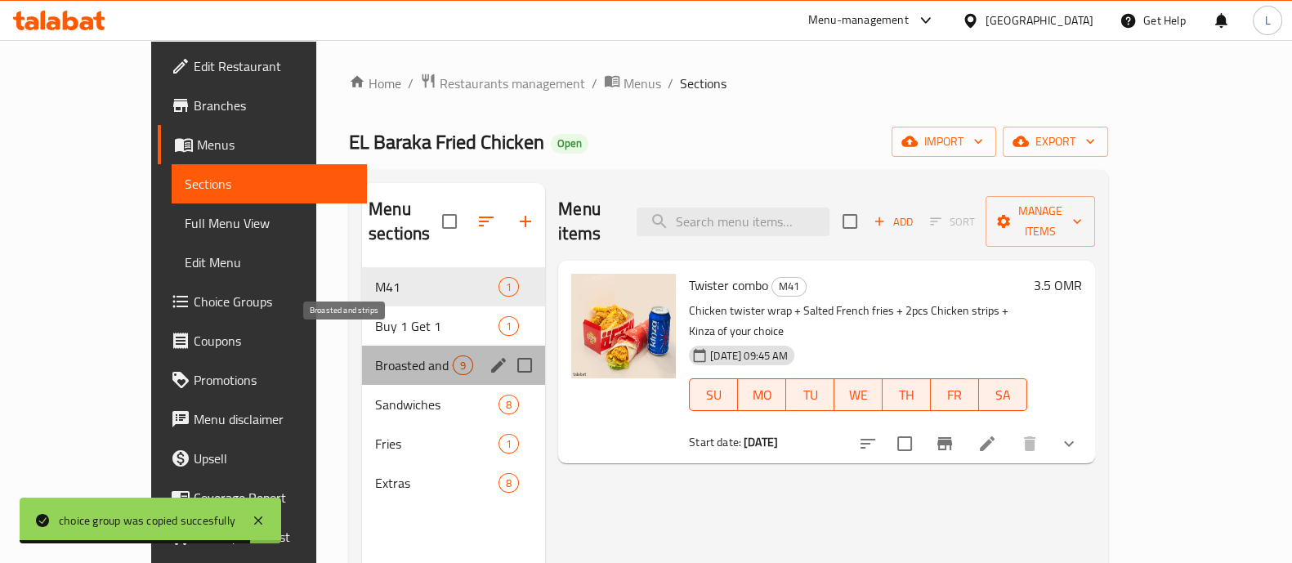
click at [375, 355] on span "Broasted and strips" at bounding box center [414, 365] width 78 height 20
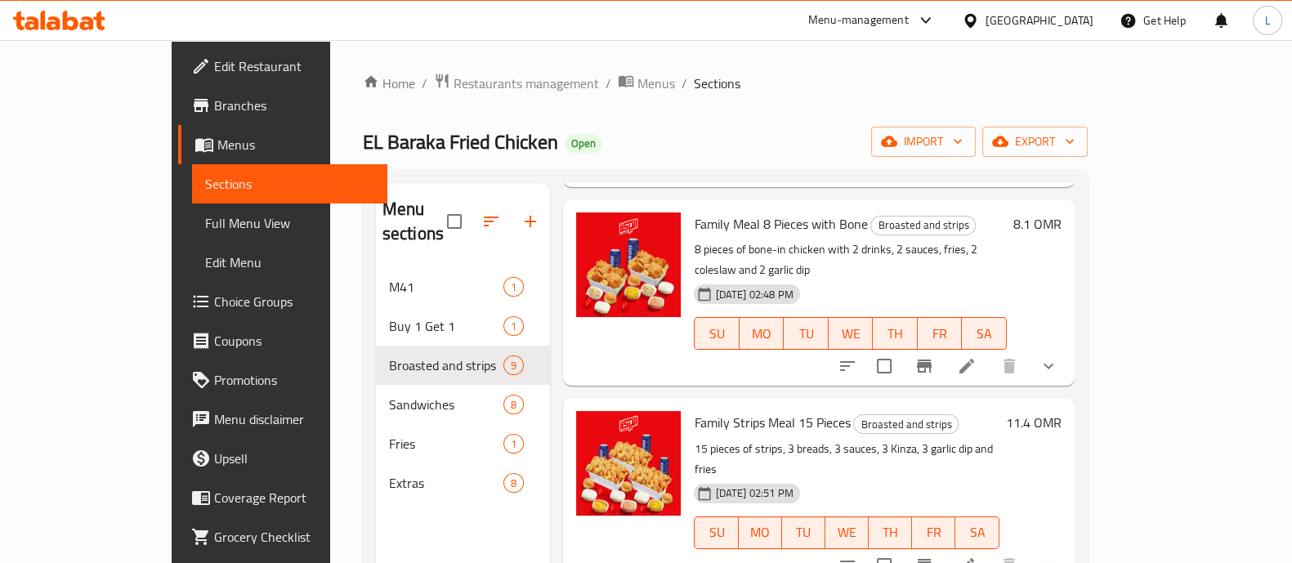
scroll to position [438, 0]
click at [989, 552] on li at bounding box center [967, 566] width 46 height 29
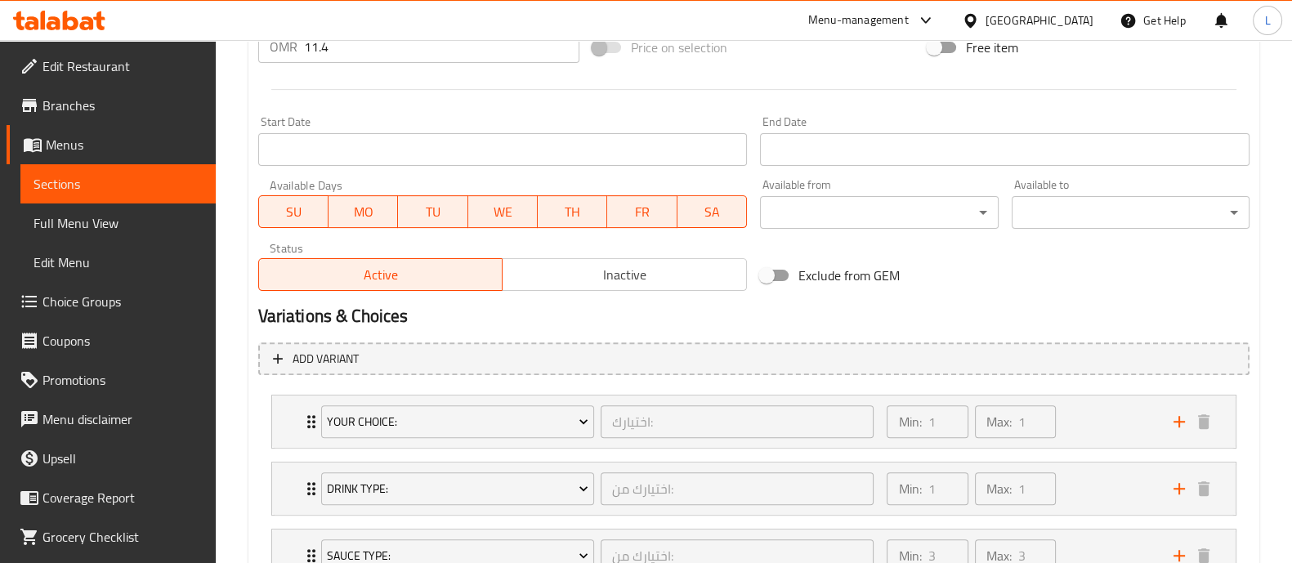
scroll to position [842, 0]
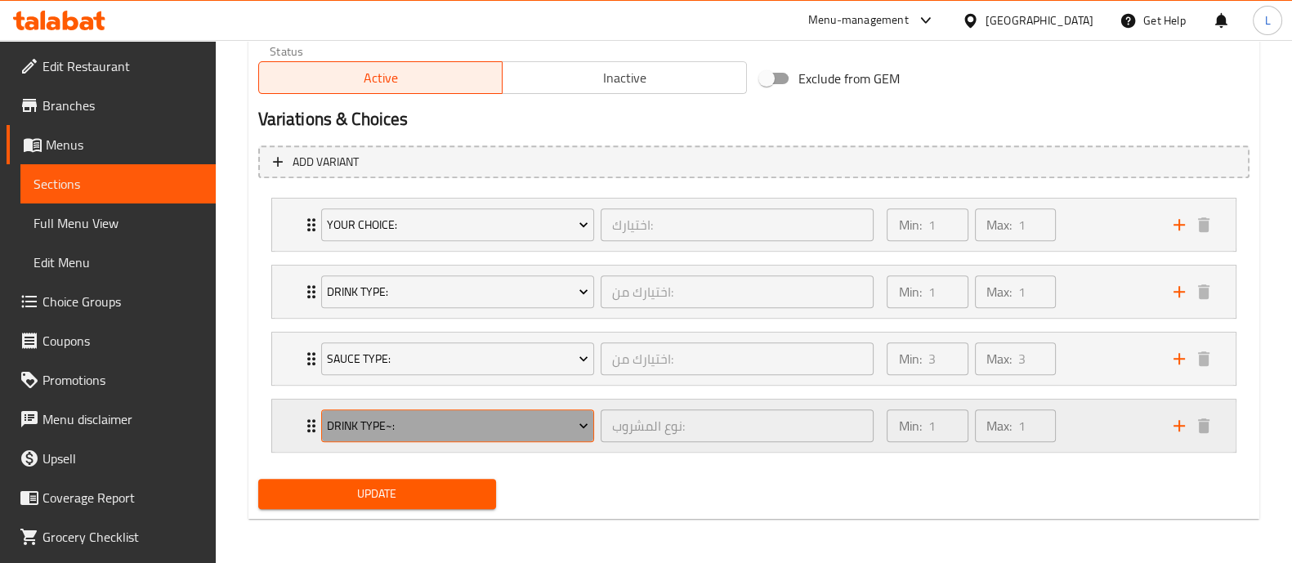
click at [474, 427] on span "Drink type~:" at bounding box center [457, 426] width 261 height 20
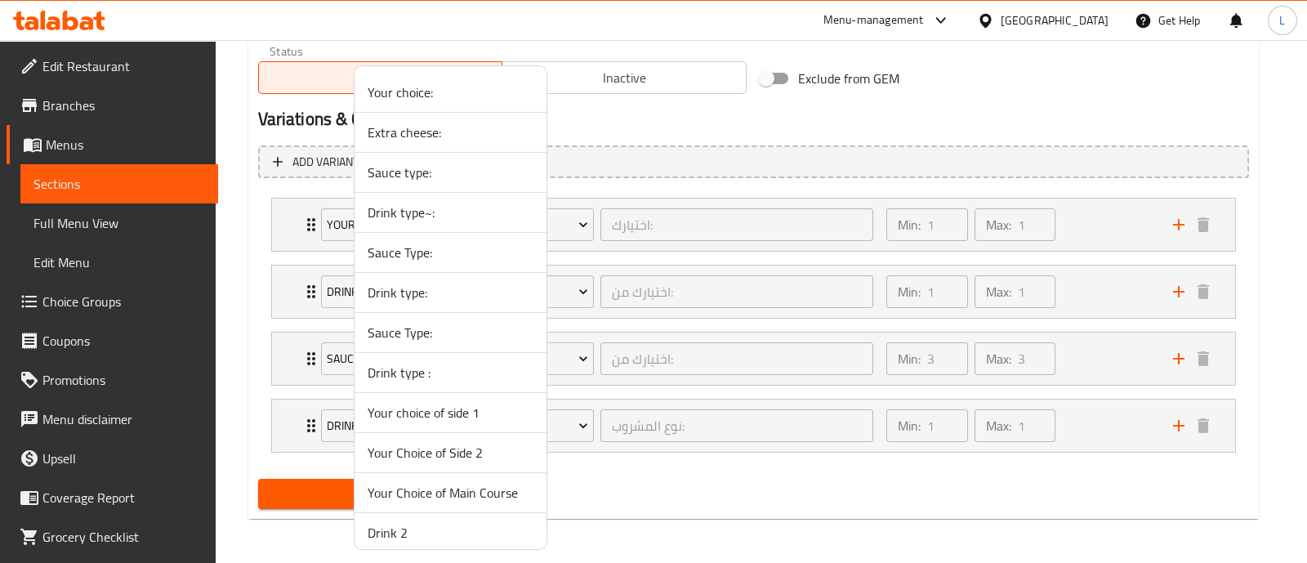
click at [459, 87] on span "Your choice:" at bounding box center [451, 93] width 166 height 20
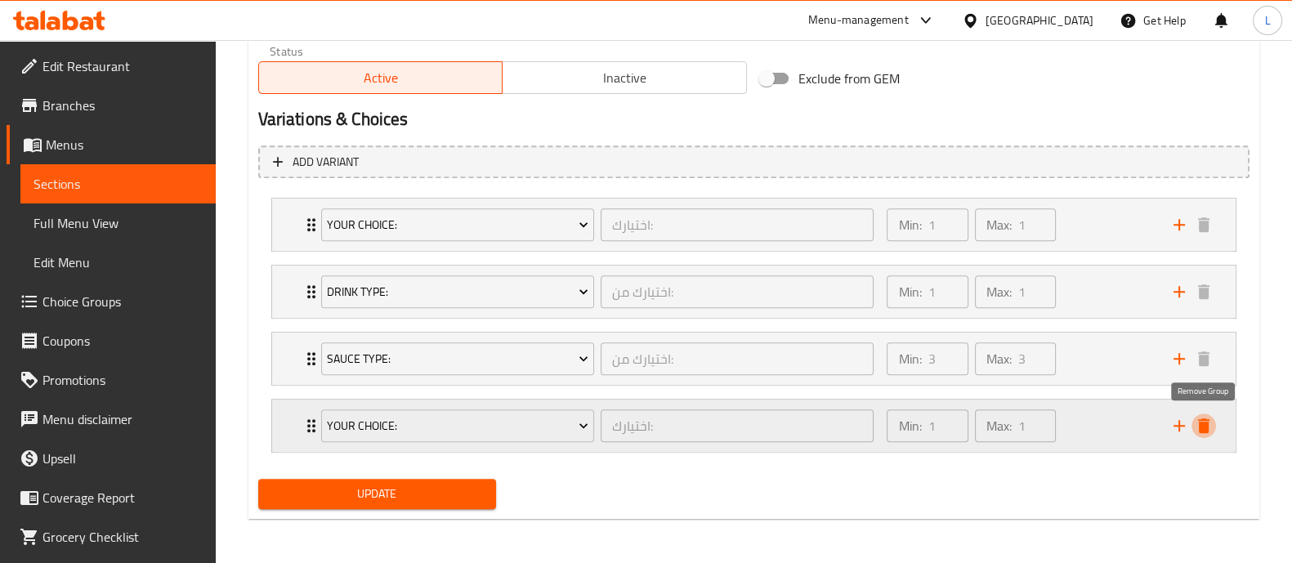
click at [1202, 416] on icon "delete" at bounding box center [1204, 426] width 20 height 20
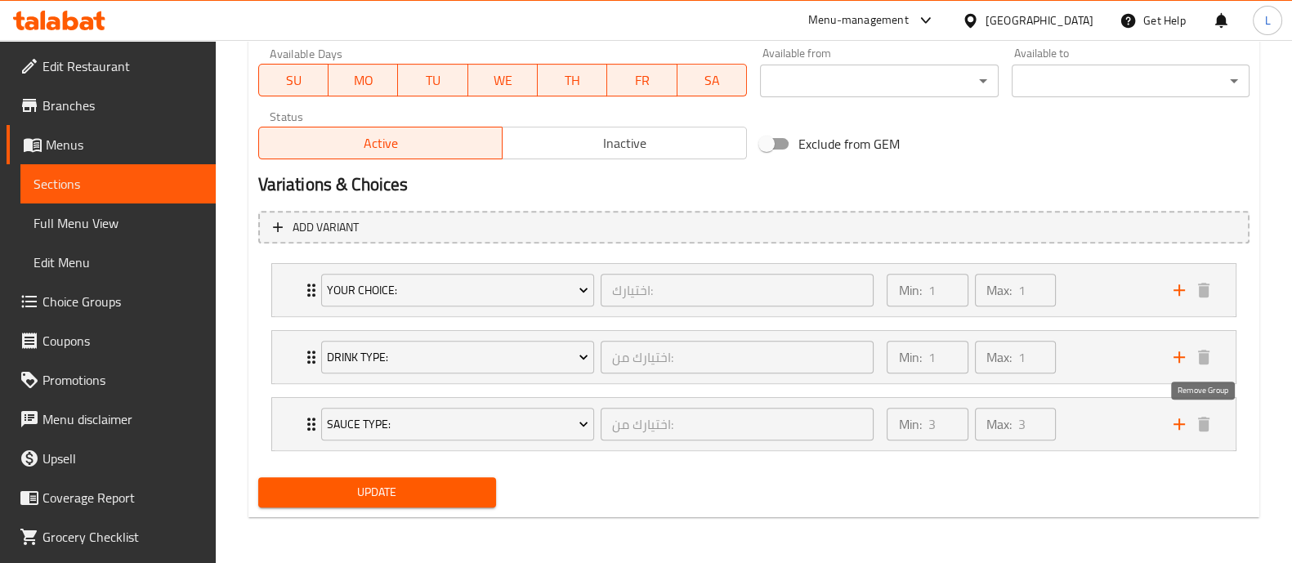
scroll to position [775, 0]
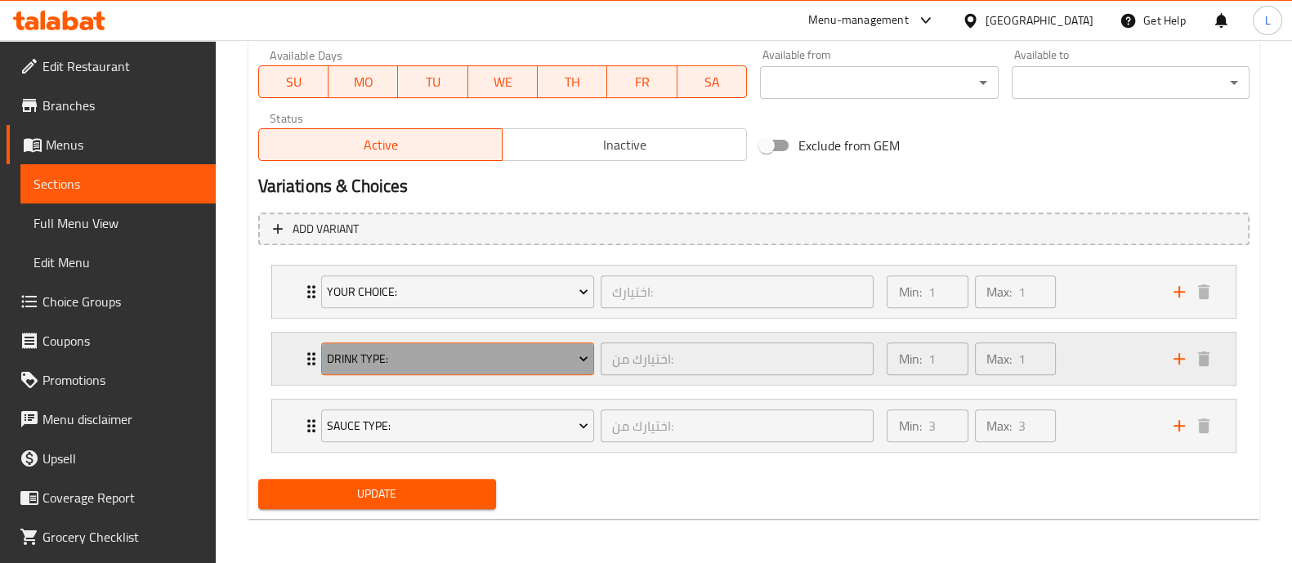
click at [376, 343] on button "Drink type:" at bounding box center [457, 358] width 273 height 33
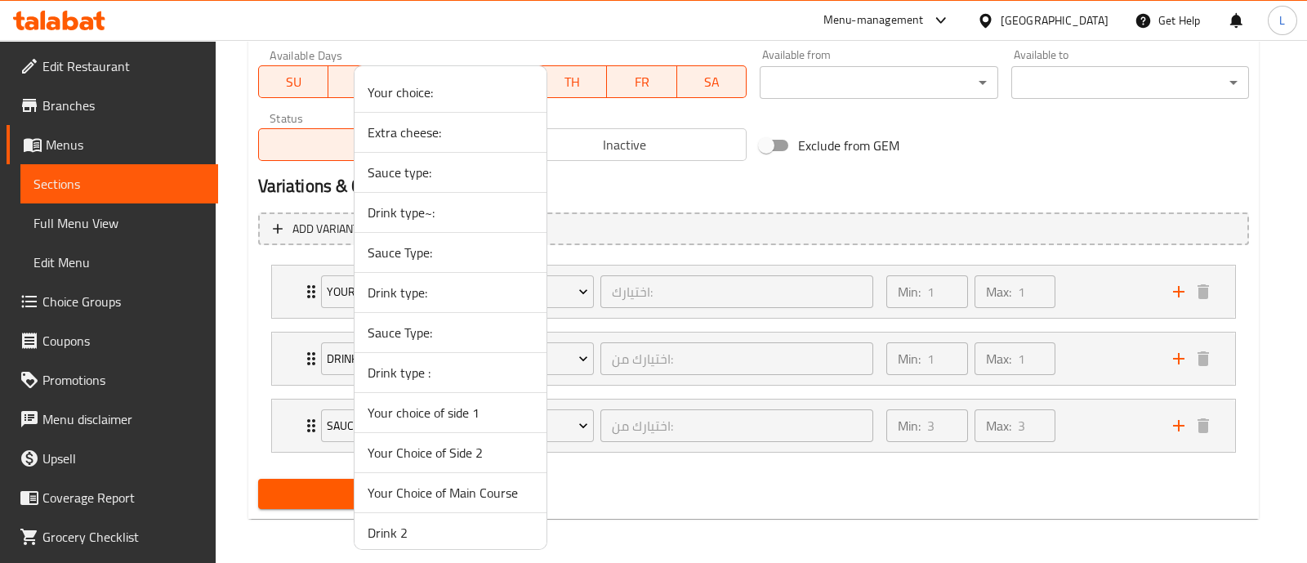
click at [993, 175] on div at bounding box center [653, 281] width 1307 height 563
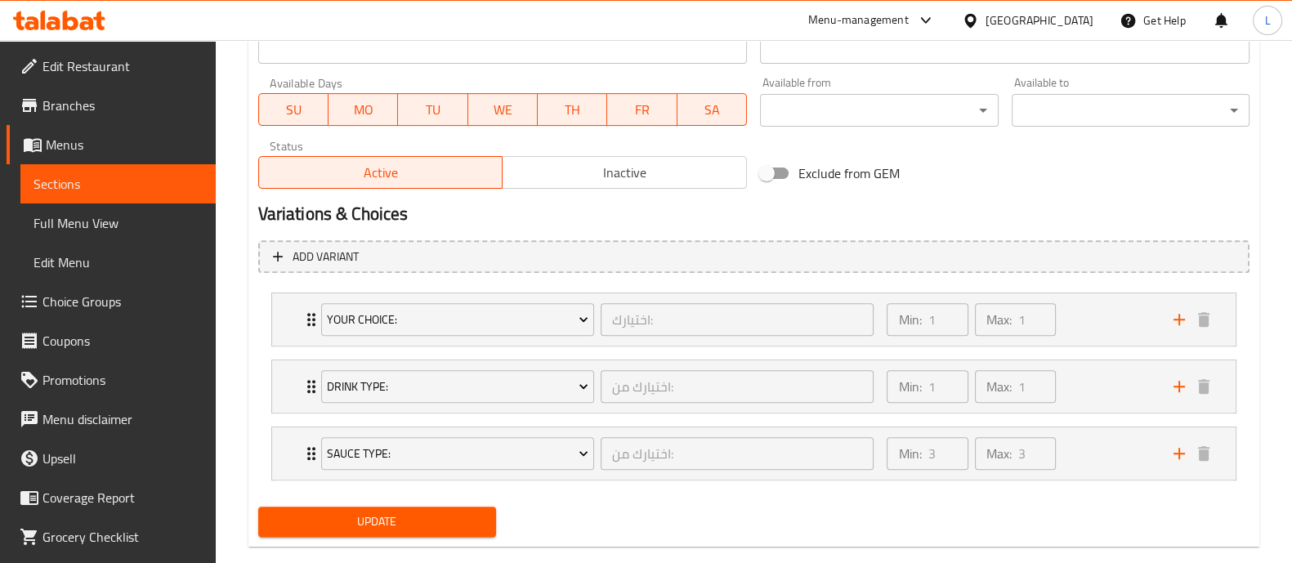
scroll to position [749, 0]
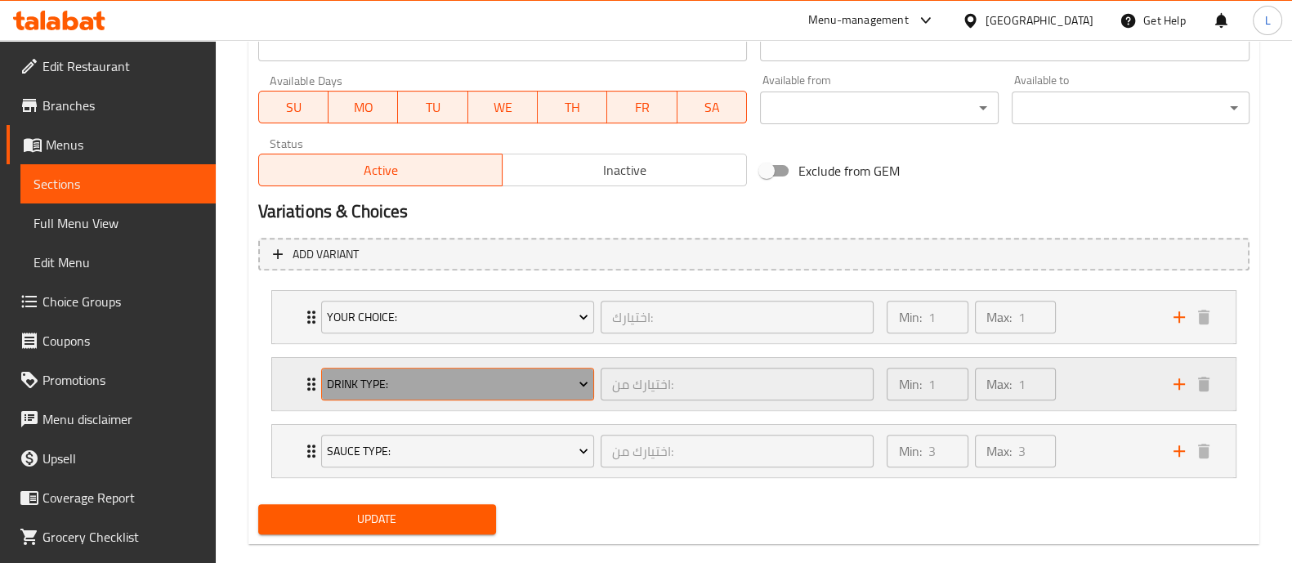
click at [564, 382] on span "Drink type:" at bounding box center [457, 384] width 261 height 20
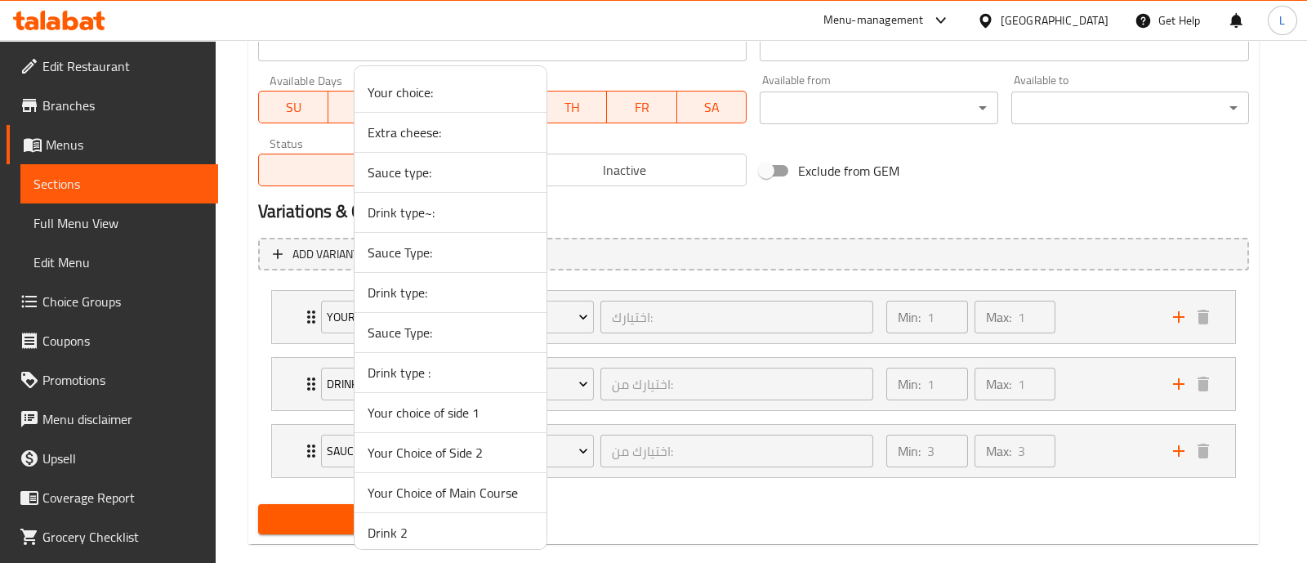
click at [398, 88] on span "Your choice:" at bounding box center [451, 93] width 166 height 20
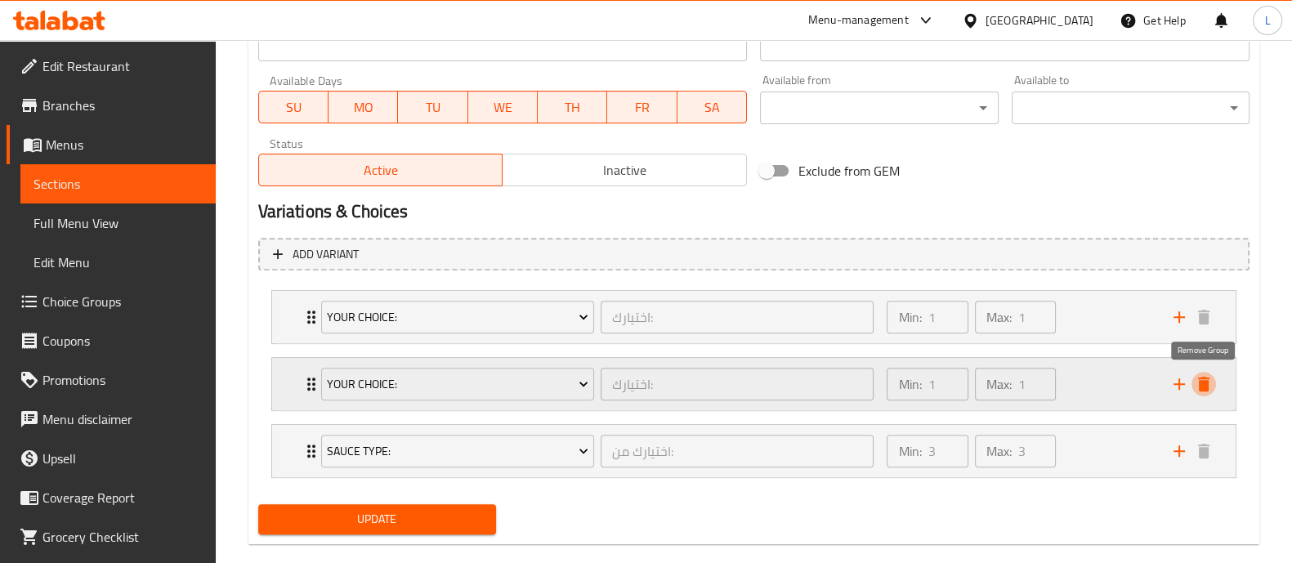
click at [1199, 386] on icon "delete" at bounding box center [1203, 384] width 11 height 15
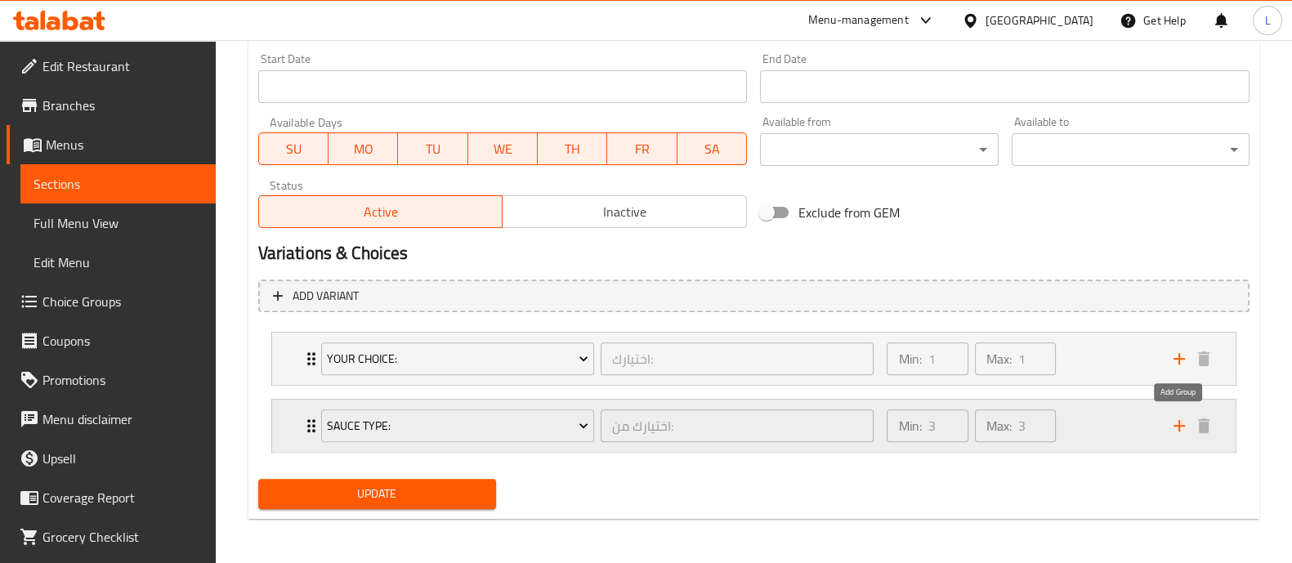
click at [1170, 431] on icon "add" at bounding box center [1179, 426] width 20 height 20
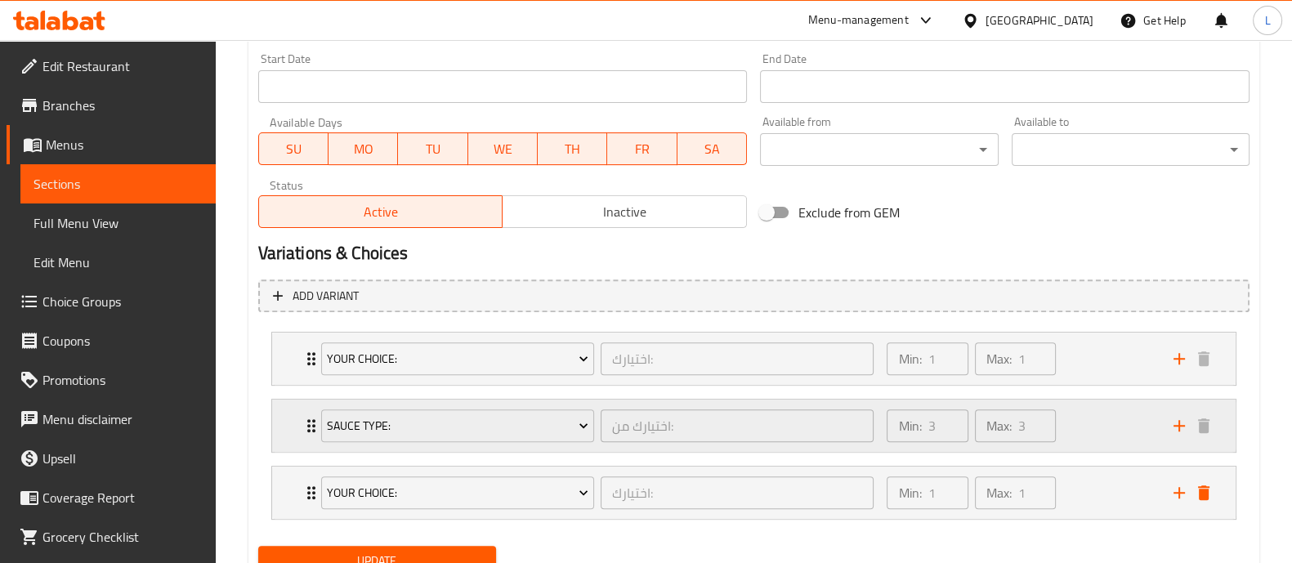
scroll to position [749, 0]
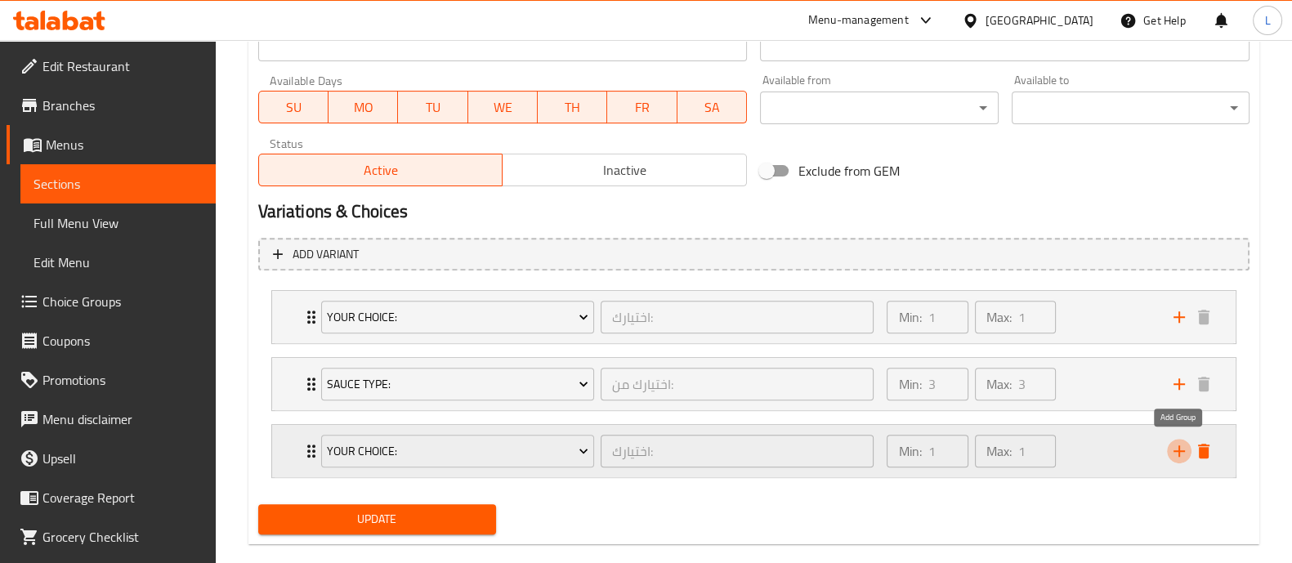
click at [1175, 446] on icon "add" at bounding box center [1179, 451] width 20 height 20
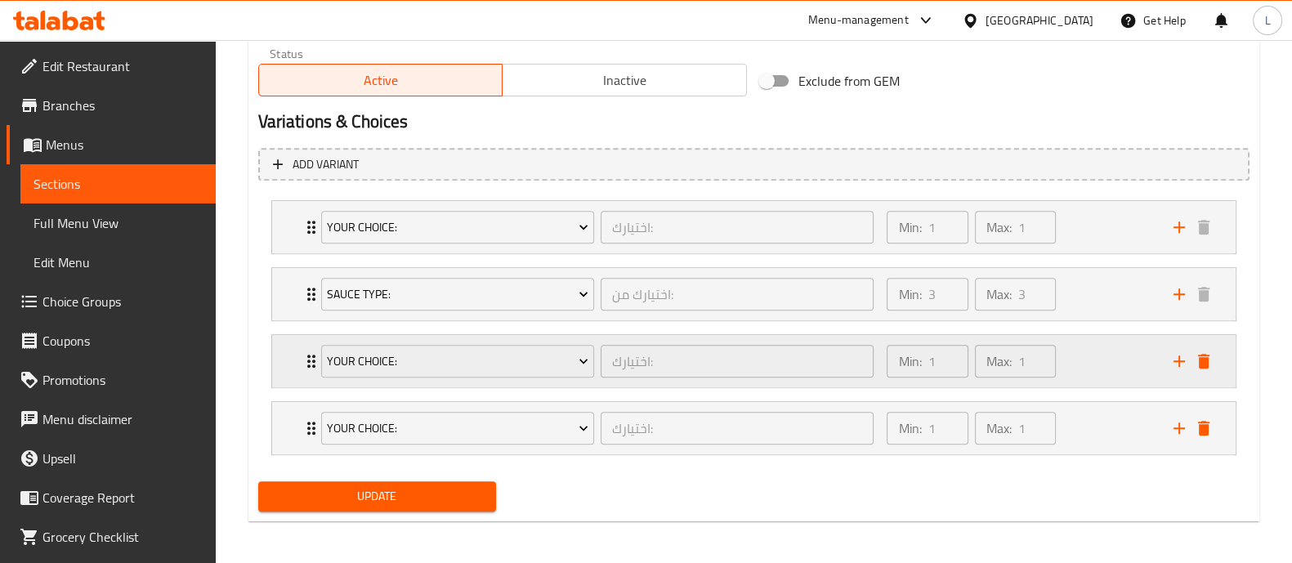
scroll to position [840, 0]
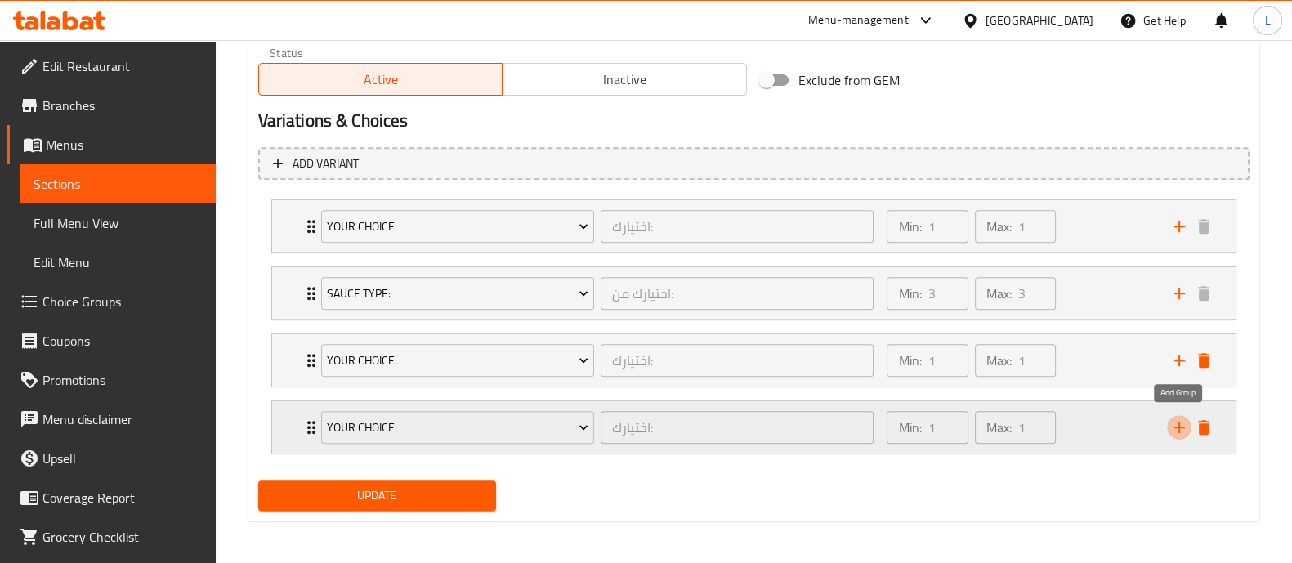
click at [1177, 429] on icon "add" at bounding box center [1179, 428] width 20 height 20
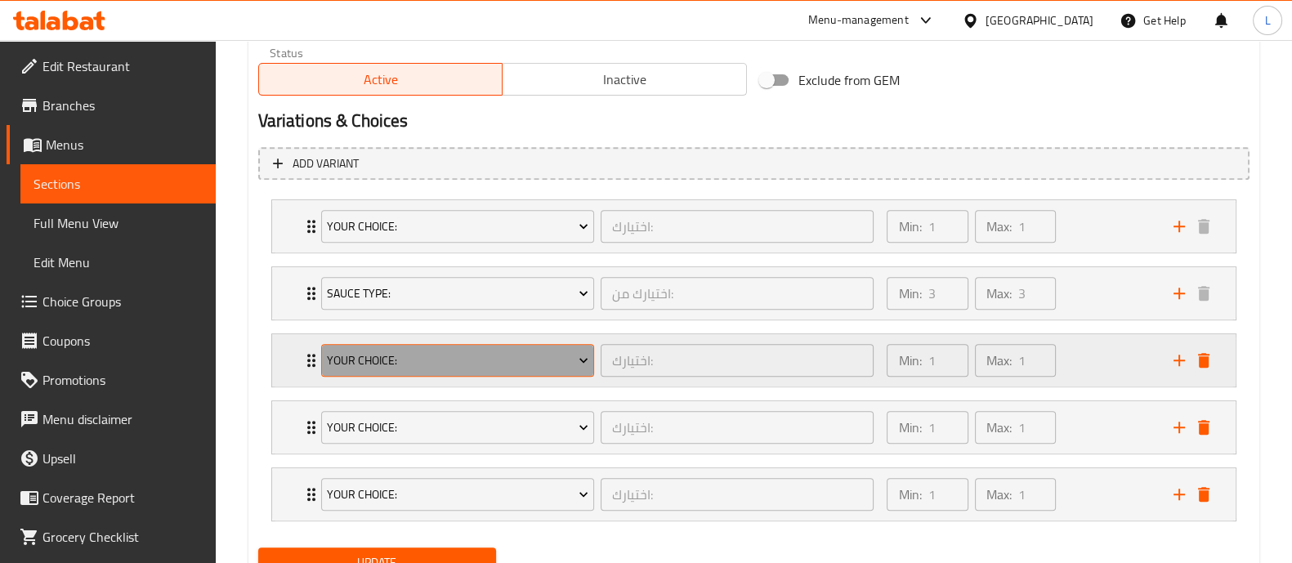
click at [525, 369] on button "Your choice:" at bounding box center [457, 360] width 273 height 33
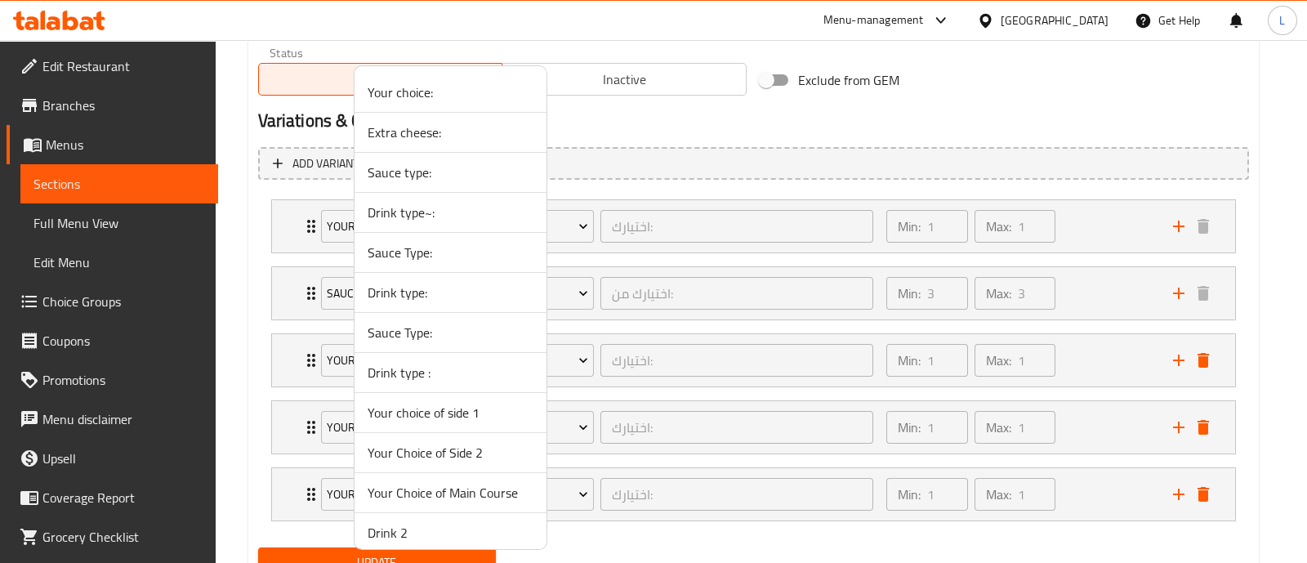
click at [449, 368] on span "Drink type :" at bounding box center [451, 373] width 166 height 20
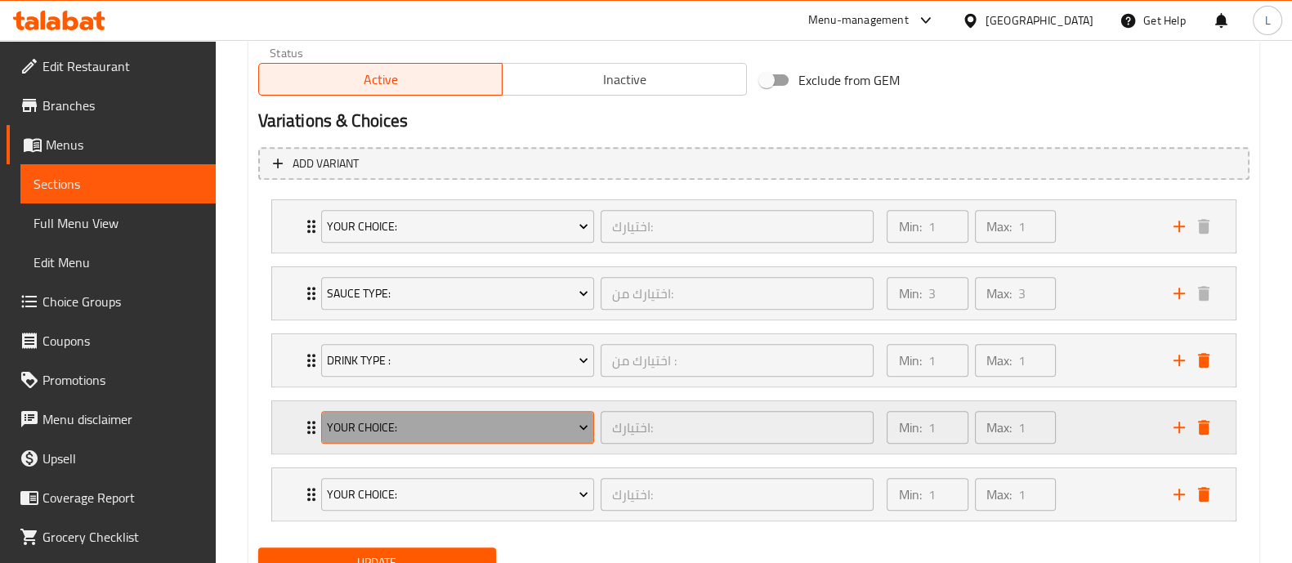
click at [427, 418] on span "Your choice:" at bounding box center [457, 428] width 261 height 20
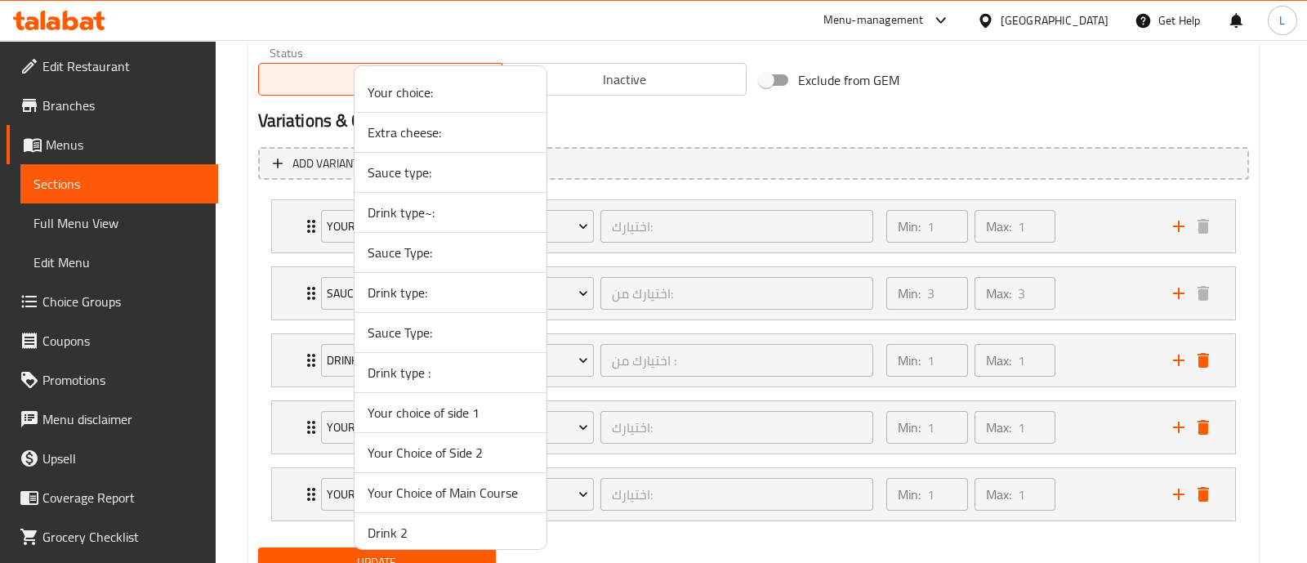
click at [408, 534] on span "Drink 2" at bounding box center [451, 533] width 166 height 20
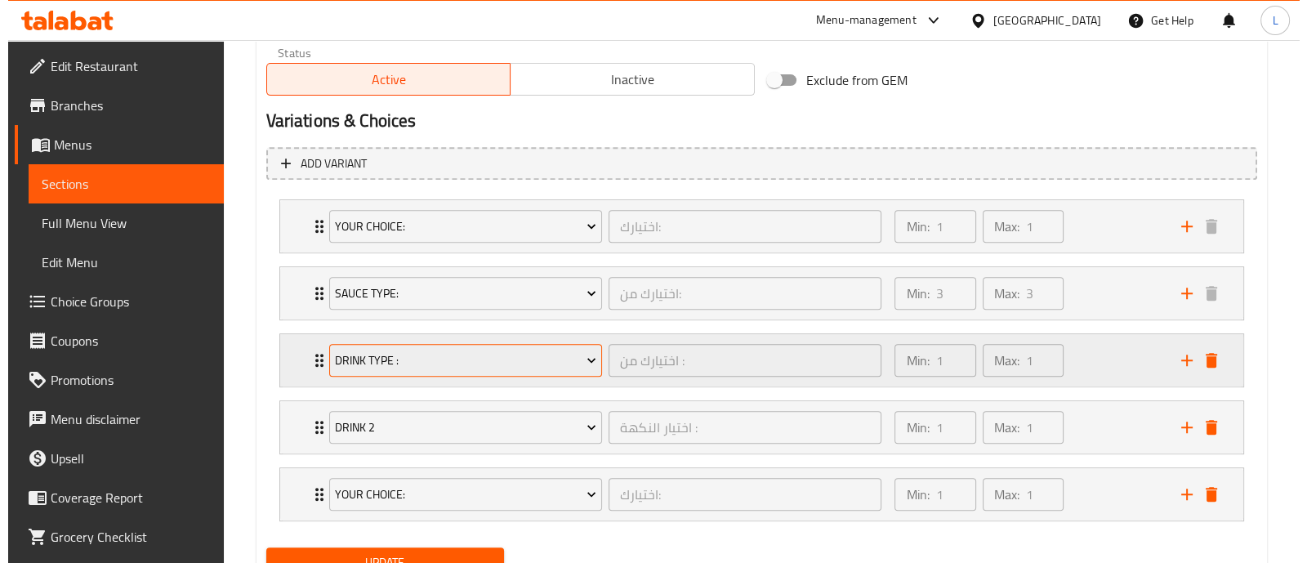
scroll to position [908, 0]
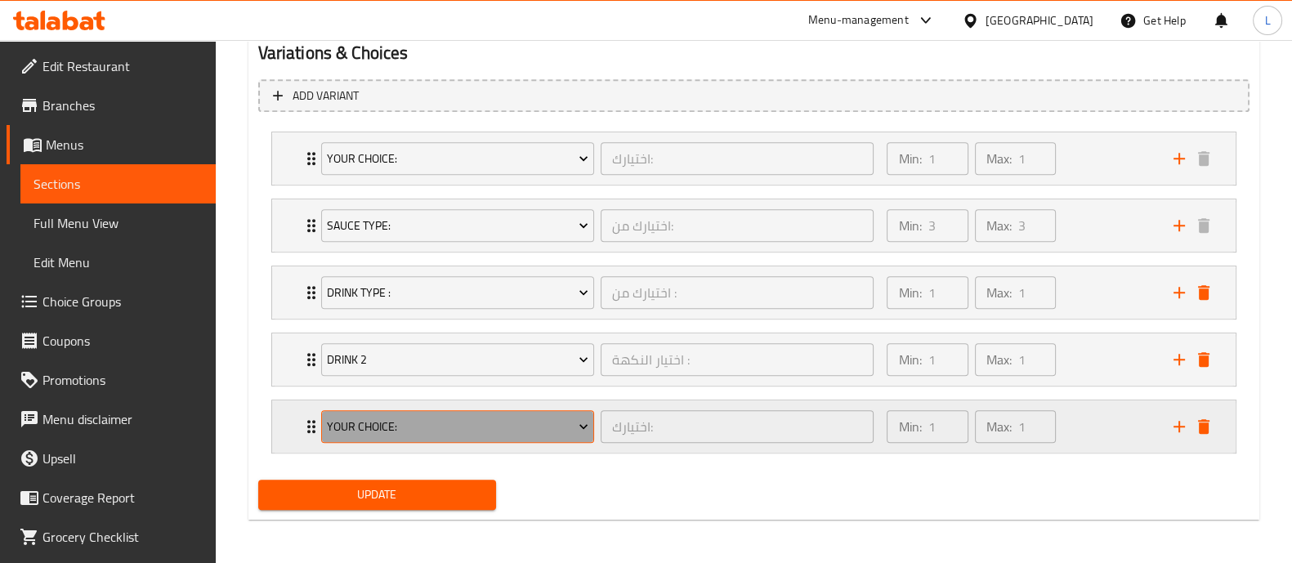
click at [458, 421] on span "Your choice:" at bounding box center [457, 427] width 261 height 20
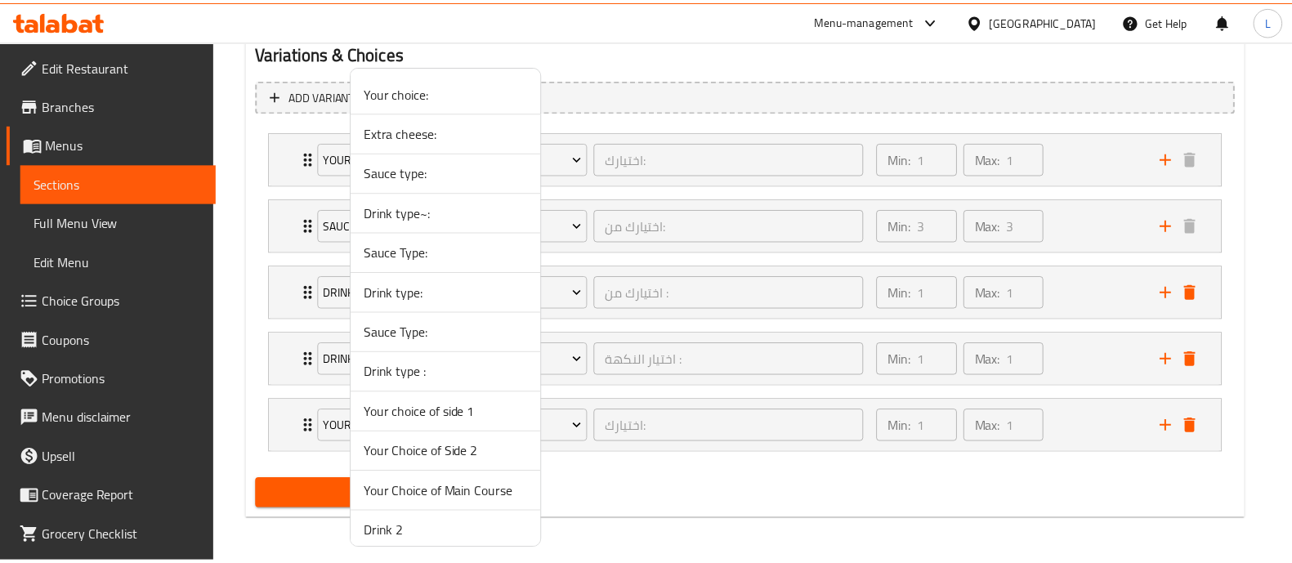
scroll to position [47, 0]
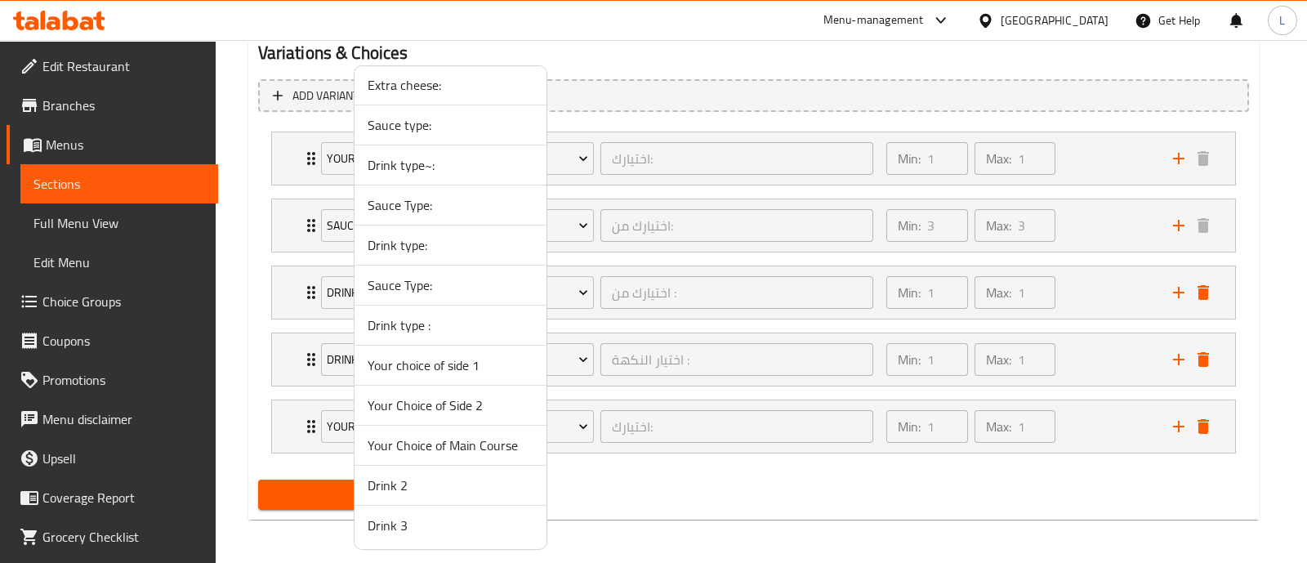
click at [403, 522] on span "Drink 3" at bounding box center [451, 526] width 166 height 20
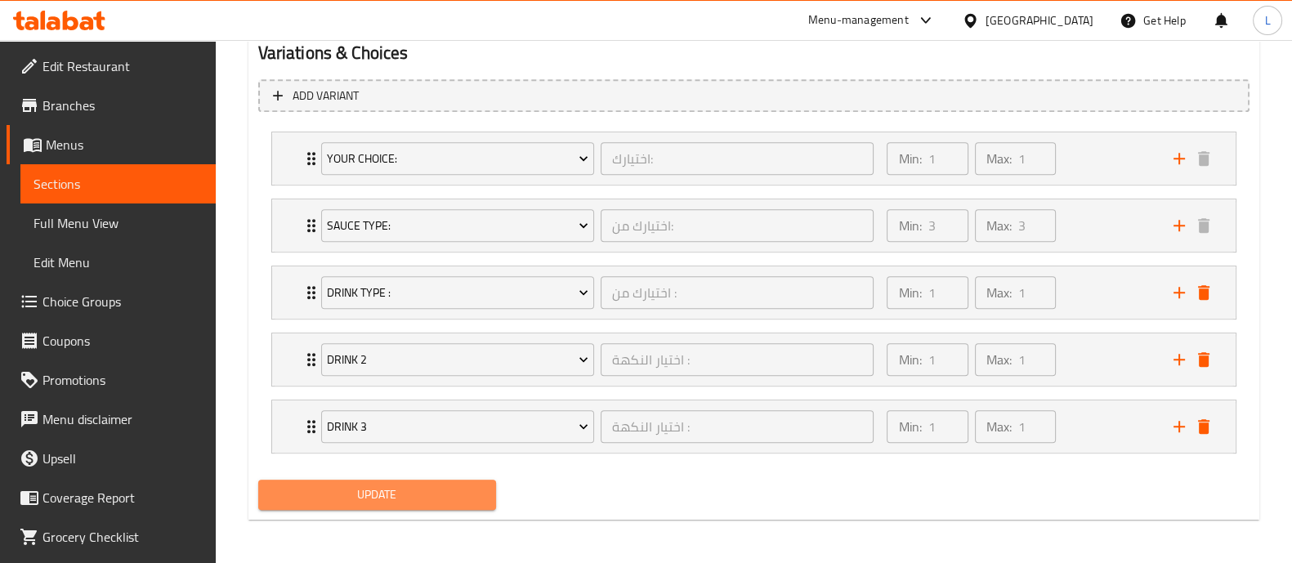
click at [396, 485] on span "Update" at bounding box center [377, 495] width 212 height 20
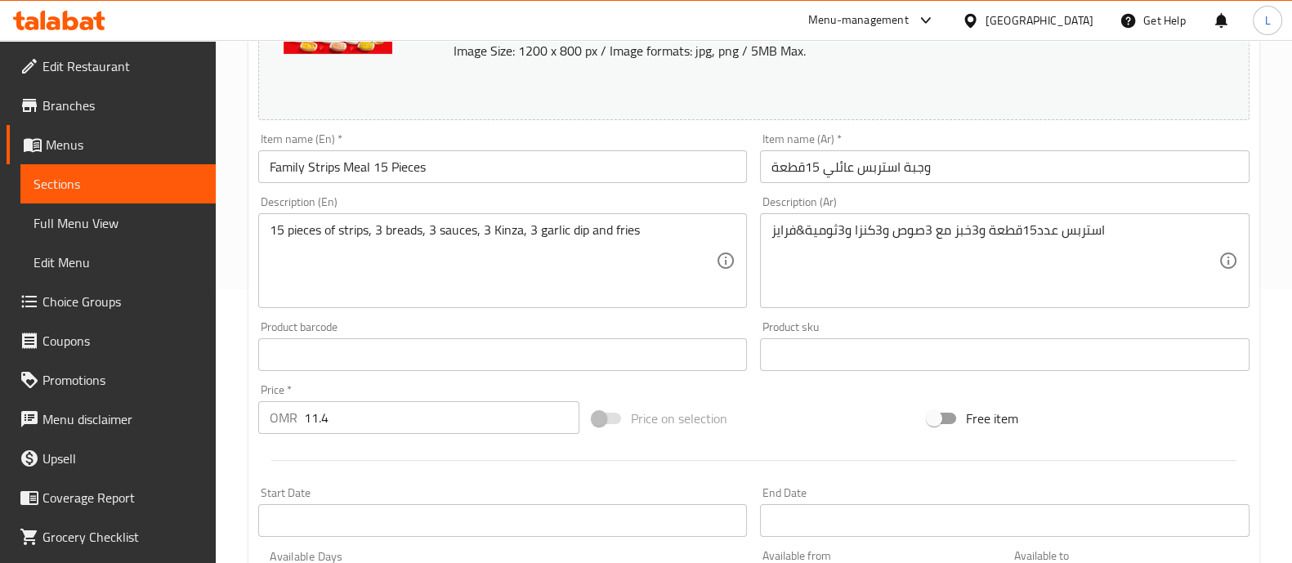
scroll to position [0, 0]
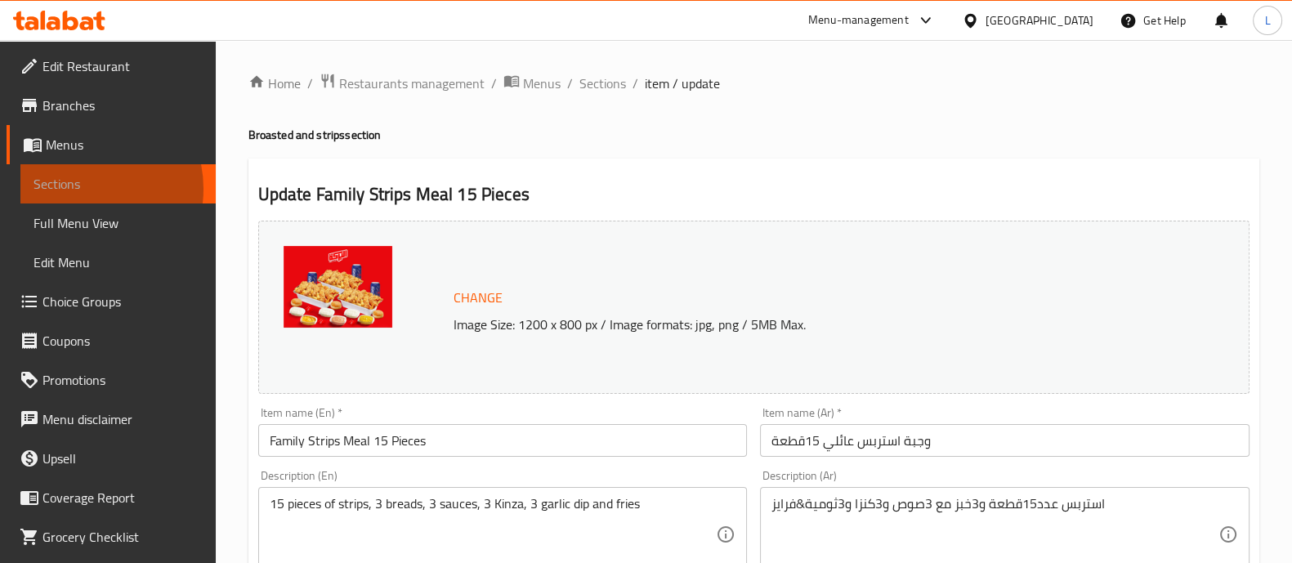
click at [78, 189] on span "Sections" at bounding box center [117, 184] width 169 height 20
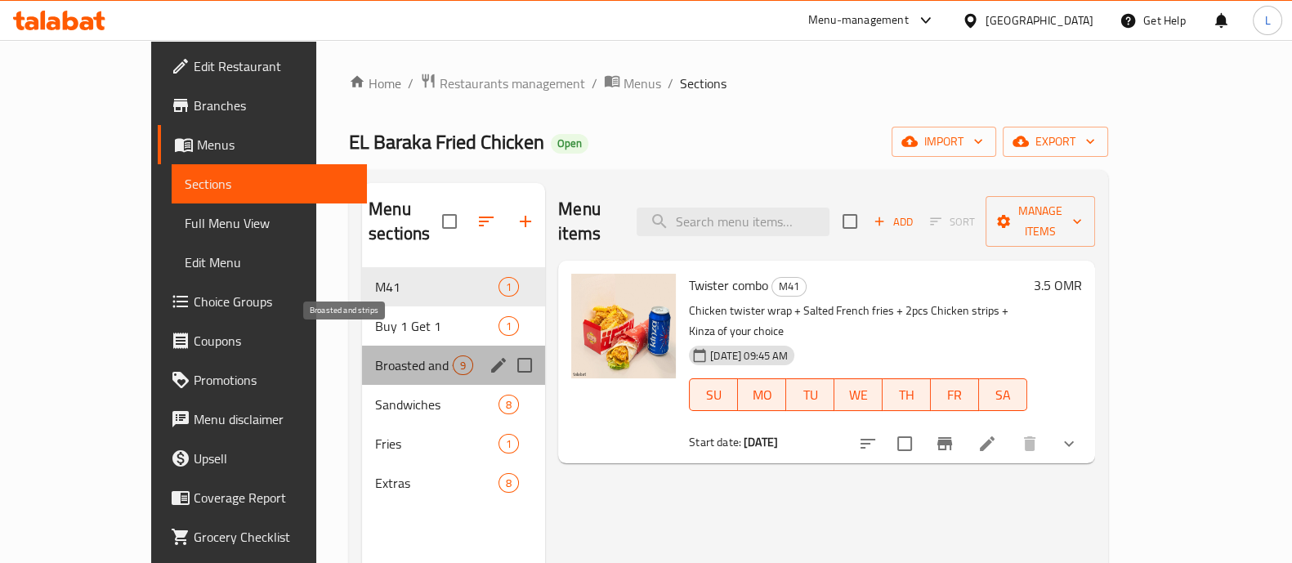
click at [375, 355] on span "Broasted and strips" at bounding box center [414, 365] width 78 height 20
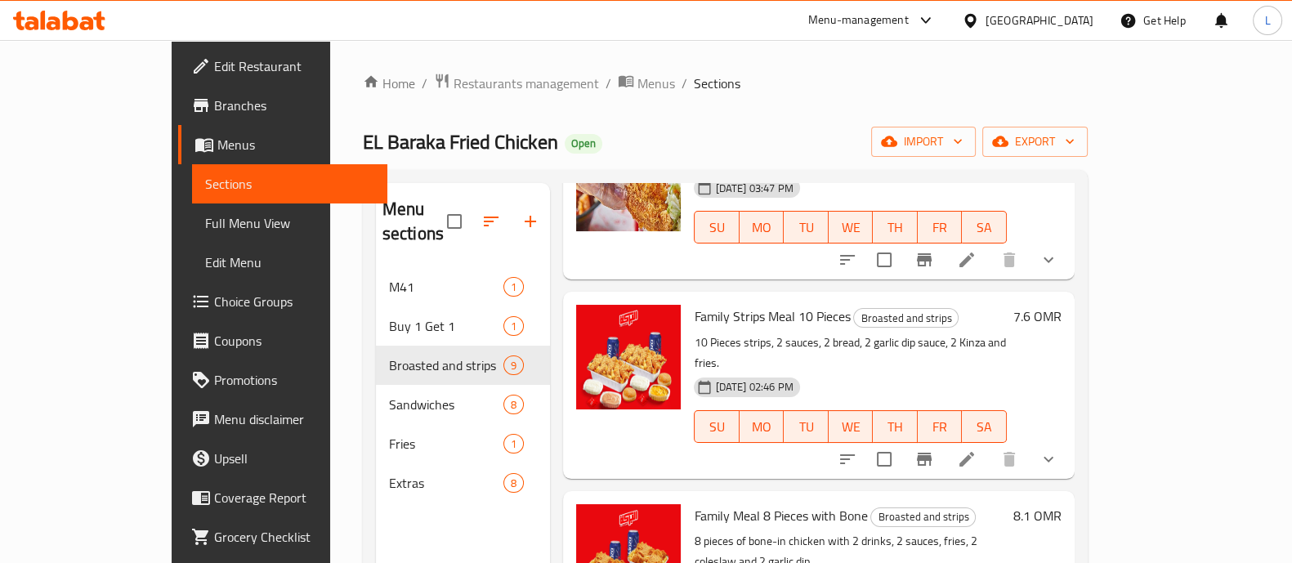
scroll to position [148, 0]
click at [1058, 449] on icon "show more" at bounding box center [1048, 459] width 20 height 20
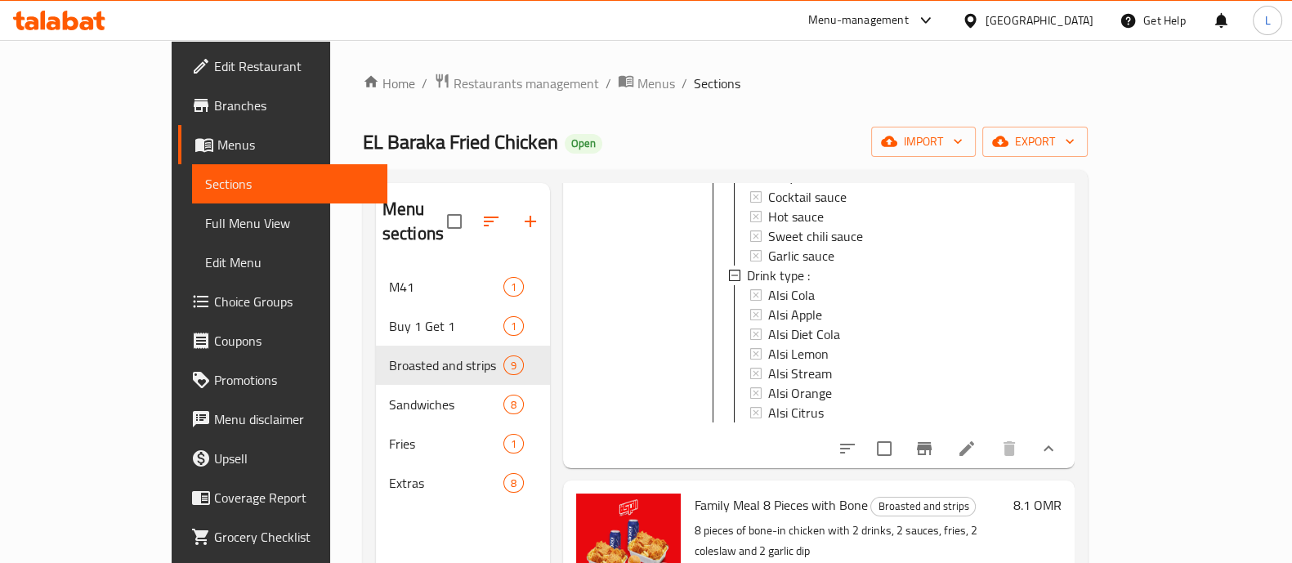
scroll to position [577, 0]
click at [989, 433] on li at bounding box center [967, 447] width 46 height 29
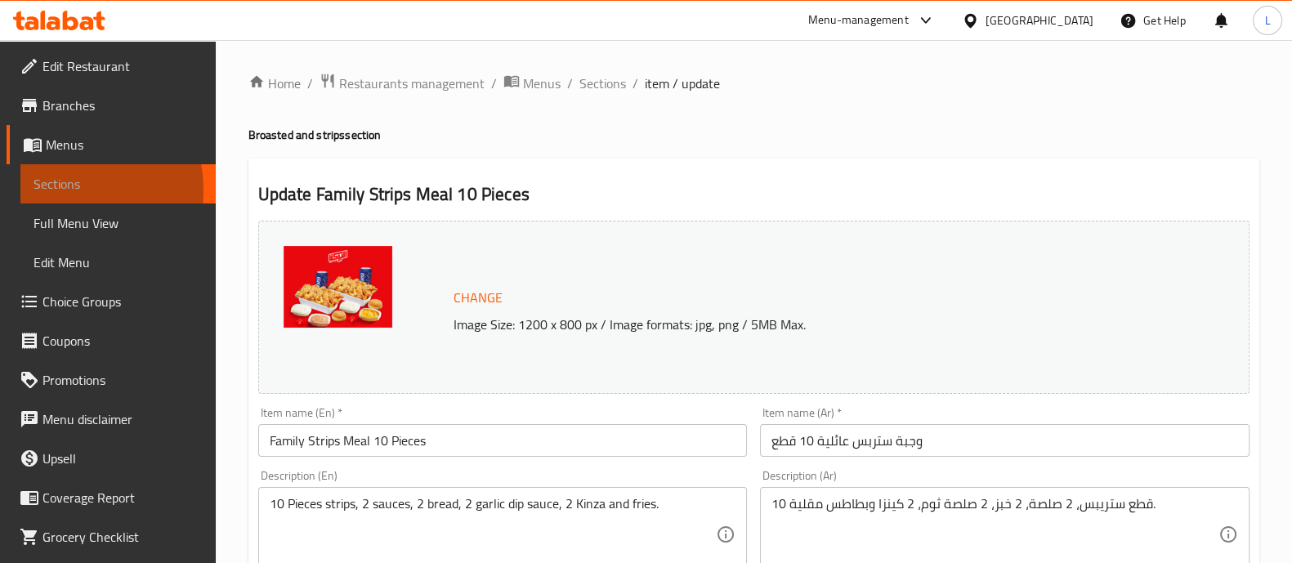
click at [60, 190] on span "Sections" at bounding box center [117, 184] width 169 height 20
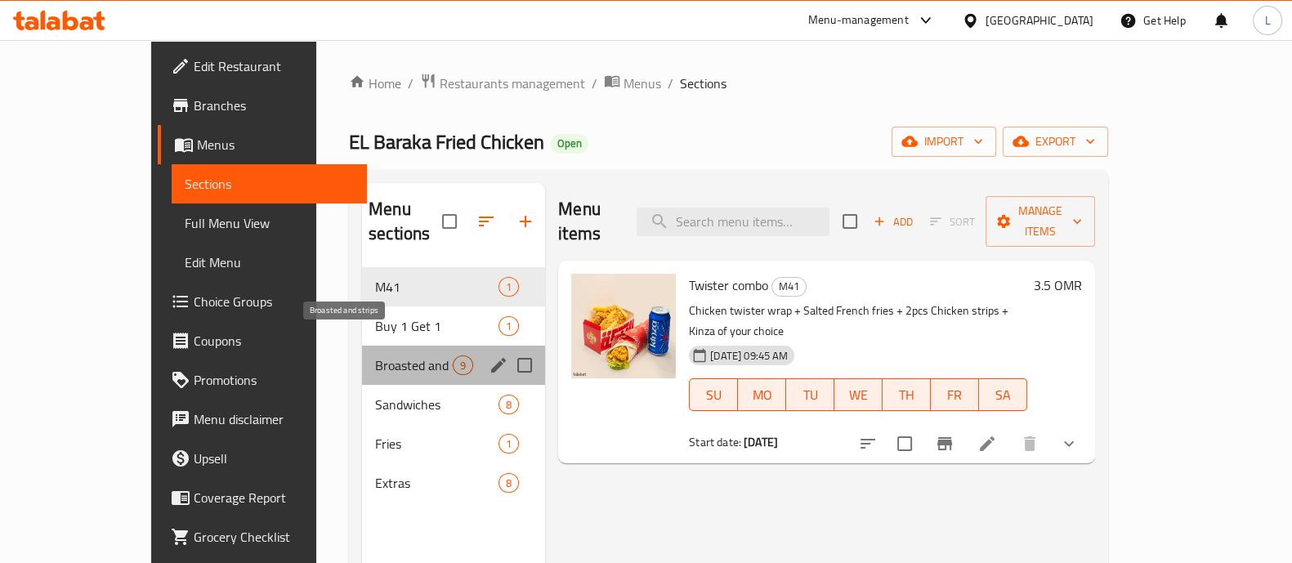
click at [375, 355] on span "Broasted and strips" at bounding box center [414, 365] width 78 height 20
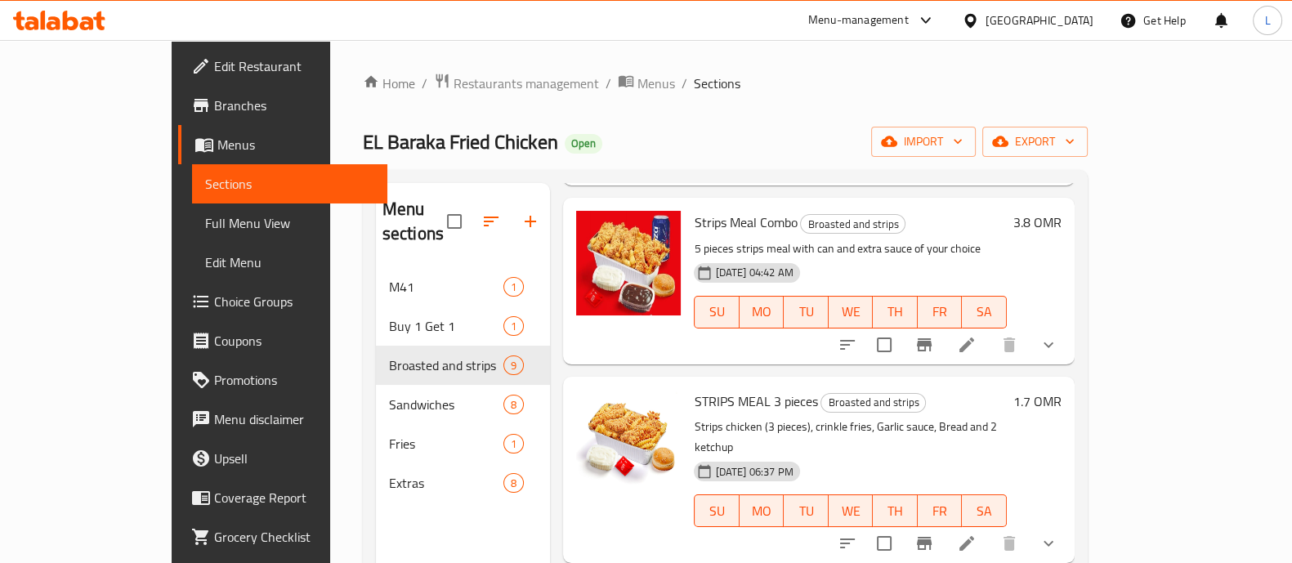
scroll to position [1083, 0]
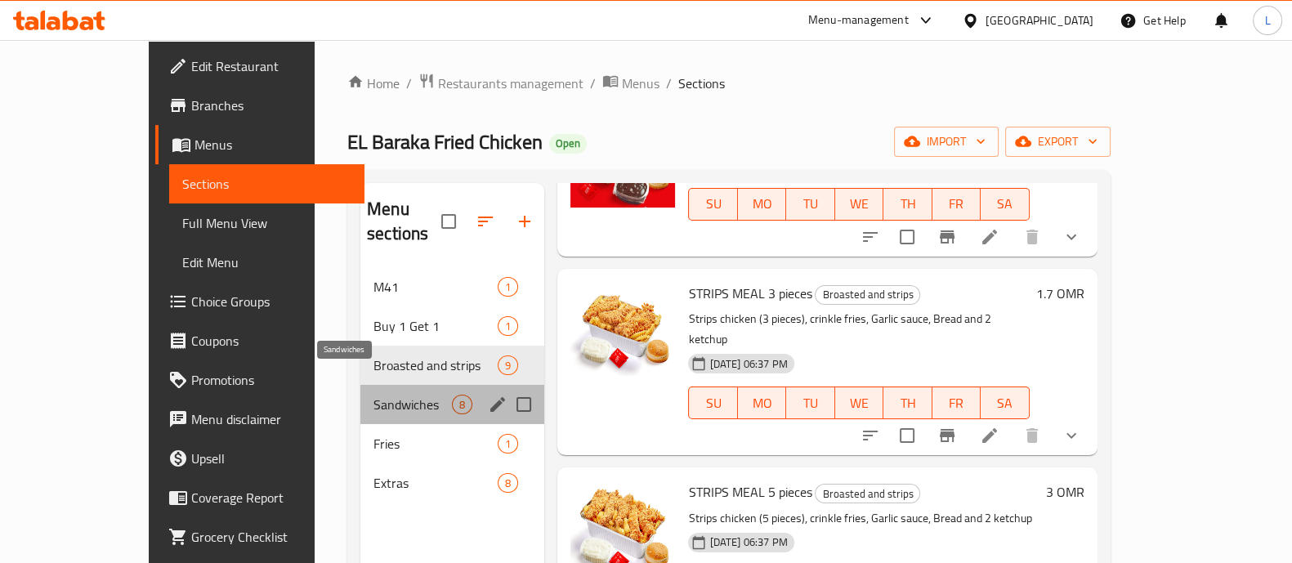
click at [373, 395] on span "Sandwiches" at bounding box center [412, 405] width 78 height 20
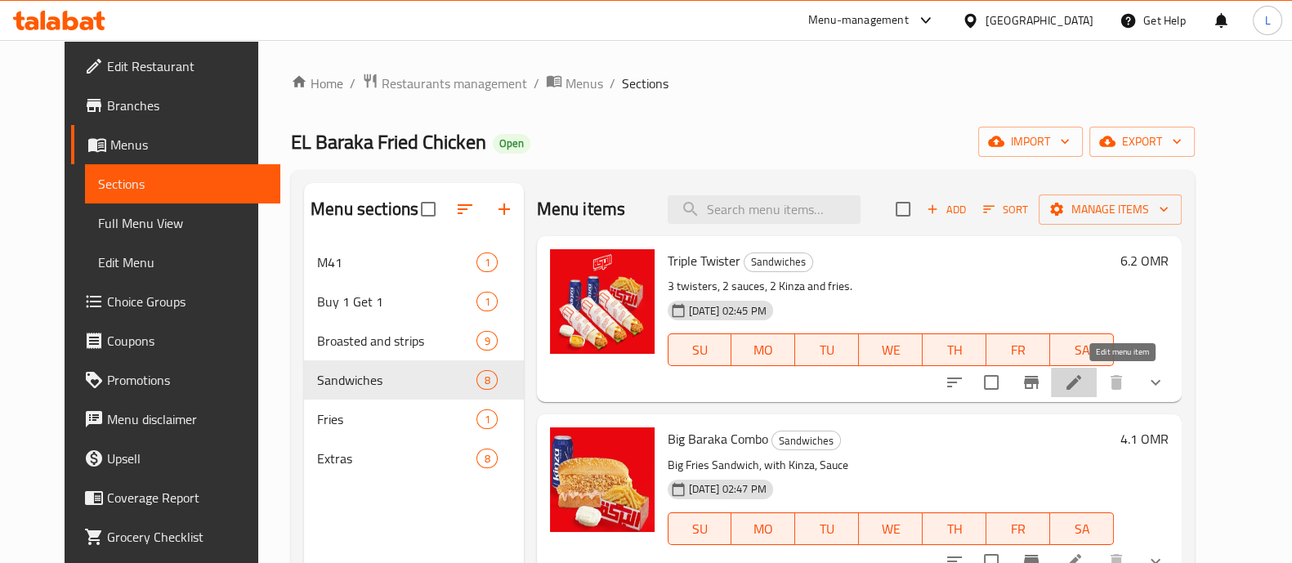
click at [1081, 382] on icon at bounding box center [1073, 382] width 15 height 15
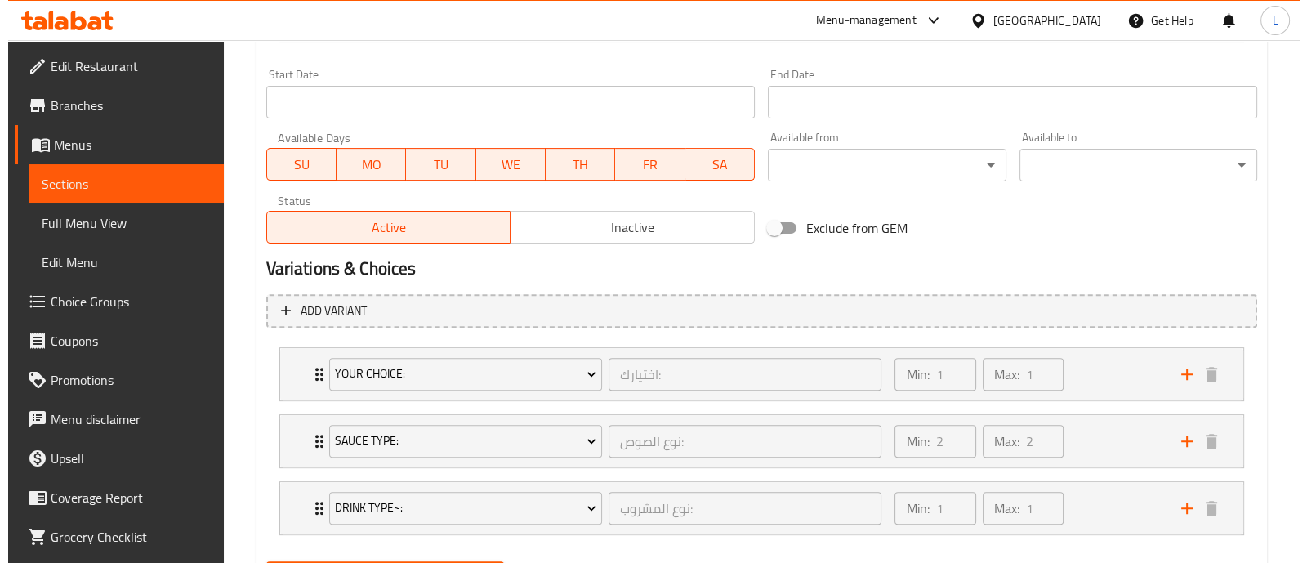
scroll to position [763, 0]
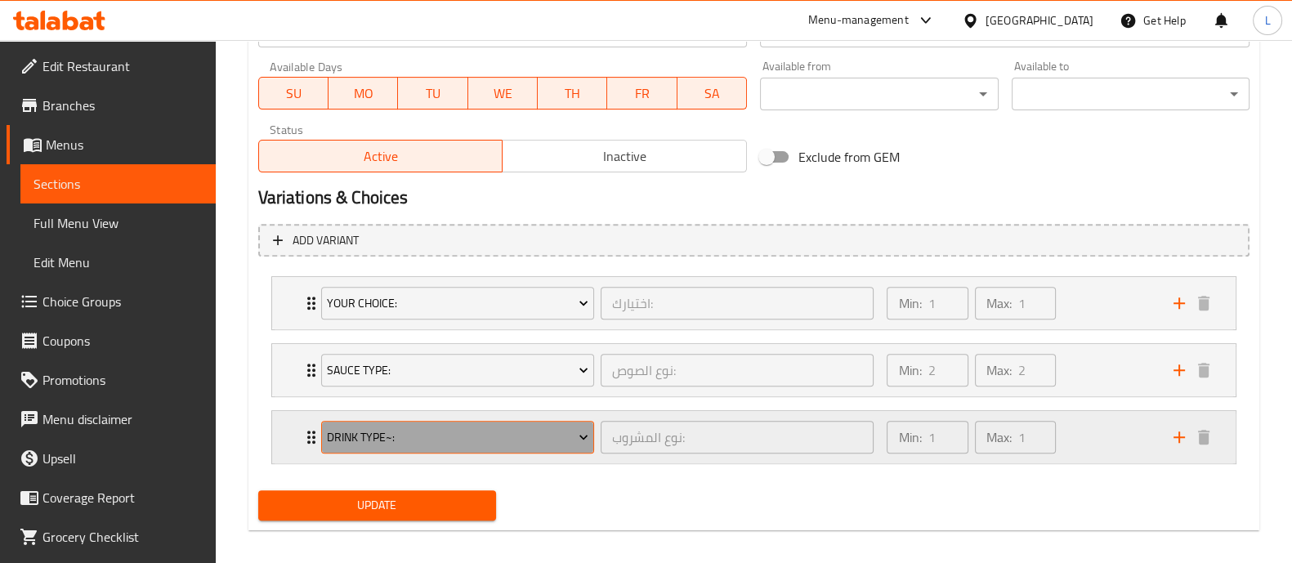
click at [445, 428] on span "Drink type~:" at bounding box center [457, 437] width 261 height 20
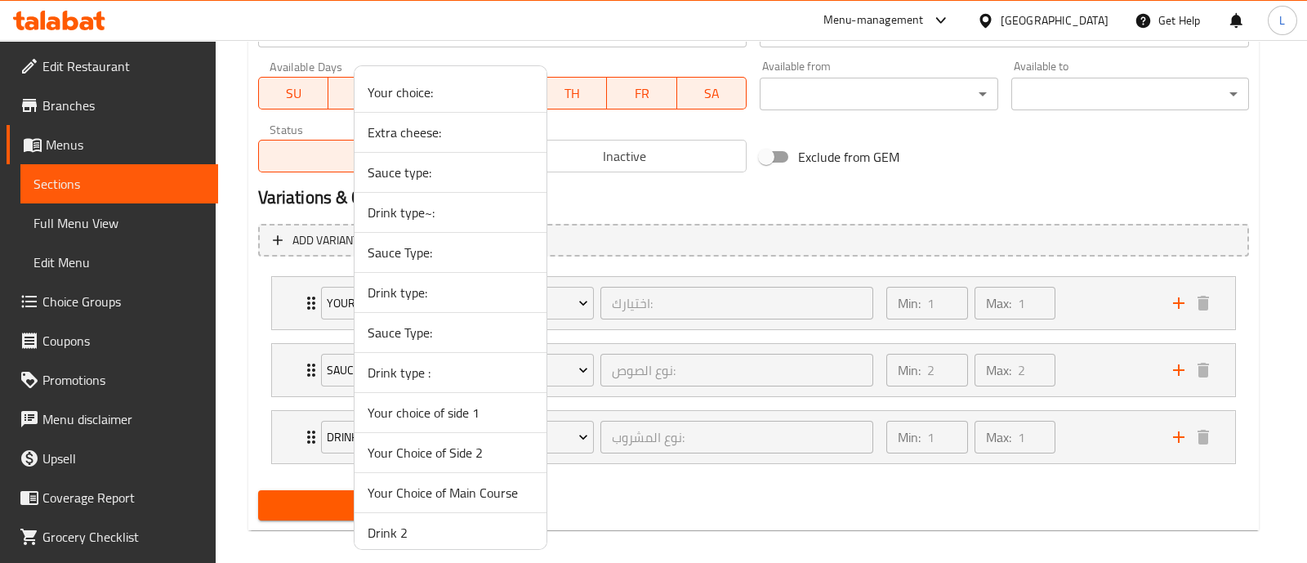
click at [383, 536] on span "Drink 2" at bounding box center [451, 533] width 166 height 20
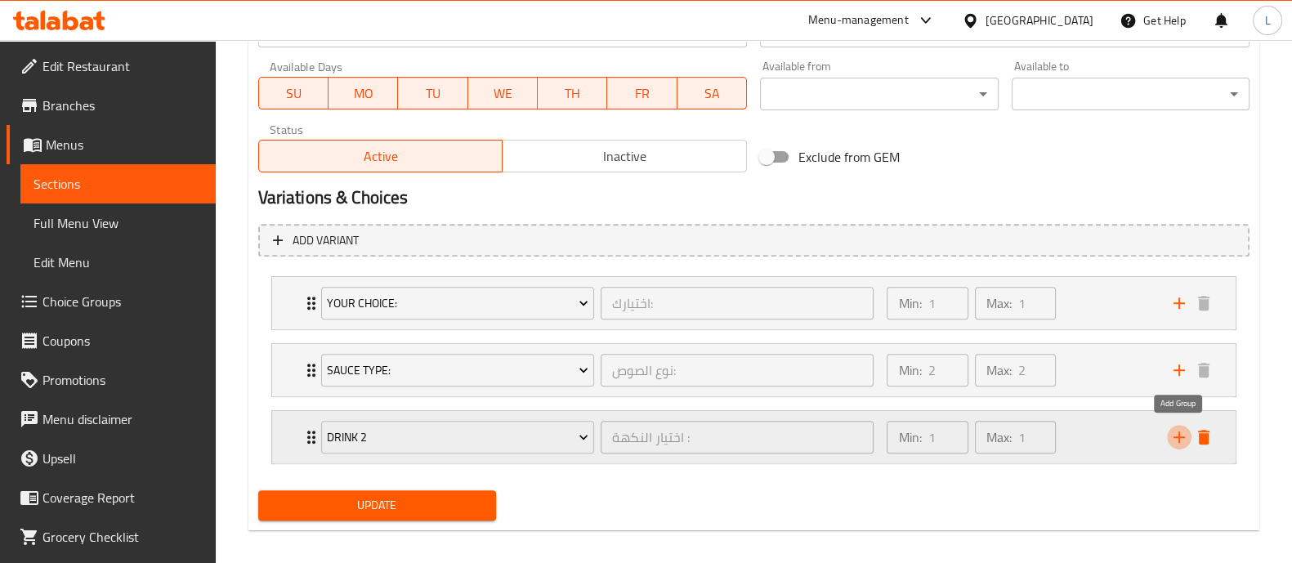
click at [1178, 434] on icon "add" at bounding box center [1178, 436] width 11 height 11
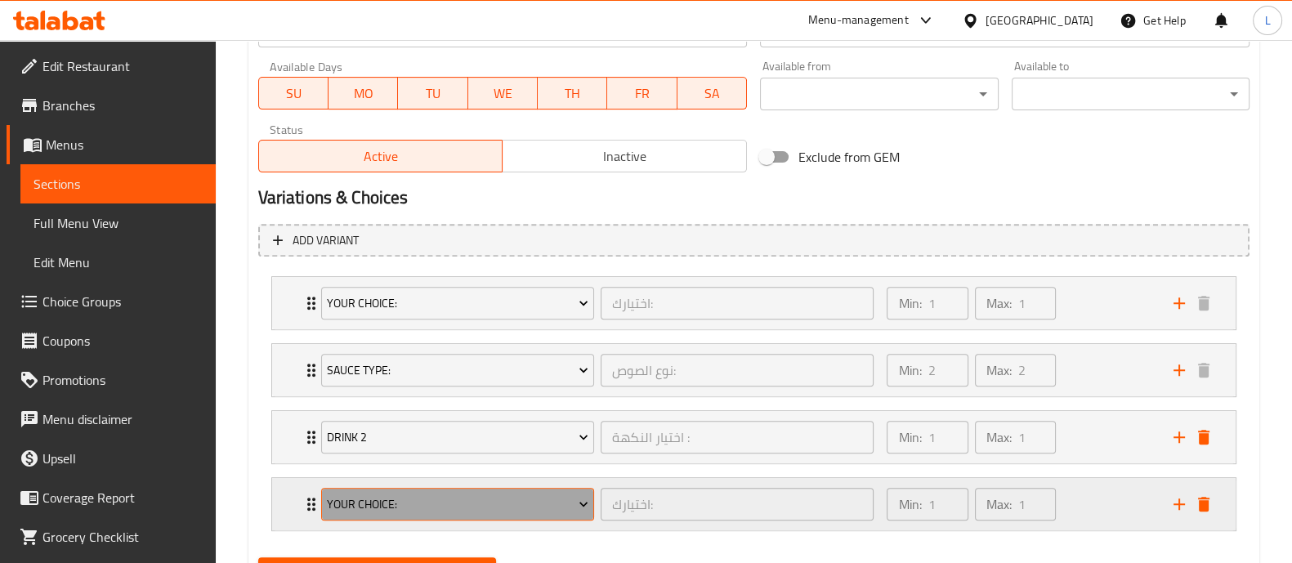
click at [438, 508] on span "Your choice:" at bounding box center [457, 504] width 261 height 20
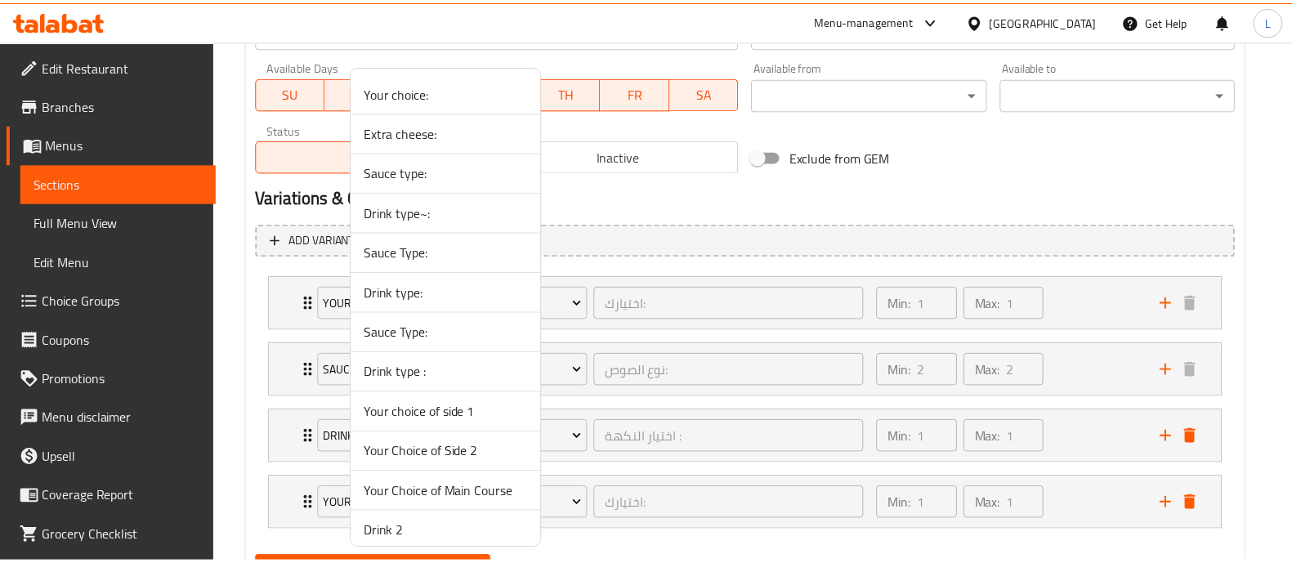
scroll to position [47, 0]
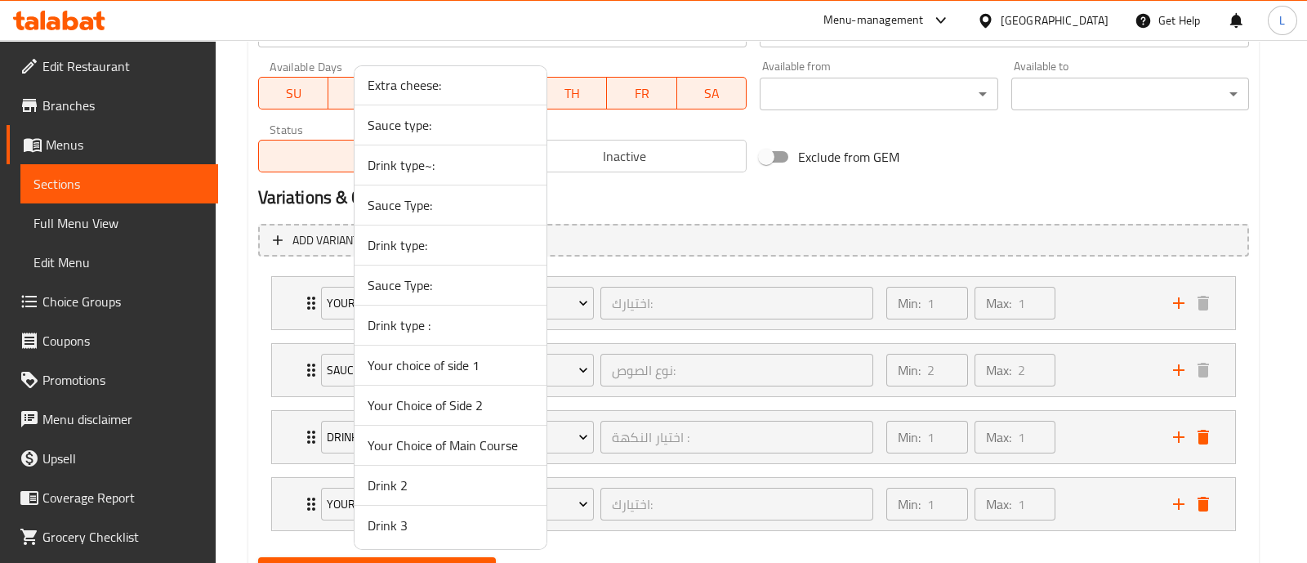
click at [424, 522] on span "Drink 3" at bounding box center [451, 526] width 166 height 20
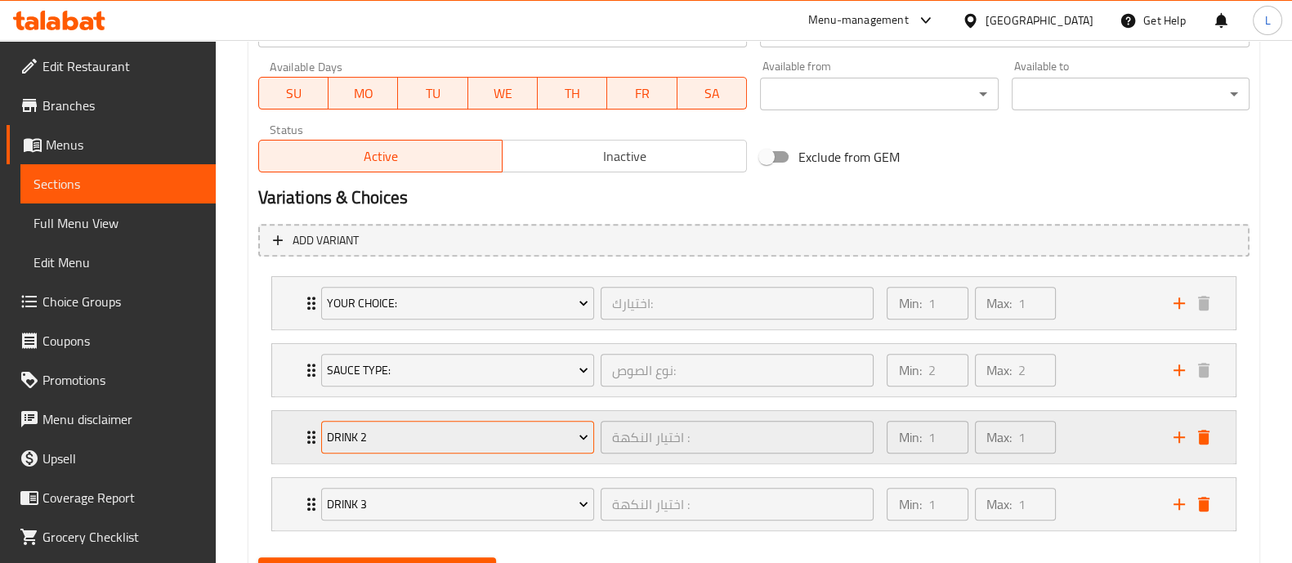
scroll to position [842, 0]
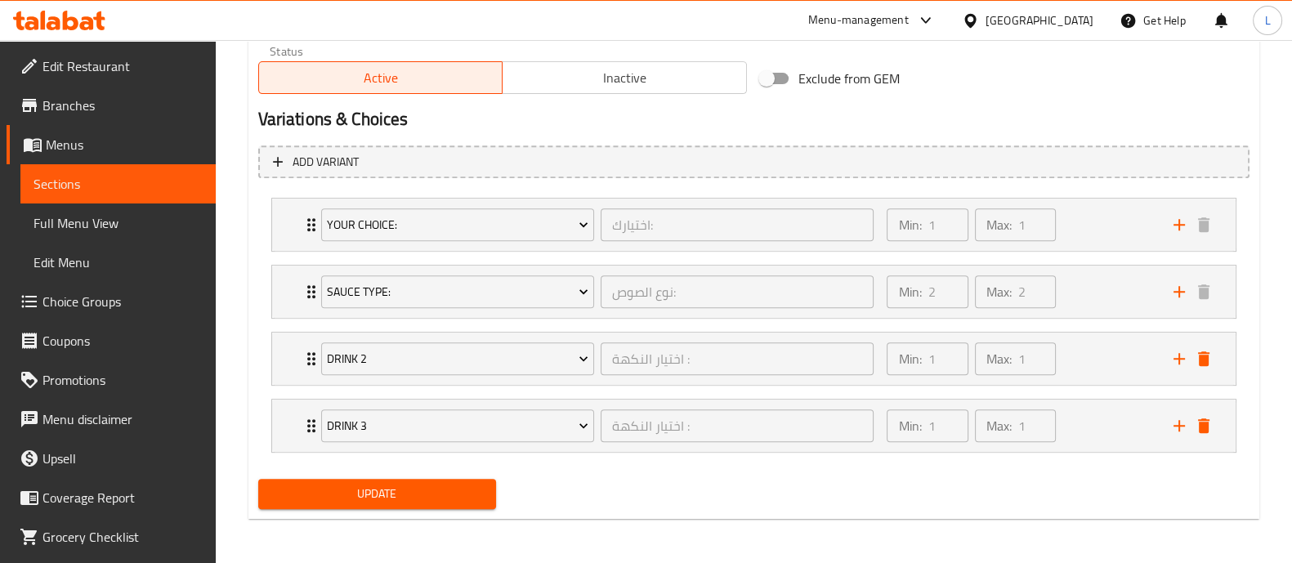
click at [392, 494] on span "Update" at bounding box center [377, 494] width 212 height 20
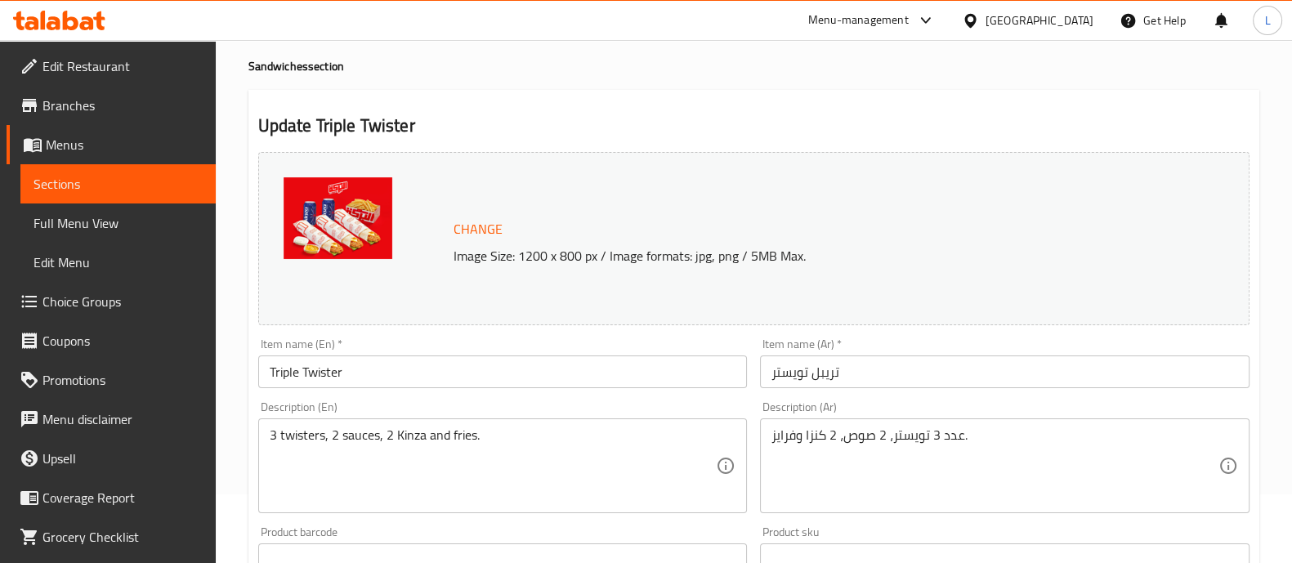
scroll to position [0, 0]
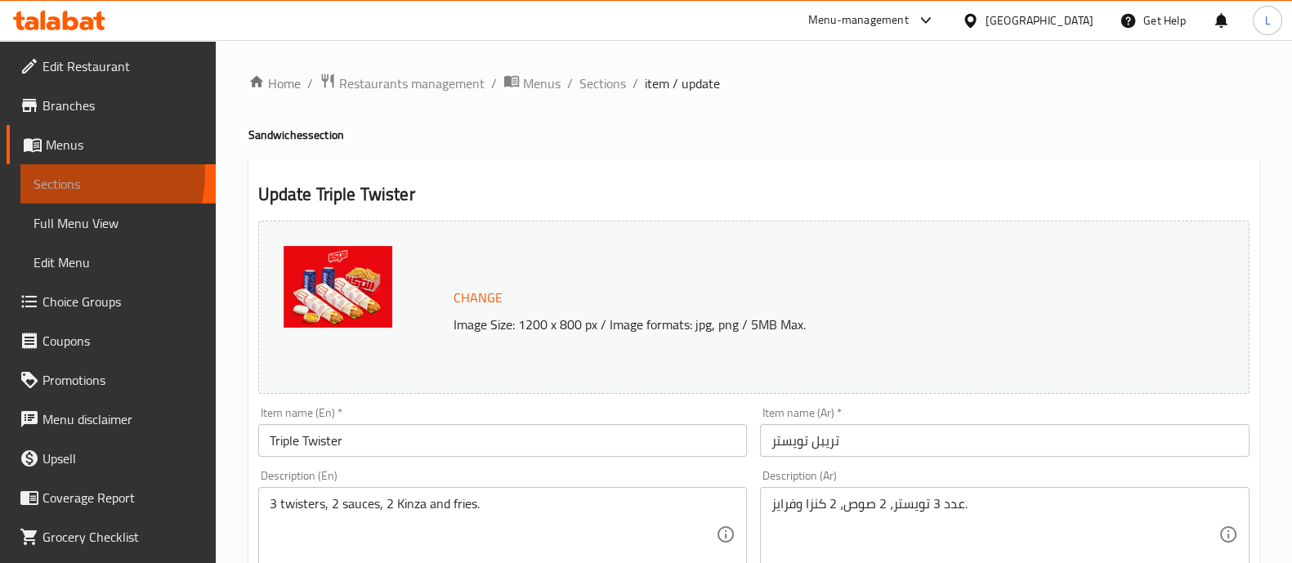
click at [87, 175] on span "Sections" at bounding box center [117, 184] width 169 height 20
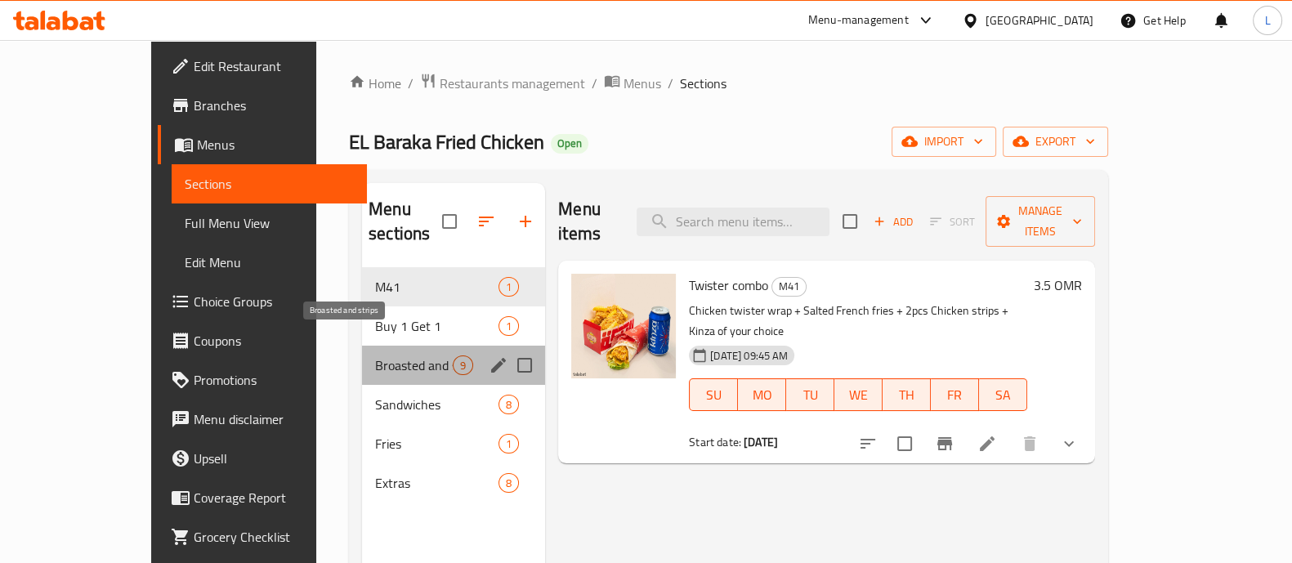
click at [375, 355] on span "Broasted and strips" at bounding box center [414, 365] width 78 height 20
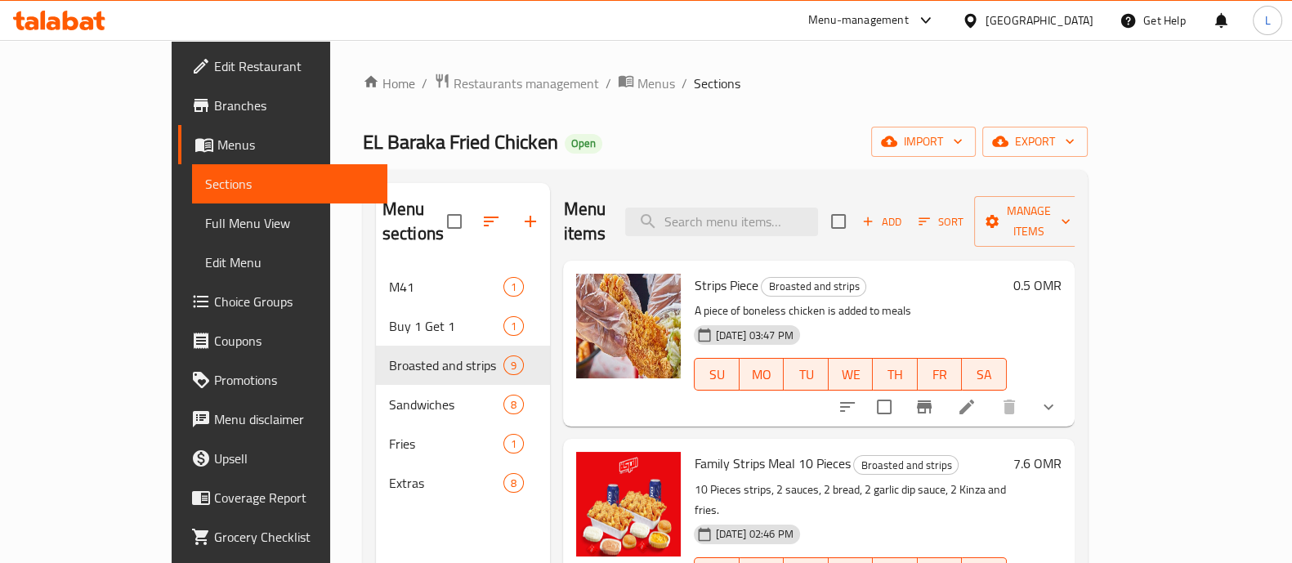
scroll to position [177, 0]
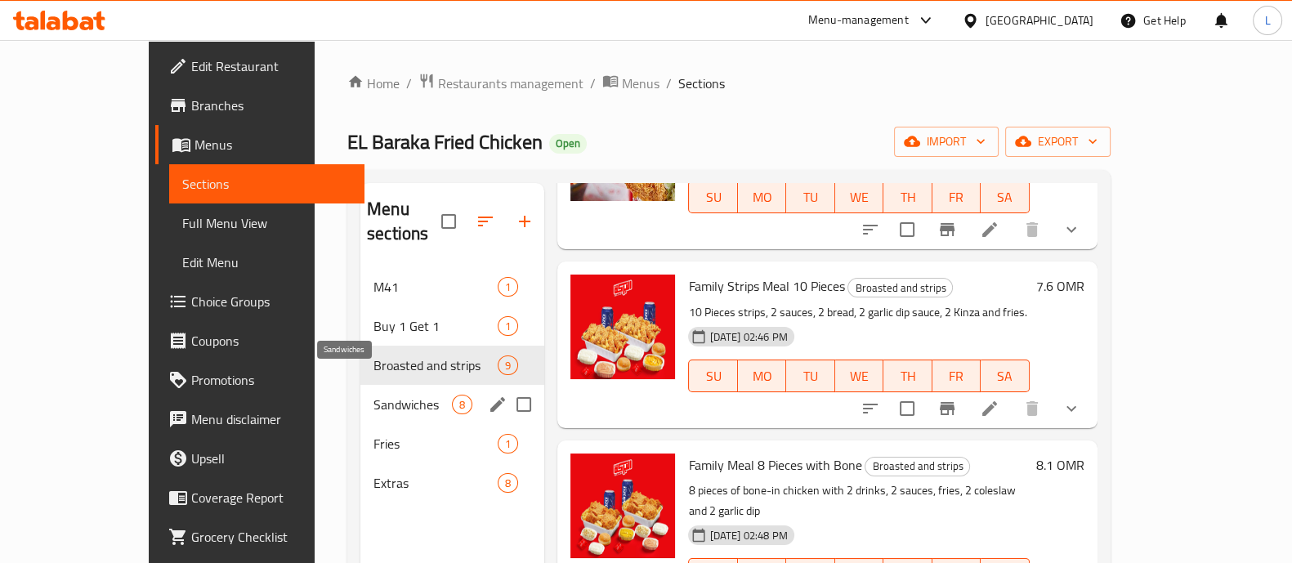
click at [373, 395] on span "Sandwiches" at bounding box center [412, 405] width 78 height 20
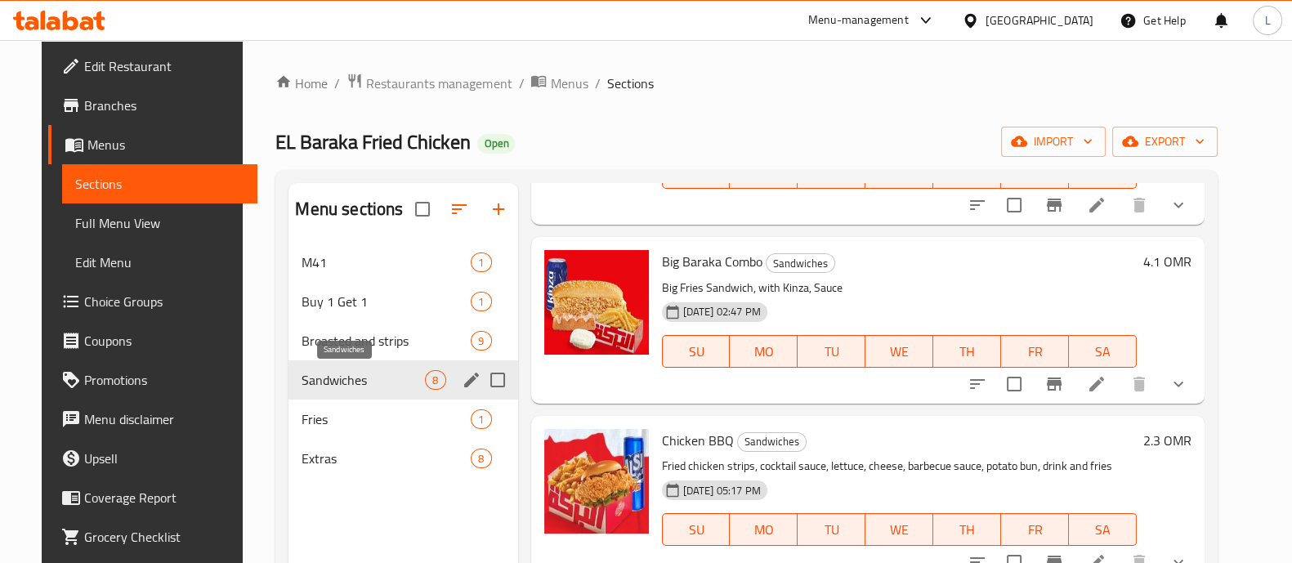
scroll to position [1, 0]
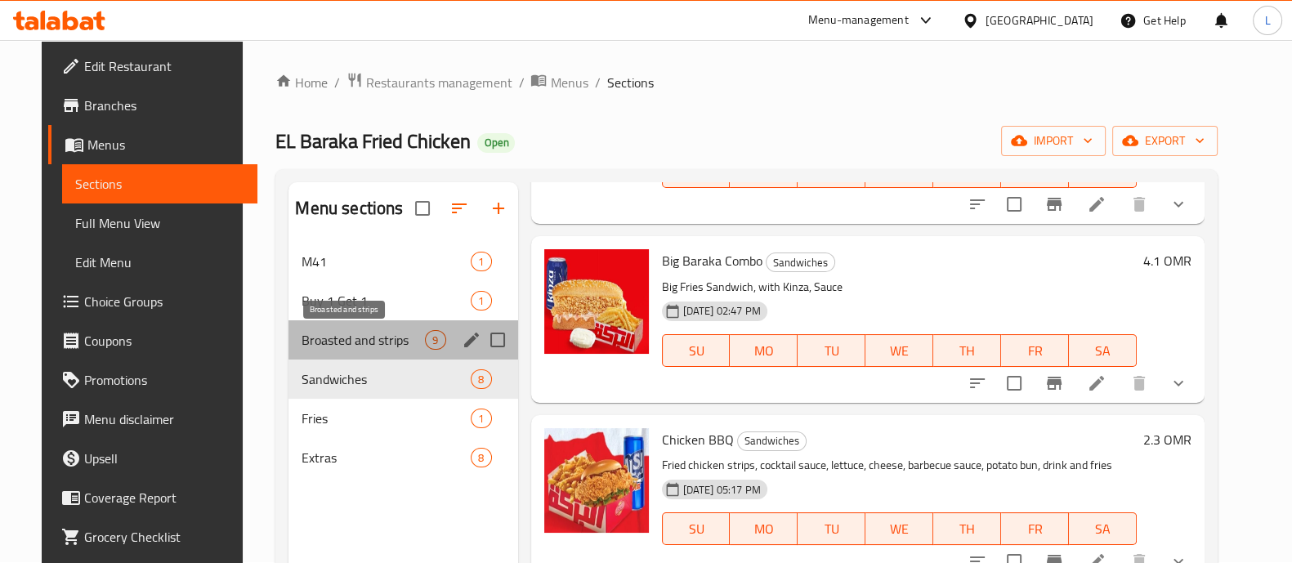
click at [340, 346] on span "Broasted and strips" at bounding box center [362, 340] width 123 height 20
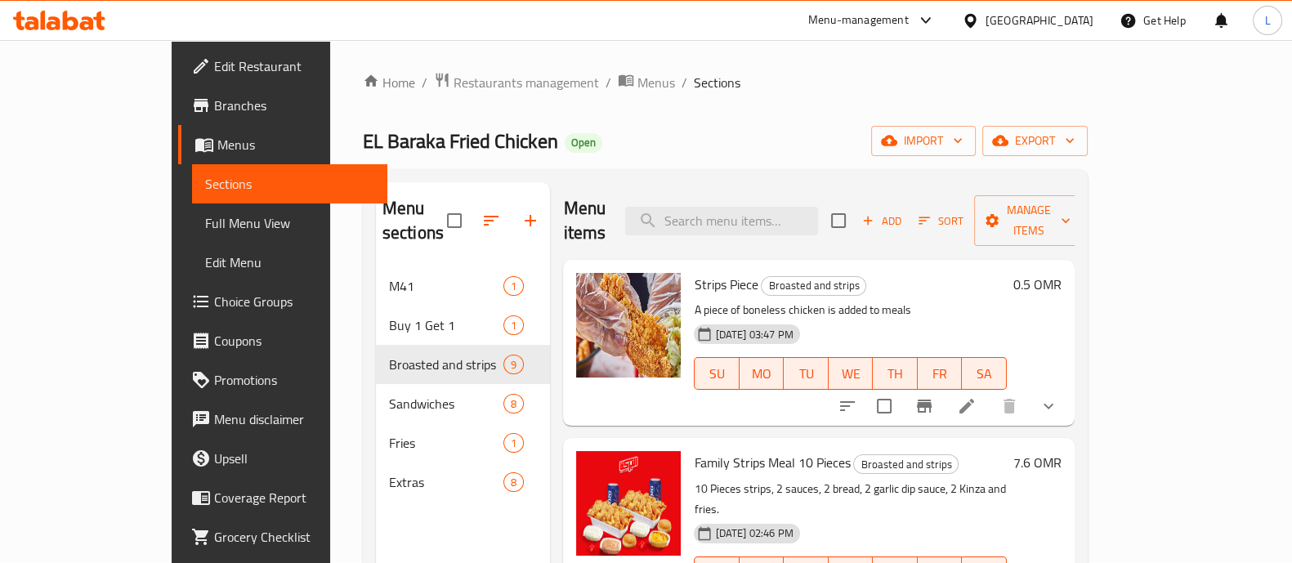
scroll to position [157, 0]
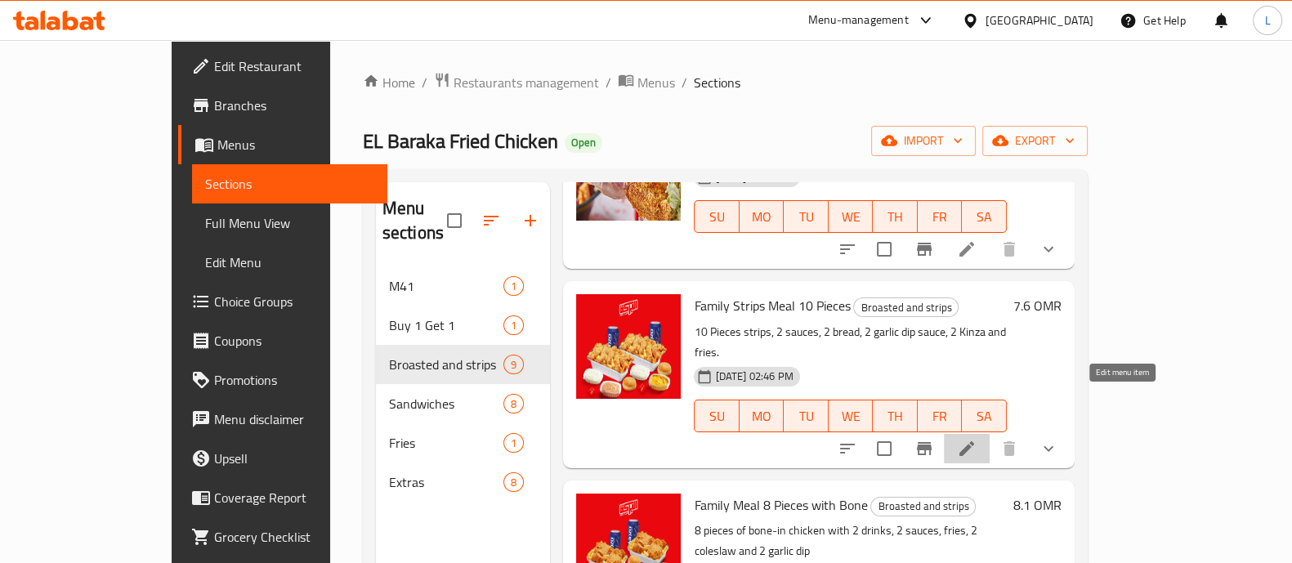
click at [974, 441] on icon at bounding box center [966, 448] width 15 height 15
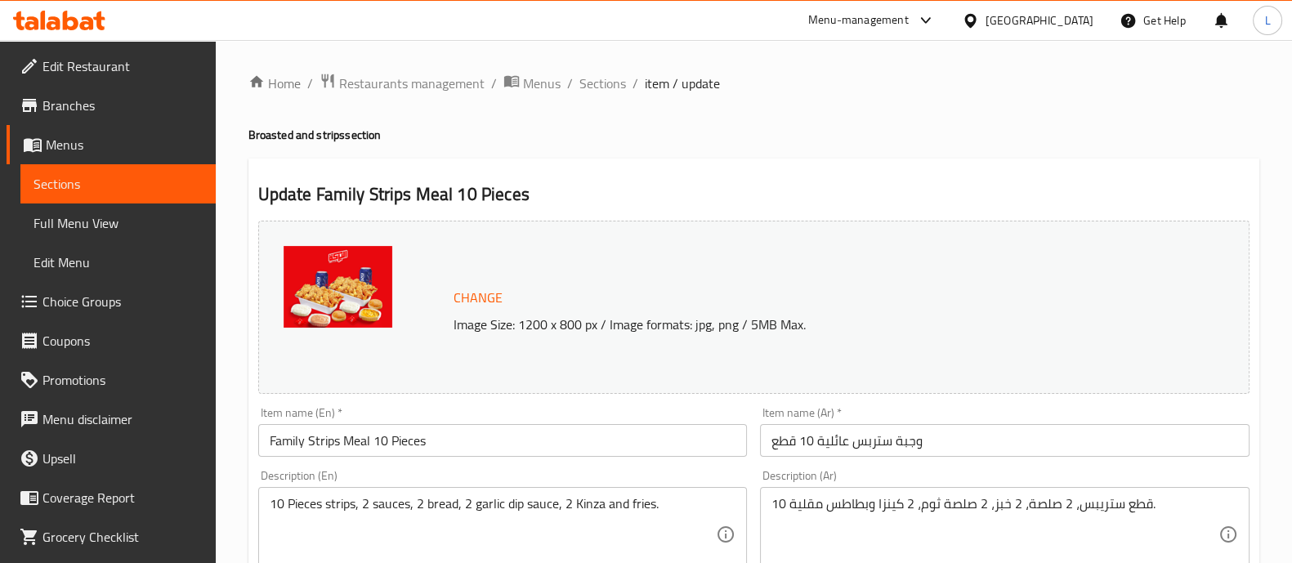
scroll to position [728, 0]
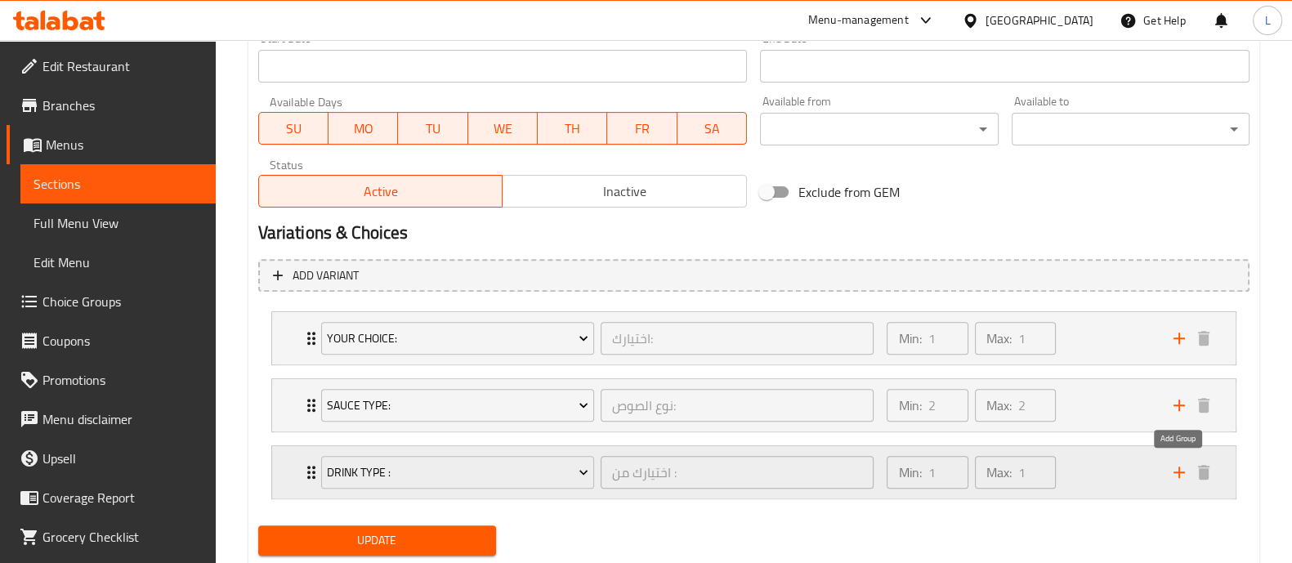
click at [1180, 472] on icon "add" at bounding box center [1179, 472] width 20 height 20
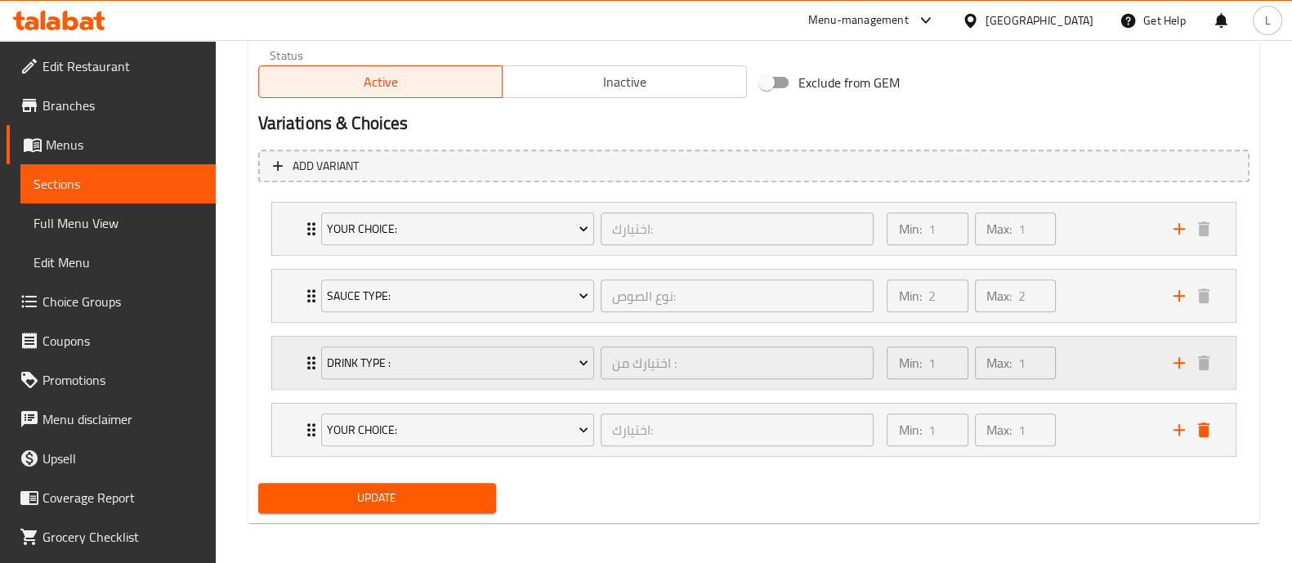
scroll to position [838, 0]
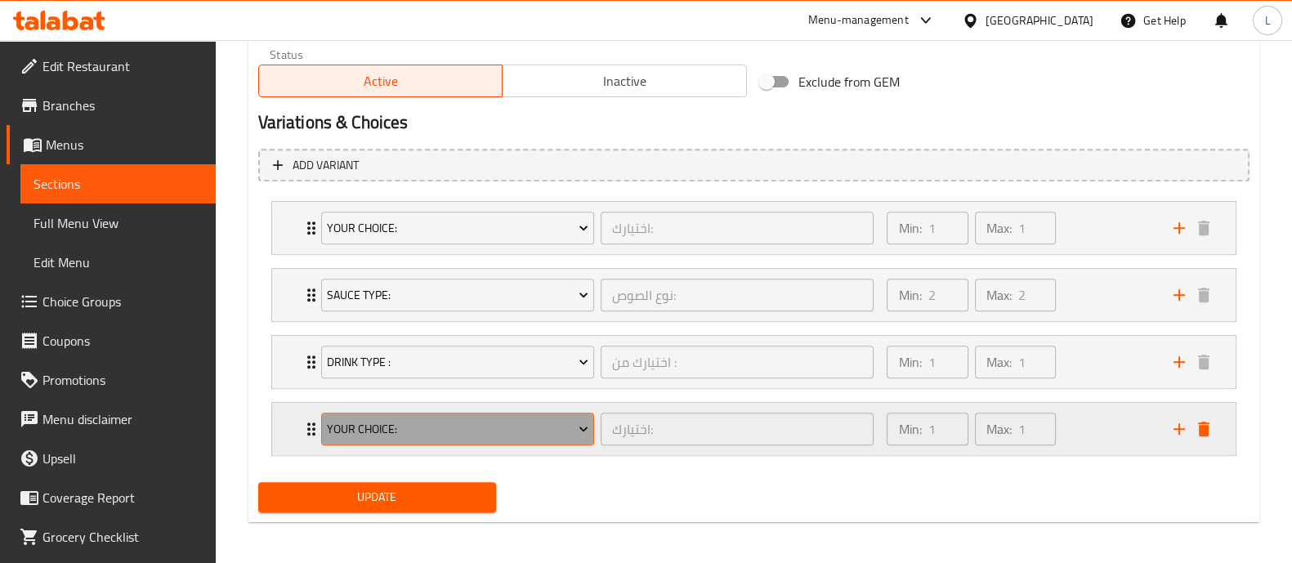
click at [495, 437] on button "Your choice:" at bounding box center [457, 429] width 273 height 33
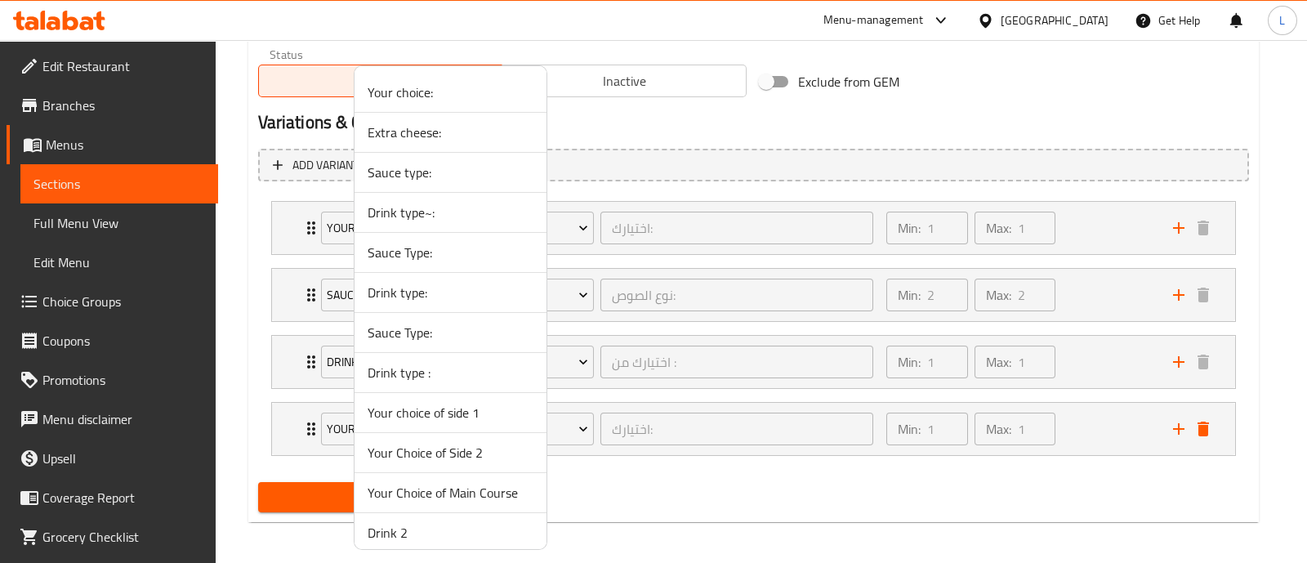
click at [392, 531] on span "Drink 2" at bounding box center [451, 533] width 166 height 20
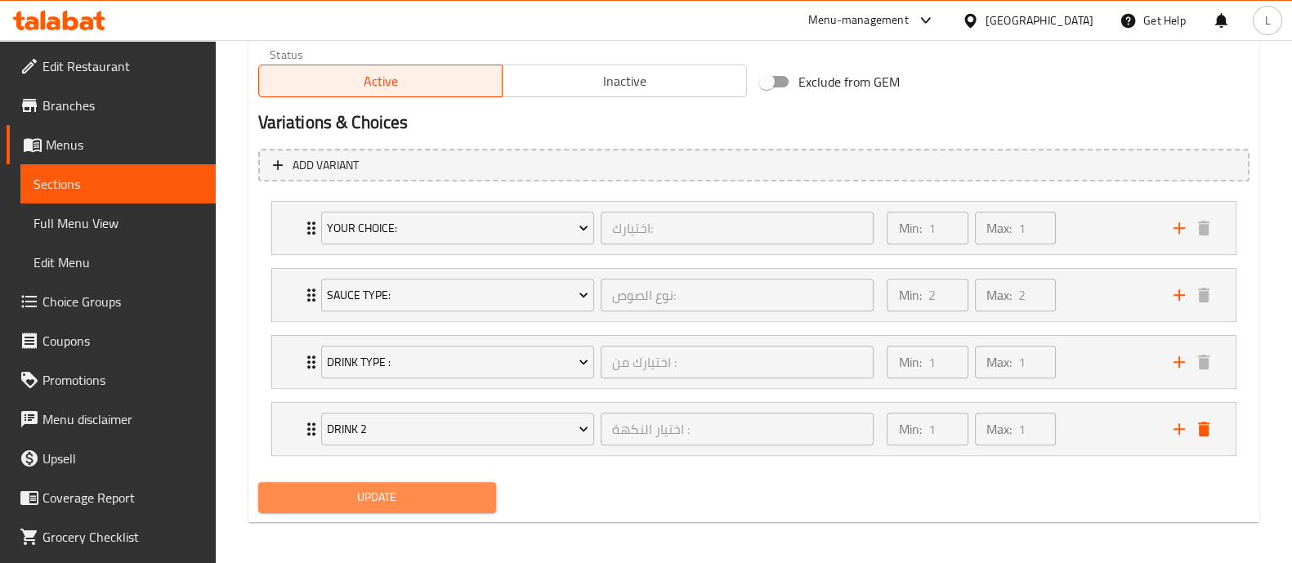
click at [406, 493] on span "Update" at bounding box center [377, 497] width 212 height 20
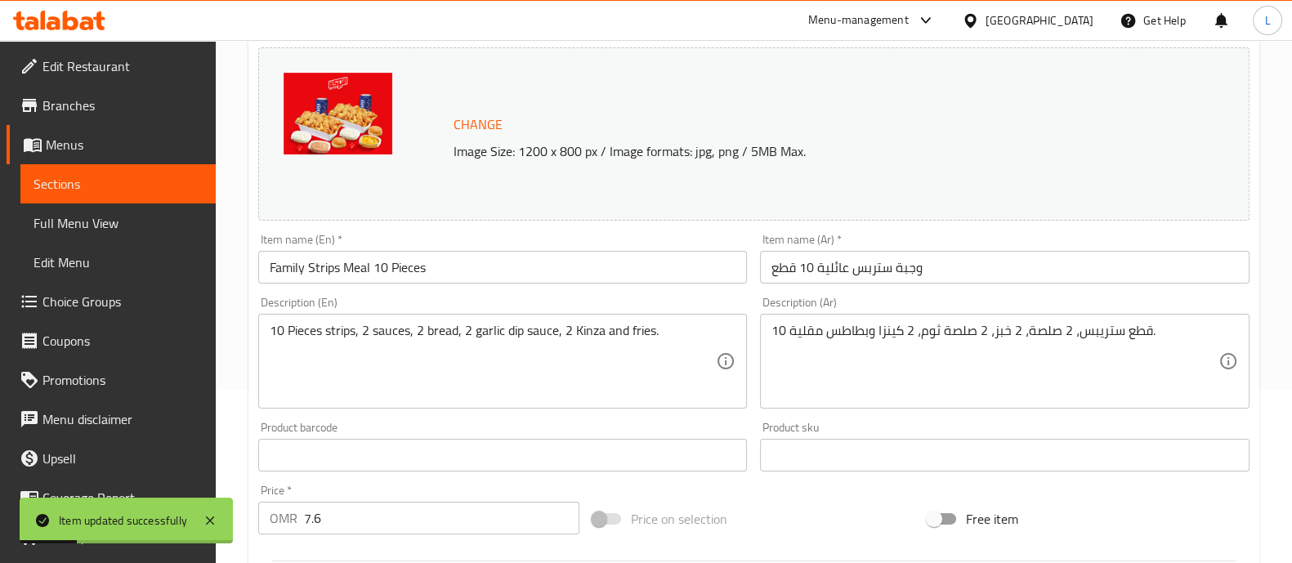
scroll to position [0, 0]
